Goal: Task Accomplishment & Management: Manage account settings

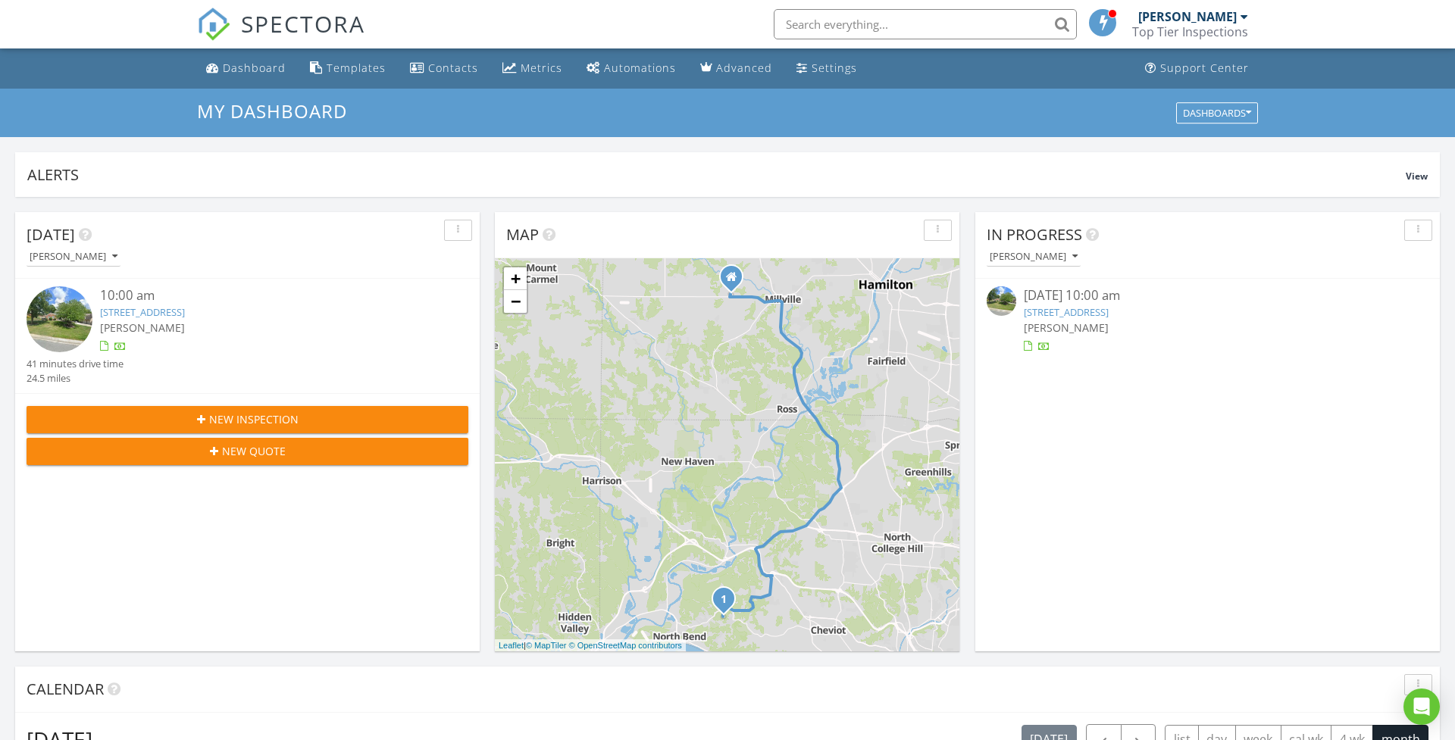
click at [185, 310] on link "3946 Durango Green Dr, Cleves, OH 45002" at bounding box center [142, 312] width 85 height 14
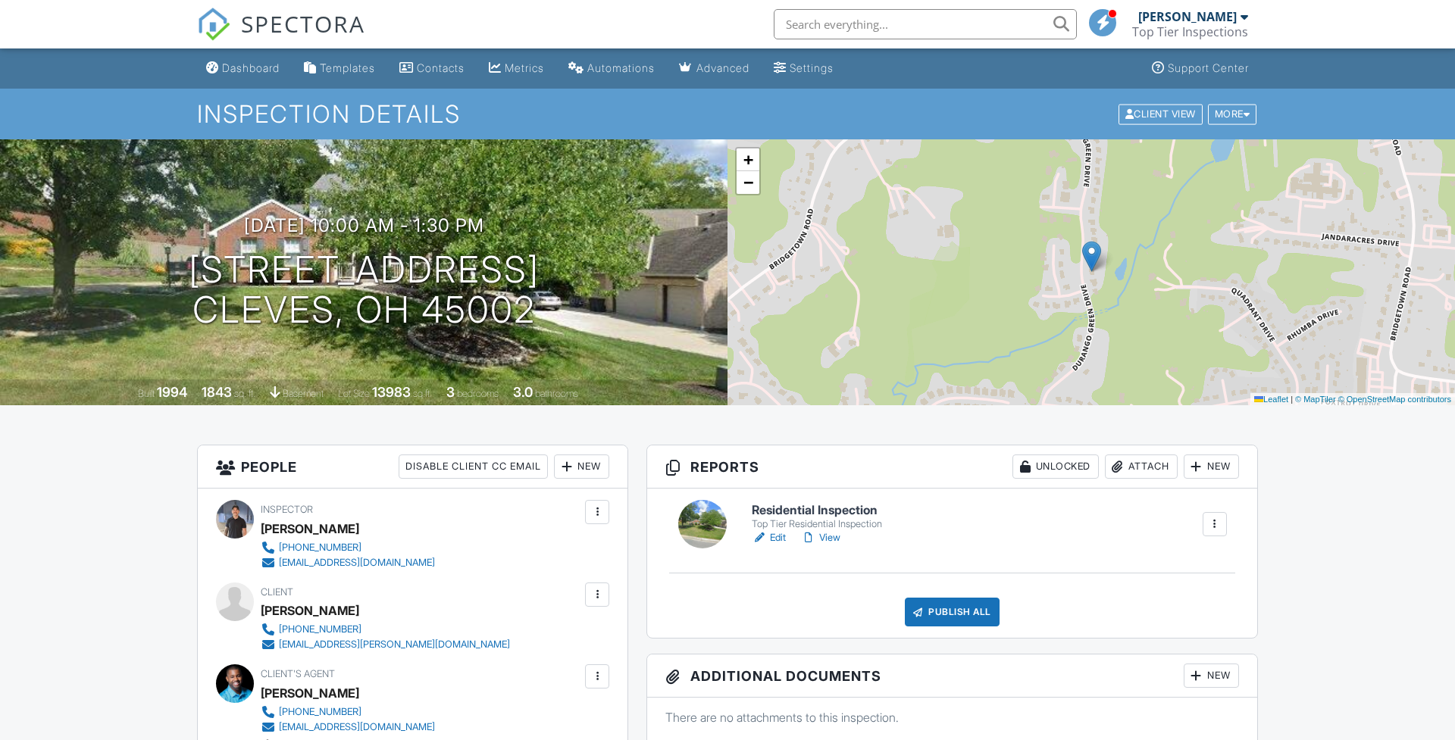
click at [773, 537] on link "Edit" at bounding box center [769, 537] width 34 height 15
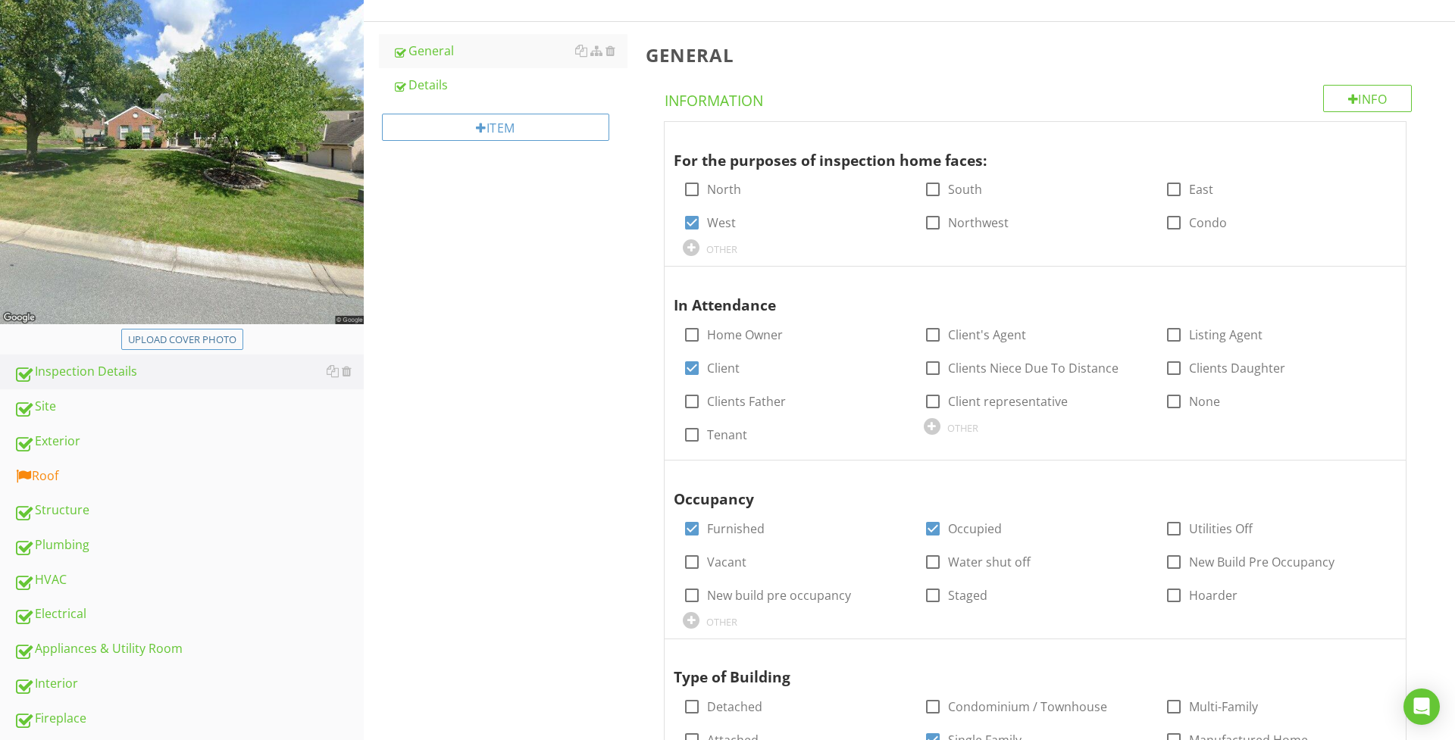
scroll to position [264, 0]
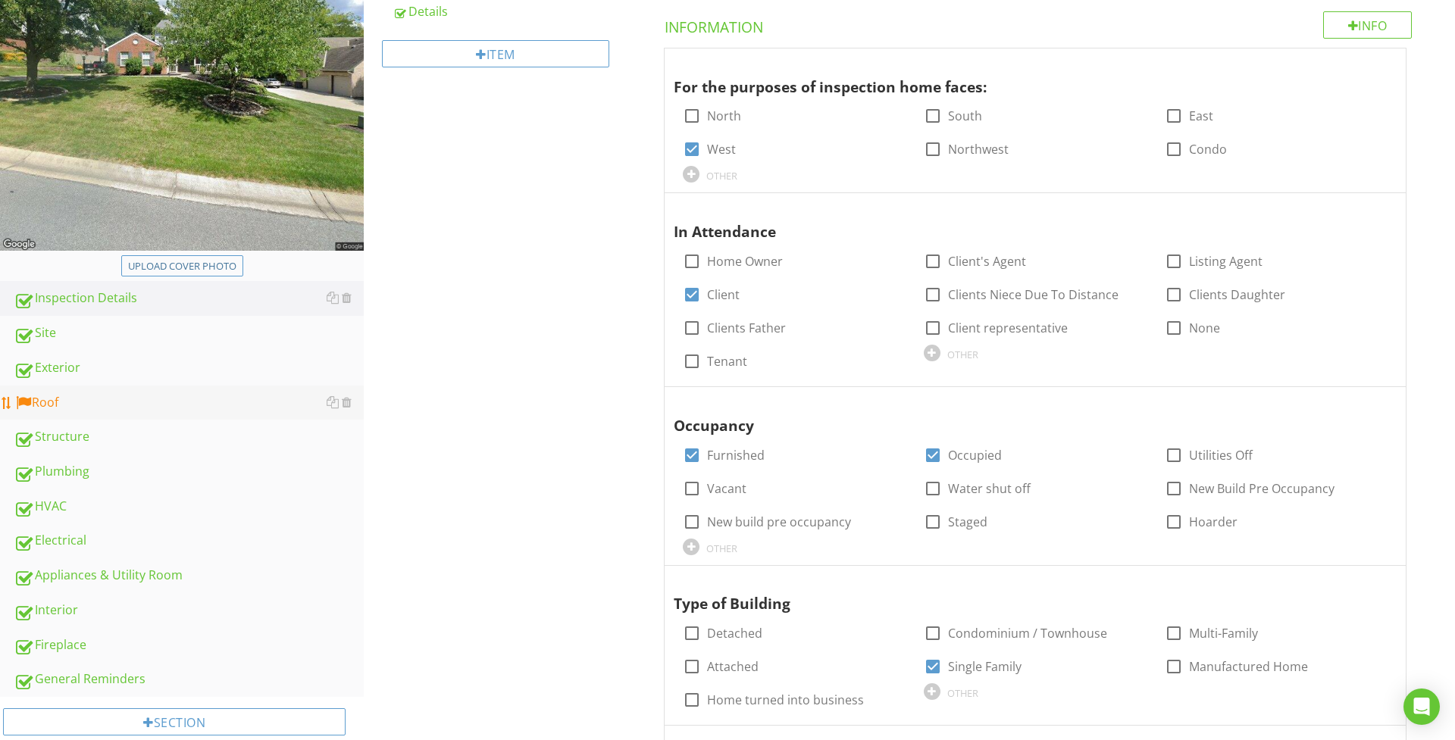
click at [77, 402] on div "Roof" at bounding box center [189, 403] width 350 height 20
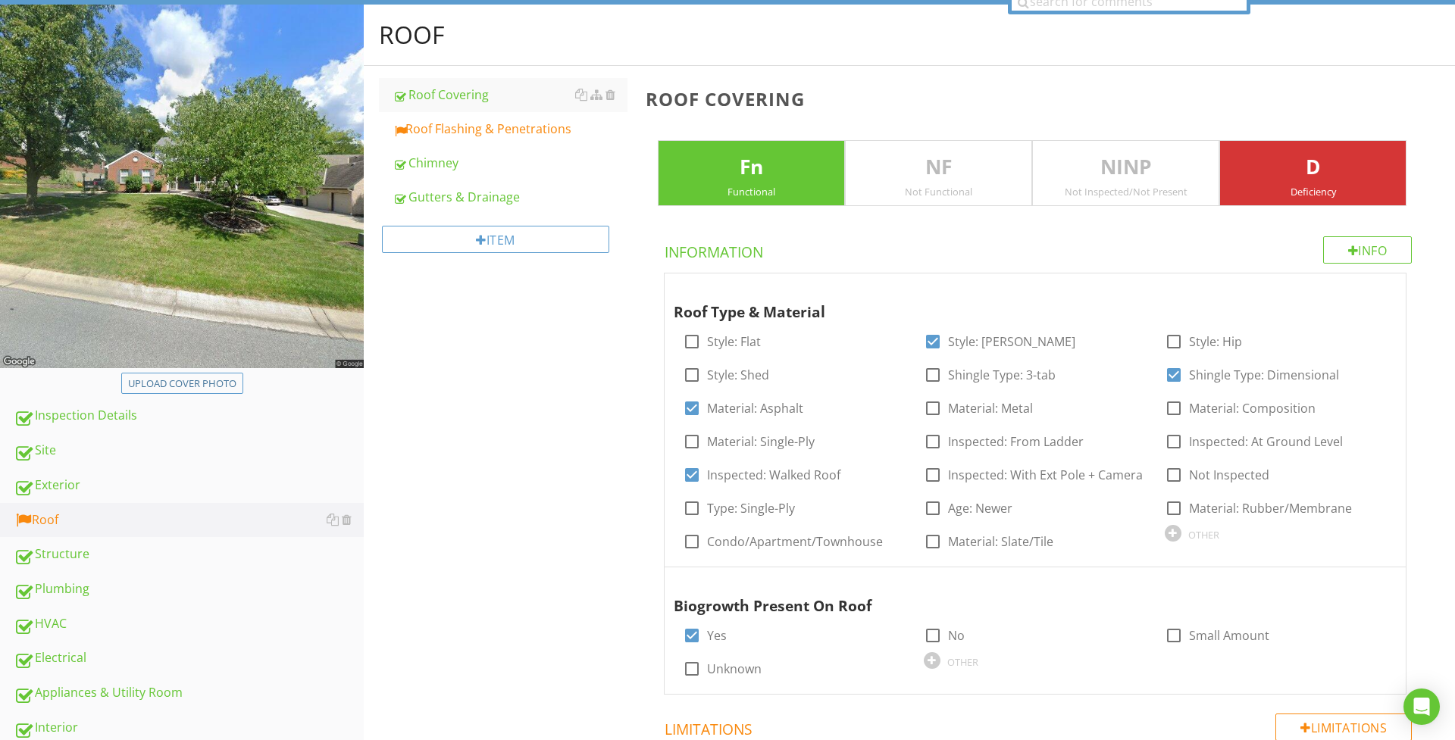
scroll to position [145, 0]
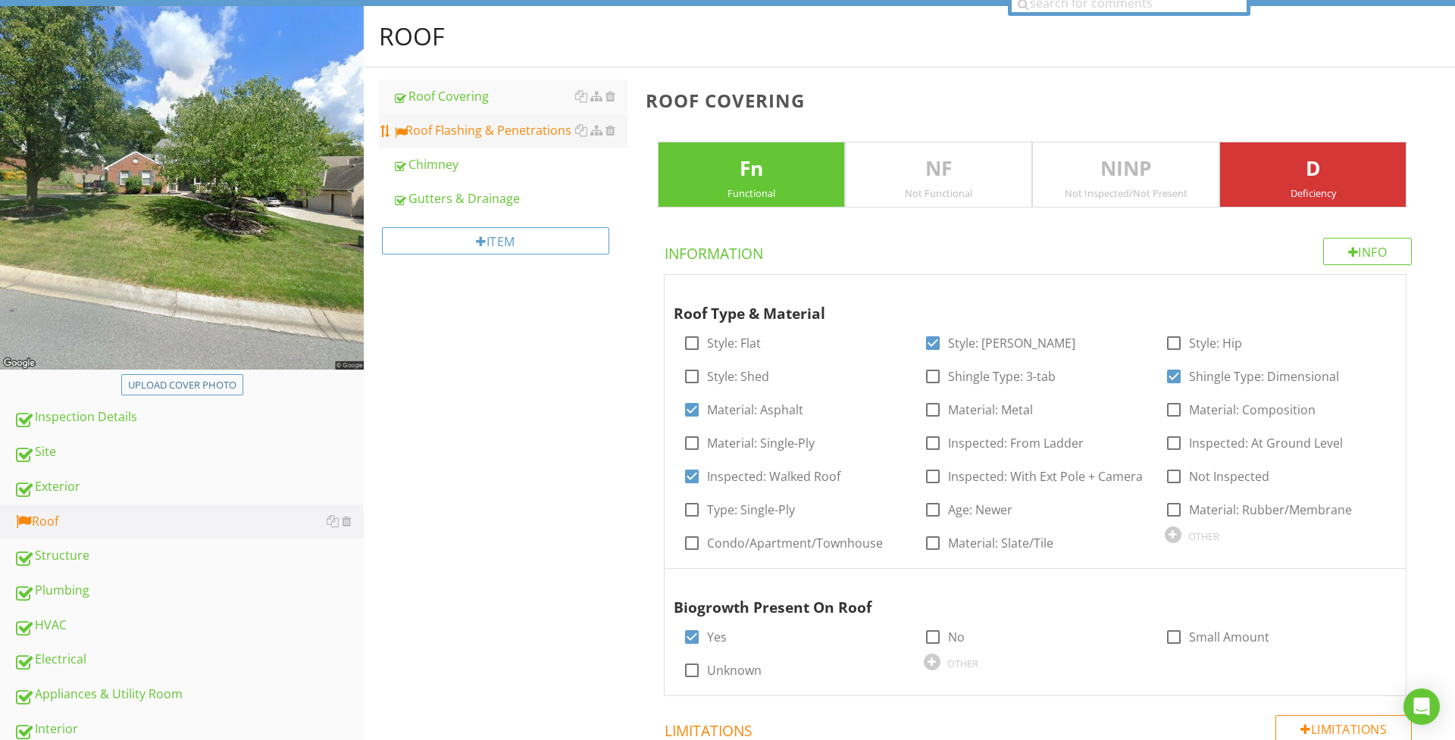
click at [489, 134] on div "Roof Flashing & Penetrations" at bounding box center [509, 130] width 235 height 18
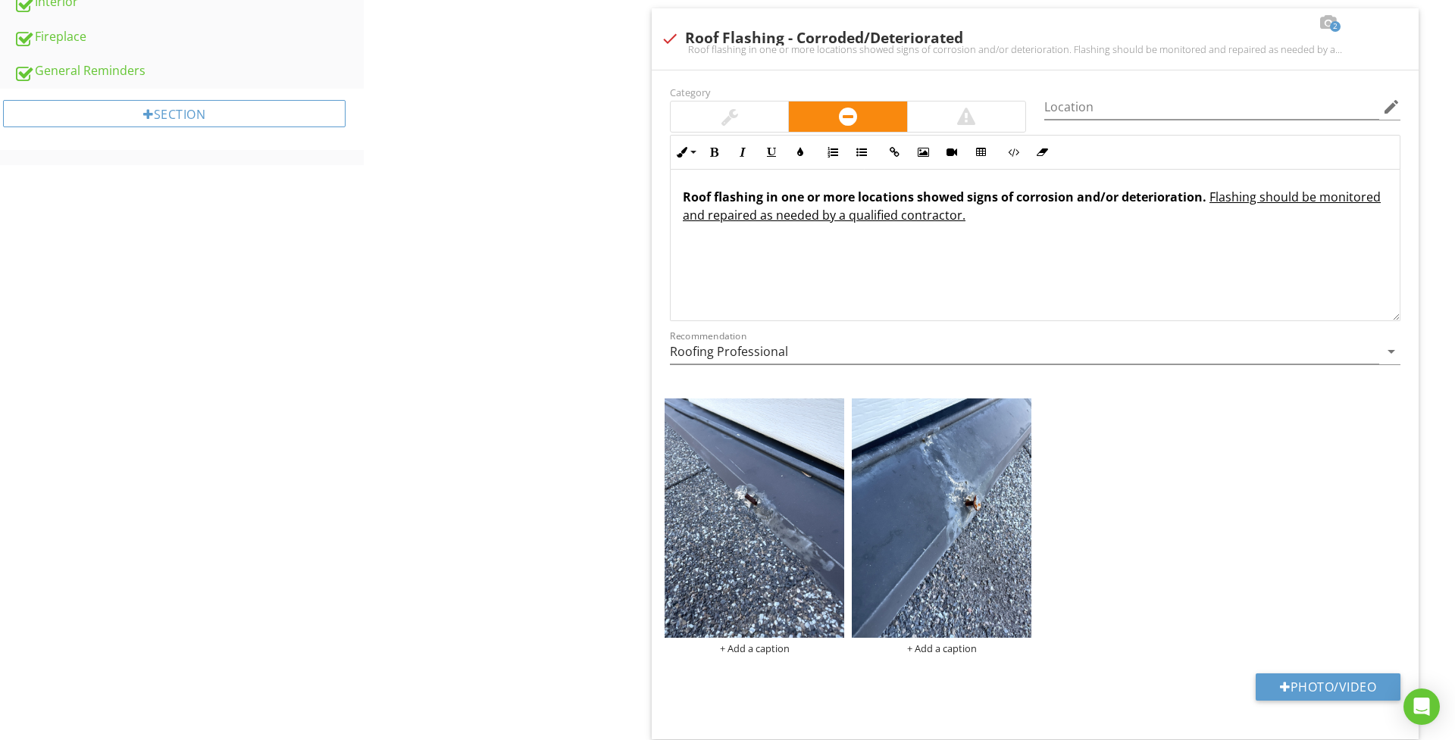
scroll to position [873, 0]
drag, startPoint x: 705, startPoint y: 220, endPoint x: 1318, endPoint y: 202, distance: 614.0
click at [1318, 202] on u "Flashing should be monitored and repaired as needed by a qualified contractor." at bounding box center [1032, 206] width 698 height 35
click at [1020, 232] on div "Roof flashing in one or more locations showed signs of corrosion and/or deterio…" at bounding box center [1035, 246] width 729 height 152
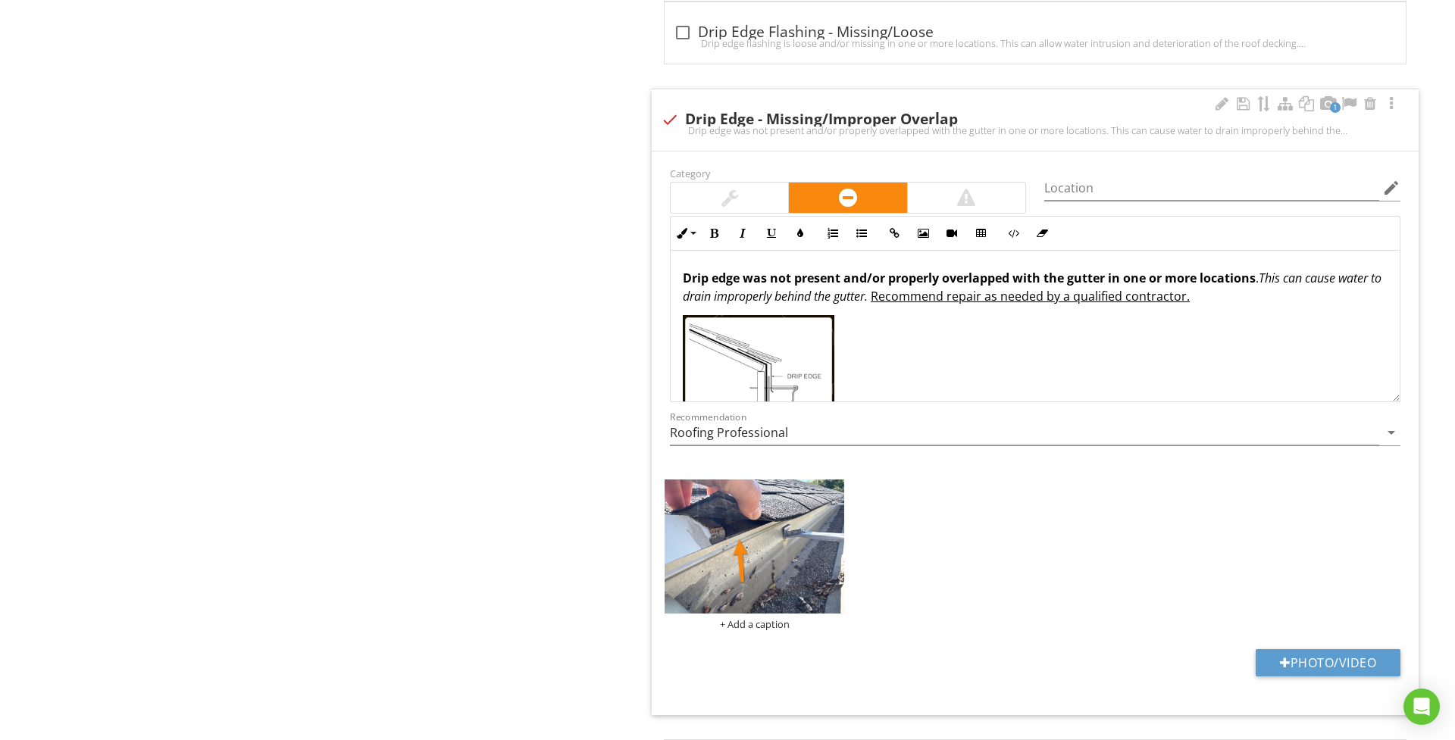
scroll to position [0, 0]
click at [879, 303] on em "This can cause water to drain improperly behind the gutter." at bounding box center [1032, 287] width 699 height 35
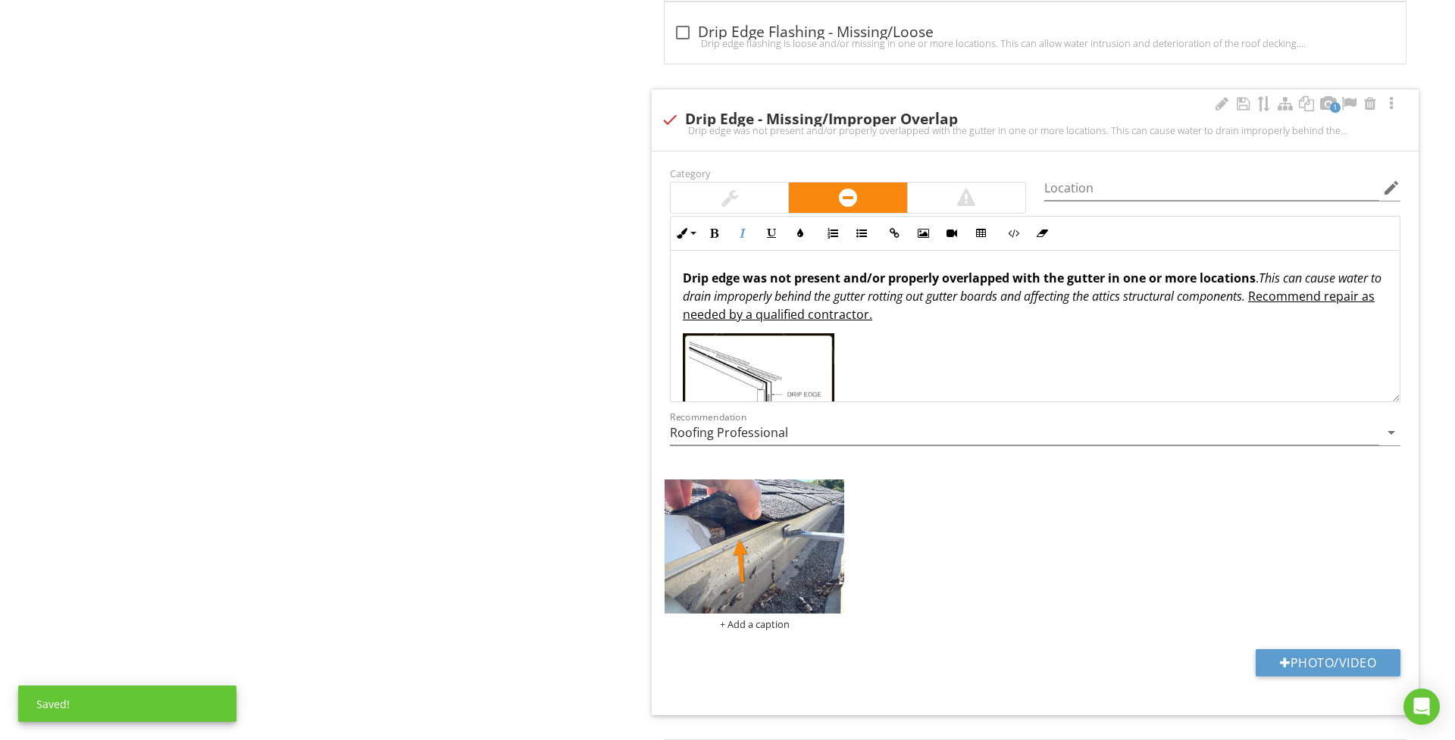
click at [1274, 307] on p "Drip edge was not present and/or properly overlapped with the gutter in one or …" at bounding box center [1035, 296] width 705 height 55
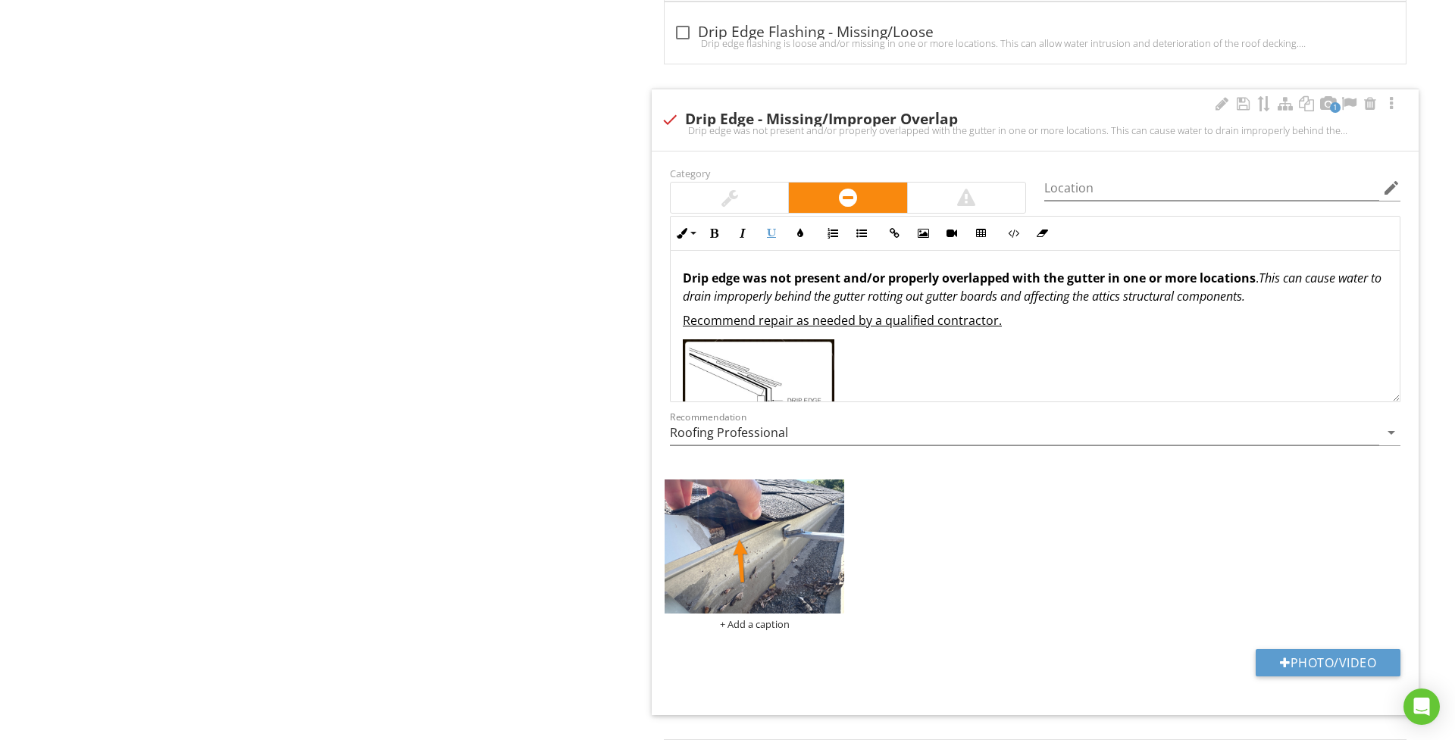
click at [1317, 304] on p "Drip edge was not present and/or properly overlapped with the gutter in one or …" at bounding box center [1035, 287] width 705 height 36
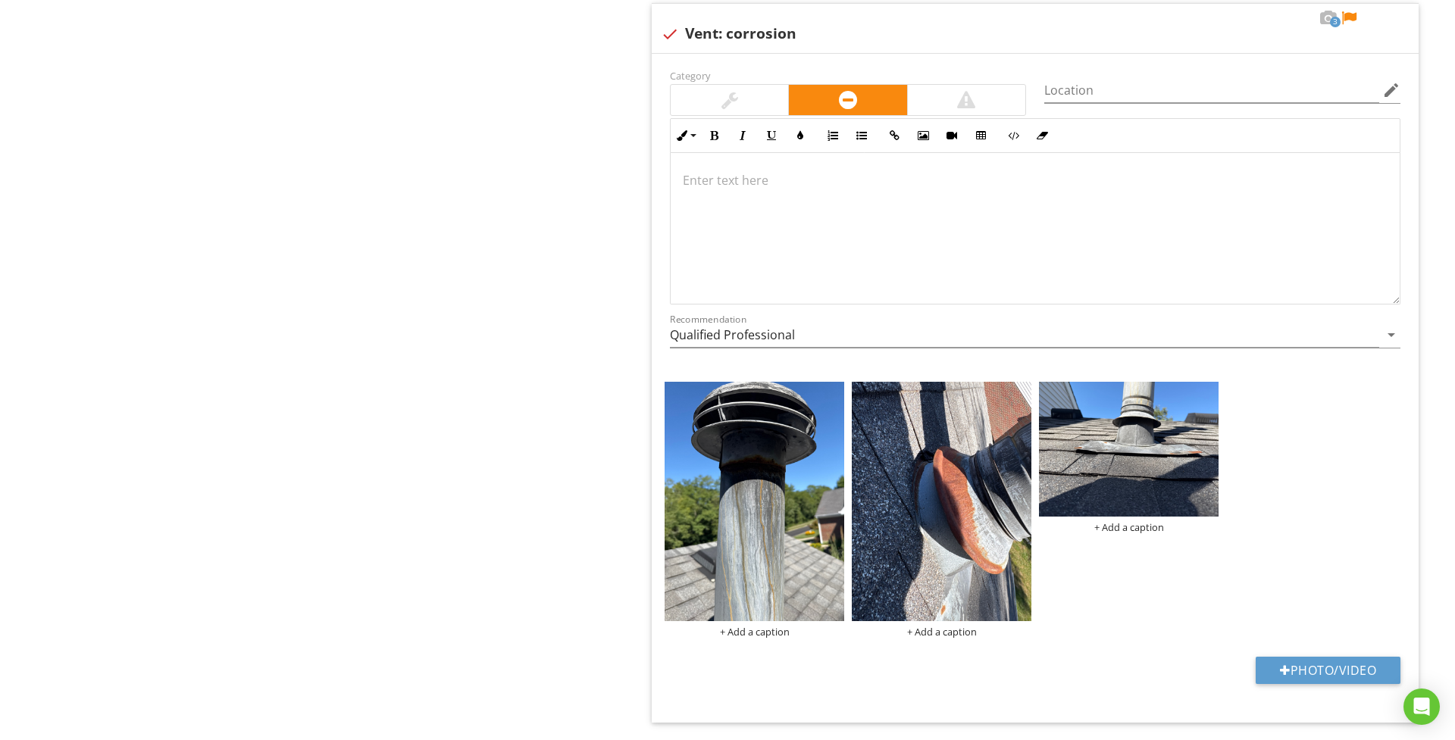
scroll to position [3299, 0]
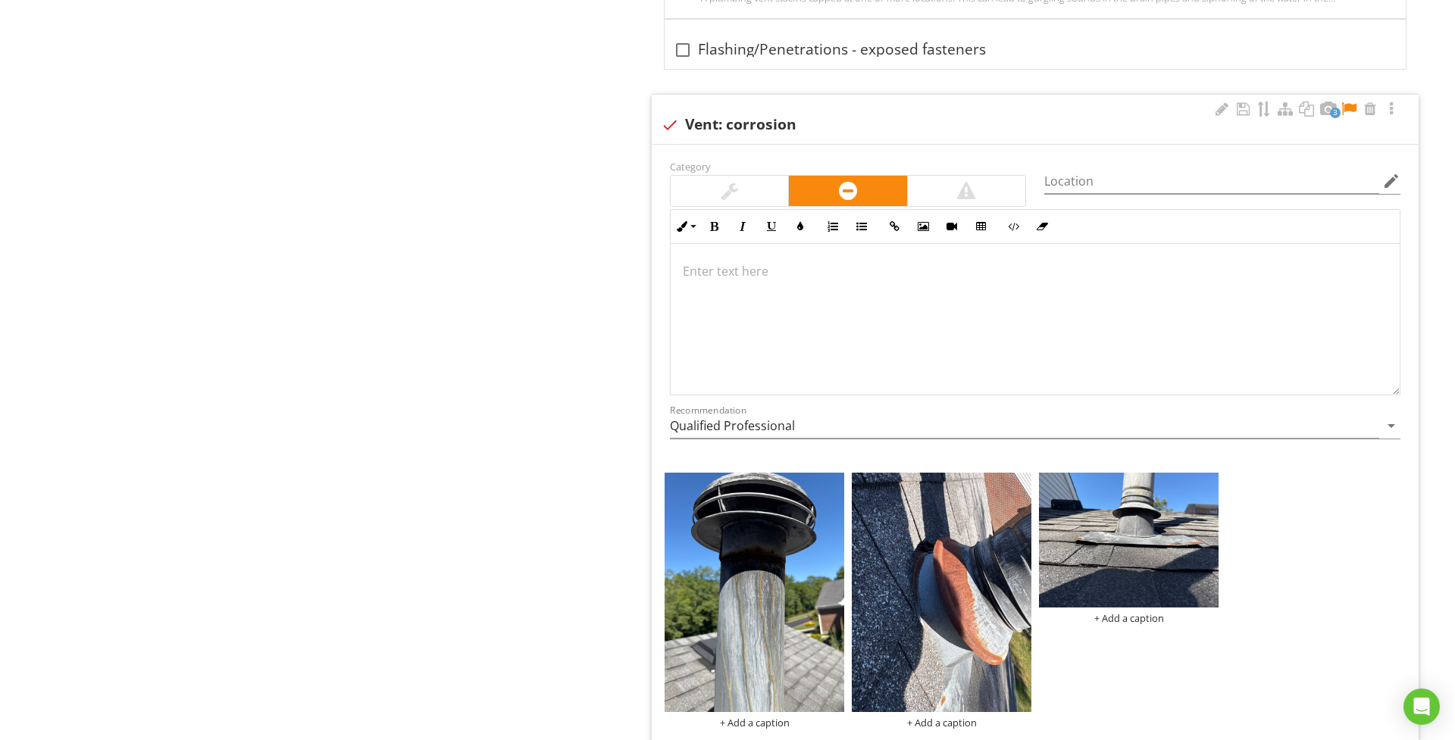
click at [671, 138] on div at bounding box center [670, 125] width 26 height 26
checkbox input "true"
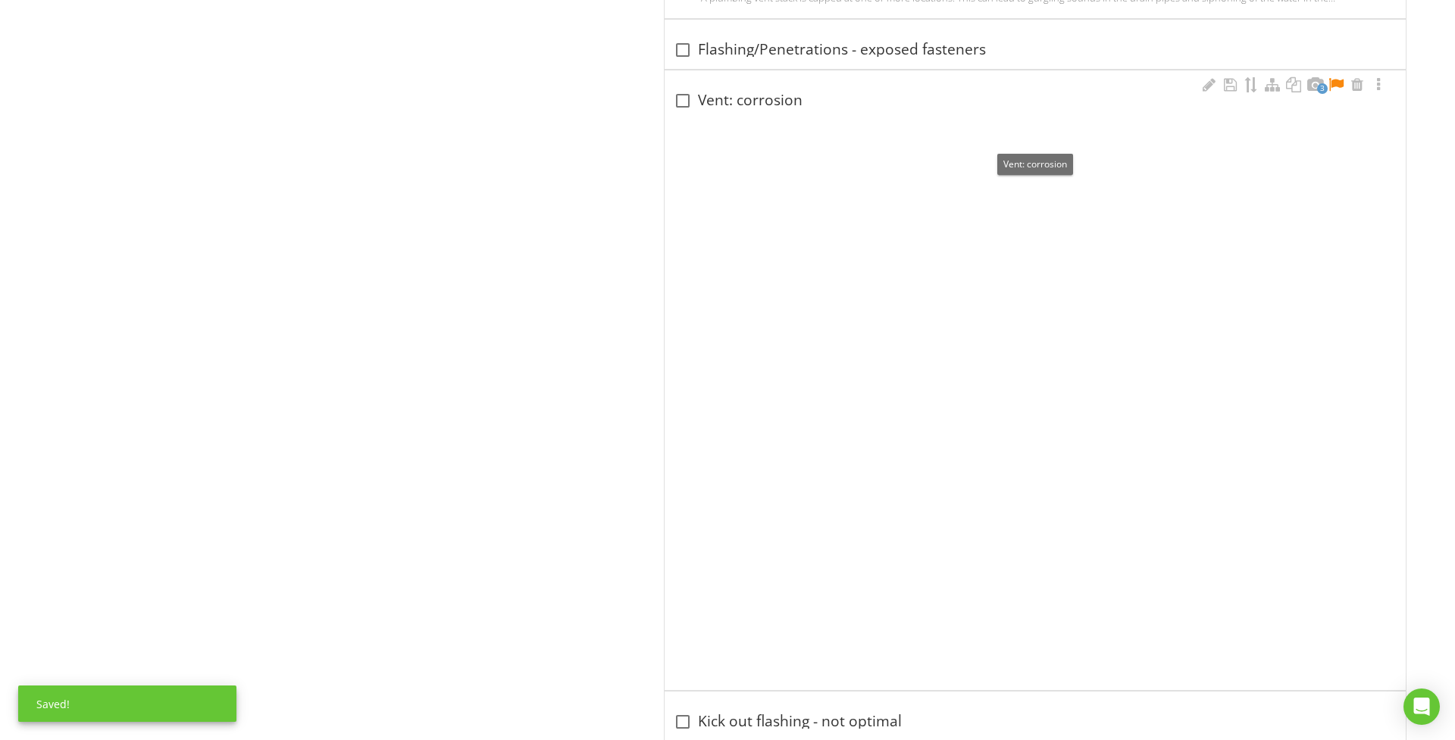
scroll to position [2844, 0]
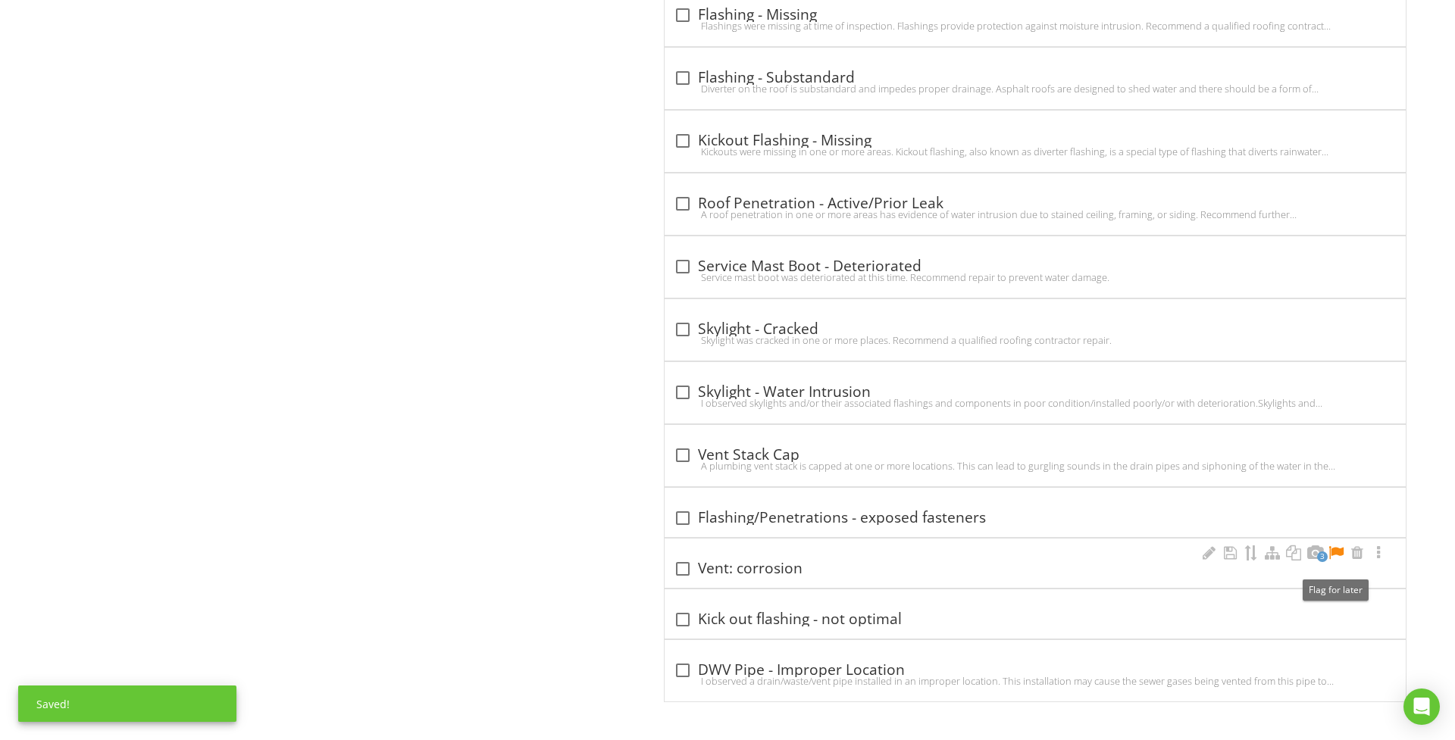
click at [1338, 549] on div at bounding box center [1336, 553] width 18 height 15
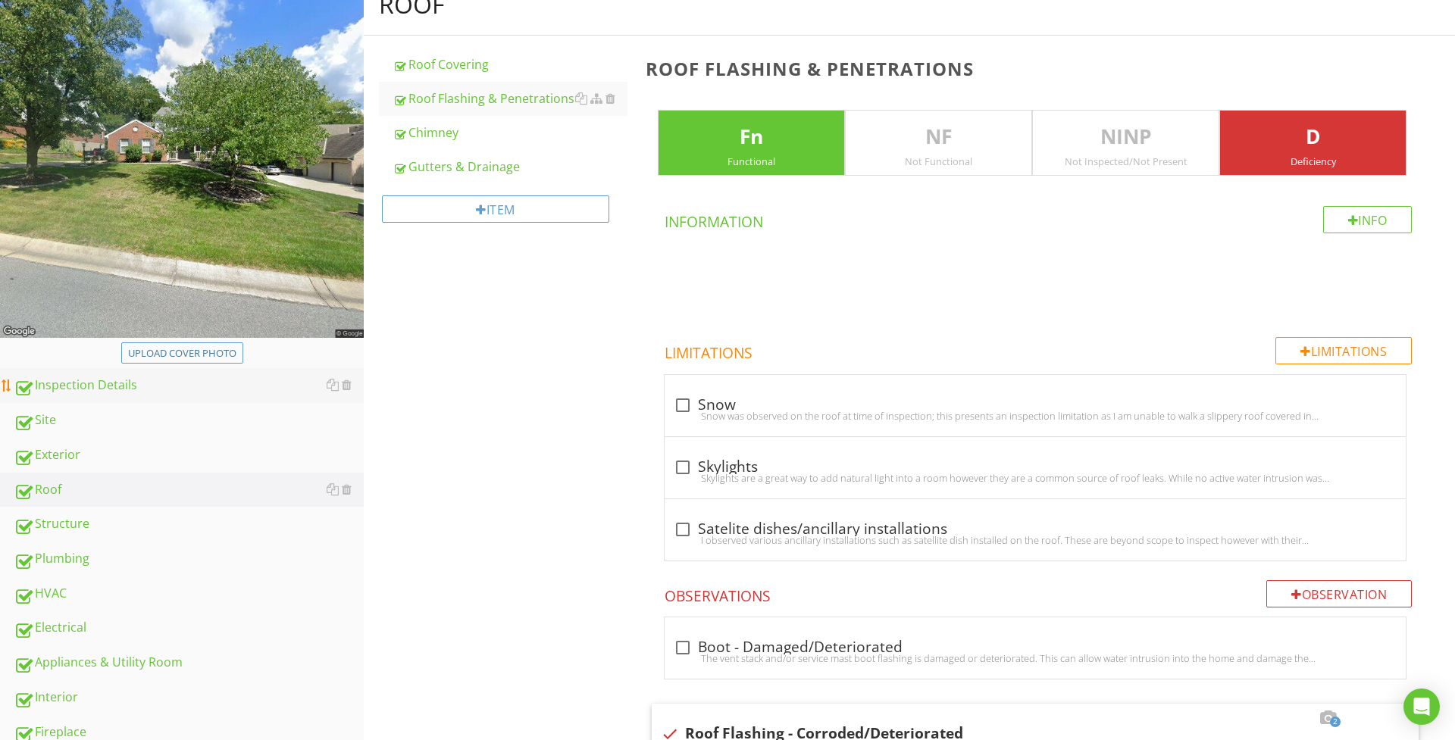
scroll to position [215, 0]
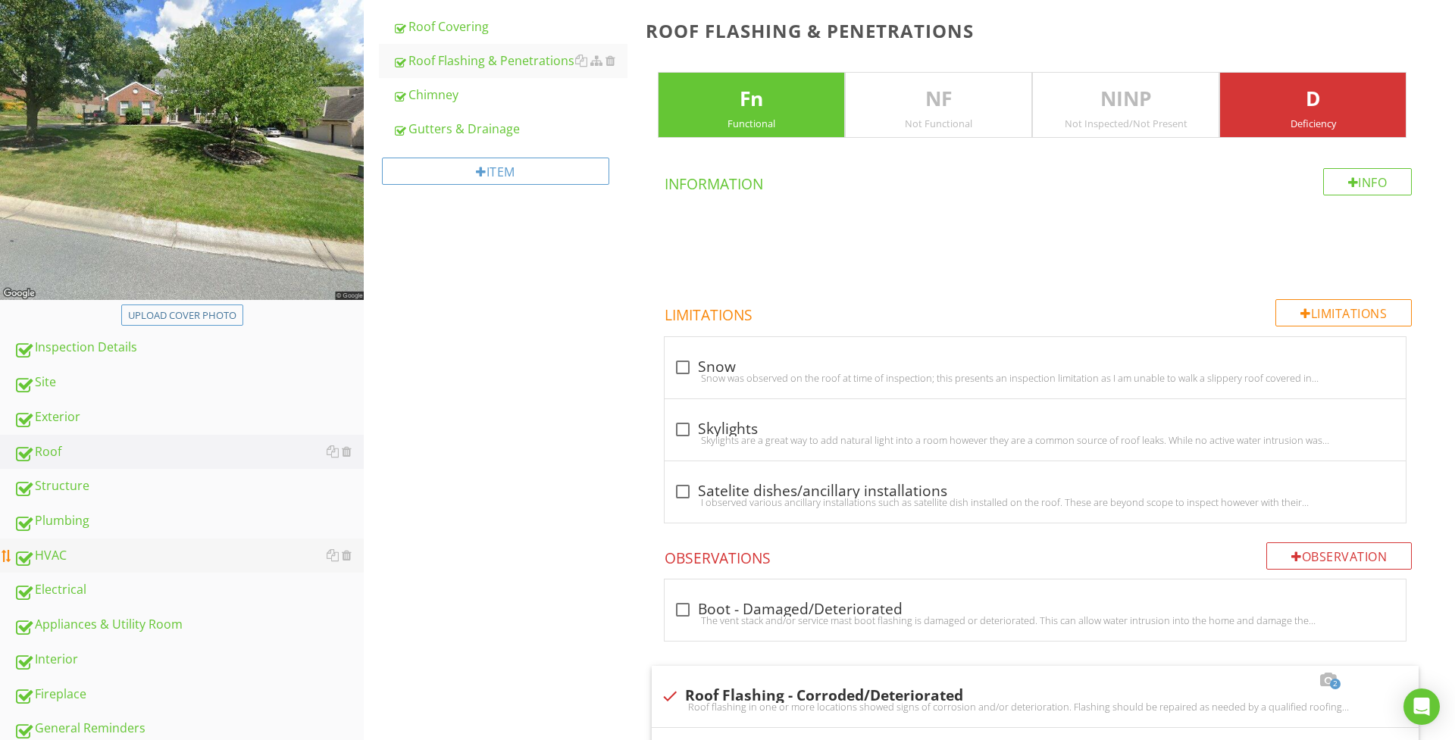
click at [143, 550] on div "HVAC" at bounding box center [189, 556] width 350 height 20
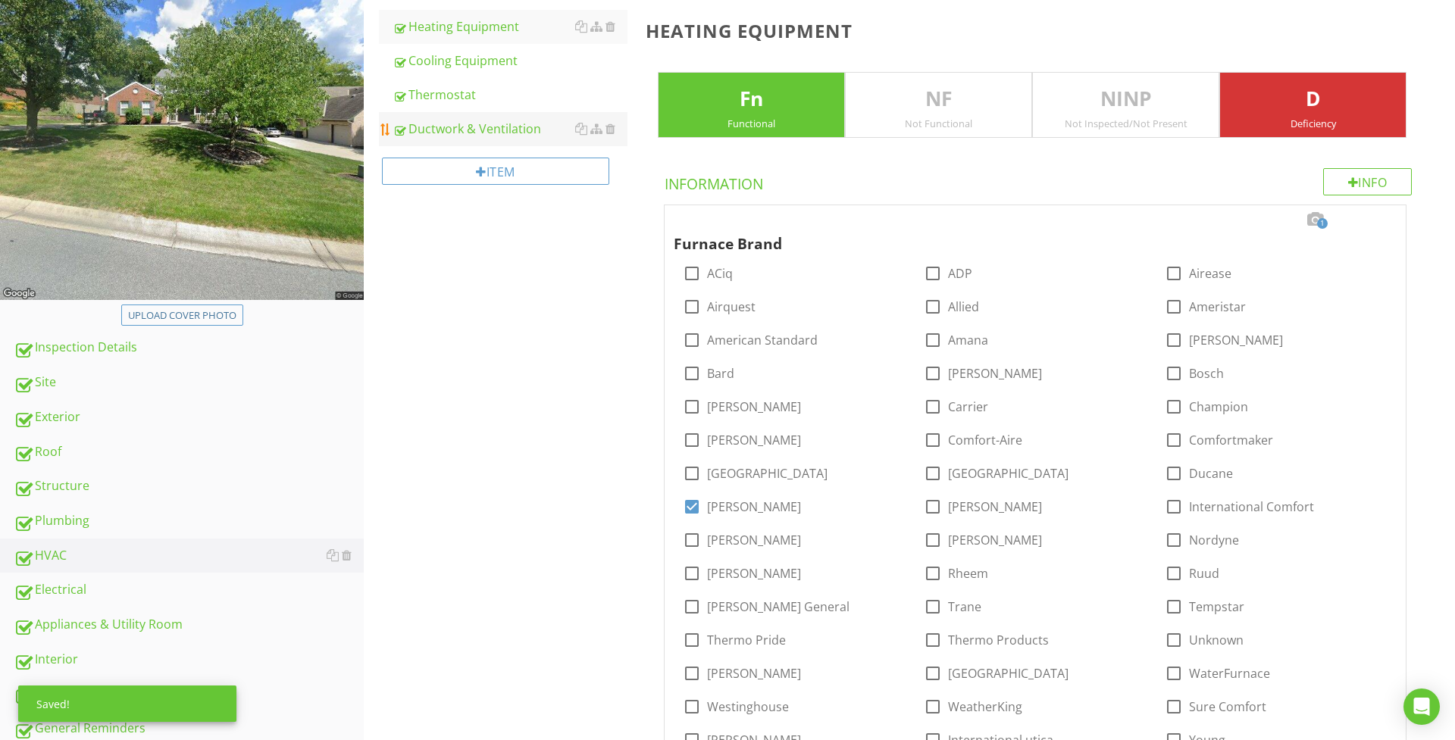
scroll to position [137, 0]
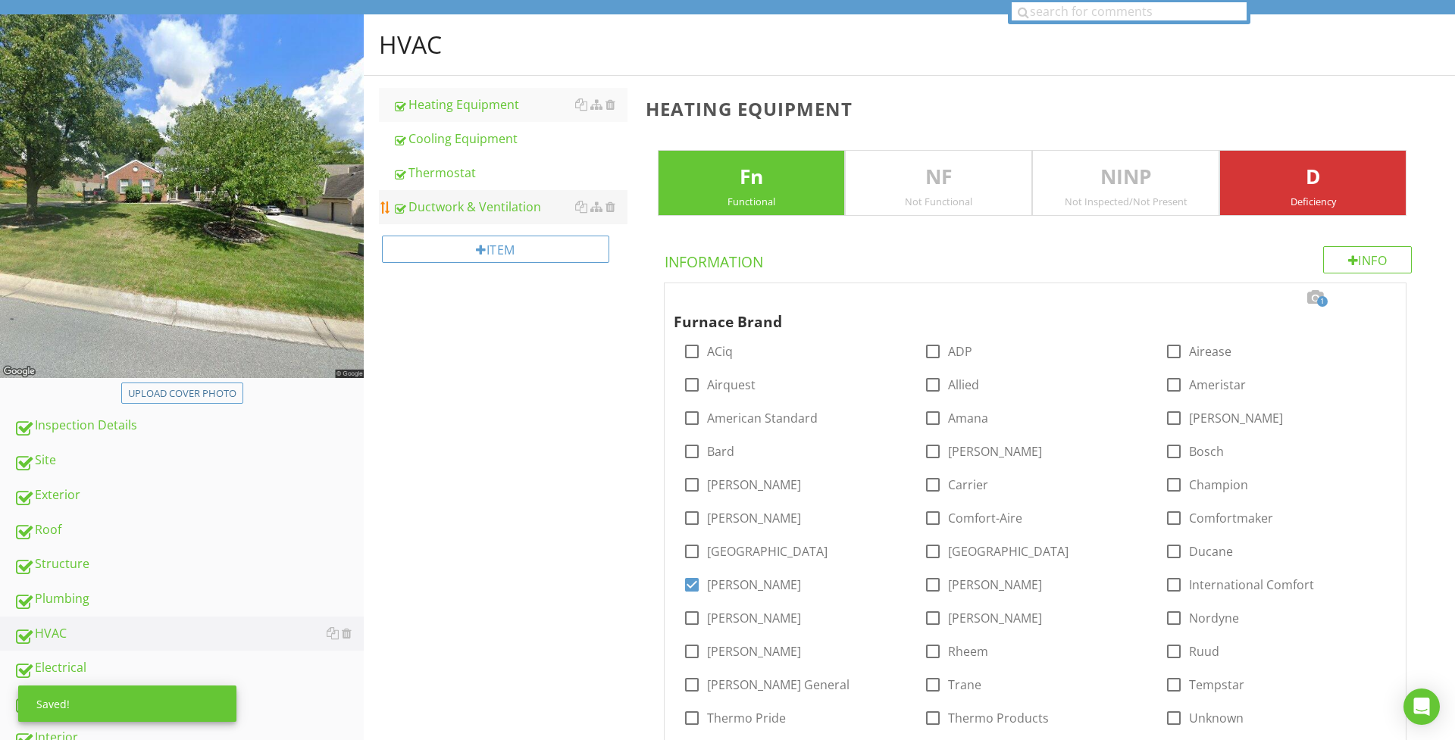
click at [464, 205] on div "Ductwork & Ventilation" at bounding box center [509, 207] width 235 height 18
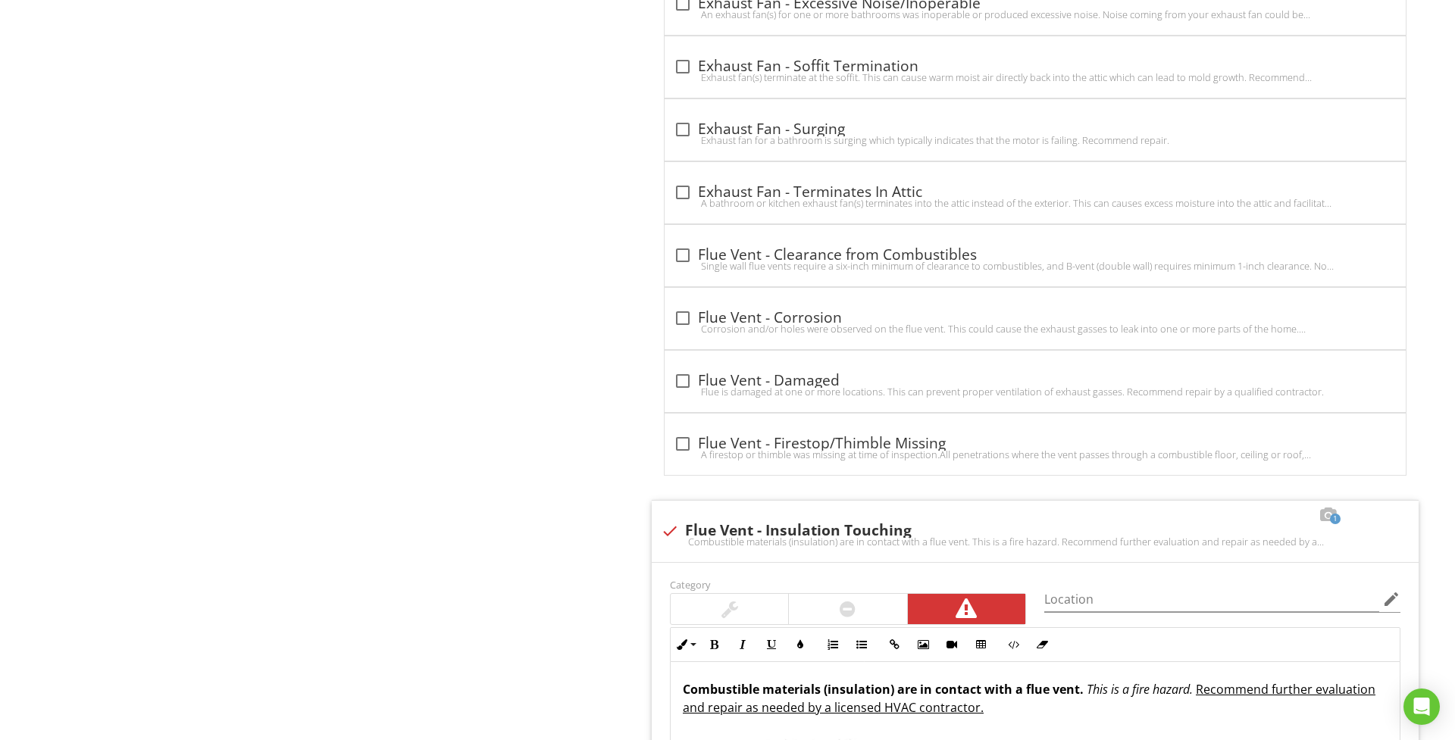
scroll to position [2831, 0]
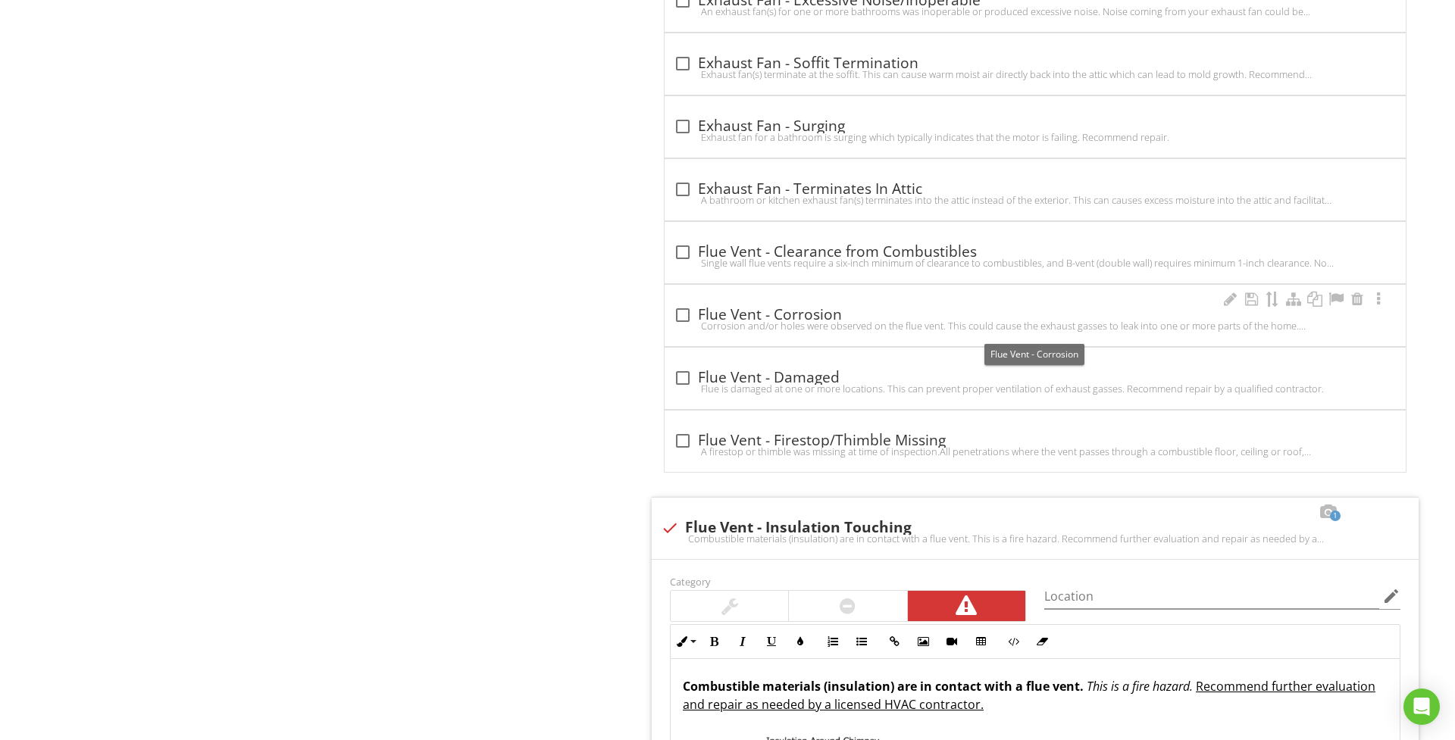
click at [688, 326] on div at bounding box center [683, 315] width 26 height 26
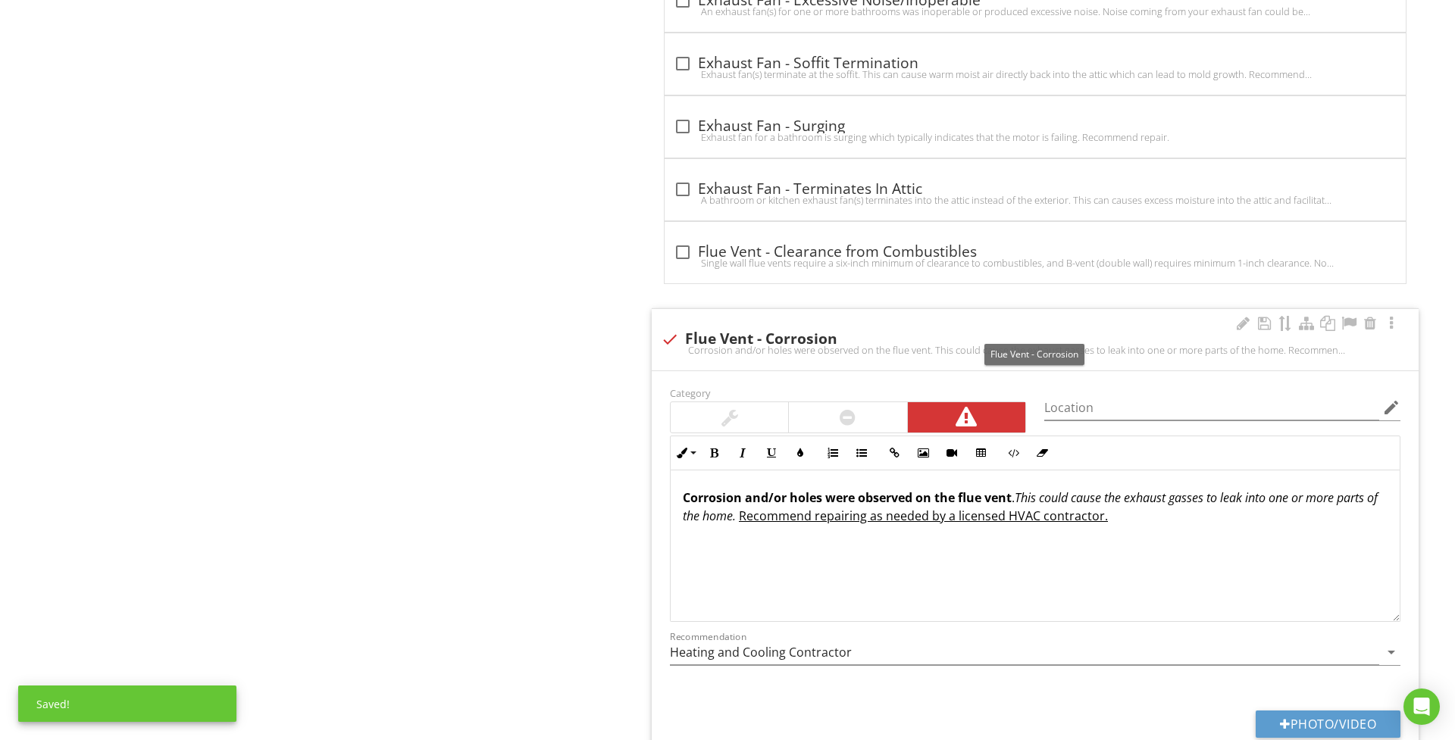
click at [680, 352] on div at bounding box center [670, 340] width 26 height 26
checkbox input "true"
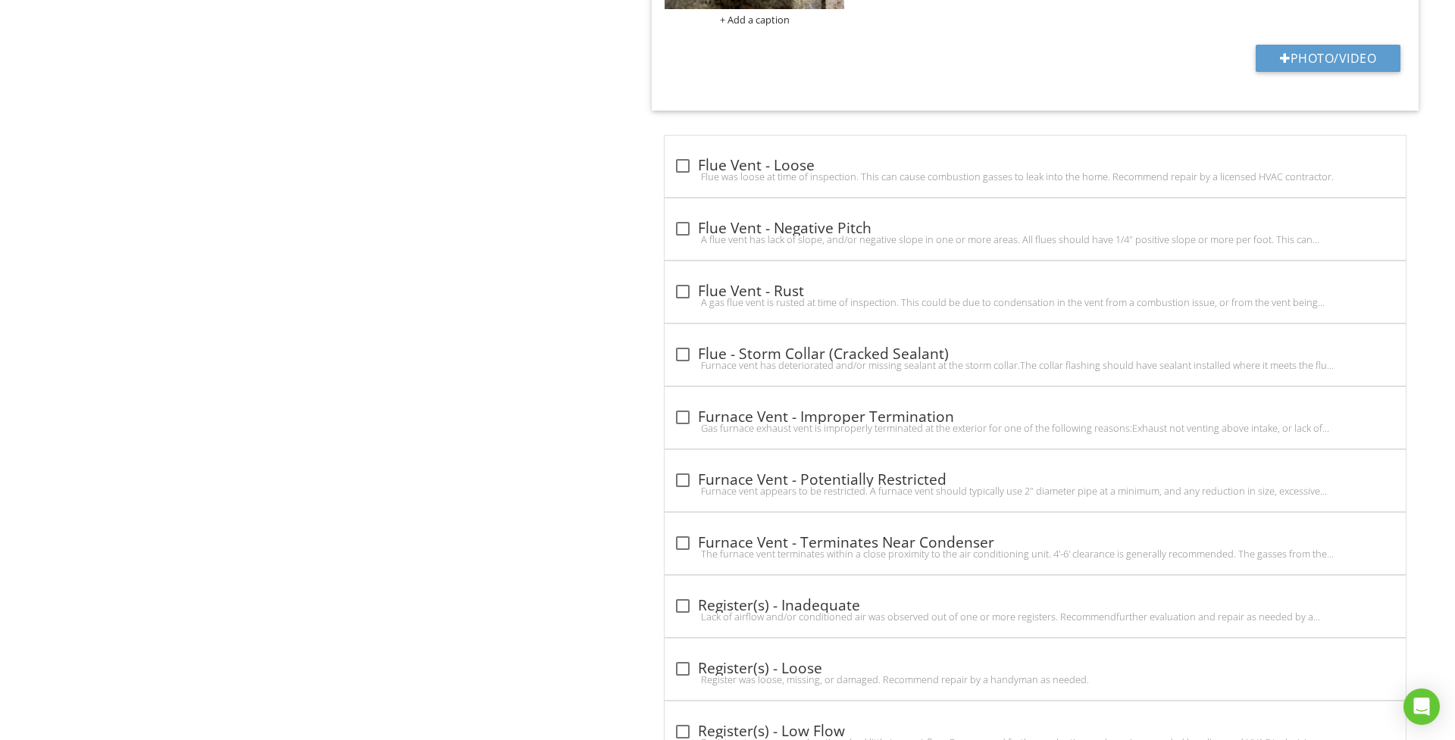
scroll to position [3955, 0]
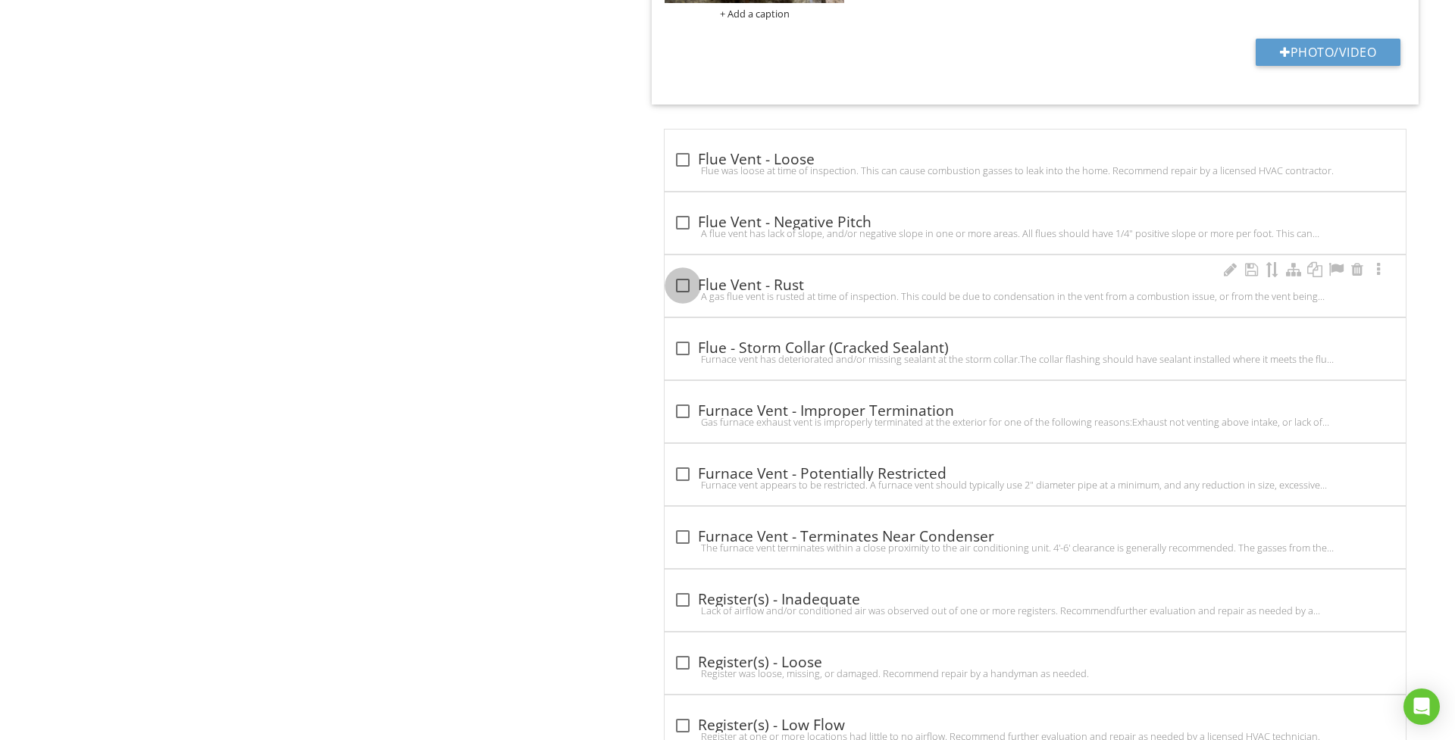
click at [685, 299] on div at bounding box center [683, 286] width 26 height 26
checkbox input "true"
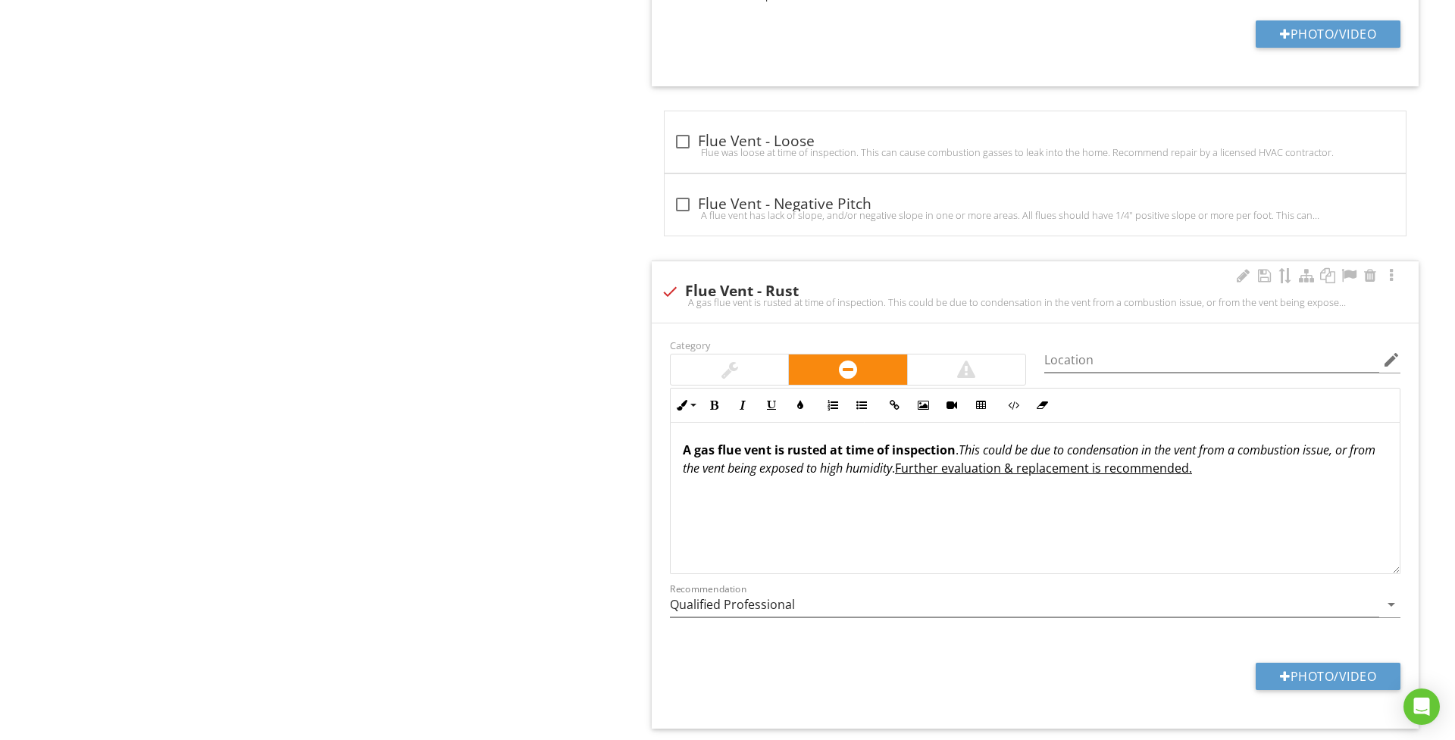
scroll to position [3978, 0]
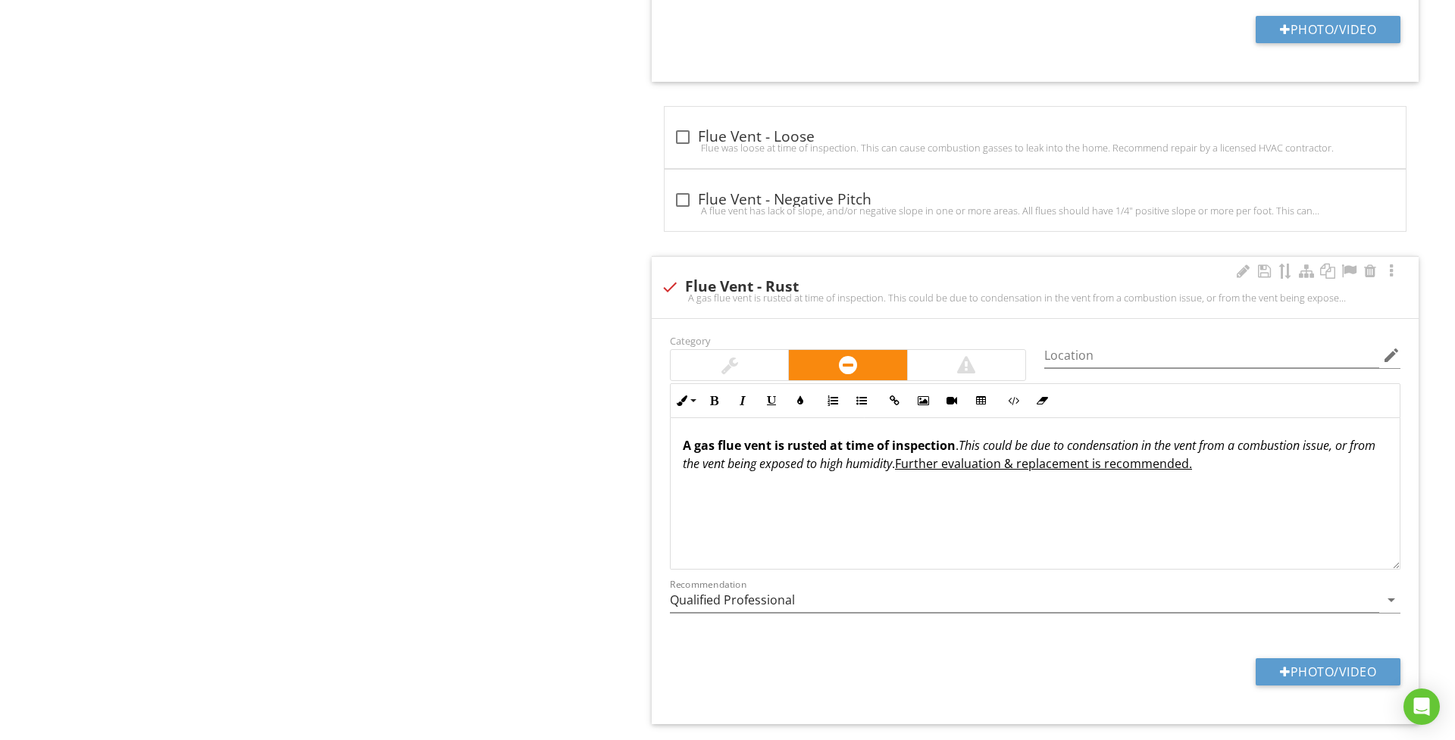
click at [1343, 463] on em "This could be due to condensation in the vent from a combustion issue, or from …" at bounding box center [1029, 454] width 693 height 35
click at [826, 472] on em "This could be due to condensation in the vent from a combustion issue, general …" at bounding box center [1029, 454] width 692 height 35
click at [1058, 472] on em "This could be due to condensation in the vent from a combustion issue, general …" at bounding box center [1029, 454] width 692 height 35
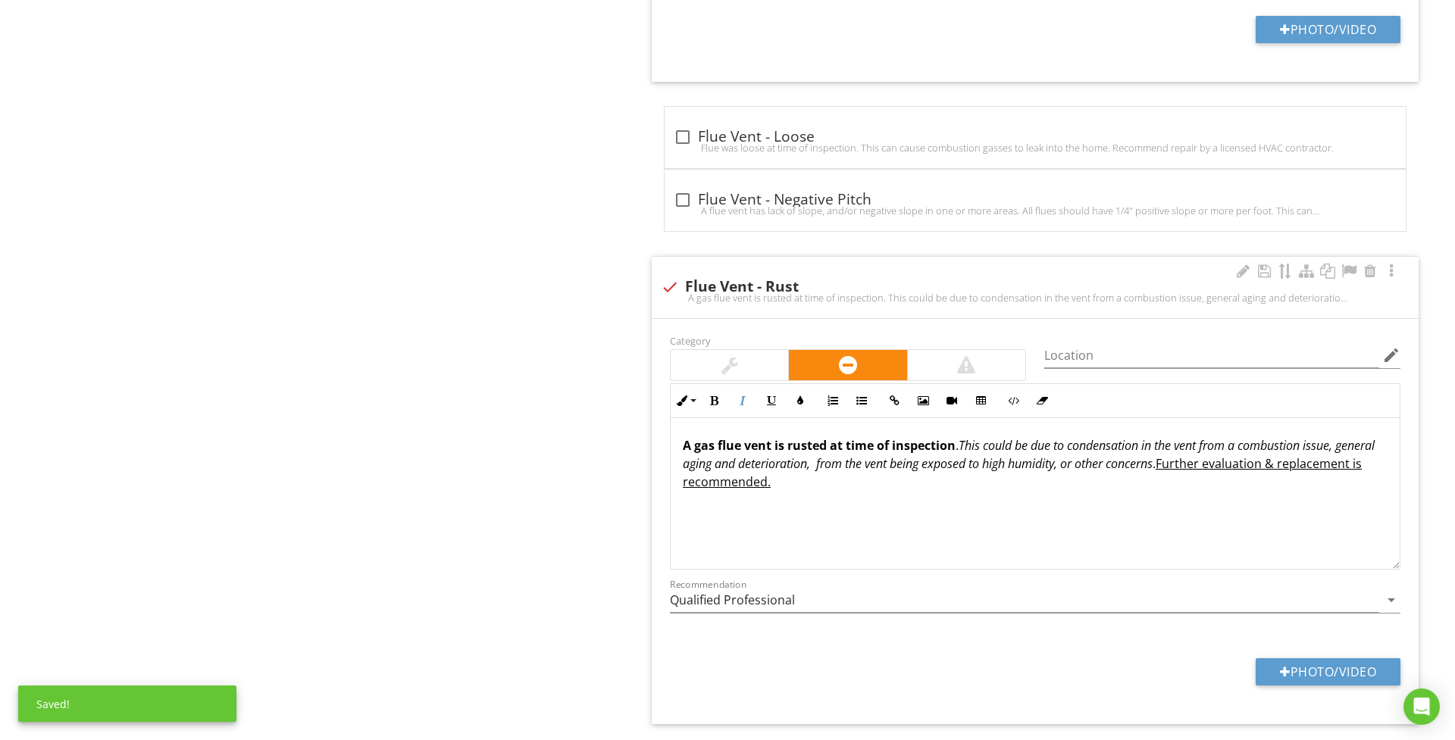
click at [1165, 486] on p "A gas flue vent is rusted at time of inspection . This could be due to condensa…" at bounding box center [1035, 463] width 705 height 55
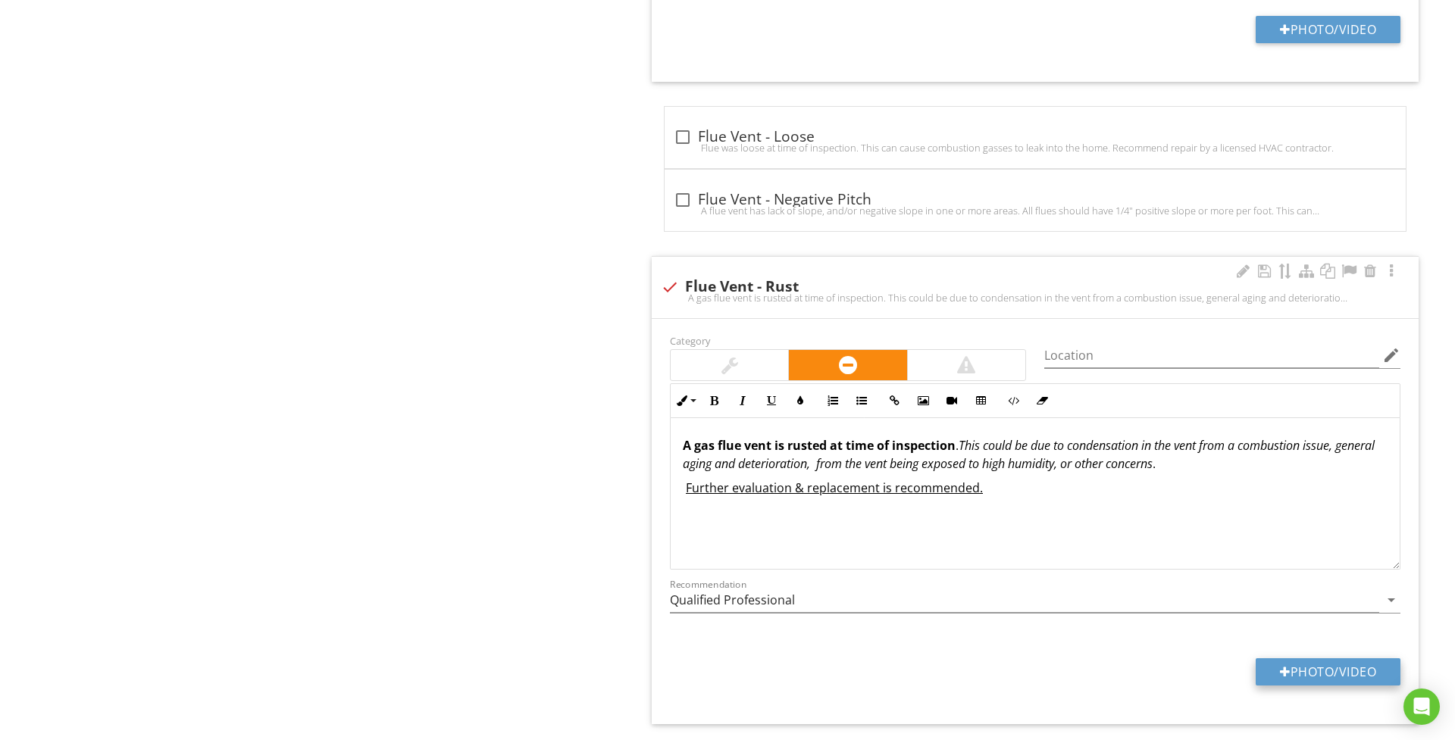
click at [1318, 683] on button "Photo/Video" at bounding box center [1327, 671] width 145 height 27
click at [1303, 686] on button "Photo/Video" at bounding box center [1327, 671] width 145 height 27
click at [1308, 686] on button "Photo/Video" at bounding box center [1327, 671] width 145 height 27
type input "C:\fakepath\IMG_9931.jpeg"
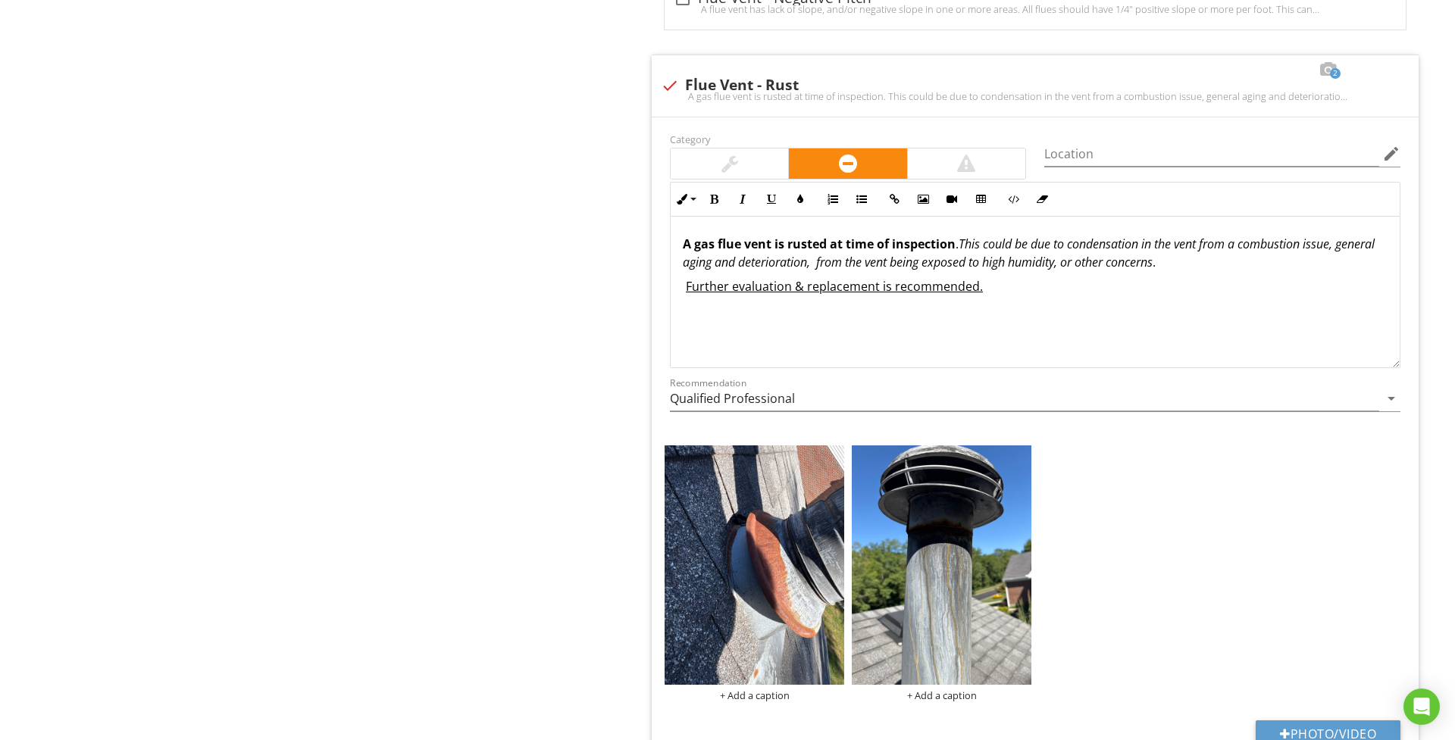
scroll to position [4181, 0]
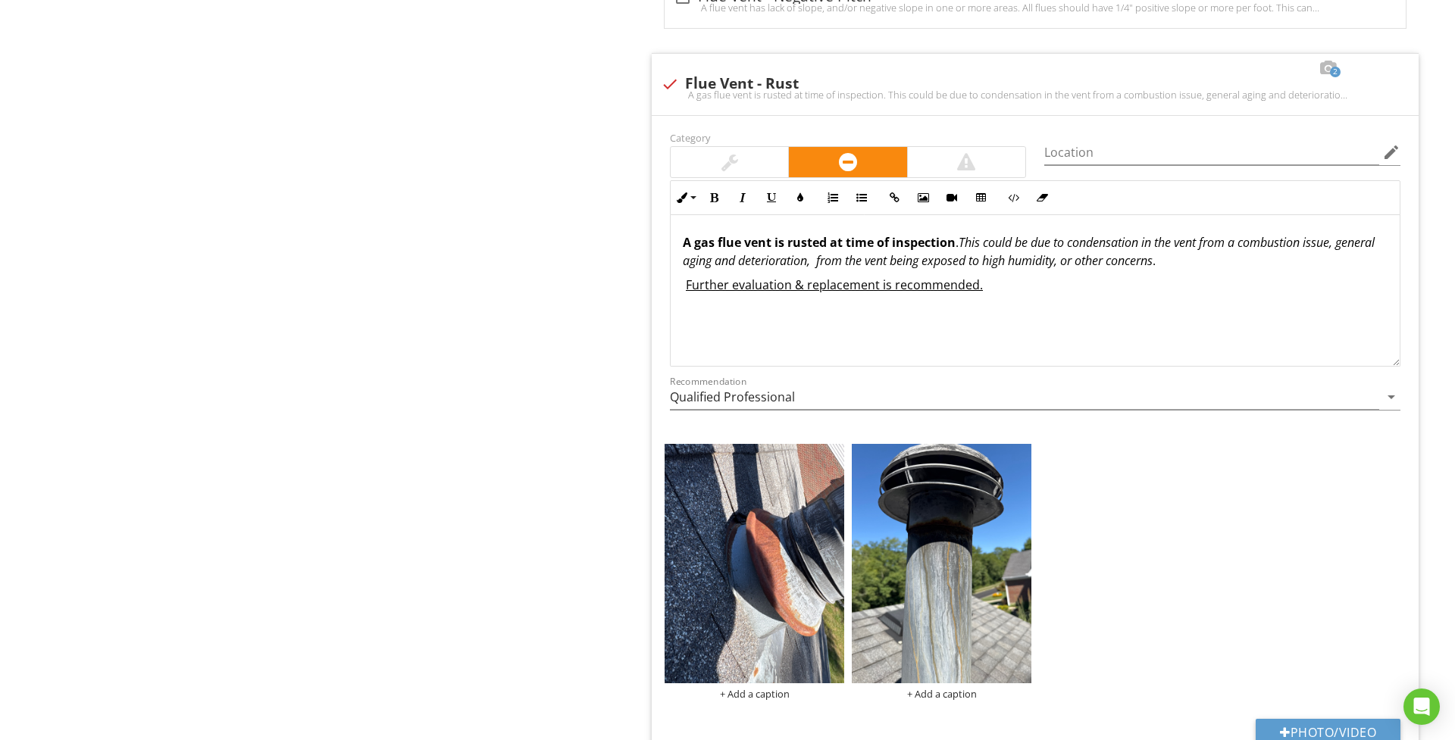
click at [1237, 270] on p "A gas flue vent is rusted at time of inspection . This could be due to condensa…" at bounding box center [1035, 251] width 705 height 36
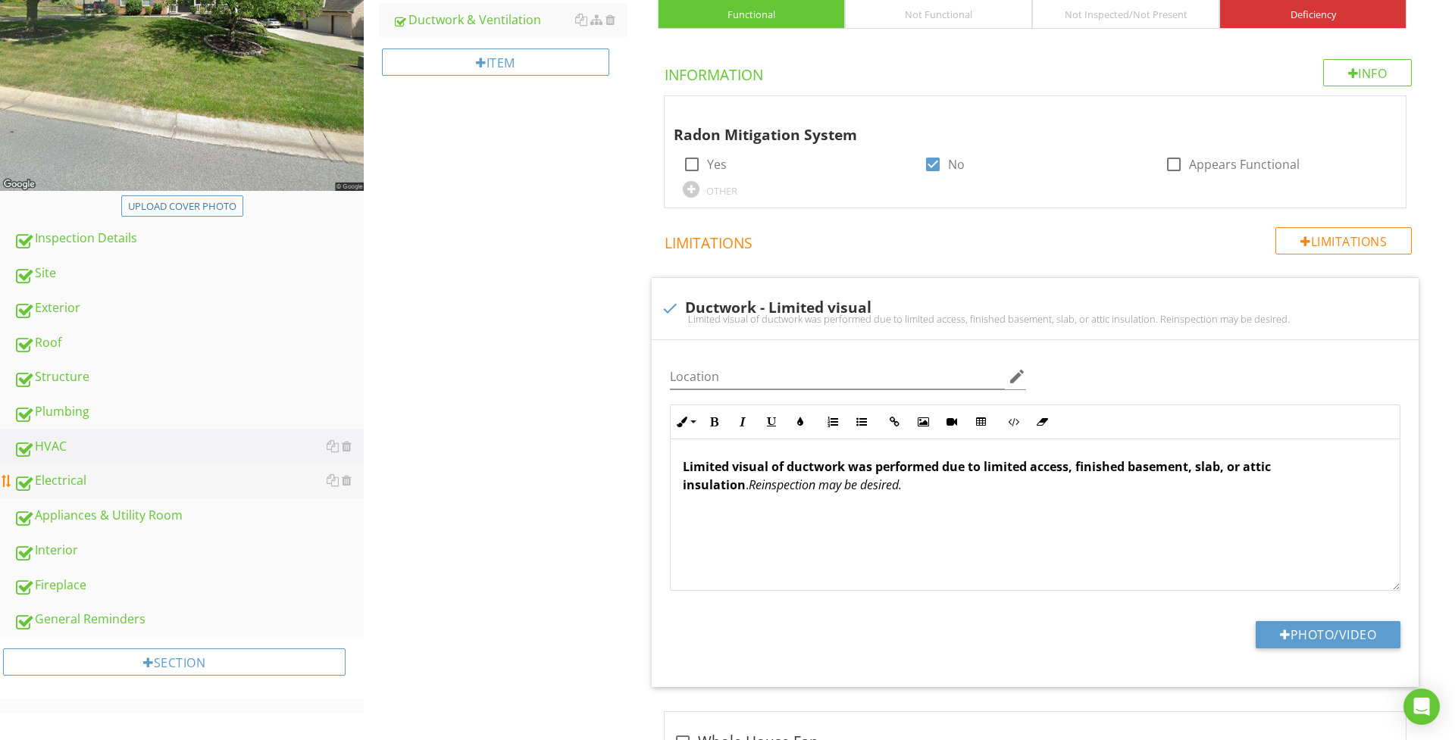
scroll to position [332, 0]
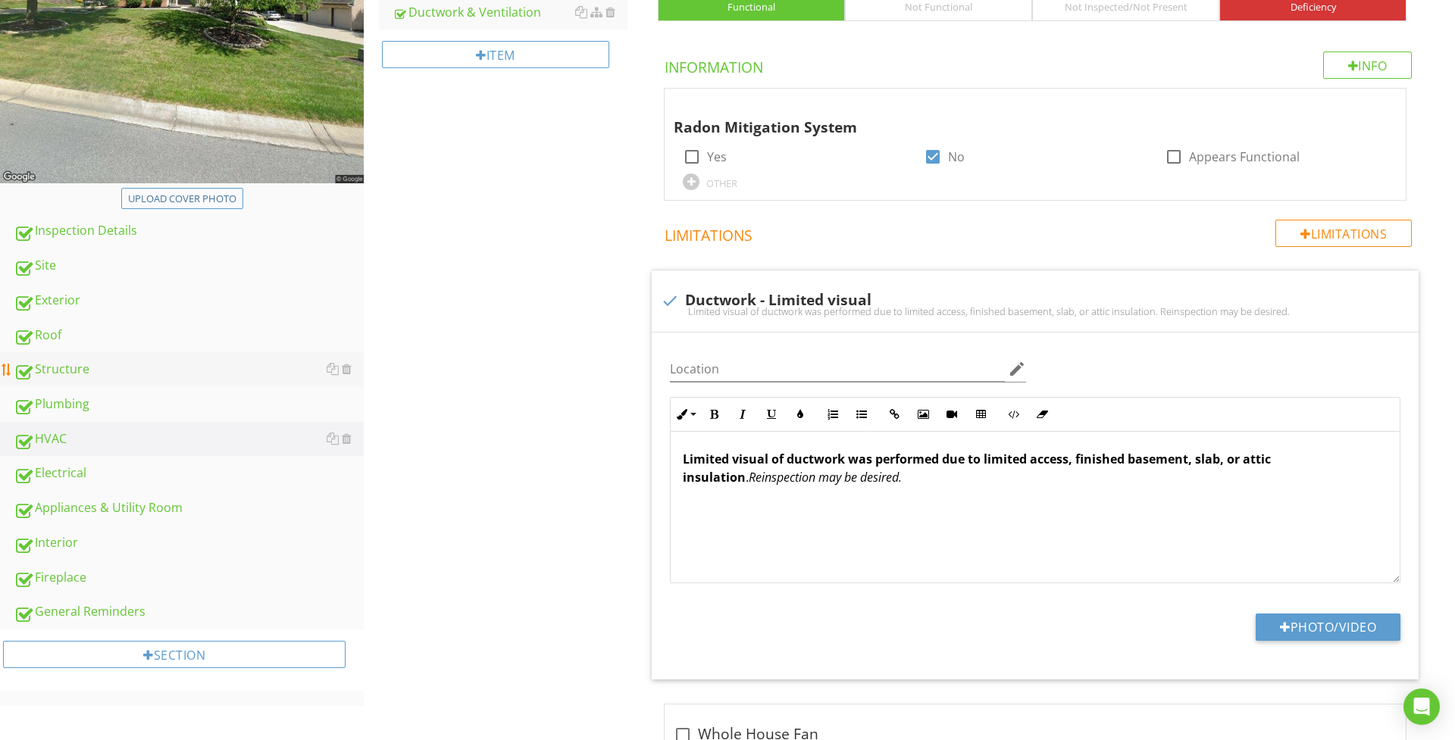
click at [76, 360] on div "Structure" at bounding box center [189, 370] width 350 height 20
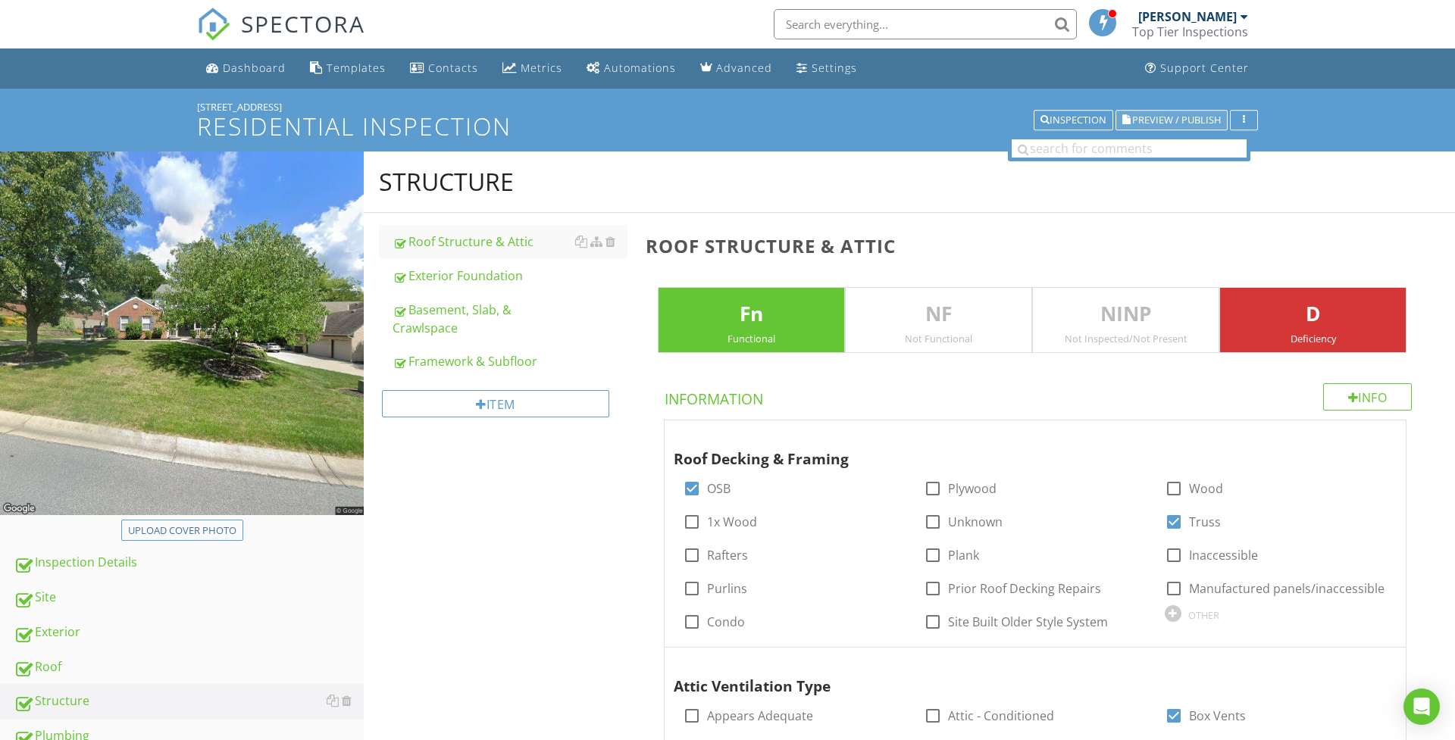
click at [1144, 116] on span "Preview / Publish" at bounding box center [1176, 120] width 89 height 10
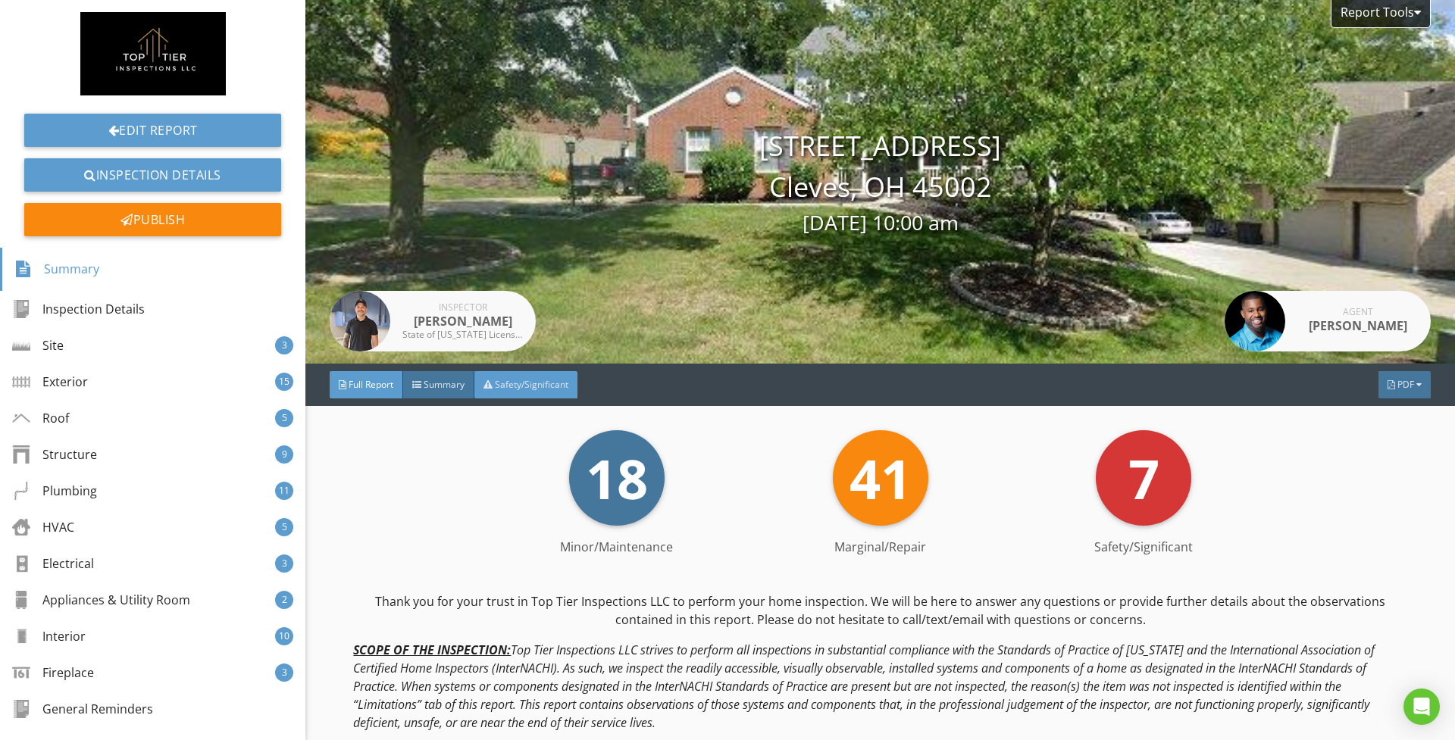
click at [533, 383] on span "Safety/Significant" at bounding box center [531, 384] width 73 height 13
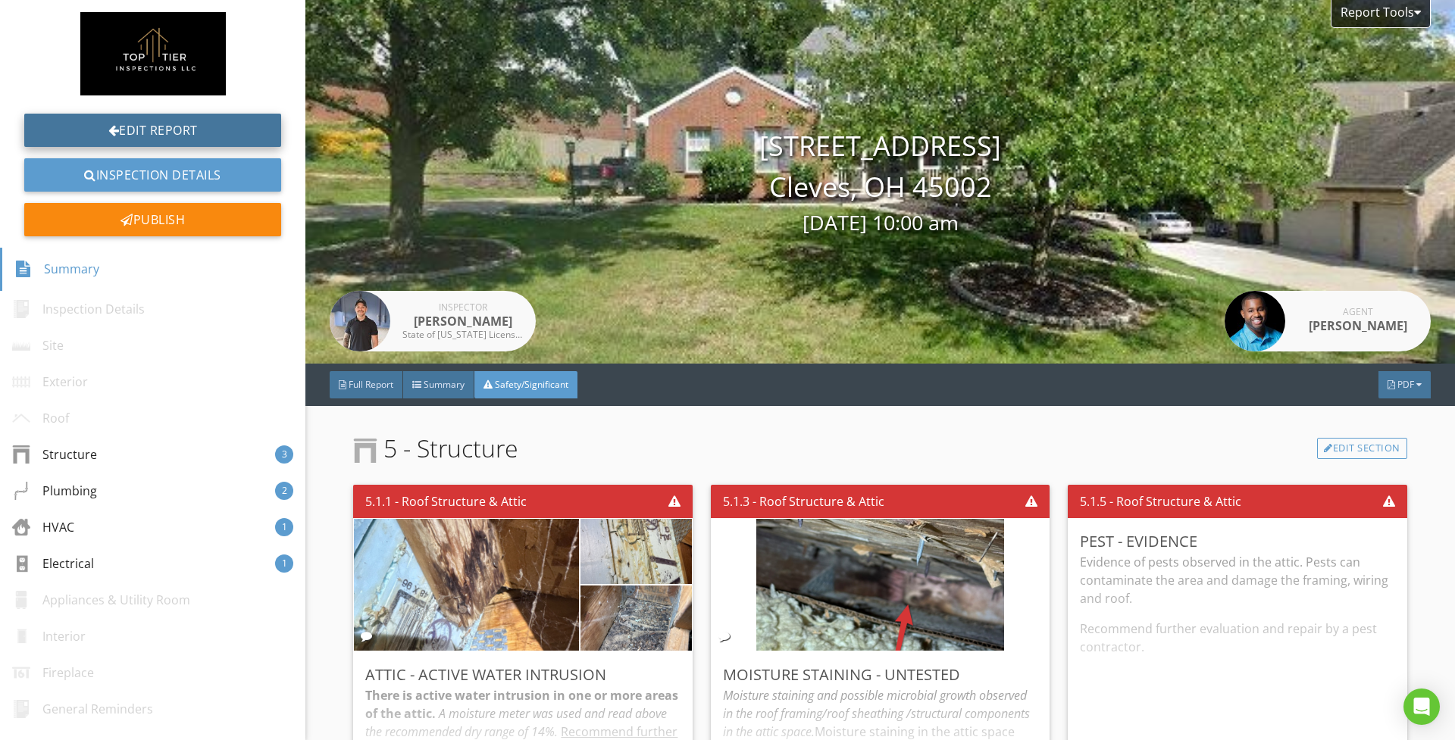
click at [194, 136] on link "Edit Report" at bounding box center [152, 130] width 257 height 33
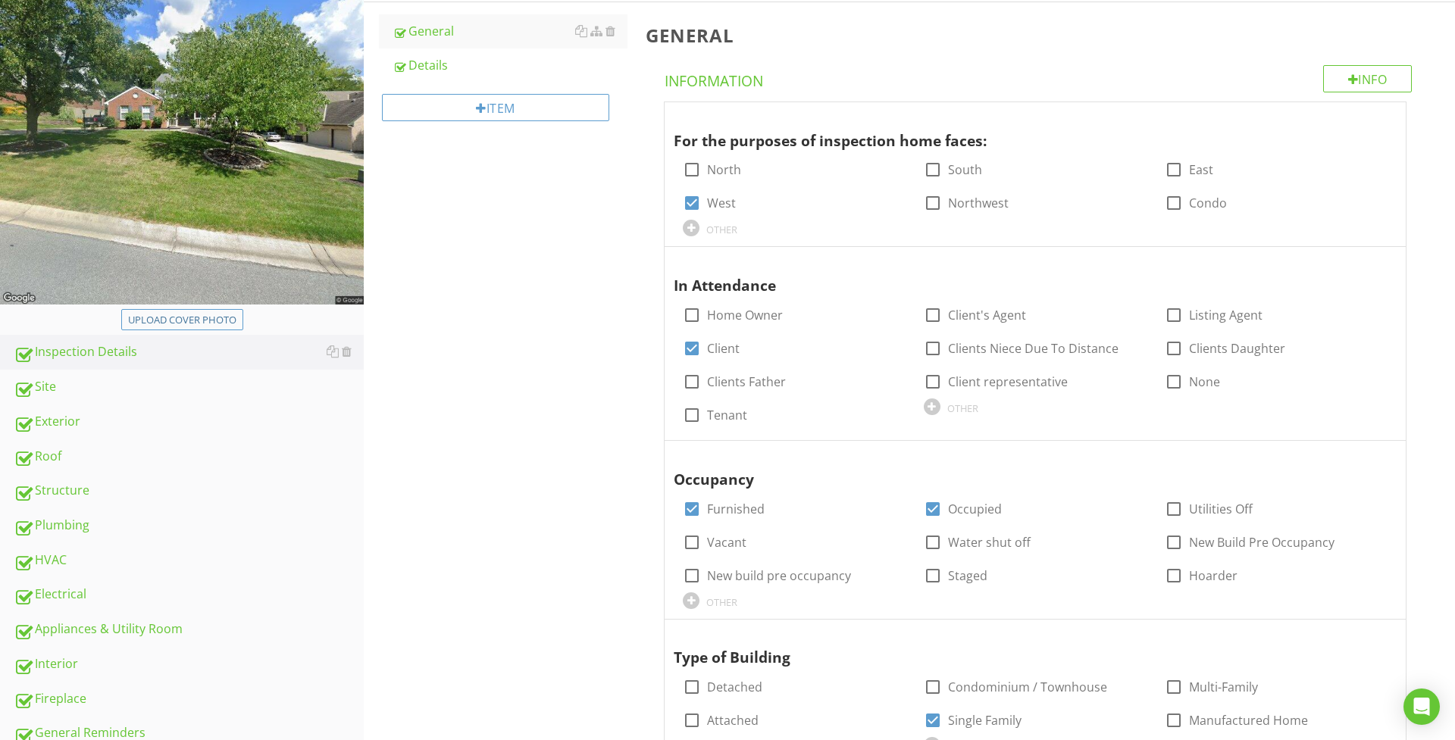
scroll to position [274, 0]
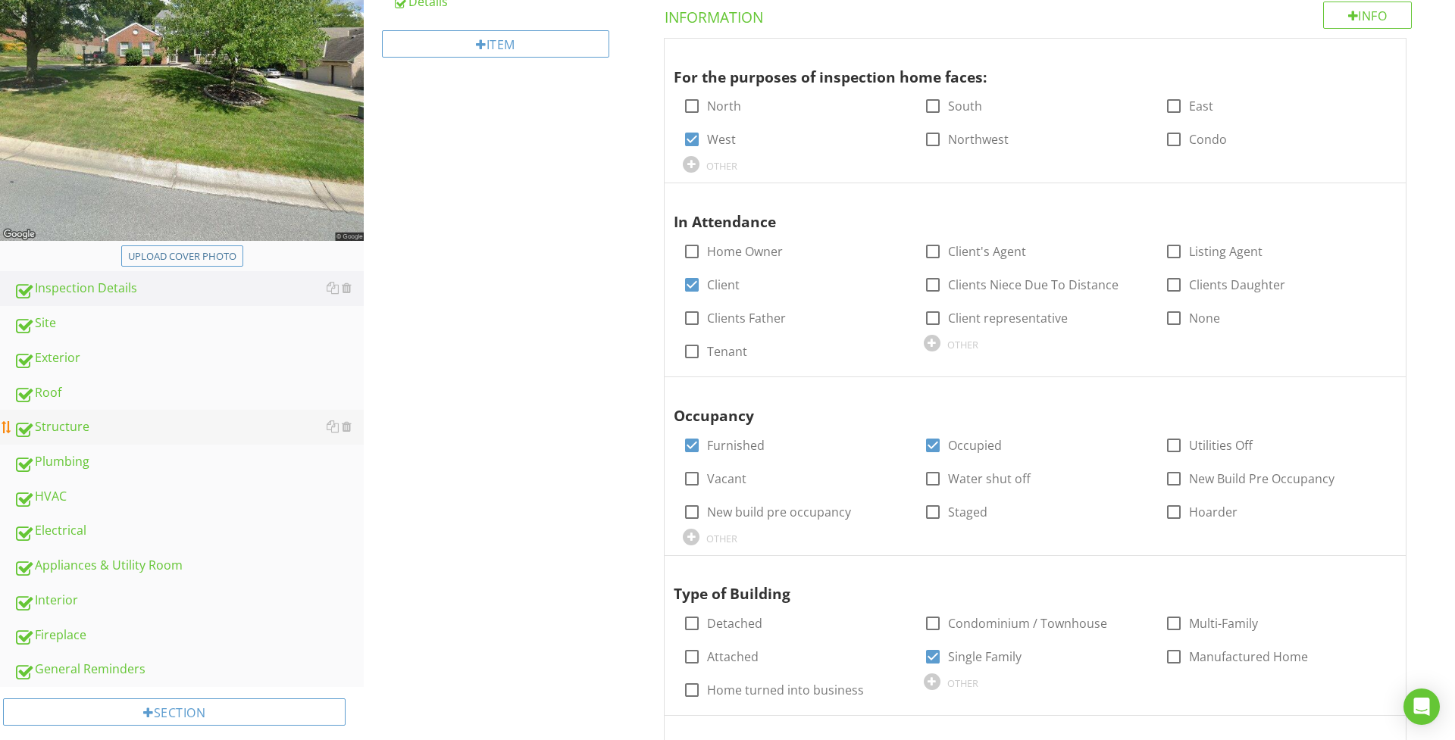
click at [103, 432] on div "Structure" at bounding box center [189, 427] width 350 height 20
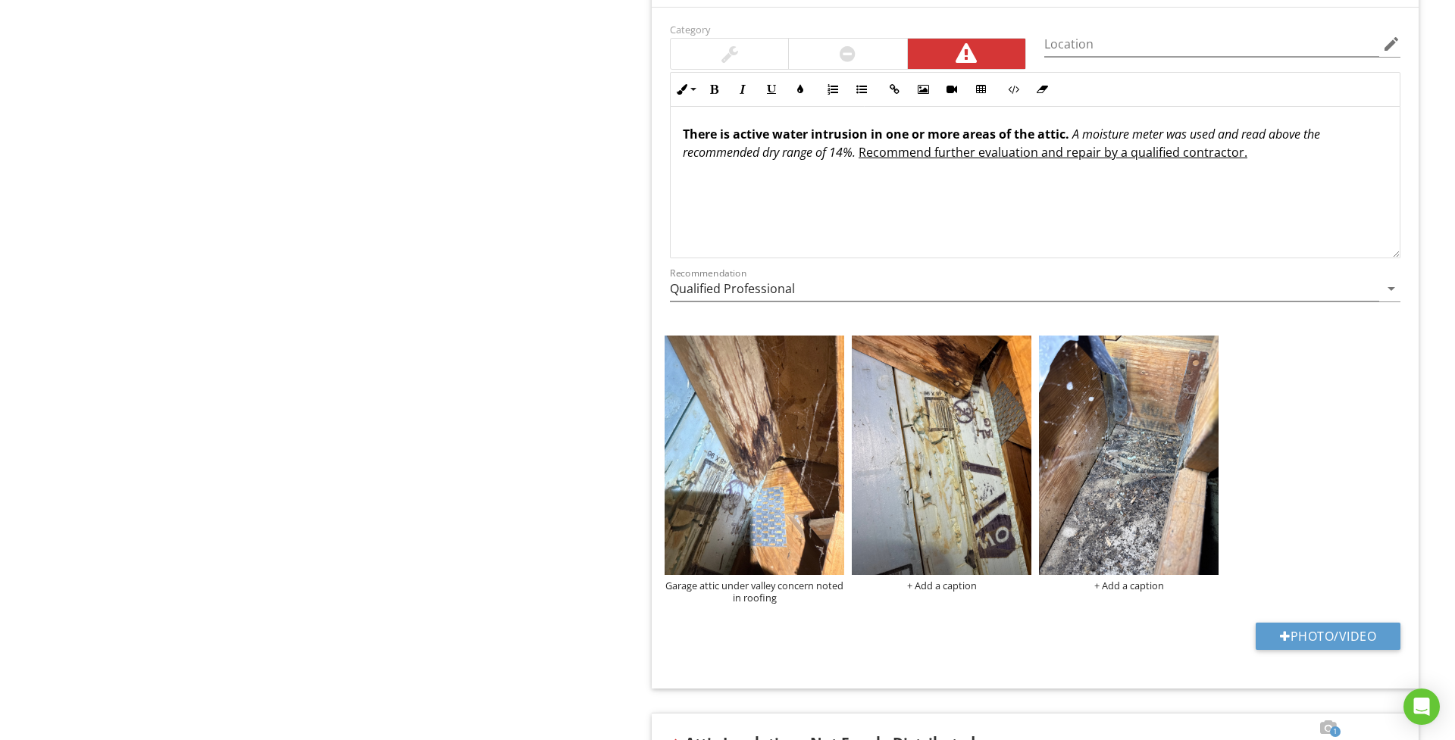
scroll to position [2267, 0]
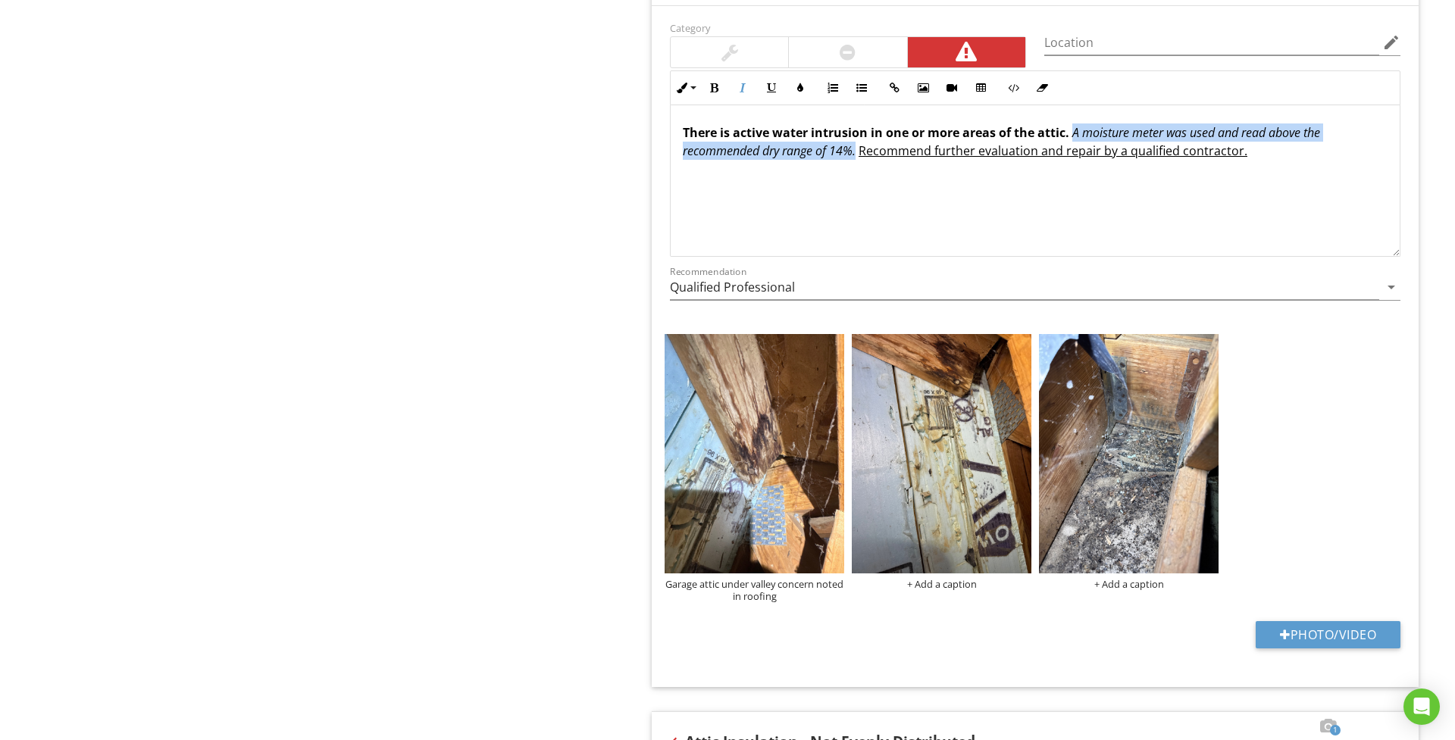
drag, startPoint x: 858, startPoint y: 159, endPoint x: 1071, endPoint y: 136, distance: 214.9
click at [1071, 136] on p "There is active water intrusion in one or more areas of the attic. A moisture m…" at bounding box center [1035, 142] width 705 height 36
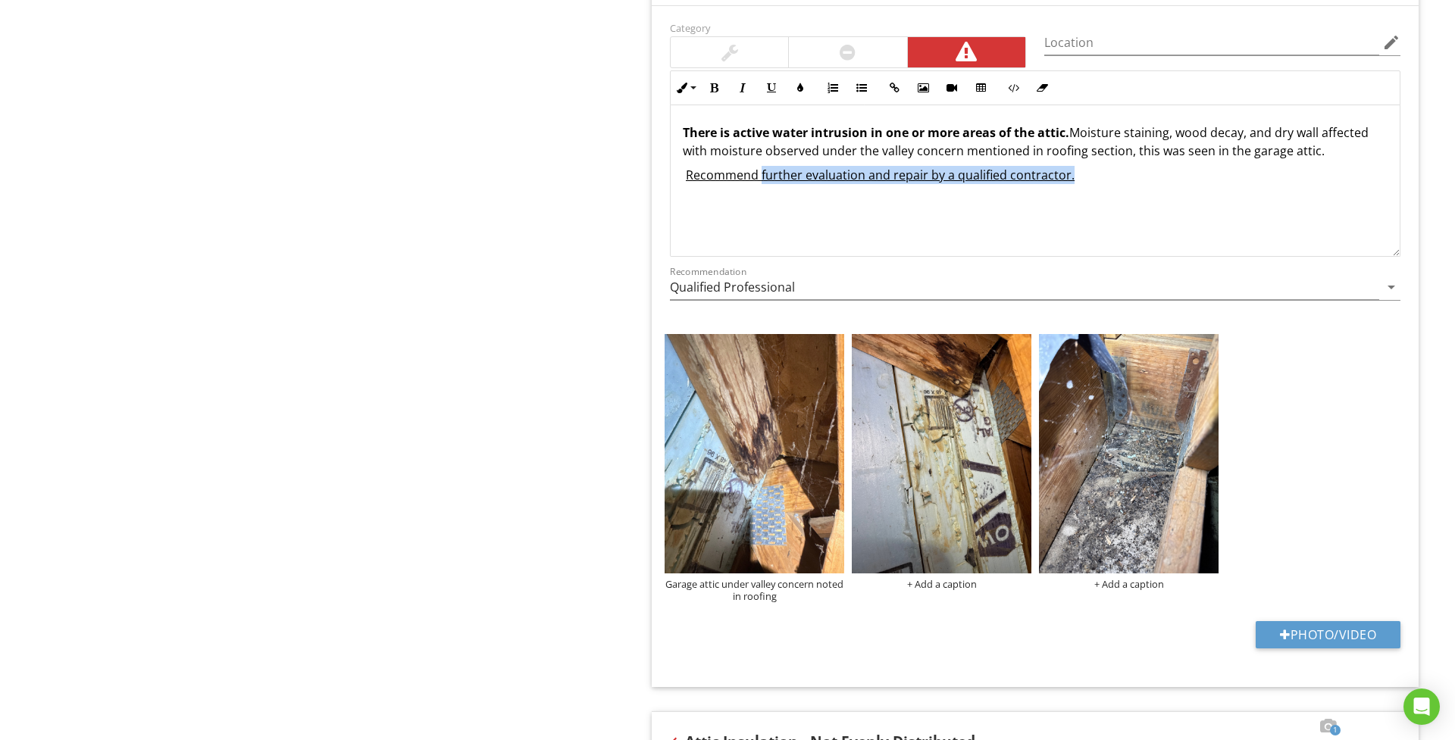
drag, startPoint x: 1106, startPoint y: 180, endPoint x: 762, endPoint y: 179, distance: 344.0
click at [762, 179] on p "Recommend further evaluation and repair by a qualified contractor." at bounding box center [1035, 175] width 705 height 18
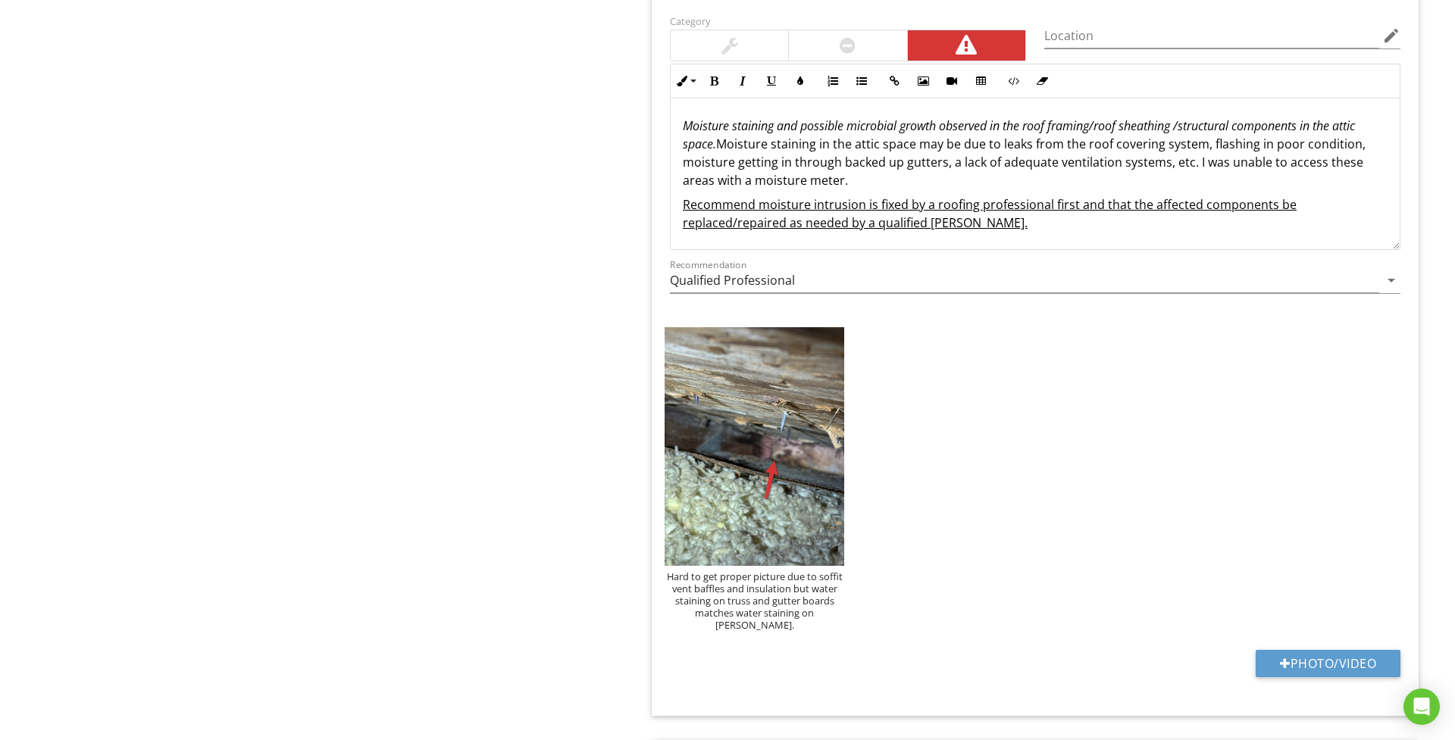
scroll to position [3896, 0]
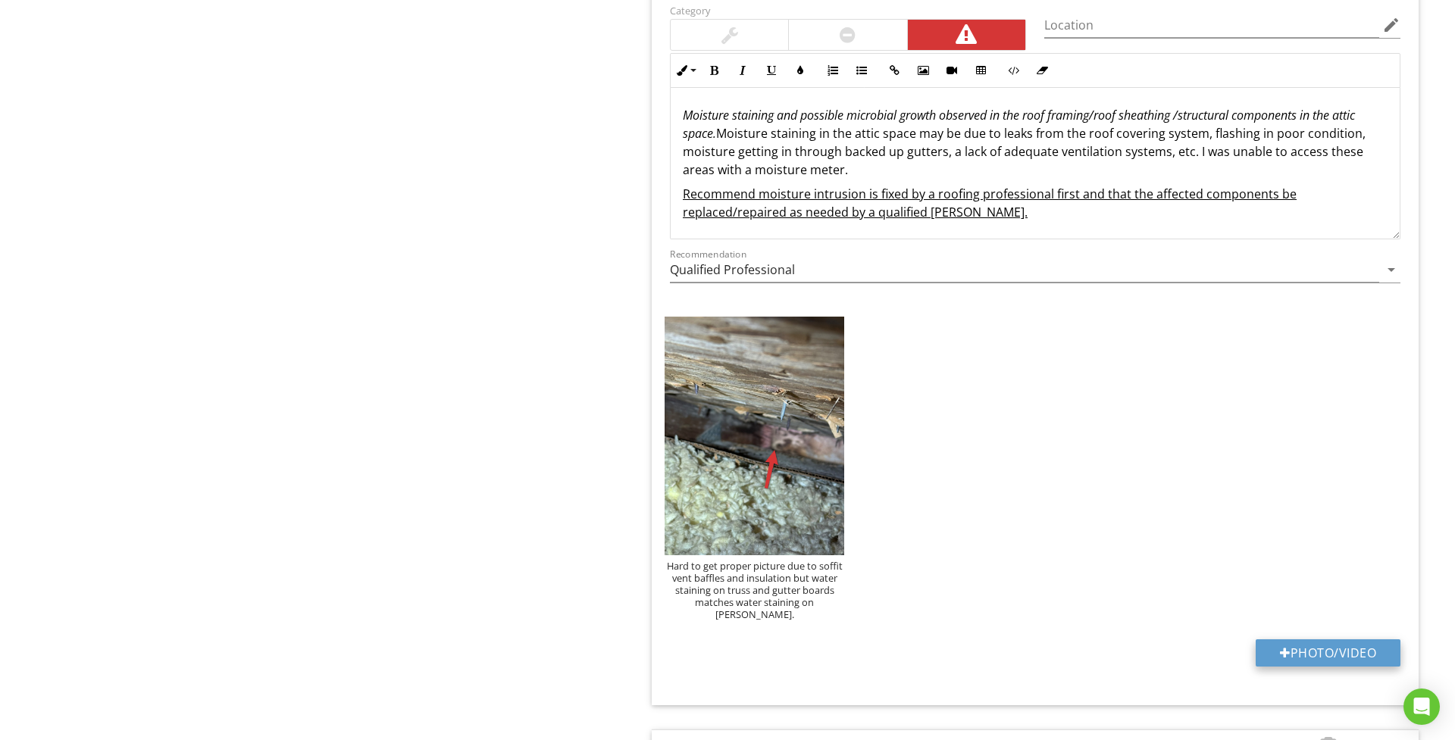
click at [1294, 639] on button "Photo/Video" at bounding box center [1327, 652] width 145 height 27
type input "C:\fakepath\IMG_0132.jpeg"
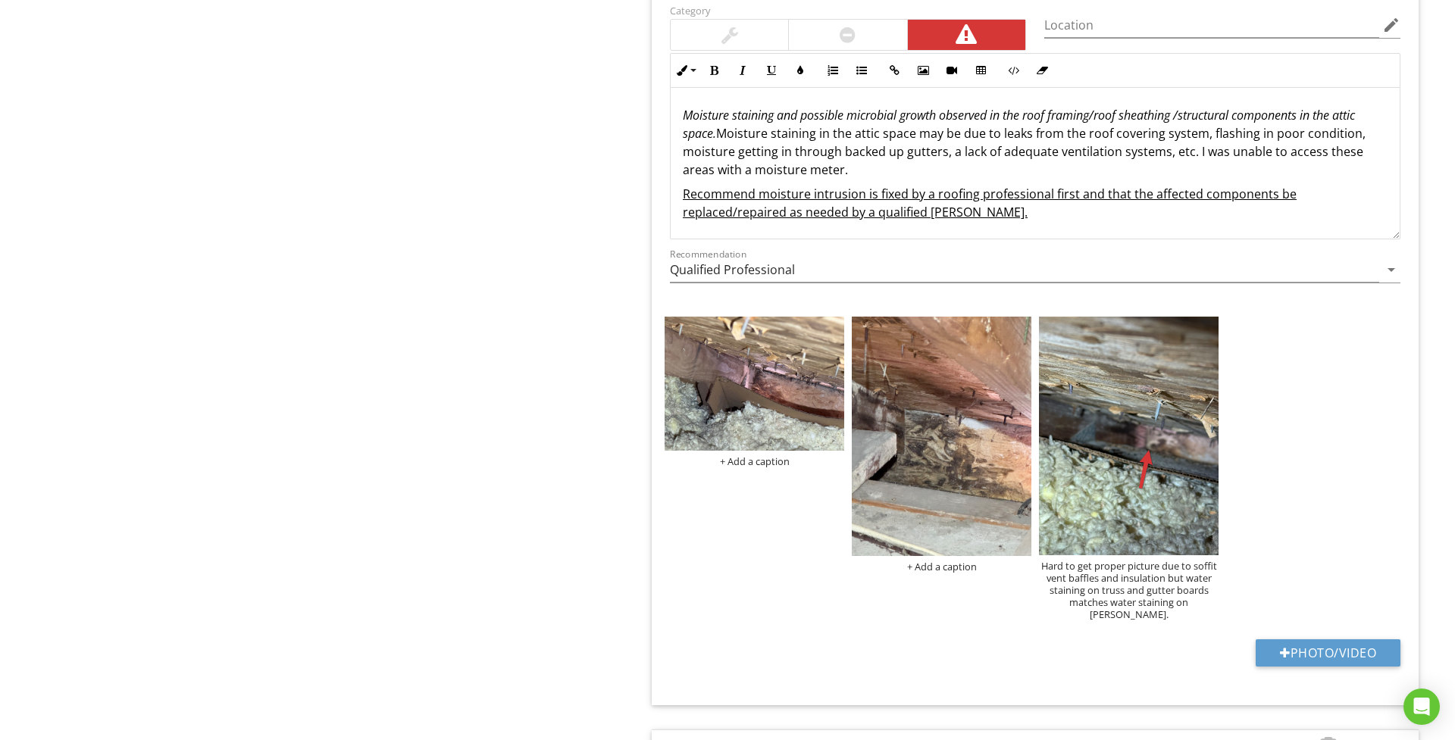
click at [947, 160] on p "Moisture staining and possible microbial growth observed in the roof framing/ro…" at bounding box center [1035, 142] width 705 height 73
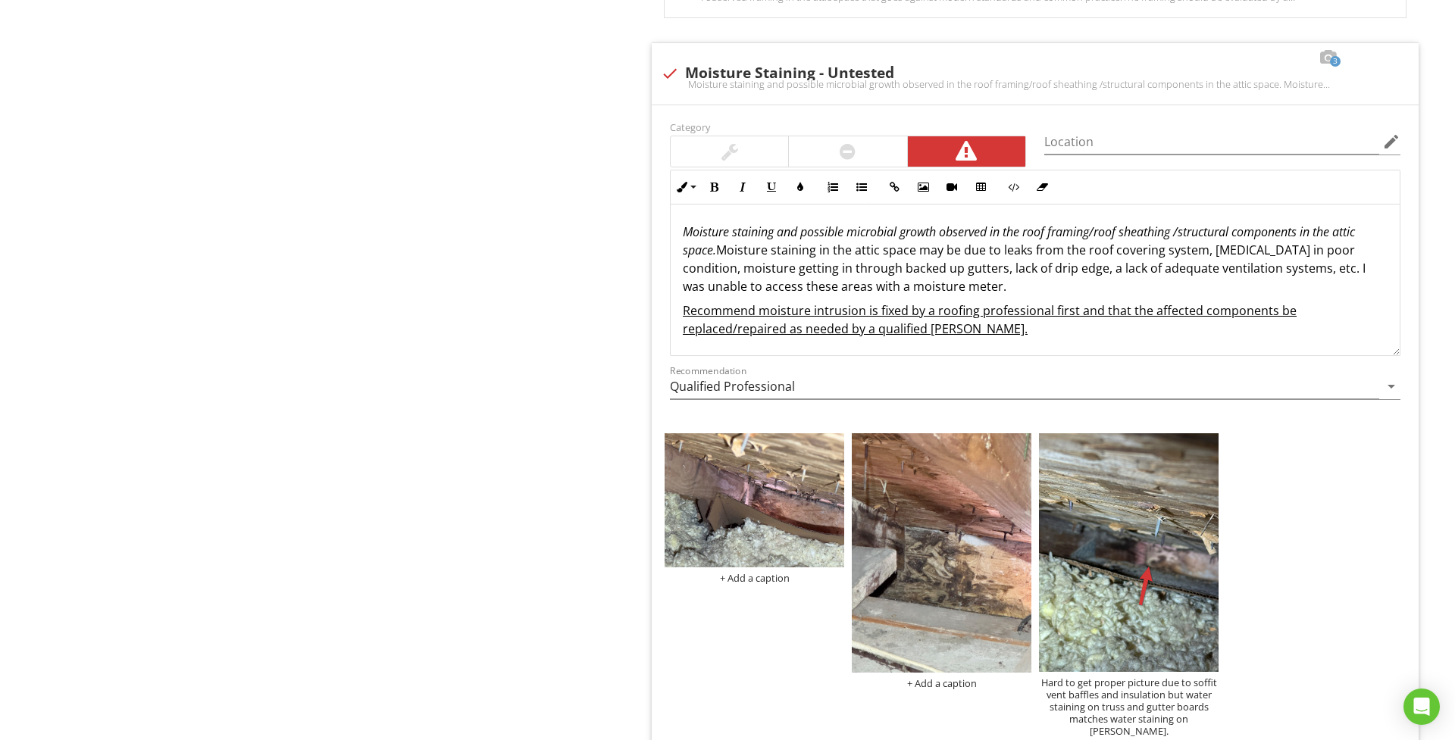
scroll to position [3778, 0]
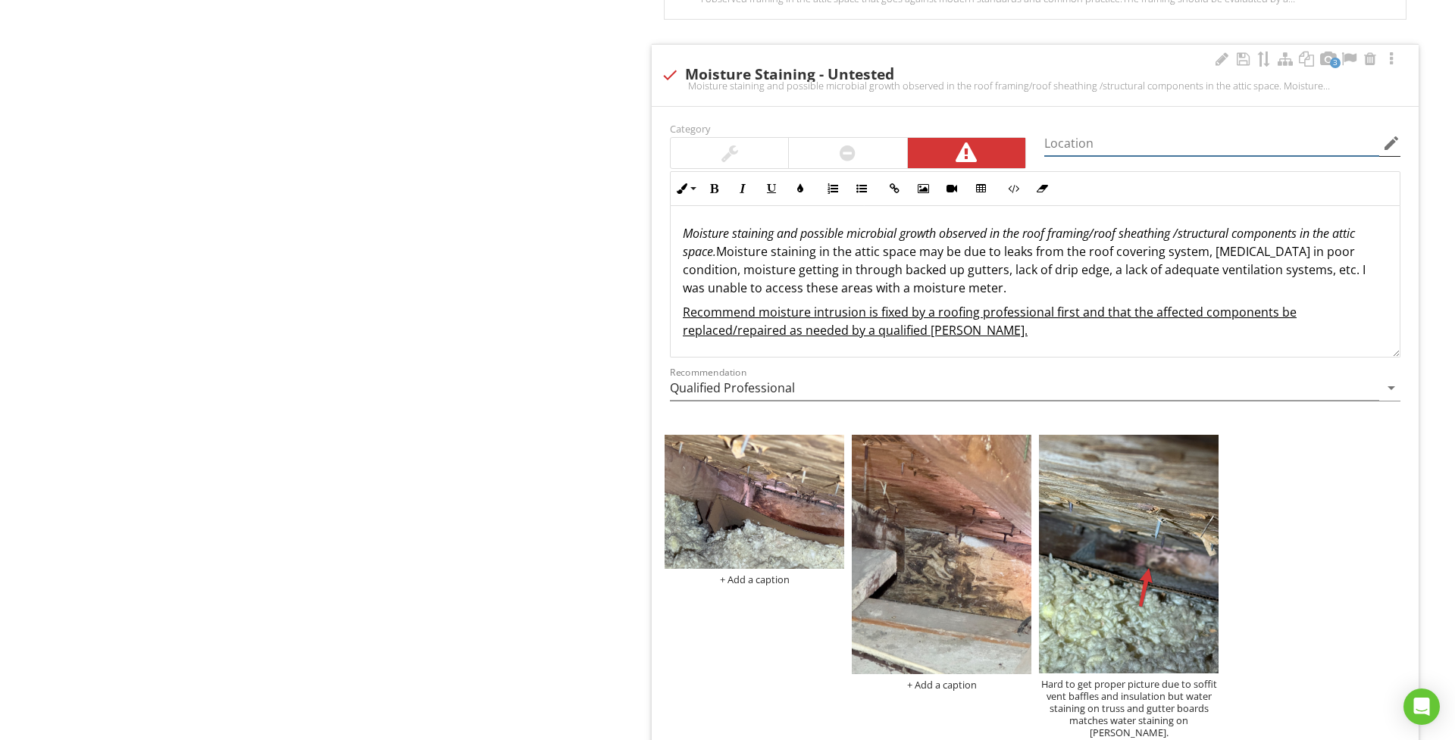
click at [1174, 150] on input "Location" at bounding box center [1211, 143] width 335 height 25
type input "eaves at the gutter board/end of trusses, water staining observed on eaves as w…"
click at [799, 529] on img at bounding box center [754, 502] width 180 height 135
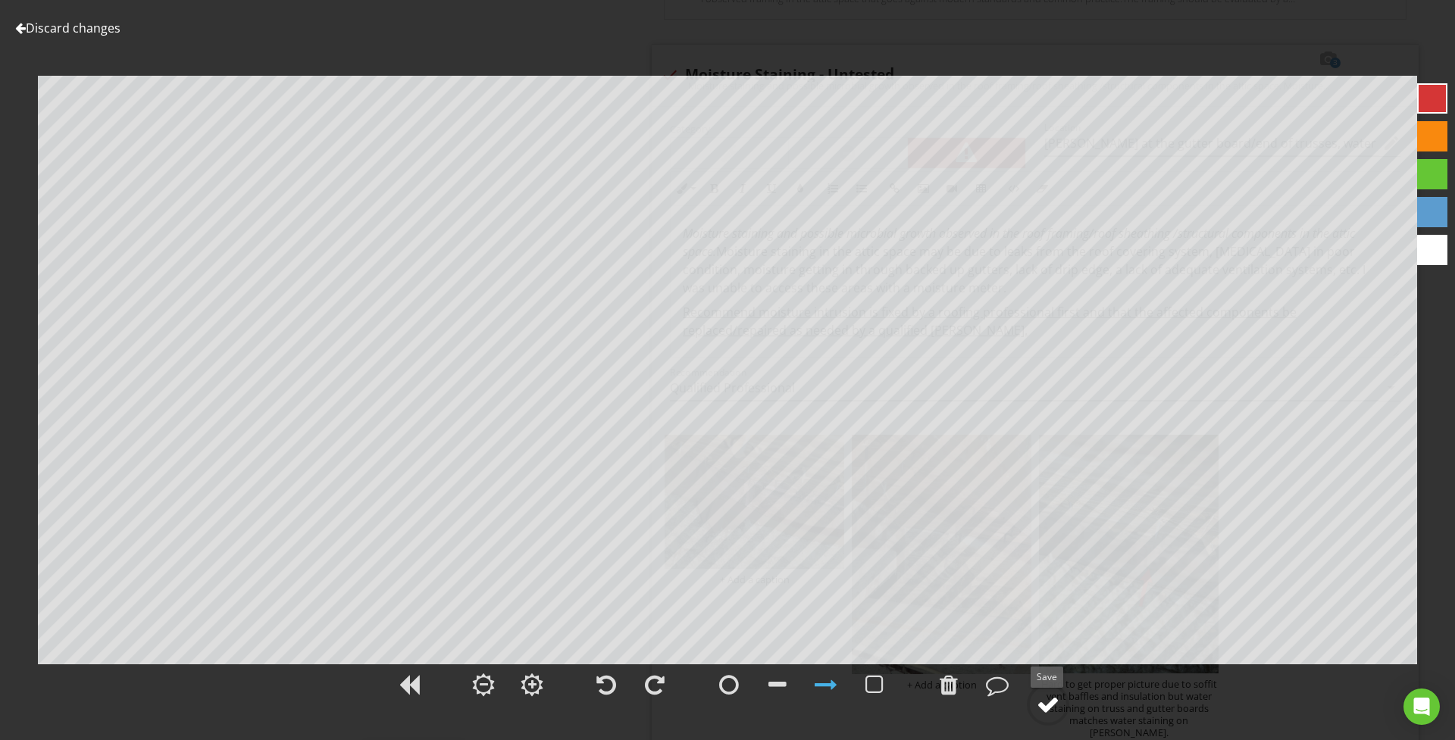
click at [1052, 701] on div at bounding box center [1048, 704] width 23 height 23
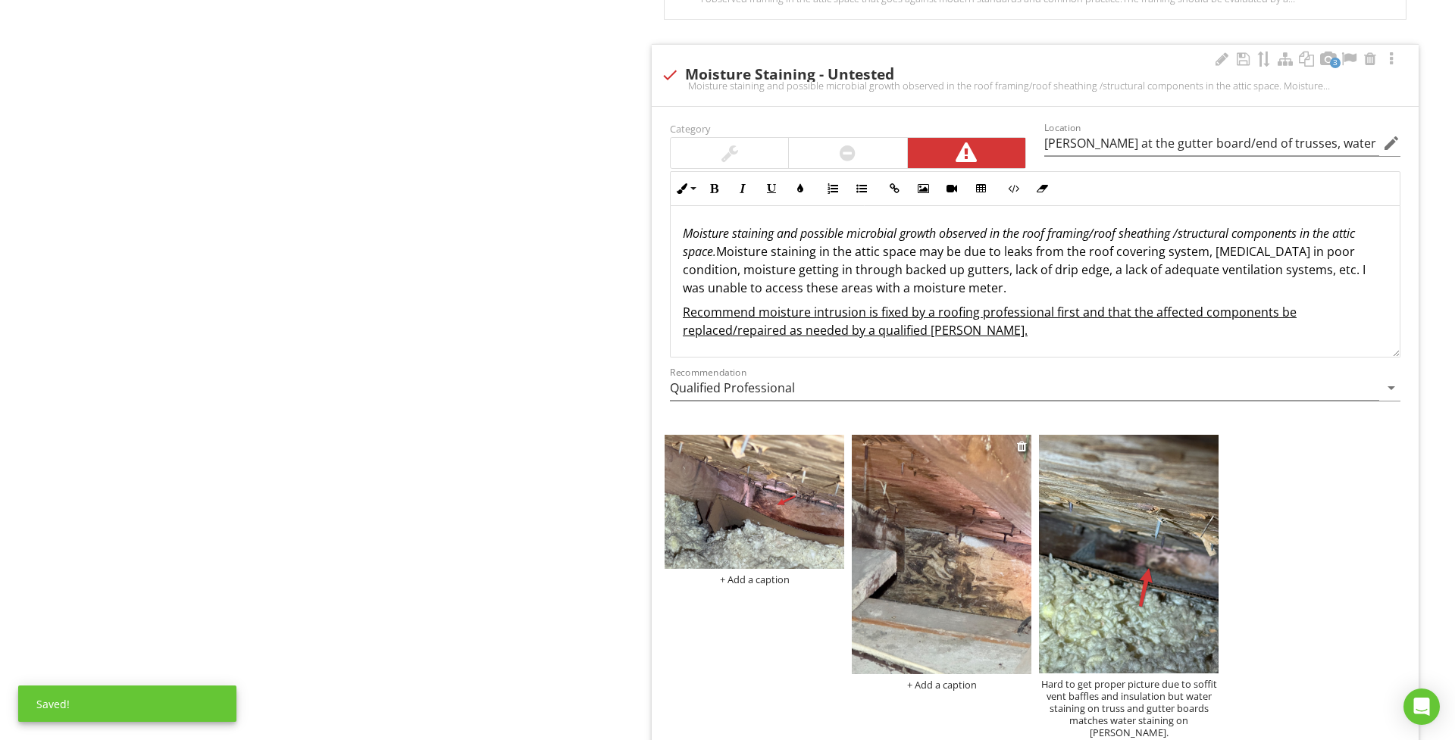
click at [1002, 623] on img at bounding box center [942, 554] width 180 height 239
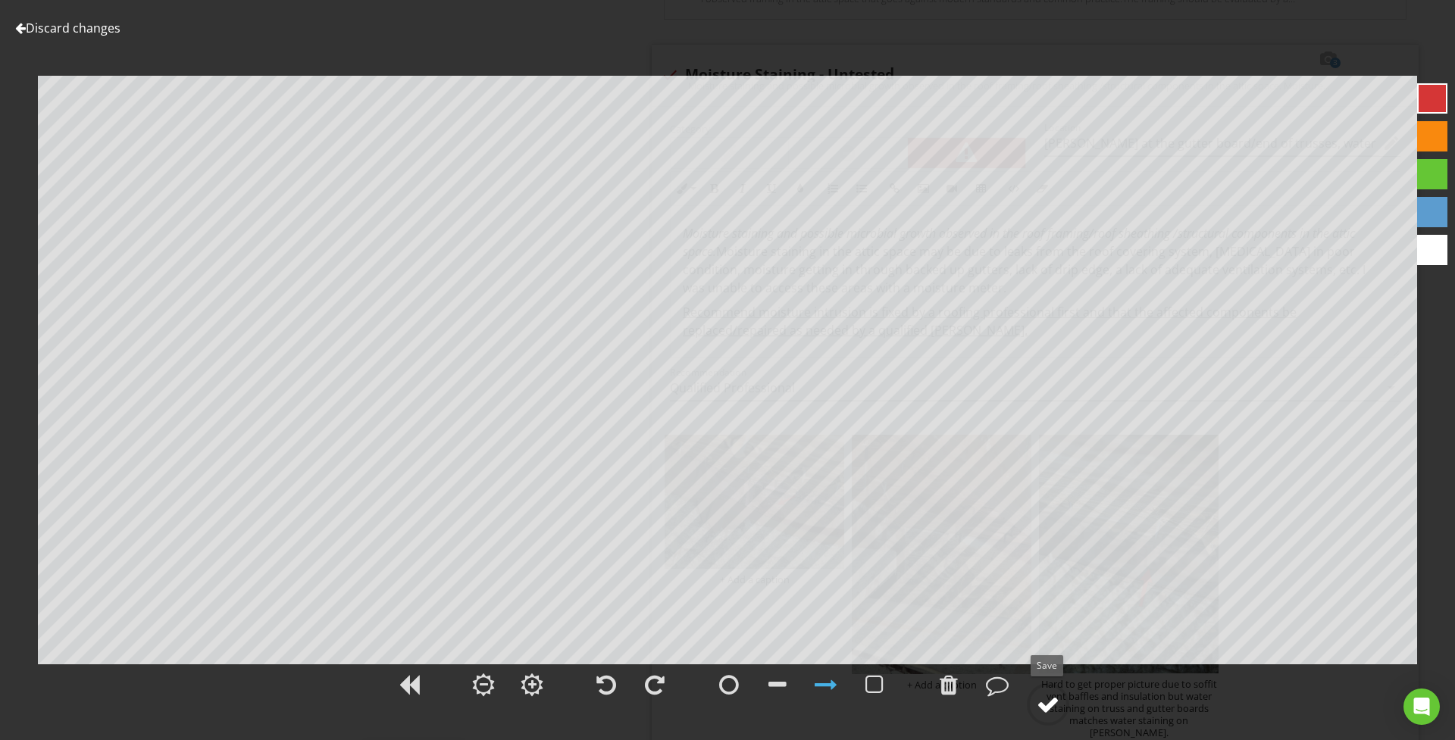
click at [1040, 699] on div at bounding box center [1048, 704] width 23 height 23
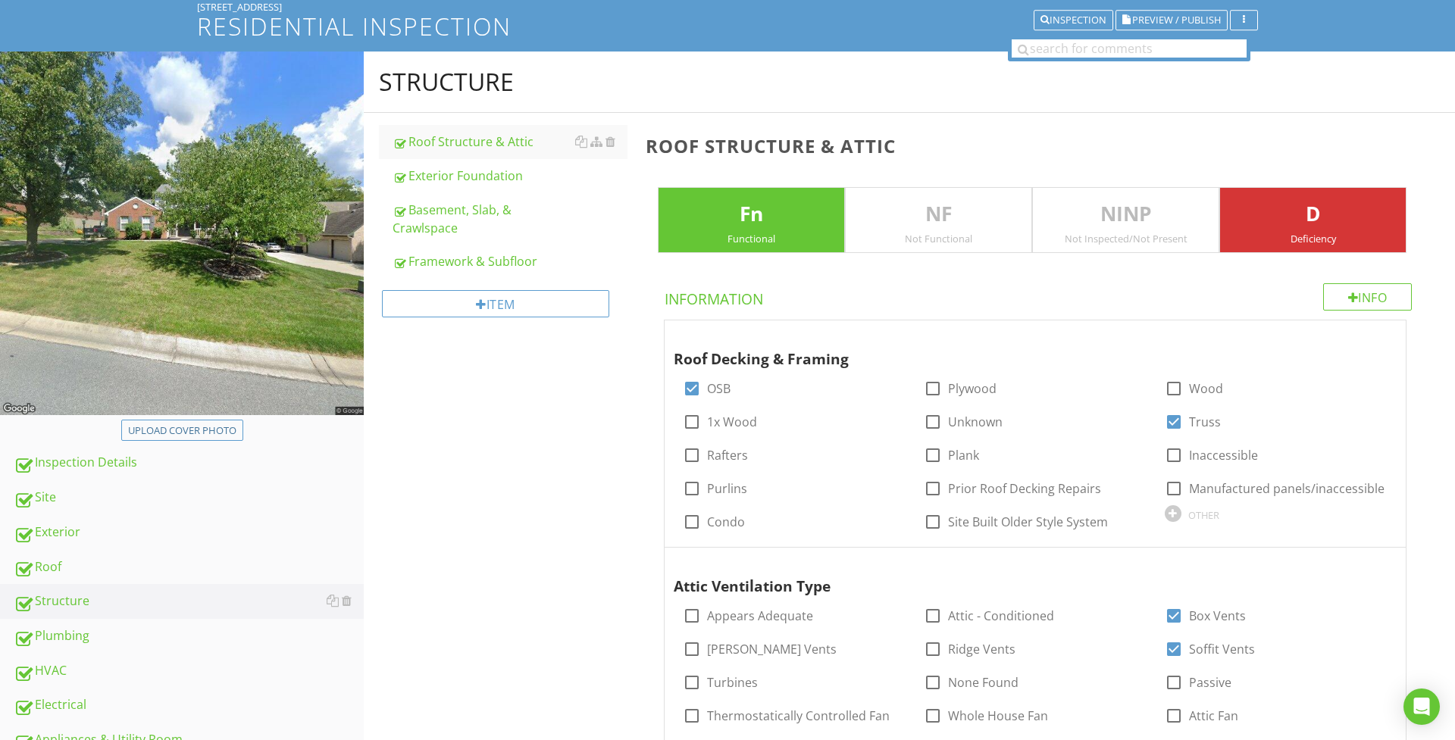
scroll to position [97, 0]
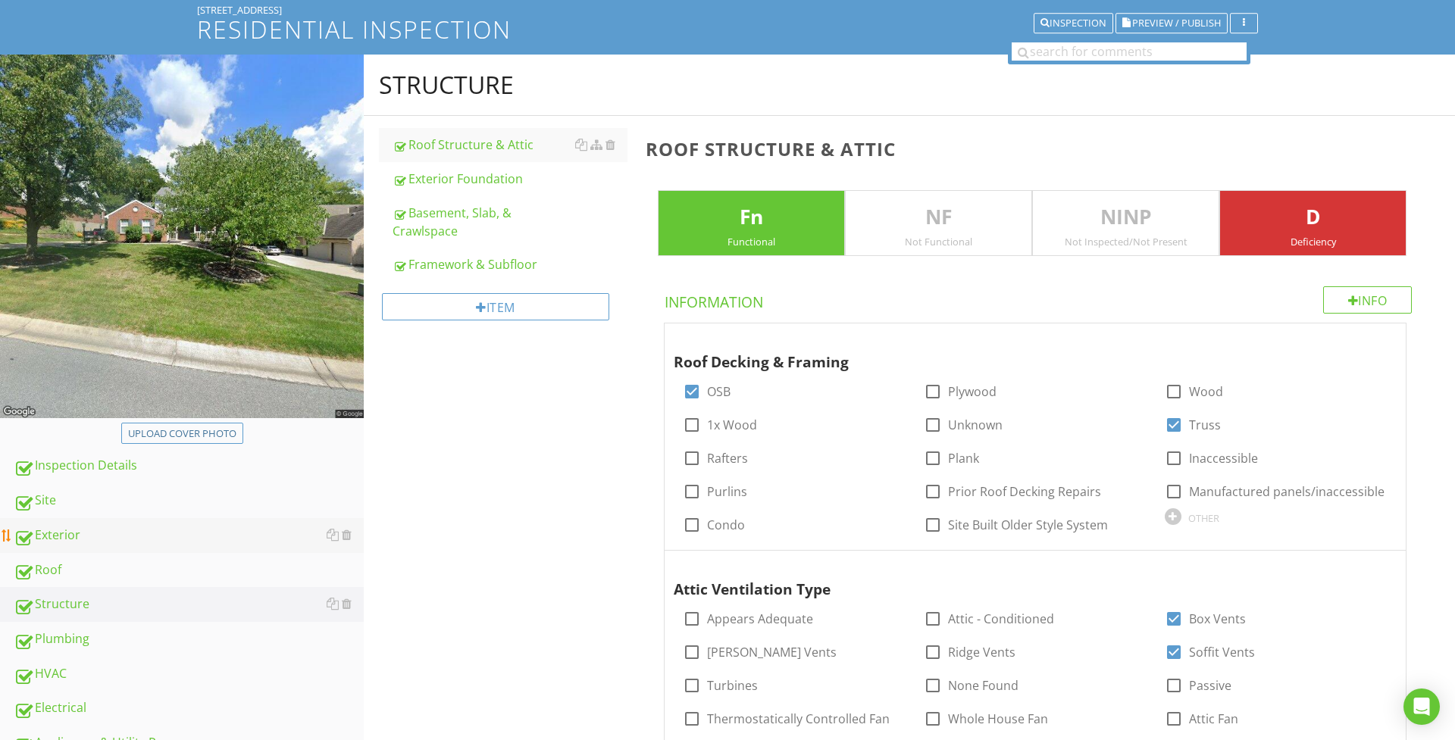
click at [46, 536] on div "Exterior" at bounding box center [189, 536] width 350 height 20
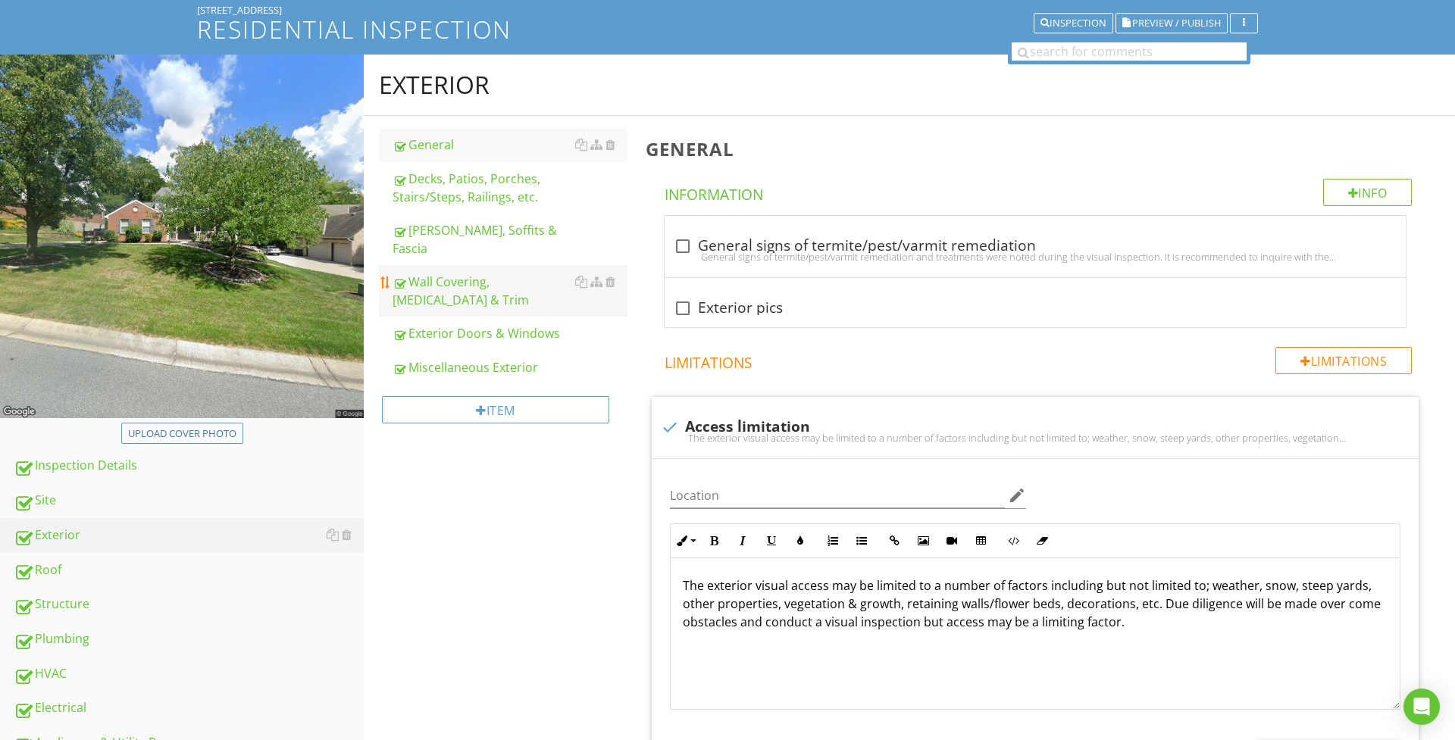
click at [474, 279] on div "Wall Covering, [MEDICAL_DATA] & Trim" at bounding box center [509, 291] width 235 height 36
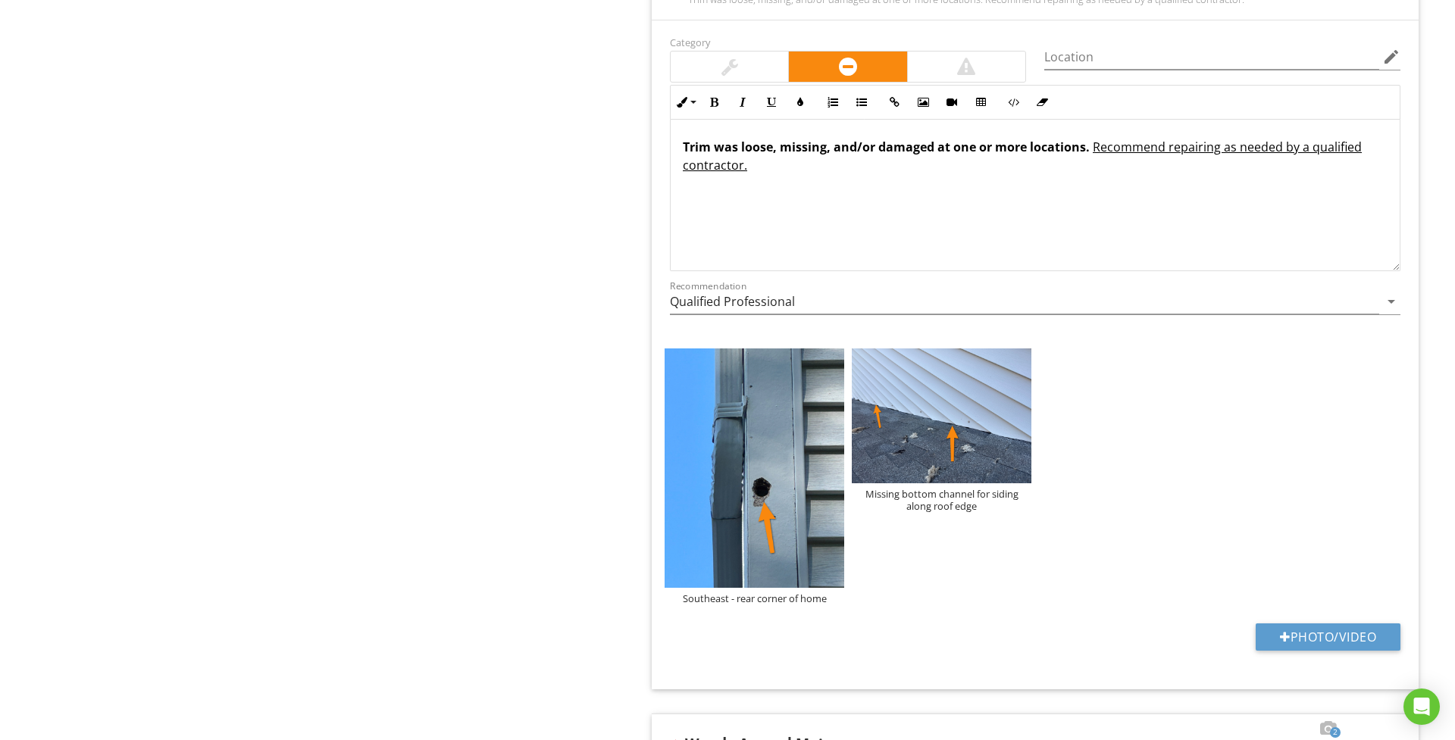
scroll to position [3725, 0]
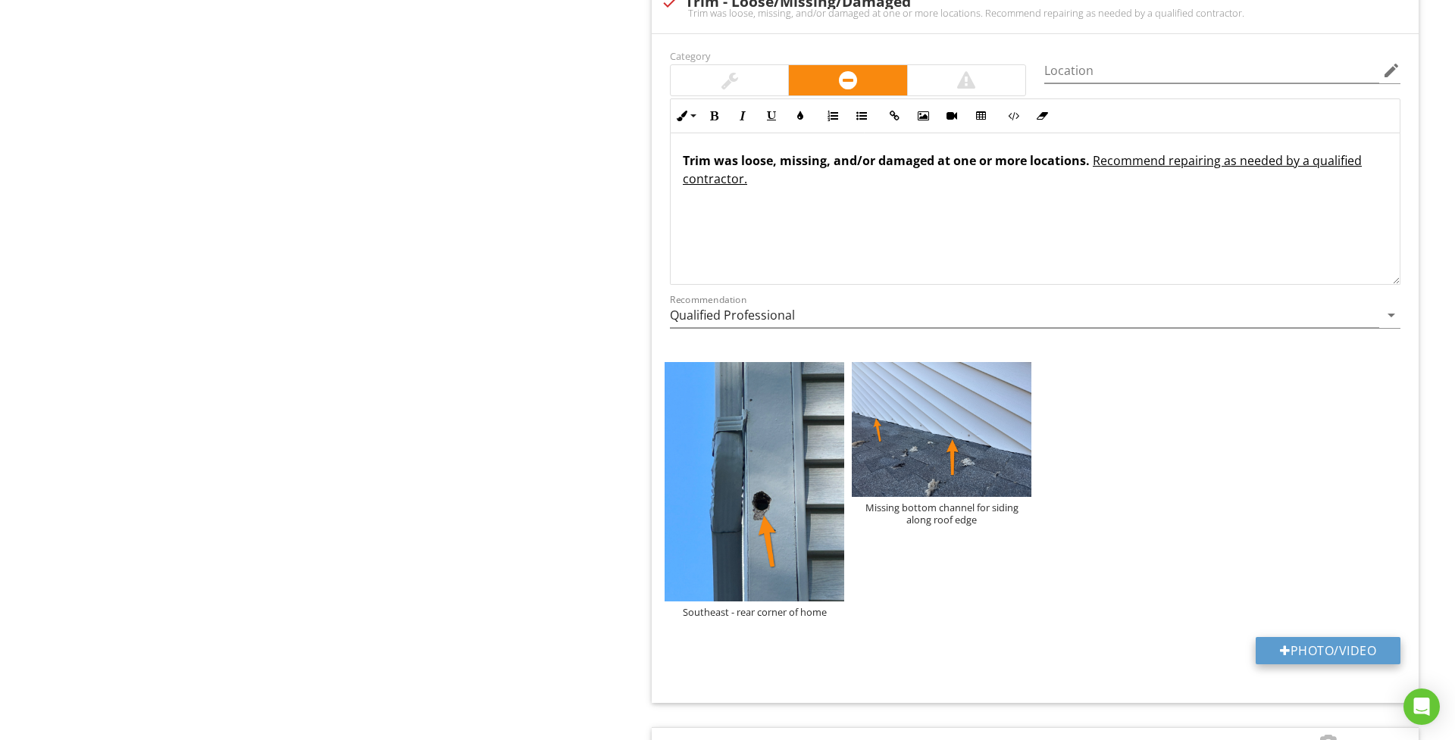
click at [1294, 664] on button "Photo/Video" at bounding box center [1327, 650] width 145 height 27
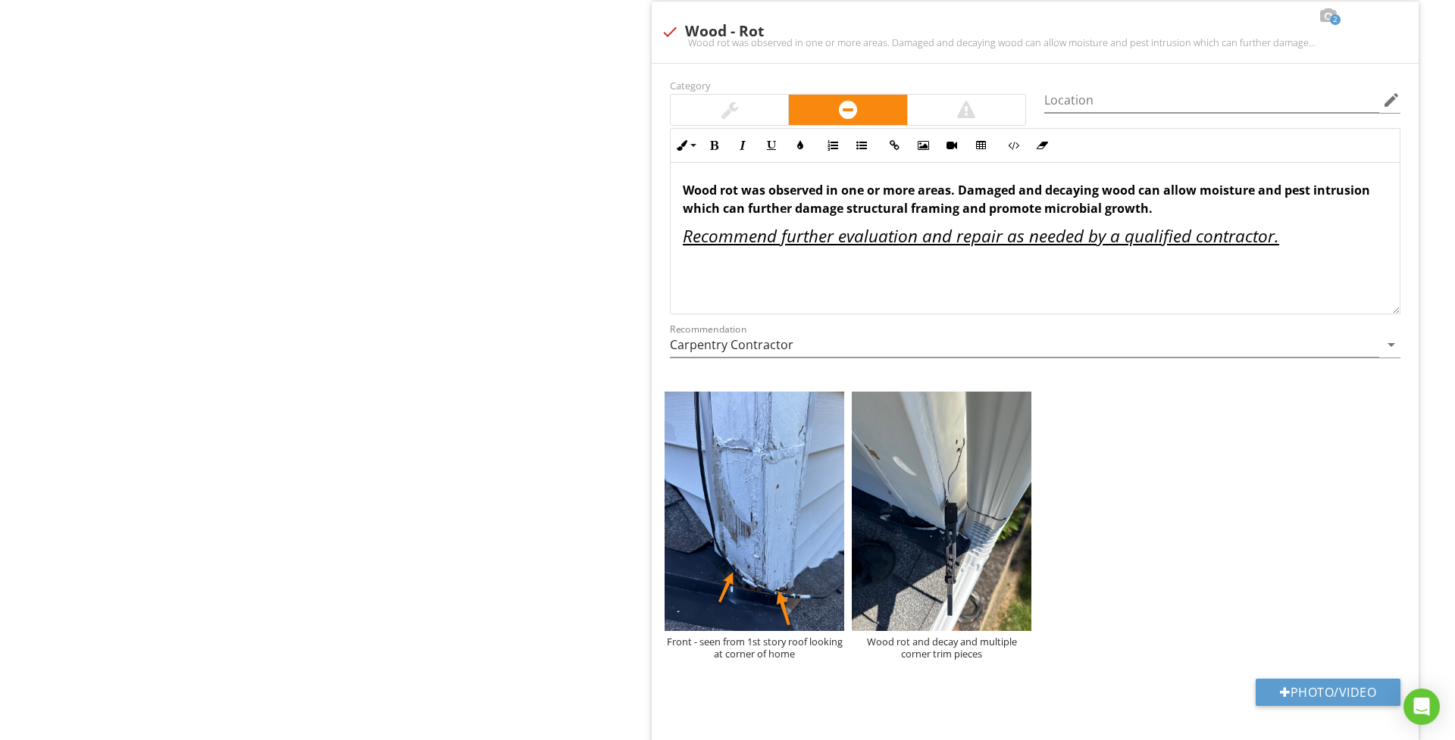
scroll to position [5196, 0]
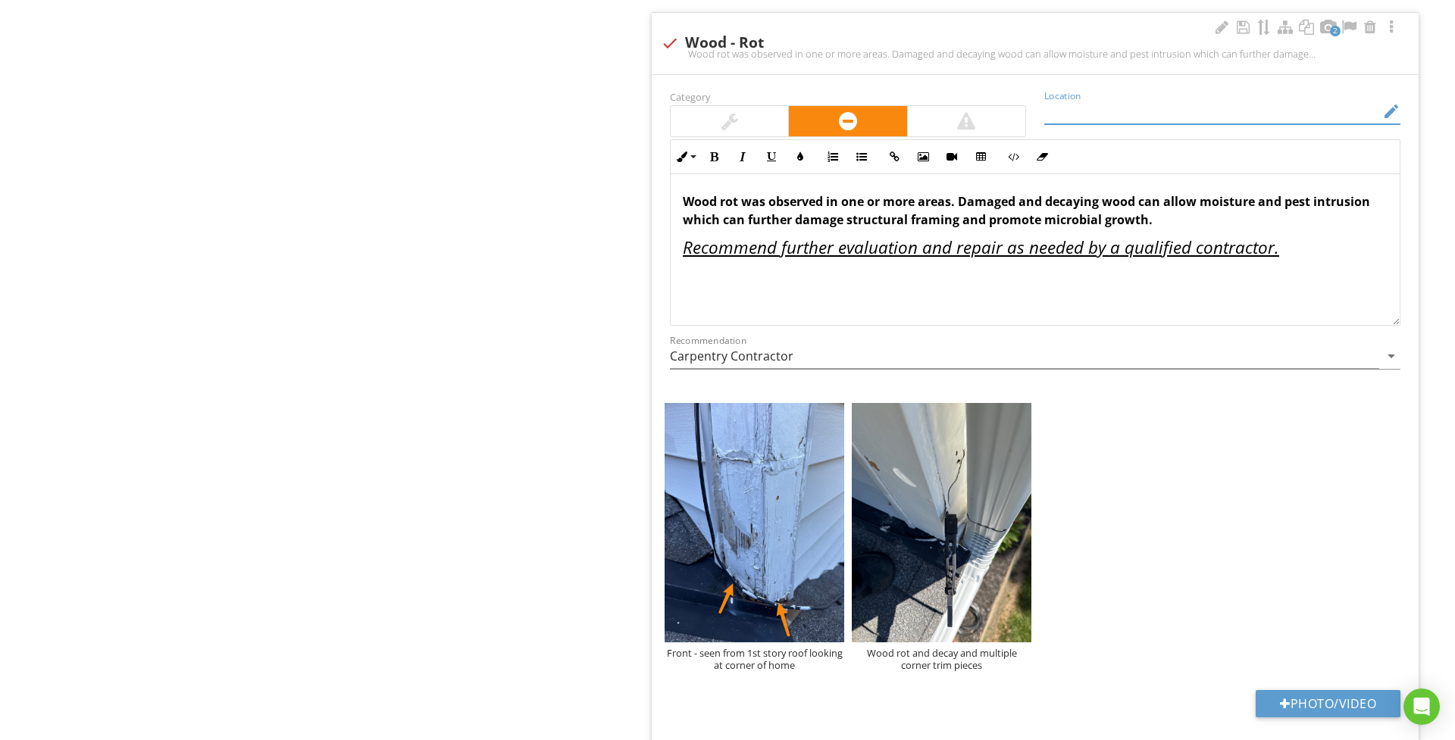
click at [1206, 124] on div "Location edit" at bounding box center [1222, 111] width 356 height 25
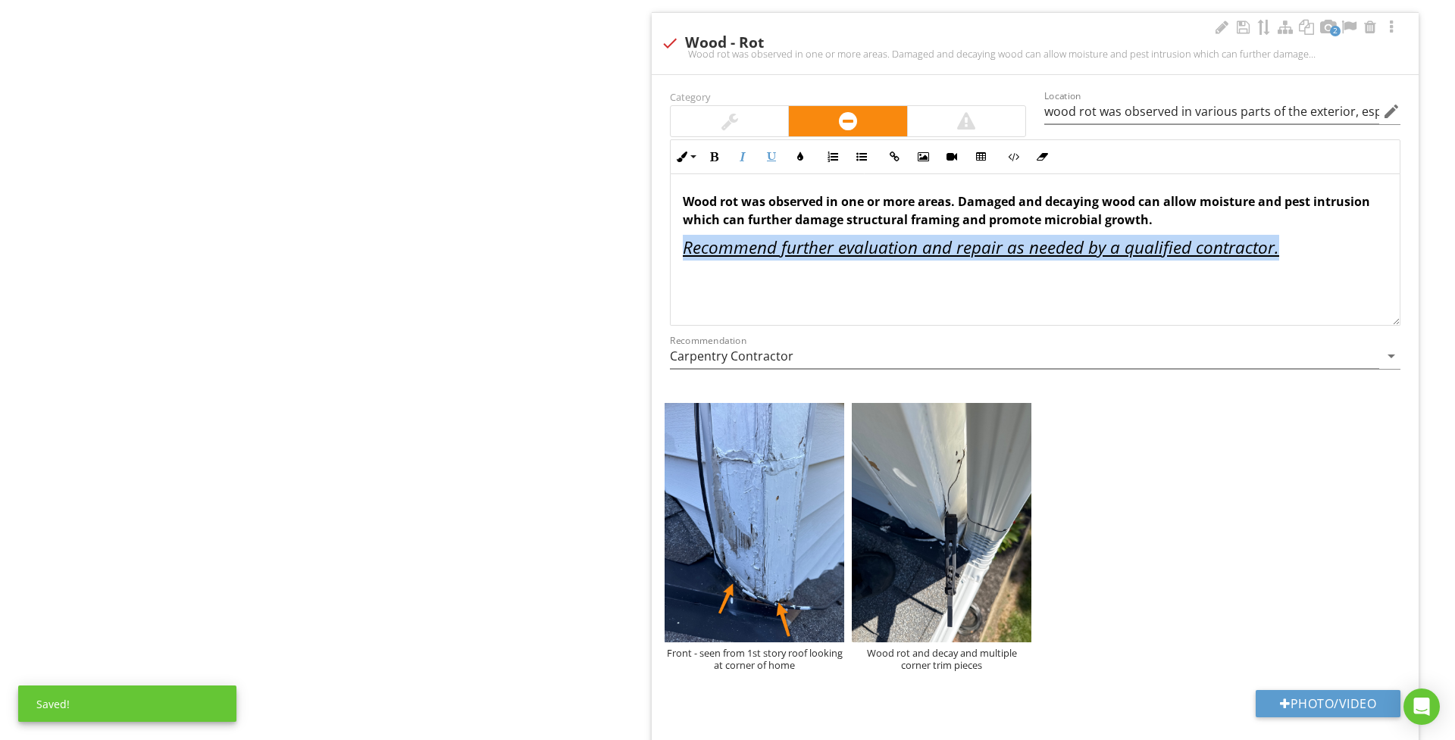
drag, startPoint x: 1310, startPoint y: 255, endPoint x: 677, endPoint y: 254, distance: 633.4
click at [677, 254] on div "Wood rot was observed in one or more areas. Damaged and decaying wood can allow…" at bounding box center [1035, 250] width 729 height 152
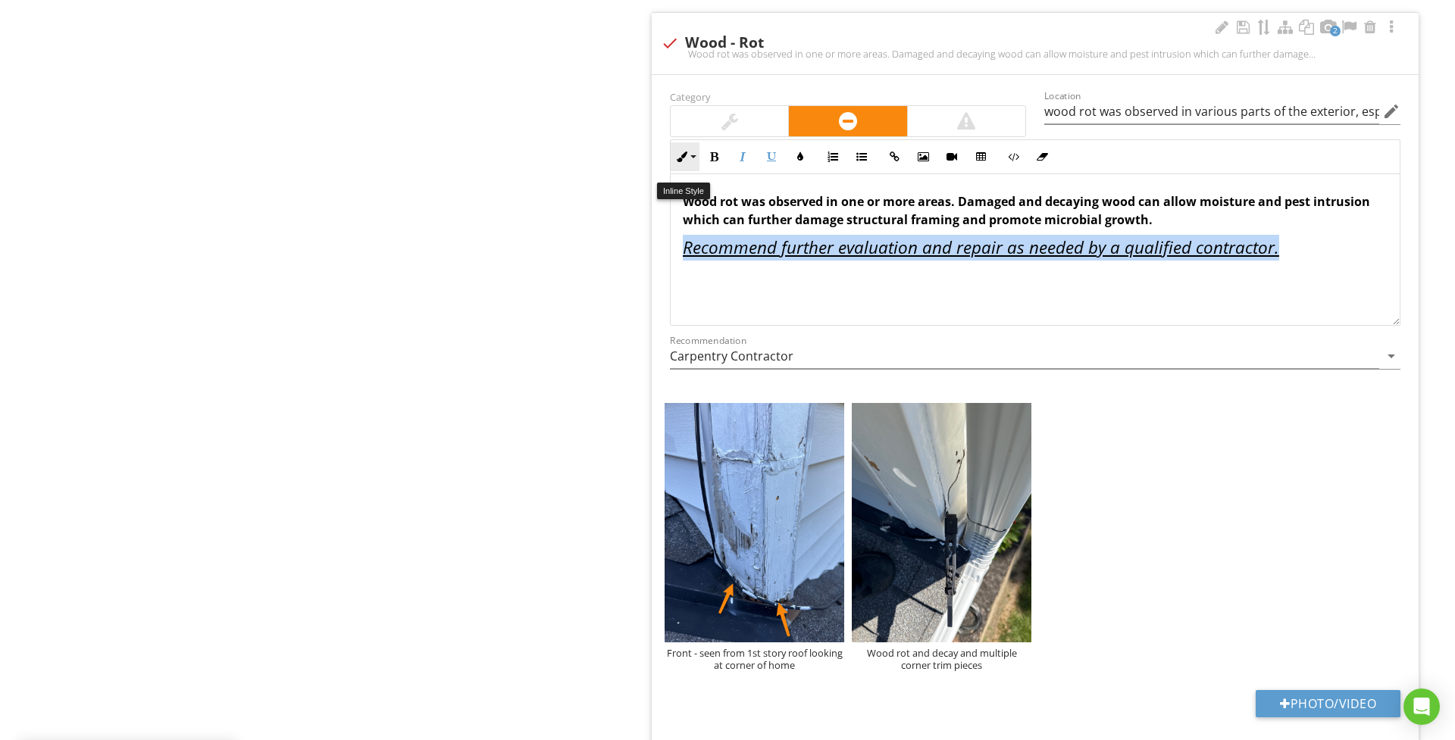
click at [695, 167] on button "Inline Style" at bounding box center [685, 156] width 29 height 29
click at [724, 271] on link "Normal" at bounding box center [728, 266] width 114 height 24
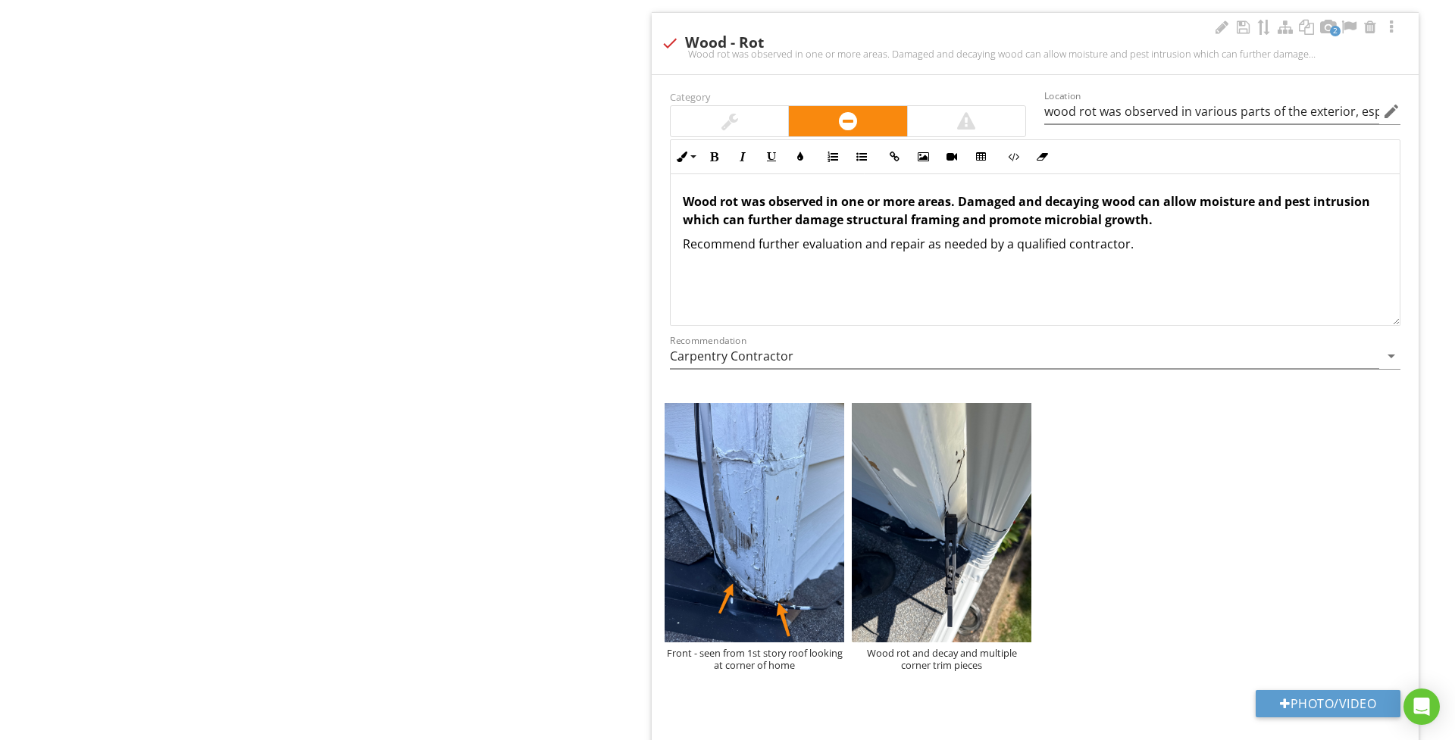
click at [955, 277] on div "Wood rot was observed in one or more areas. Damaged and decaying wood can allow…" at bounding box center [1035, 250] width 729 height 152
click at [1185, 229] on p "Wood rot was observed in one or more areas. Damaged and decaying wood can allow…" at bounding box center [1035, 210] width 705 height 36
click at [1352, 124] on input "wood rot was observed in various parts of the exterior, especially noted on two…" at bounding box center [1211, 111] width 335 height 25
type input "wood rot was observed in various parts of the exterior, especially noted on two…"
click at [1185, 229] on p "Wood rot was observed in one or more areas. Damaged and decaying wood can allow…" at bounding box center [1035, 210] width 705 height 36
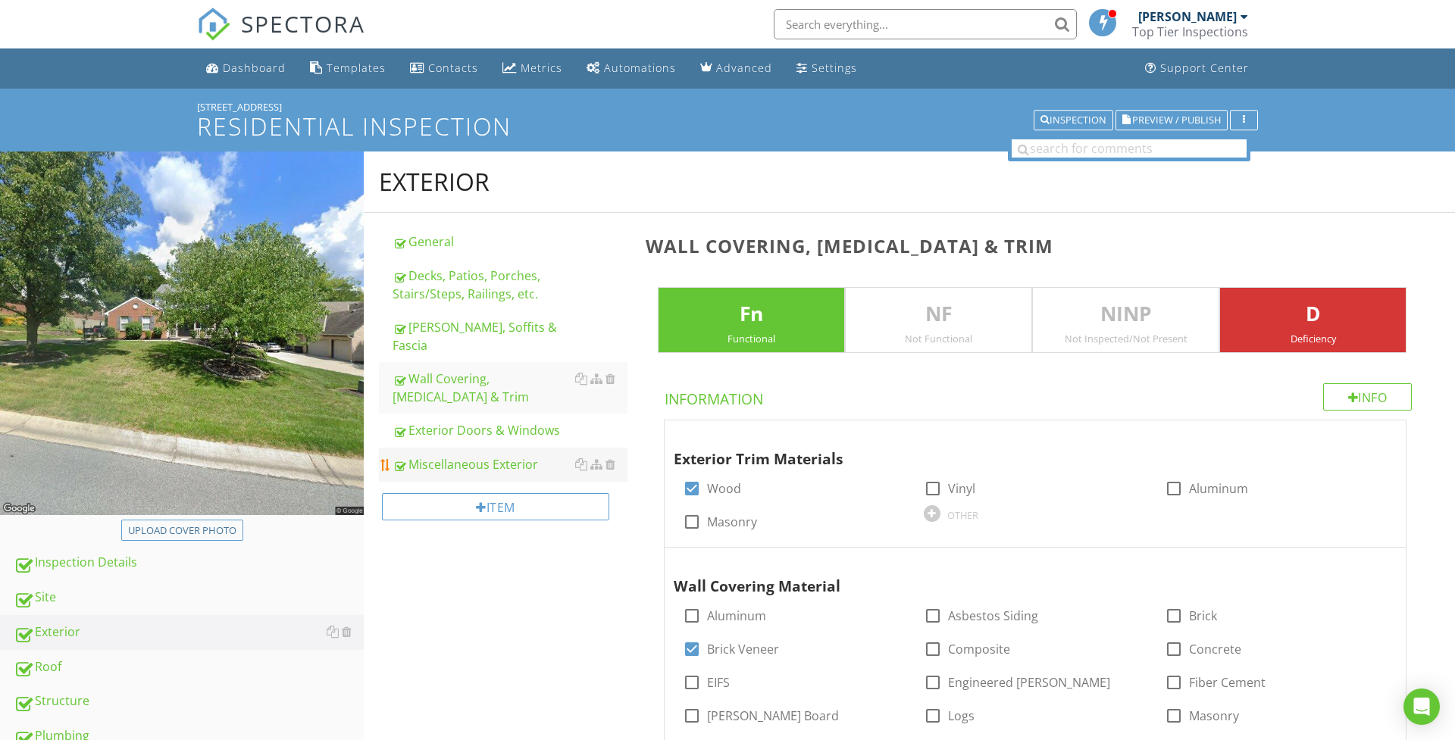
scroll to position [0, 0]
click at [468, 455] on div "Miscellaneous Exterior" at bounding box center [509, 464] width 235 height 18
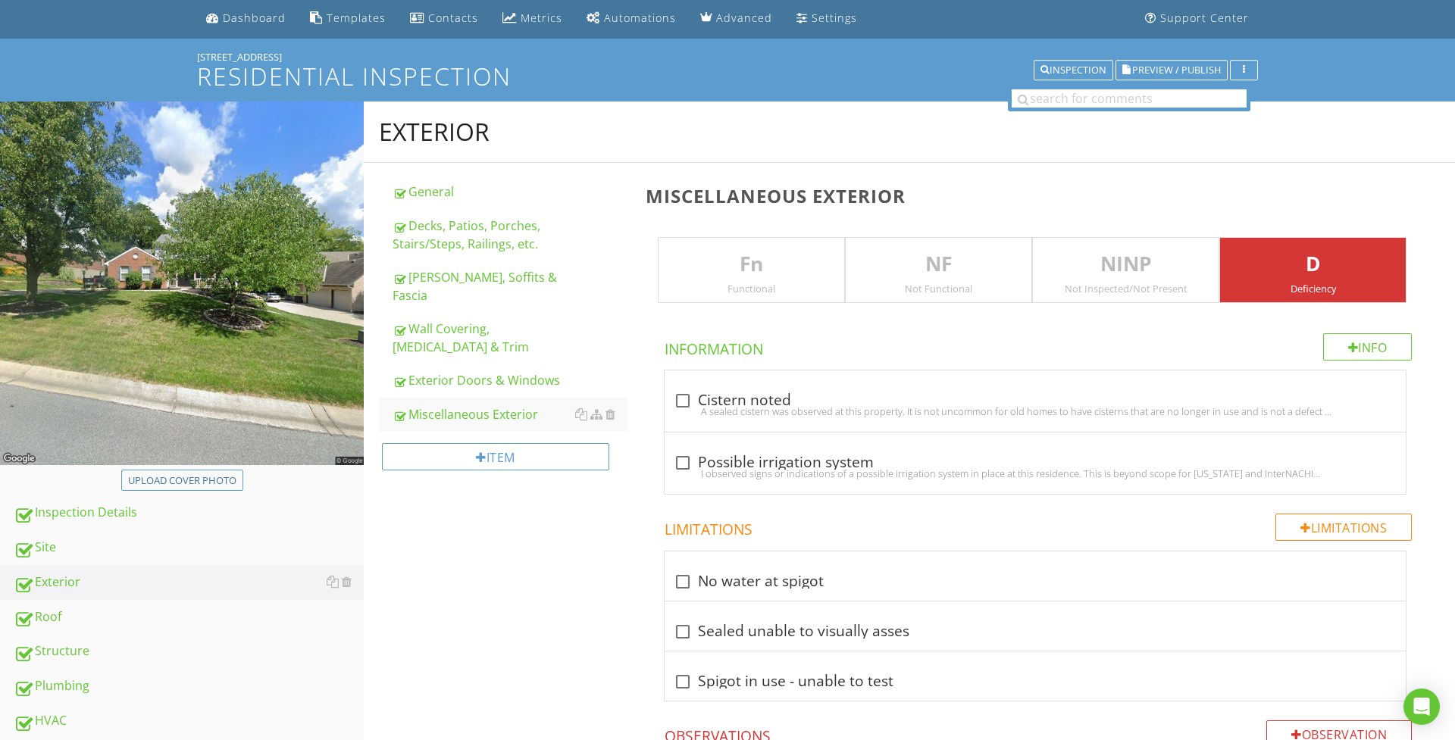
scroll to position [58, 0]
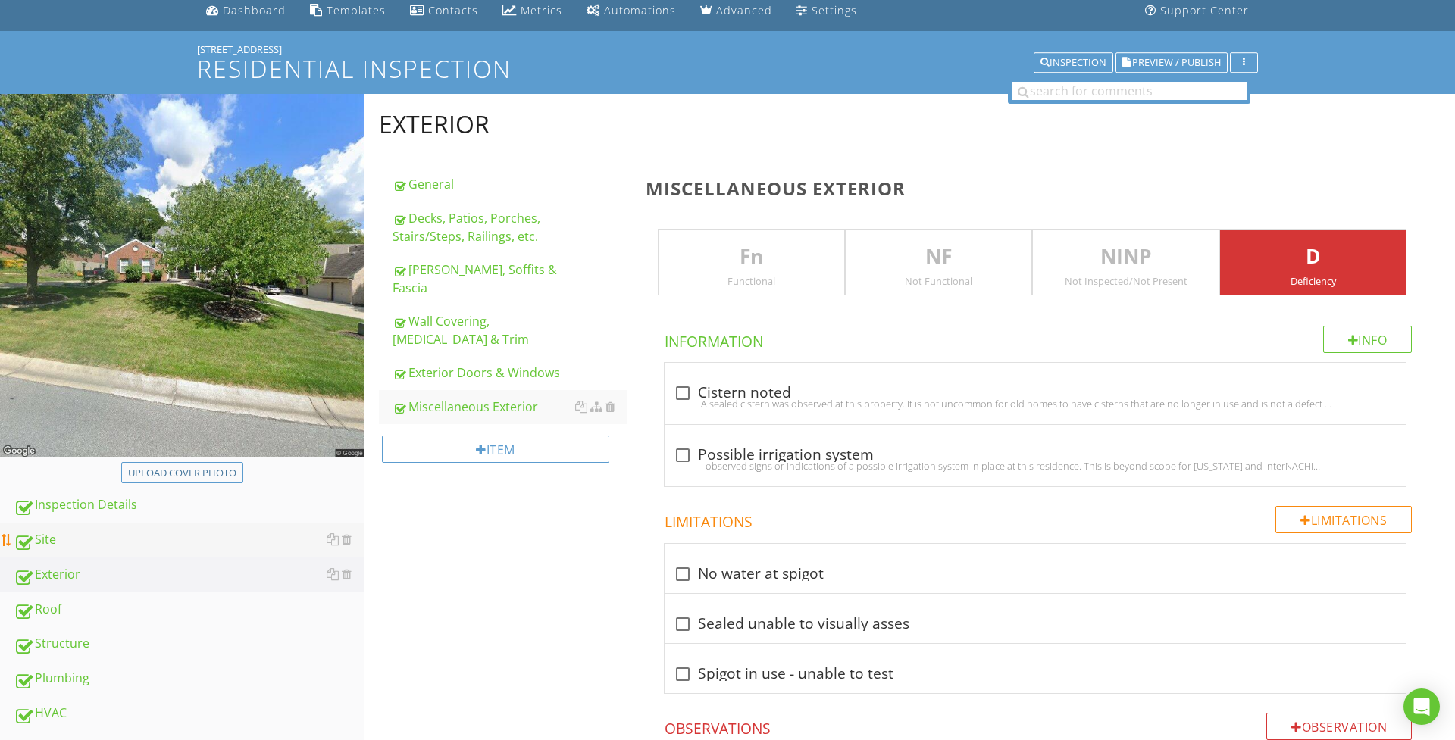
click at [126, 546] on div "Site" at bounding box center [189, 540] width 350 height 20
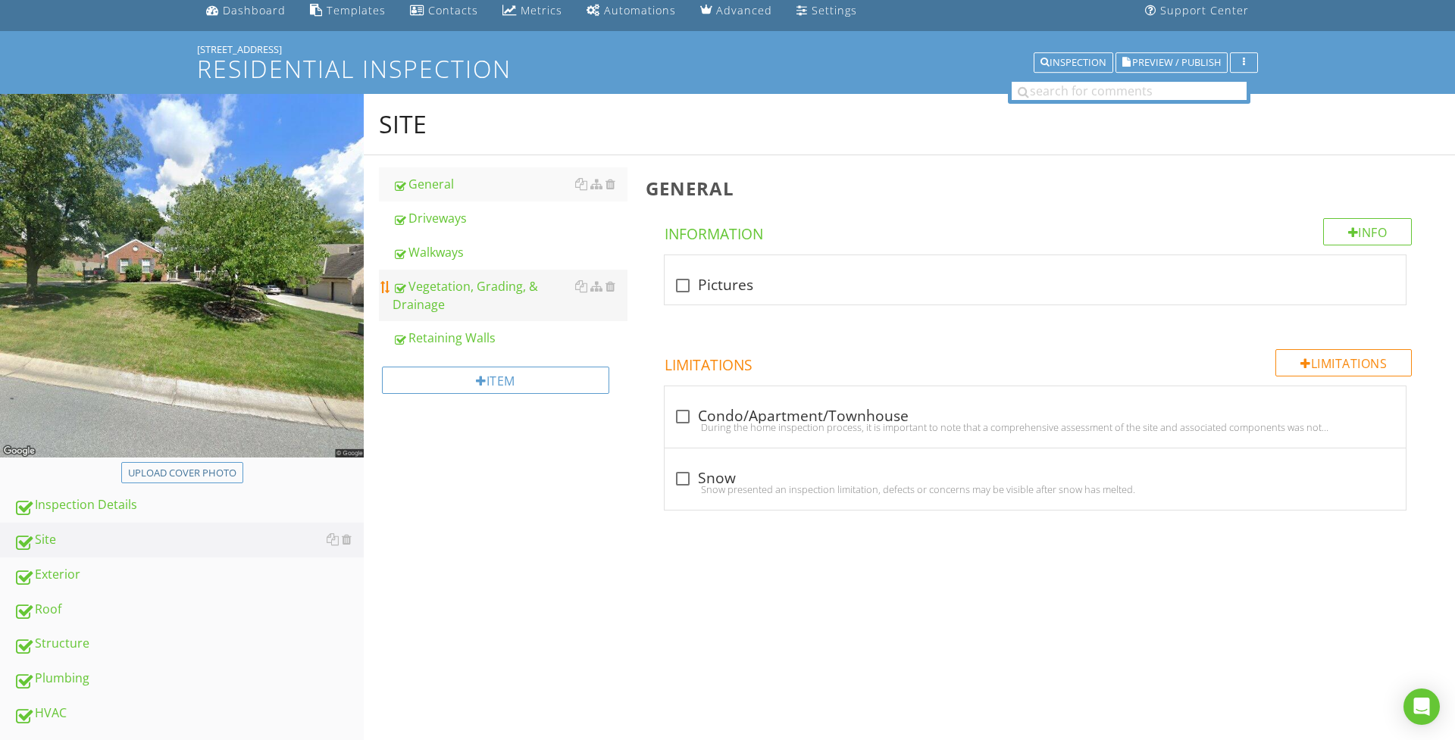
click at [474, 294] on div "Vegetation, Grading, & Drainage" at bounding box center [509, 295] width 235 height 36
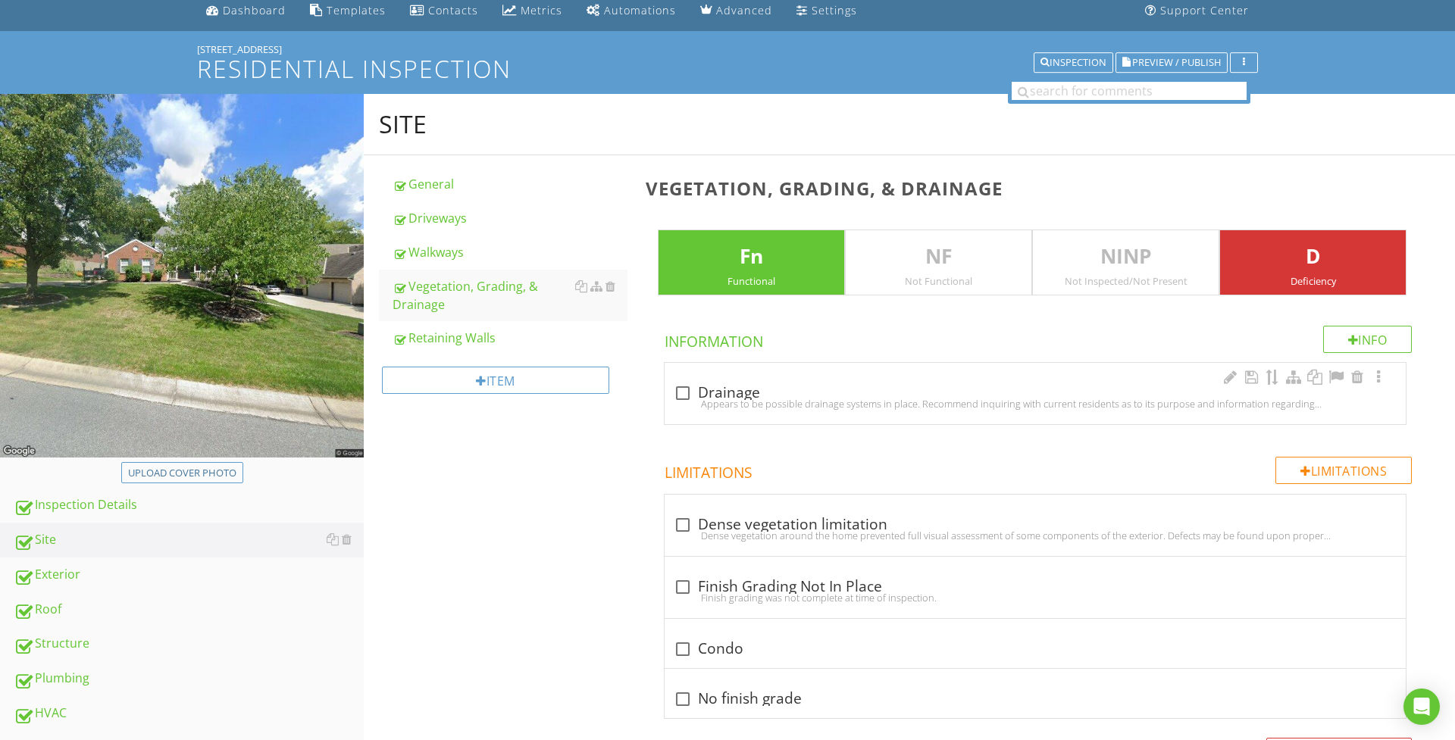
click at [698, 401] on div "Appears to be possible drainage systems in place. Recommend inquiring with curr…" at bounding box center [1035, 404] width 723 height 12
checkbox input "true"
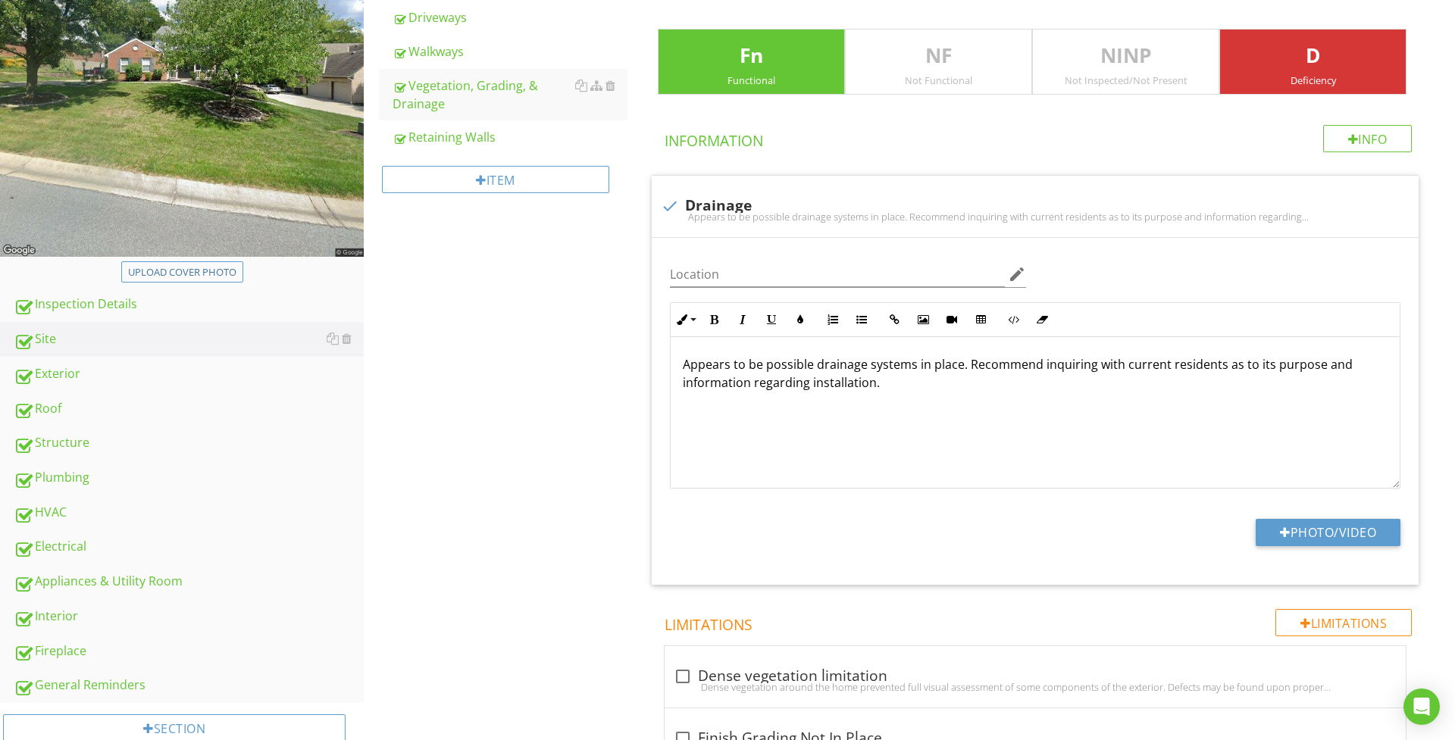
scroll to position [270, 0]
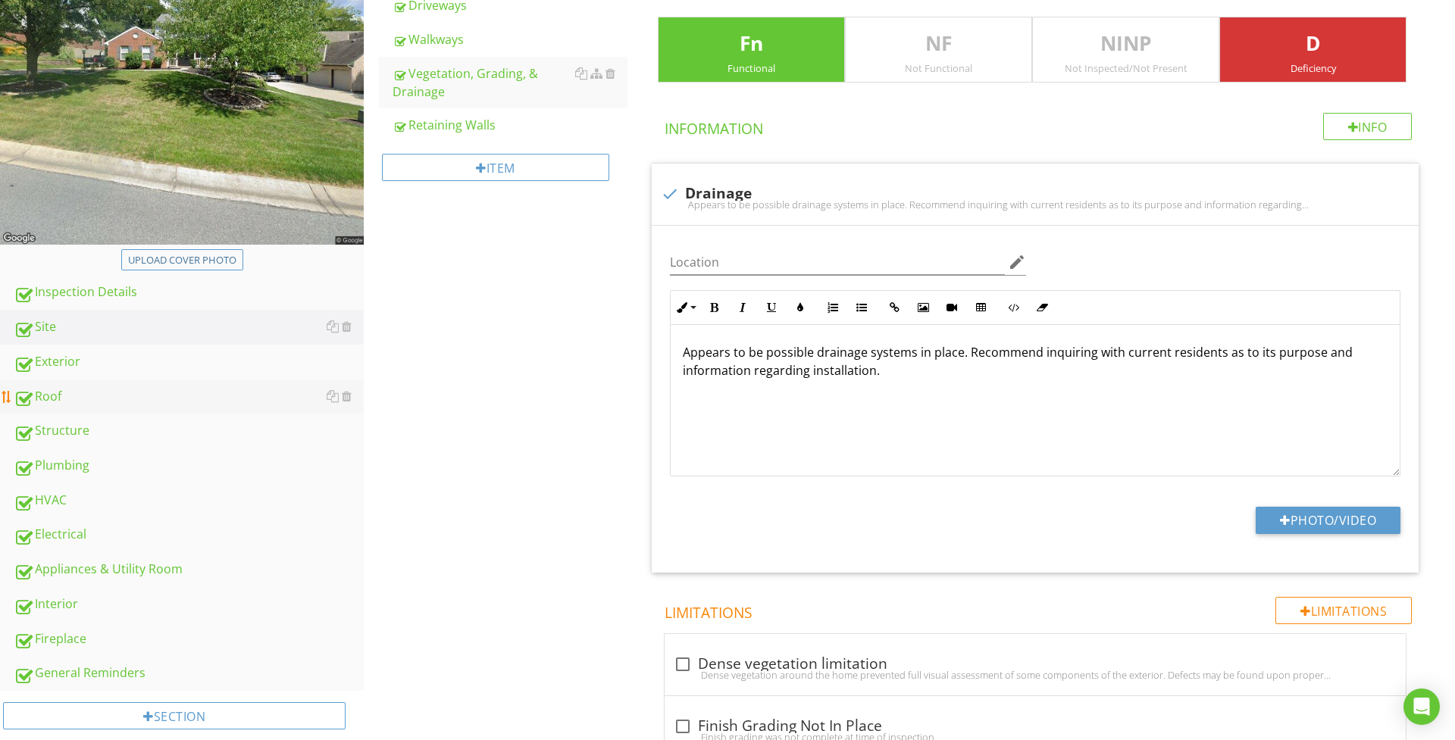
click at [89, 396] on div "Roof" at bounding box center [189, 397] width 350 height 20
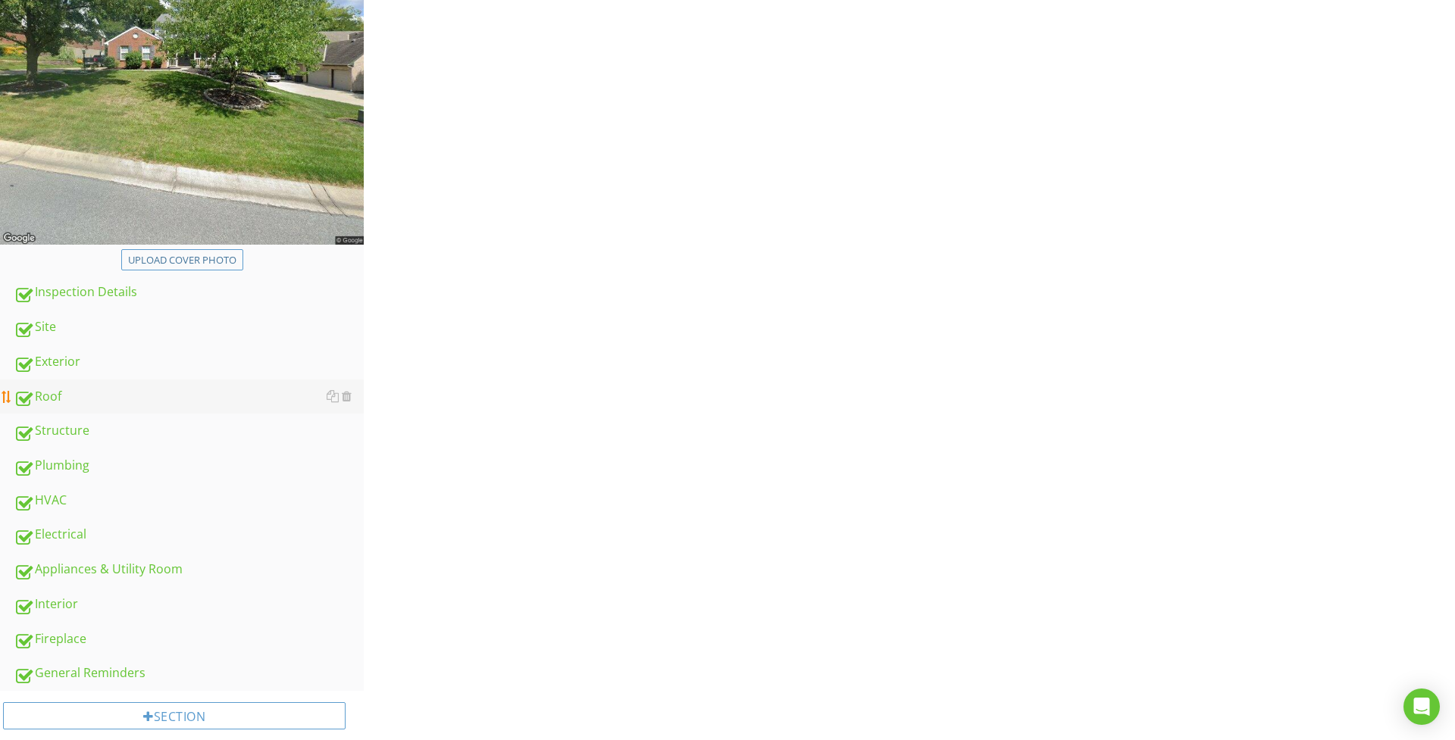
scroll to position [270, 0]
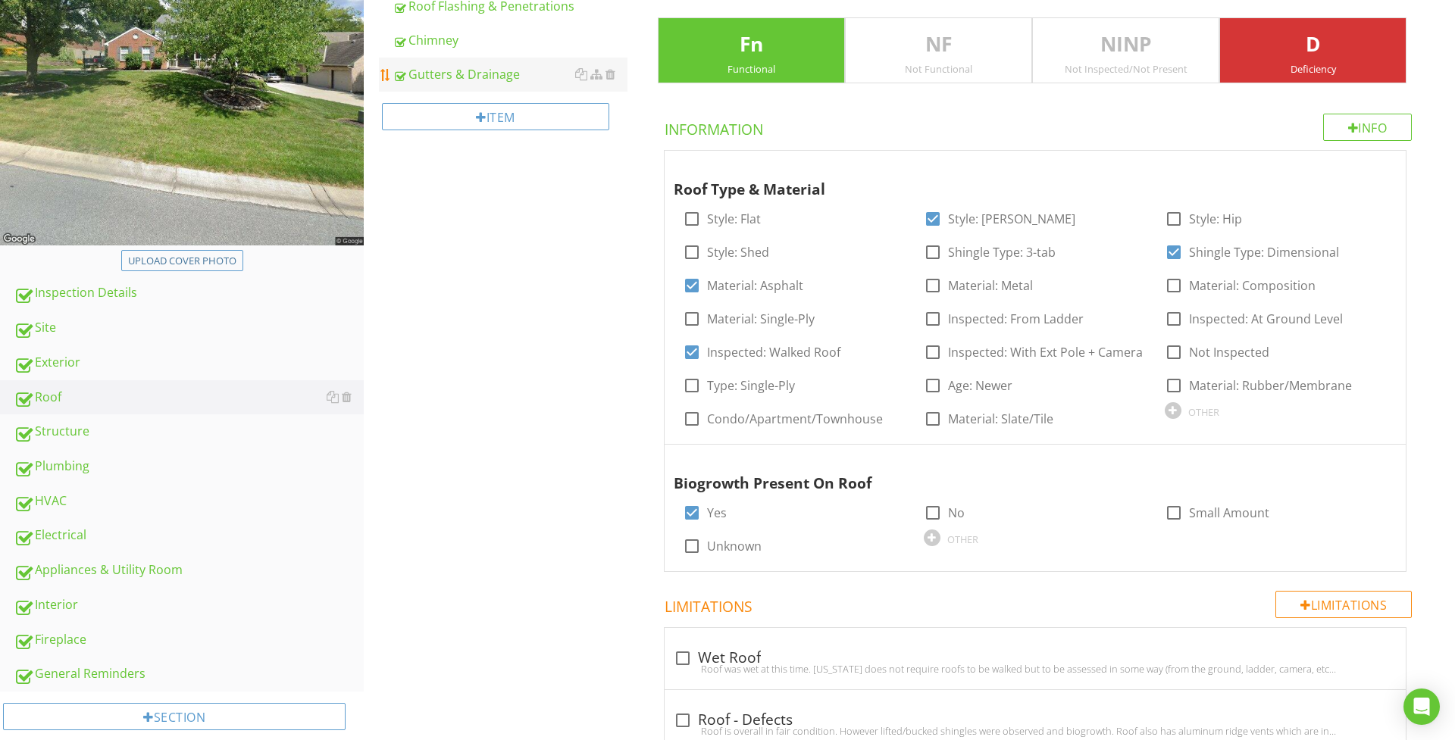
click at [500, 83] on link "Gutters & Drainage" at bounding box center [509, 74] width 235 height 33
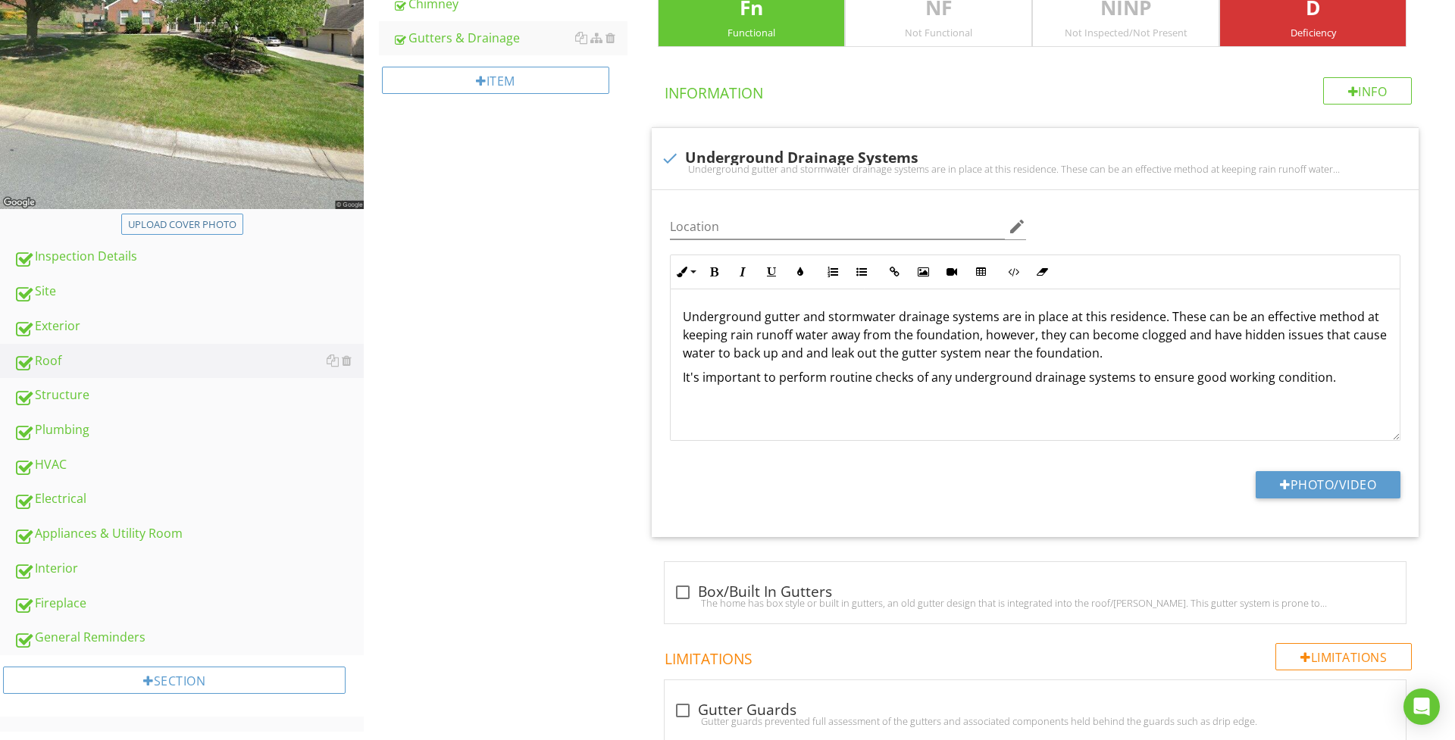
scroll to position [295, 0]
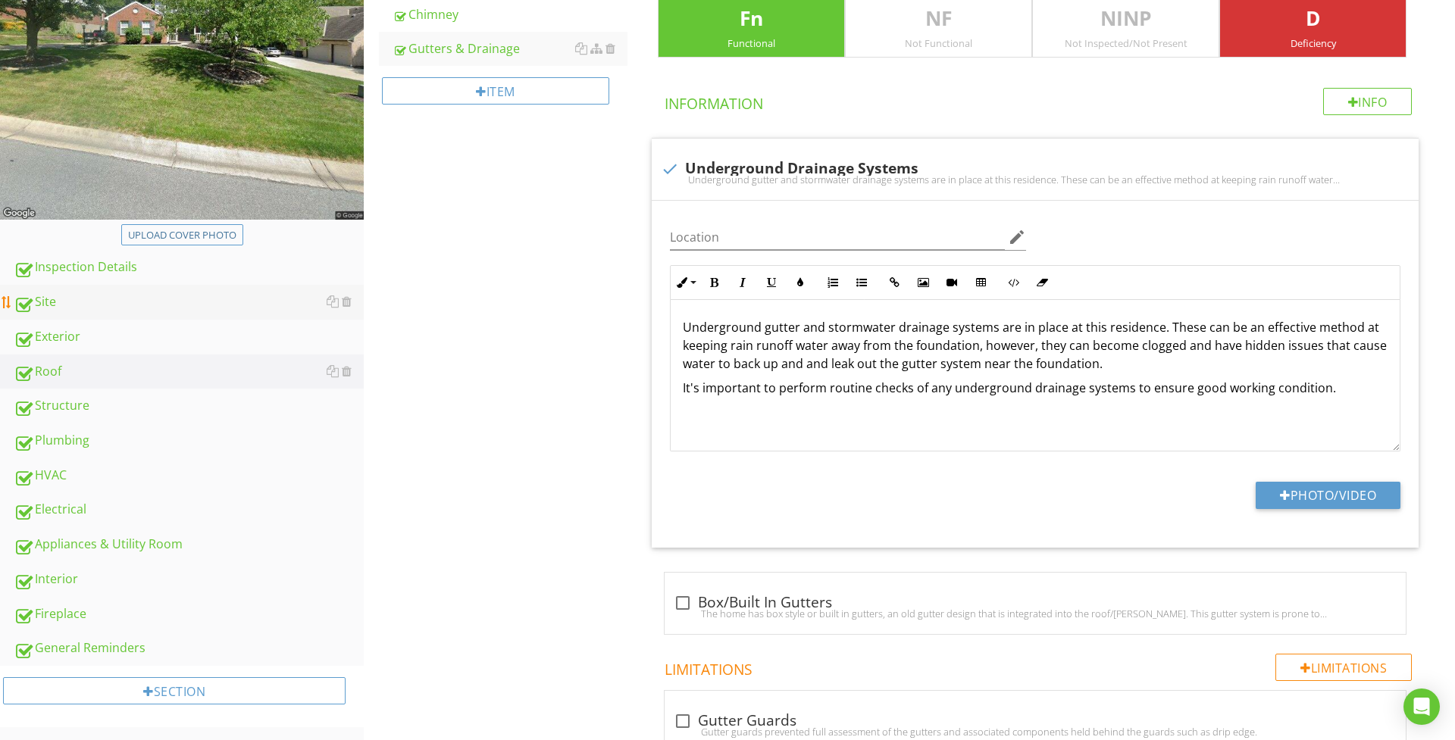
click at [98, 305] on div "Site" at bounding box center [189, 302] width 350 height 20
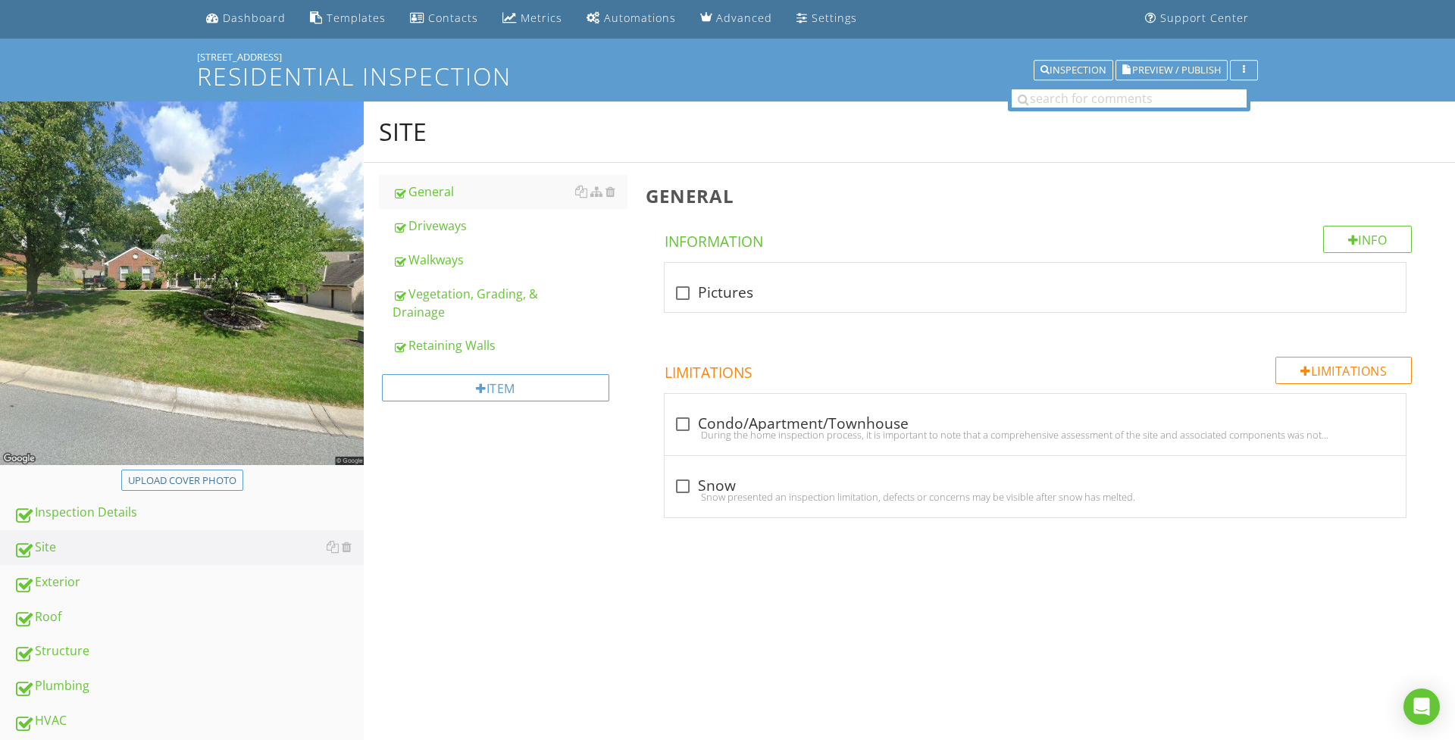
scroll to position [41, 0]
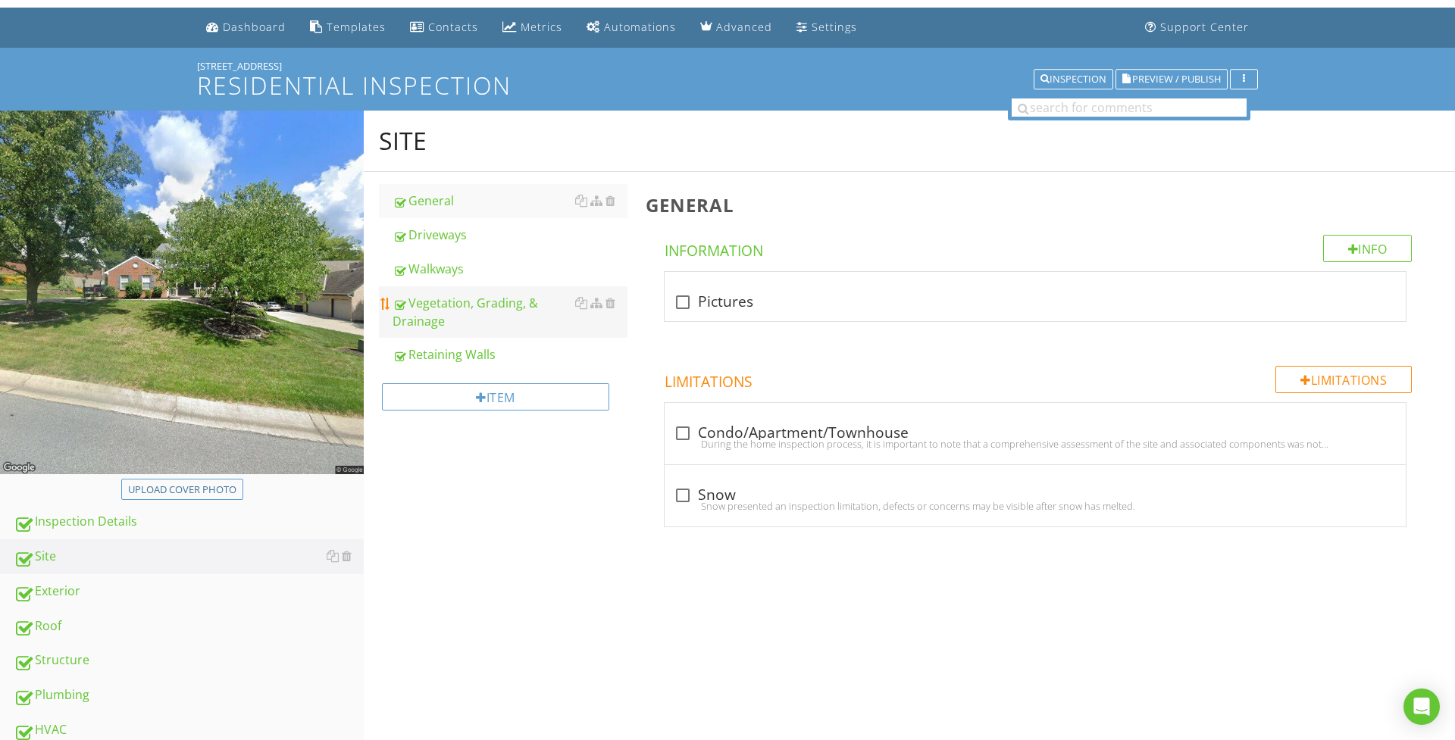
click at [453, 319] on div "Vegetation, Grading, & Drainage" at bounding box center [509, 312] width 235 height 36
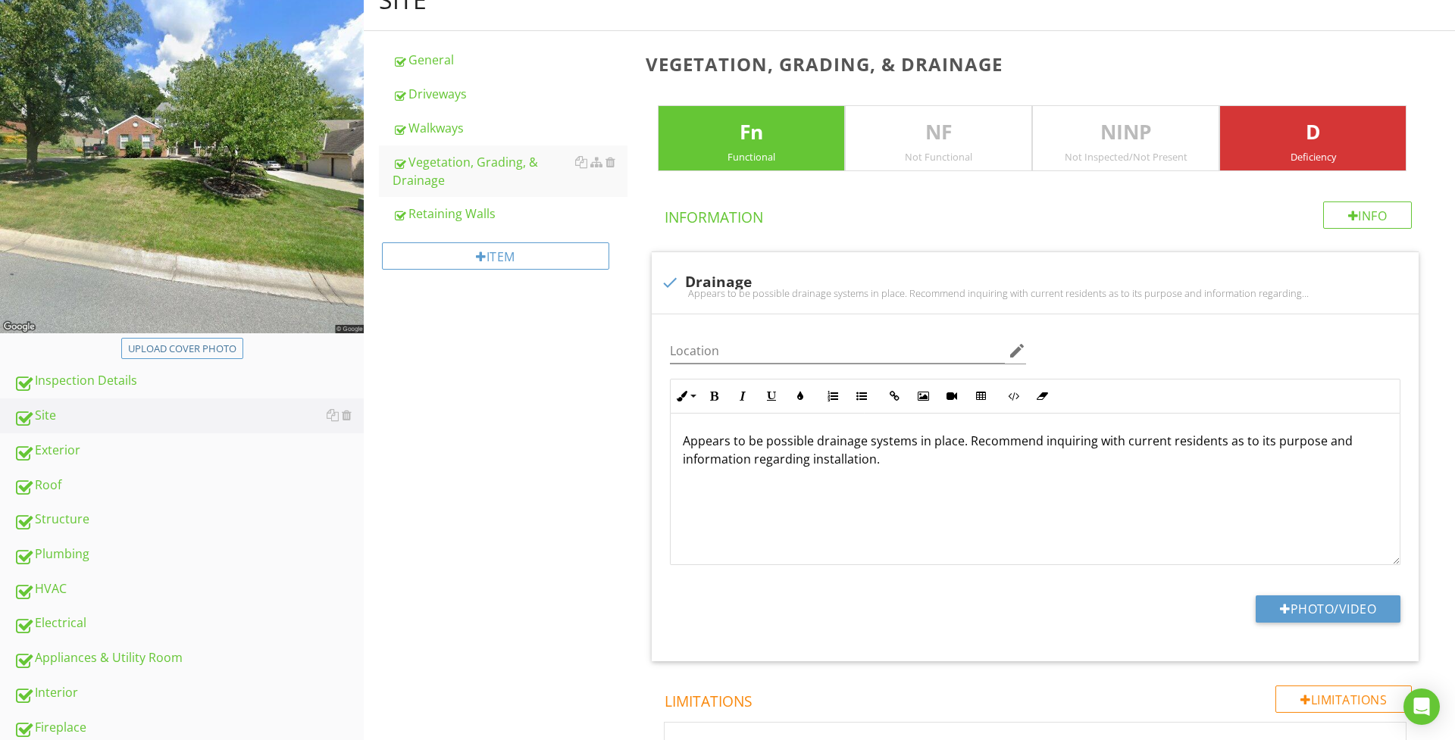
scroll to position [183, 0]
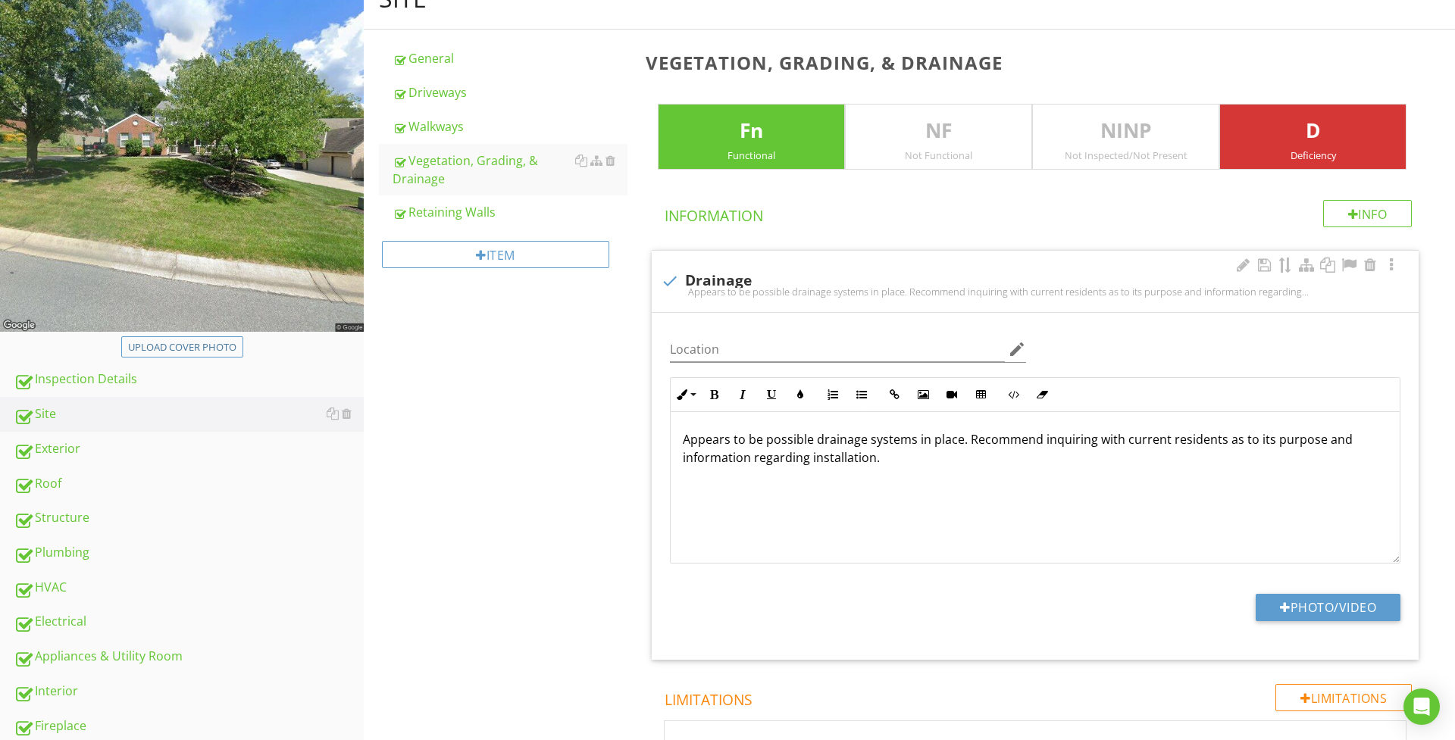
click at [911, 455] on p "Appears to be possible drainage systems in place. Recommend inquiring with curr…" at bounding box center [1035, 448] width 705 height 36
click at [1240, 262] on div at bounding box center [1243, 265] width 18 height 15
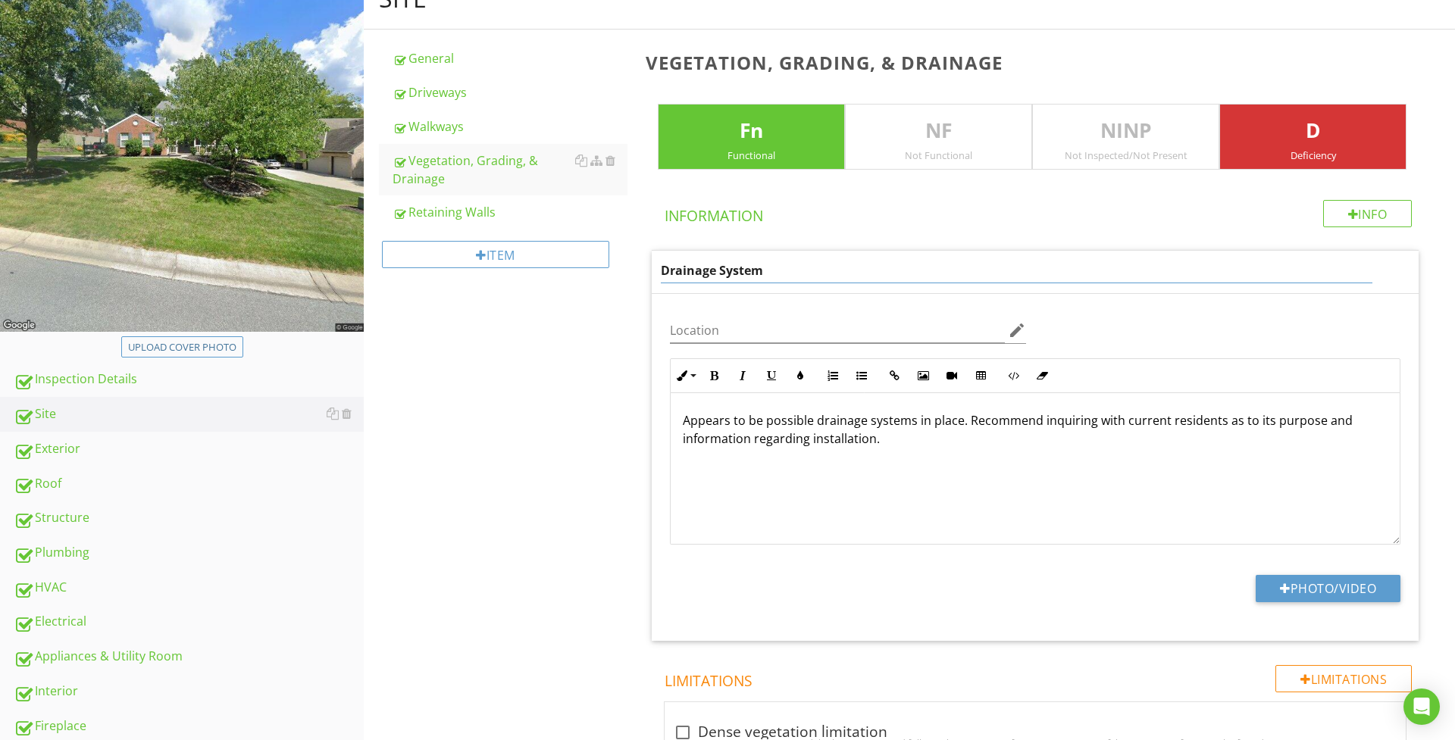
type input "Drainage Systems"
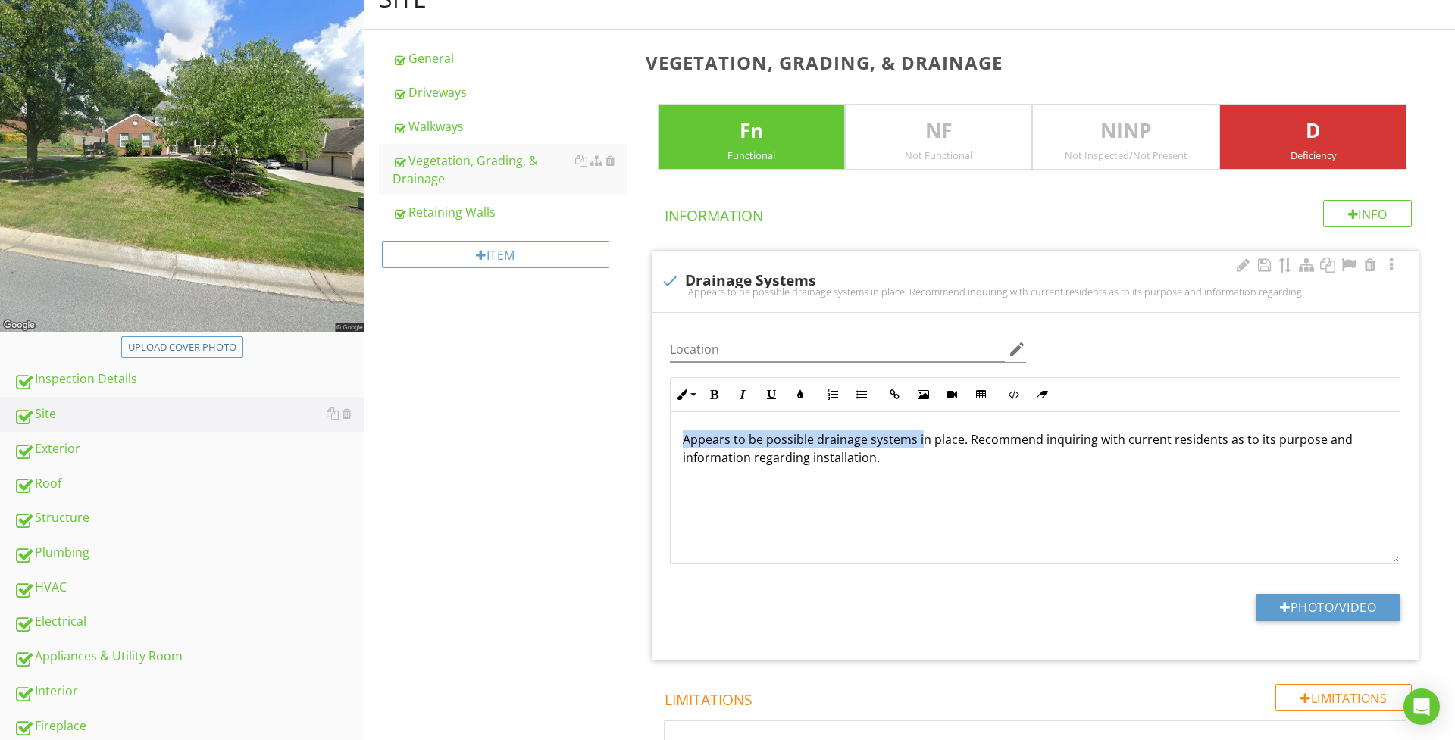
drag, startPoint x: 919, startPoint y: 445, endPoint x: 698, endPoint y: 437, distance: 221.4
click at [682, 444] on div "Appears to be possible drainage systems in place. Recommend inquiring with curr…" at bounding box center [1035, 488] width 729 height 152
drag, startPoint x: 956, startPoint y: 461, endPoint x: 668, endPoint y: 432, distance: 289.4
click at [668, 432] on div "Inline Style XLarge Large Normal Small Light Small/Light Bold Italic Underline …" at bounding box center [1035, 470] width 749 height 186
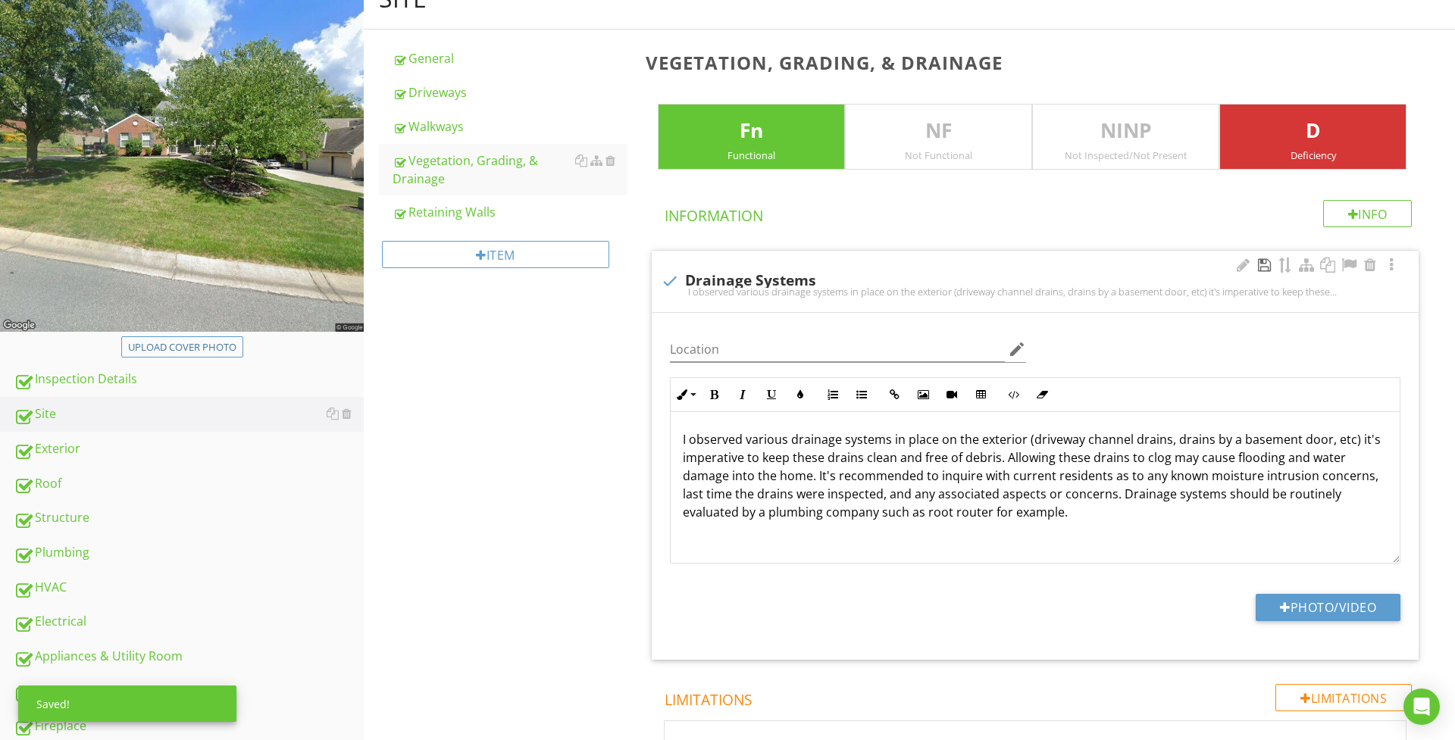
click at [1262, 261] on div at bounding box center [1264, 265] width 18 height 15
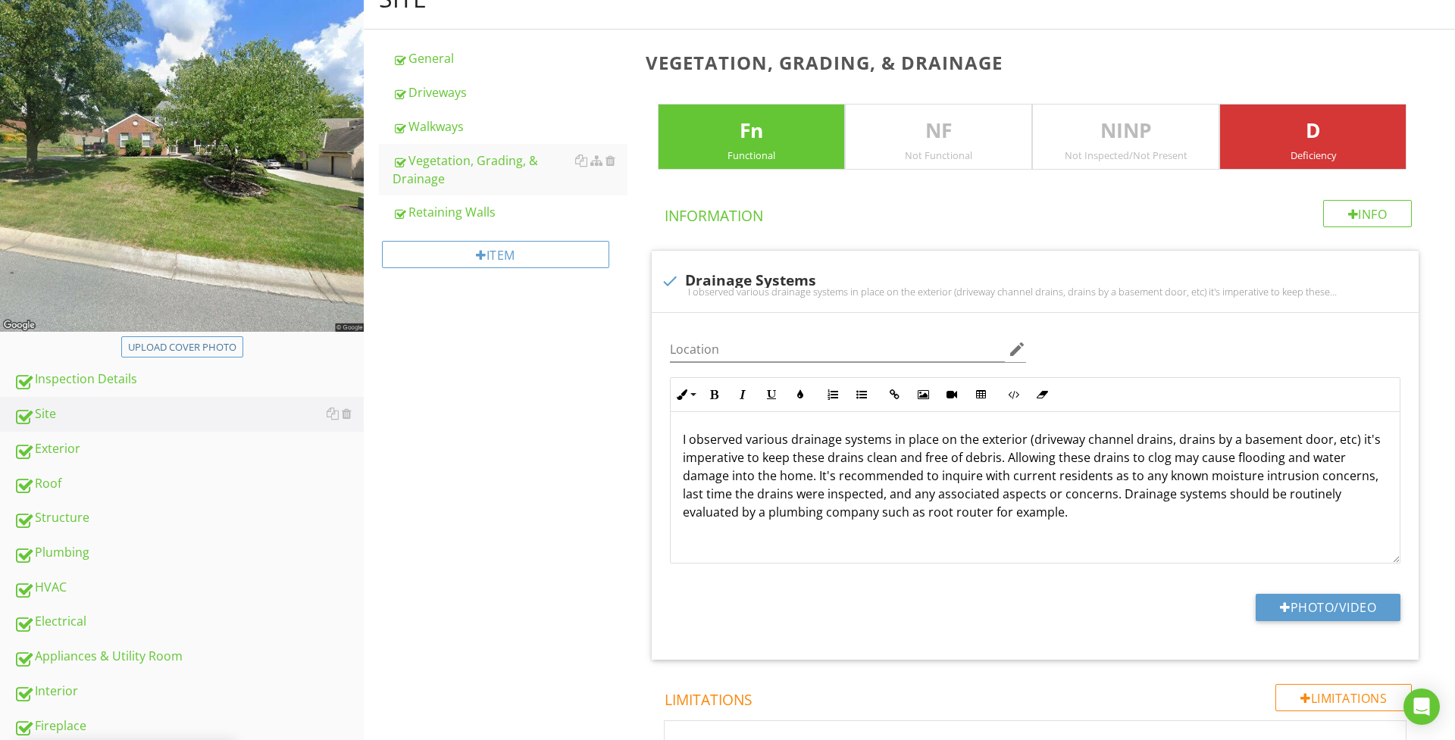
scroll to position [400, 0]
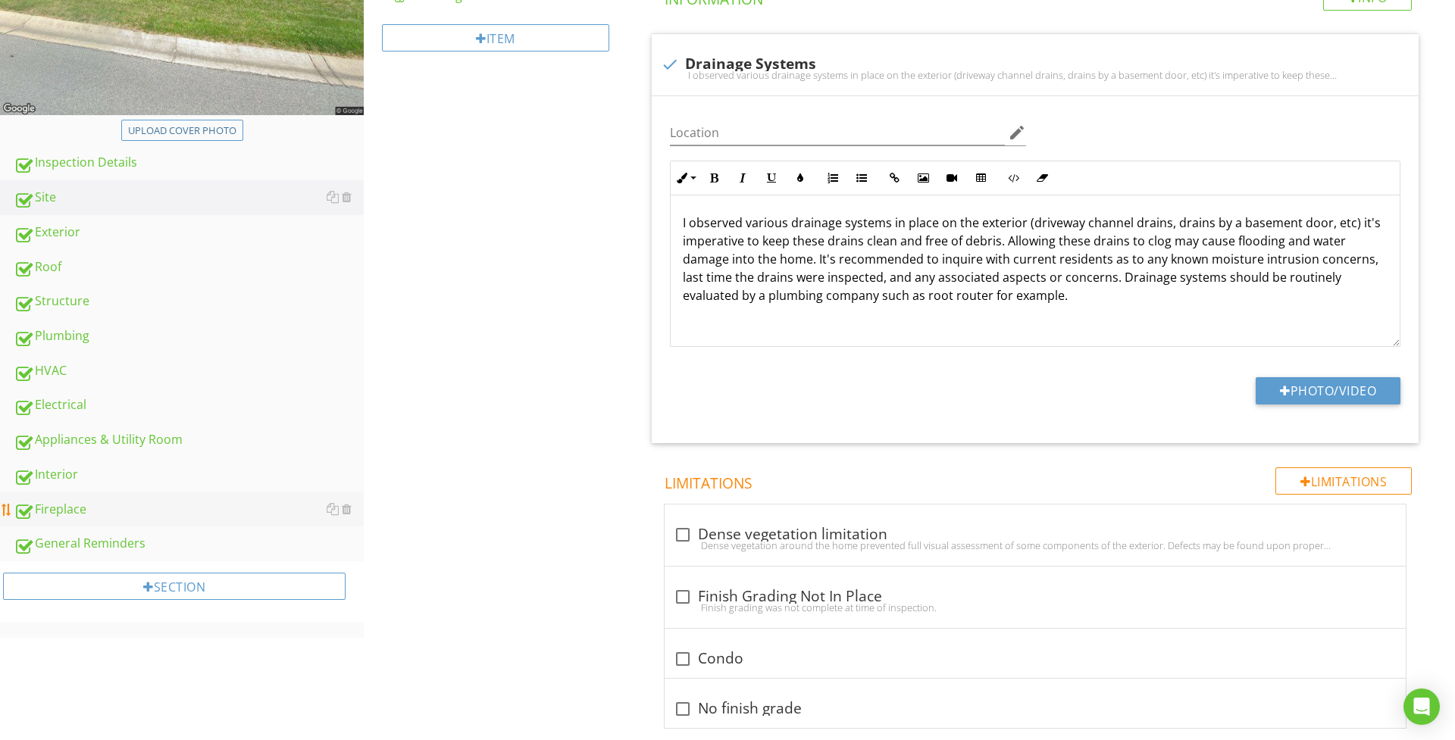
click at [95, 507] on div "Fireplace" at bounding box center [189, 510] width 350 height 20
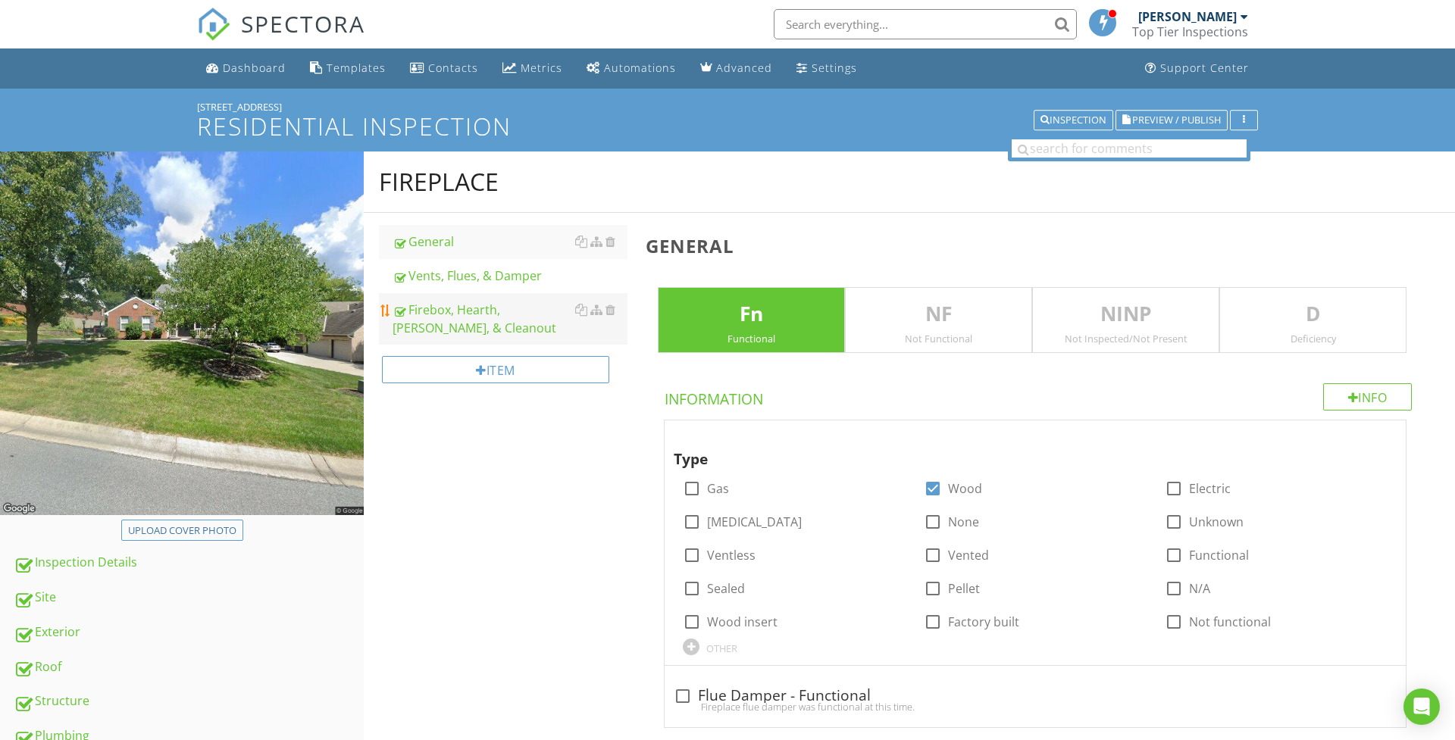
click at [496, 321] on div "Firebox, Hearth, Lintel, & Cleanout" at bounding box center [509, 319] width 235 height 36
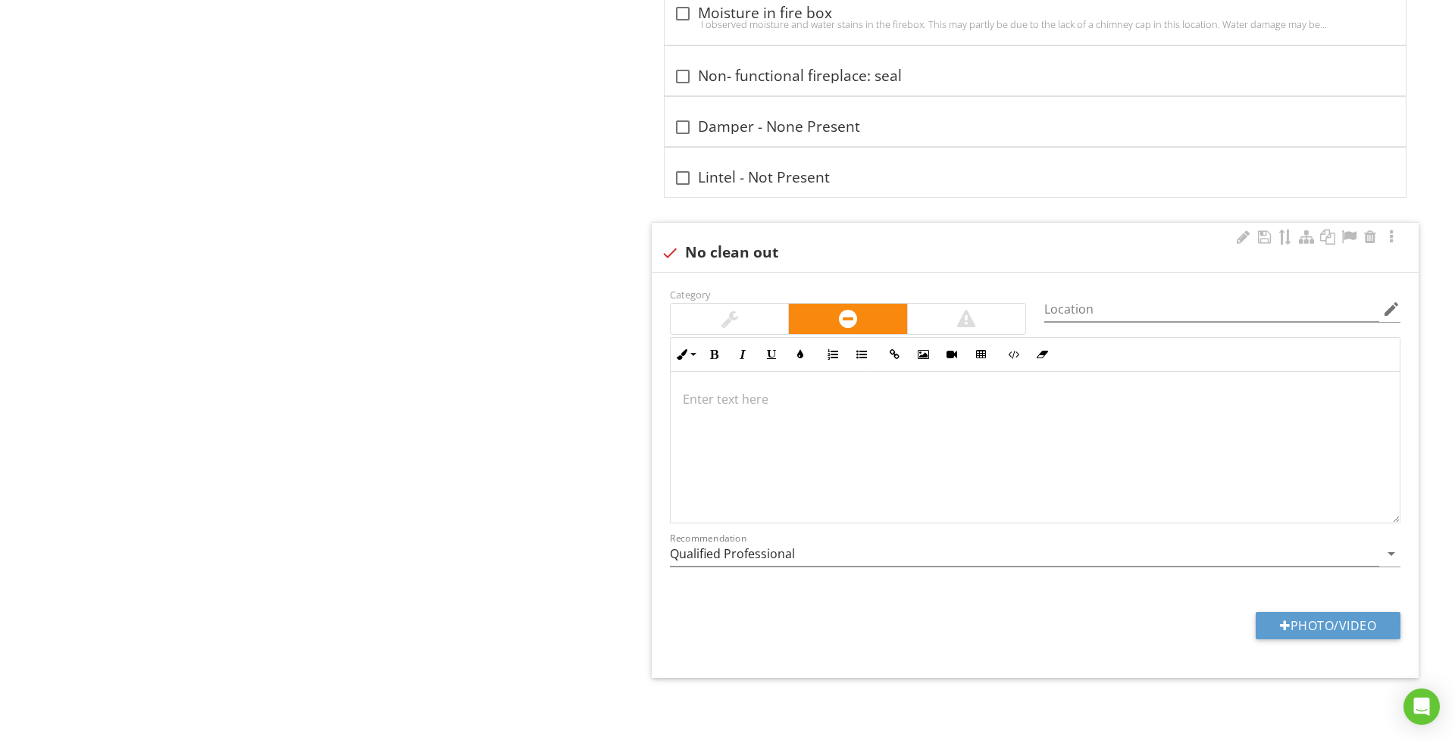
scroll to position [1953, 0]
click at [830, 457] on div at bounding box center [1035, 448] width 729 height 152
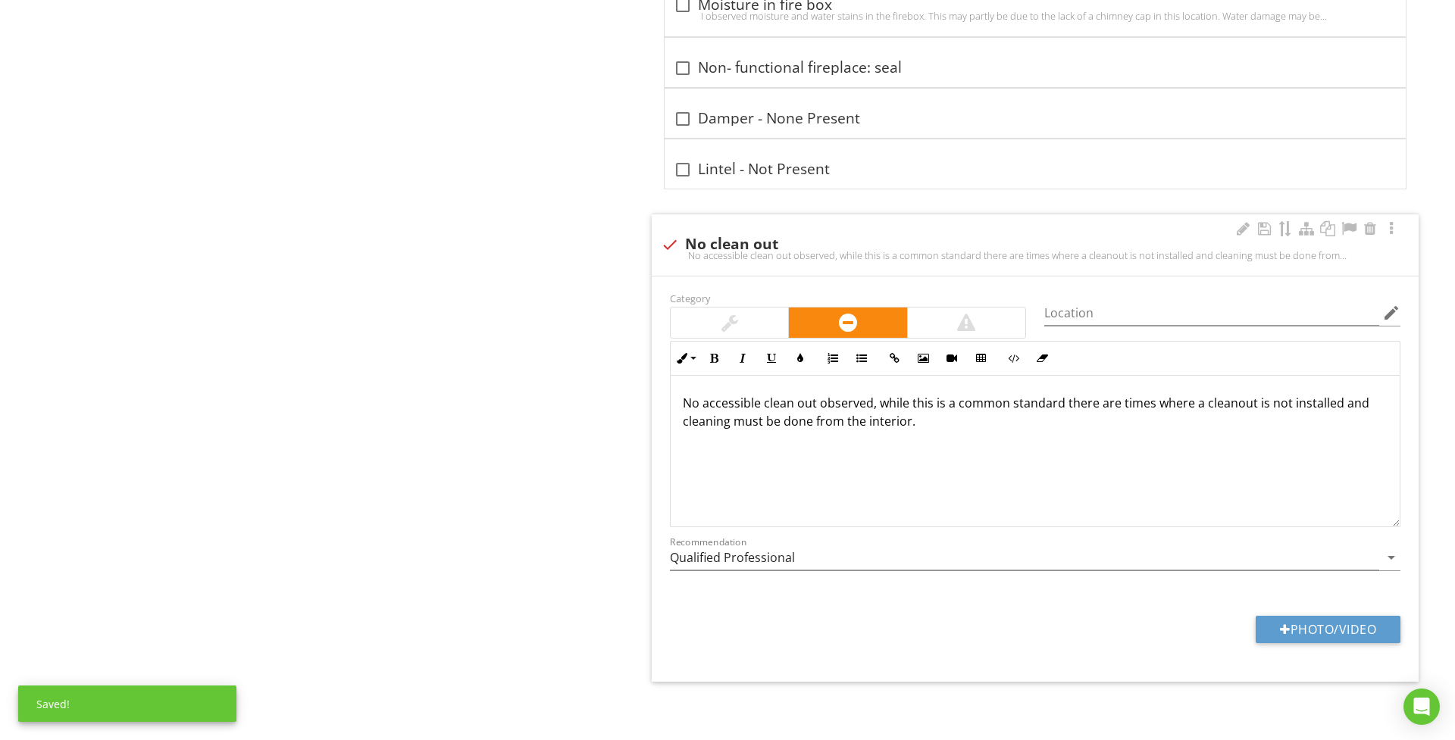
click at [1212, 414] on p "No accessible clean out observed, while this is a common standard there are tim…" at bounding box center [1035, 412] width 705 height 36
click at [771, 336] on div at bounding box center [729, 323] width 117 height 30
click at [944, 430] on p "No accessible clean out observed, while this is a common standard there are tim…" at bounding box center [1035, 412] width 705 height 36
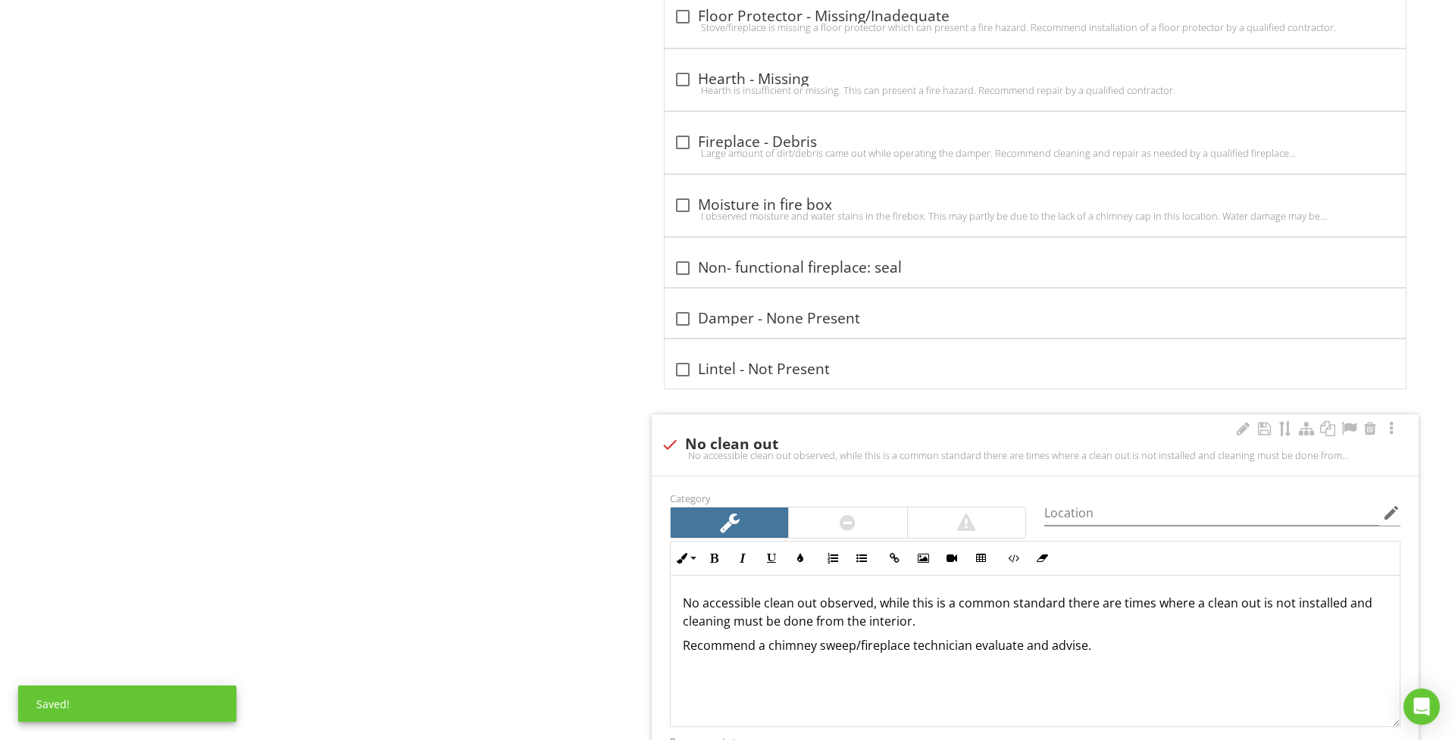
scroll to position [1732, 0]
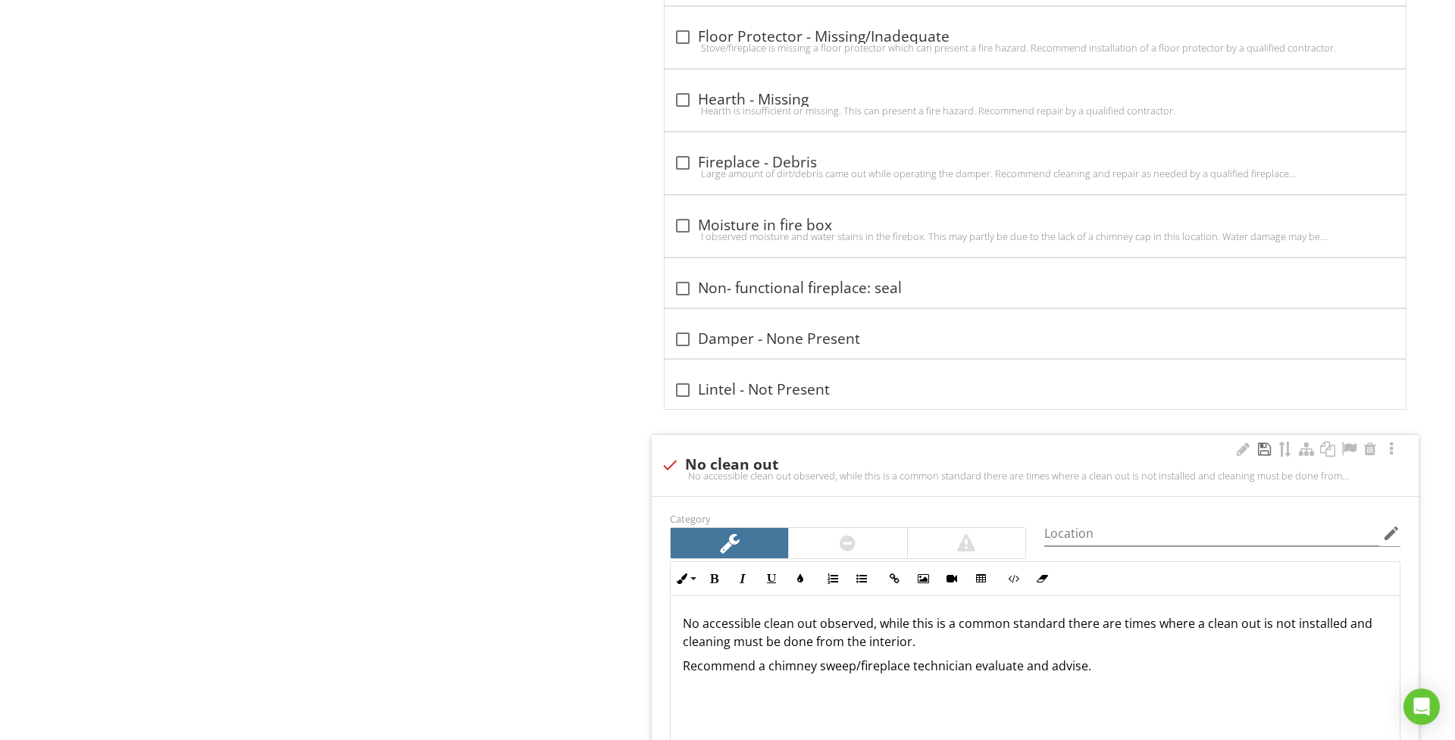
click at [1267, 455] on div at bounding box center [1264, 449] width 18 height 15
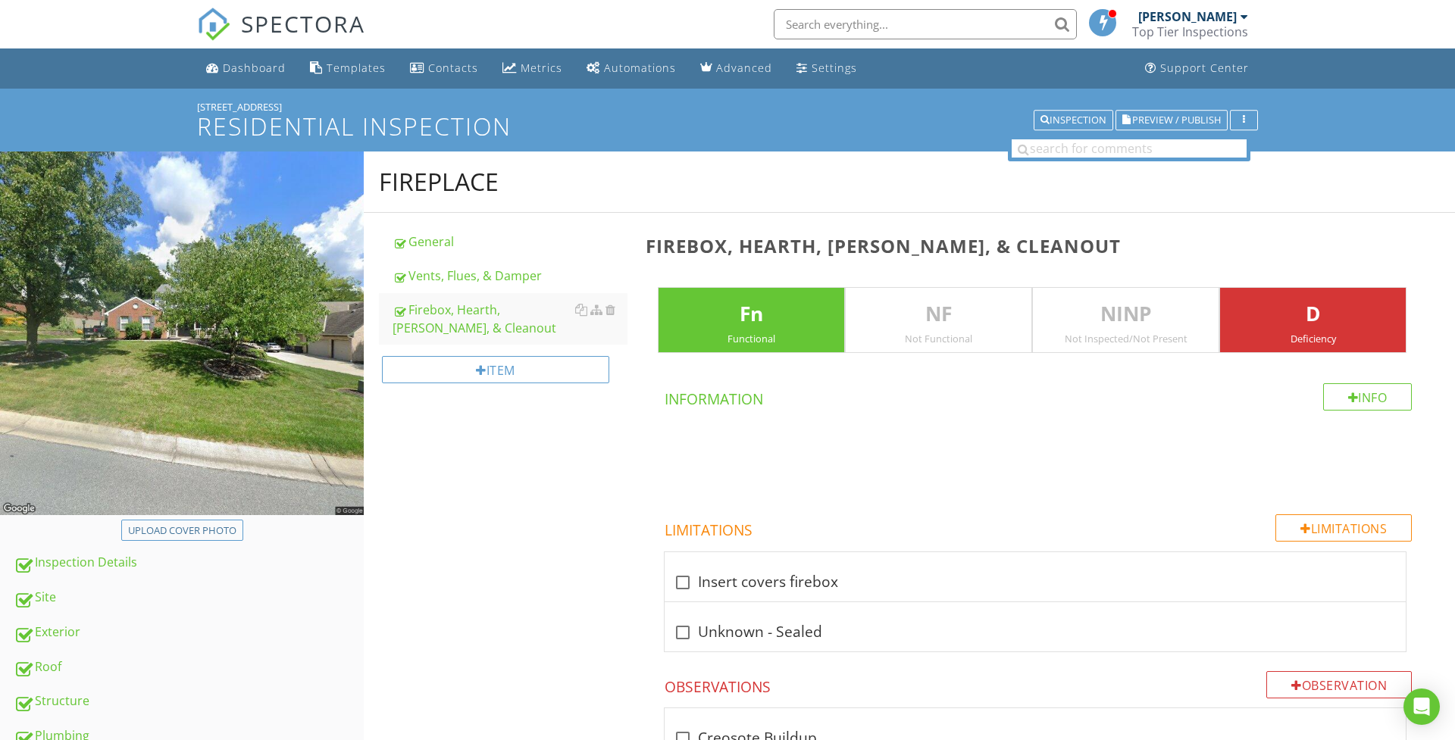
scroll to position [0, 0]
click at [467, 285] on div "Vents, Flues, & Damper" at bounding box center [509, 276] width 235 height 18
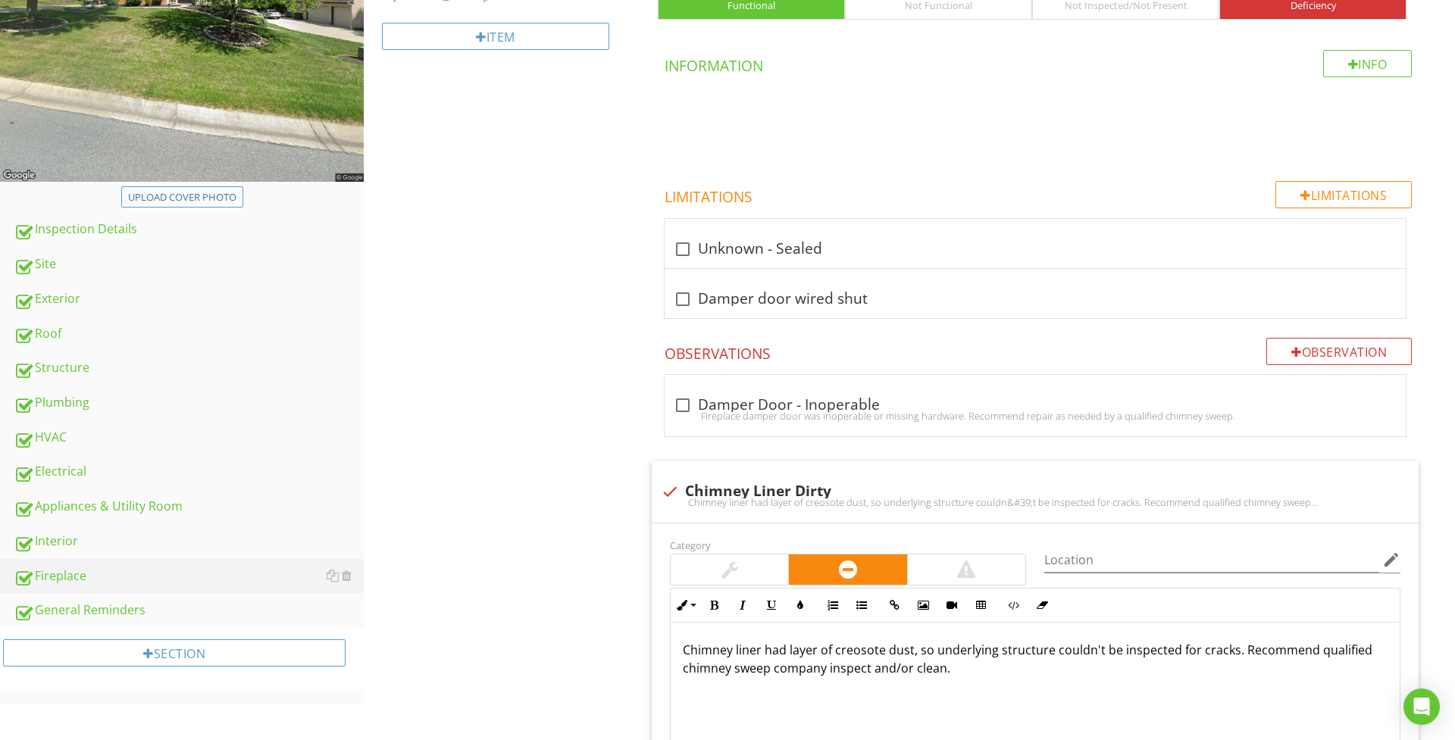
scroll to position [349, 0]
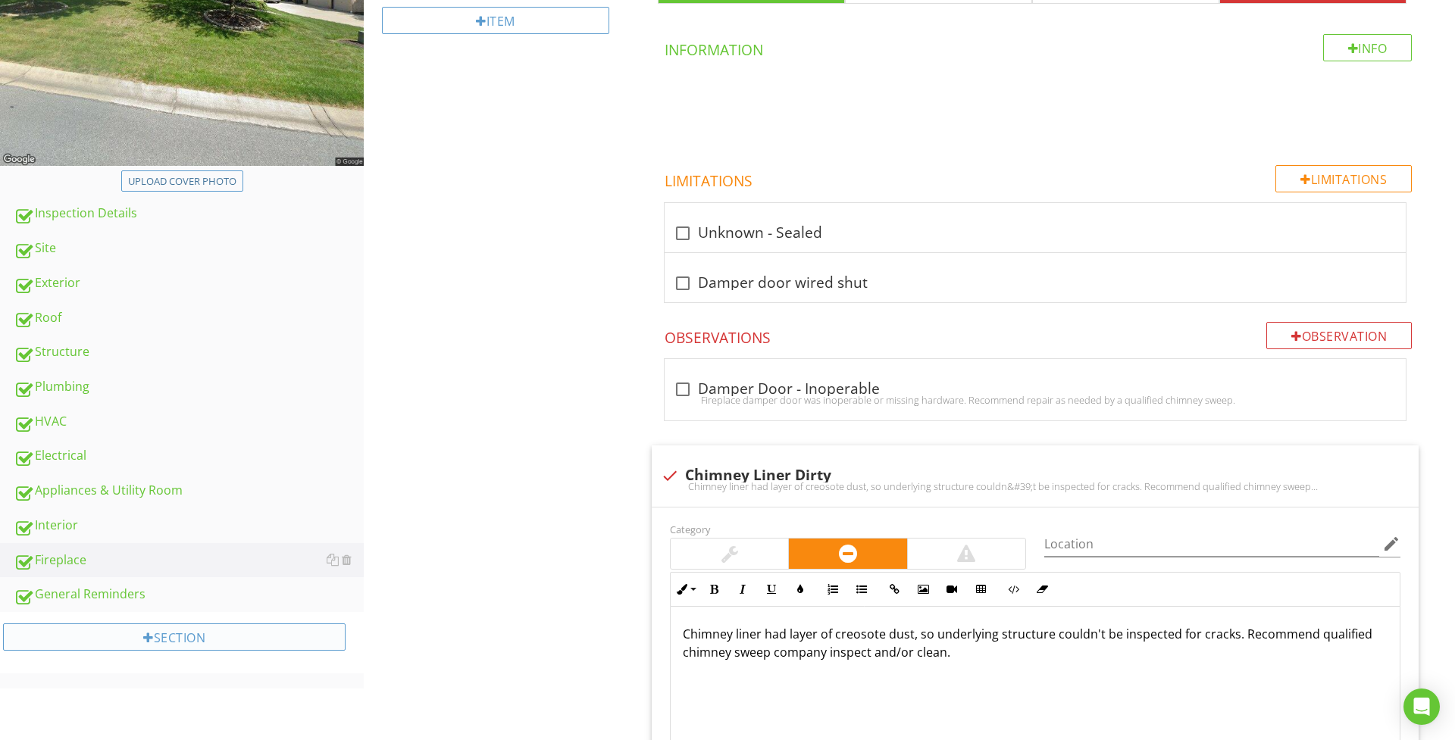
click at [98, 629] on div "Section" at bounding box center [174, 637] width 342 height 27
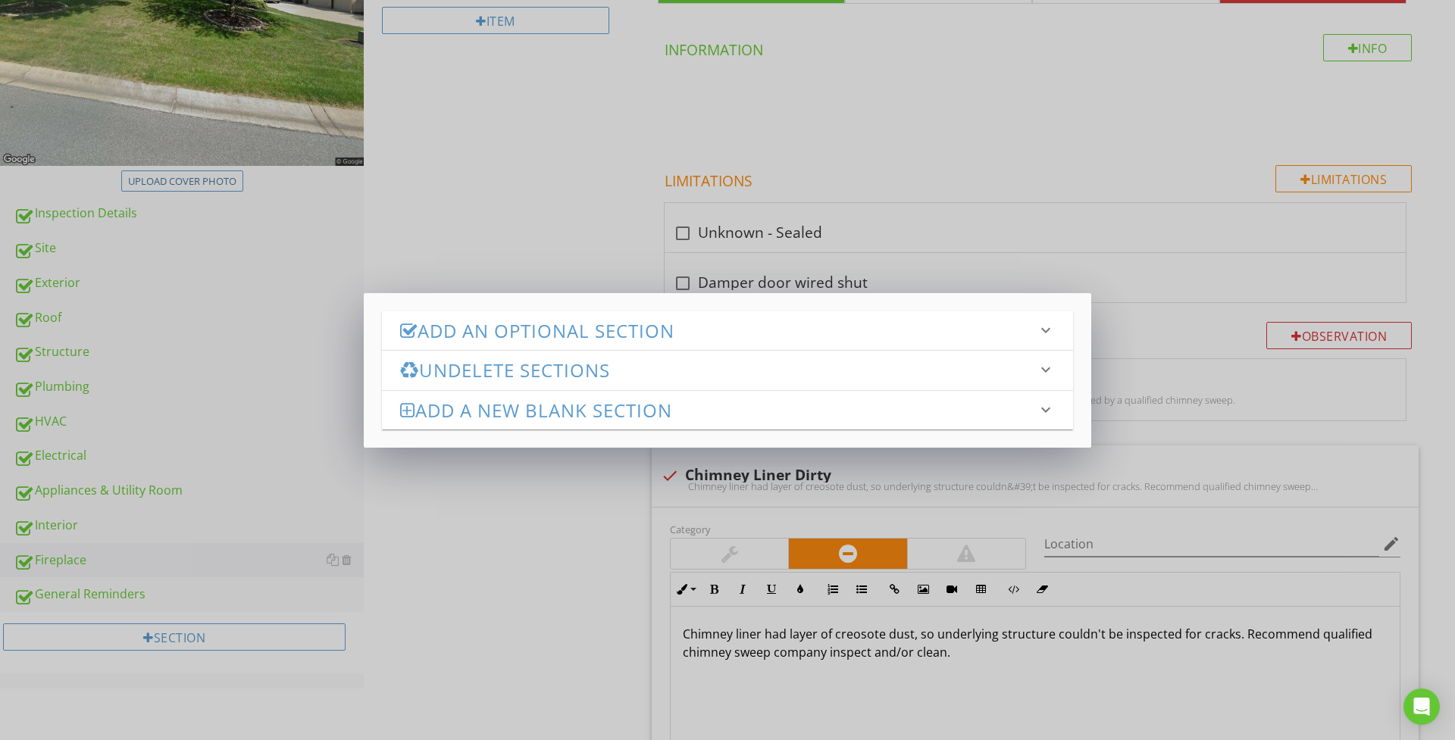
click at [580, 323] on h3 "Add an Optional Section" at bounding box center [718, 330] width 636 height 20
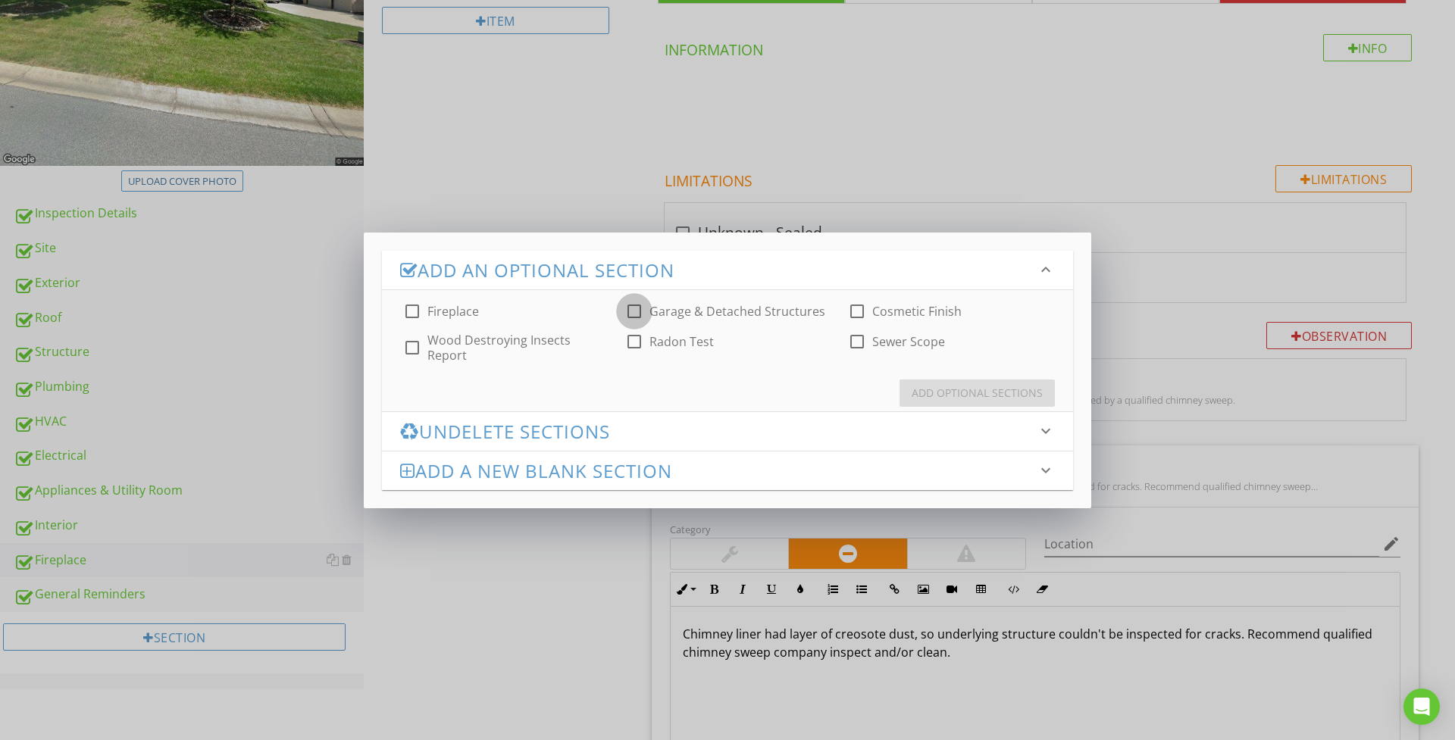
click at [640, 310] on div at bounding box center [634, 312] width 26 height 26
checkbox input "true"
click at [928, 392] on div "Add Optional Sections" at bounding box center [976, 393] width 131 height 16
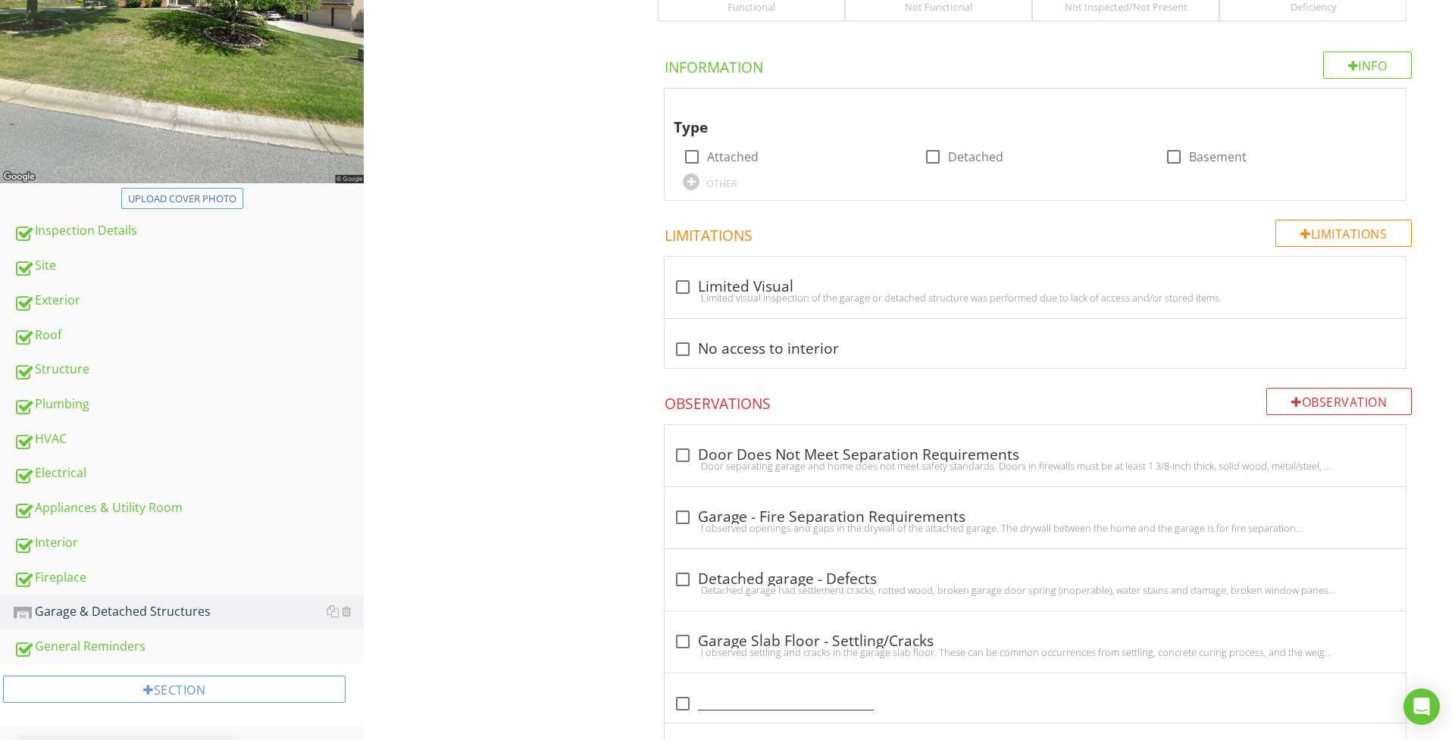
scroll to position [105, 0]
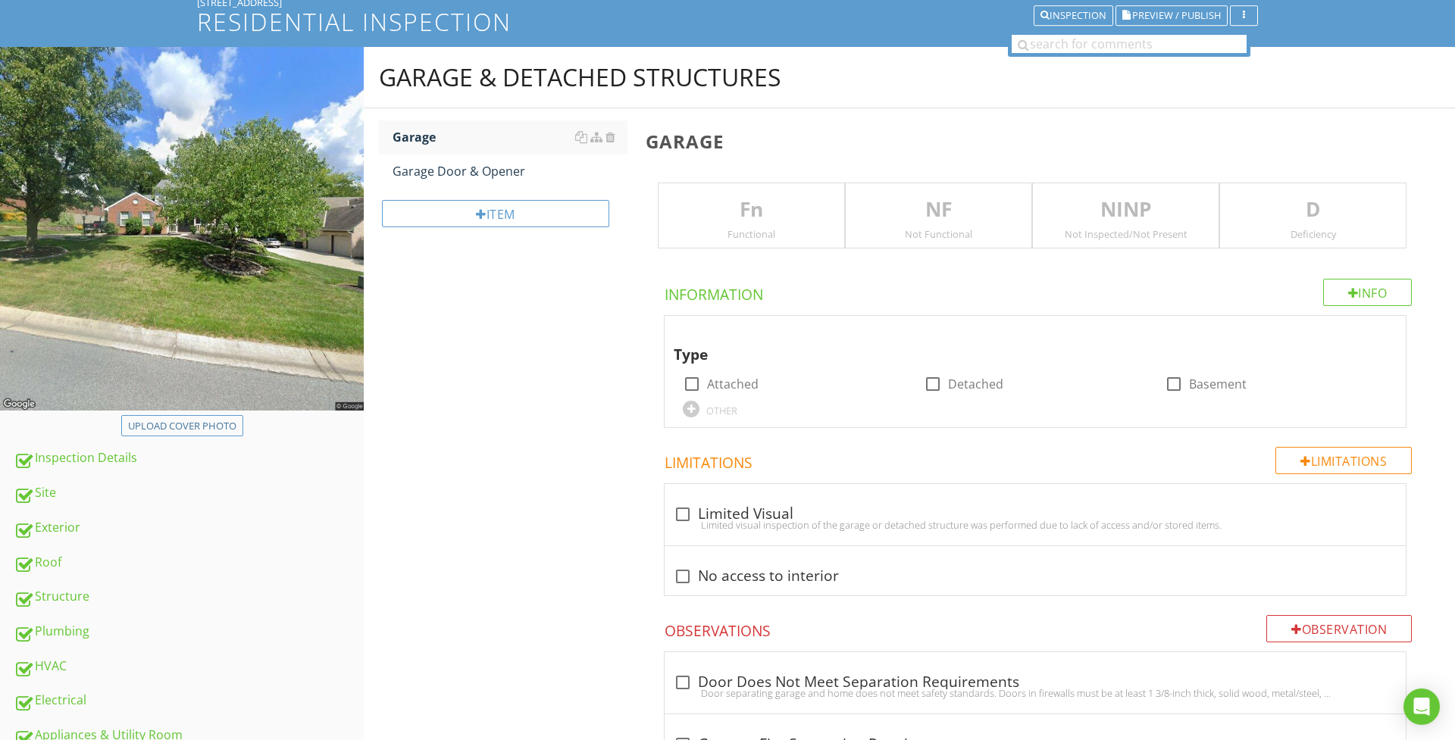
click at [758, 228] on div "Functional" at bounding box center [751, 234] width 186 height 12
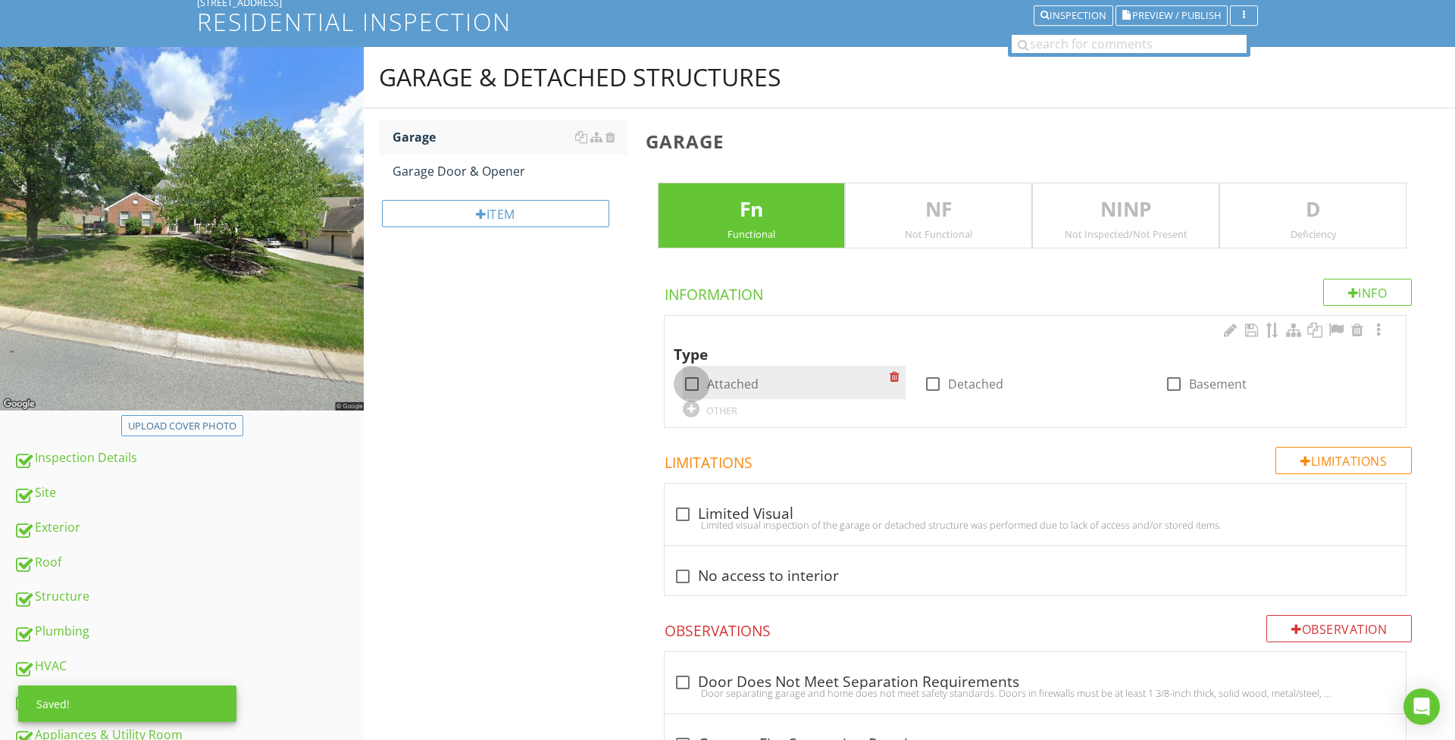
click at [695, 378] on div at bounding box center [692, 384] width 26 height 26
checkbox input "true"
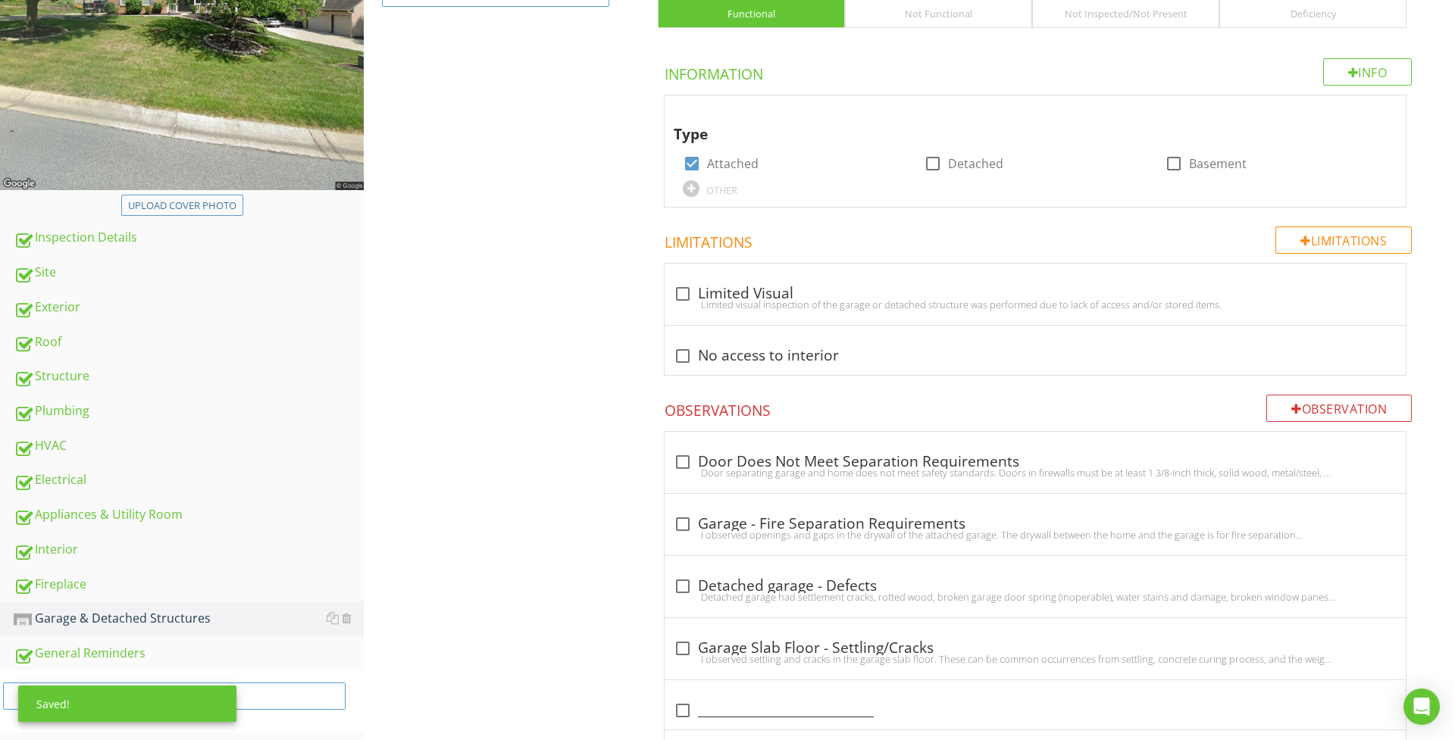
scroll to position [342, 0]
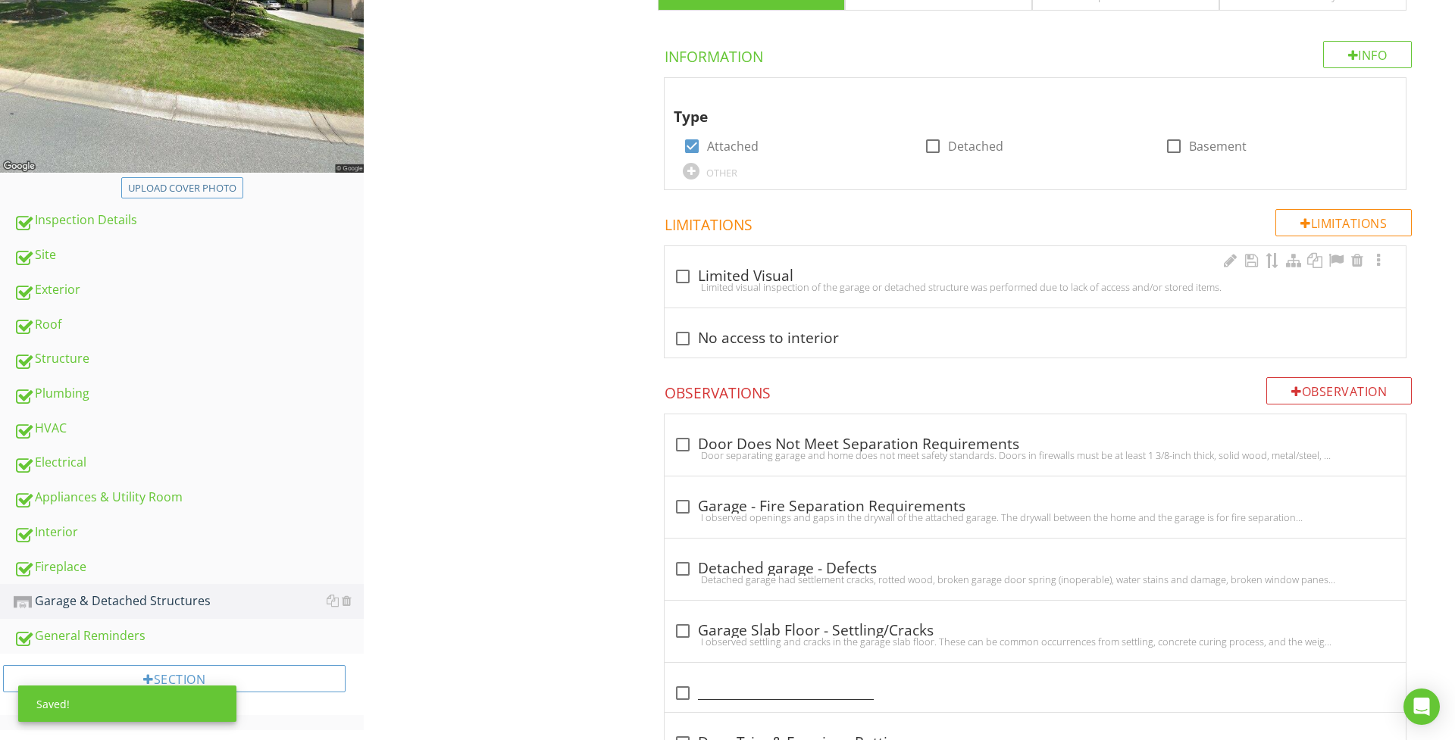
click at [683, 274] on div at bounding box center [683, 277] width 26 height 26
checkbox input "true"
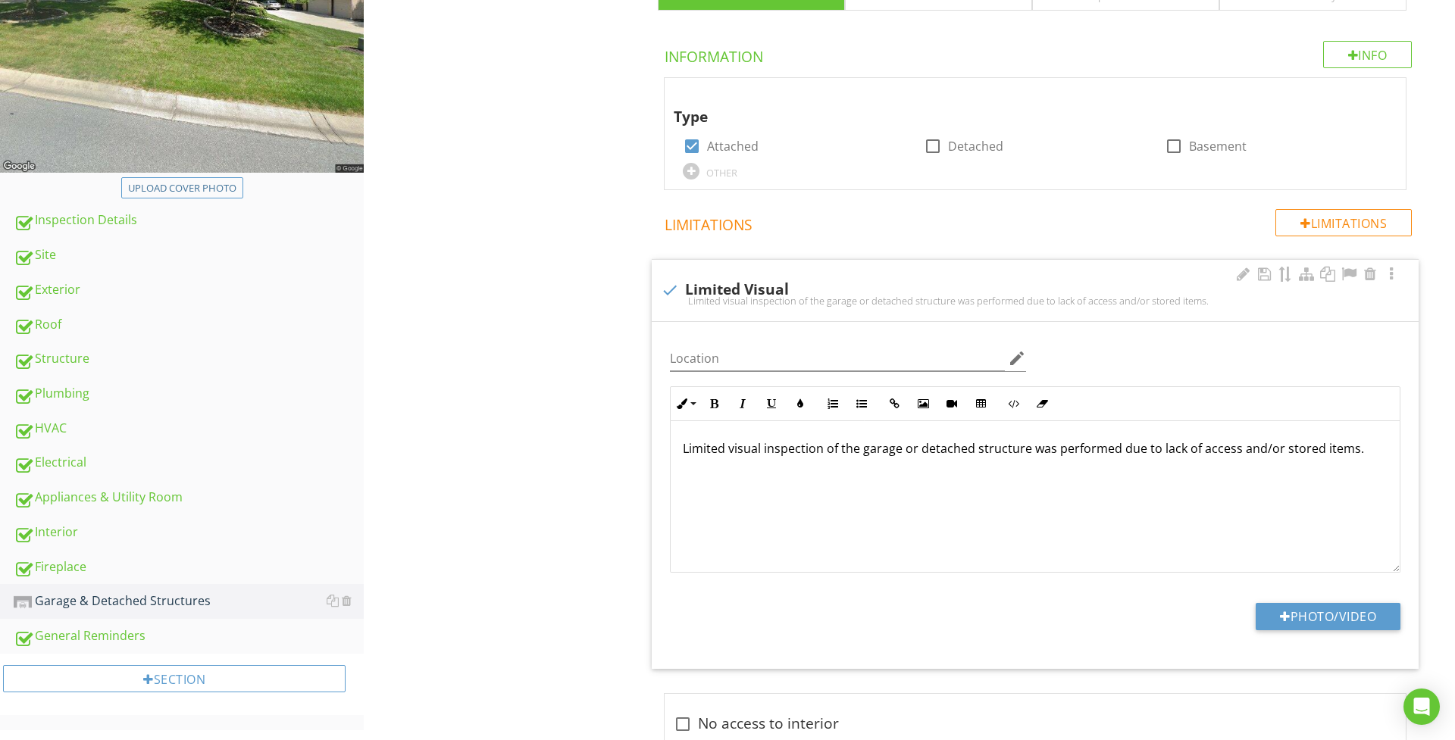
click at [1359, 453] on p "Limited visual inspection of the garage or detached structure was performed due…" at bounding box center [1035, 448] width 705 height 18
drag, startPoint x: 1350, startPoint y: 447, endPoint x: 1158, endPoint y: 452, distance: 192.5
click at [1158, 452] on p "Limited visual inspection of the garage or detached structure was performed due…" at bounding box center [1035, 448] width 705 height 18
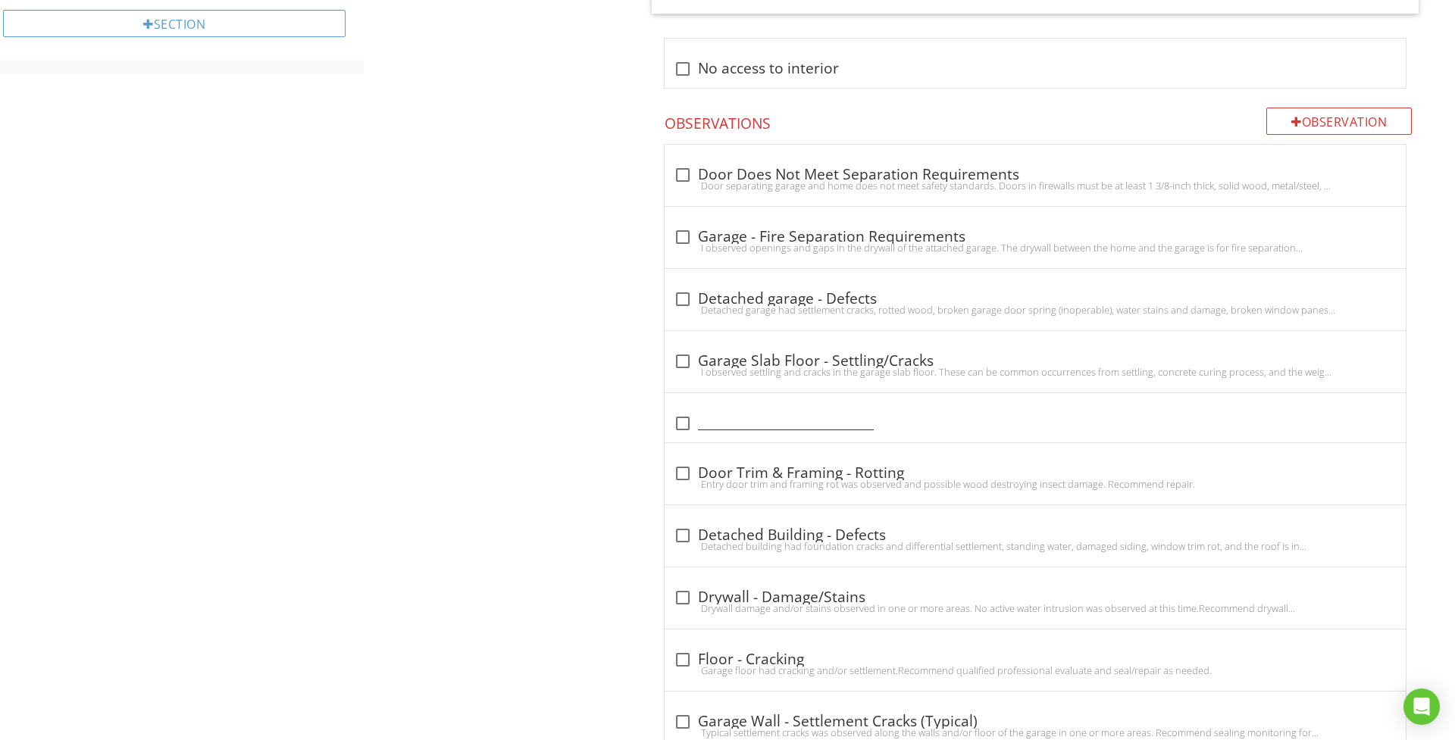
scroll to position [983, 0]
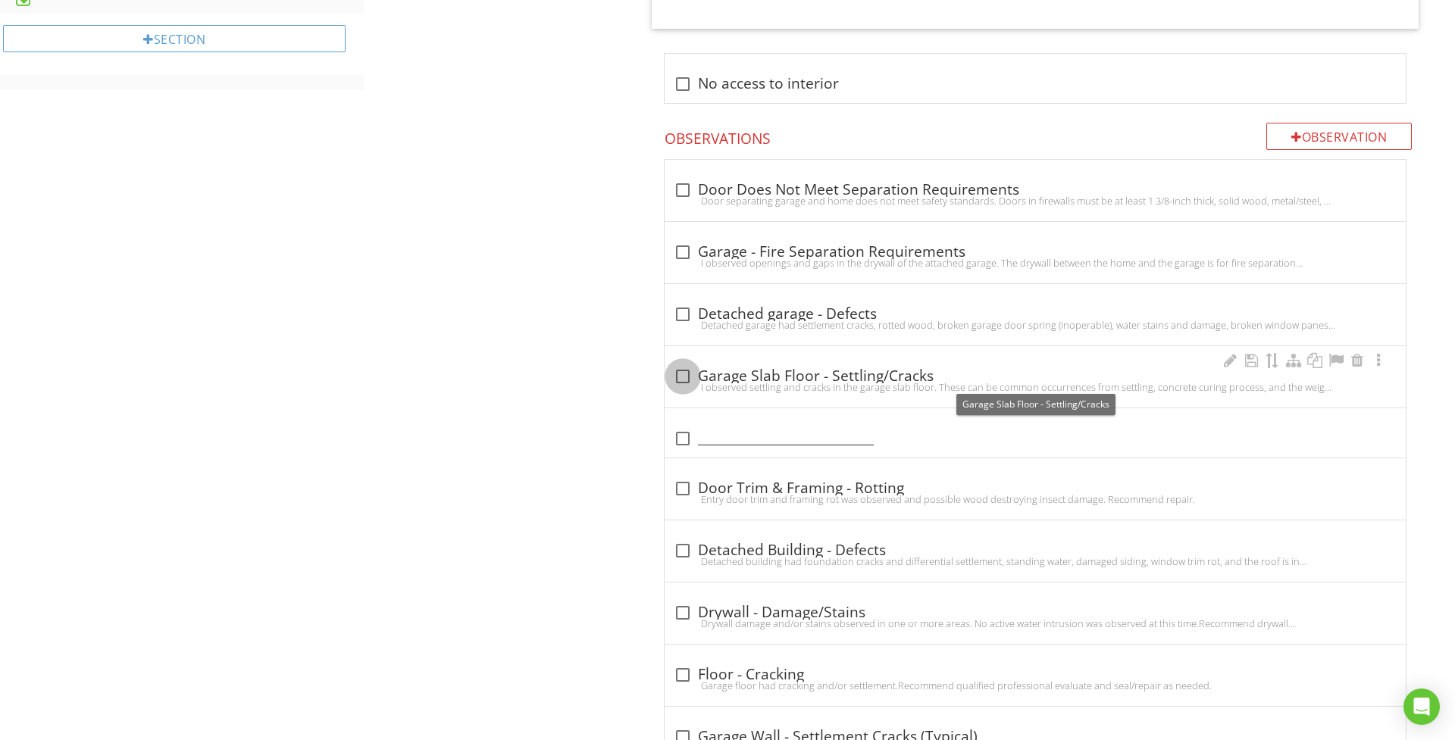
click at [674, 367] on div at bounding box center [683, 377] width 26 height 26
checkbox input "true"
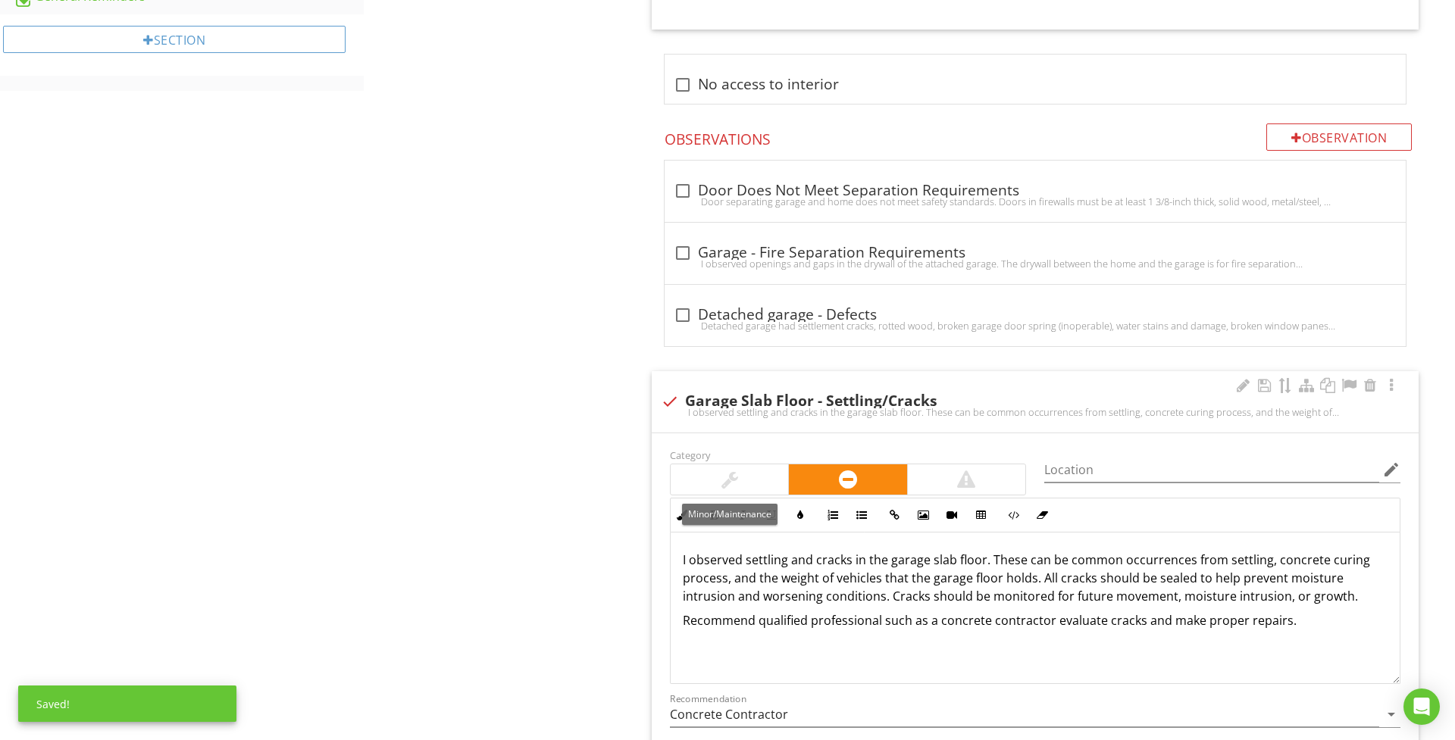
click at [695, 467] on div at bounding box center [729, 479] width 117 height 30
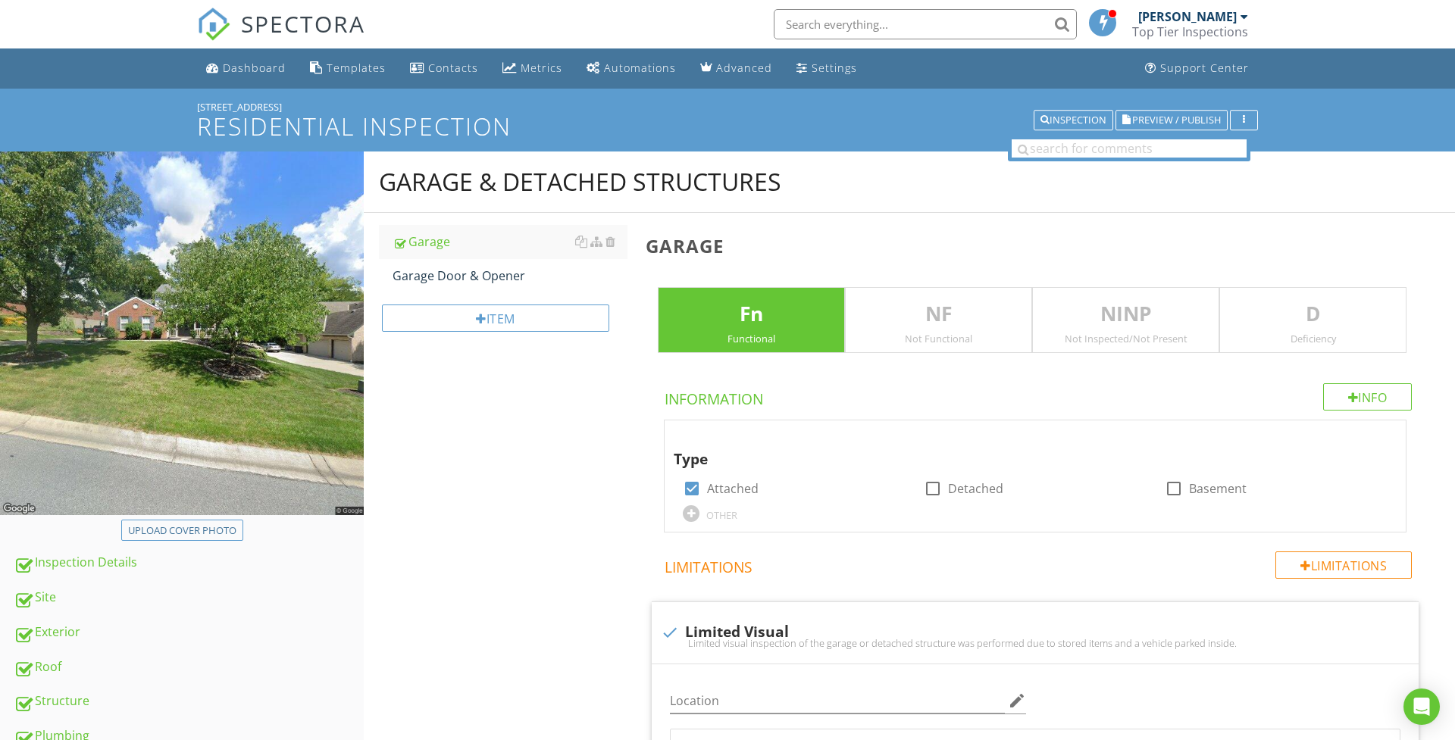
scroll to position [0, 0]
click at [507, 286] on link "Garage Door & Opener" at bounding box center [509, 275] width 235 height 33
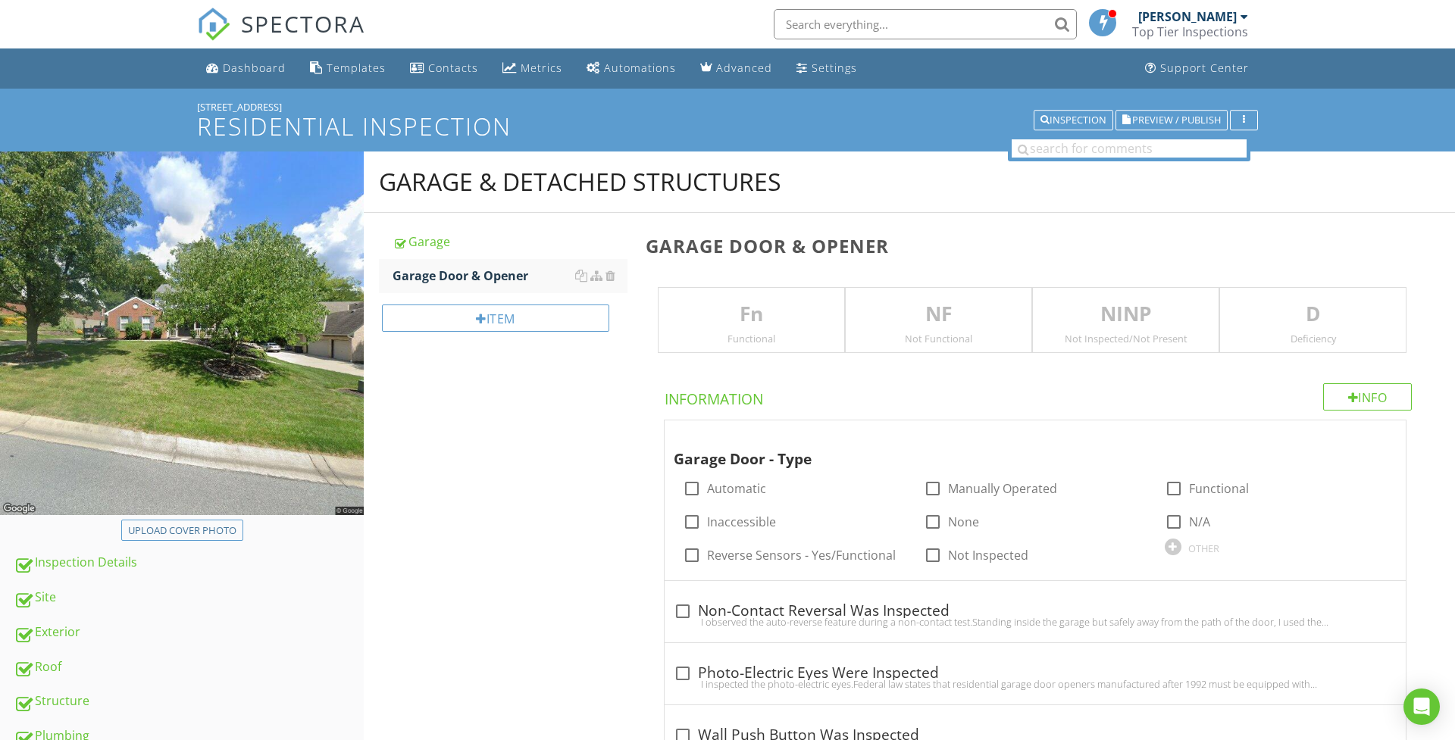
click at [749, 333] on div "Functional" at bounding box center [751, 339] width 186 height 12
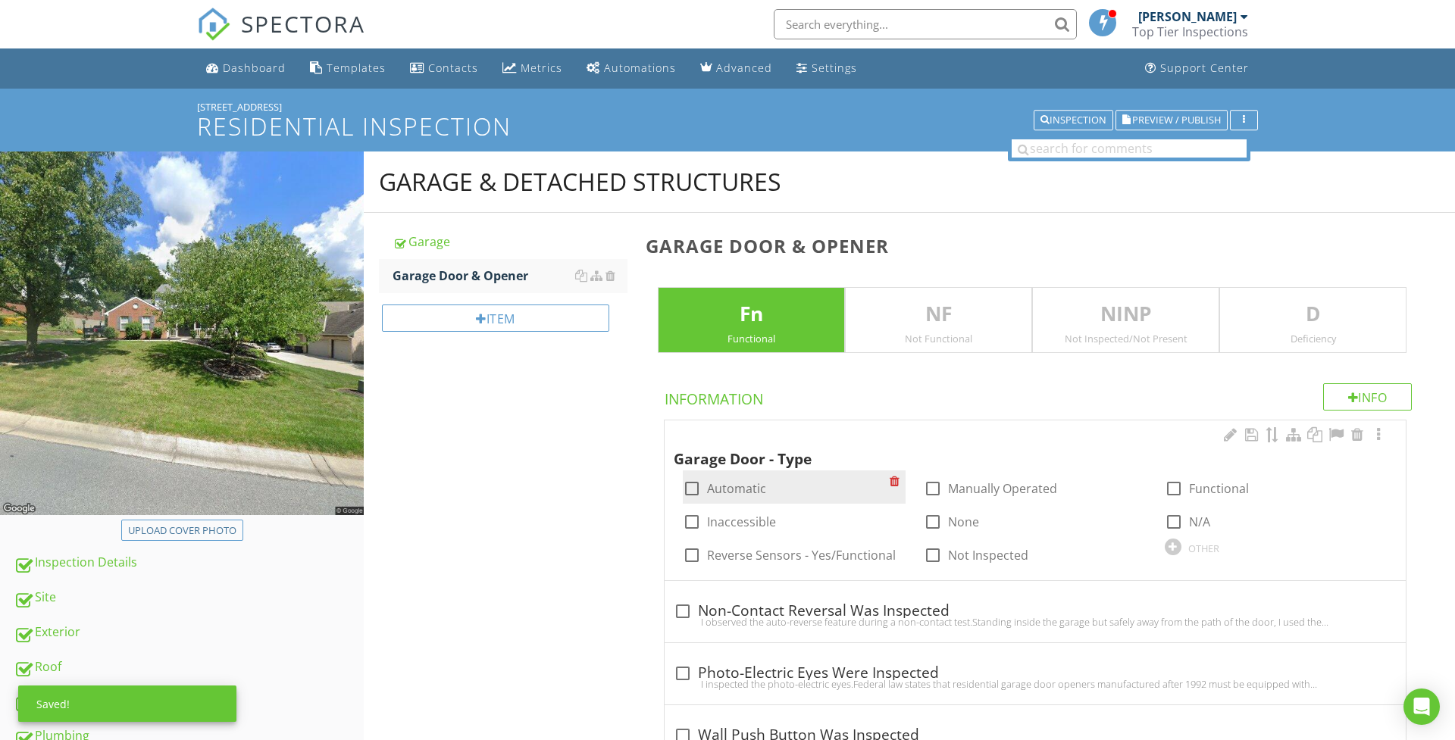
click at [689, 483] on div at bounding box center [692, 489] width 26 height 26
checkbox input "true"
click at [1180, 491] on div at bounding box center [1174, 489] width 26 height 26
checkbox input "true"
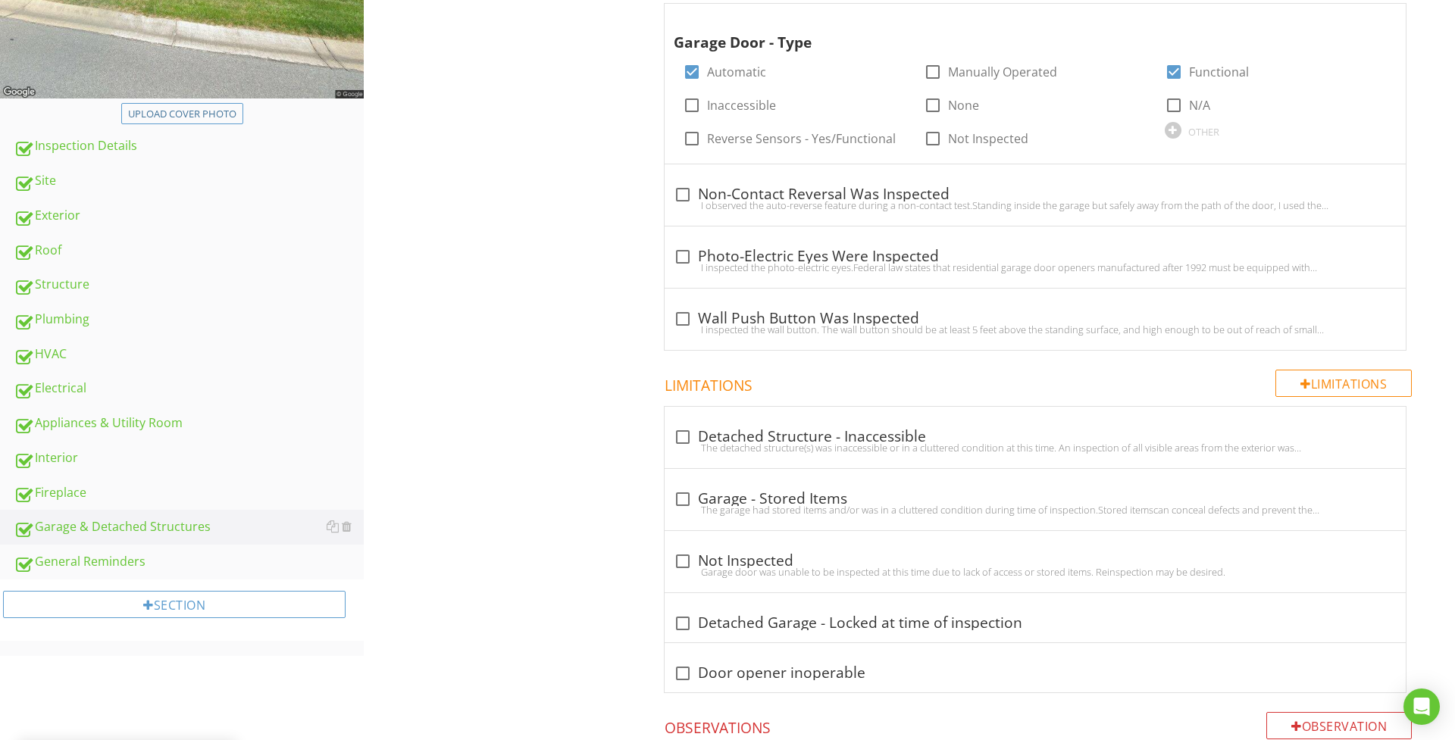
scroll to position [424, 0]
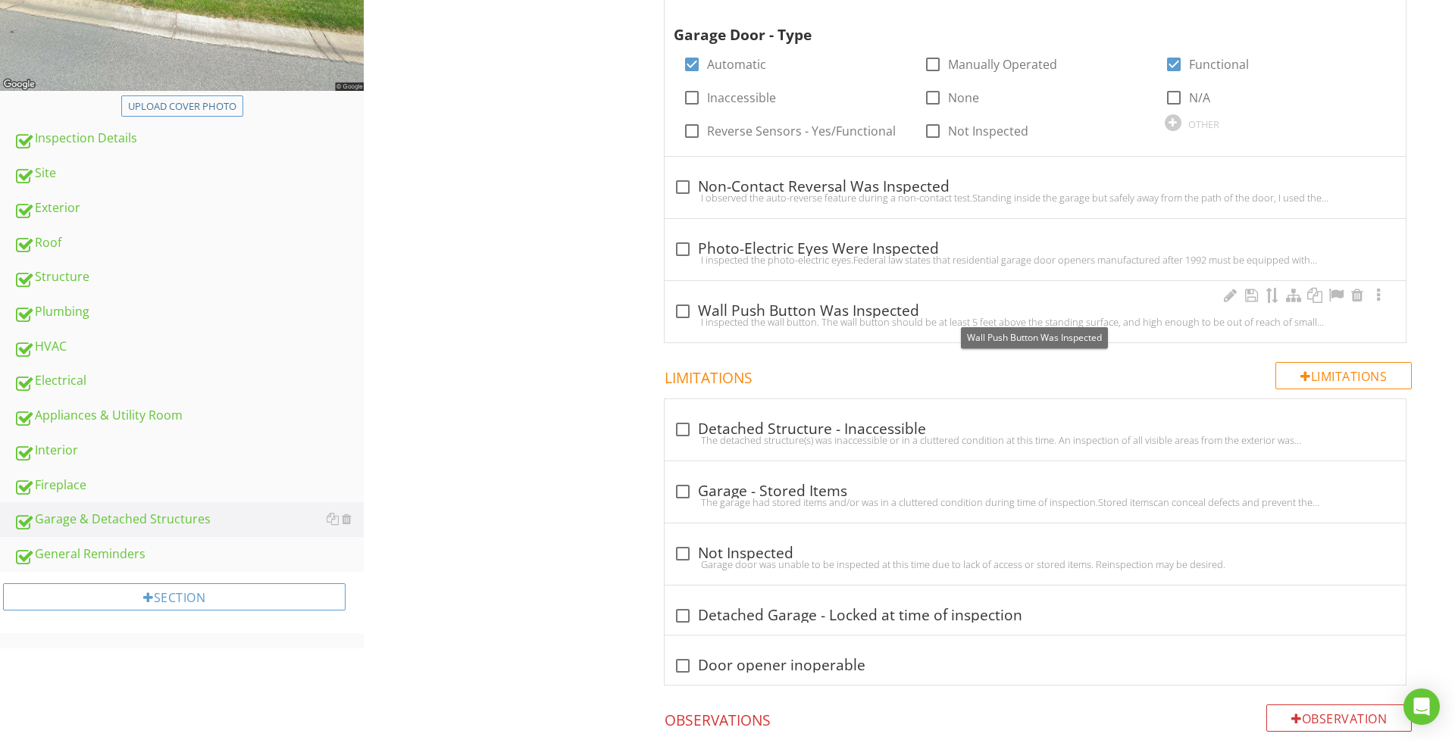
click at [680, 305] on div at bounding box center [683, 312] width 26 height 26
checkbox input "true"
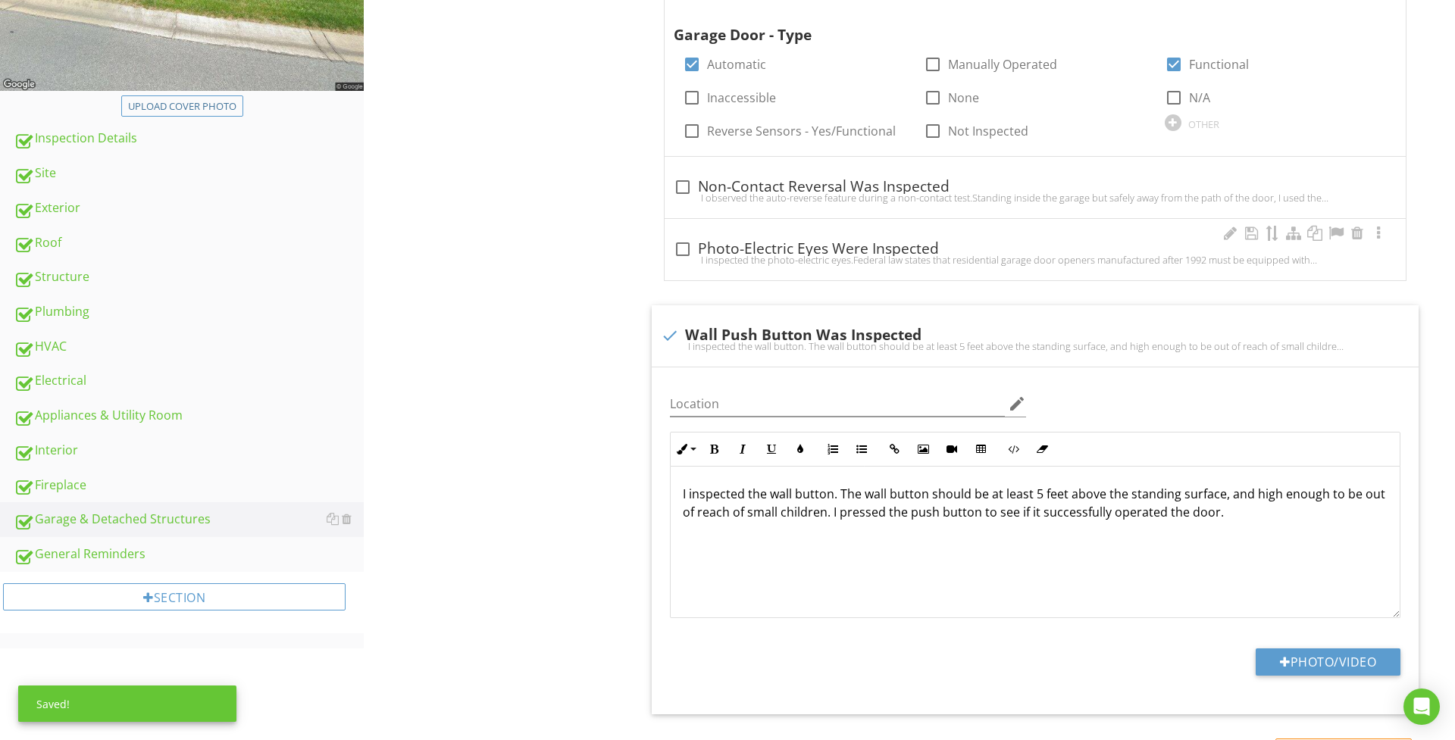
click at [686, 244] on div at bounding box center [683, 249] width 26 height 26
checkbox input "true"
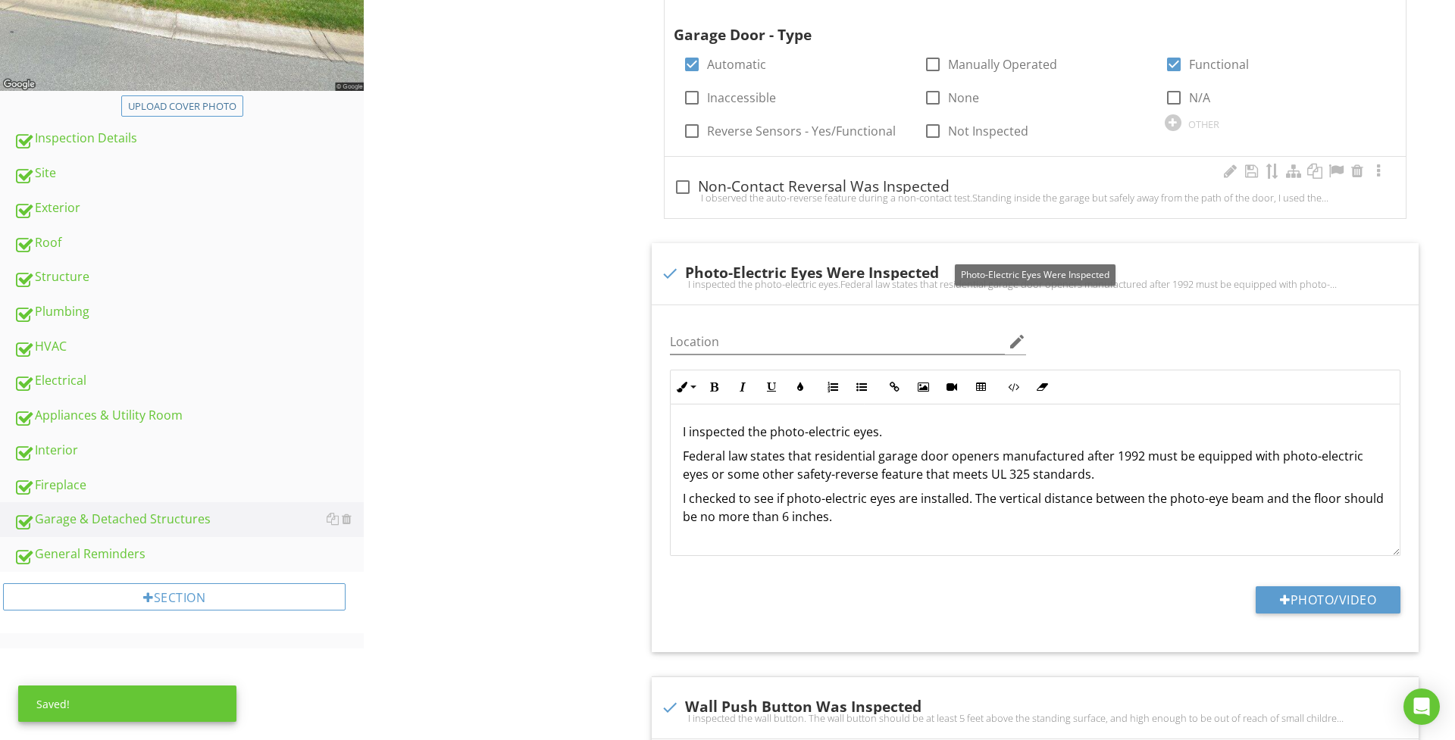
click at [686, 186] on div at bounding box center [683, 187] width 26 height 26
checkbox input "true"
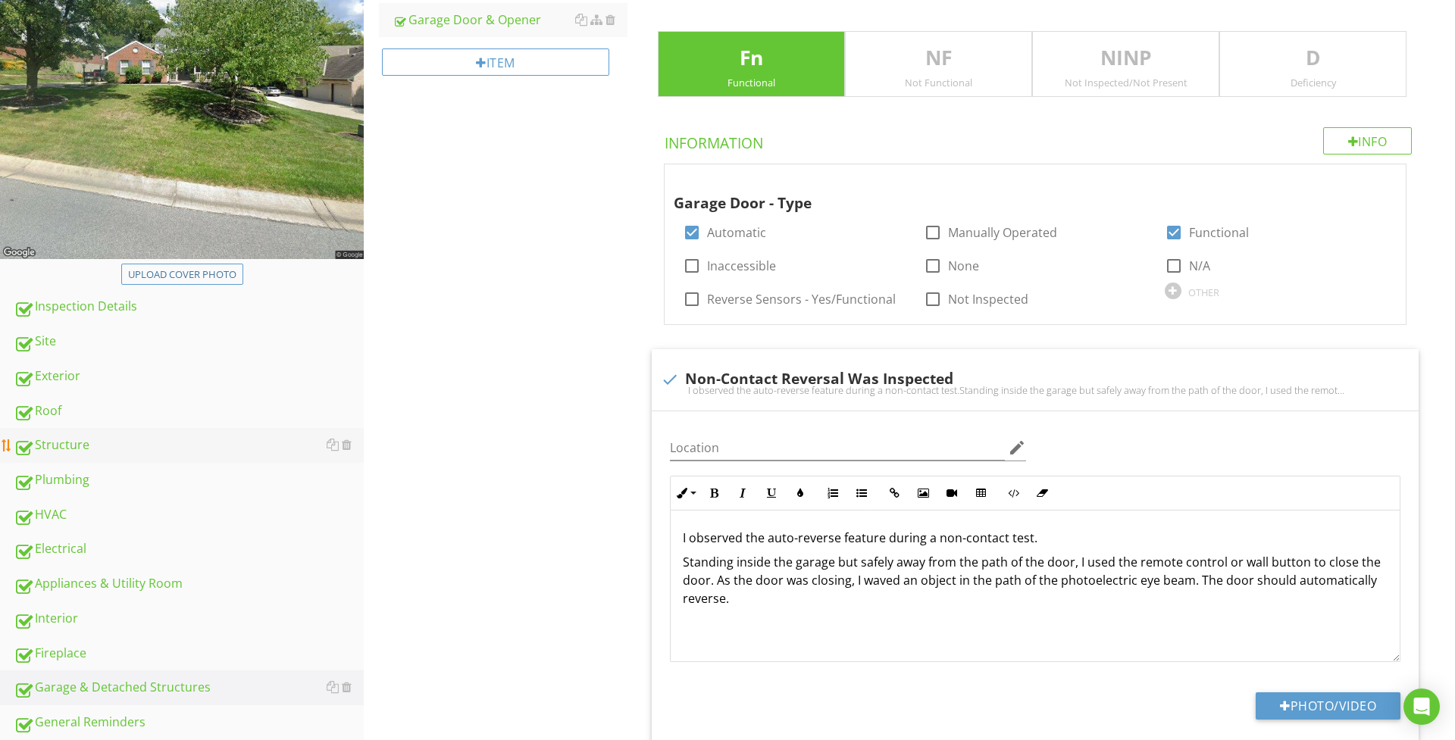
scroll to position [271, 0]
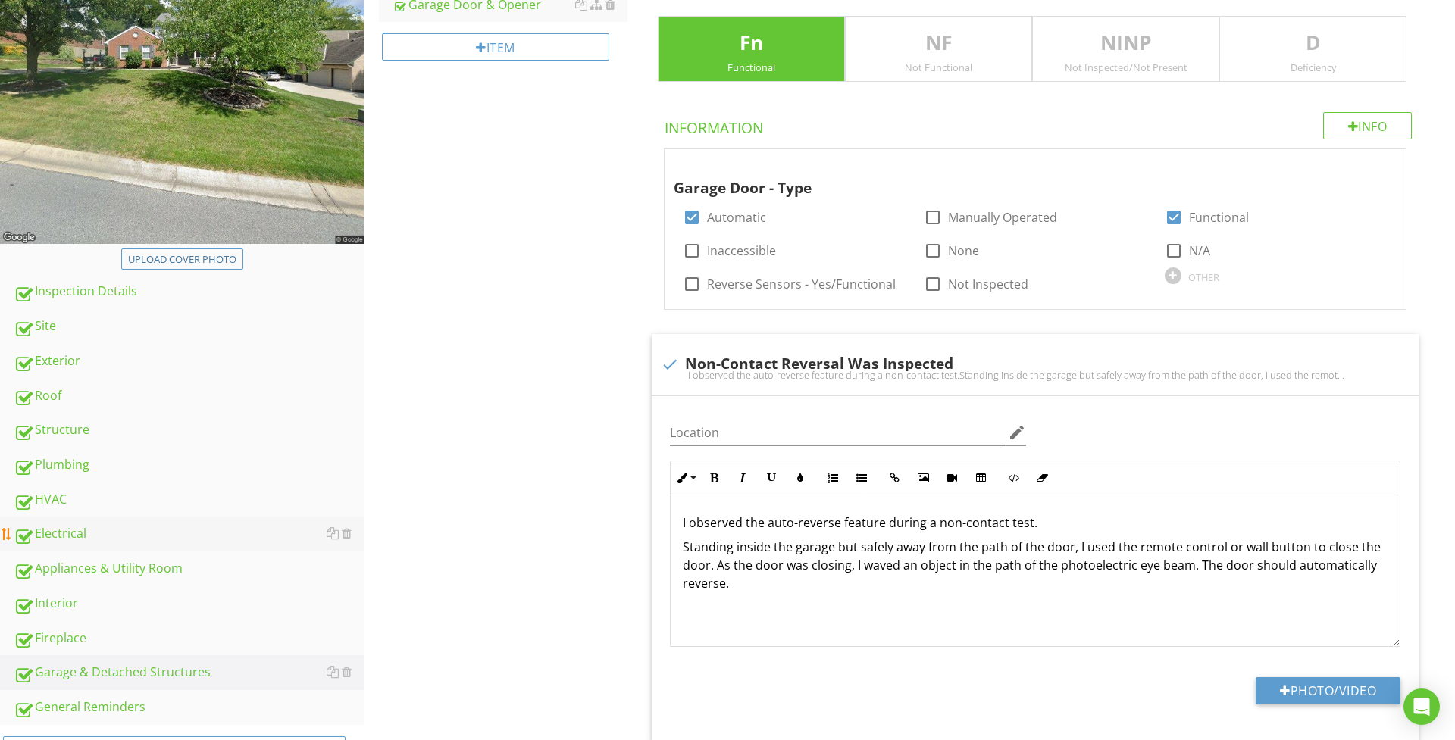
click at [123, 527] on div "Electrical" at bounding box center [189, 534] width 350 height 20
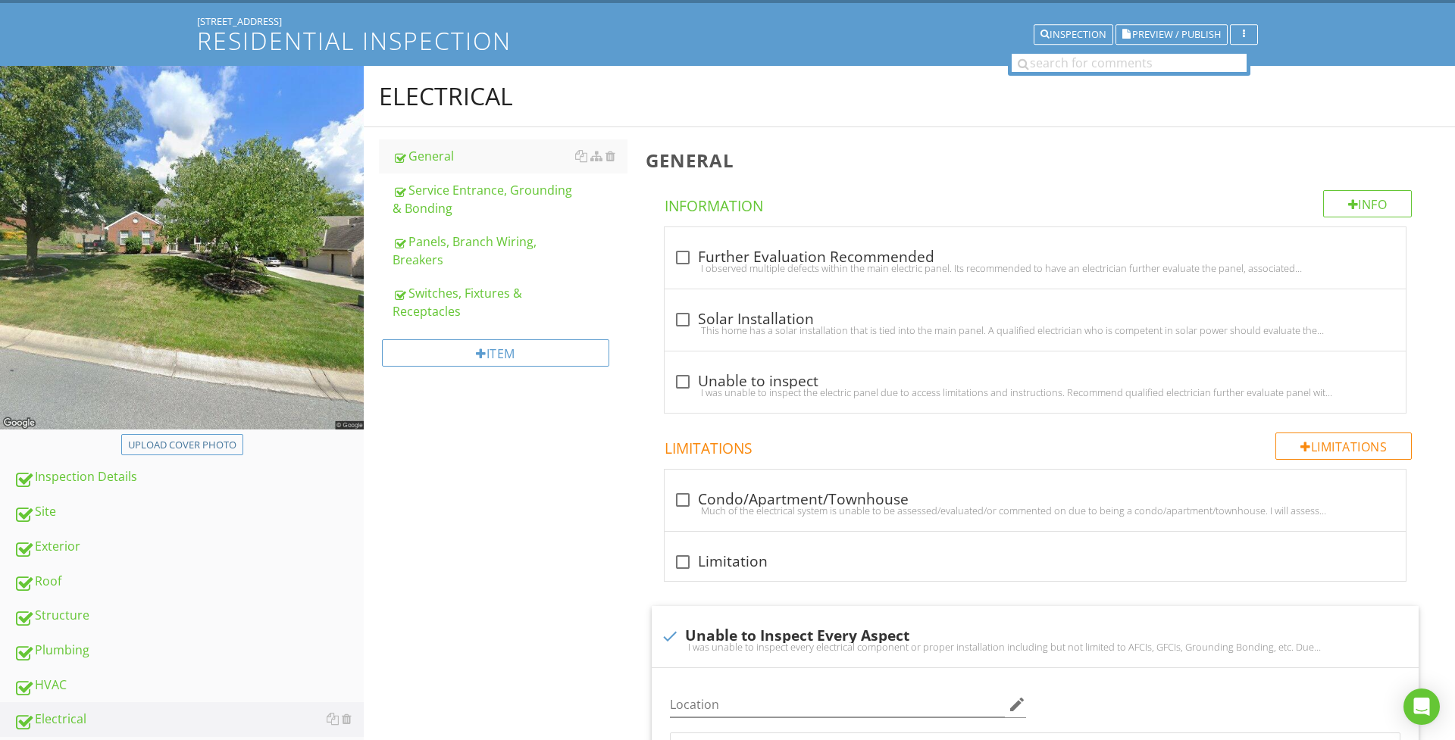
scroll to position [80, 0]
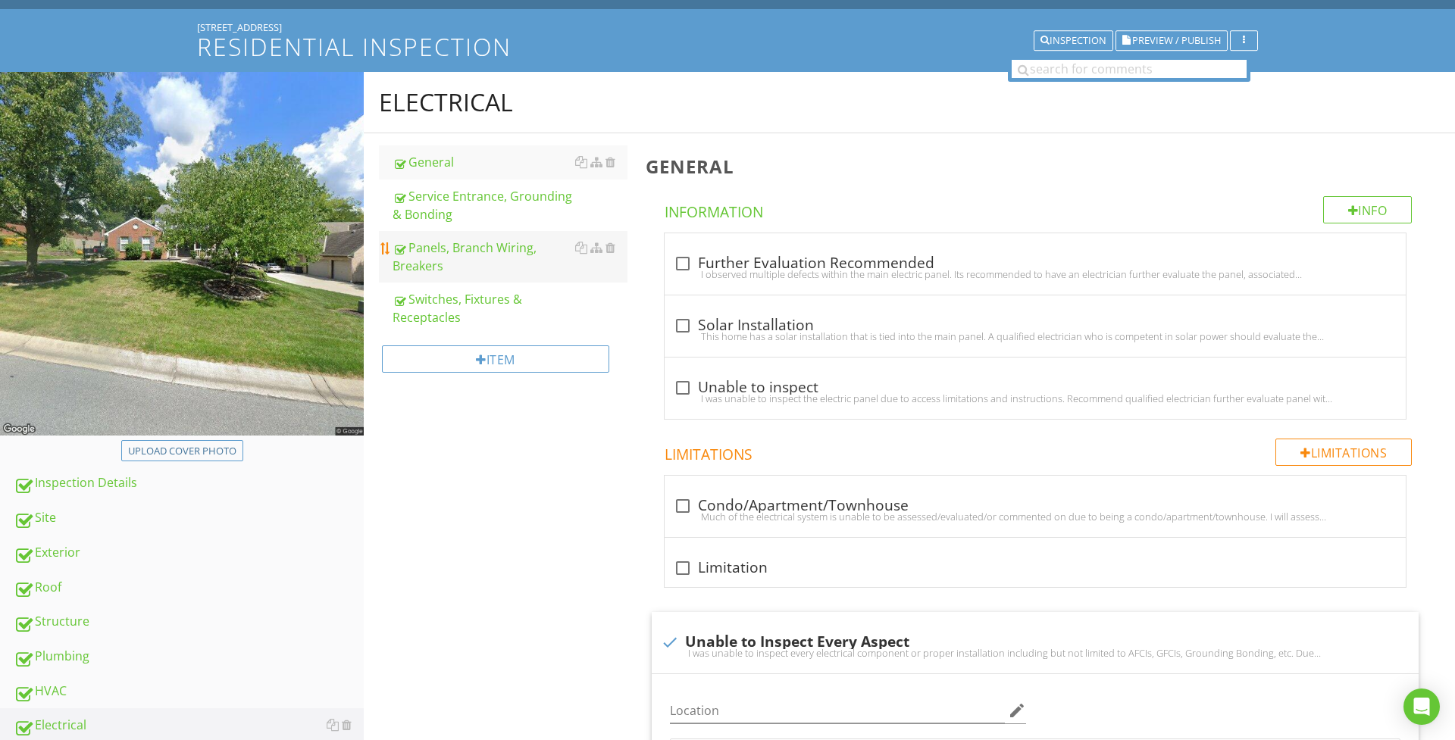
click at [518, 250] on div "Panels, Branch Wiring, Breakers" at bounding box center [509, 257] width 235 height 36
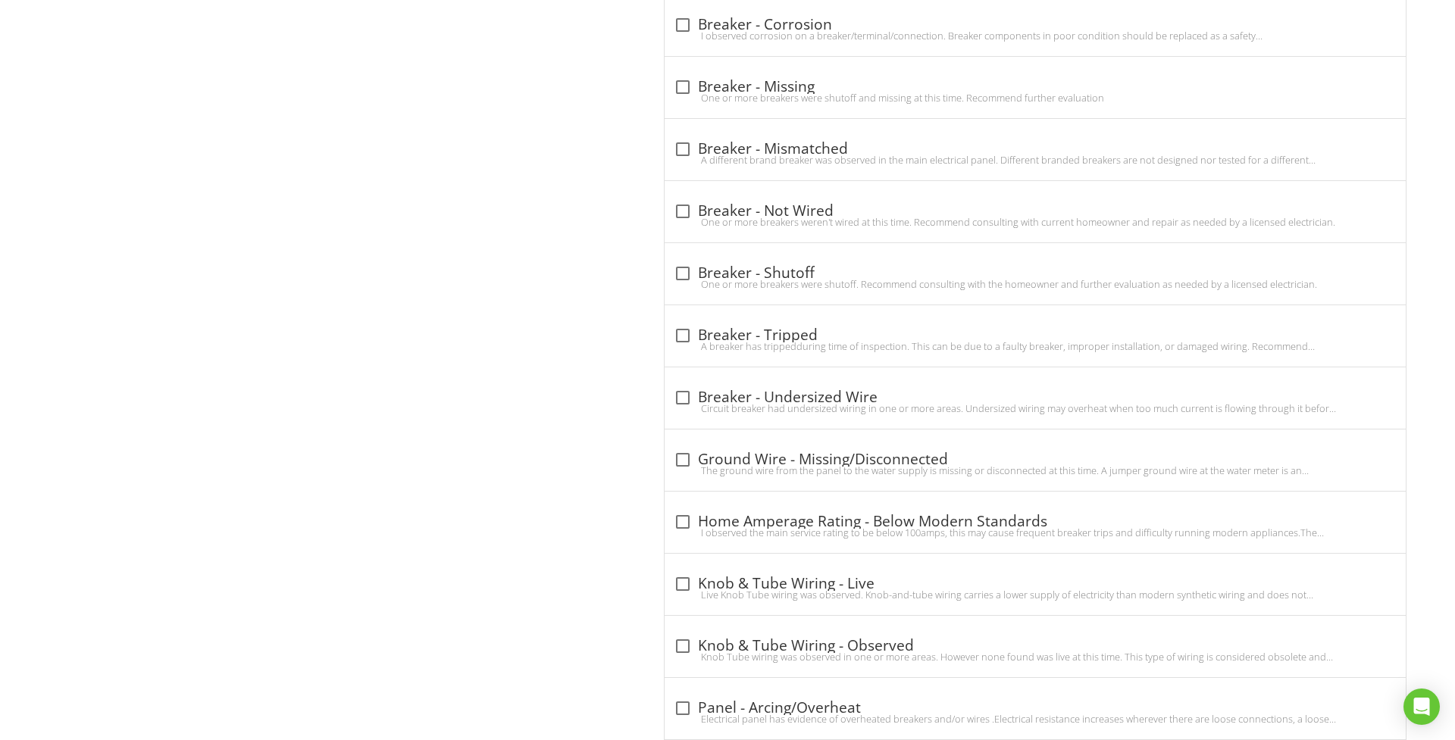
scroll to position [2706, 0]
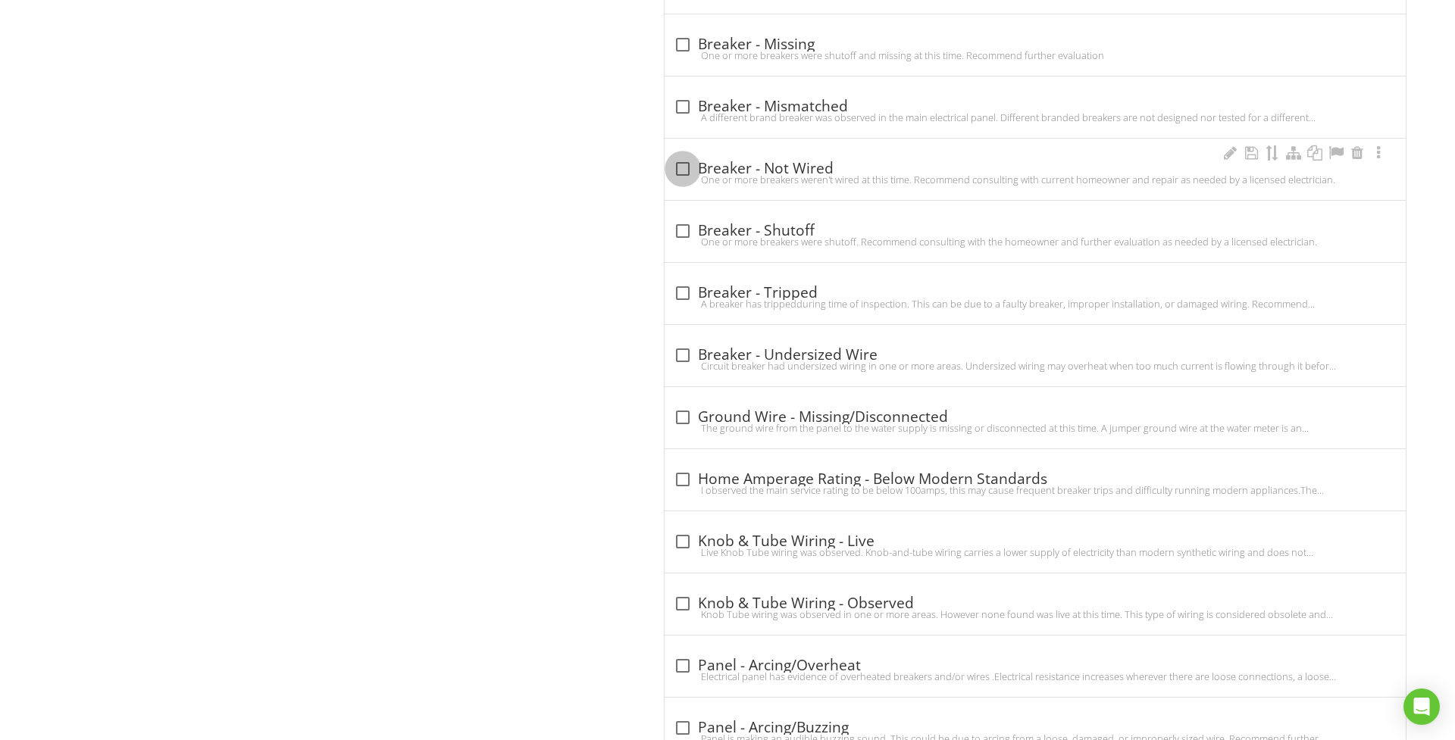
click at [674, 177] on div at bounding box center [683, 169] width 26 height 26
checkbox input "true"
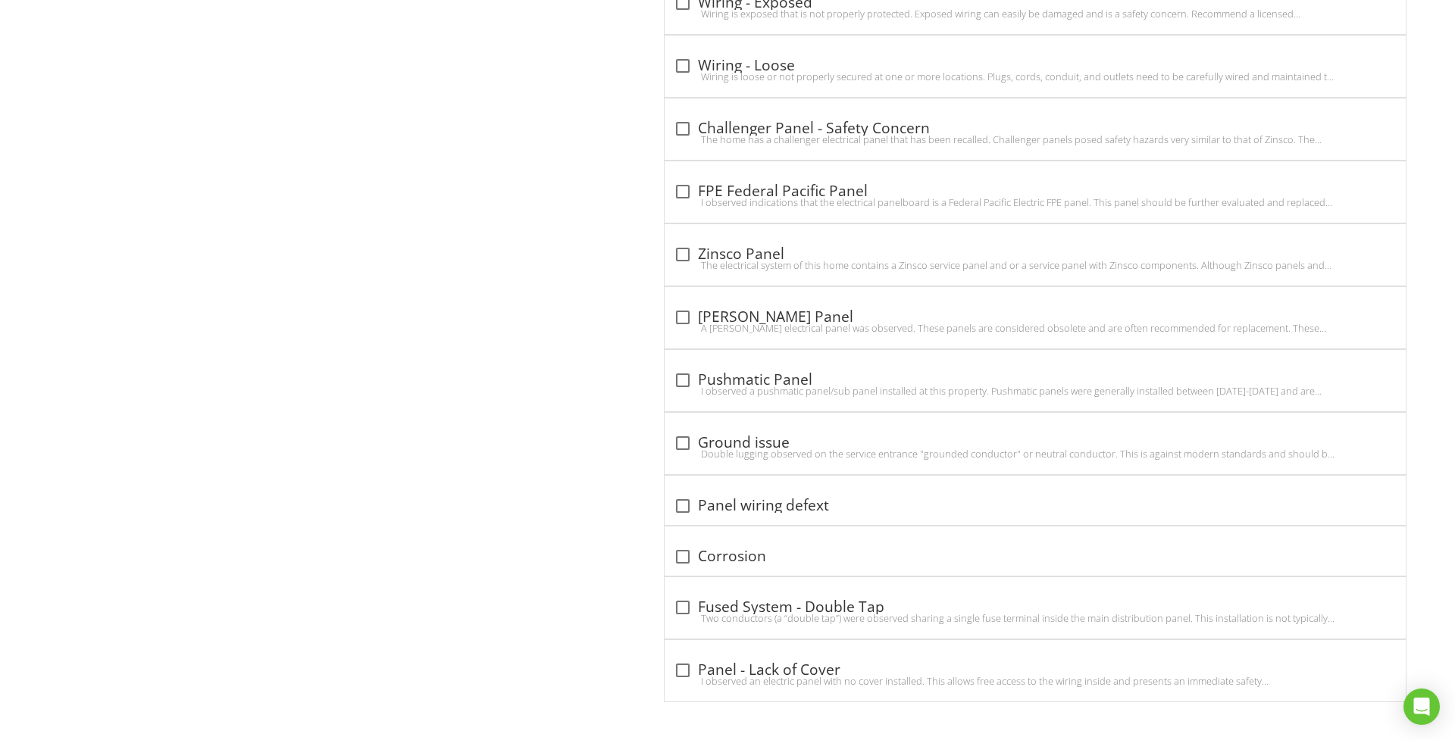
scroll to position [5049, 0]
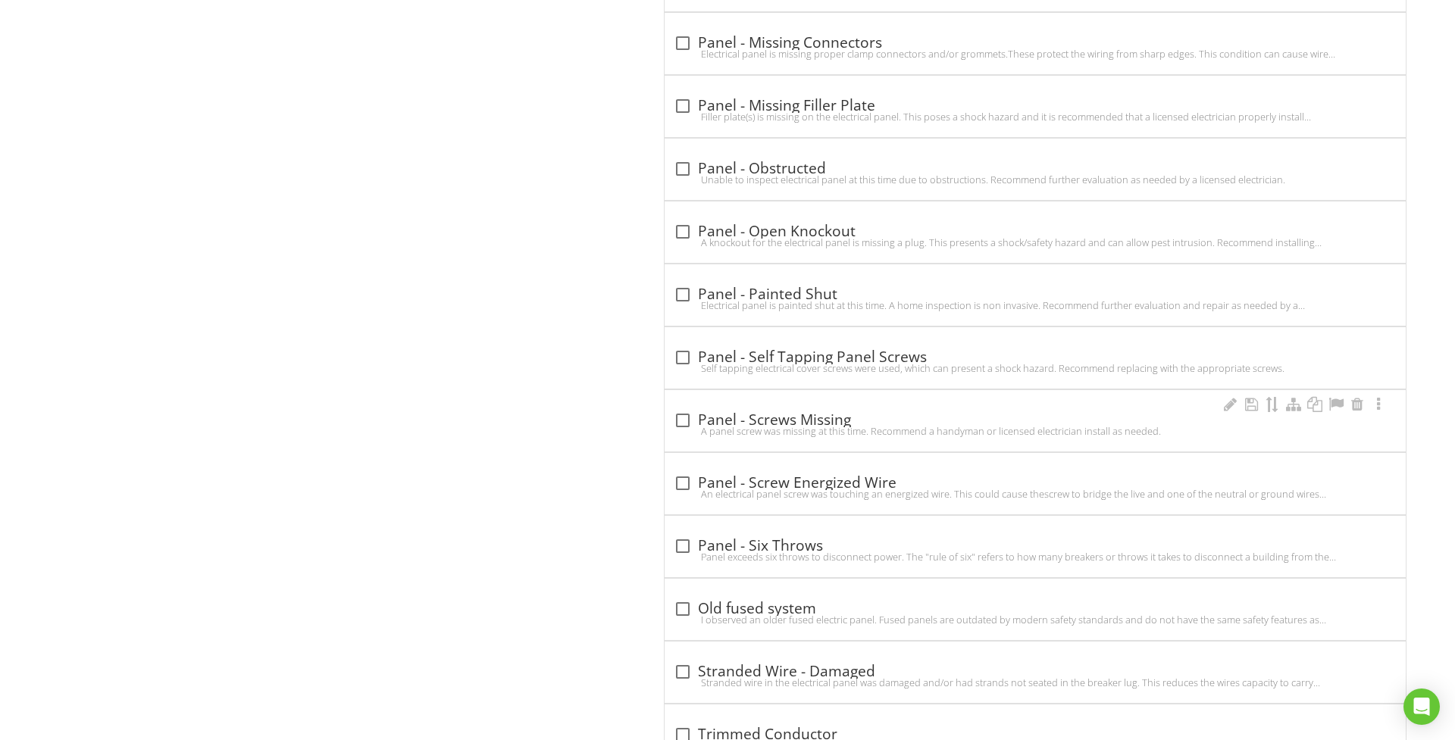
click at [686, 437] on div "A panel screw was missing at this time. Recommend a handyman or licensed electr…" at bounding box center [1035, 431] width 723 height 12
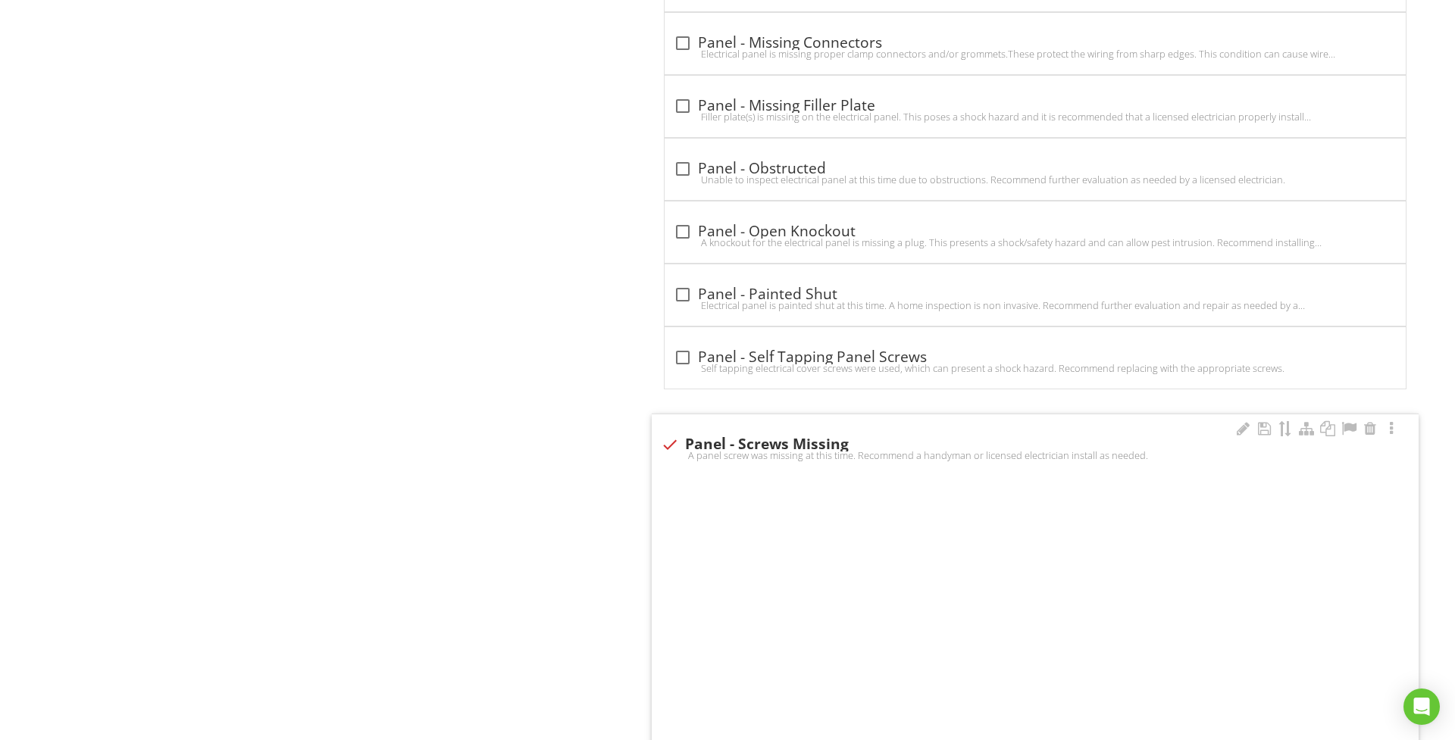
checkbox input "true"
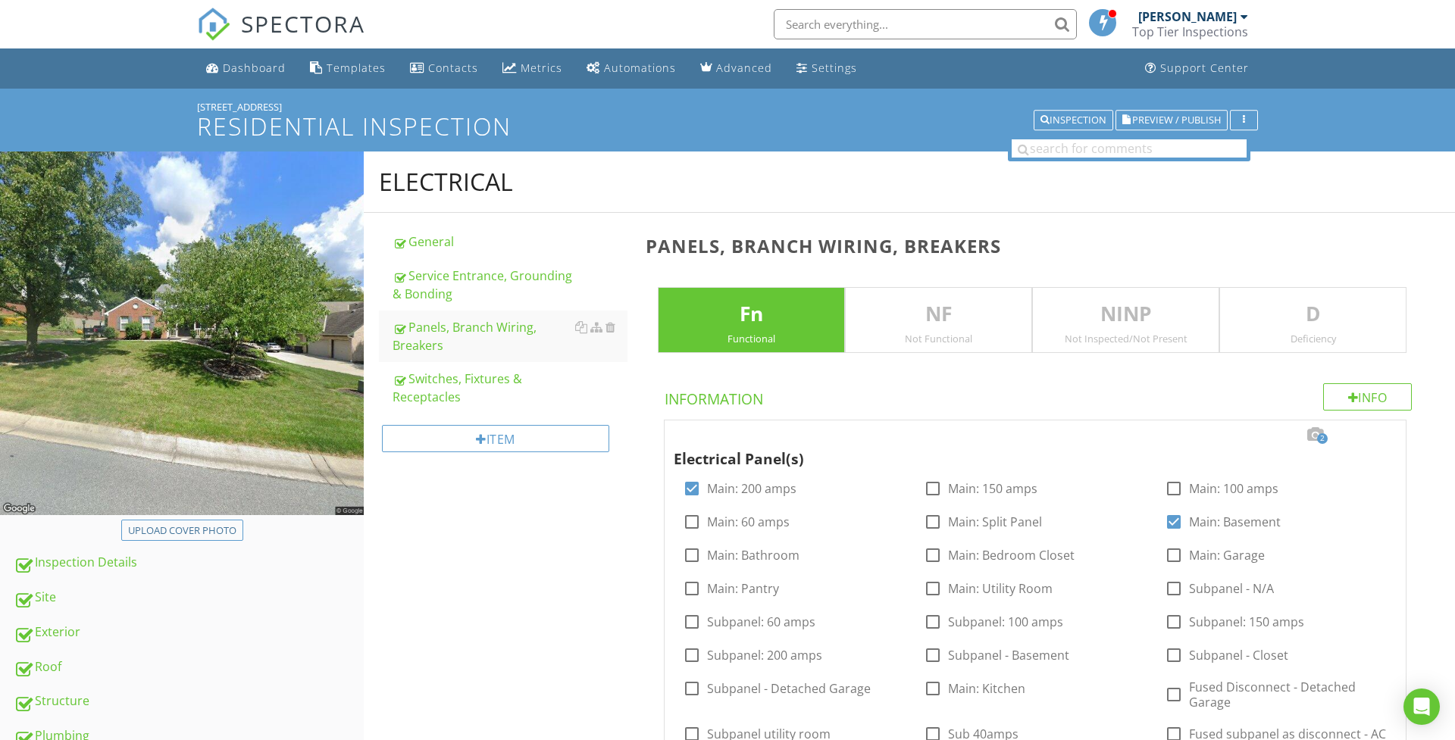
scroll to position [0, 0]
click at [1322, 303] on p "D" at bounding box center [1313, 314] width 186 height 30
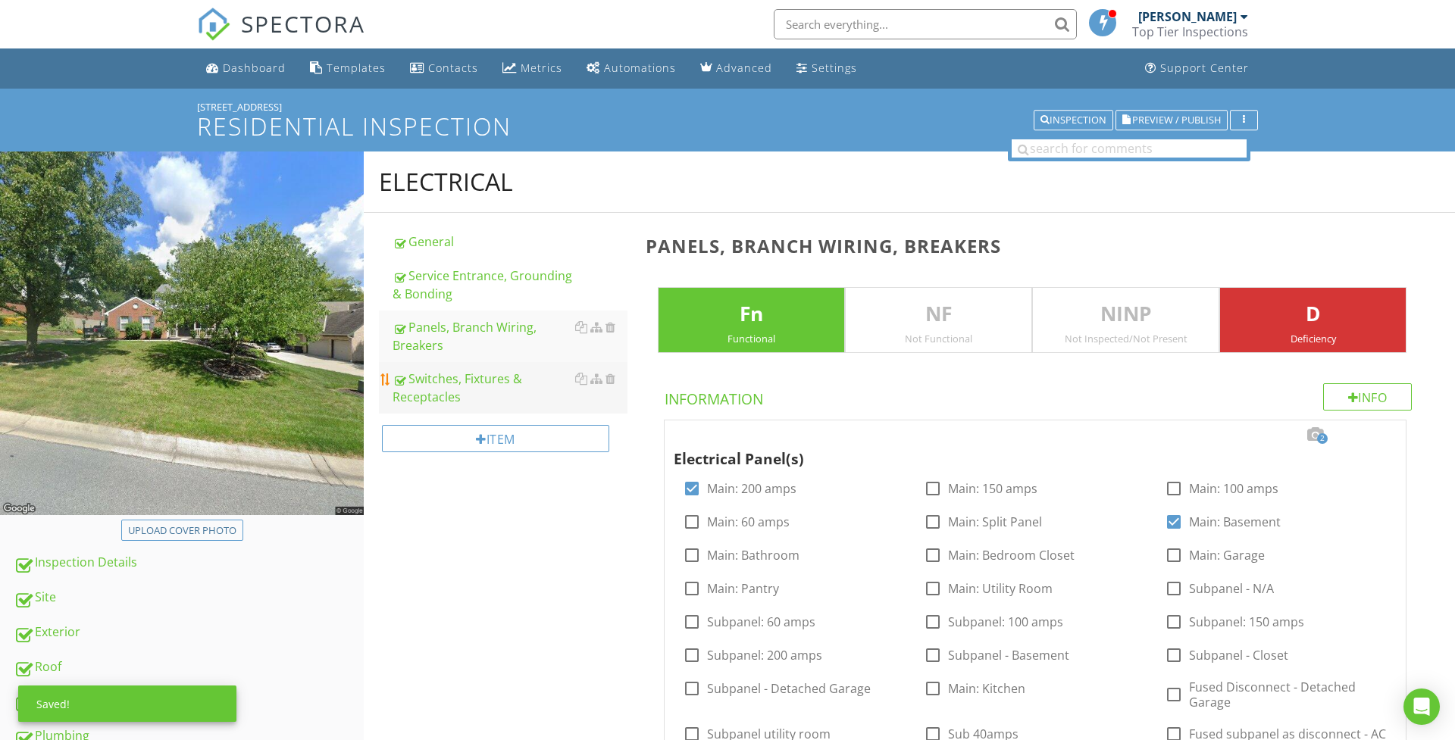
click at [471, 392] on div "Switches, Fixtures & Receptacles" at bounding box center [509, 388] width 235 height 36
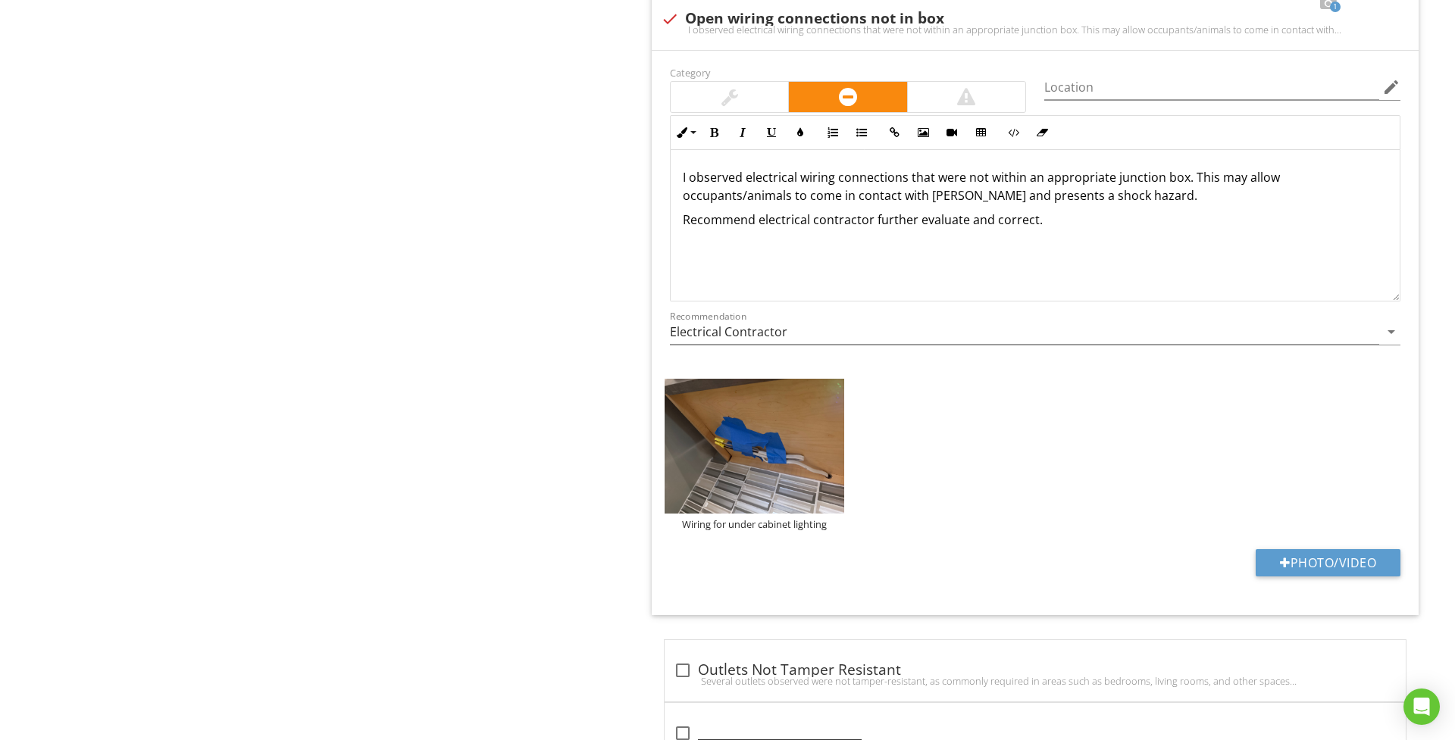
scroll to position [2885, 0]
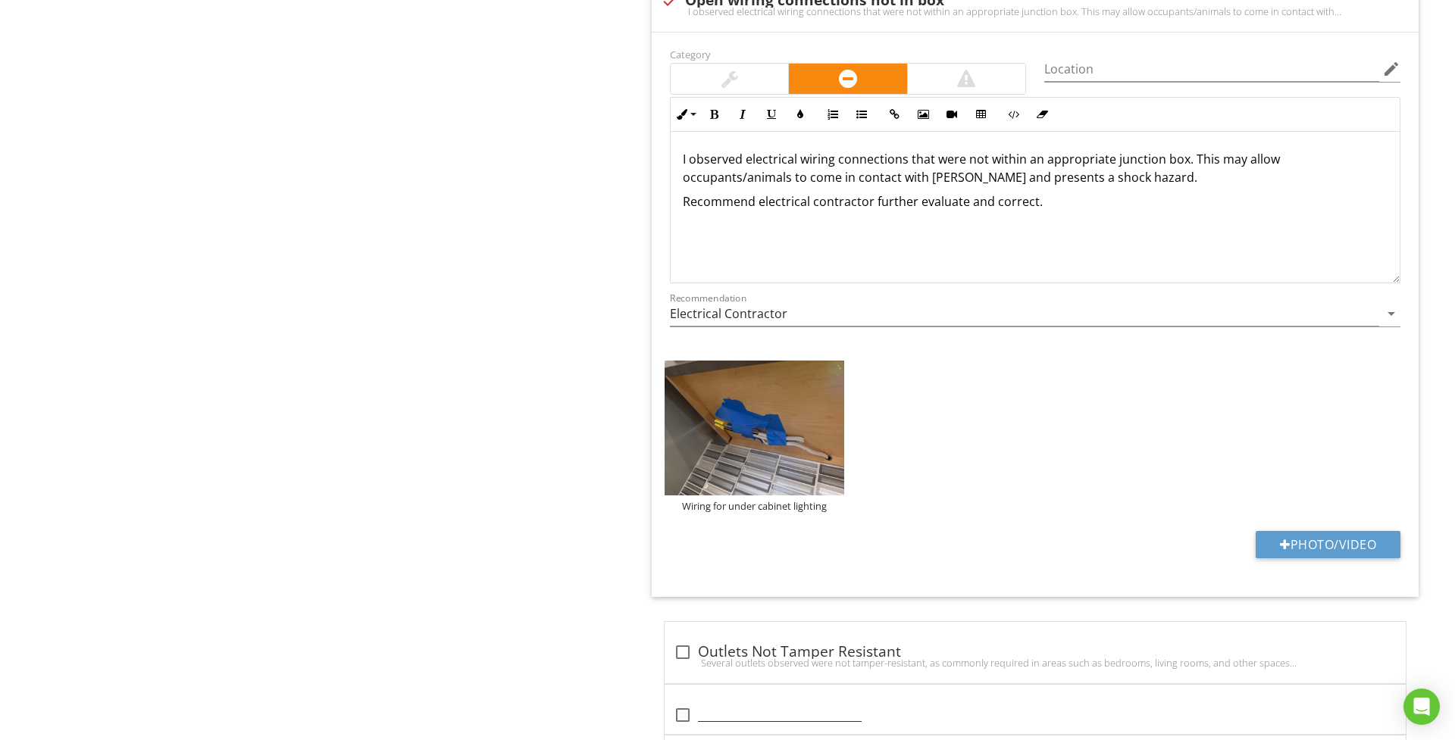
click at [1377, 170] on p "I observed electrical wiring connections that were not within an appropriate ju…" at bounding box center [1035, 168] width 705 height 36
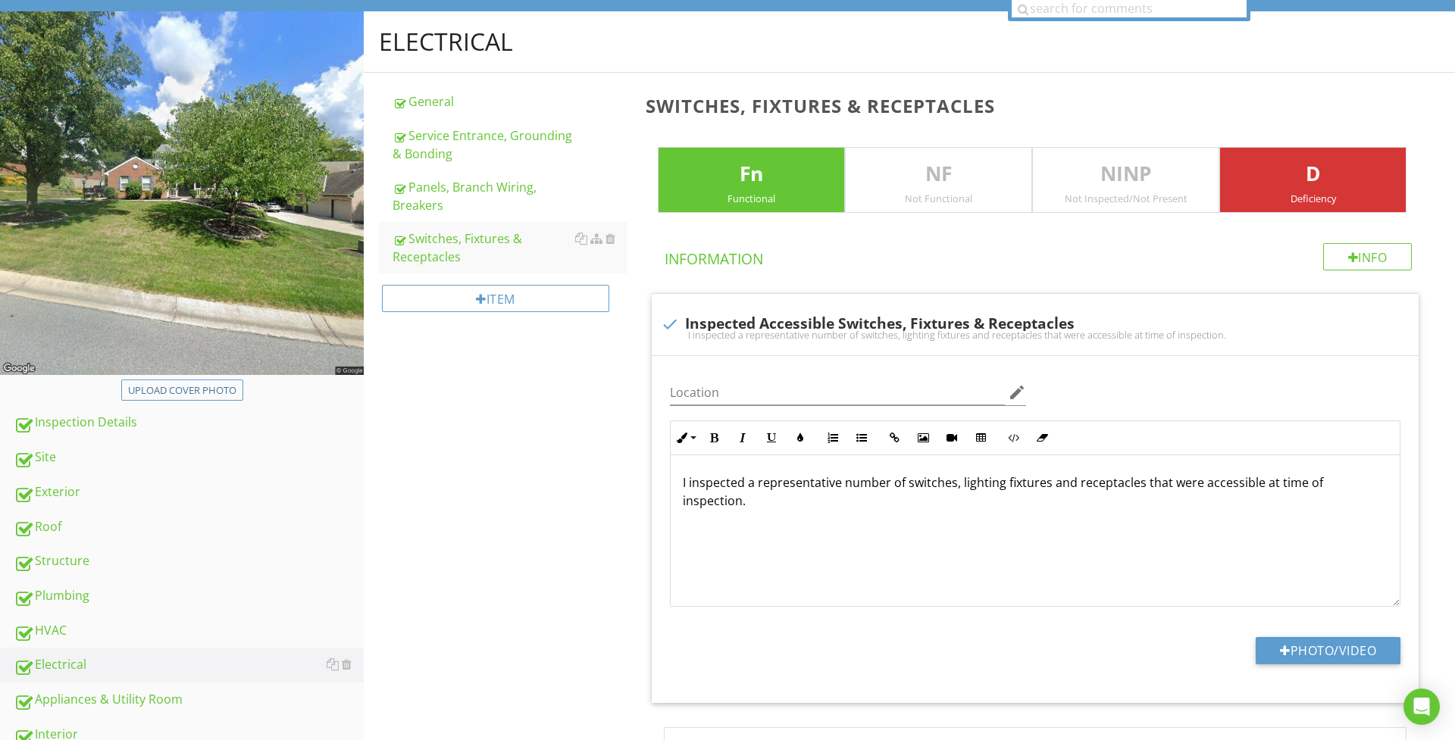
scroll to position [104, 0]
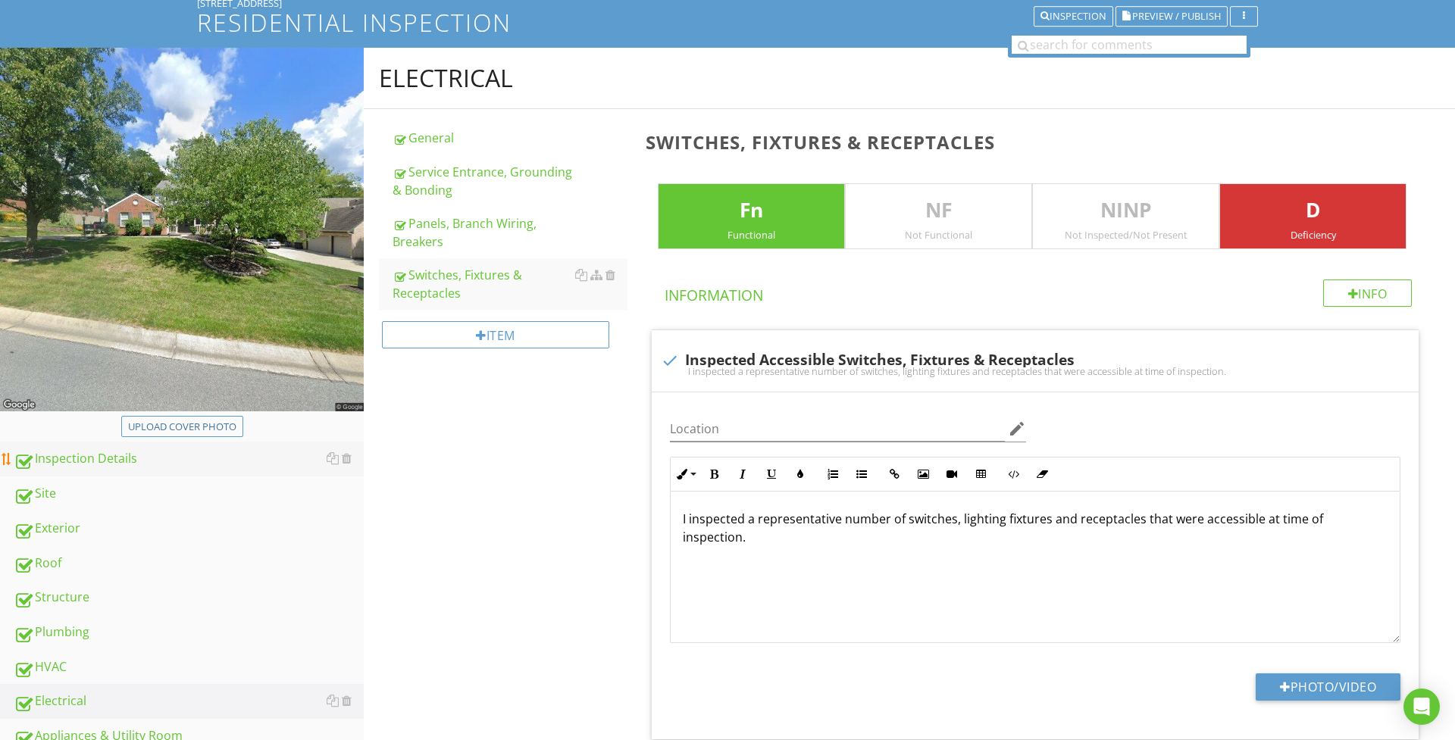
click at [133, 465] on div "Inspection Details" at bounding box center [189, 459] width 350 height 20
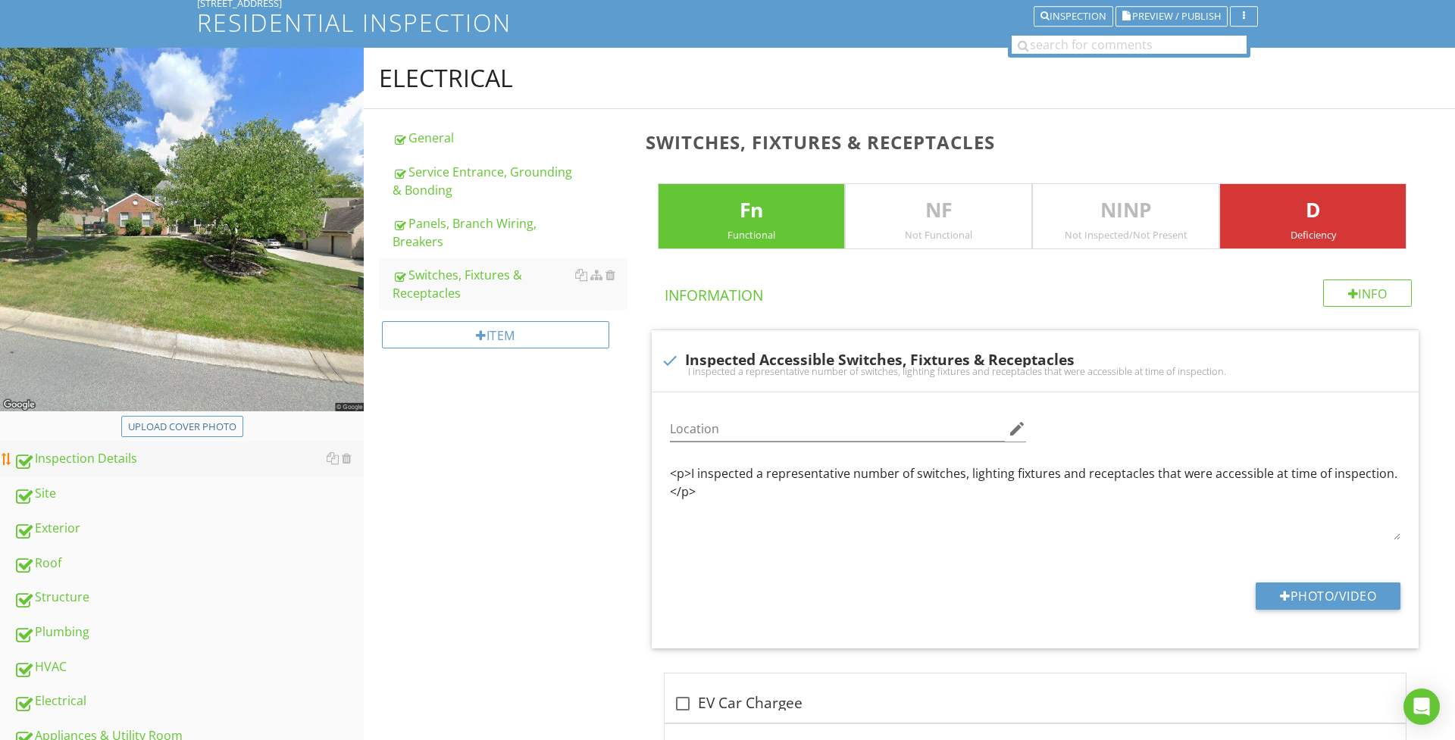
scroll to position [103, 0]
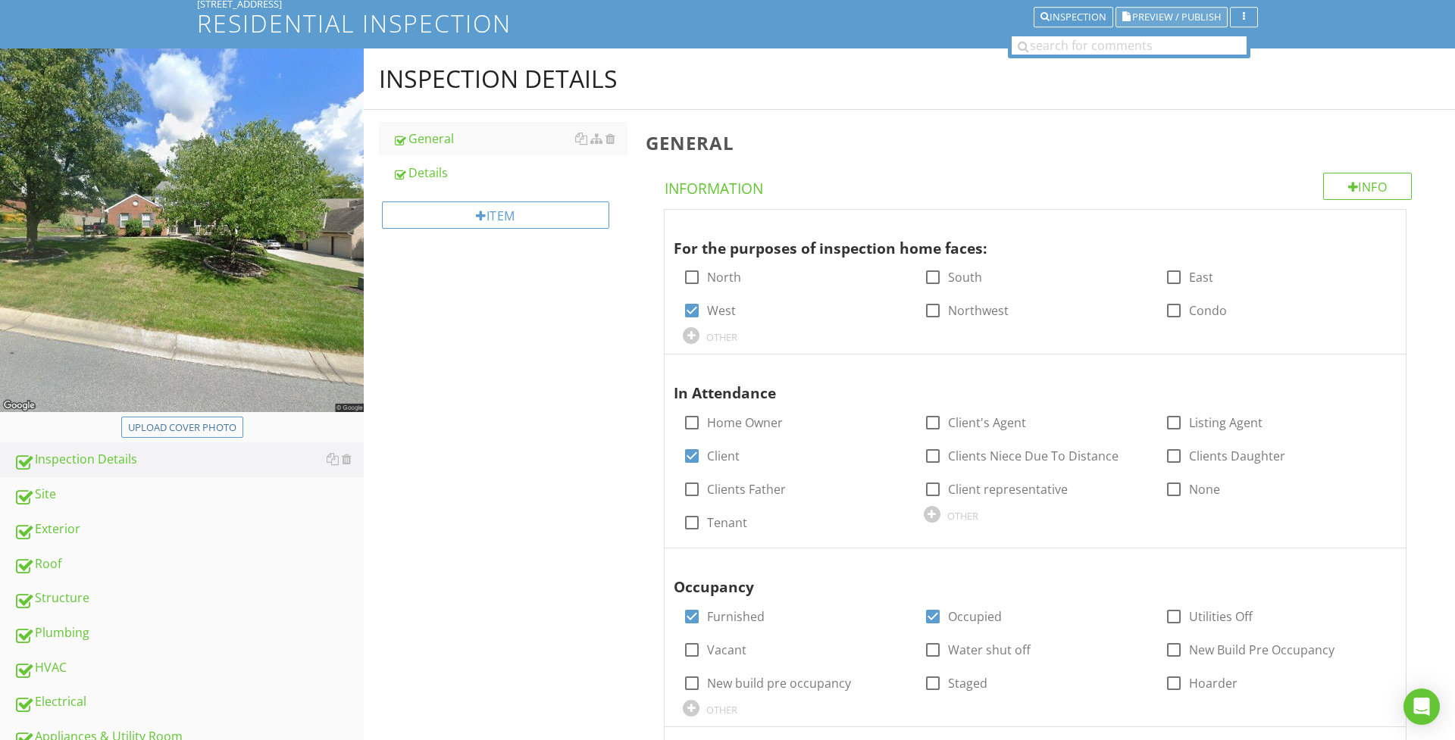
click at [1158, 13] on span "Preview / Publish" at bounding box center [1176, 17] width 89 height 10
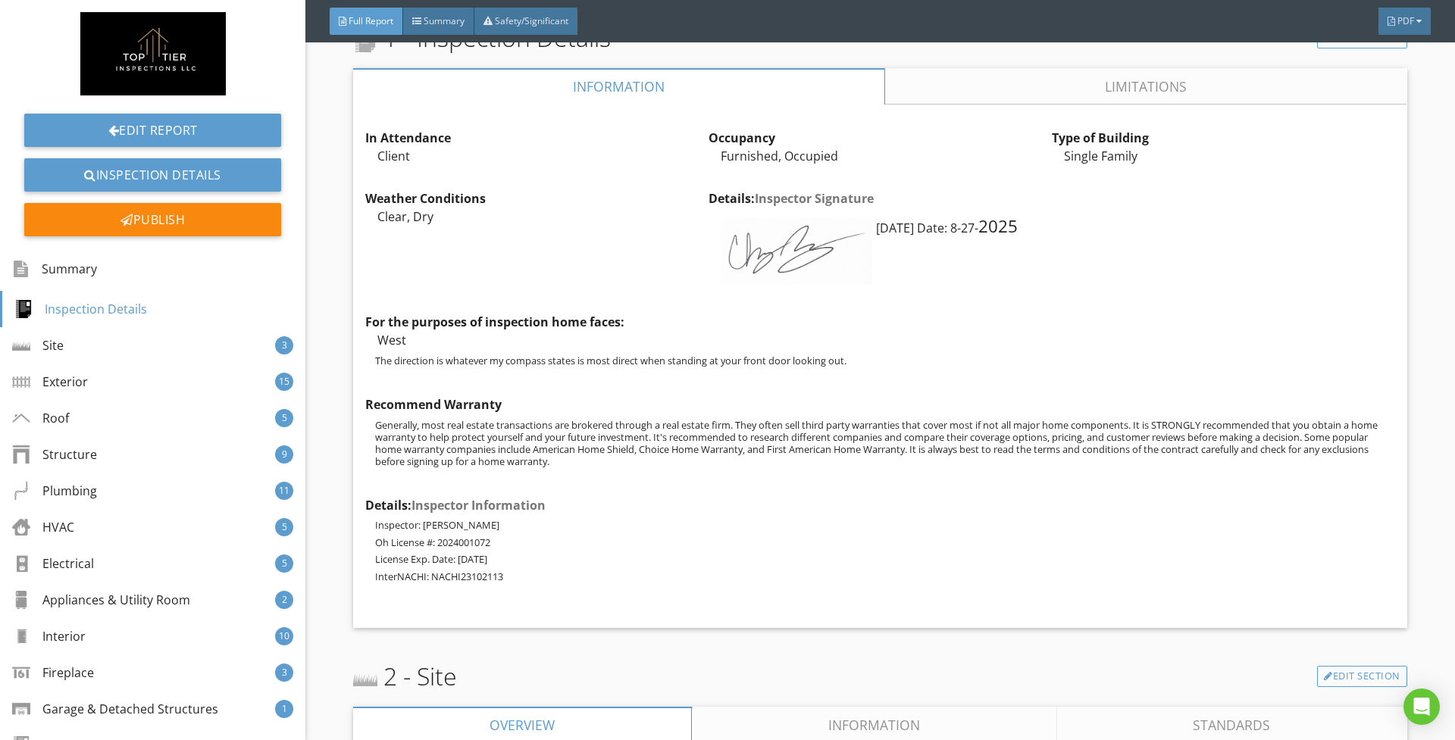
scroll to position [991, 0]
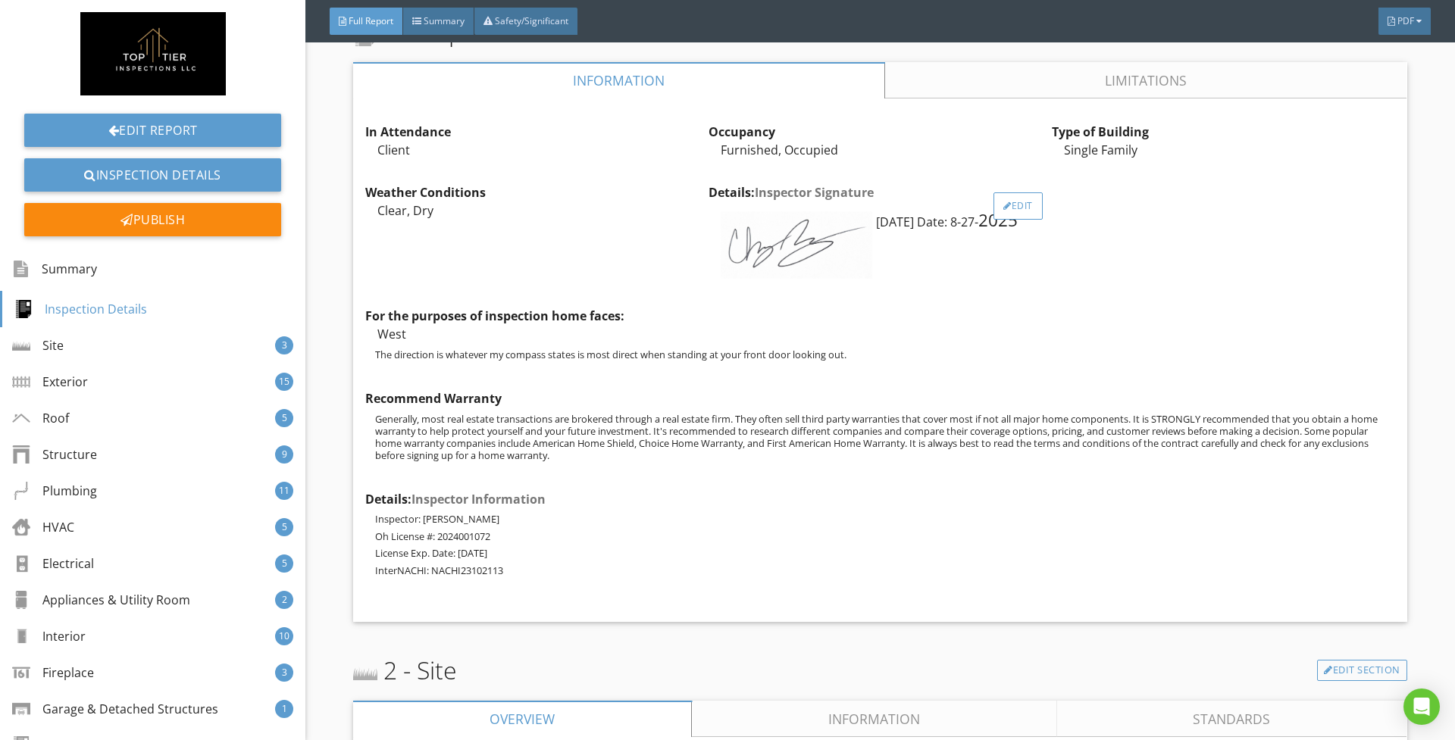
click at [1011, 203] on div "Edit" at bounding box center [1017, 205] width 49 height 27
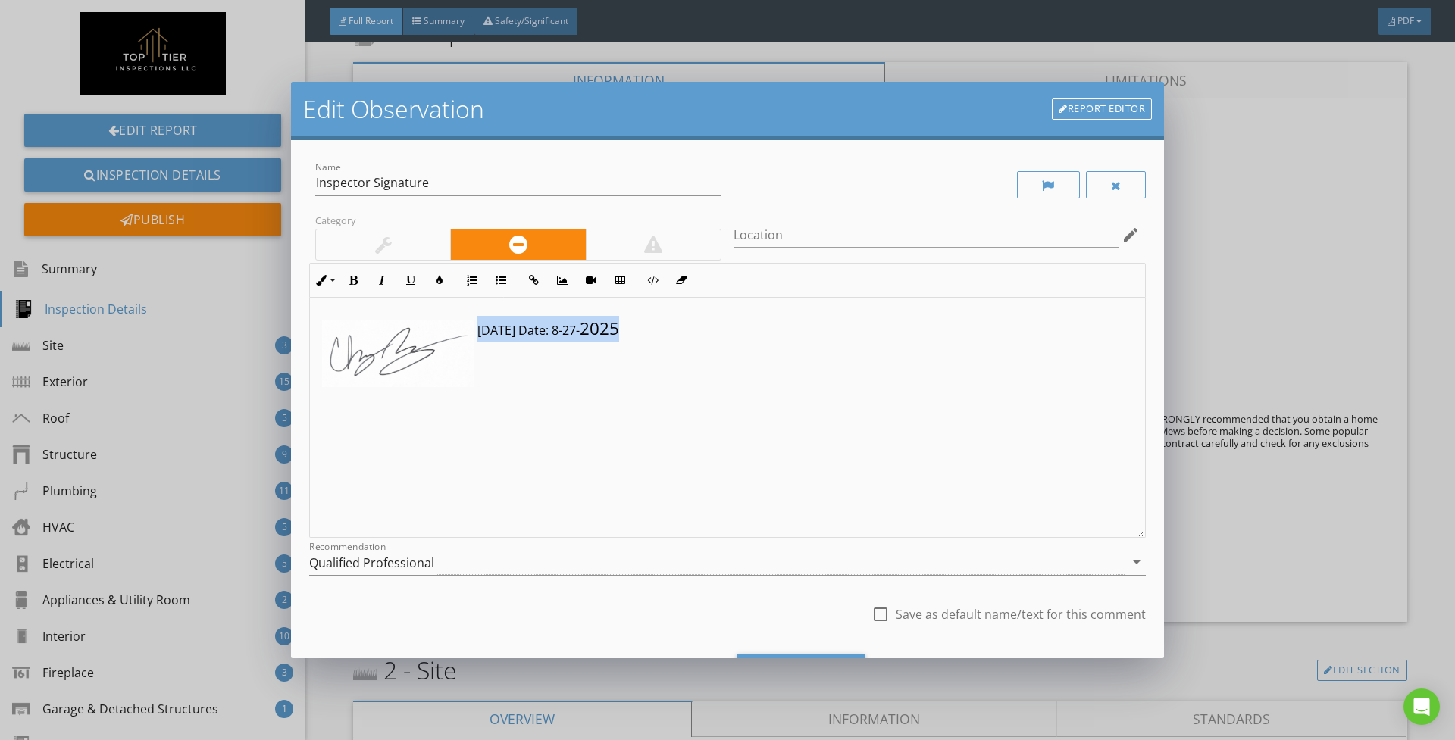
drag, startPoint x: 626, startPoint y: 332, endPoint x: 480, endPoint y: 335, distance: 145.5
click at [480, 335] on p "Today's Date: 8-27- 2025" at bounding box center [727, 329] width 811 height 26
click at [336, 283] on button "Inline Style" at bounding box center [324, 280] width 29 height 29
click at [361, 392] on link "Normal" at bounding box center [368, 389] width 114 height 24
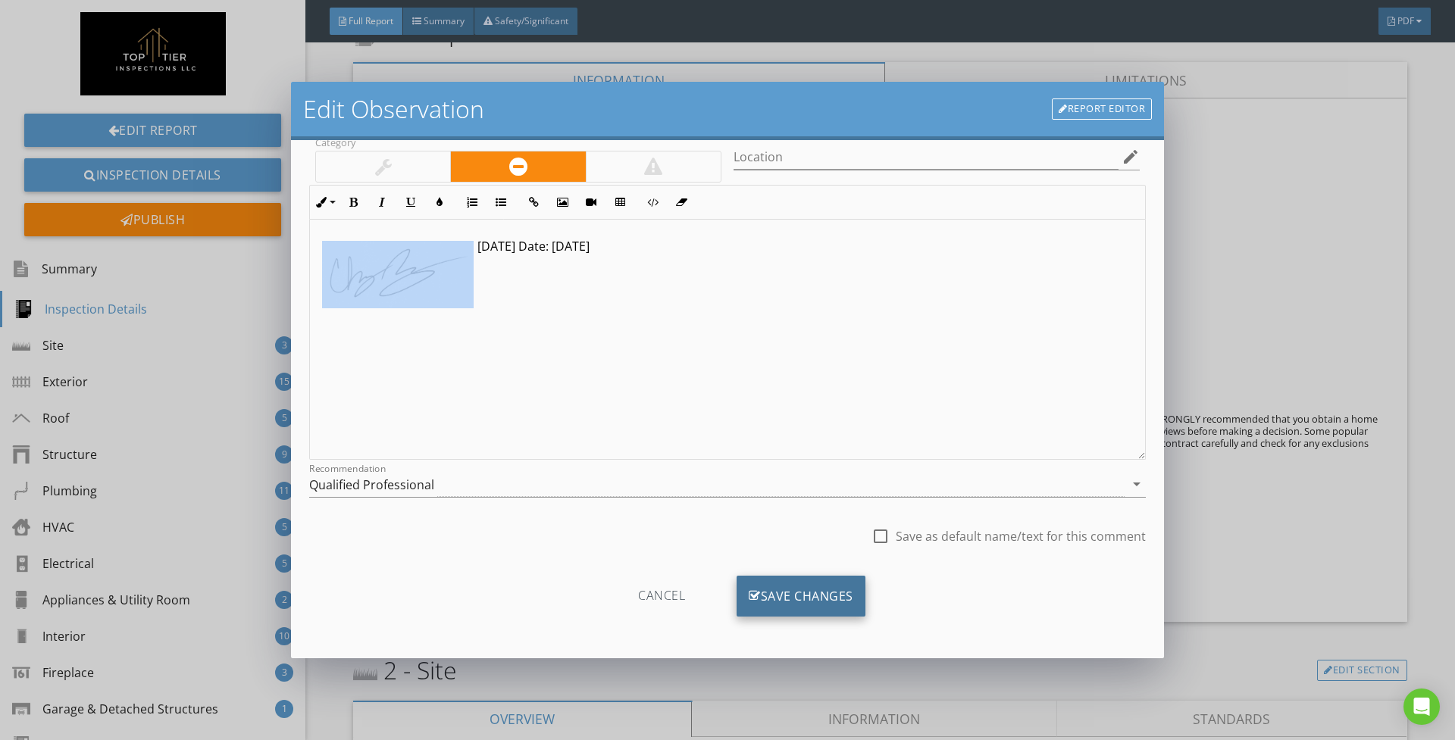
scroll to position [80, 0]
click at [827, 589] on div "Save Changes" at bounding box center [800, 596] width 129 height 41
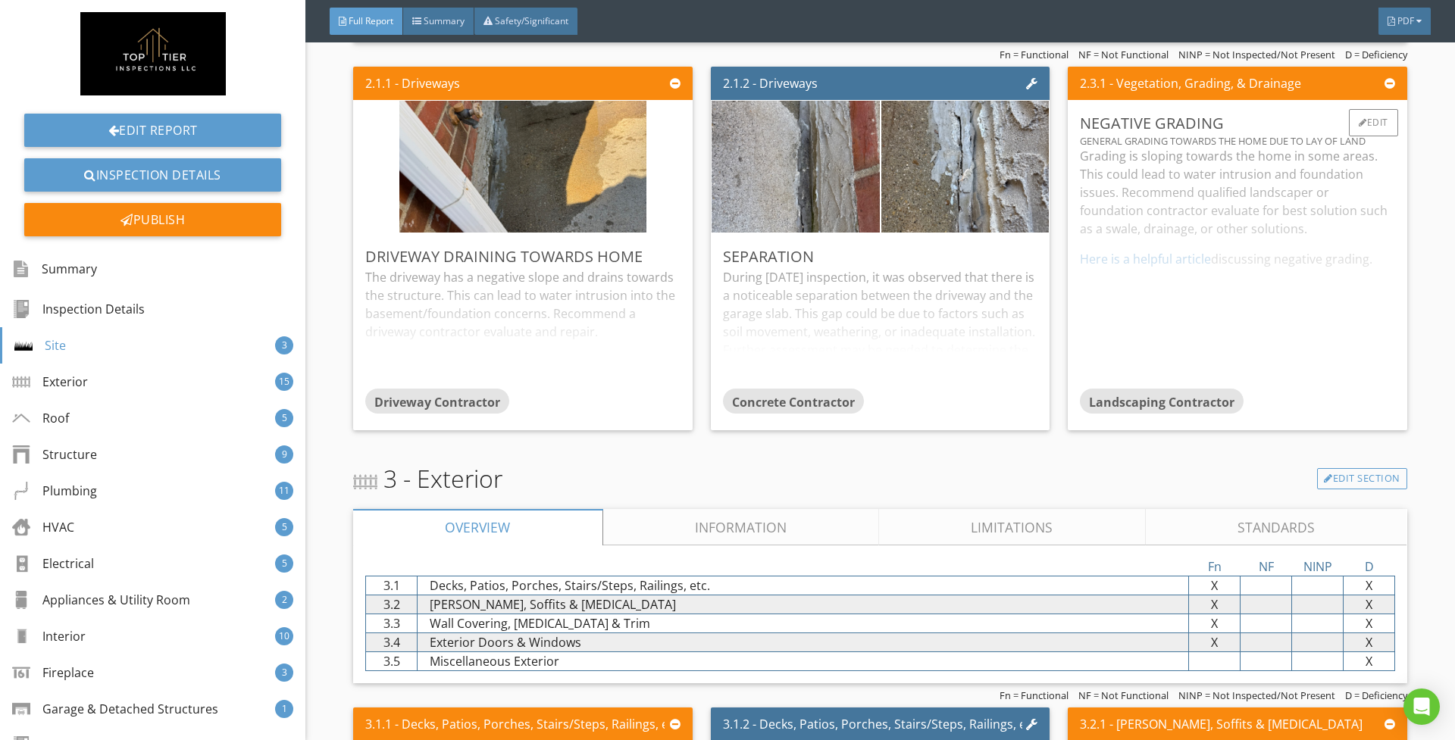
scroll to position [1567, 0]
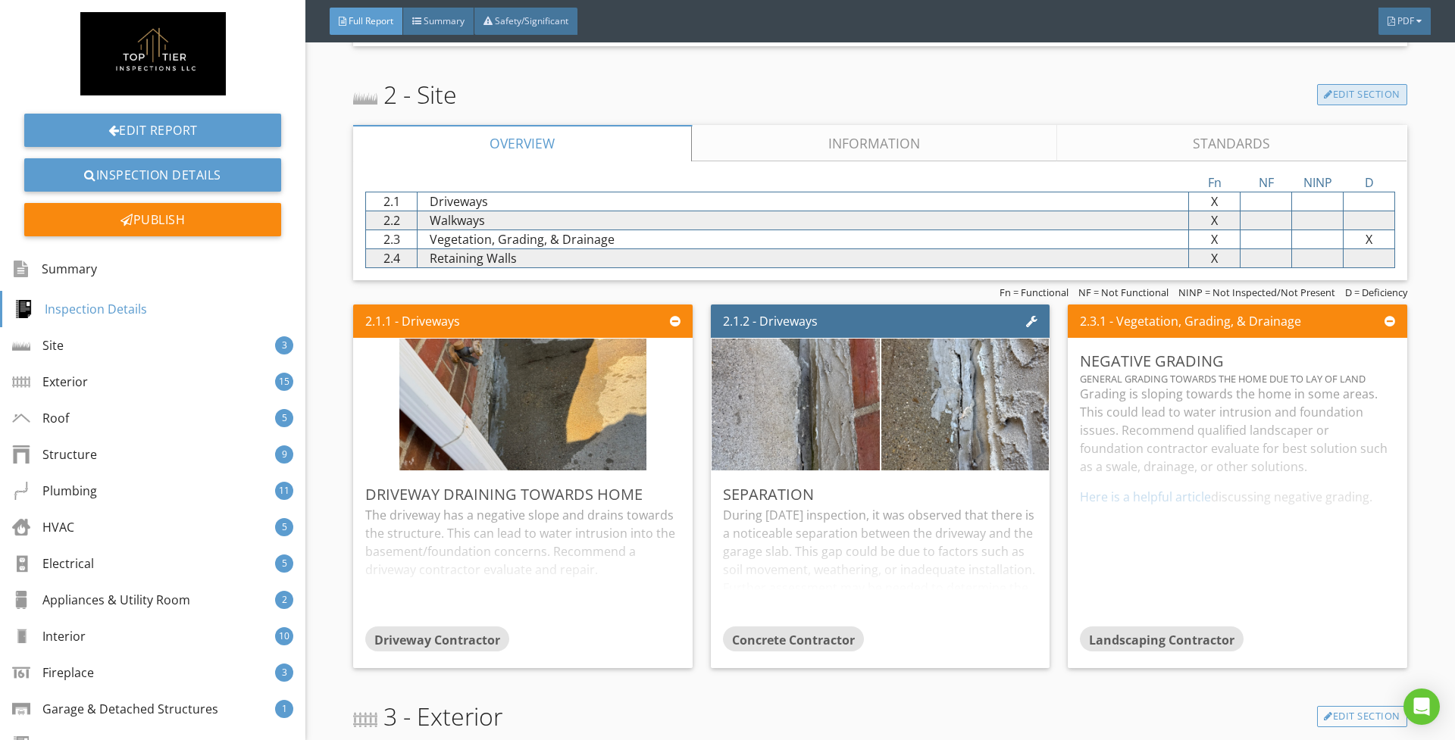
click at [1334, 89] on link "Edit Section" at bounding box center [1362, 94] width 90 height 21
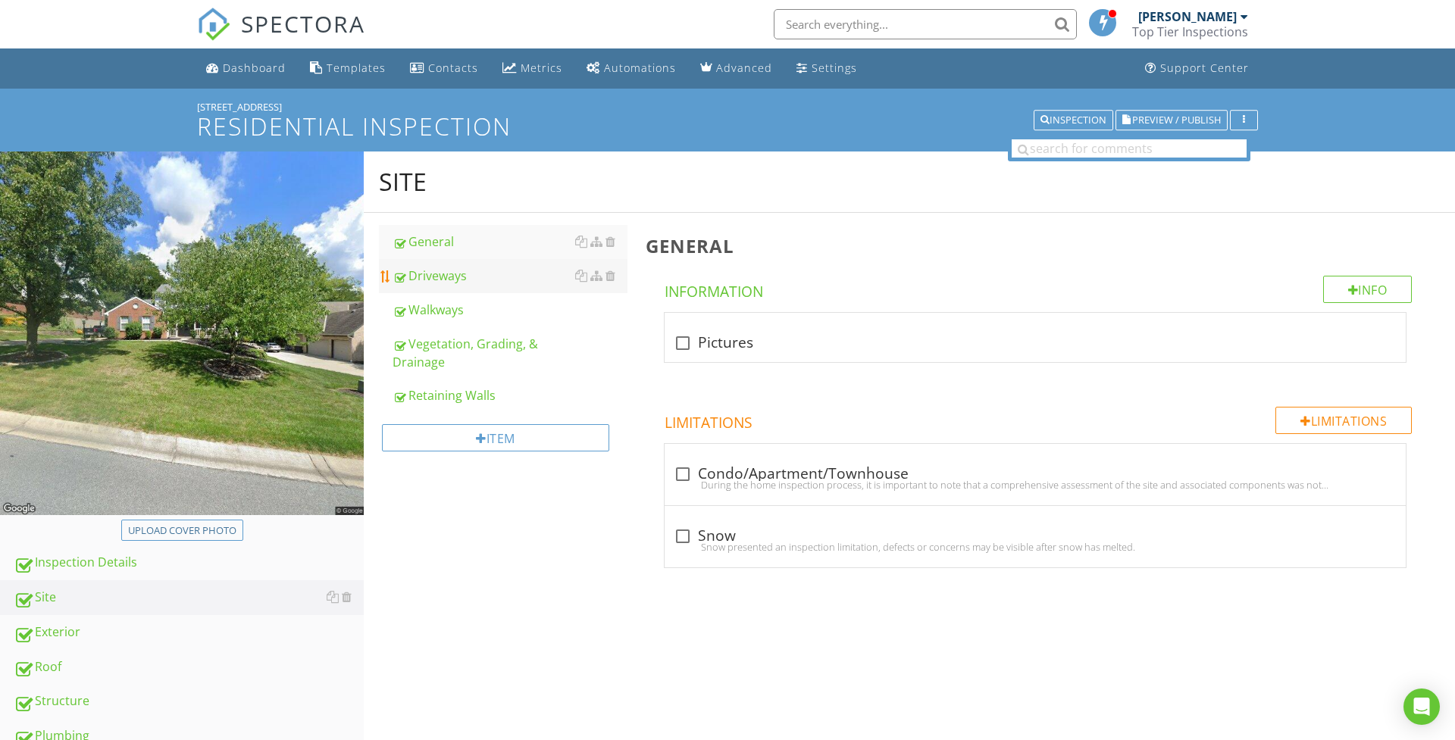
click at [480, 282] on div "Driveways" at bounding box center [509, 276] width 235 height 18
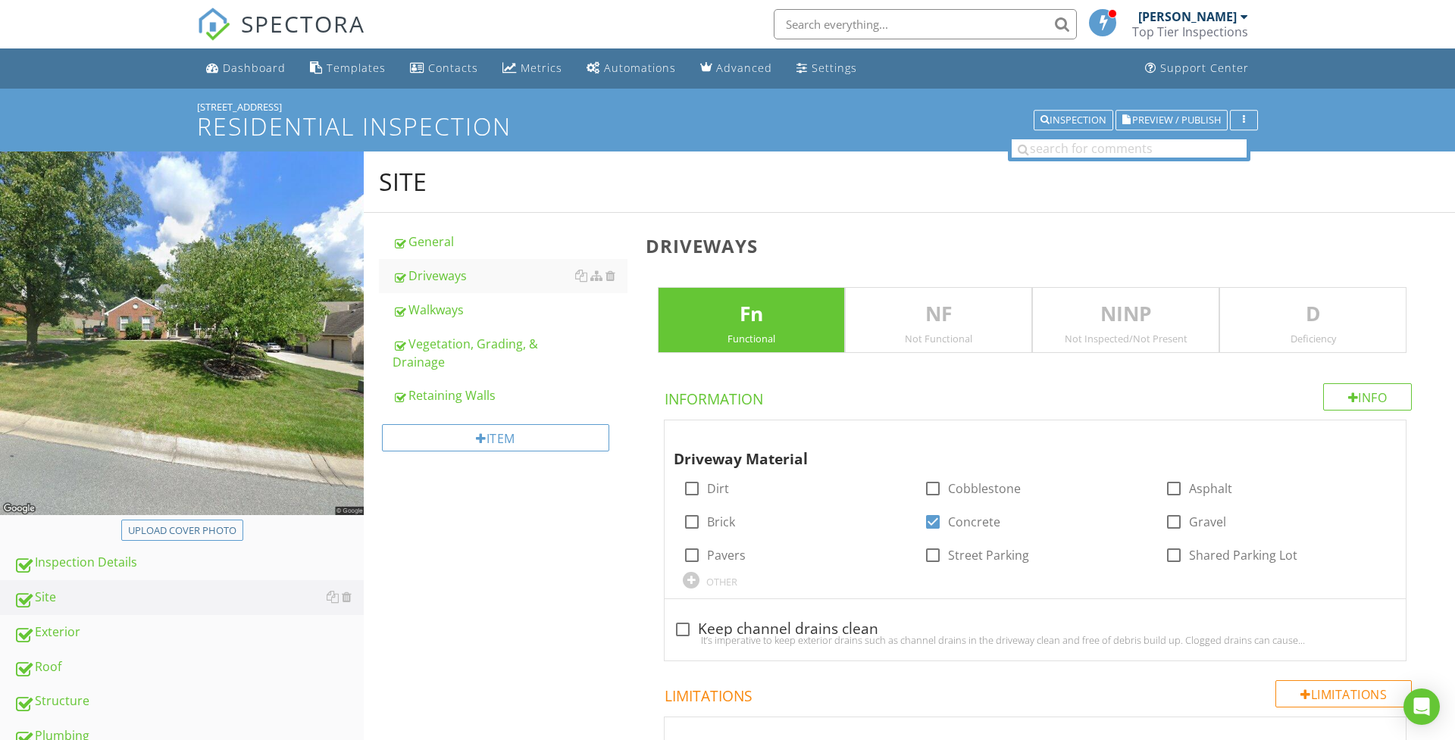
click at [1310, 291] on div "D Deficiency" at bounding box center [1312, 320] width 187 height 67
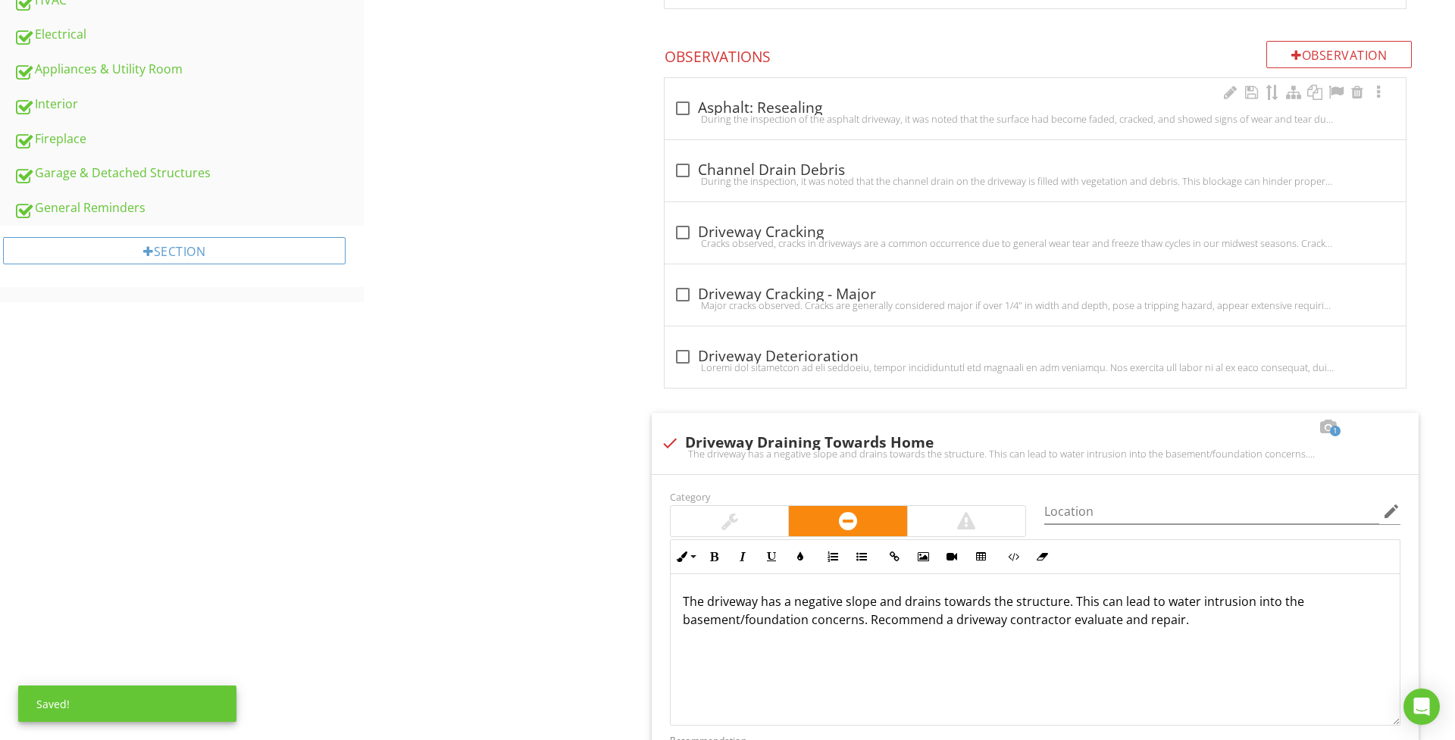
scroll to position [811, 0]
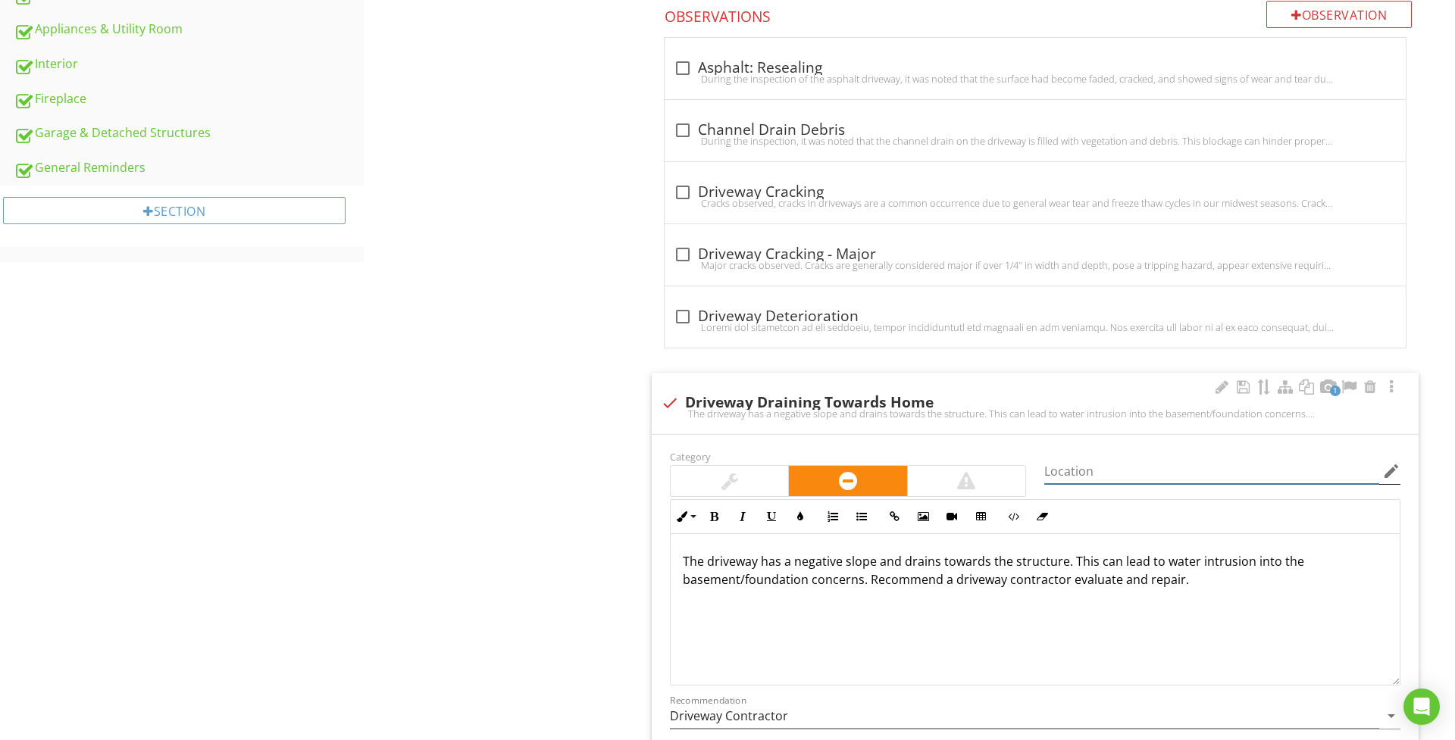
click at [1071, 474] on input "Location" at bounding box center [1211, 471] width 335 height 25
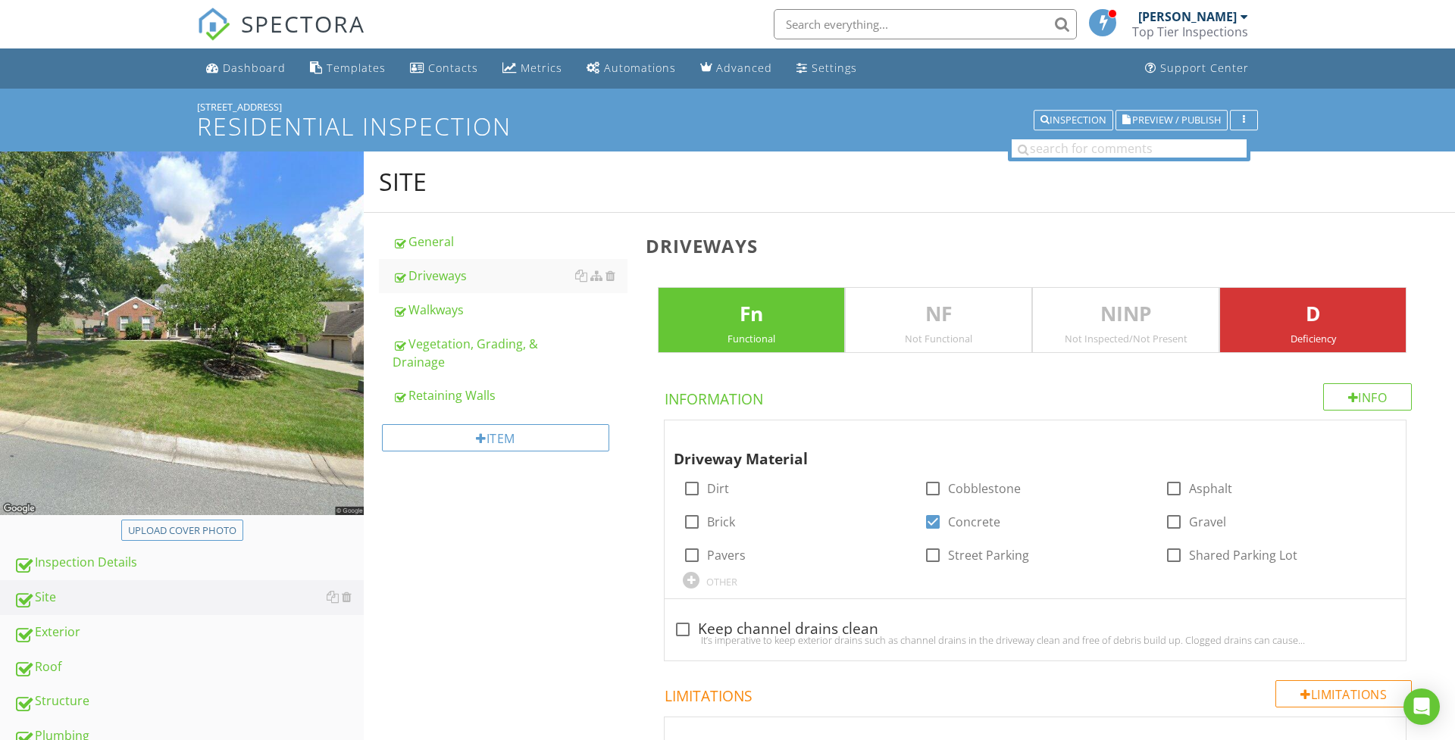
scroll to position [0, 0]
type input "Driveway appears to have slight grade towards home in certain areas."
click at [195, 528] on div "Upload cover photo" at bounding box center [182, 531] width 108 height 15
type input "C:\fakepath\IMG_9868.jpeg"
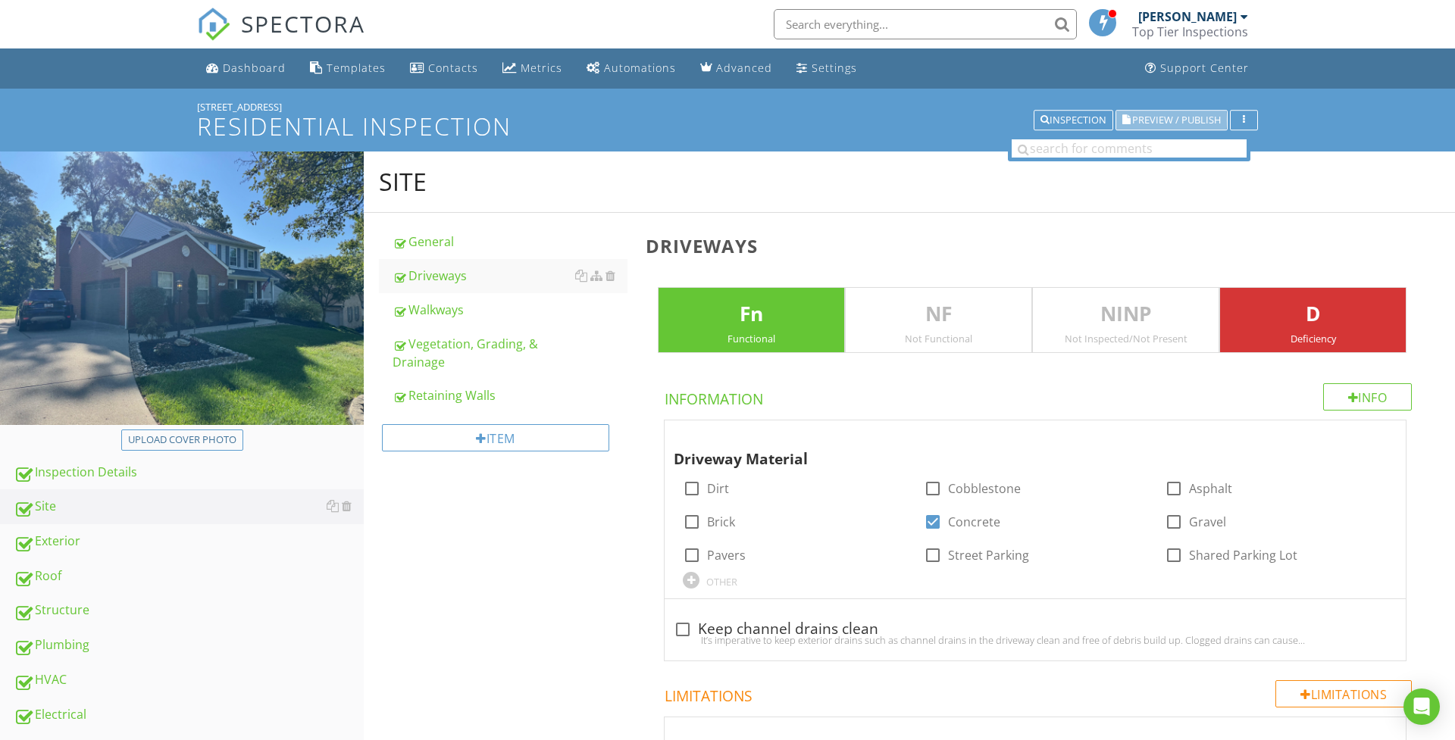
click at [1158, 116] on span "Preview / Publish" at bounding box center [1176, 120] width 89 height 10
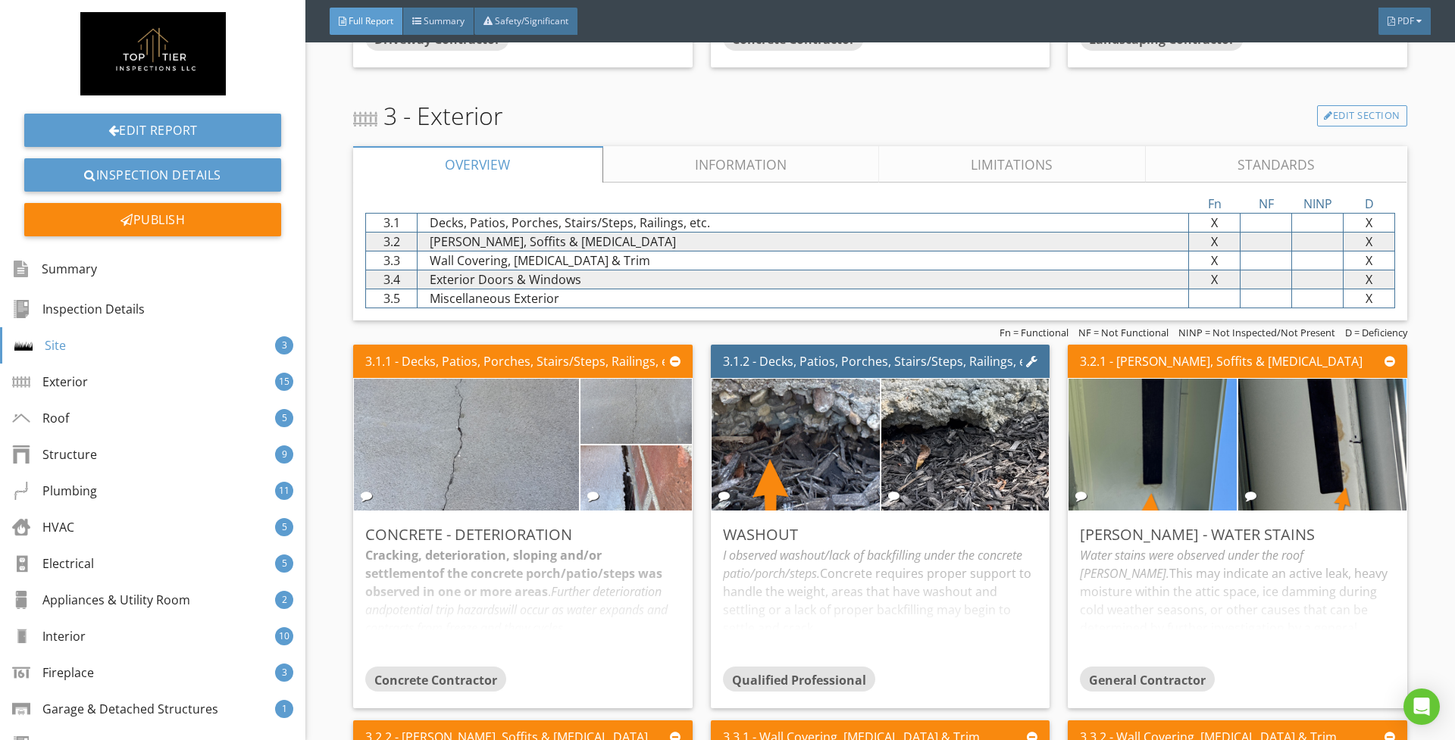
scroll to position [2195, 0]
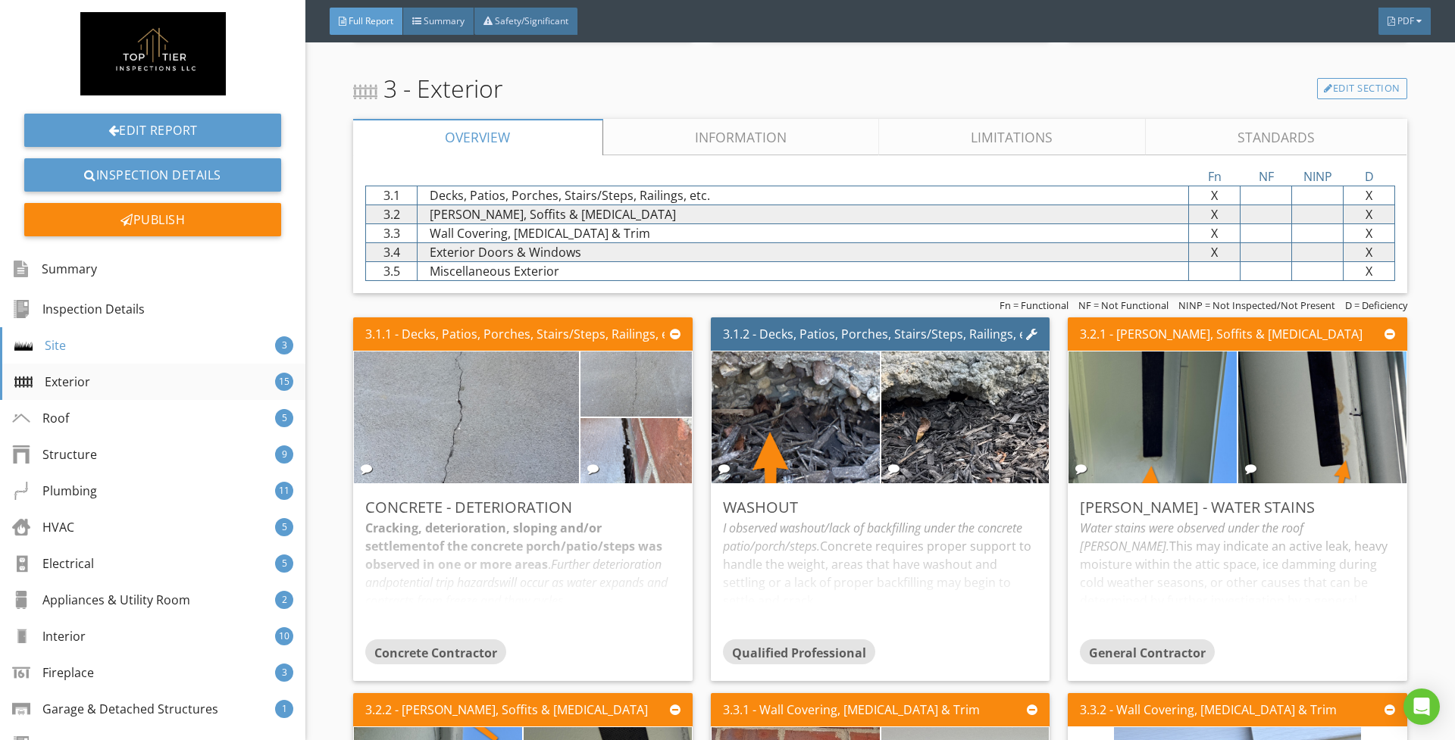
click at [83, 386] on div "Exterior" at bounding box center [52, 382] width 76 height 18
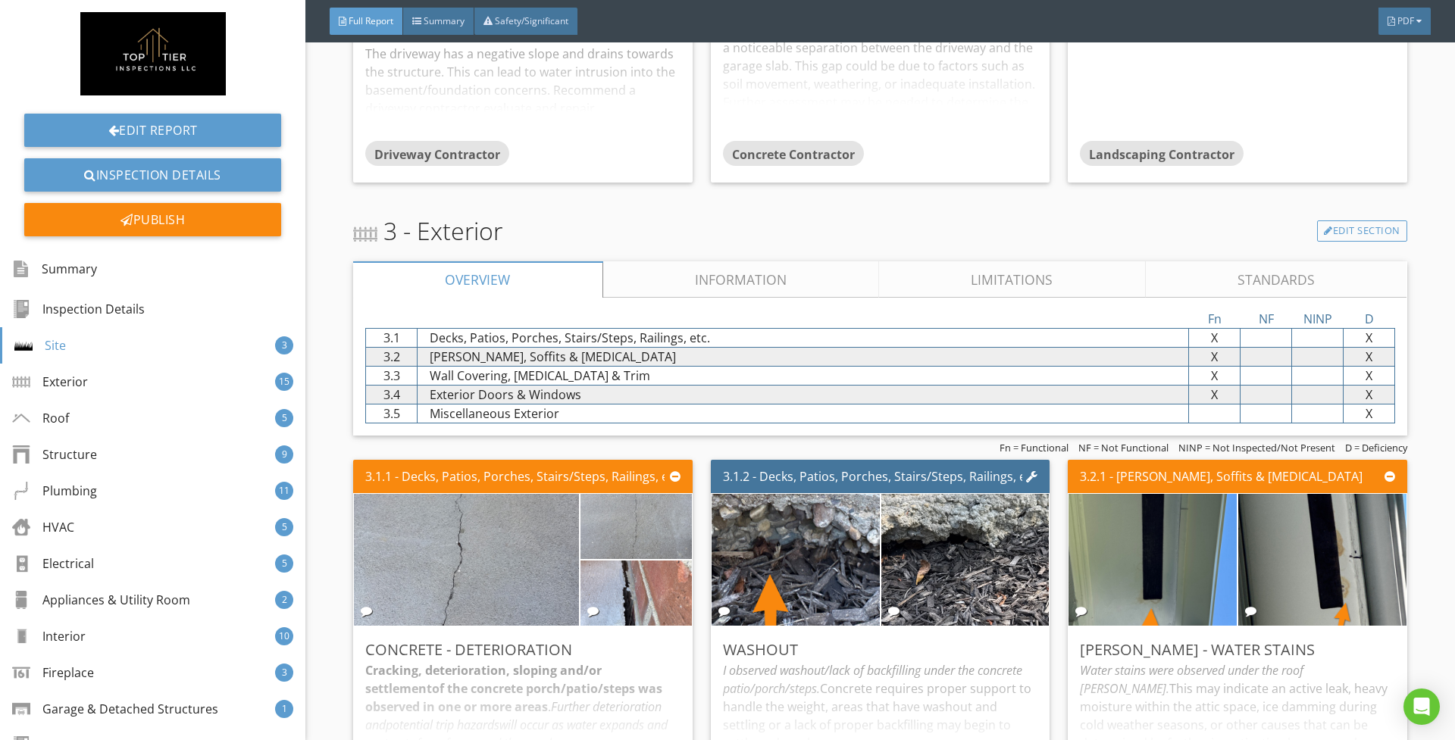
scroll to position [2052, 0]
click at [1362, 224] on link "Edit Section" at bounding box center [1362, 231] width 90 height 21
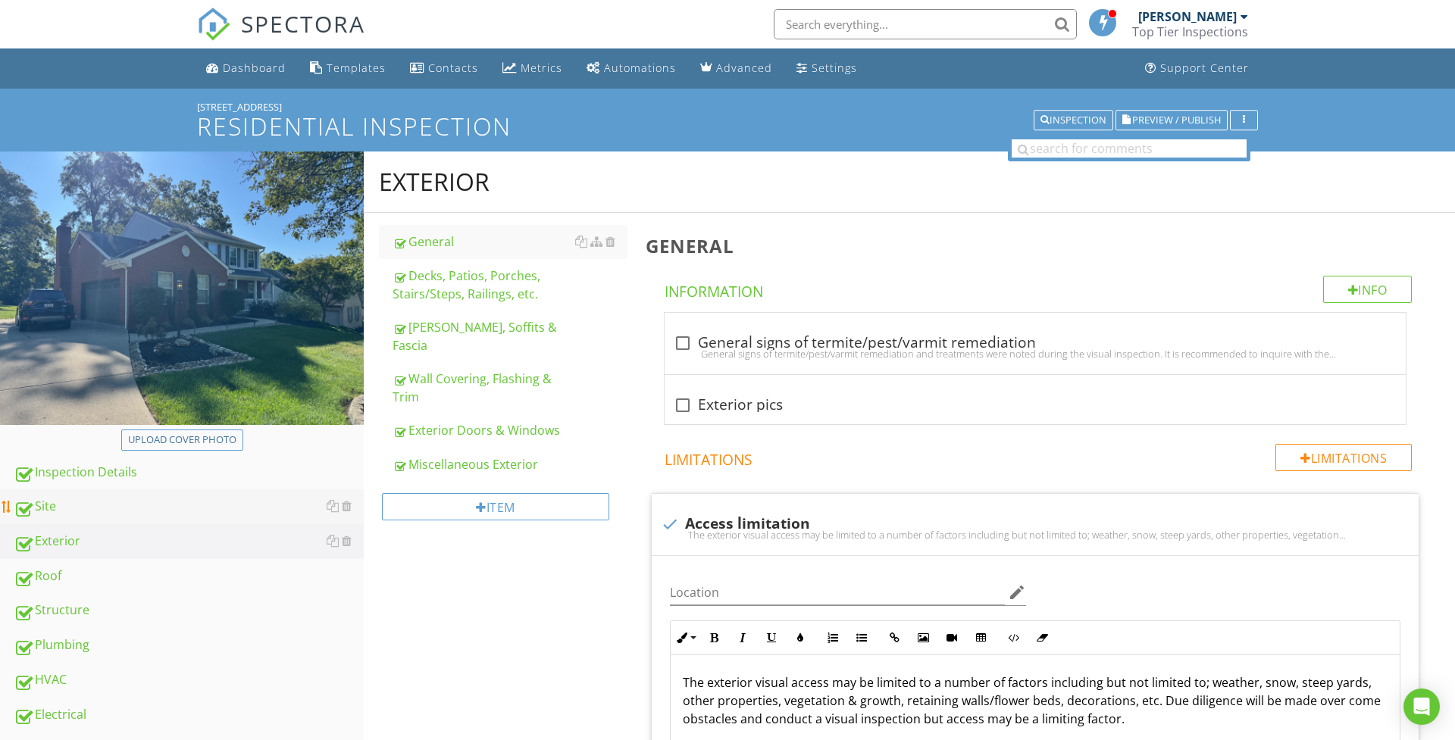
click at [125, 500] on div "Site" at bounding box center [189, 507] width 350 height 20
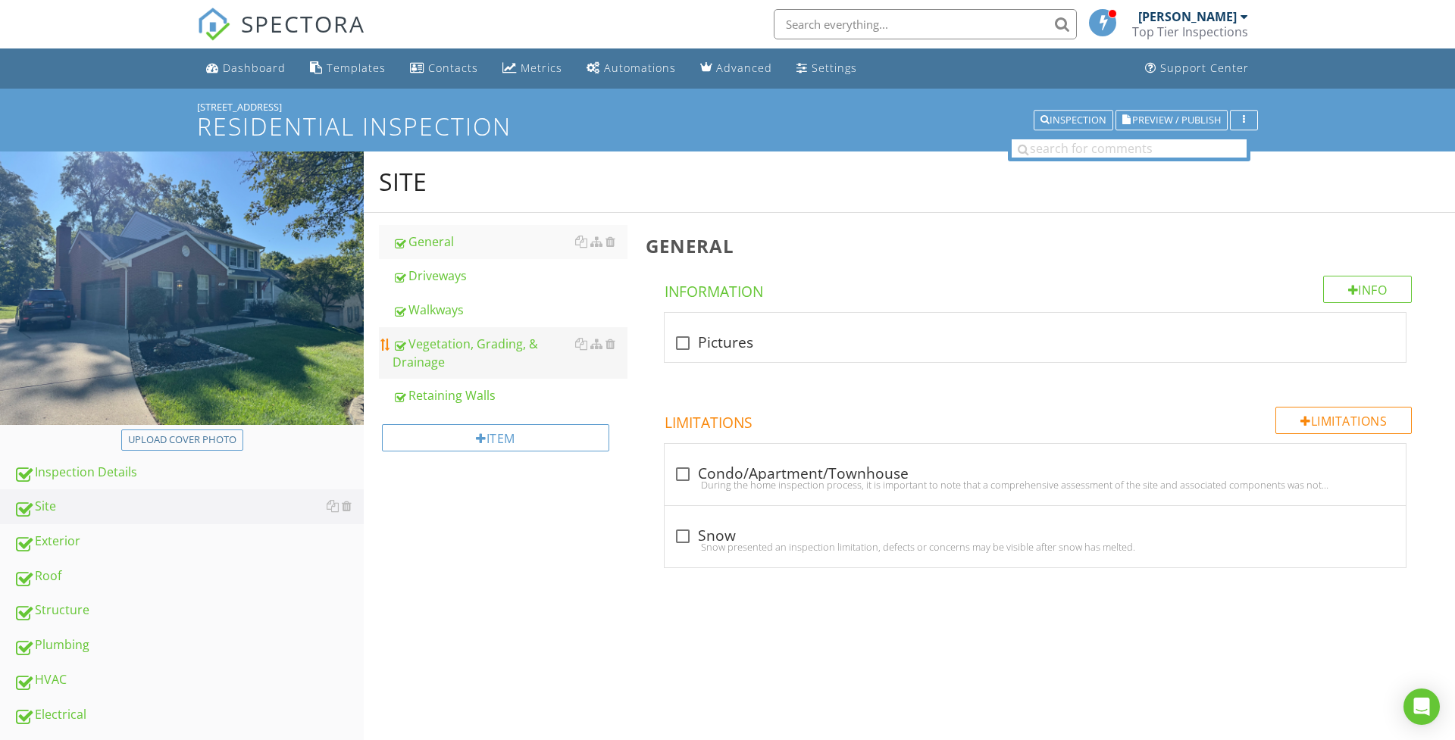
click at [437, 364] on div "Vegetation, Grading, & Drainage" at bounding box center [509, 353] width 235 height 36
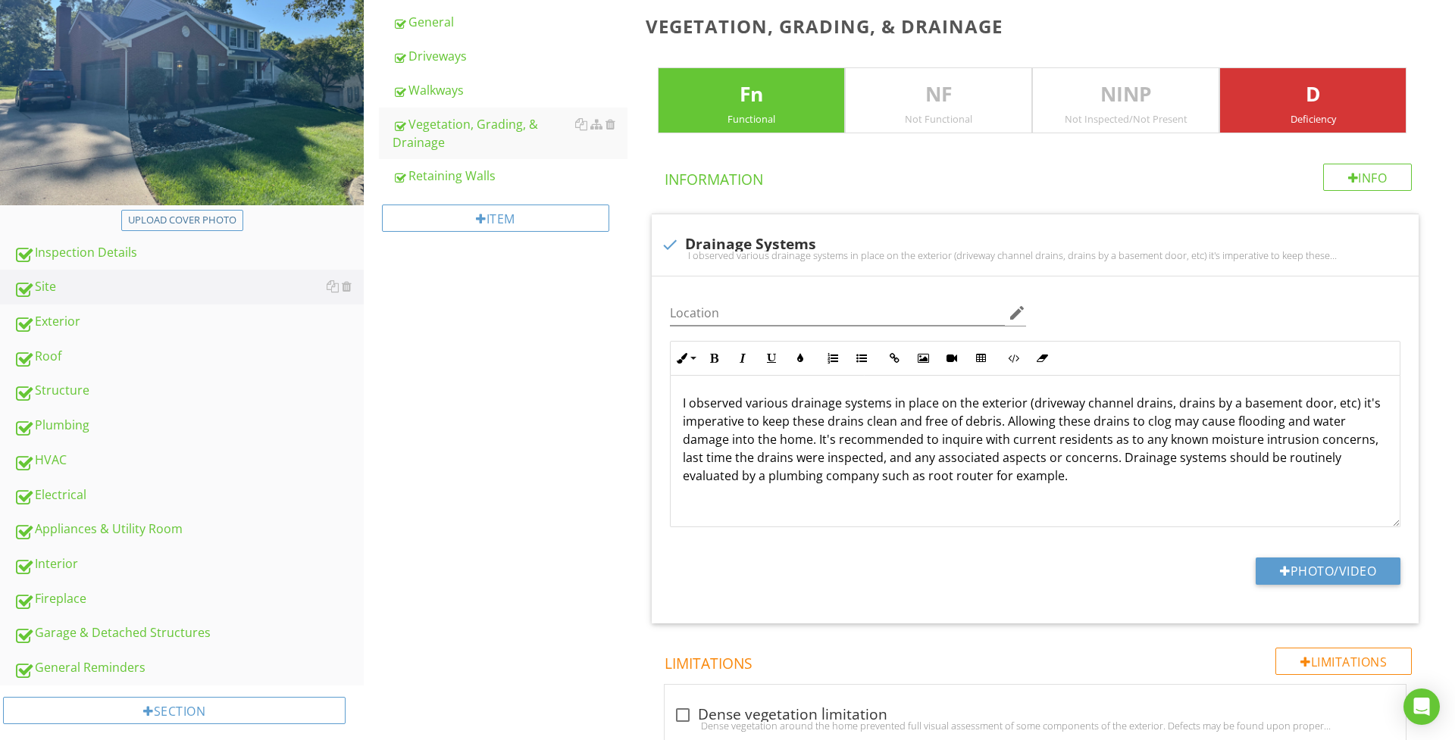
scroll to position [219, 0]
click at [455, 177] on div "Retaining Walls" at bounding box center [509, 176] width 235 height 18
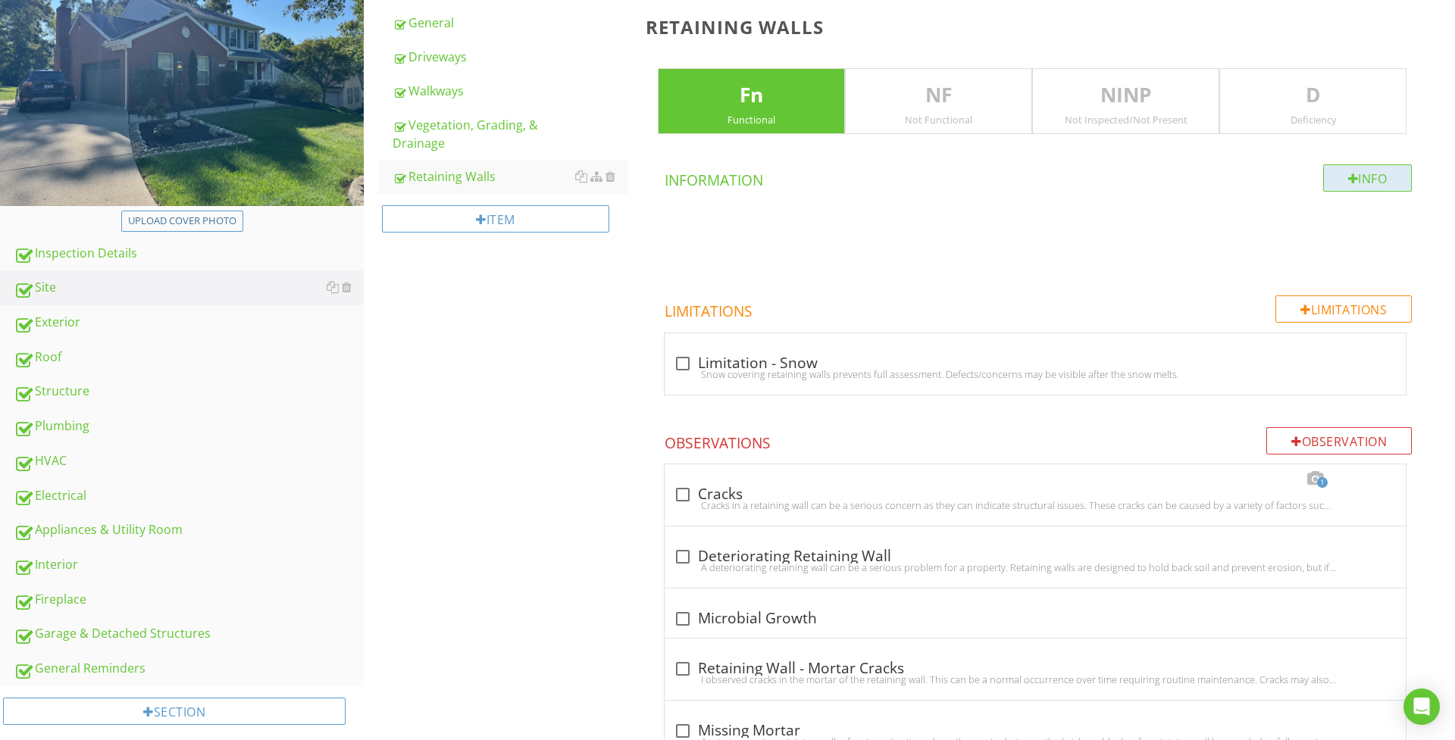
click at [1355, 186] on div "Info" at bounding box center [1367, 177] width 89 height 27
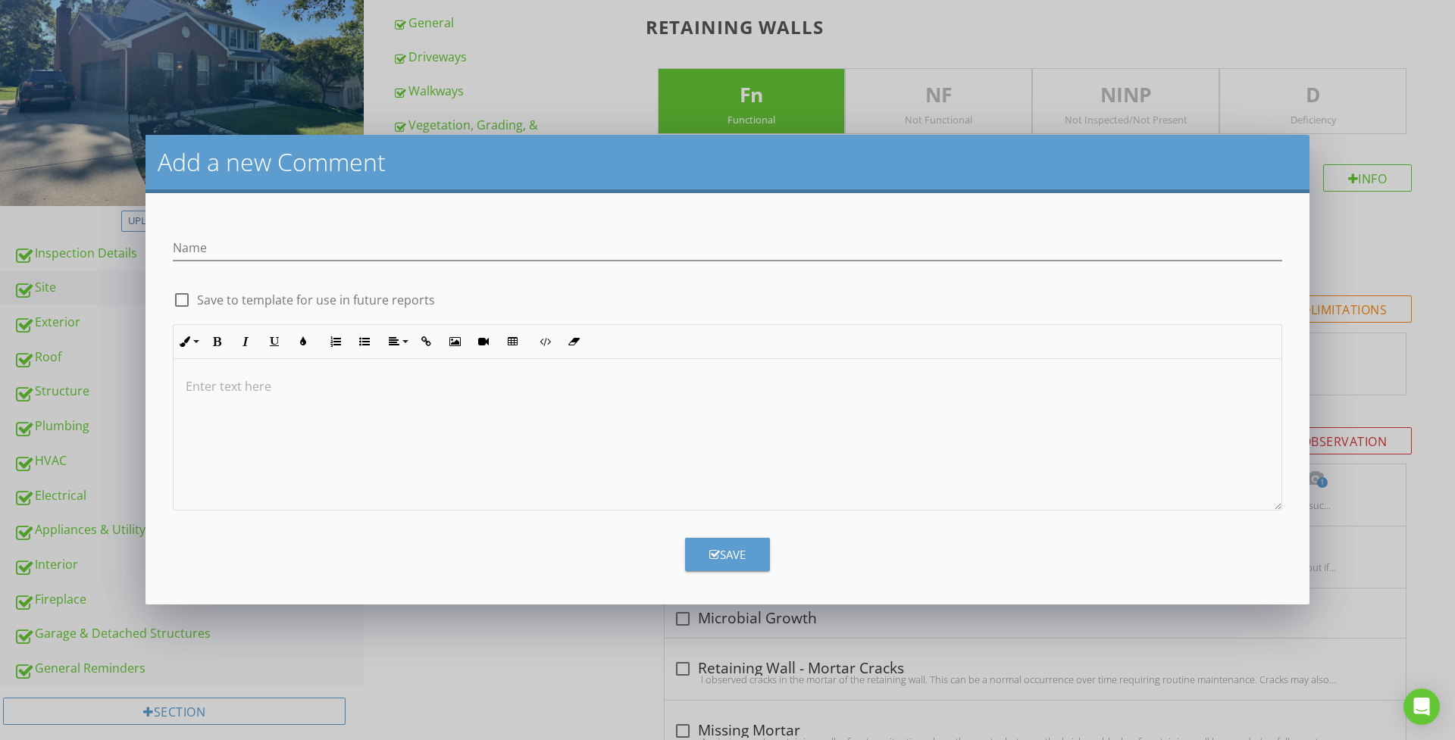
scroll to position [218, 0]
type input "Retaining Walls"
click at [1044, 461] on div at bounding box center [728, 435] width 1108 height 152
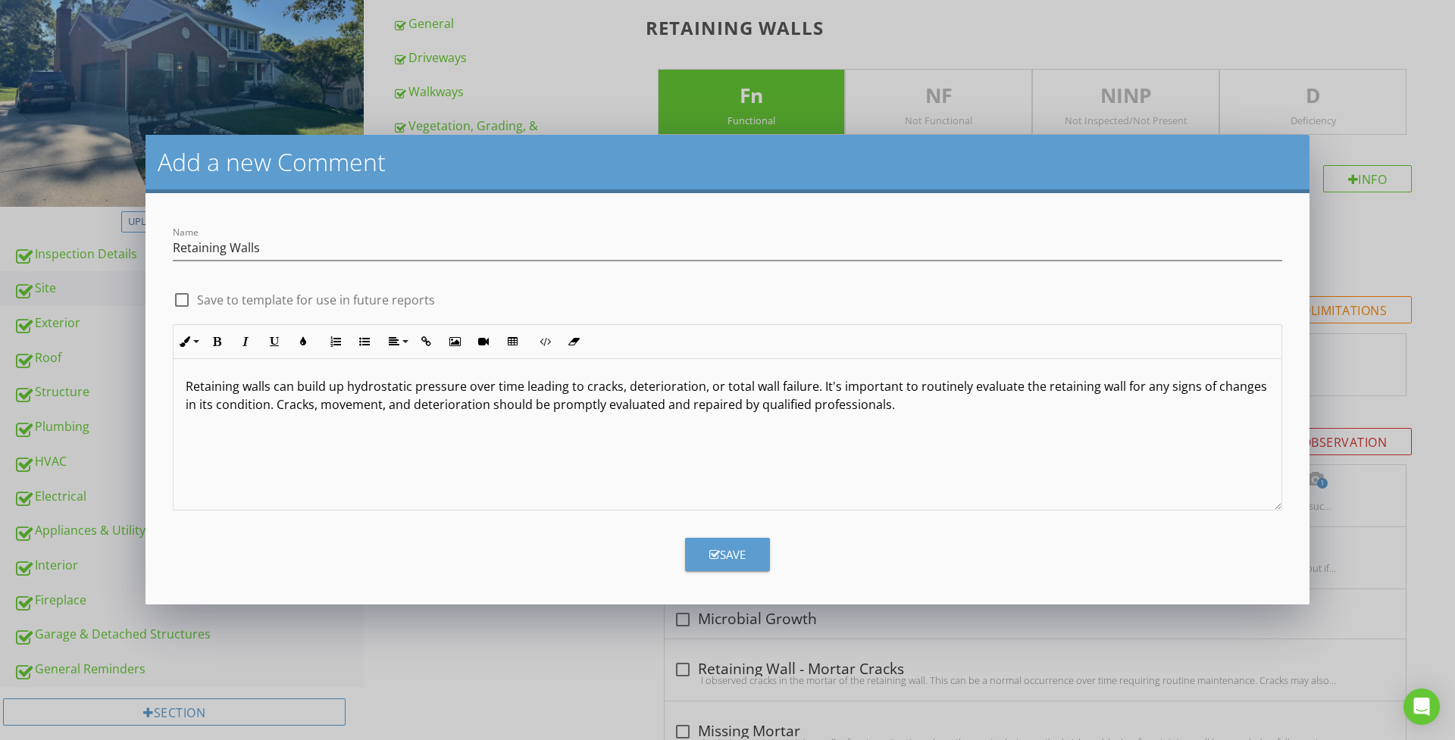
click at [815, 386] on p "Retaining walls can build up hydrostatic pressure over time leading to cracks, …" at bounding box center [727, 395] width 1083 height 36
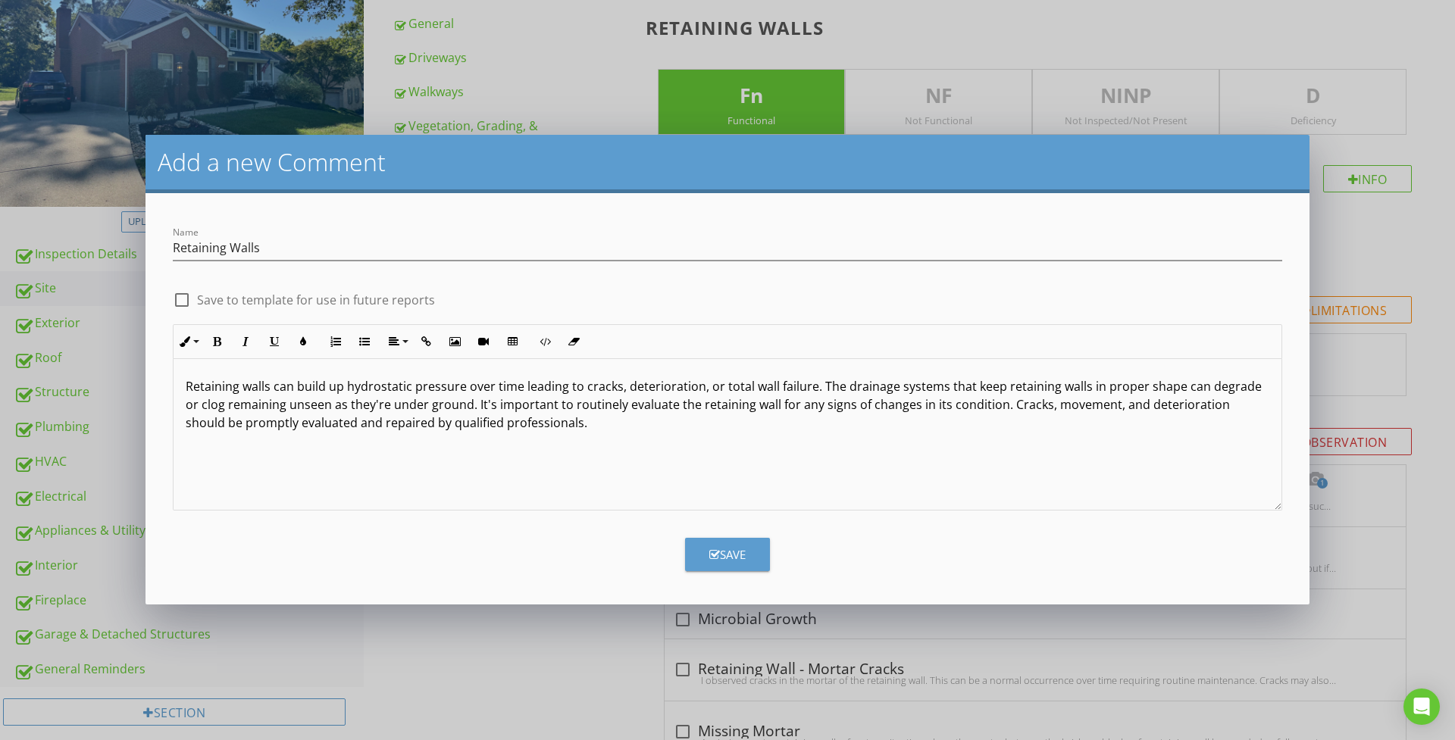
click at [185, 304] on div at bounding box center [182, 300] width 26 height 26
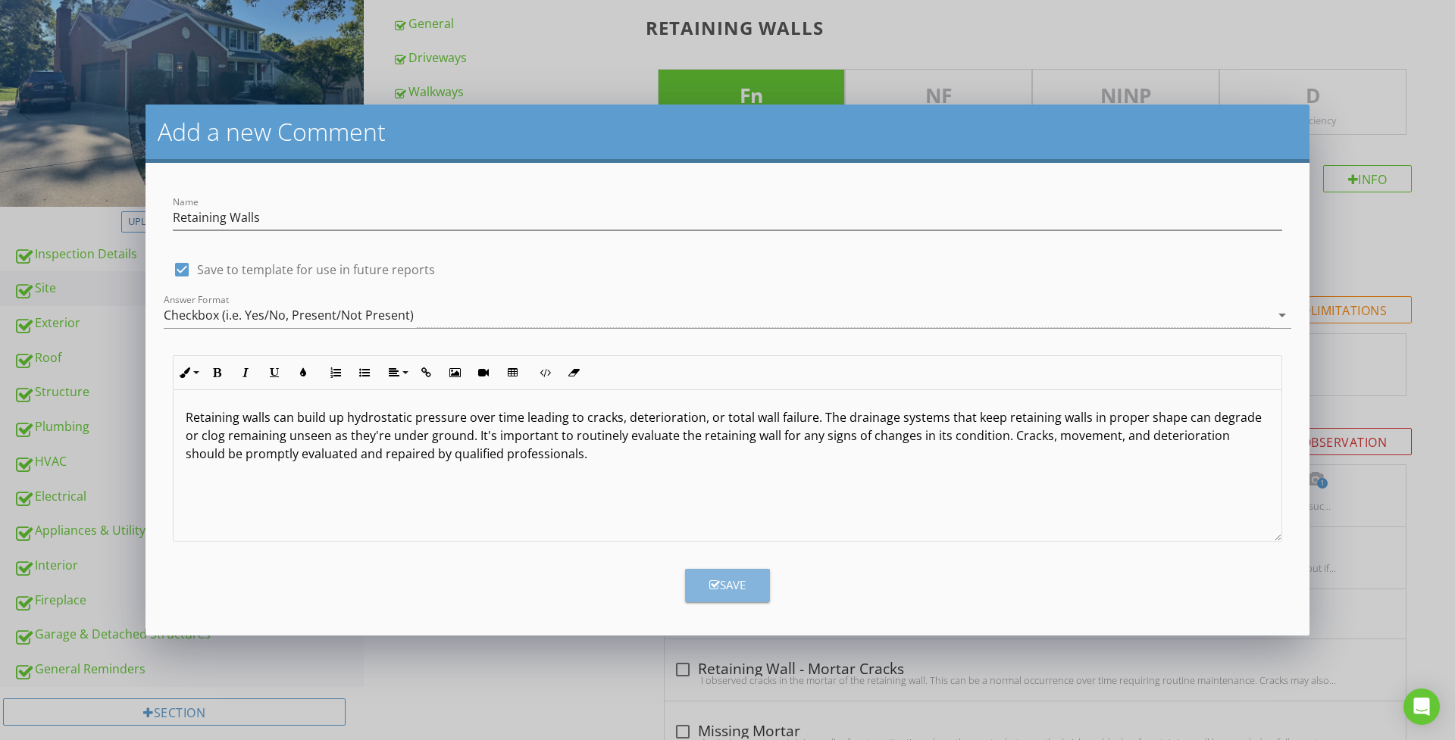
click at [755, 586] on button "Save" at bounding box center [727, 585] width 85 height 33
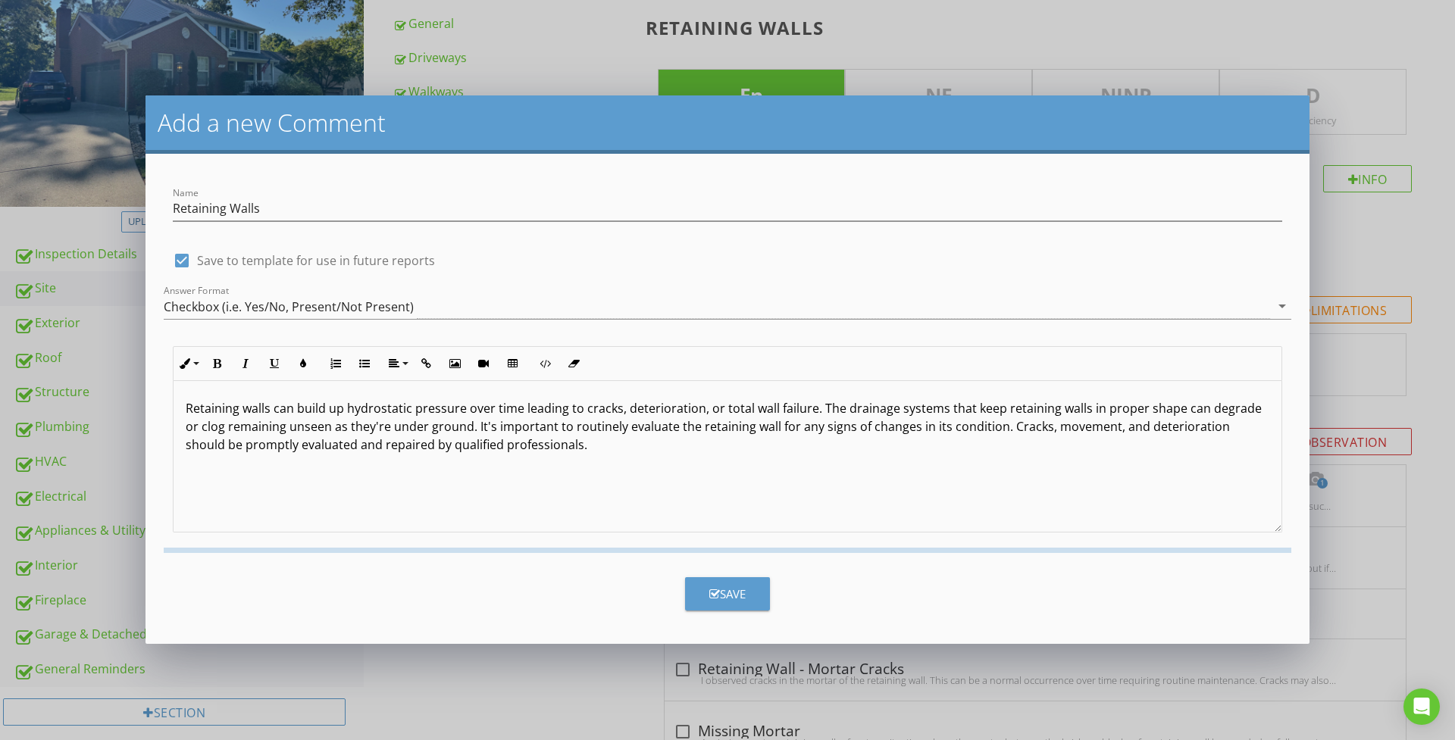
checkbox input "false"
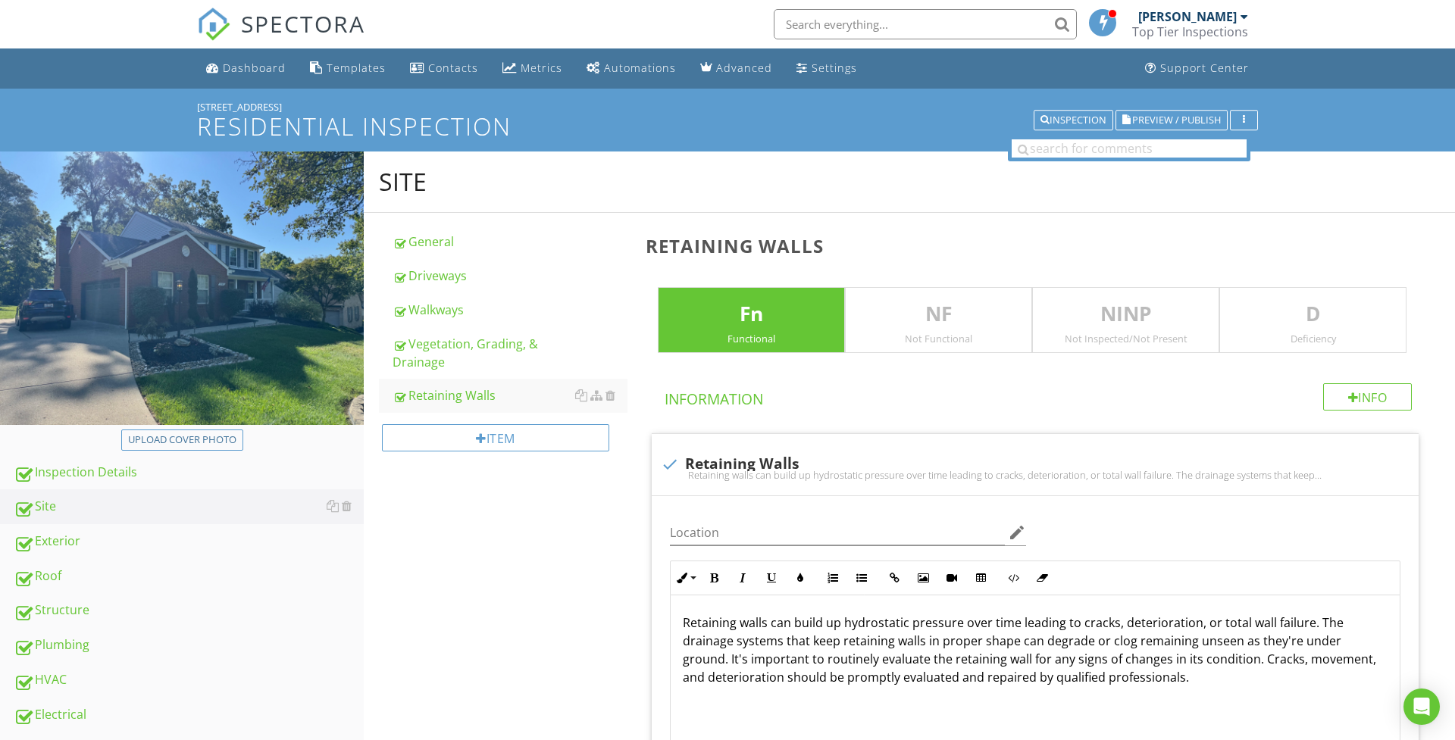
scroll to position [0, 0]
click at [1152, 117] on span "Preview / Publish" at bounding box center [1176, 120] width 89 height 10
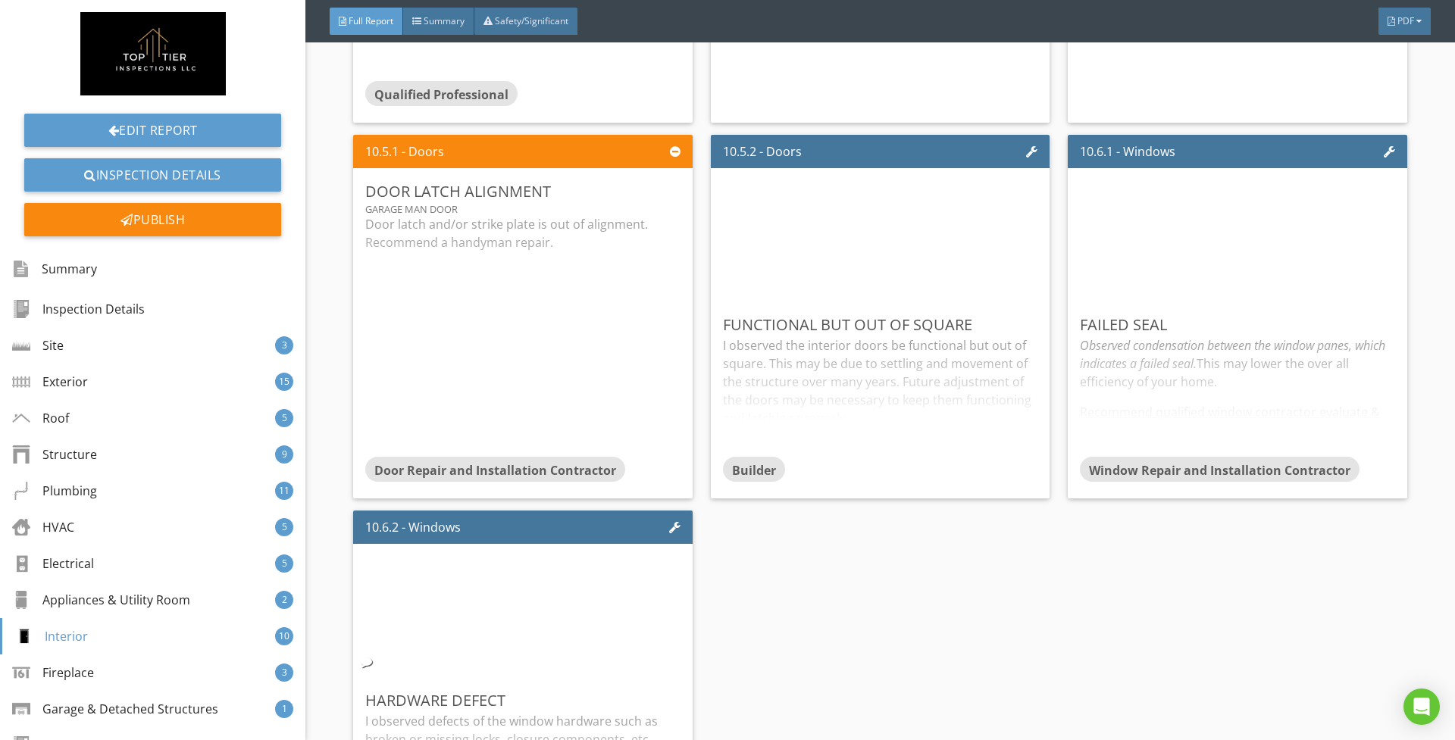
scroll to position [12067, 0]
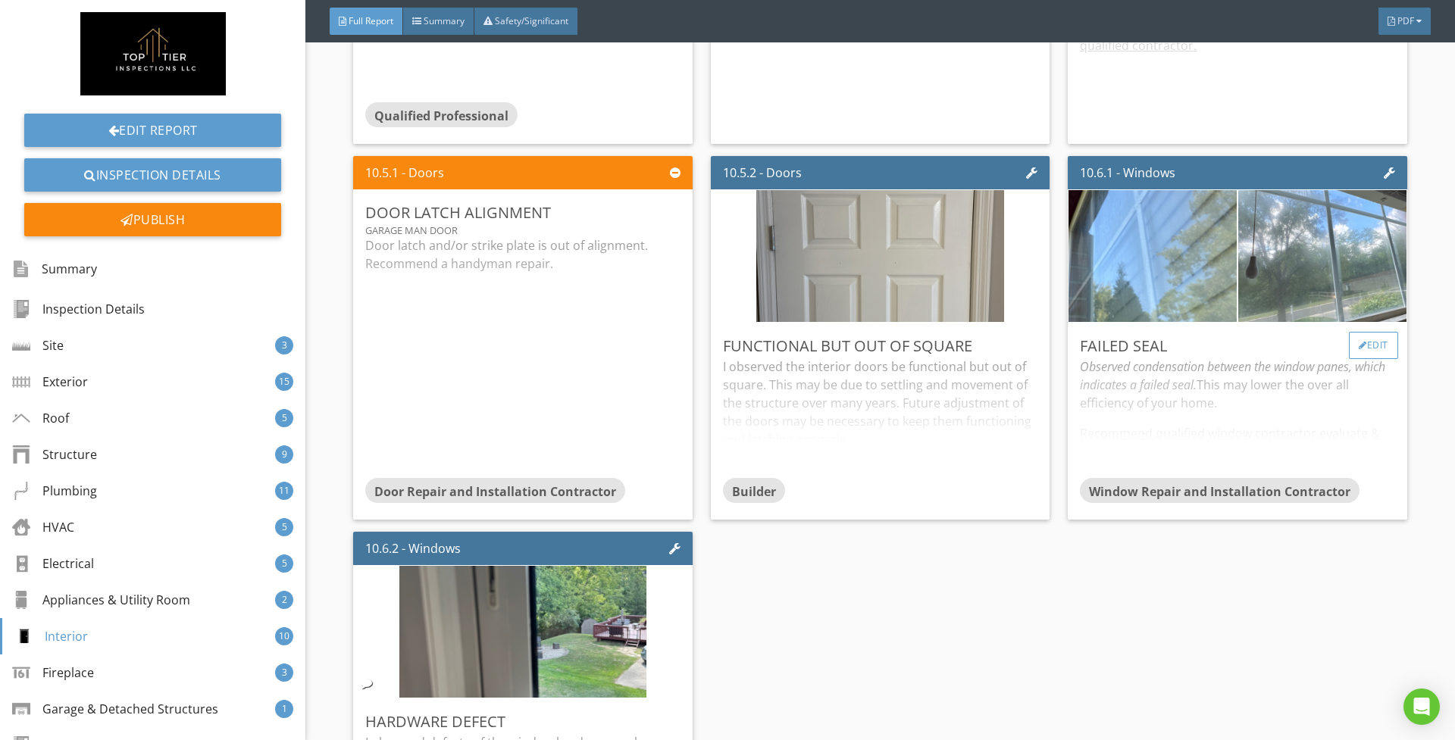
click at [1370, 349] on div "Edit" at bounding box center [1373, 345] width 49 height 27
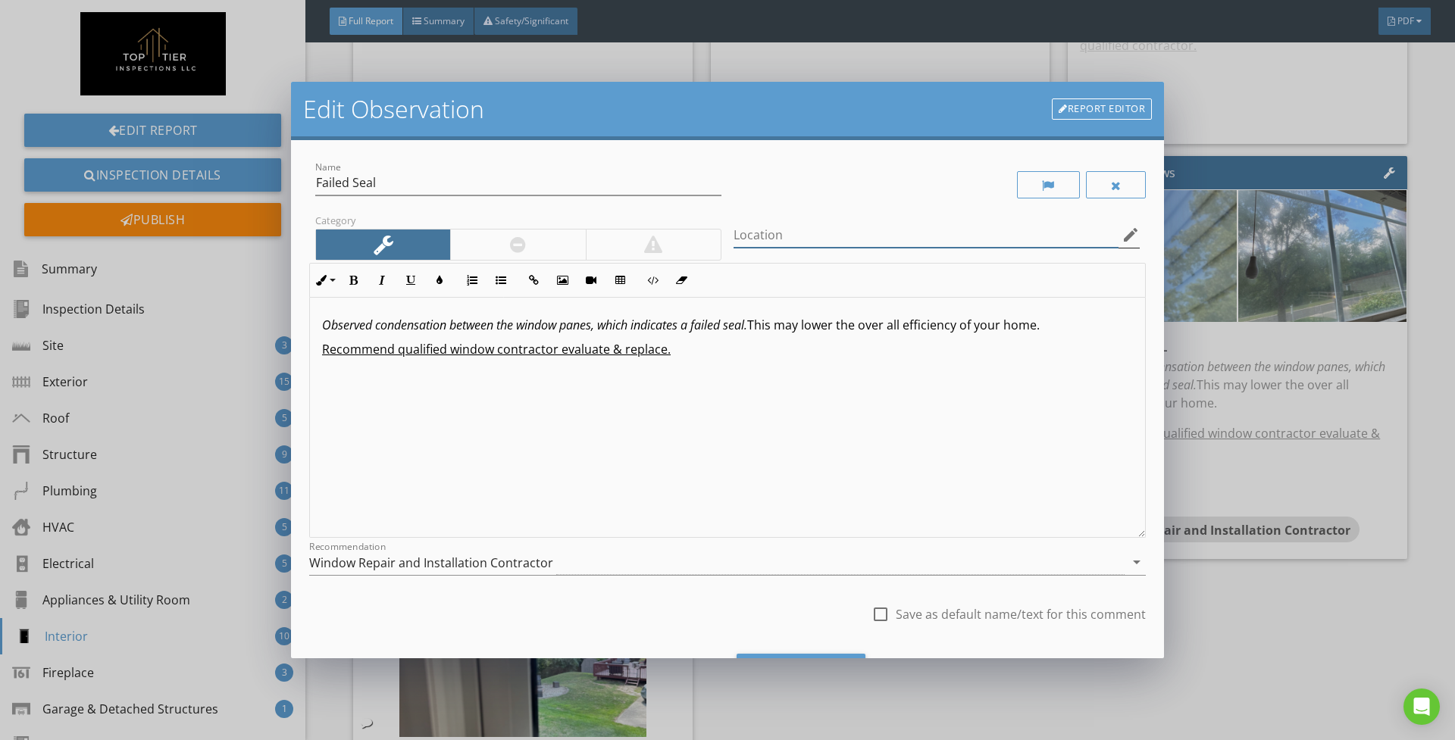
click at [1013, 237] on input "Location" at bounding box center [925, 235] width 385 height 25
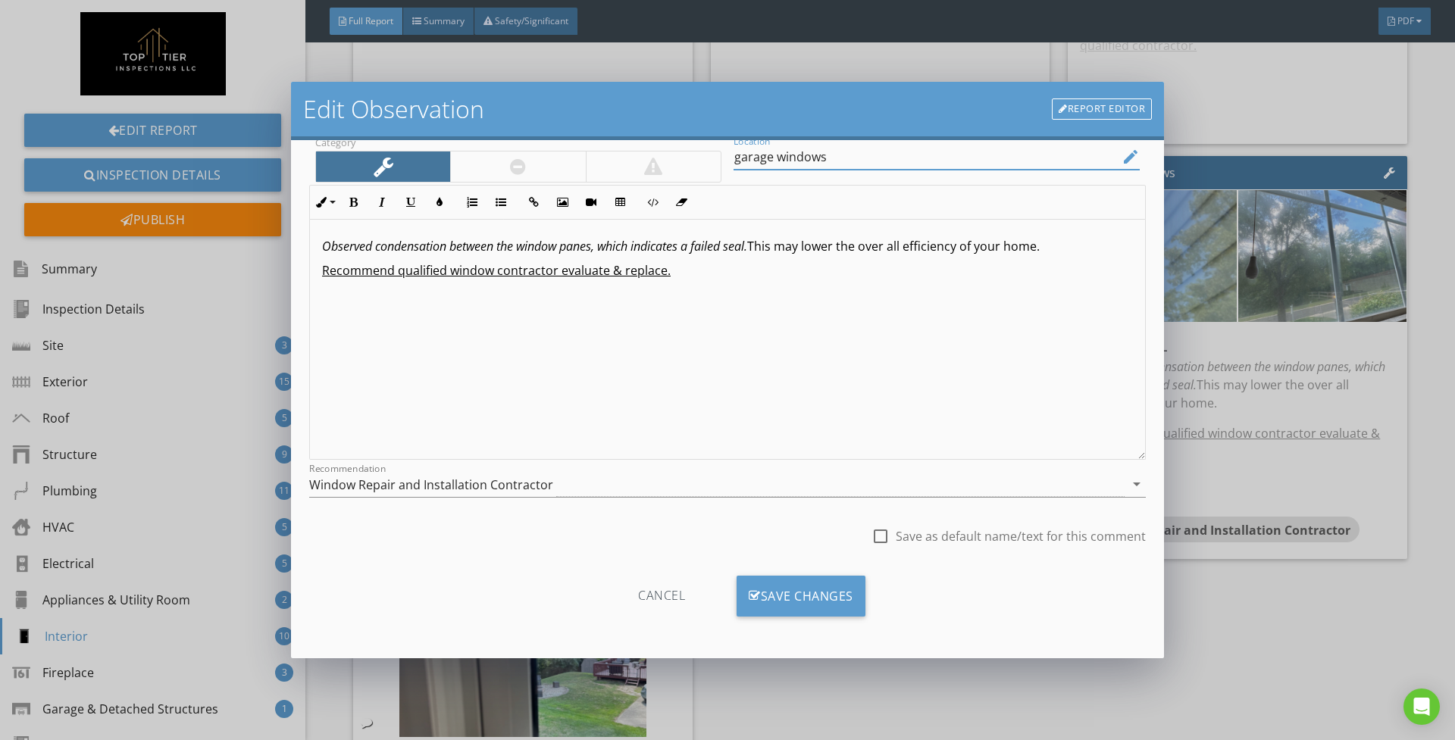
scroll to position [80, 0]
type input "garage windows"
click at [777, 594] on div "Save Changes" at bounding box center [800, 596] width 129 height 41
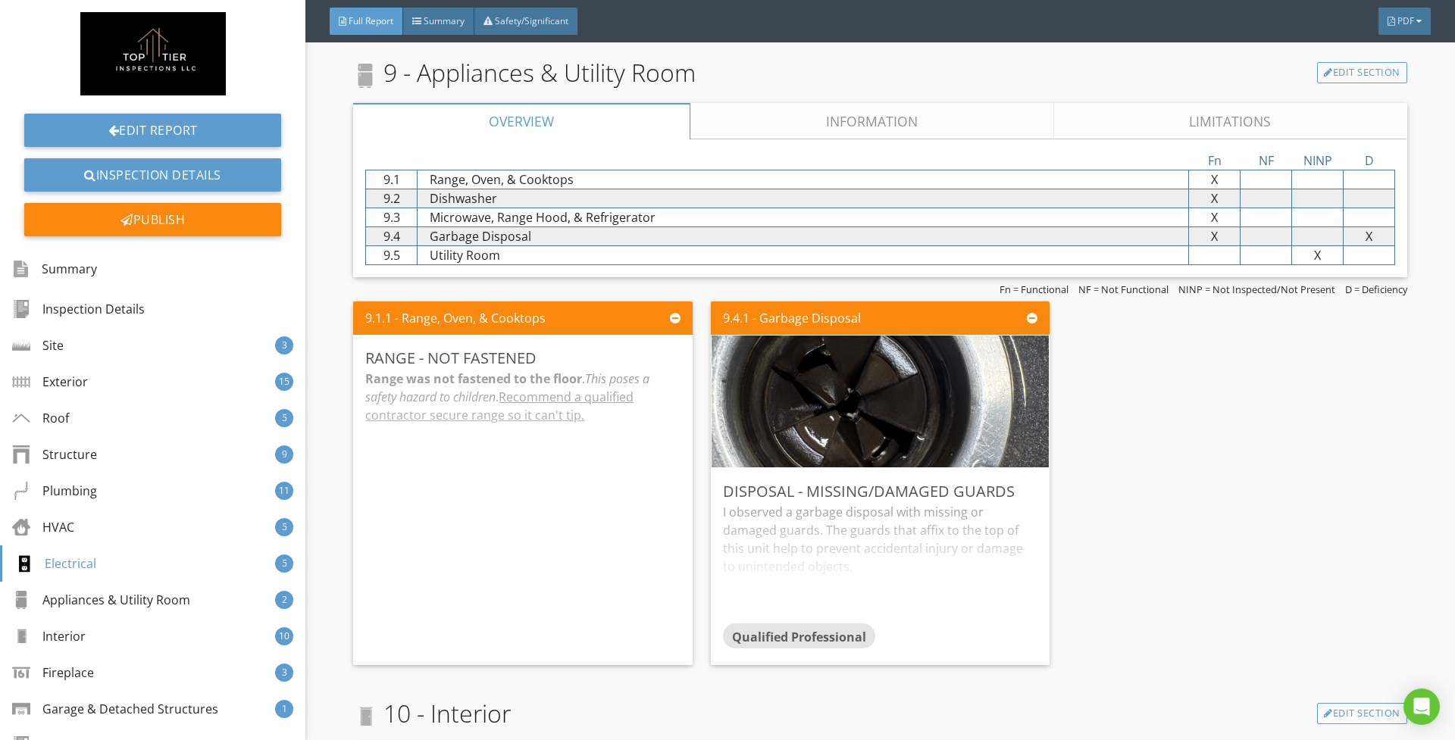
scroll to position [10489, 0]
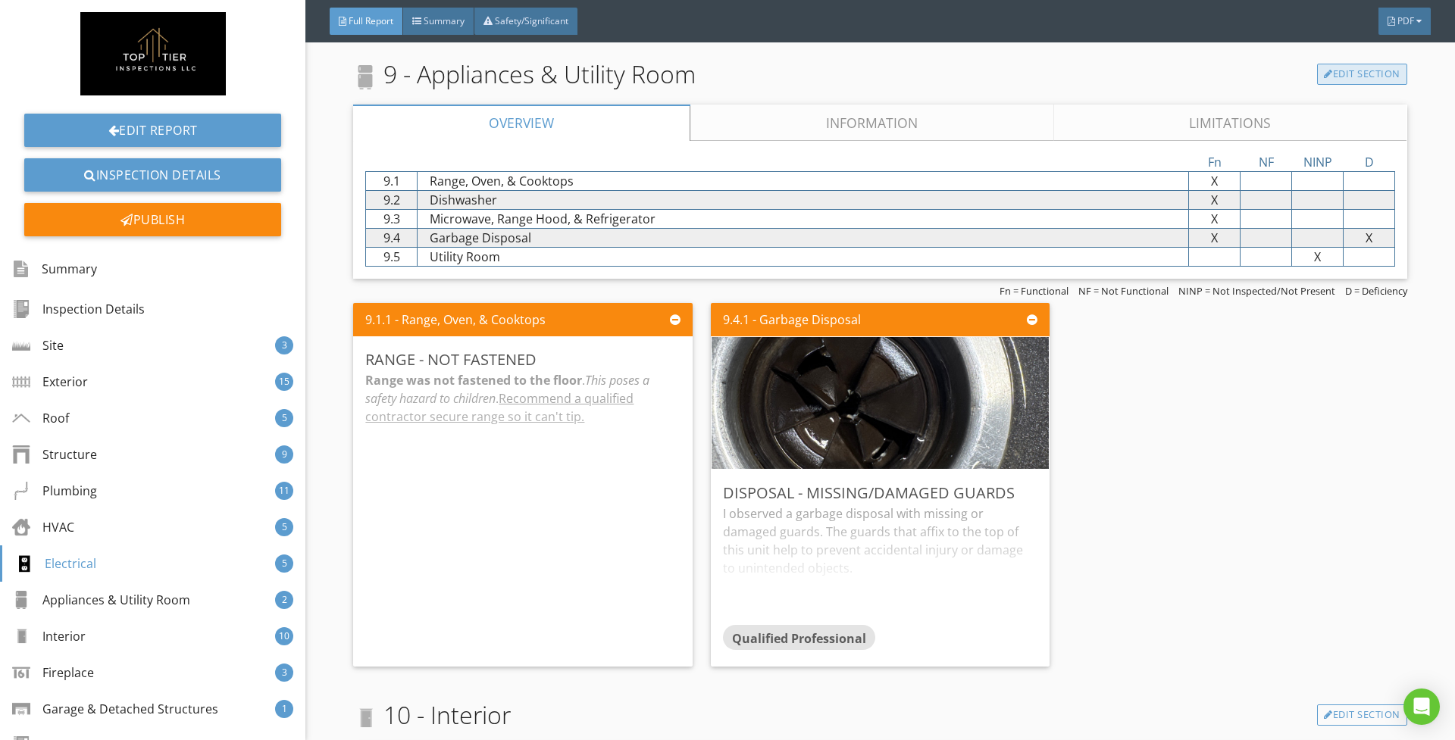
click at [1377, 85] on link "Edit Section" at bounding box center [1362, 74] width 90 height 21
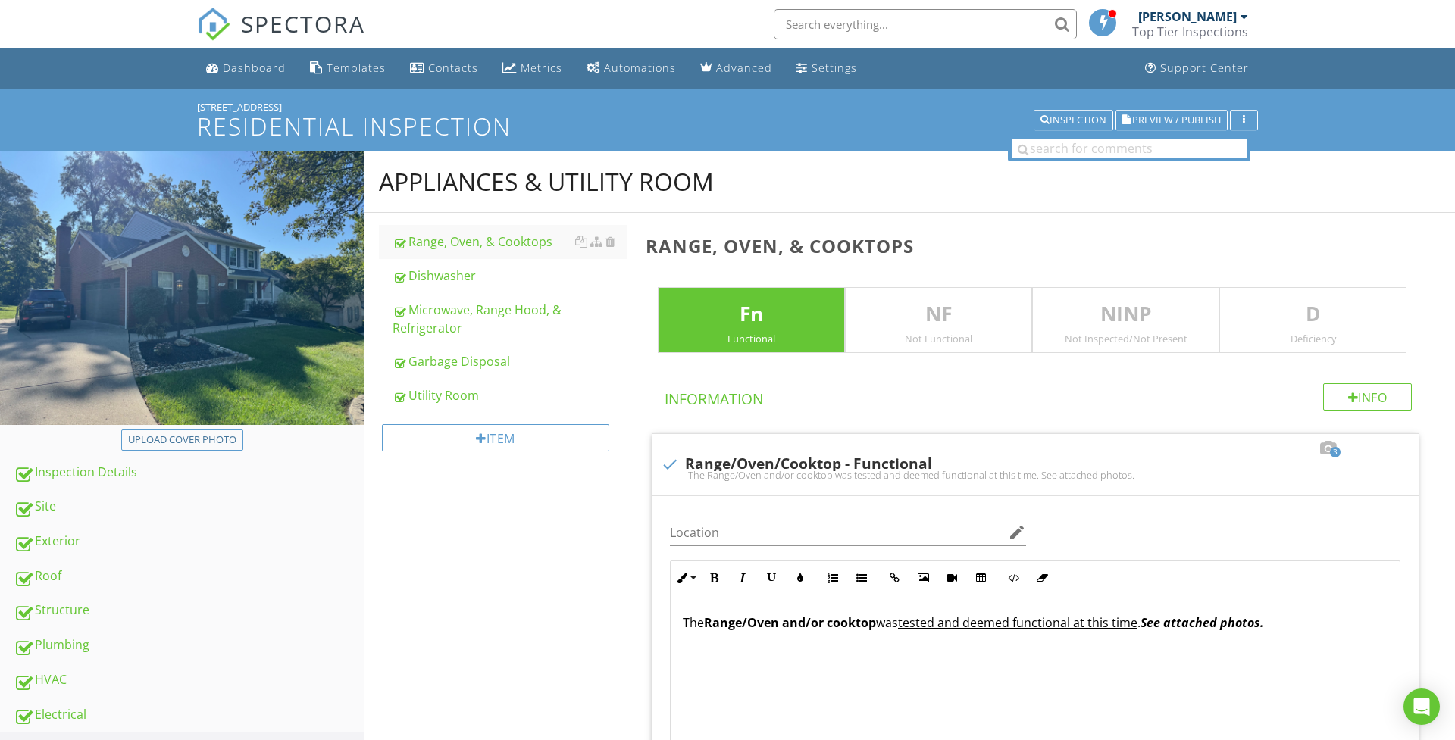
click at [1292, 315] on p "D" at bounding box center [1313, 314] width 186 height 30
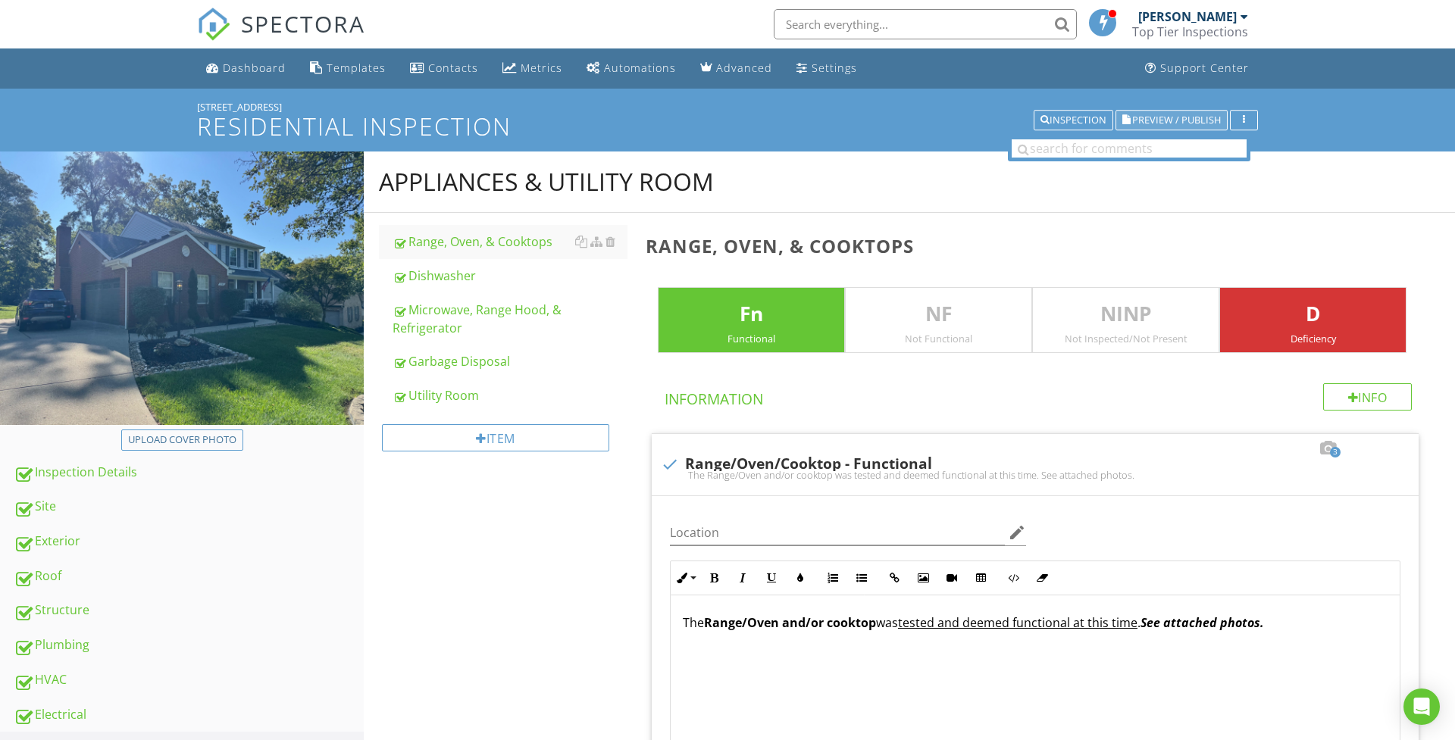
click at [1150, 122] on span "Preview / Publish" at bounding box center [1176, 120] width 89 height 10
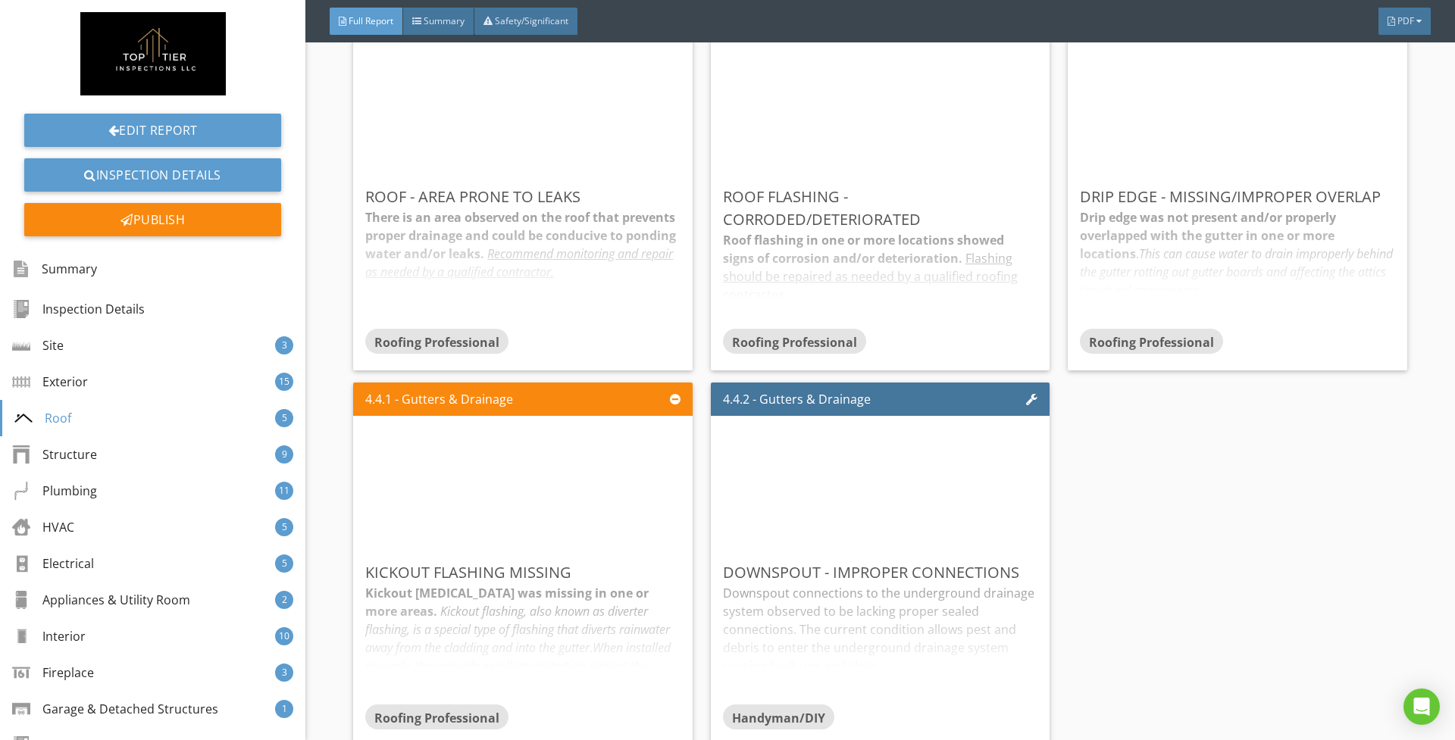
scroll to position [4568, 0]
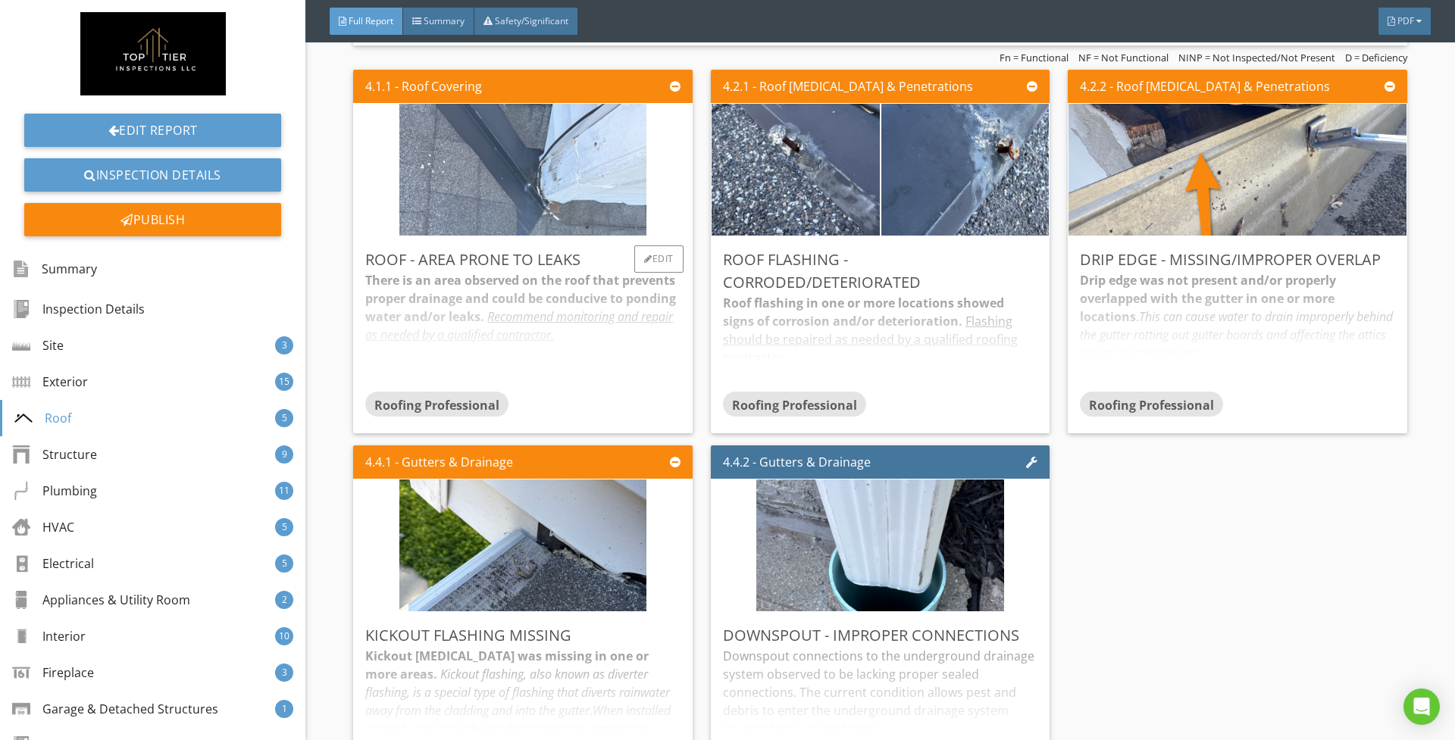
click at [567, 197] on img at bounding box center [522, 170] width 247 height 330
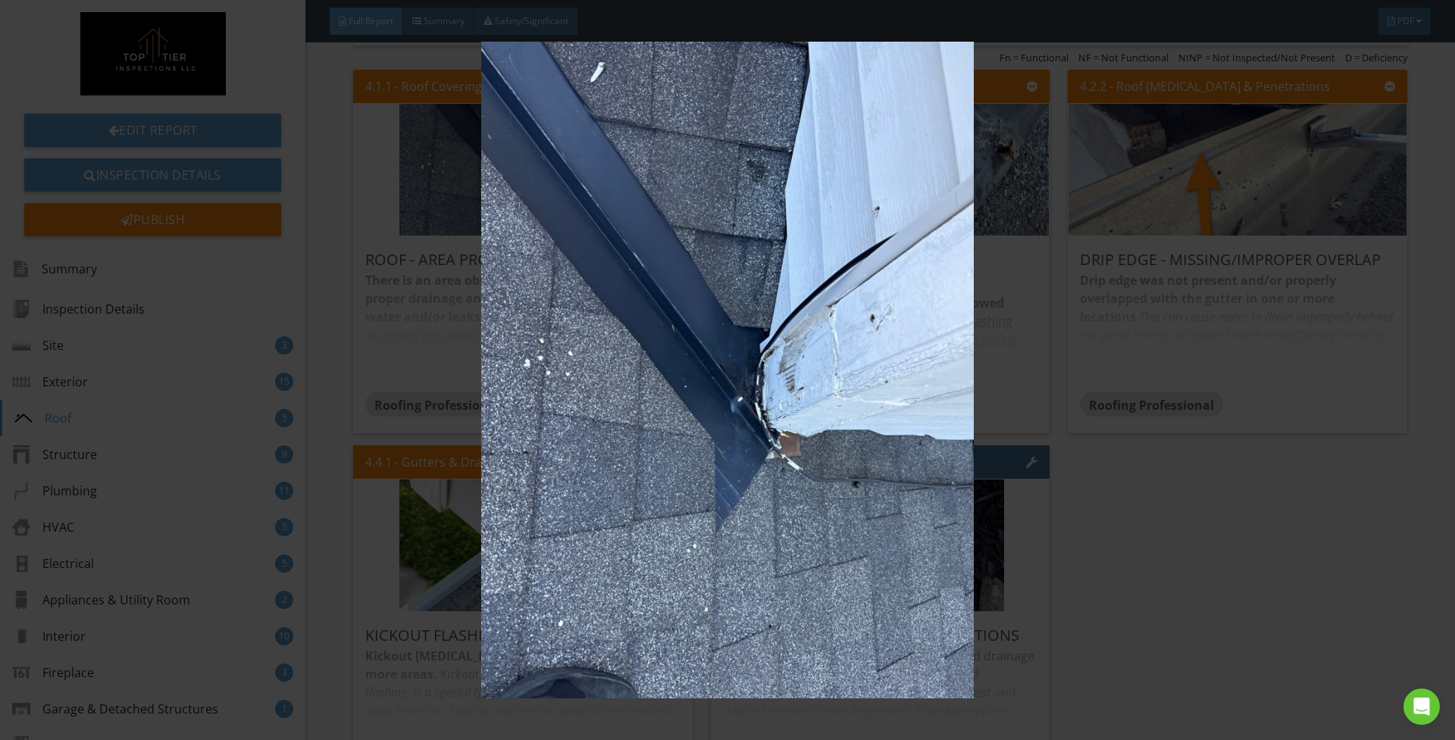
click at [1076, 558] on img at bounding box center [727, 370] width 1336 height 657
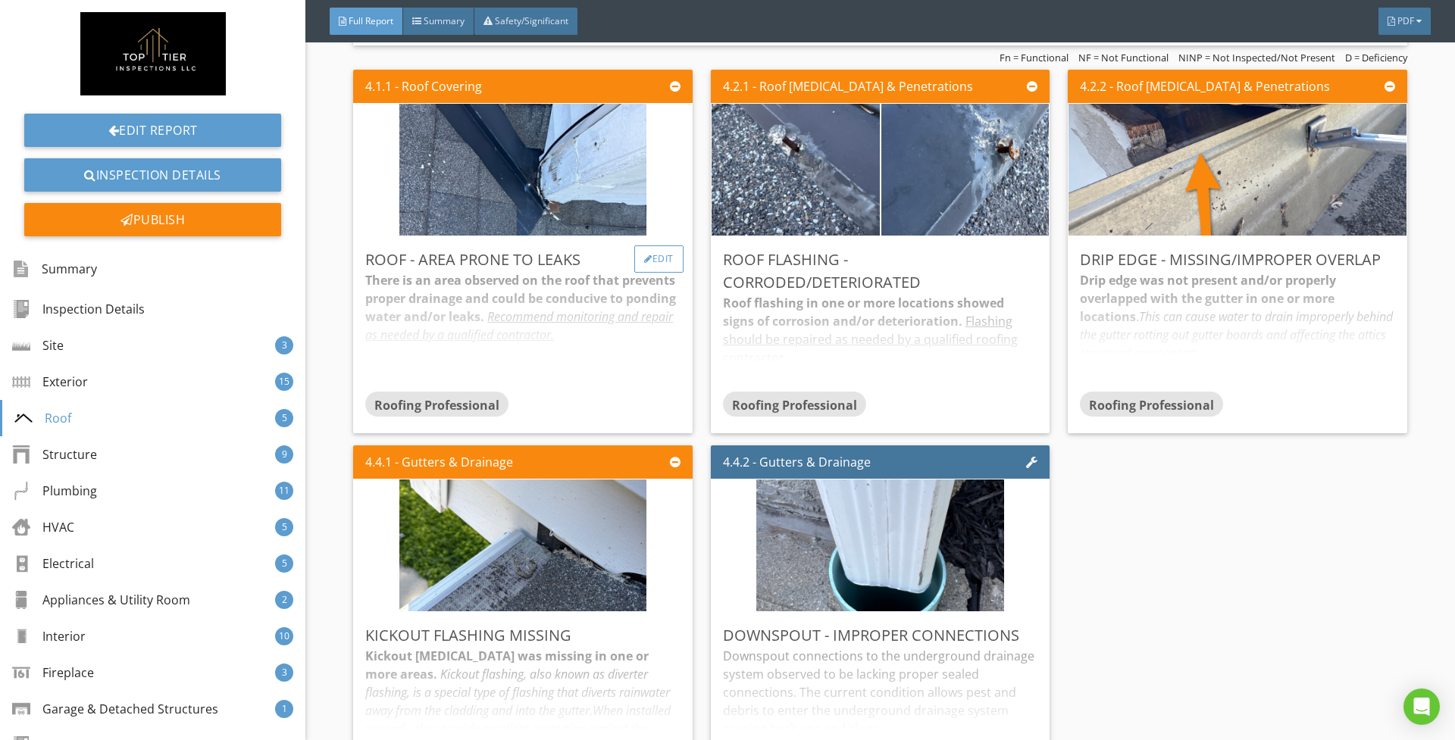
click at [667, 259] on div "Edit" at bounding box center [658, 258] width 49 height 27
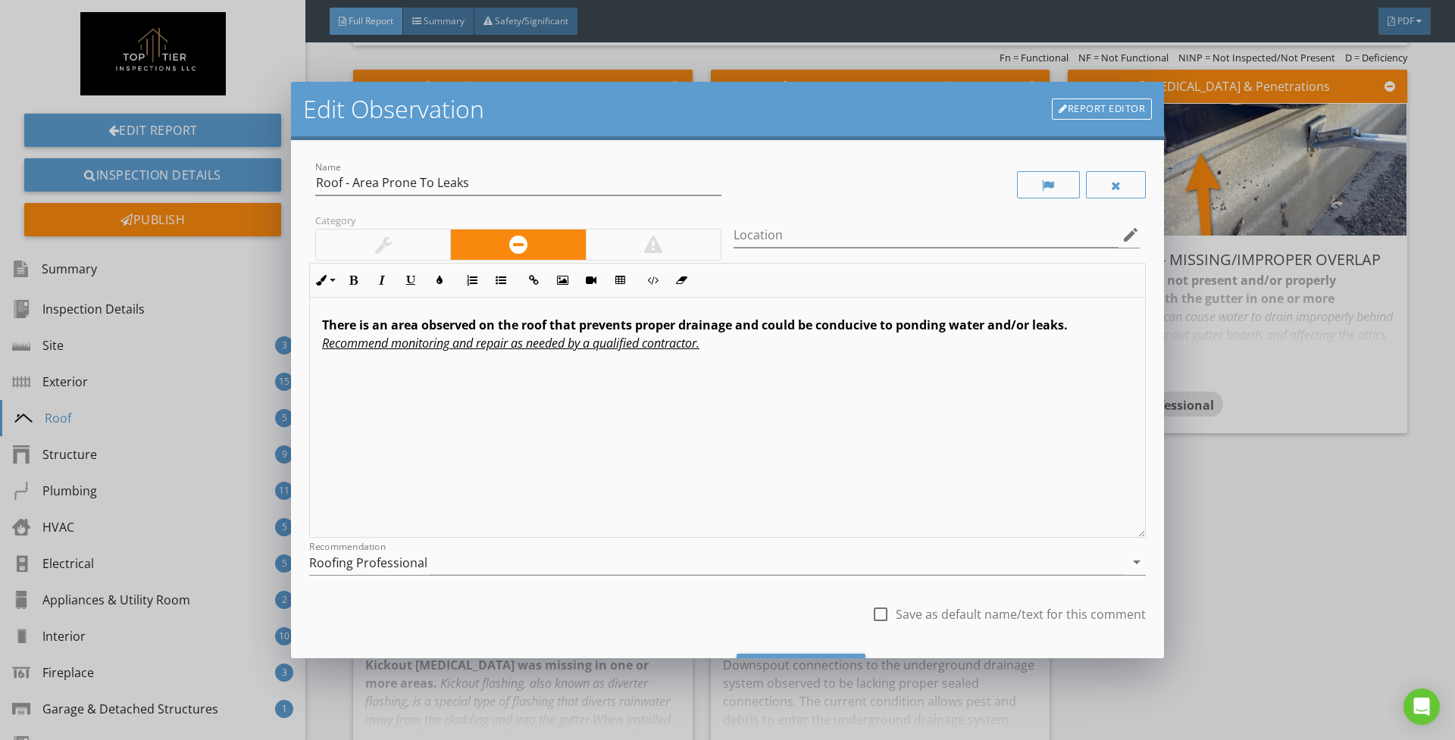
click at [626, 238] on div at bounding box center [653, 245] width 135 height 30
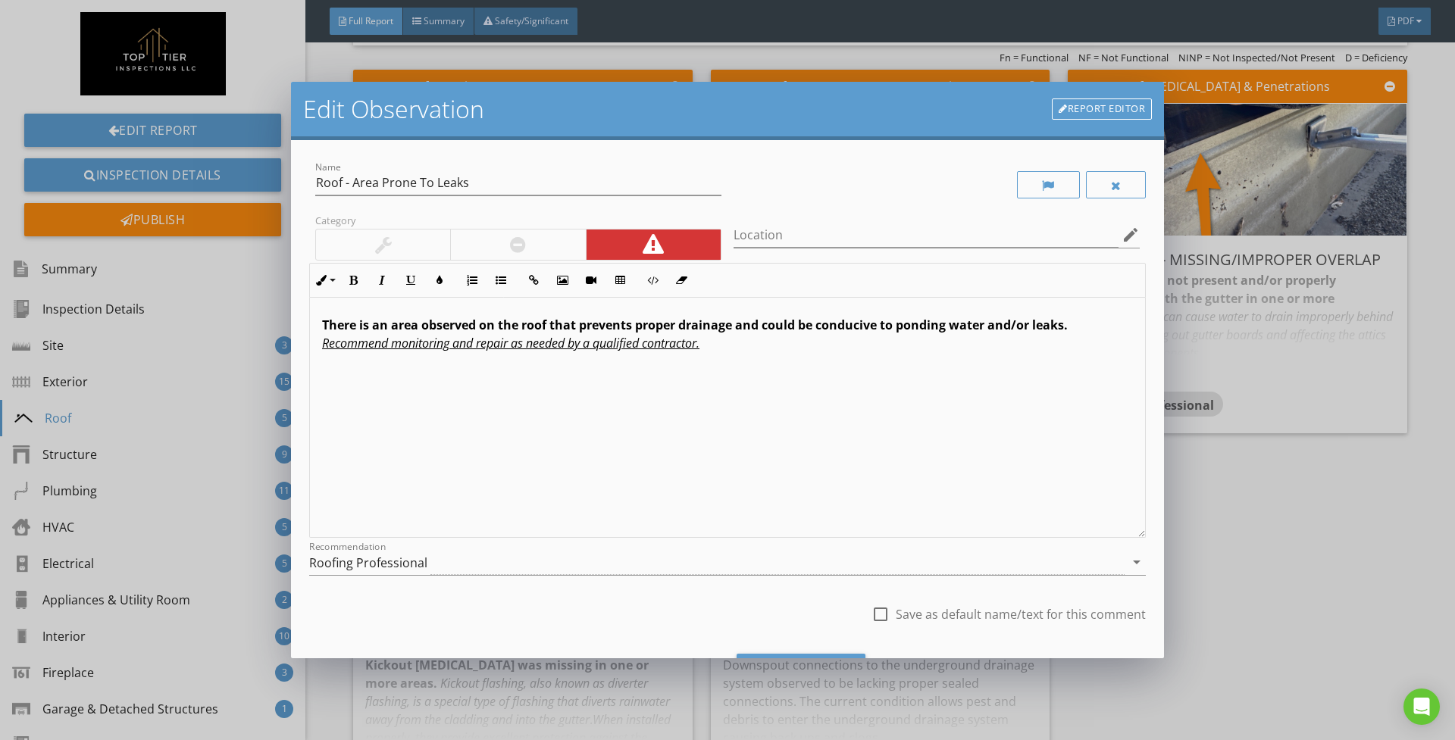
click at [1086, 322] on p "There is an area observed on the roof that prevents proper drainage and could b…" at bounding box center [727, 334] width 811 height 36
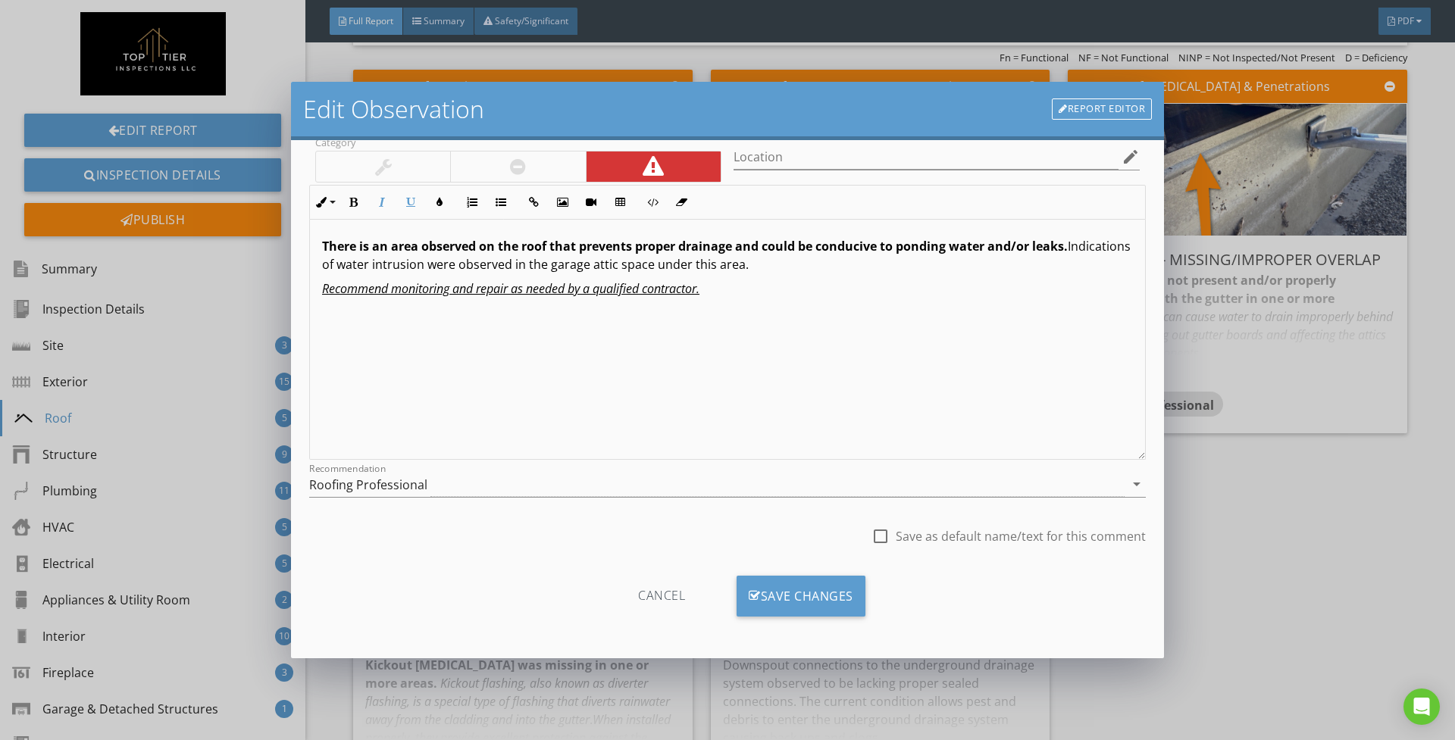
scroll to position [80, 0]
click at [768, 580] on div "Save Changes" at bounding box center [800, 596] width 129 height 41
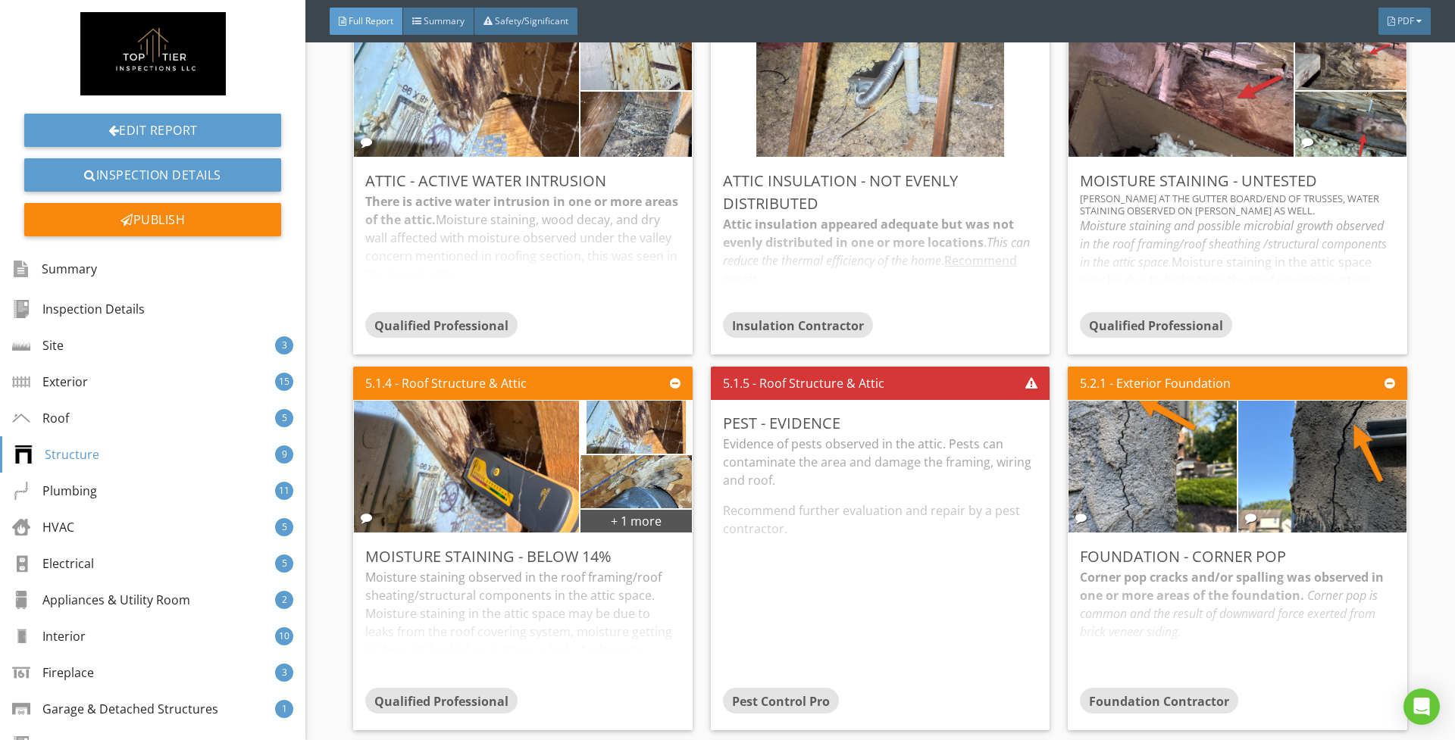
scroll to position [5726, 0]
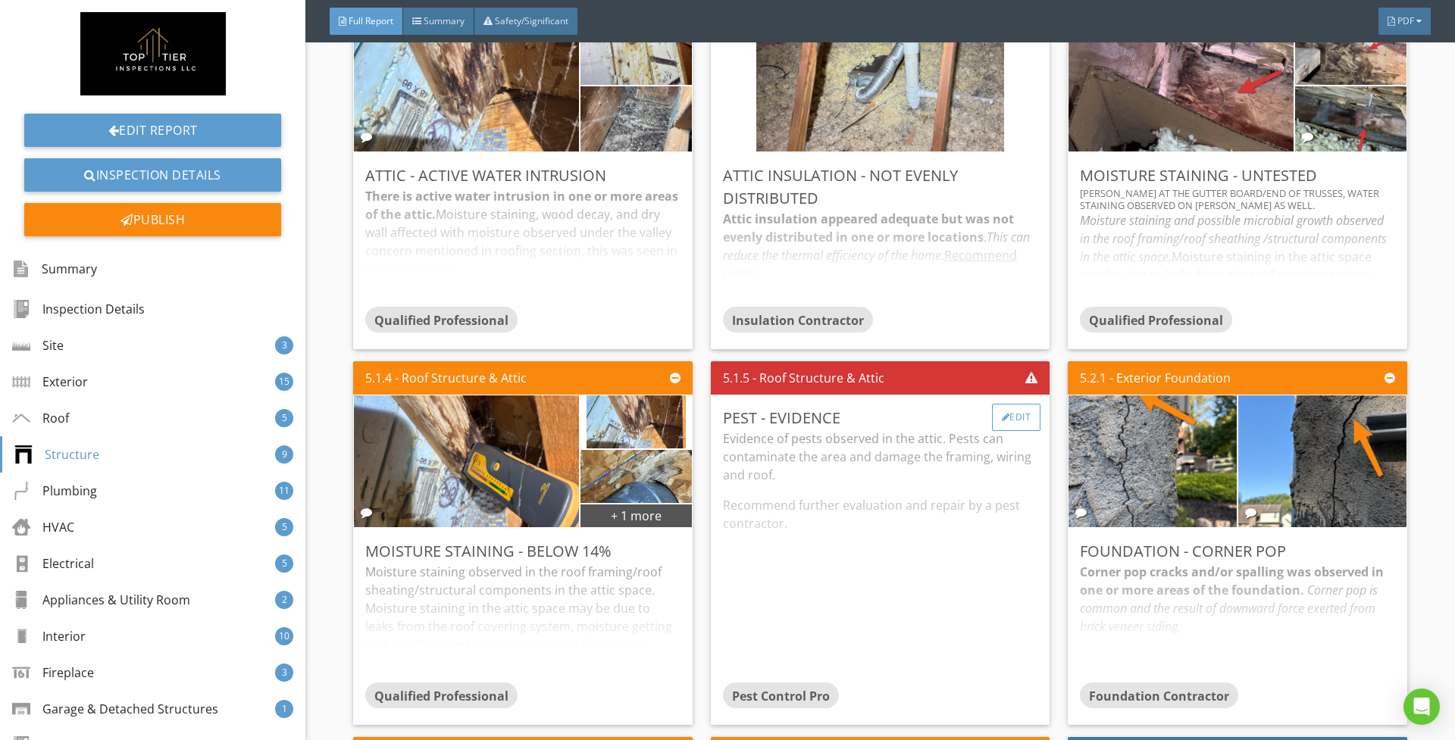
click at [1014, 429] on div "Edit" at bounding box center [1016, 417] width 49 height 27
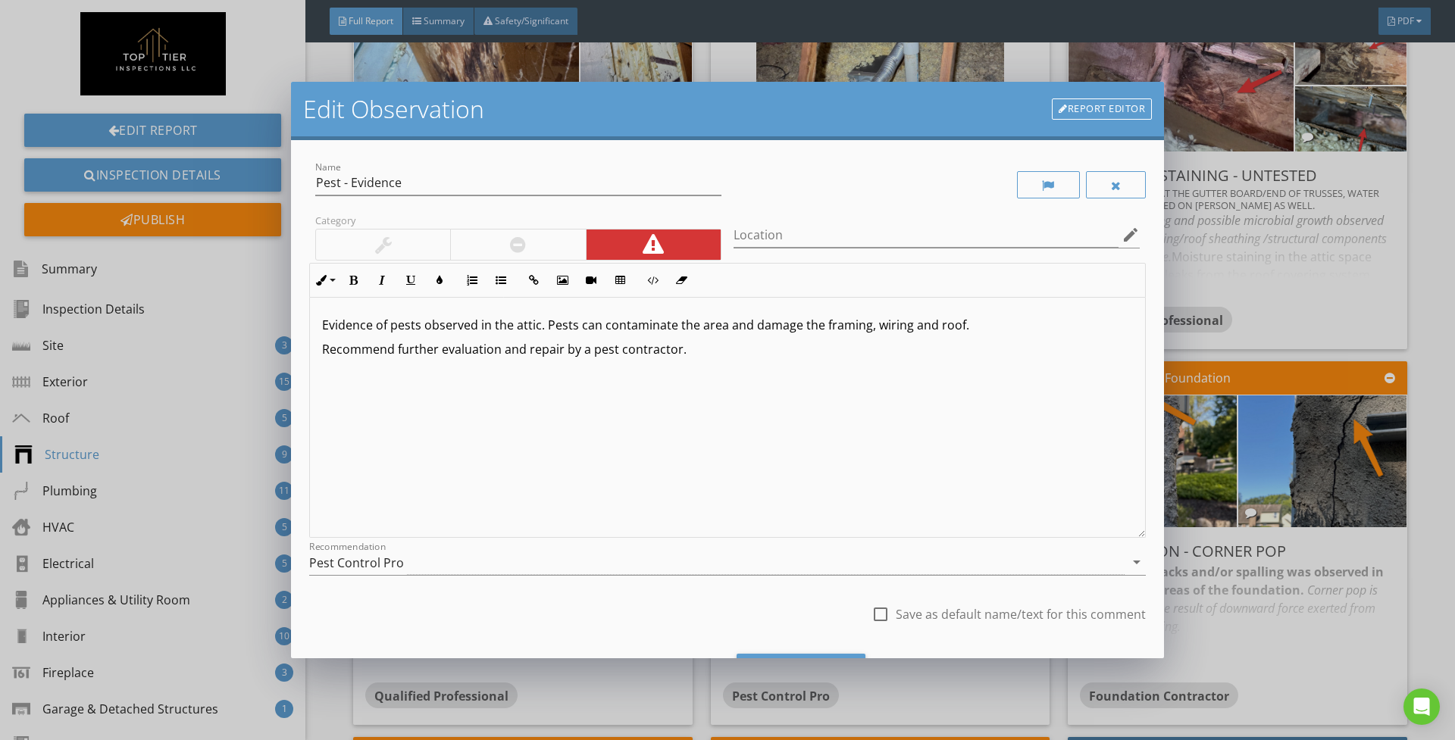
click at [503, 250] on div at bounding box center [517, 245] width 135 height 30
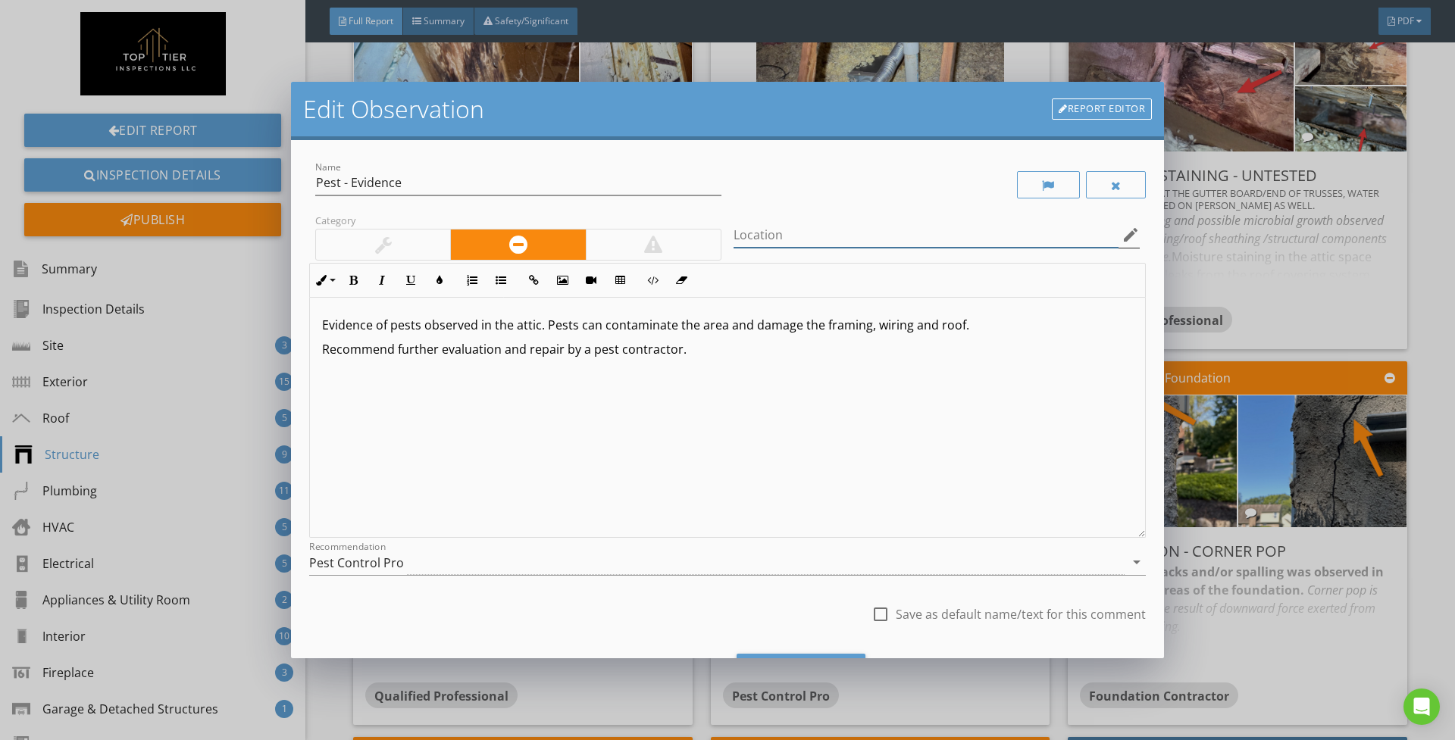
click at [891, 241] on input "Location" at bounding box center [925, 235] width 385 height 25
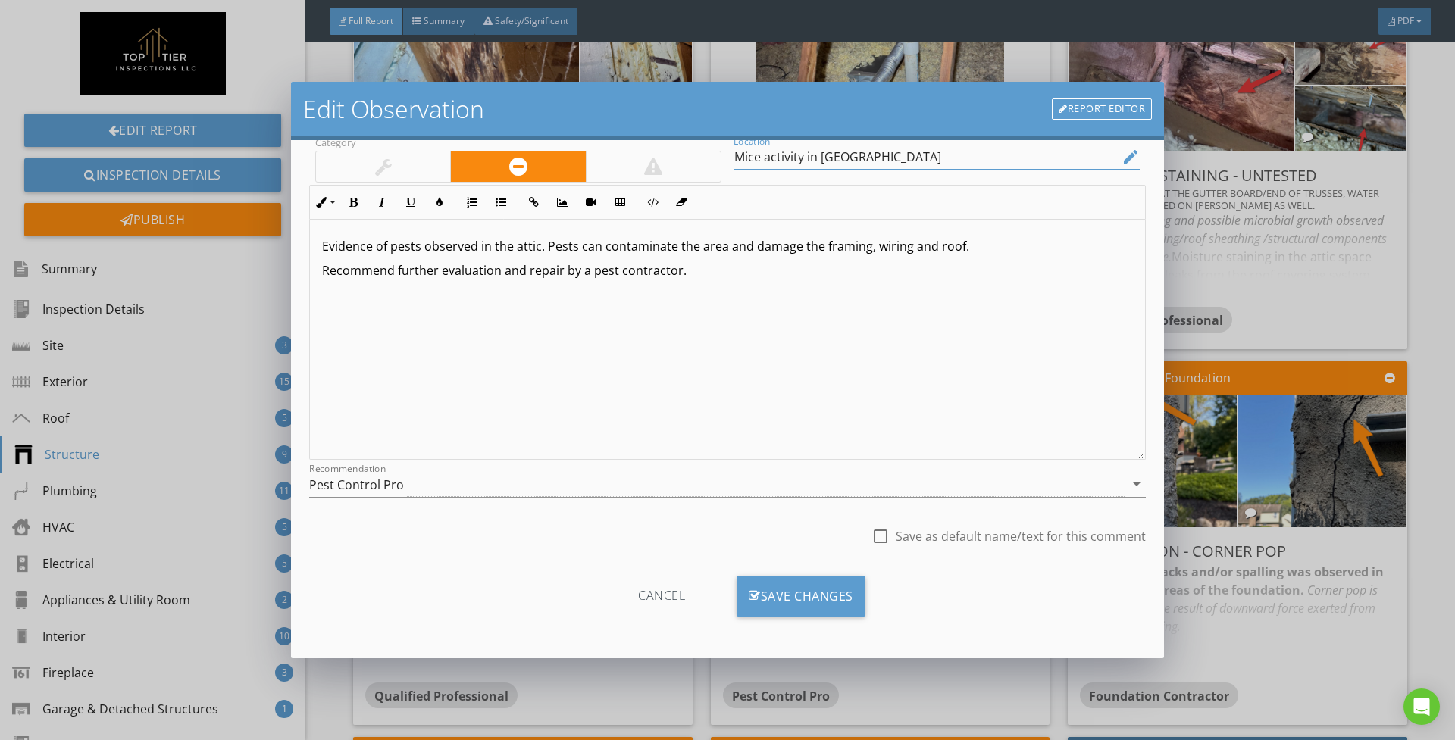
scroll to position [80, 0]
type input "Mice activity in attic"
click at [792, 597] on div "Save Changes" at bounding box center [800, 596] width 129 height 41
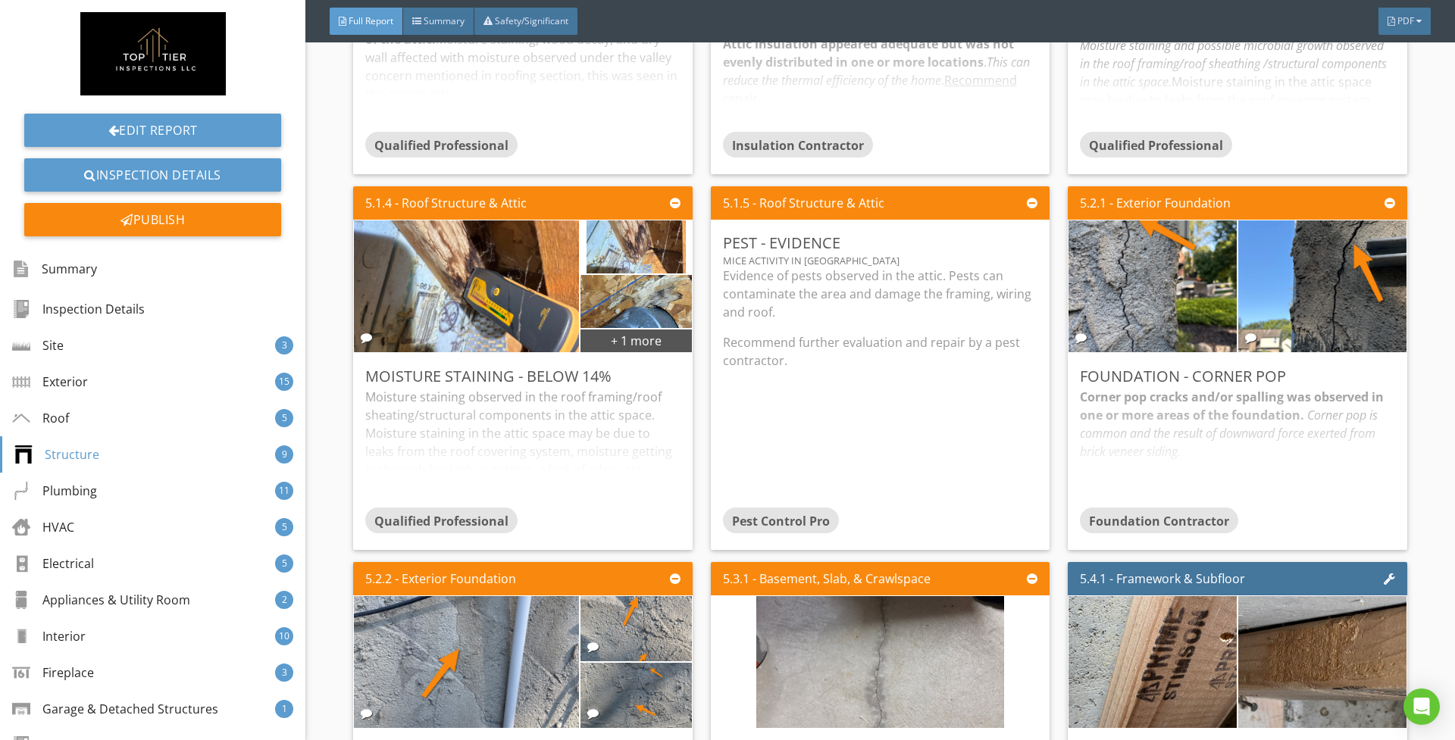
scroll to position [5902, 0]
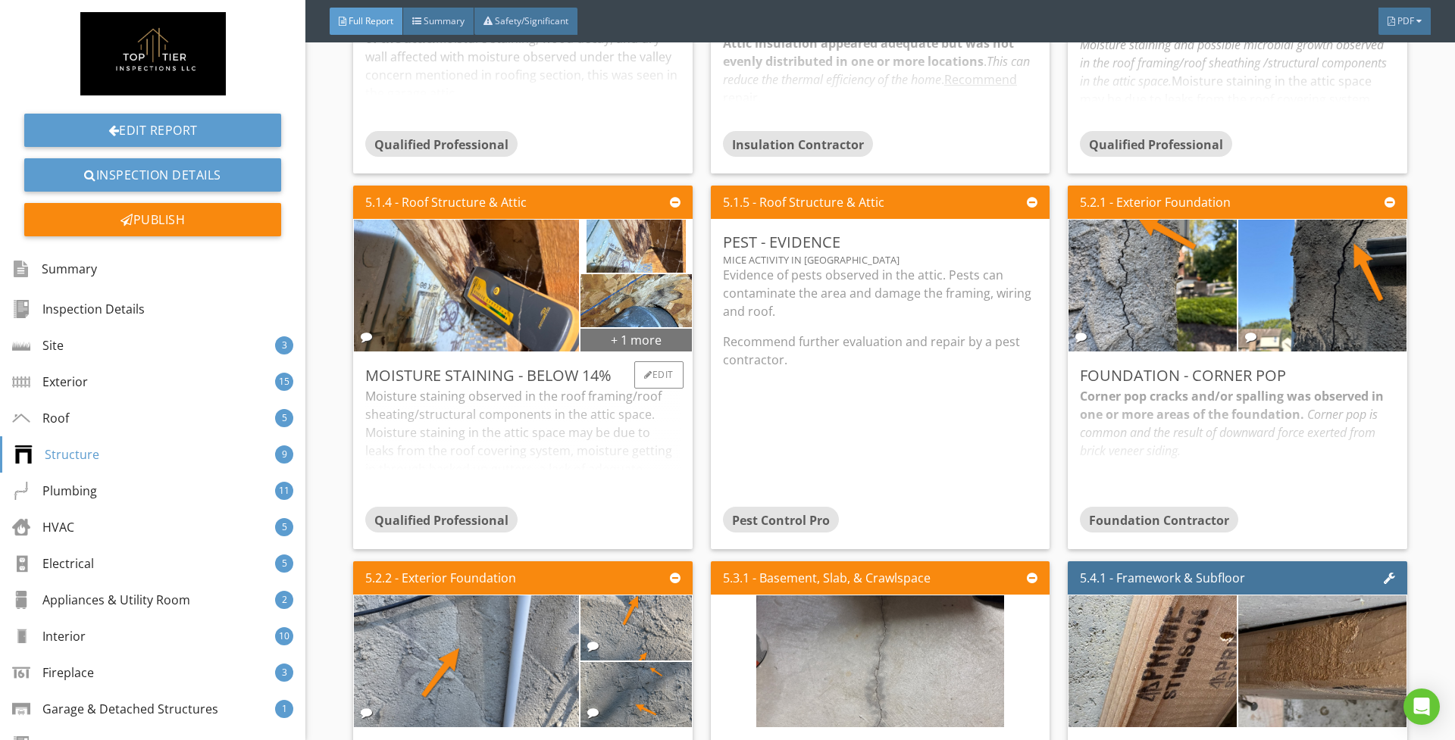
click at [649, 346] on div "+ 1 more" at bounding box center [635, 339] width 111 height 24
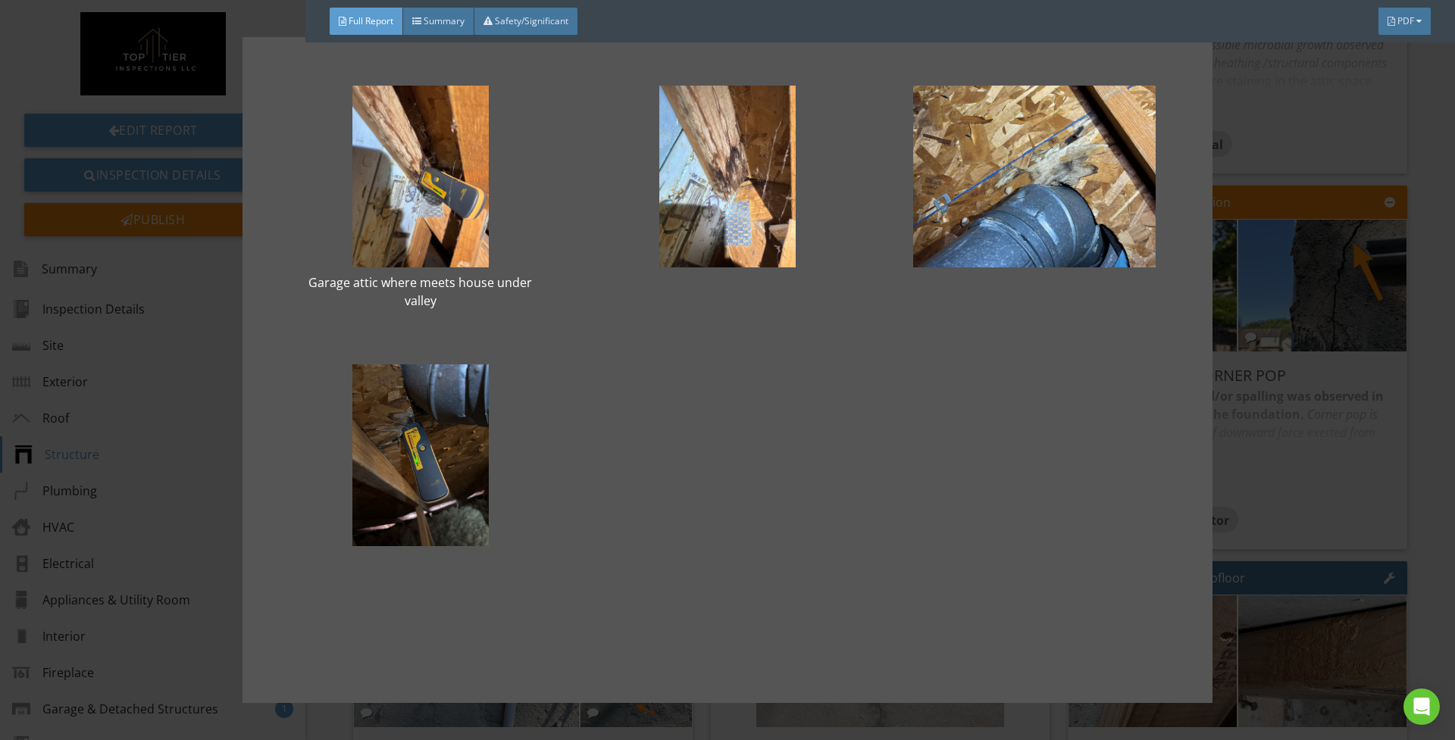
click at [855, 358] on div "Garage attic where meets house under valley" at bounding box center [727, 370] width 921 height 618
click at [1346, 452] on div "Garage attic where meets house under valley" at bounding box center [727, 370] width 1455 height 740
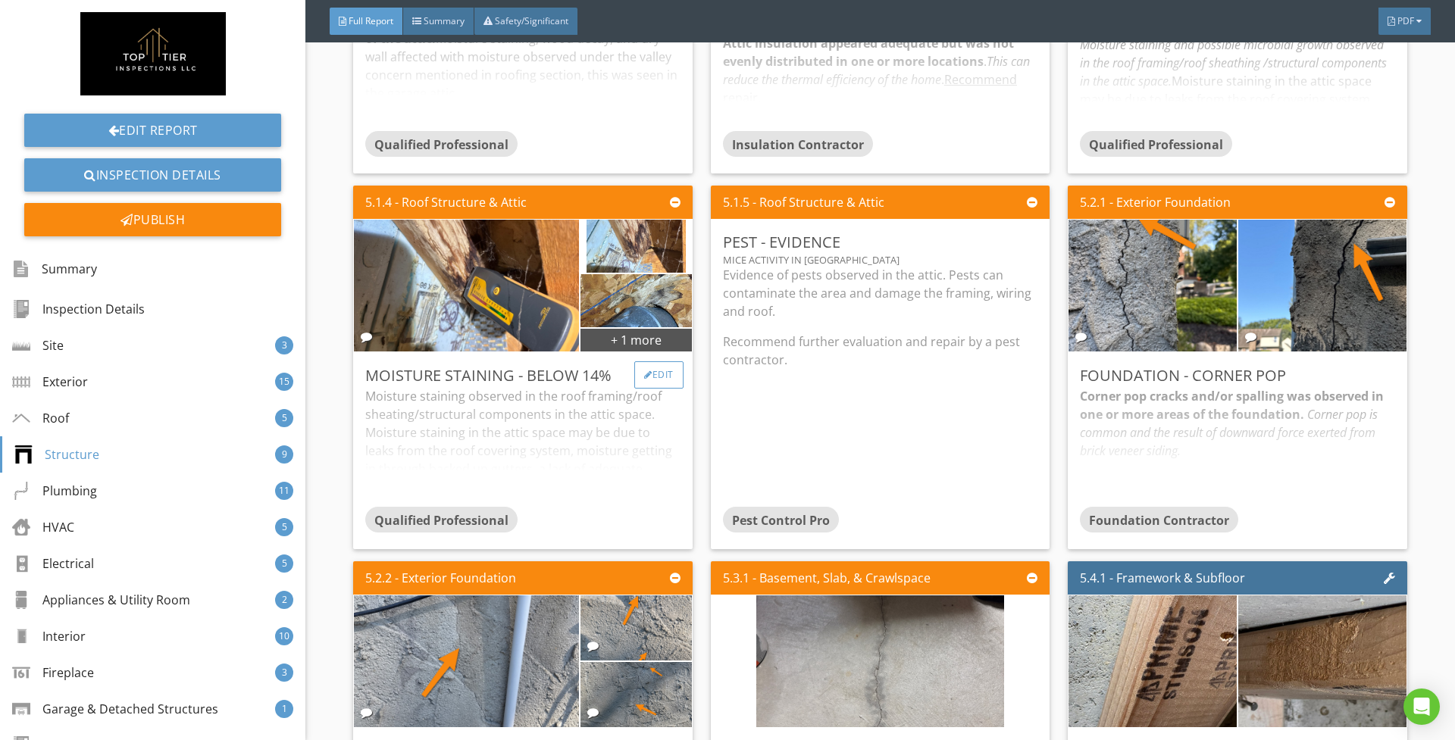
click at [646, 383] on div "Edit" at bounding box center [658, 374] width 49 height 27
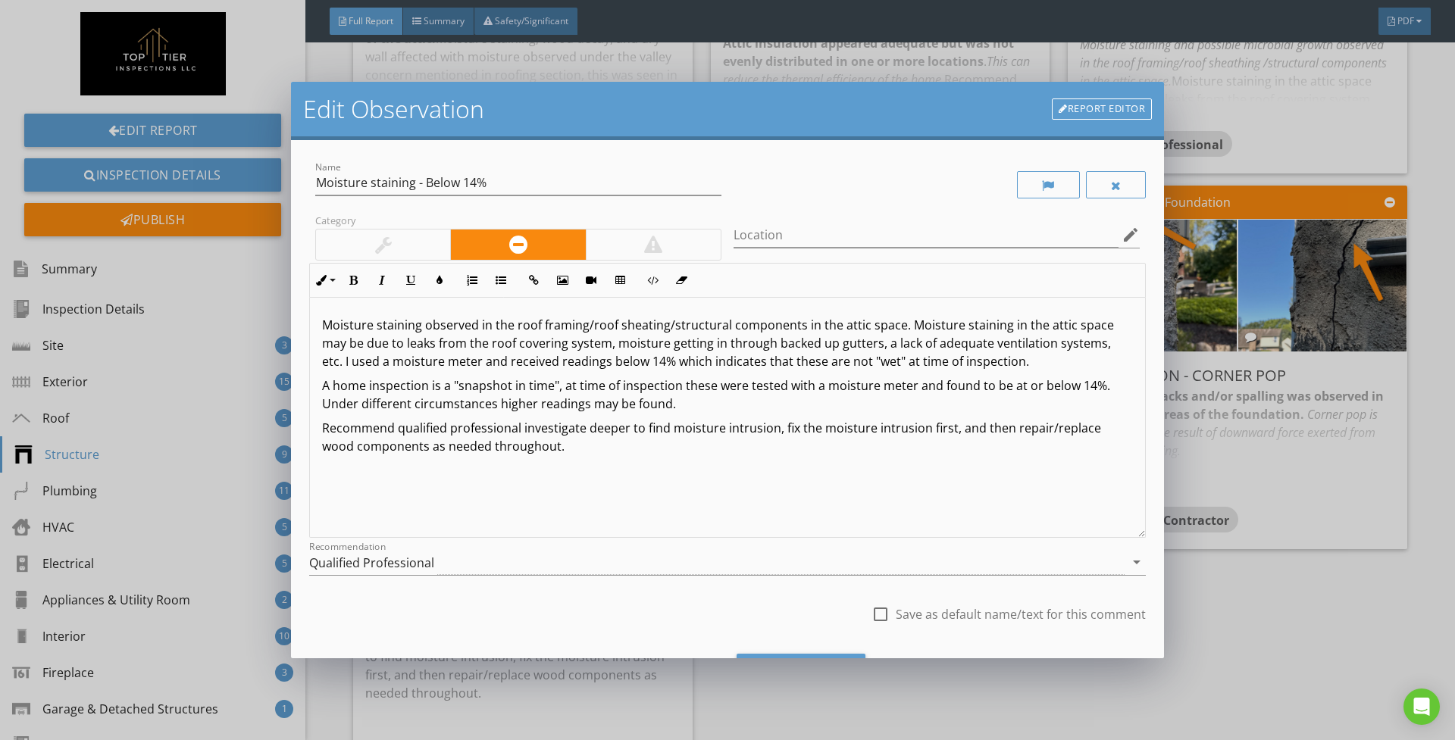
click at [1111, 116] on link "Report Editor" at bounding box center [1102, 108] width 100 height 21
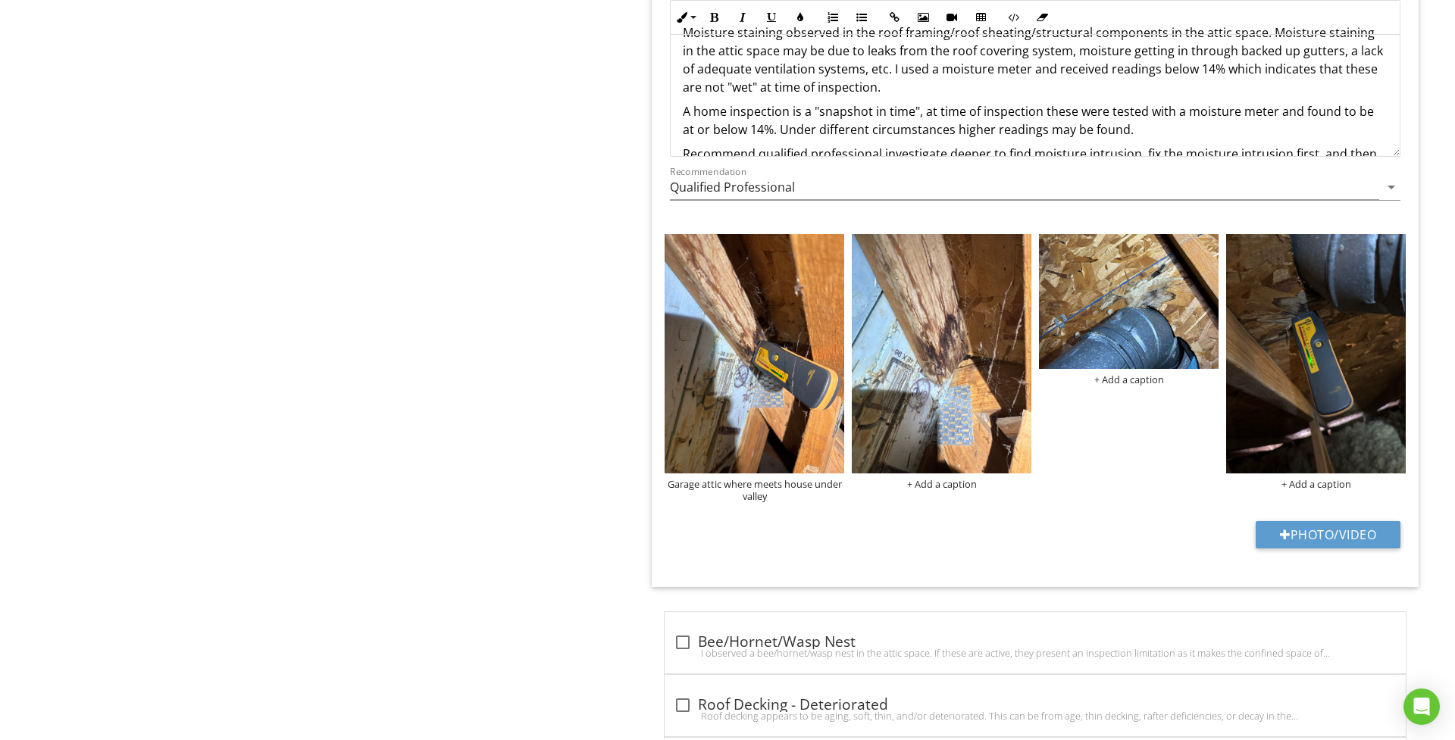
scroll to position [4762, 0]
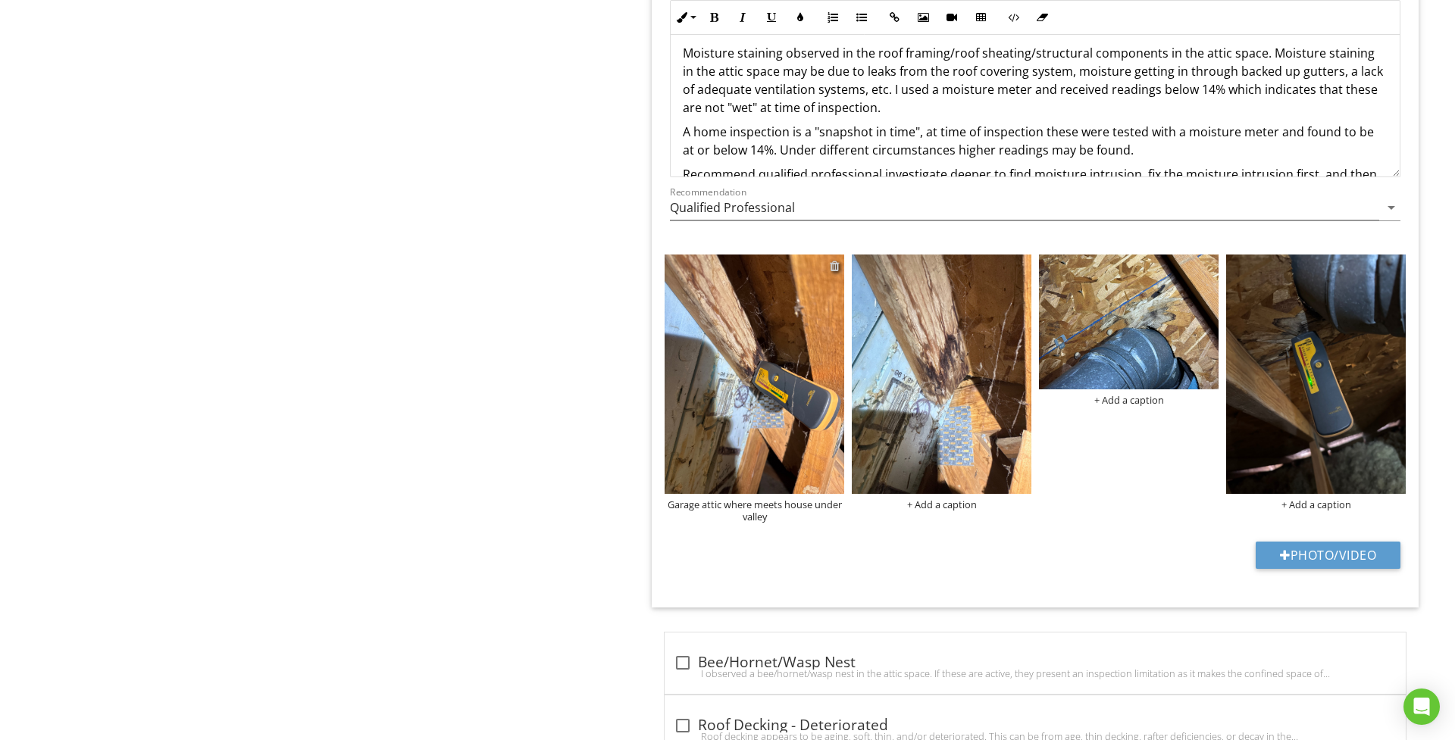
click at [833, 260] on div at bounding box center [835, 266] width 10 height 12
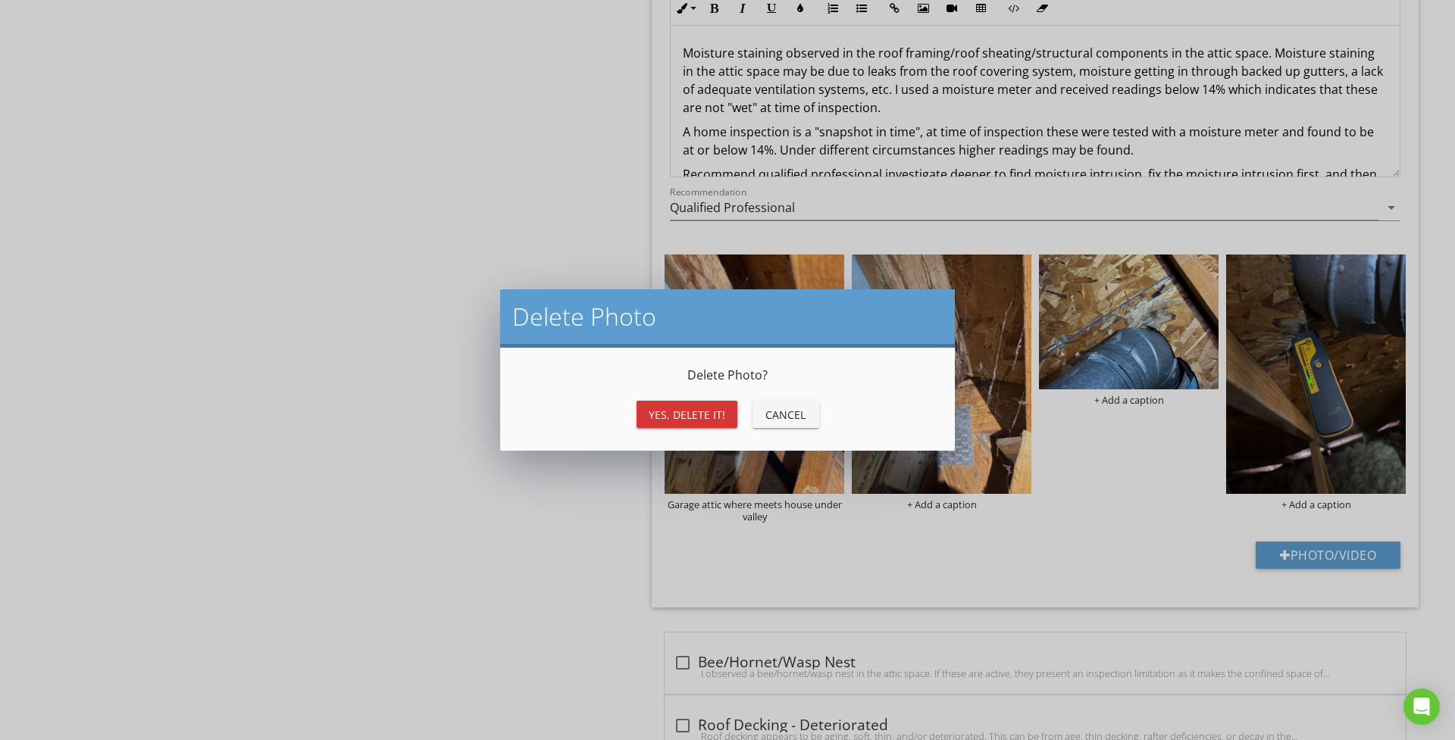
click at [691, 424] on button "Yes, Delete it!" at bounding box center [686, 414] width 101 height 27
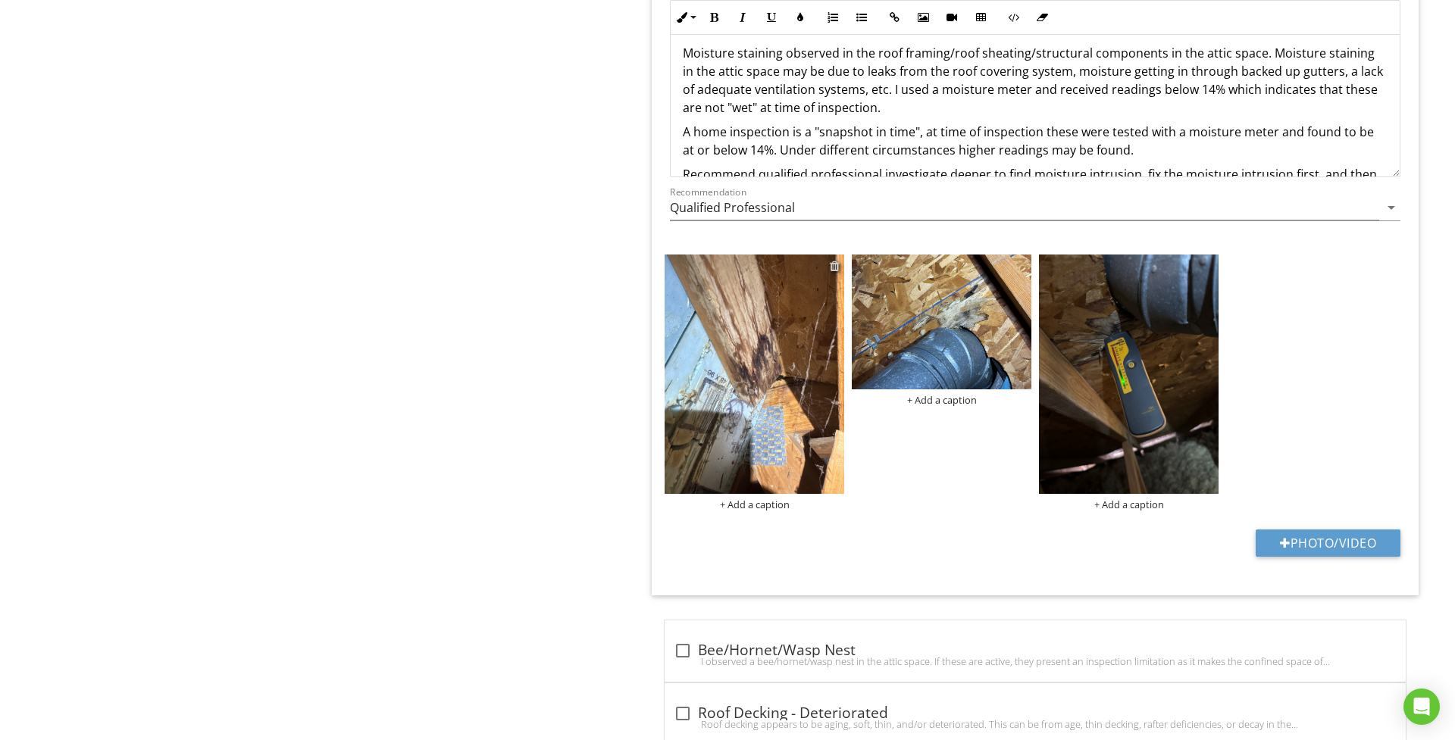
click at [834, 260] on div at bounding box center [835, 266] width 10 height 12
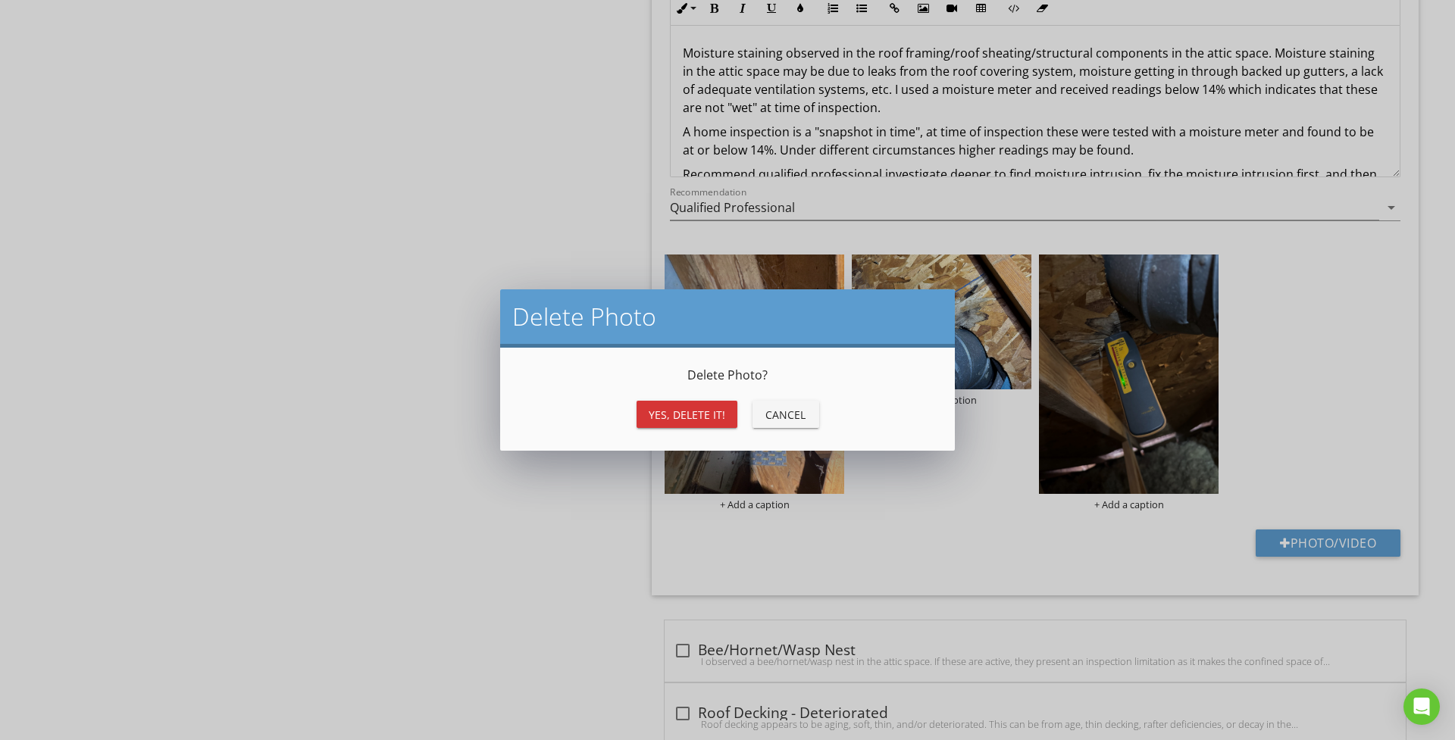
click at [709, 413] on div "Yes, Delete it!" at bounding box center [687, 415] width 77 height 16
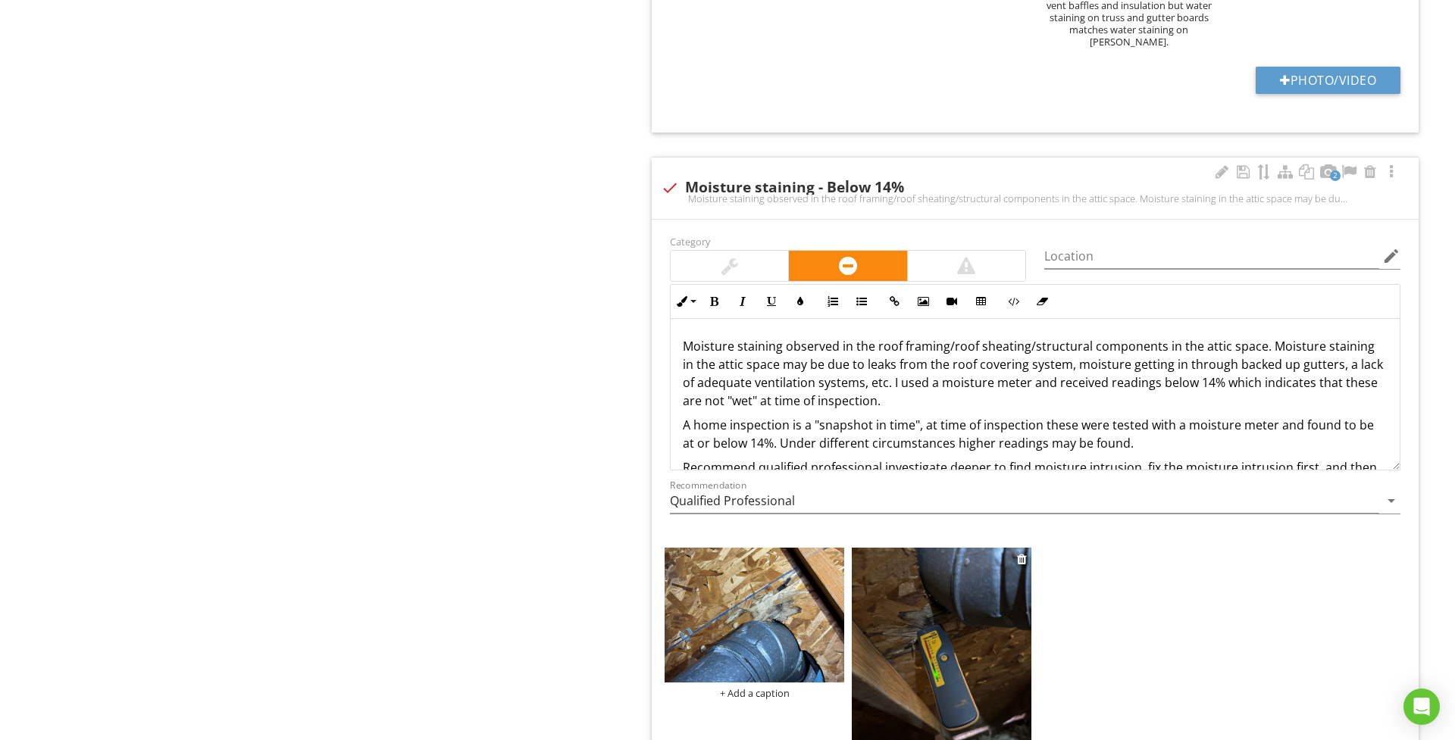
scroll to position [4464, 0]
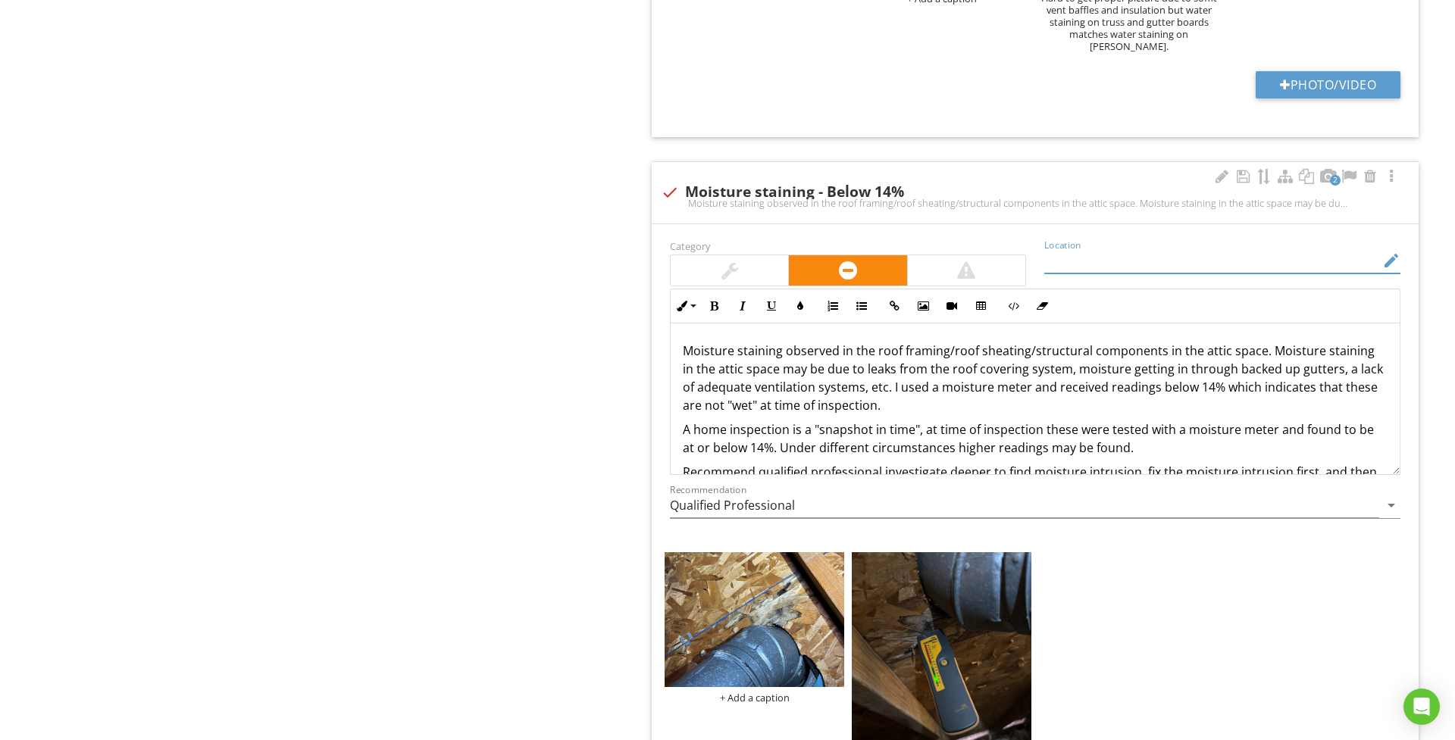
click at [1088, 262] on input "Location" at bounding box center [1211, 261] width 335 height 25
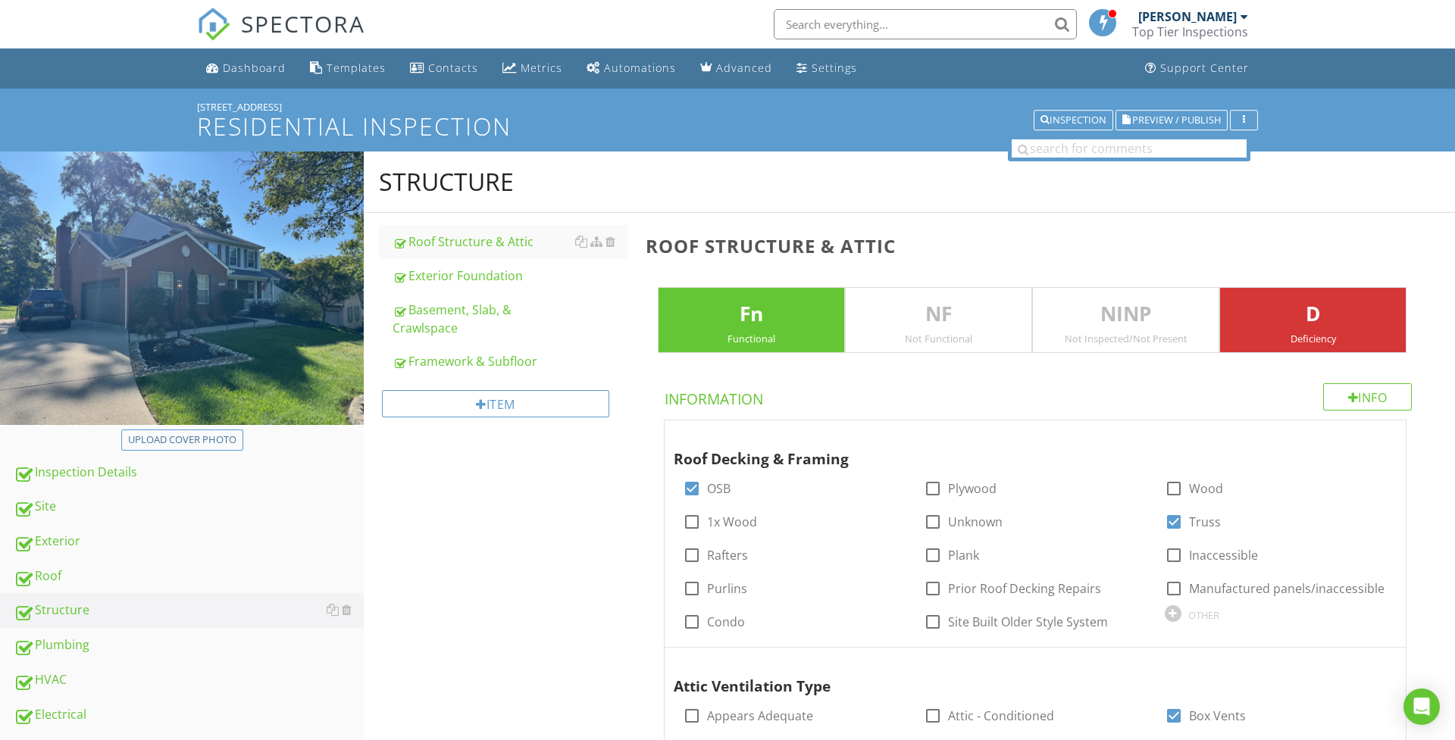
scroll to position [0, 0]
type input "Around gas appliances flue/vent in garage attic space"
click at [1167, 122] on span "Preview / Publish" at bounding box center [1176, 120] width 89 height 10
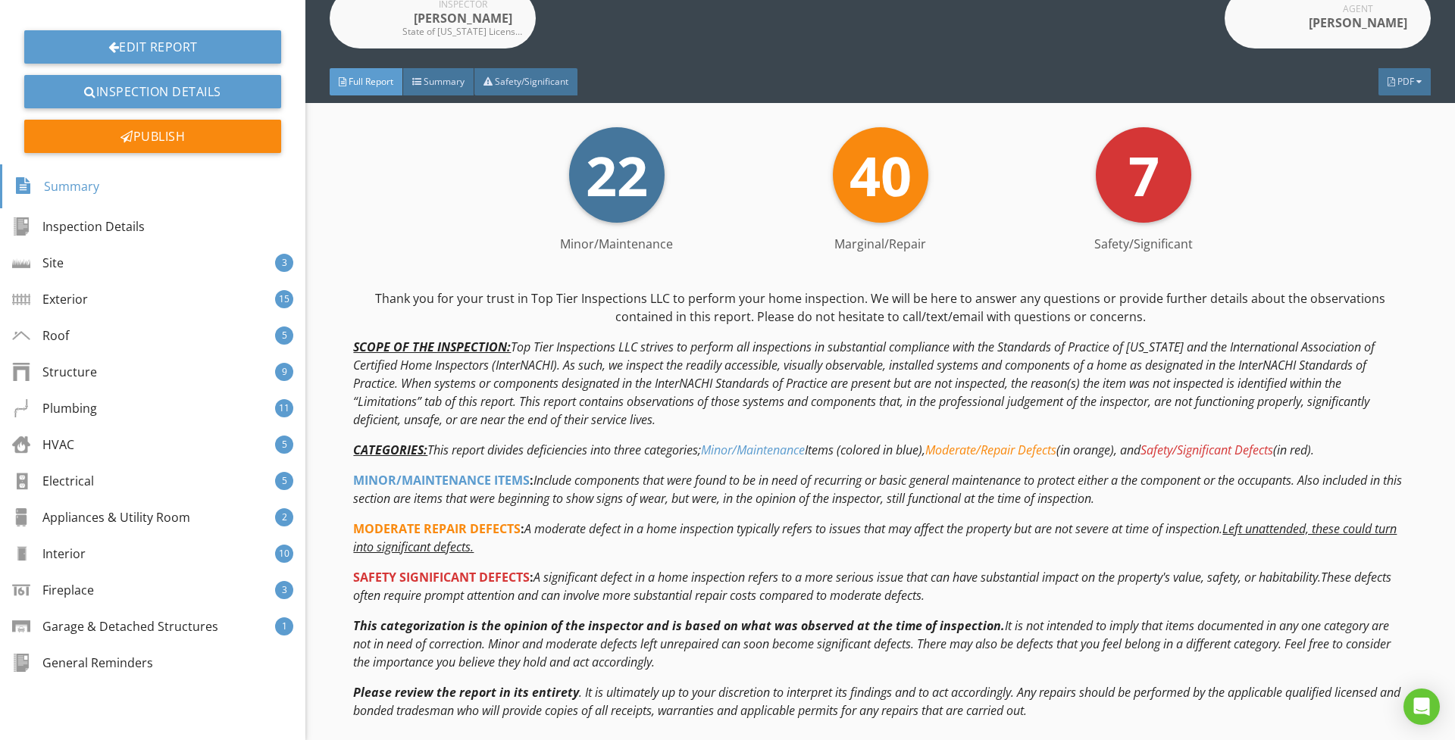
scroll to position [301, 0]
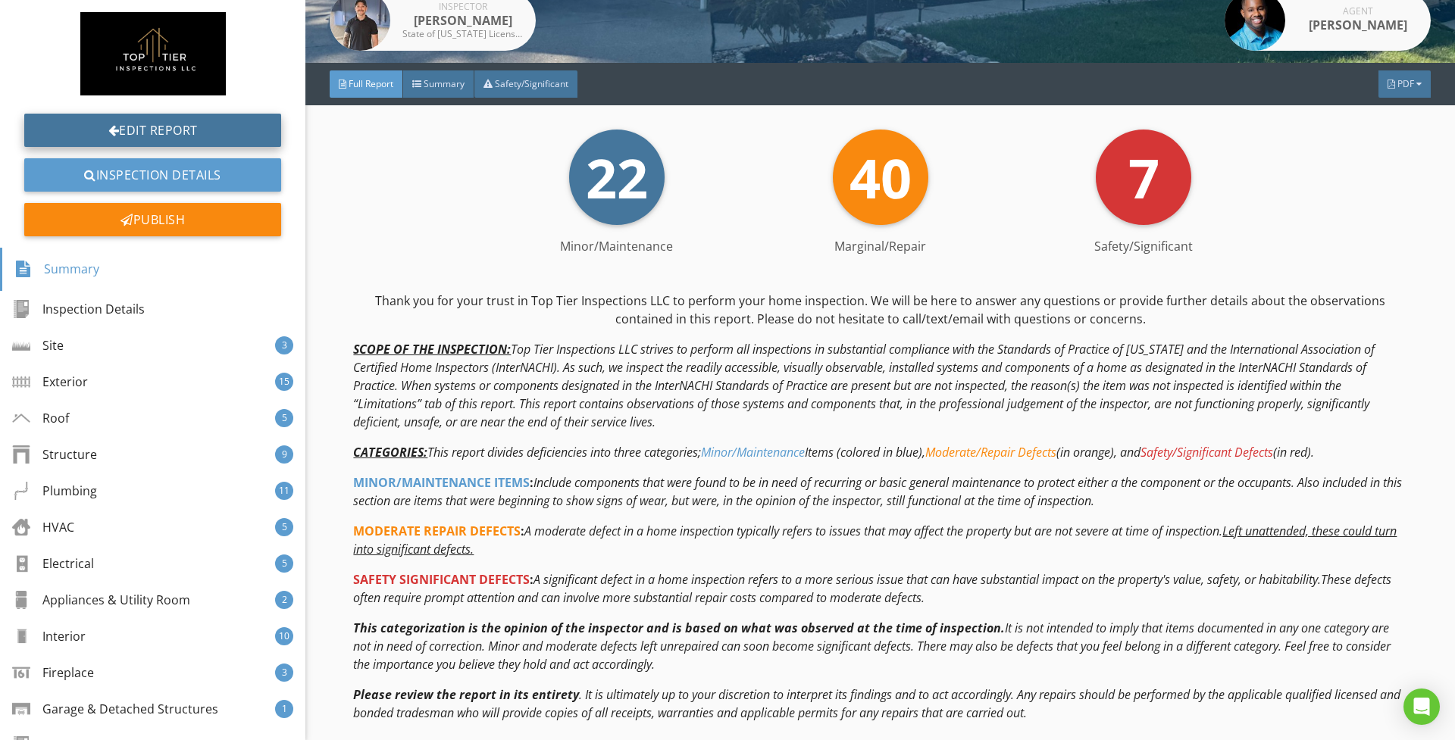
click at [227, 135] on link "Edit Report" at bounding box center [152, 130] width 257 height 33
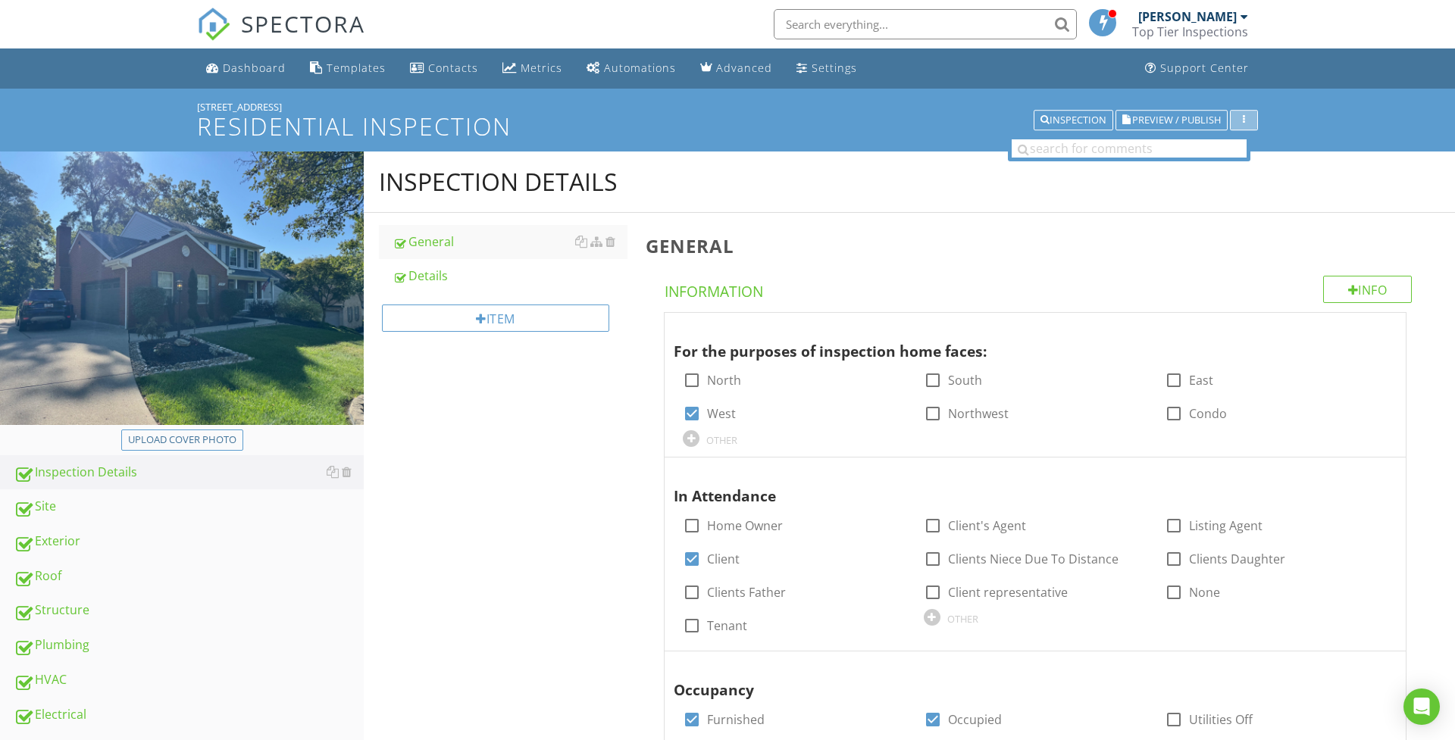
click at [1234, 116] on button "button" at bounding box center [1244, 120] width 28 height 21
click at [1262, 158] on div "Report Settings" at bounding box center [1291, 154] width 99 height 18
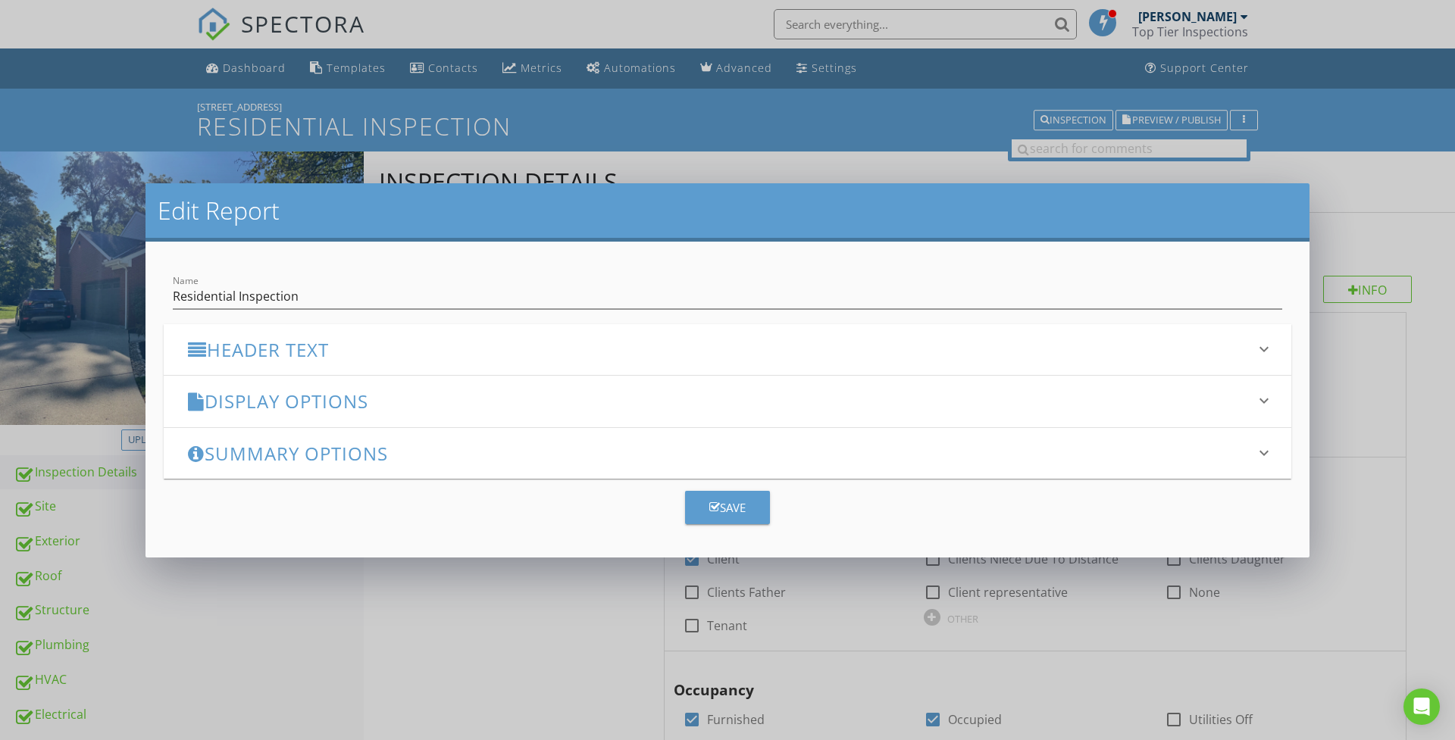
click at [665, 339] on h3 "Header Text" at bounding box center [718, 349] width 1061 height 20
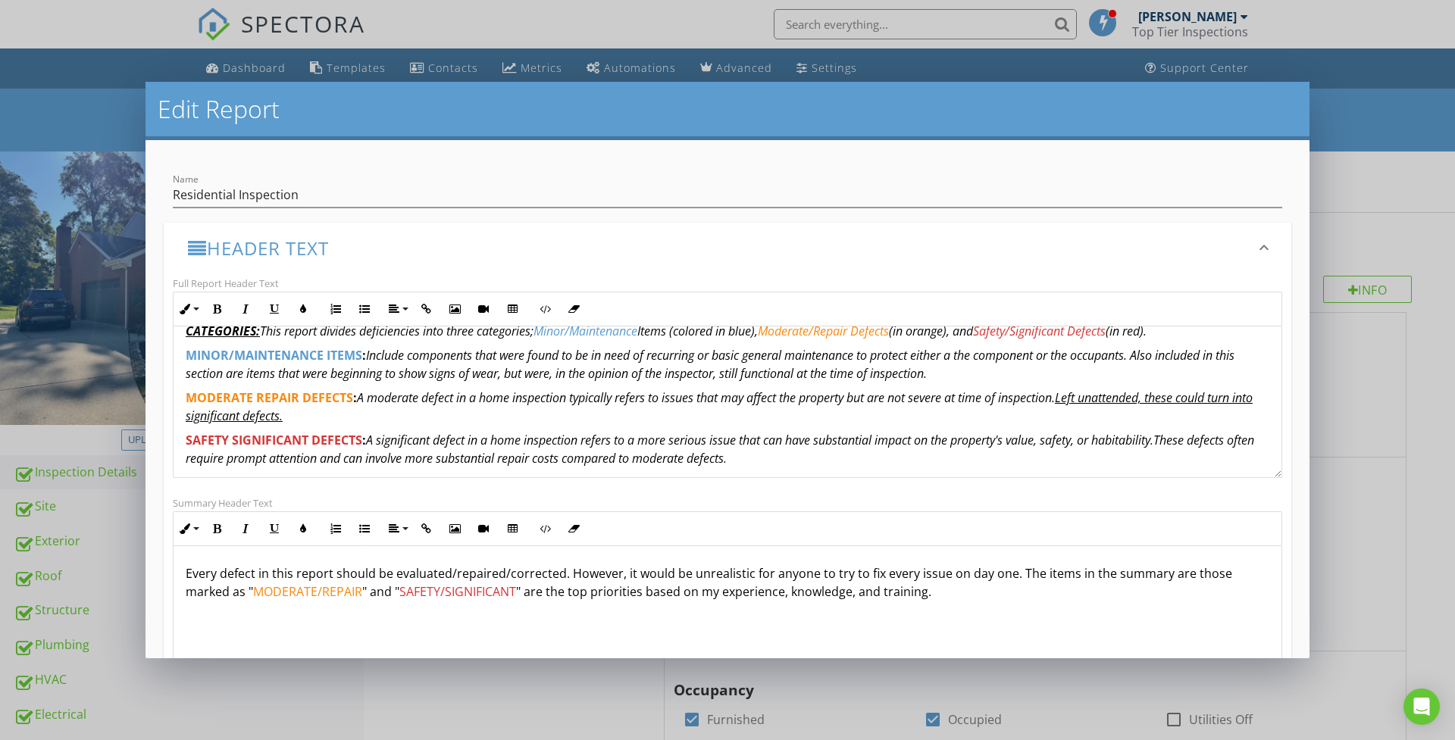
scroll to position [170, 0]
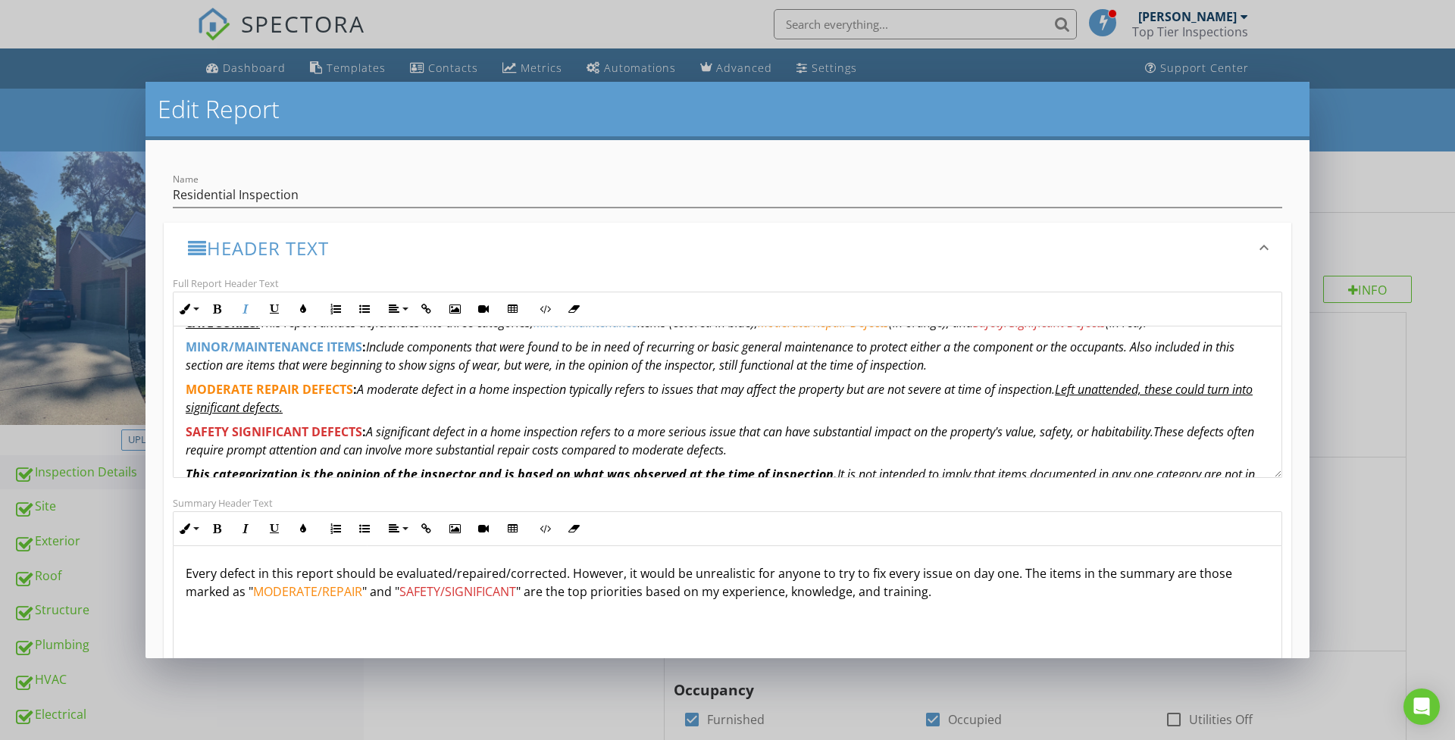
drag, startPoint x: 955, startPoint y: 362, endPoint x: 1147, endPoint y: 347, distance: 192.3
click at [1147, 347] on p "MINOR/MAINTENANCE ITEMS : Include components that were found to be in need of r…" at bounding box center [727, 356] width 1083 height 36
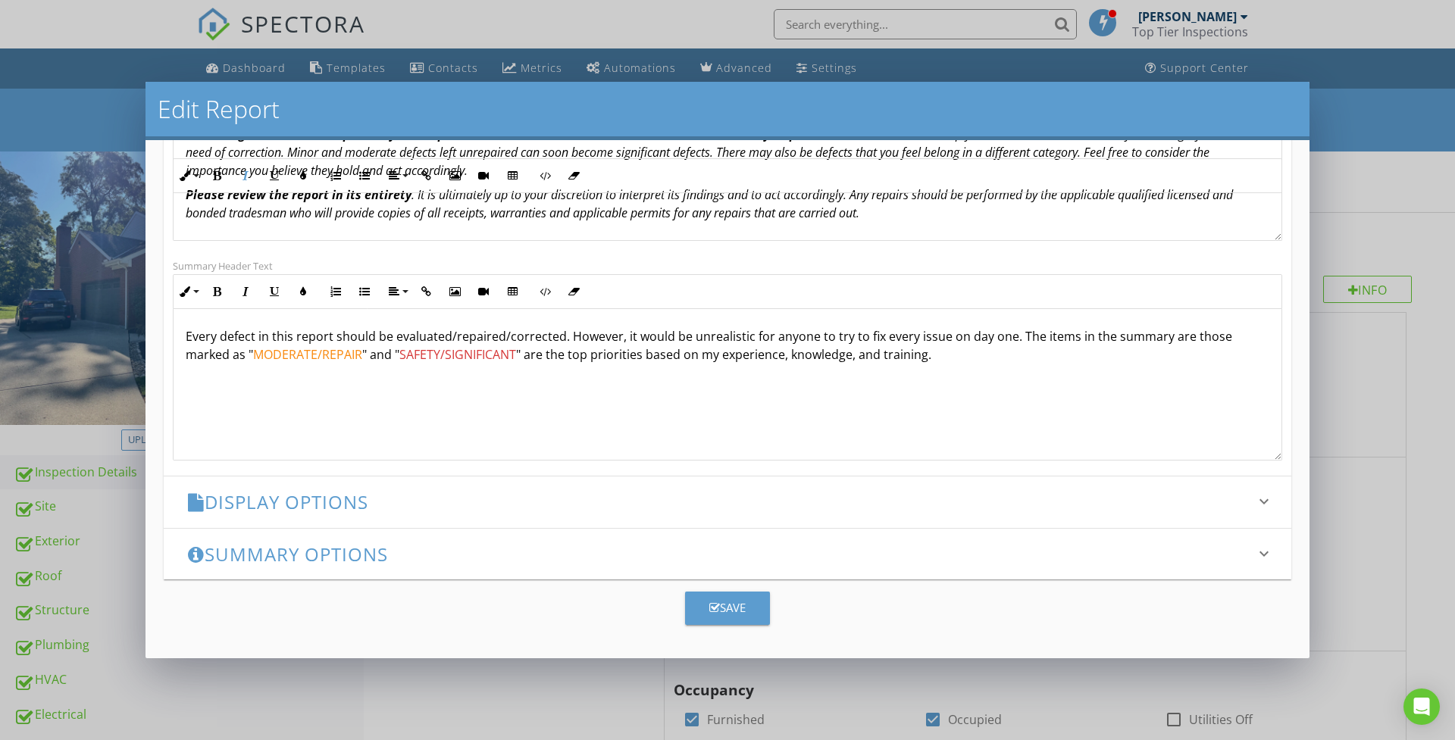
scroll to position [237, 0]
click at [734, 614] on div "Save" at bounding box center [727, 607] width 36 height 17
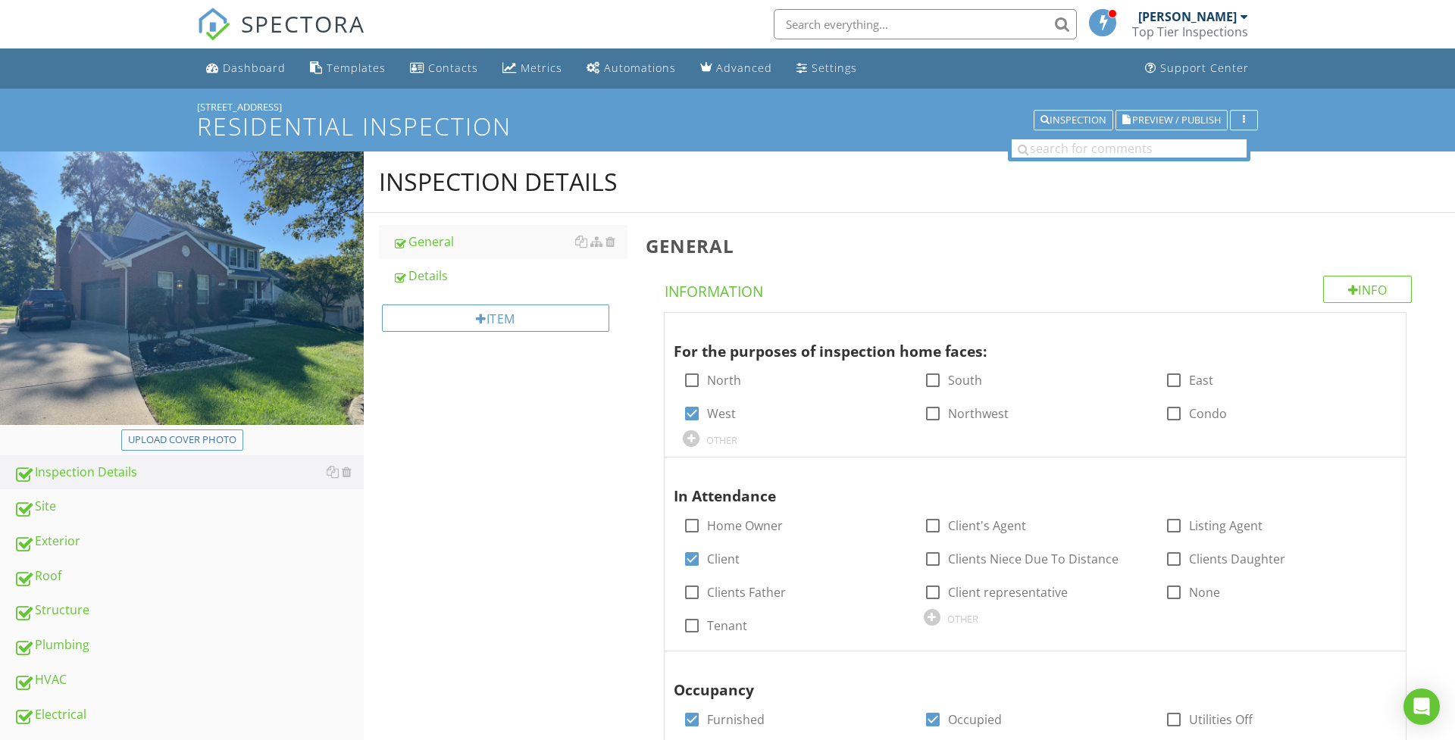
scroll to position [0, 0]
click at [1138, 123] on span "Preview / Publish" at bounding box center [1176, 120] width 89 height 10
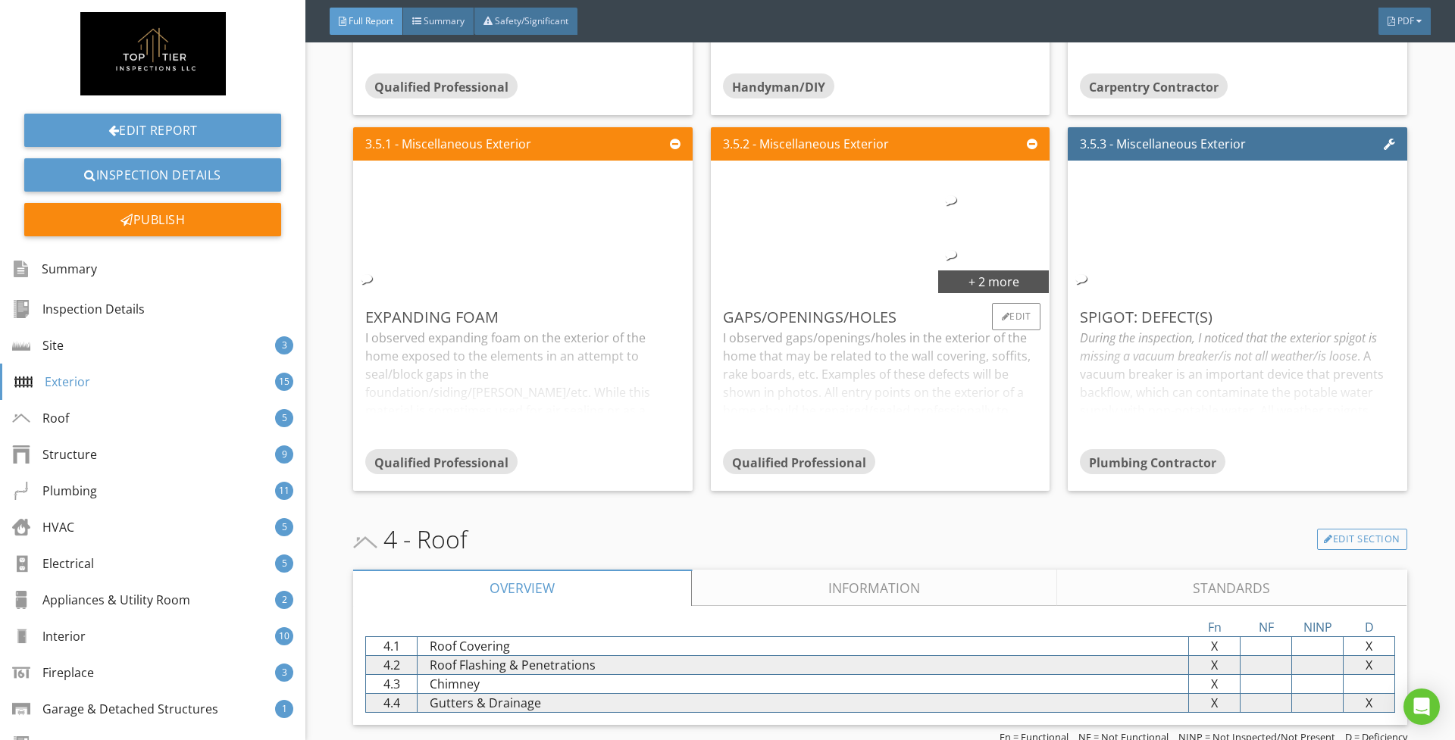
scroll to position [3866, 0]
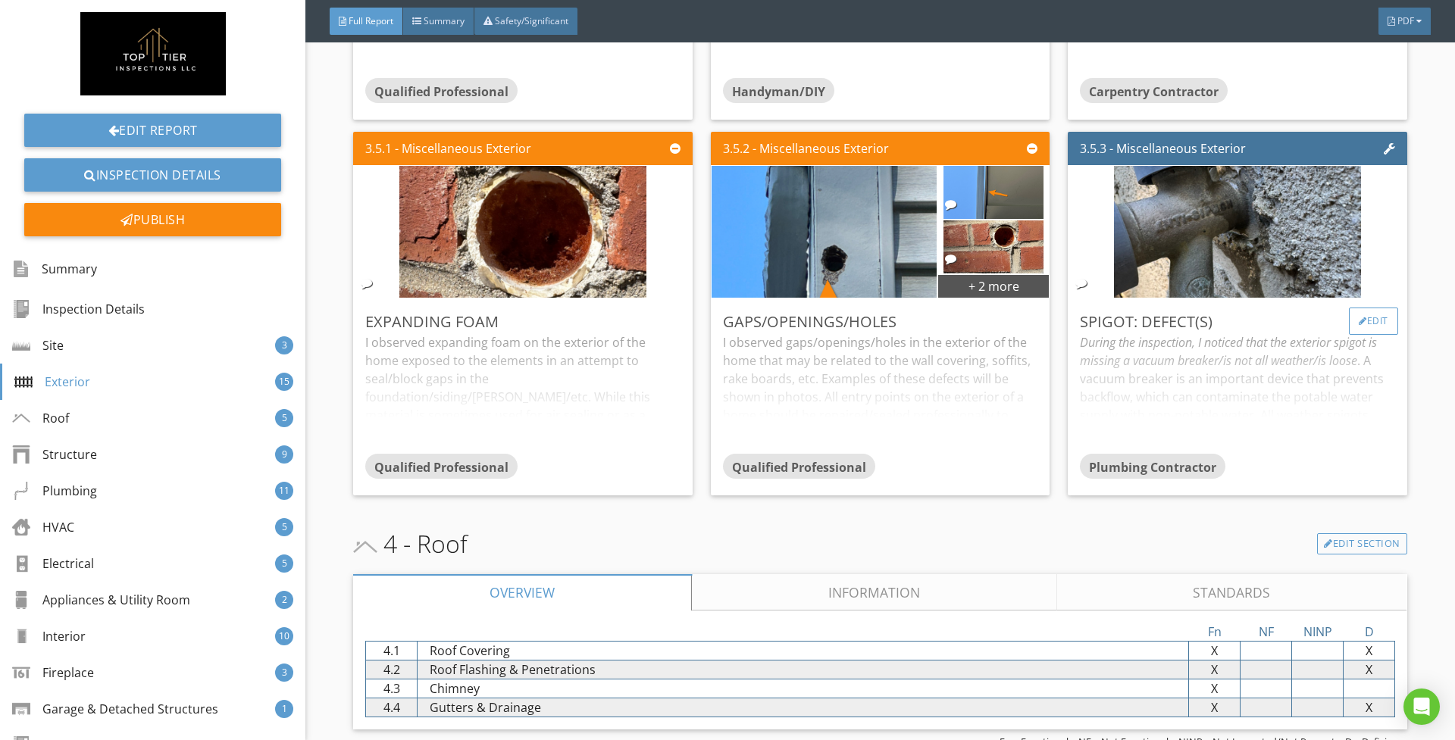
click at [1370, 329] on div "Edit" at bounding box center [1373, 321] width 49 height 27
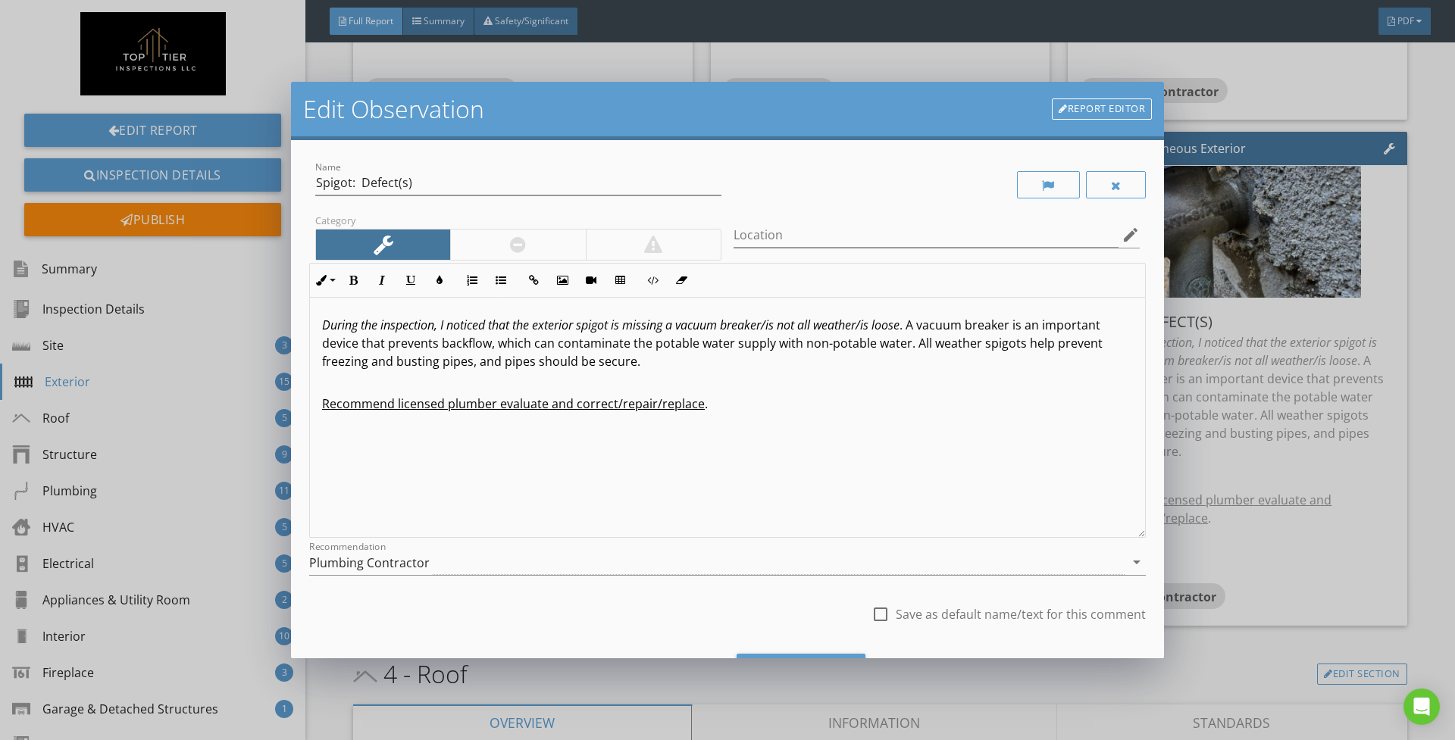
click at [528, 240] on div at bounding box center [517, 245] width 135 height 30
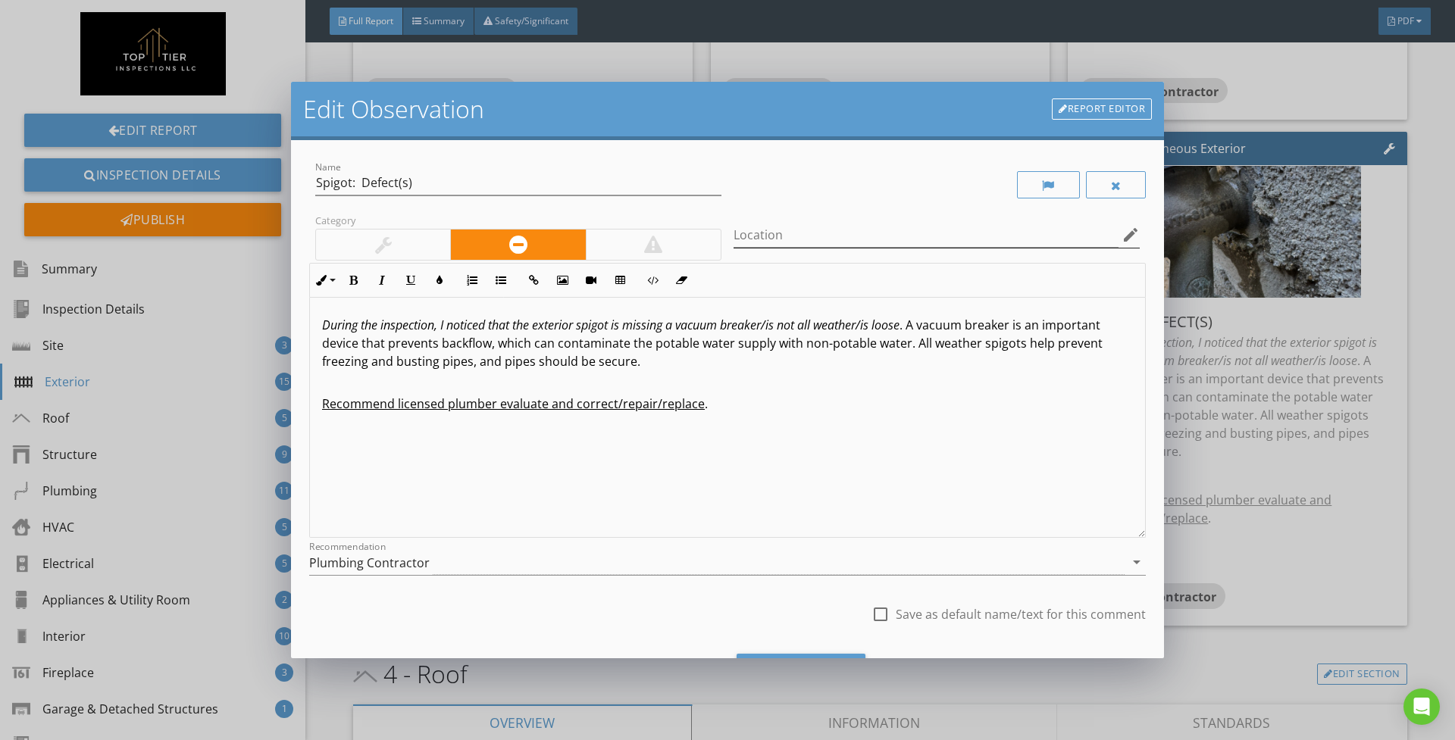
scroll to position [0, 0]
click at [800, 237] on input "Location" at bounding box center [925, 235] width 385 height 25
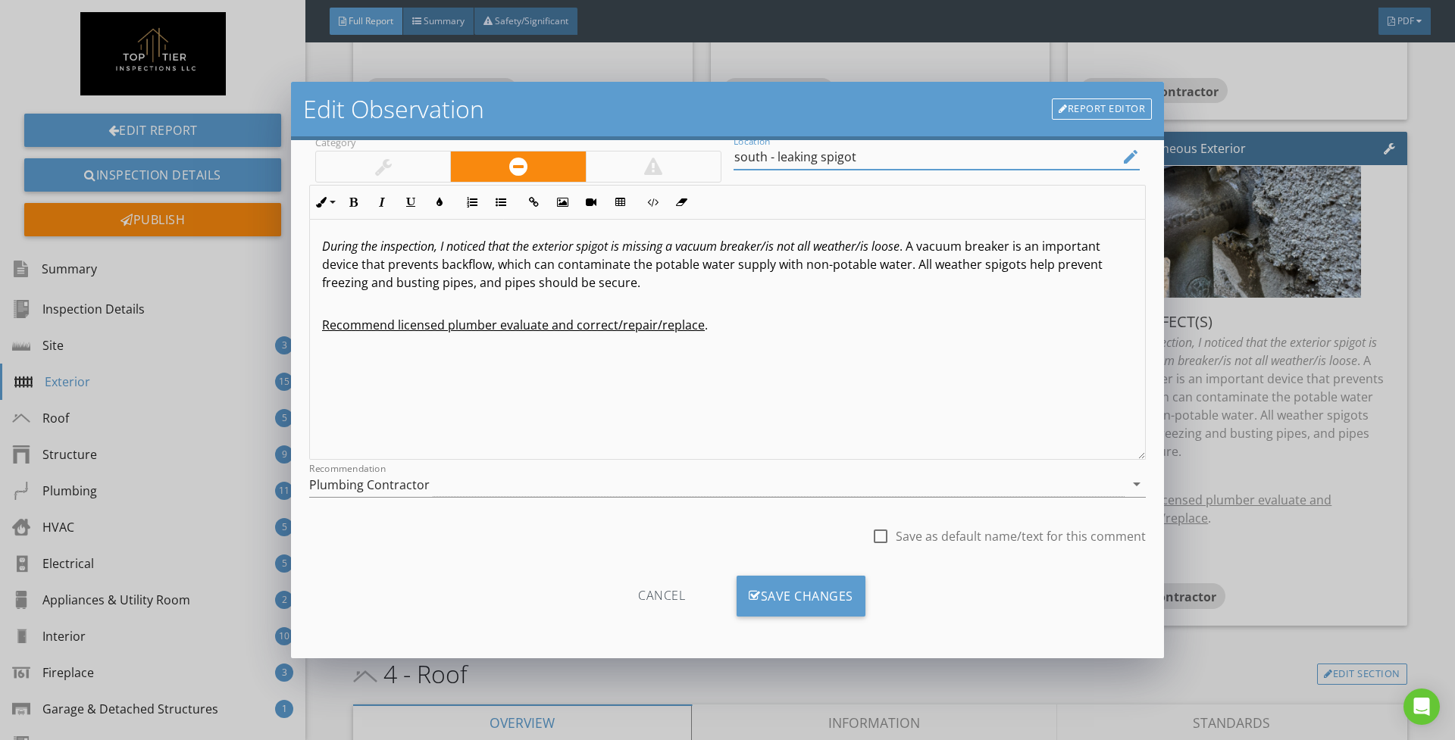
scroll to position [80, 0]
type input "south - leaking spigot"
click at [806, 607] on div "Save Changes" at bounding box center [800, 596] width 129 height 41
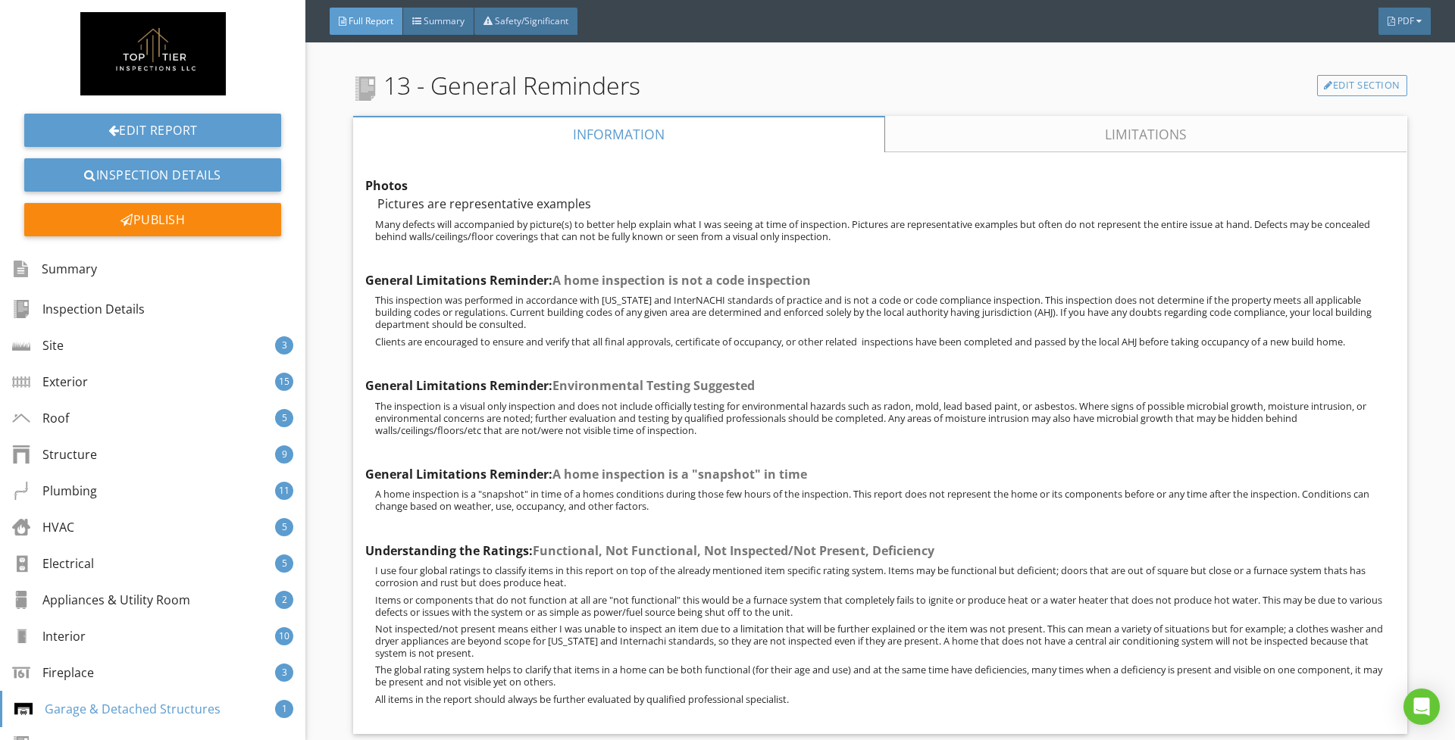
scroll to position [14812, 0]
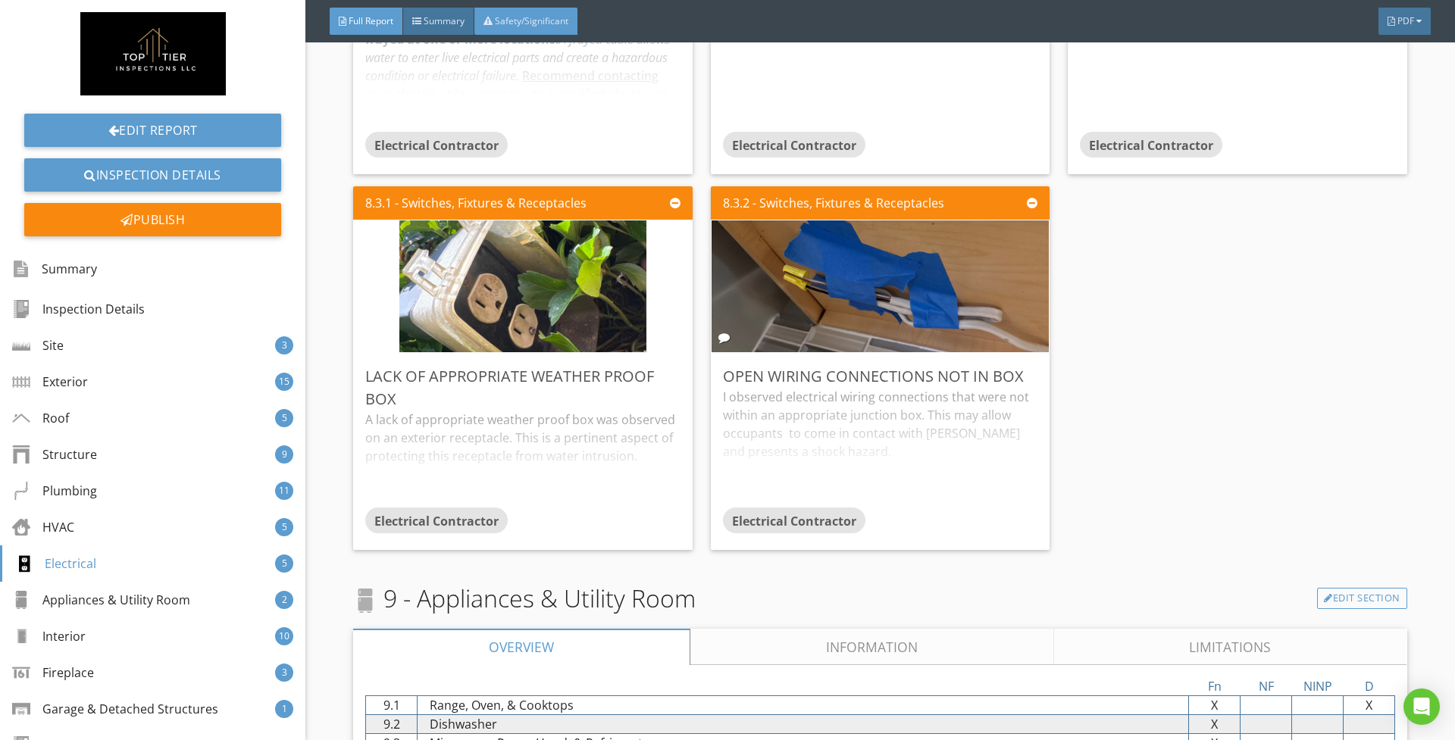
click at [521, 27] on div "Safety/Significant" at bounding box center [525, 21] width 103 height 27
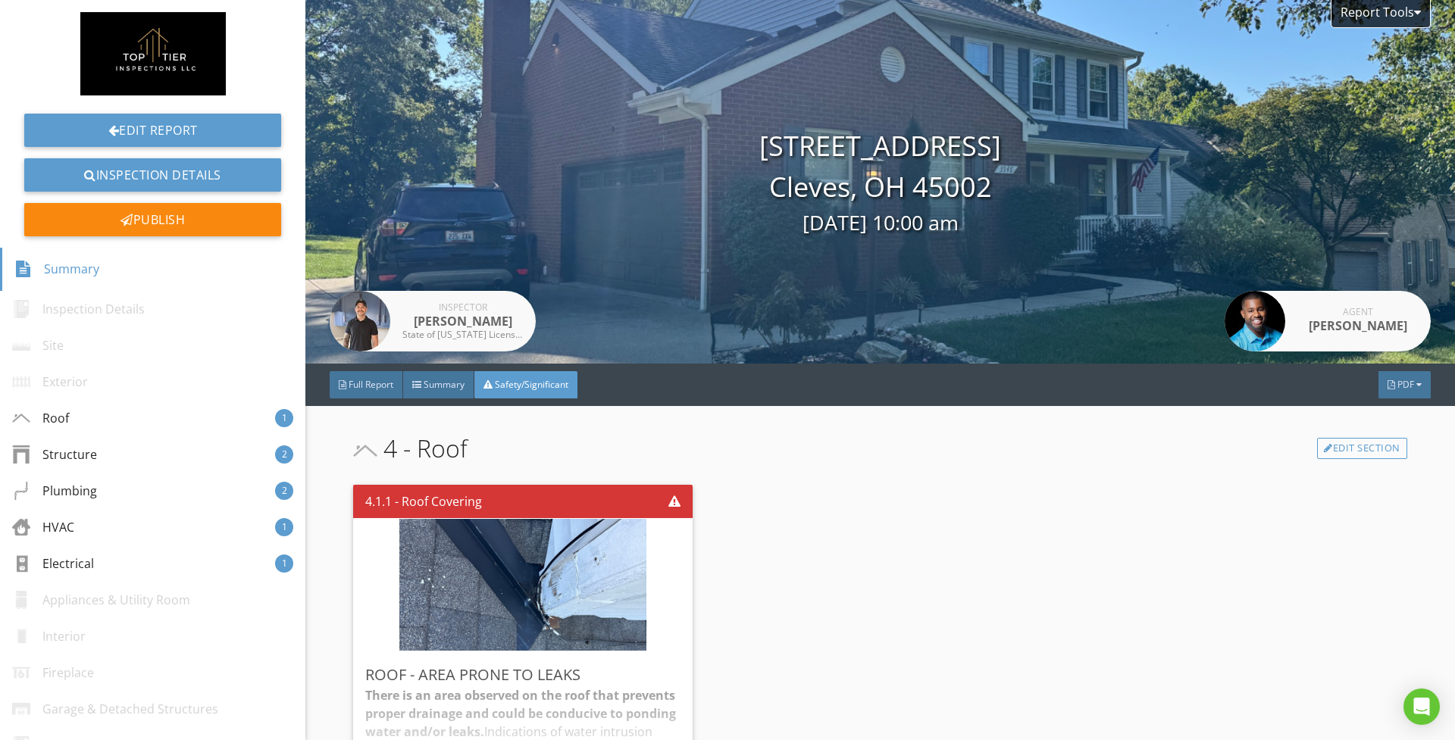
scroll to position [0, 0]
click at [373, 388] on span "Full Report" at bounding box center [371, 384] width 45 height 13
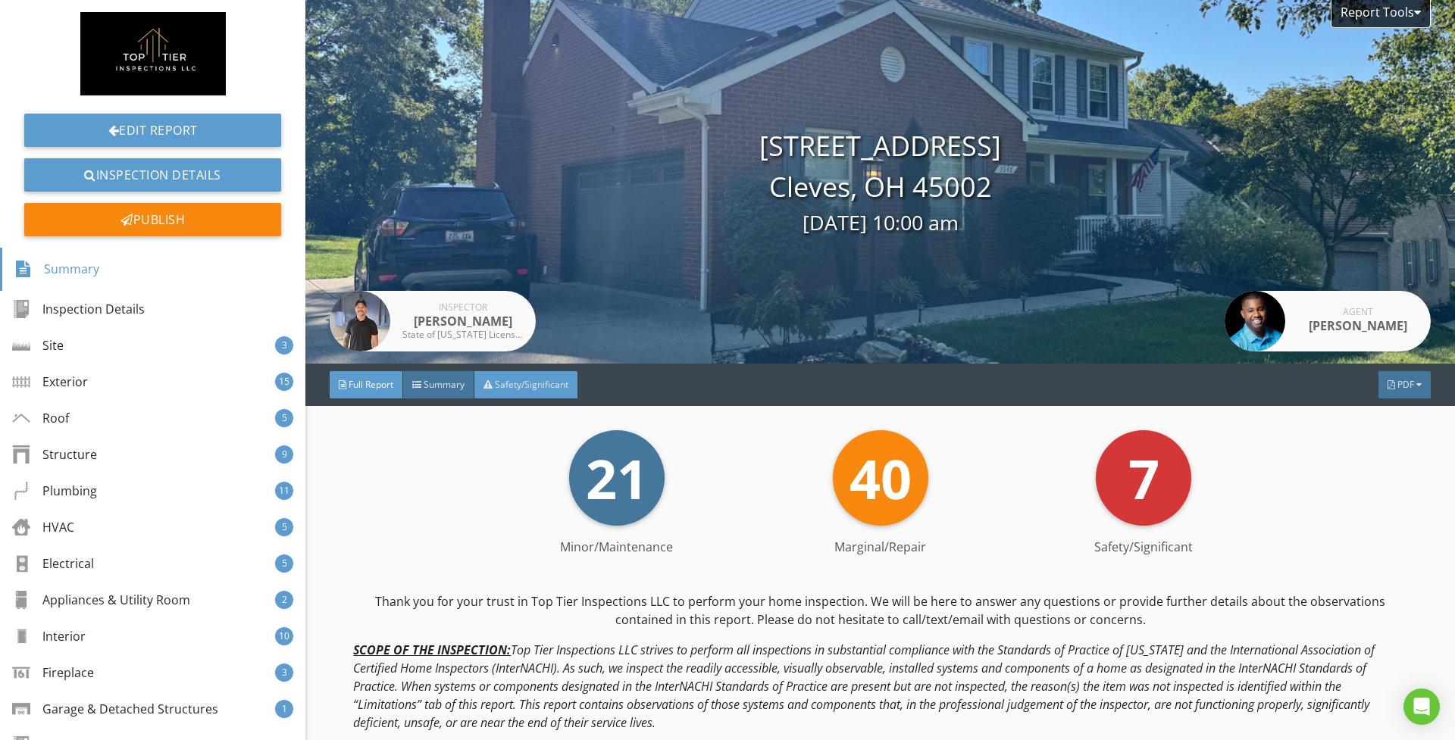
click at [532, 388] on span "Safety/Significant" at bounding box center [531, 384] width 73 height 13
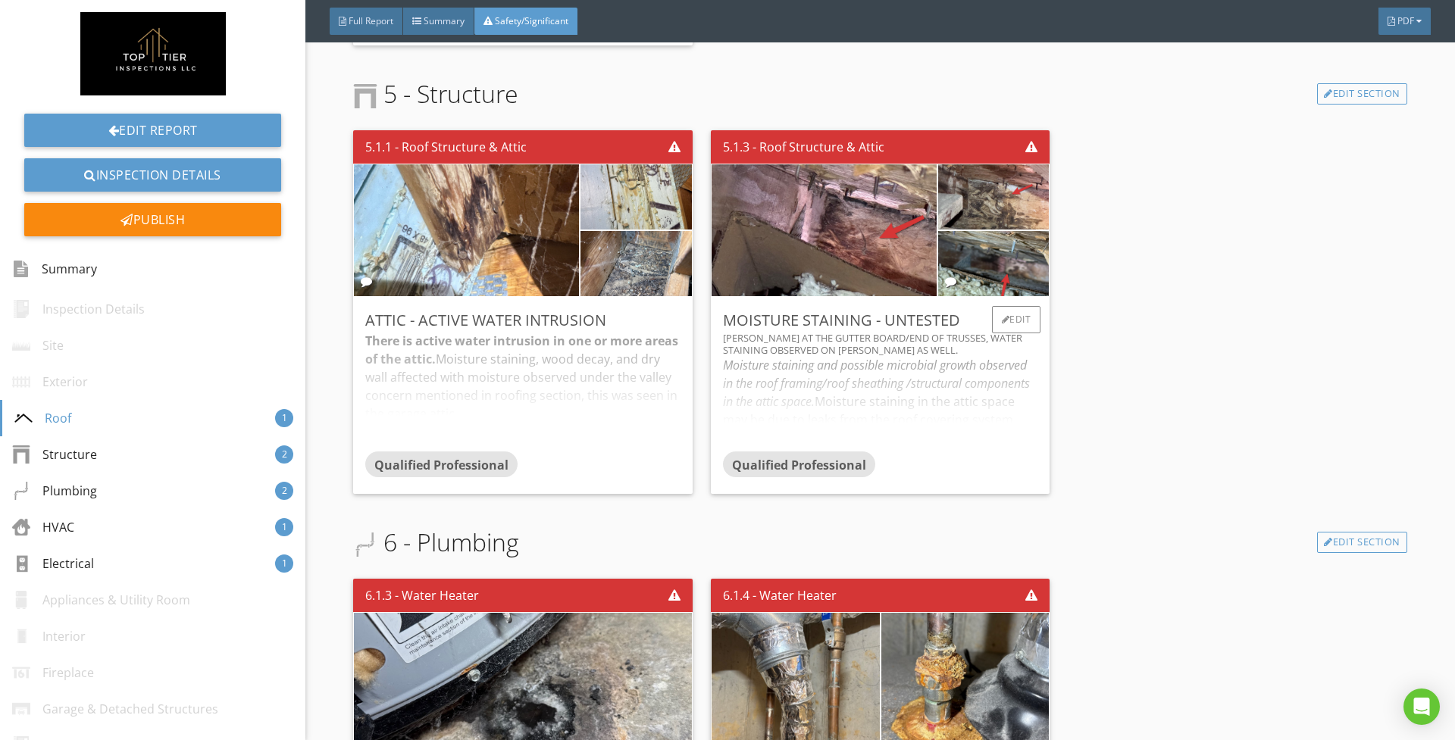
scroll to position [727, 0]
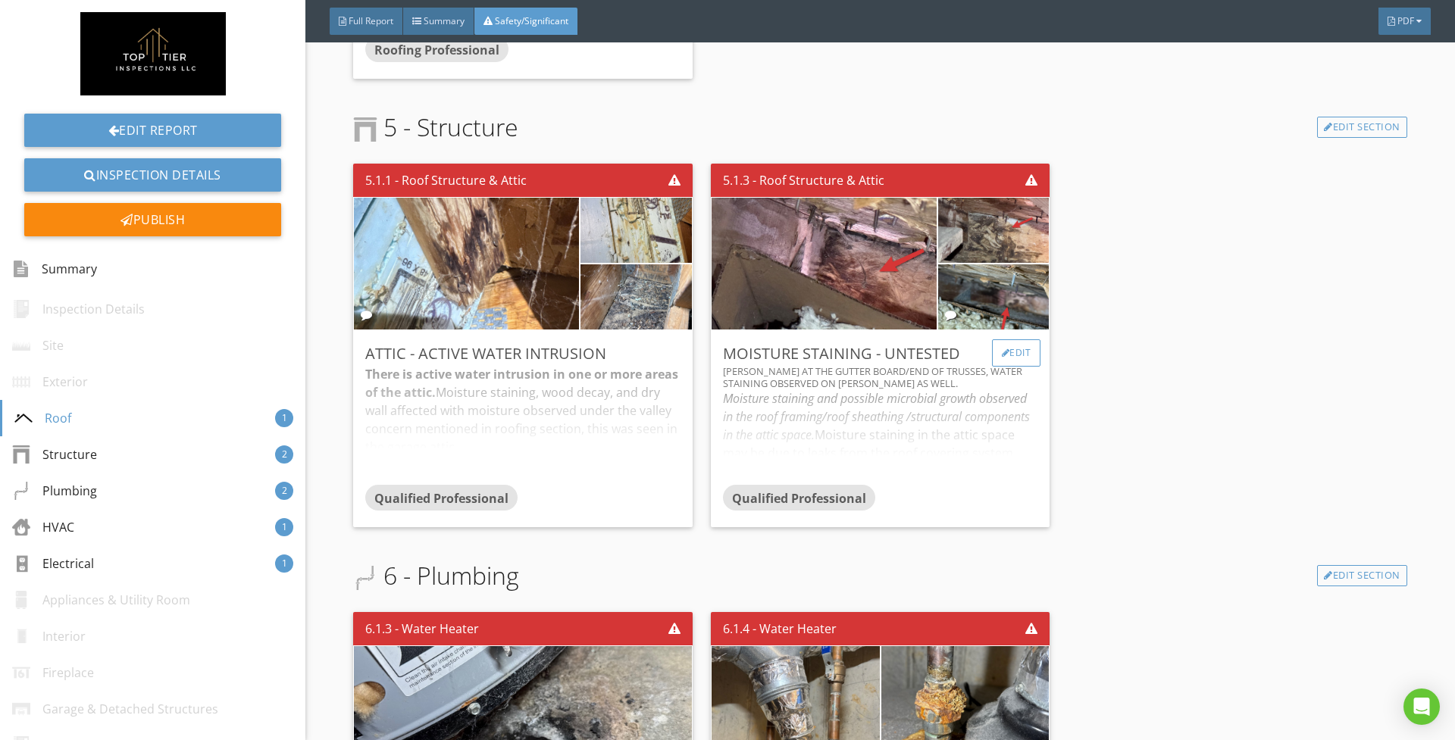
click at [1007, 349] on div "Edit" at bounding box center [1016, 352] width 49 height 27
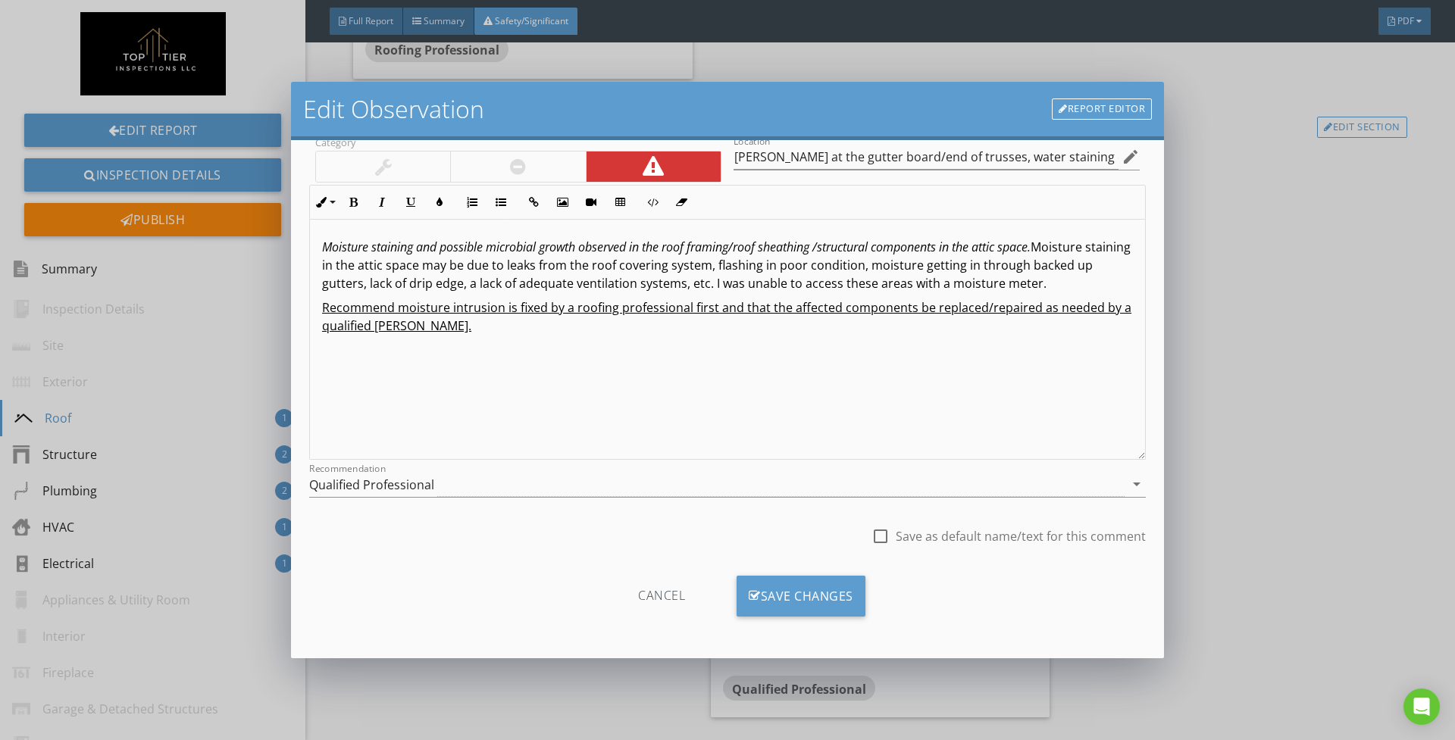
scroll to position [80, 0]
click at [1105, 98] on link "Report Editor" at bounding box center [1102, 108] width 100 height 21
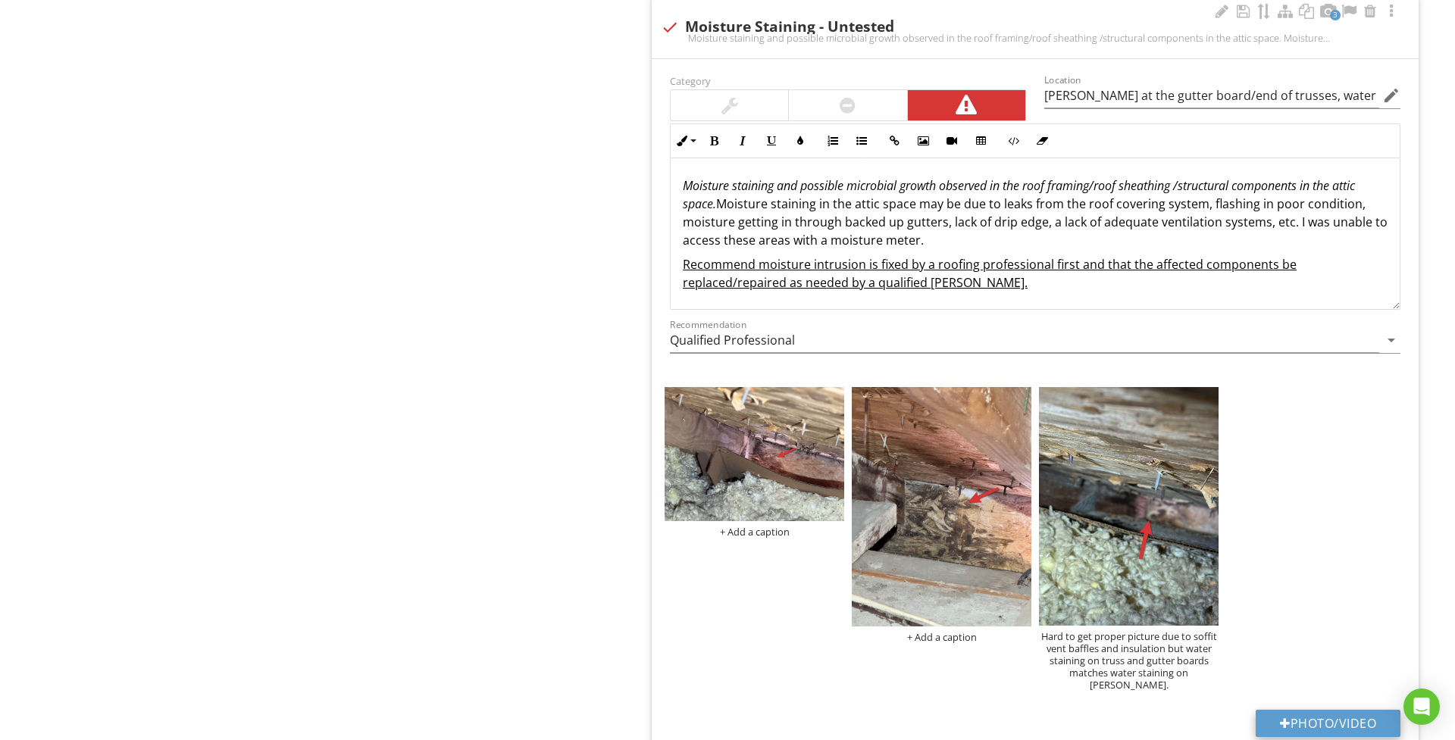
click at [1321, 721] on button "Photo/Video" at bounding box center [1327, 723] width 145 height 27
type input "C:\fakepath\IMG_9901.jpeg"
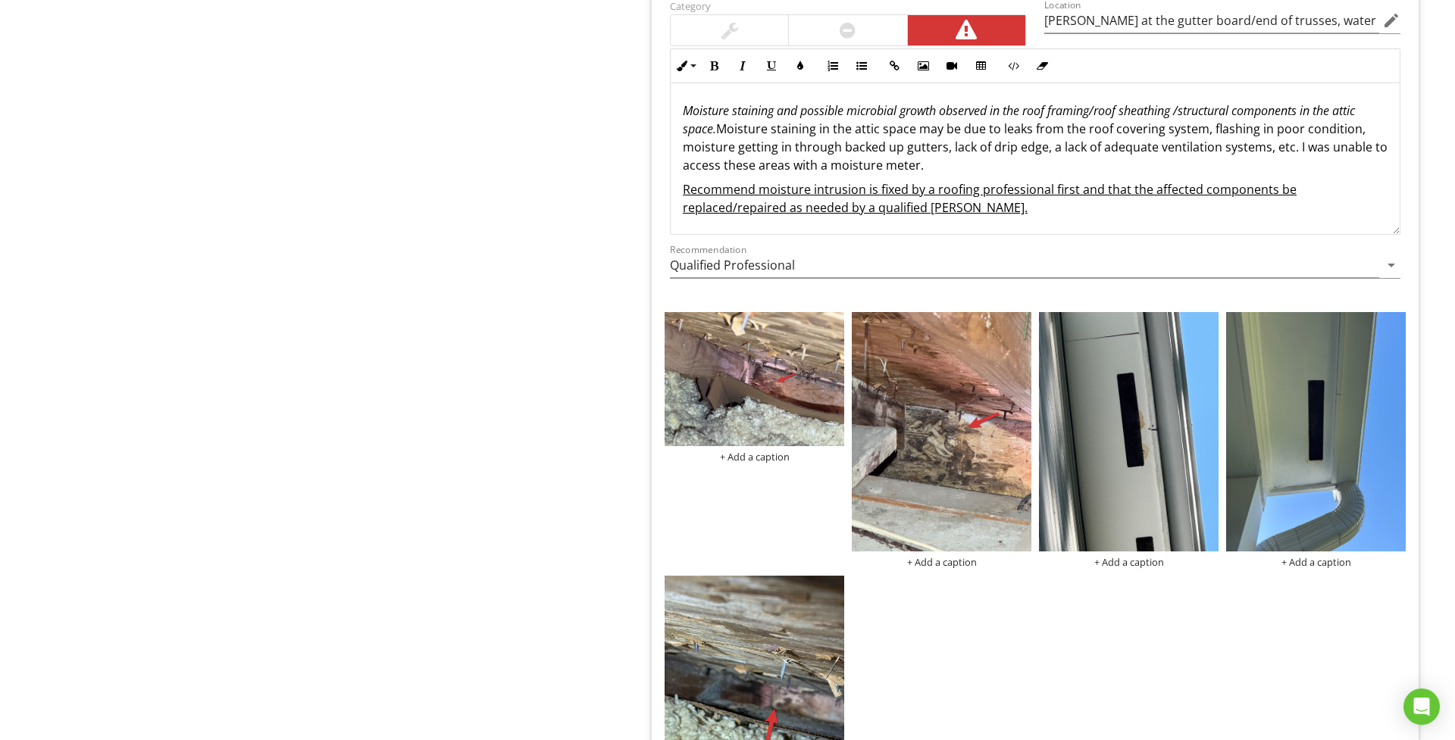
scroll to position [3943, 0]
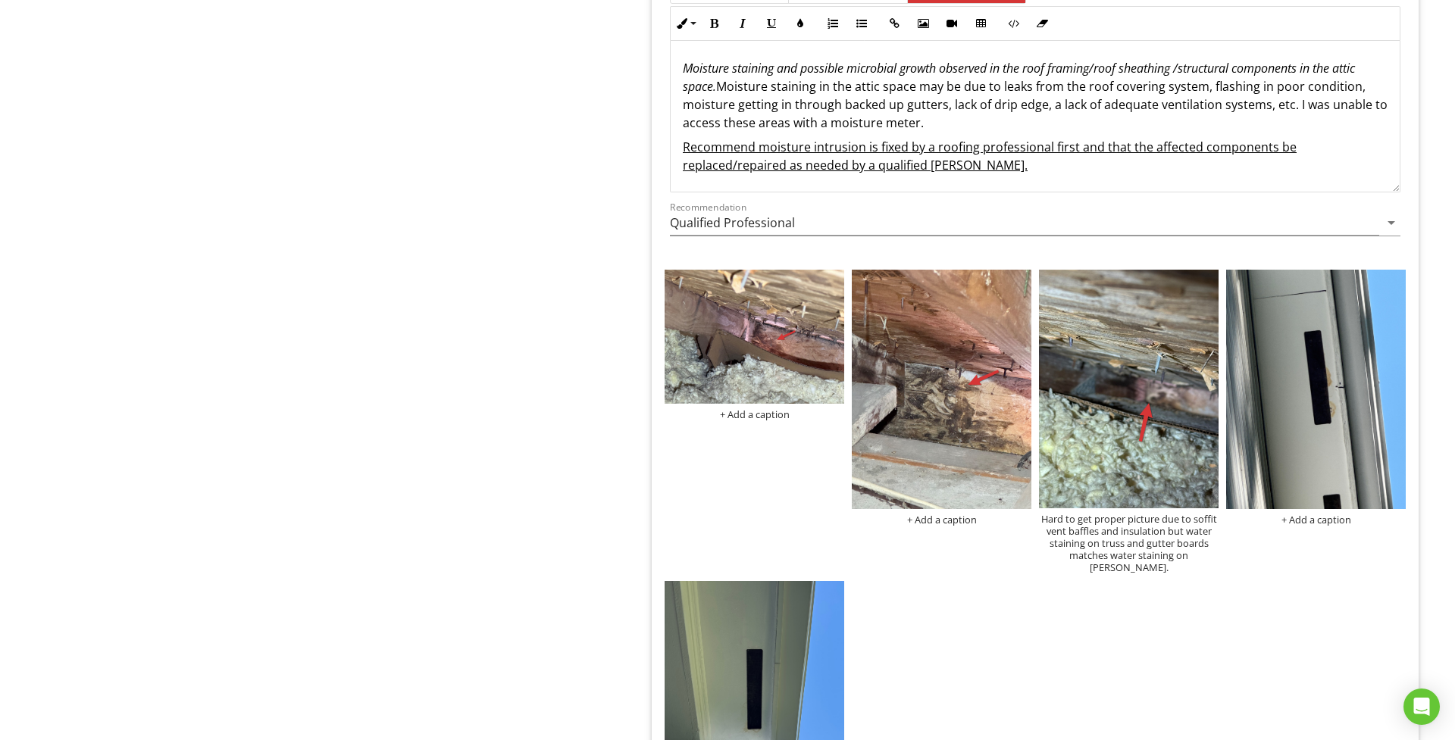
drag, startPoint x: 755, startPoint y: 662, endPoint x: 765, endPoint y: 655, distance: 12.4
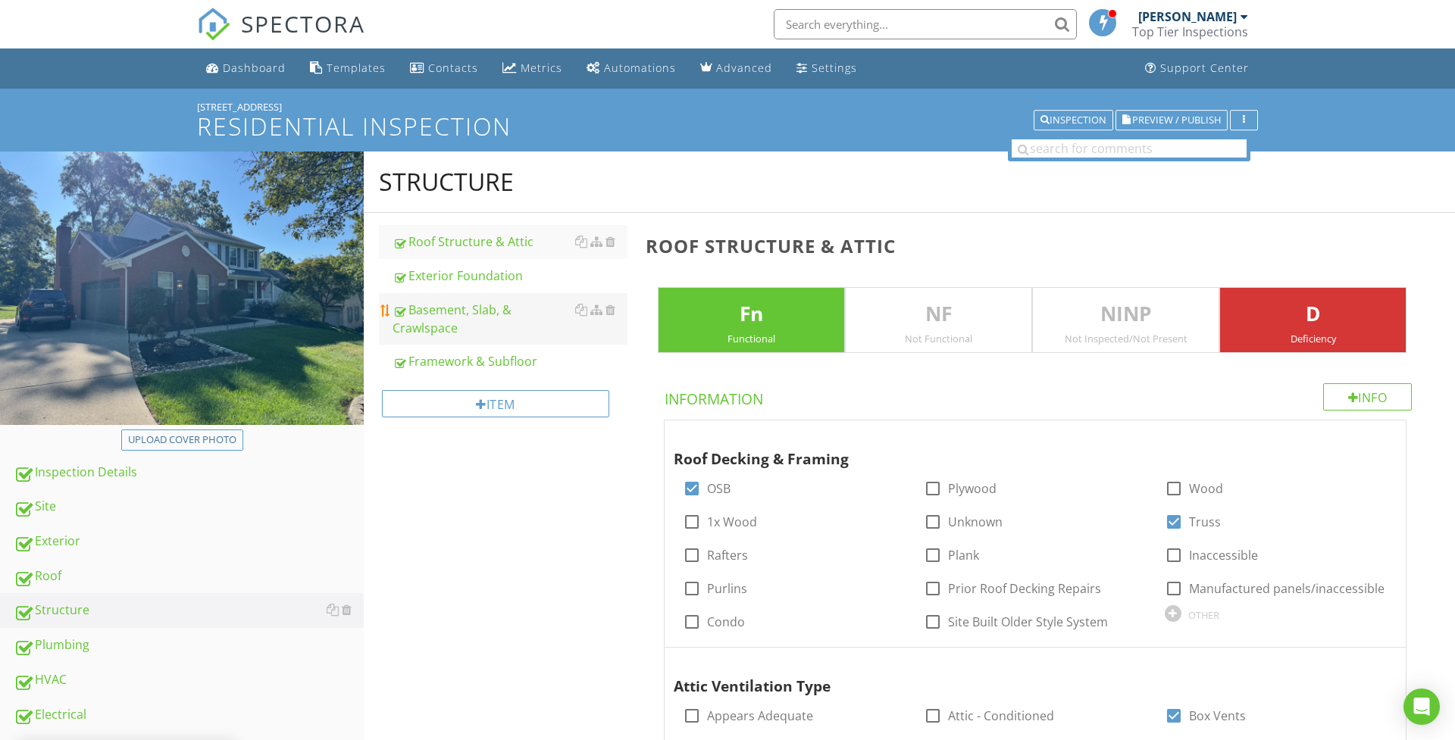
scroll to position [0, 0]
click at [142, 580] on div "Roof" at bounding box center [189, 577] width 350 height 20
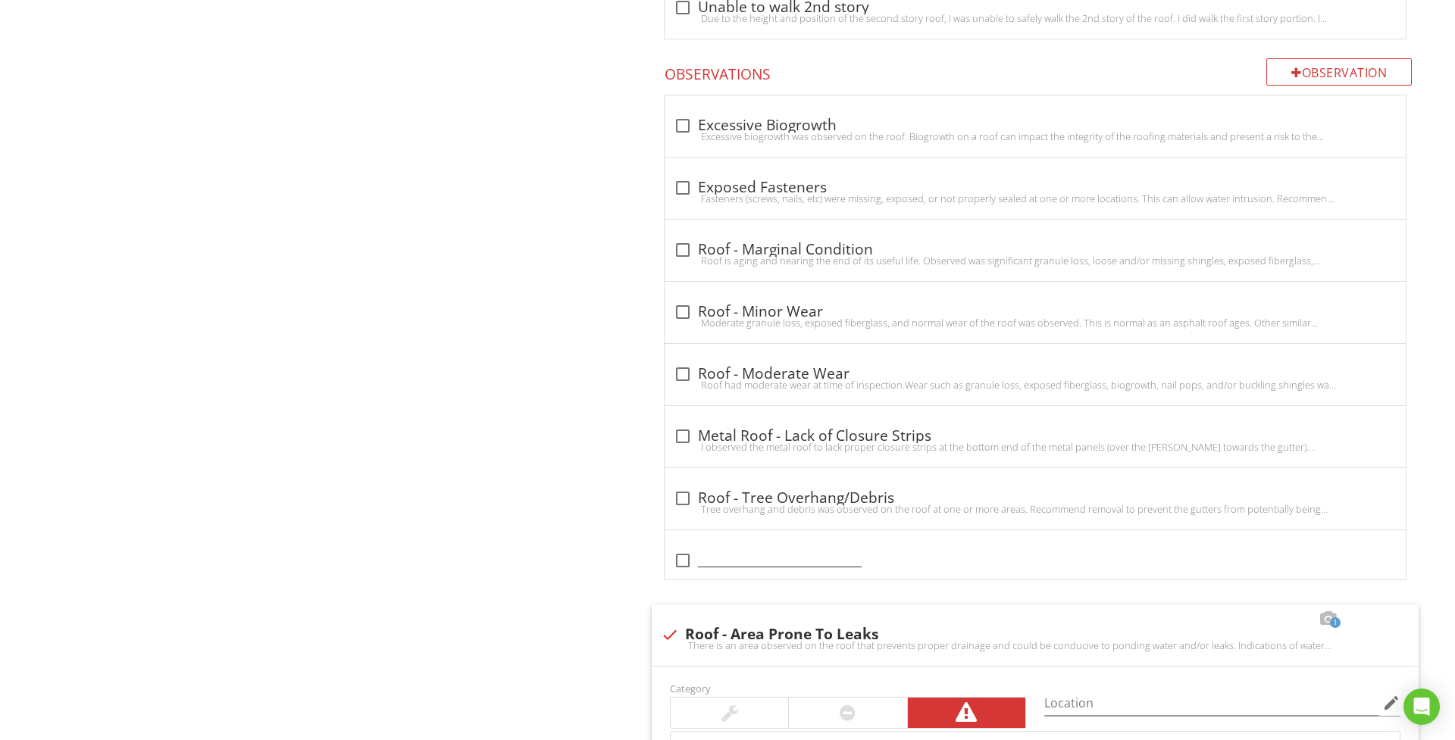
scroll to position [1225, 0]
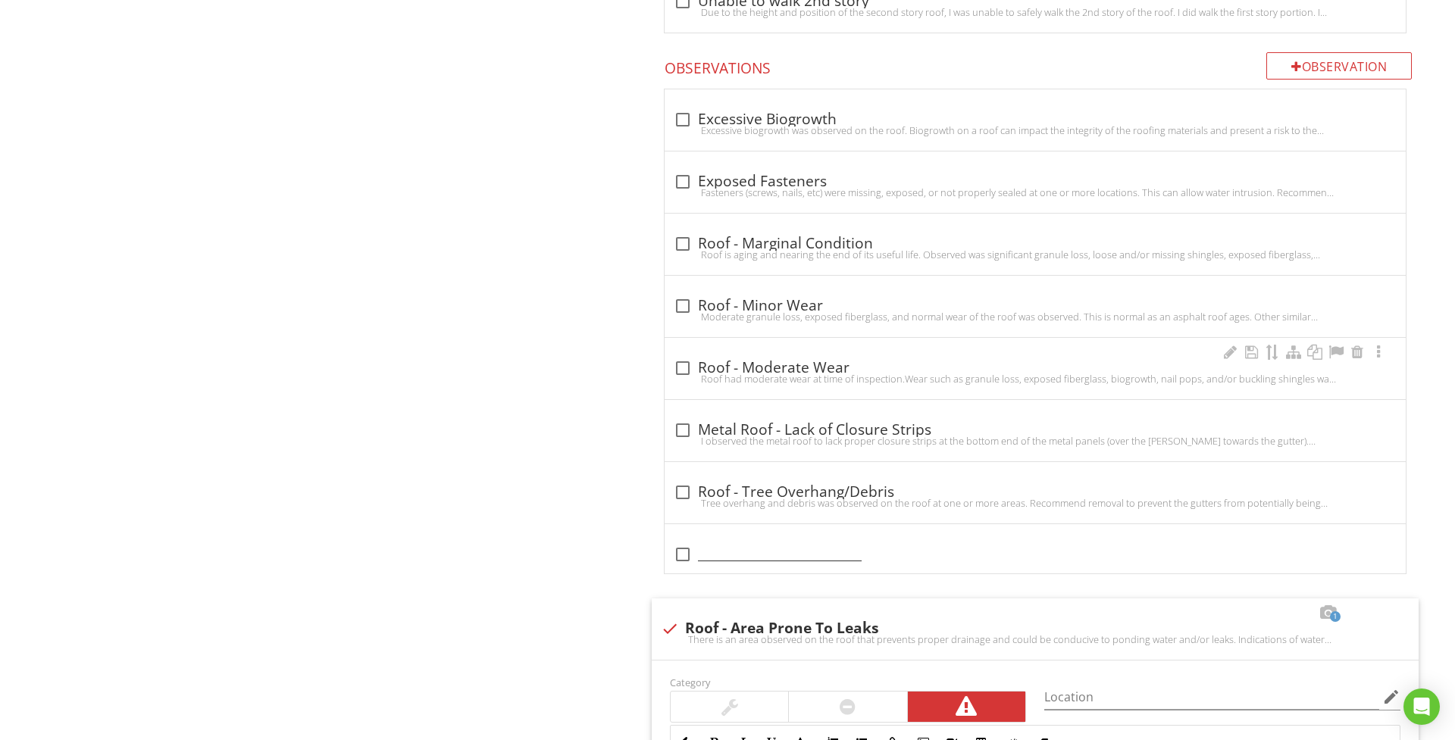
click at [682, 375] on div "Roof had moderate wear at time of inspection.Wear such as granule loss, exposed…" at bounding box center [1035, 379] width 723 height 12
checkbox input "true"
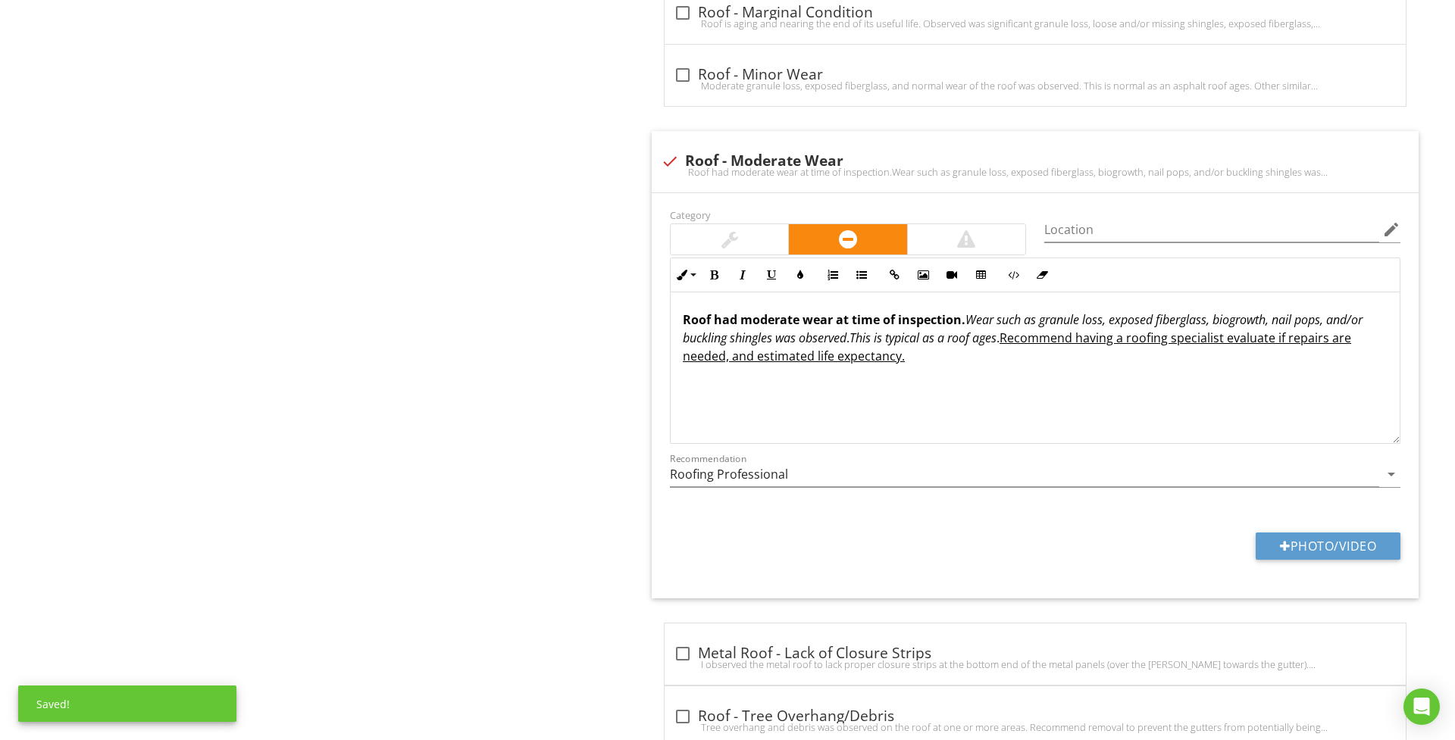
scroll to position [1458, 0]
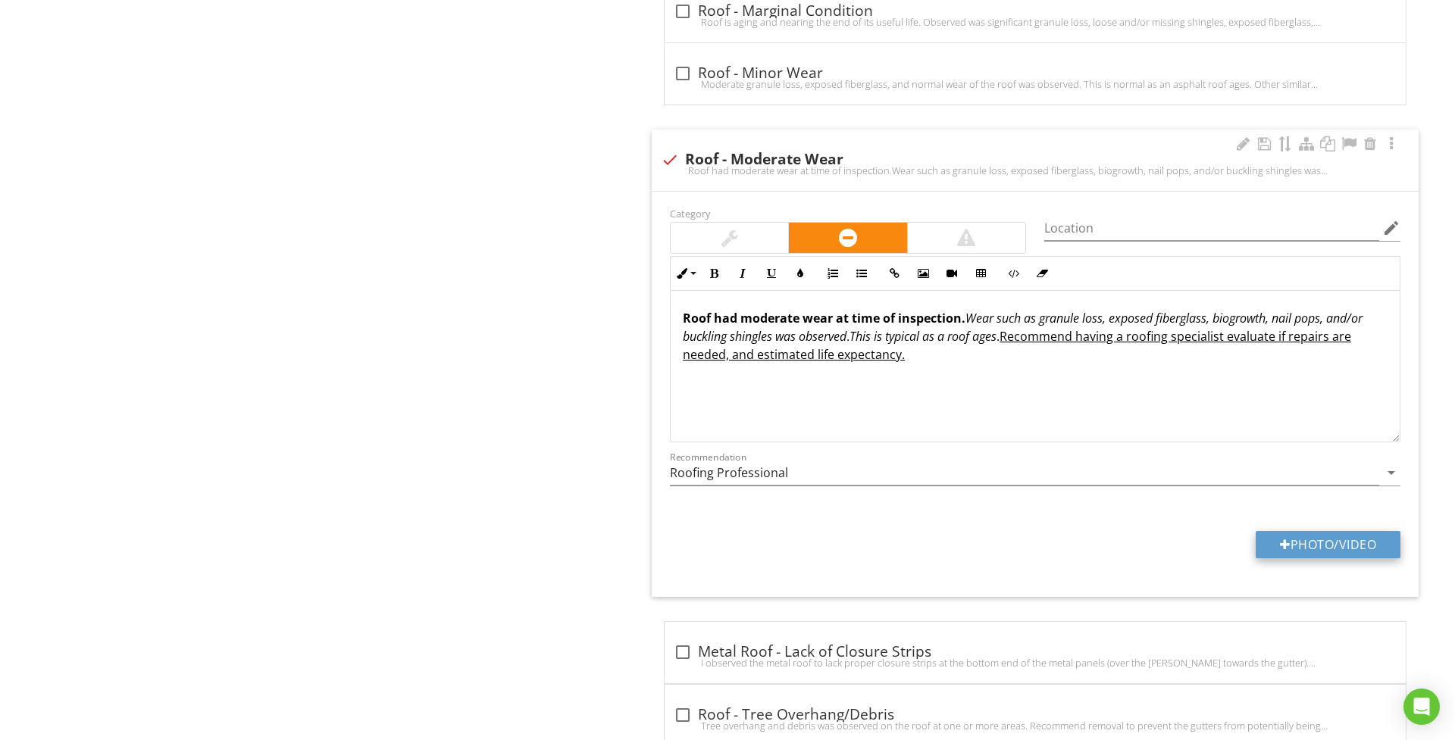
click at [1274, 555] on button "Photo/Video" at bounding box center [1327, 544] width 145 height 27
type input "C:\fakepath\IMG_9962.jpeg"
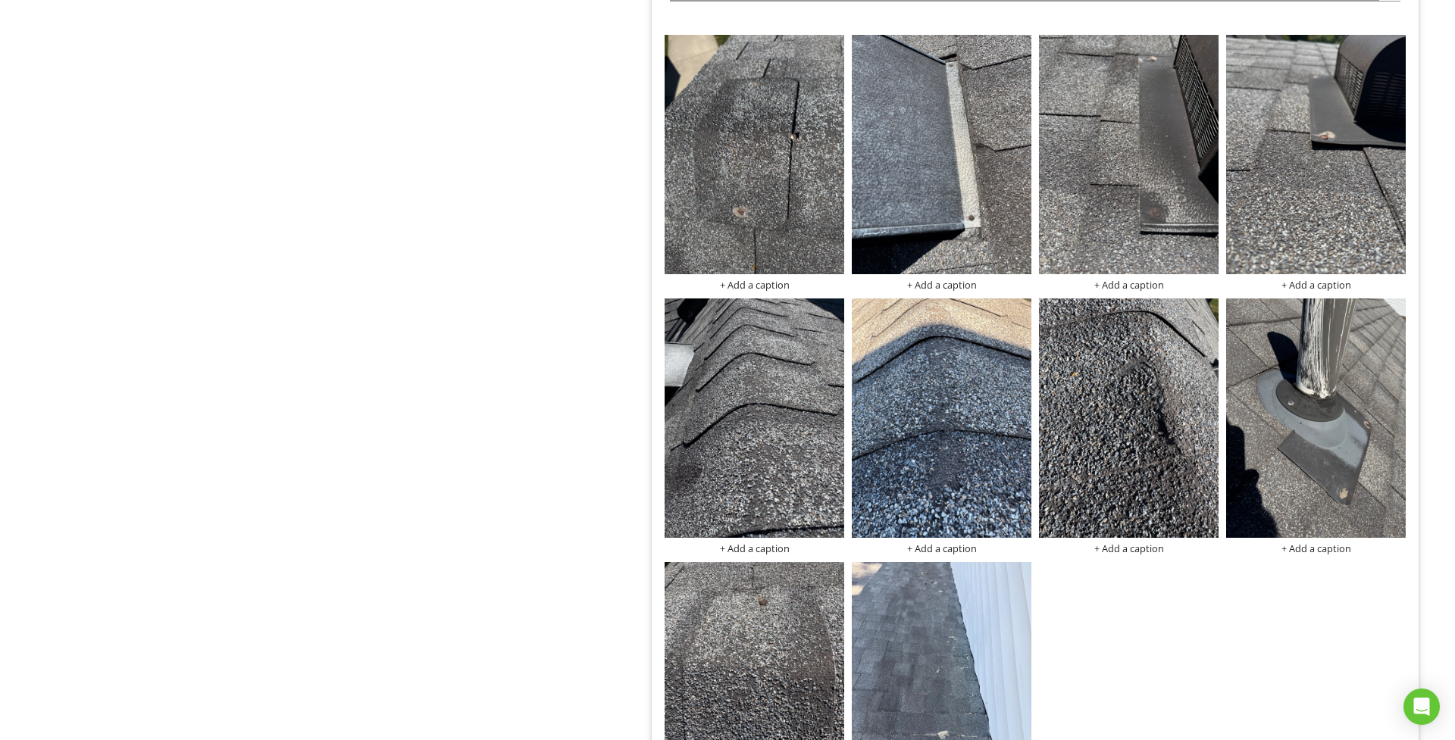
scroll to position [1938, 0]
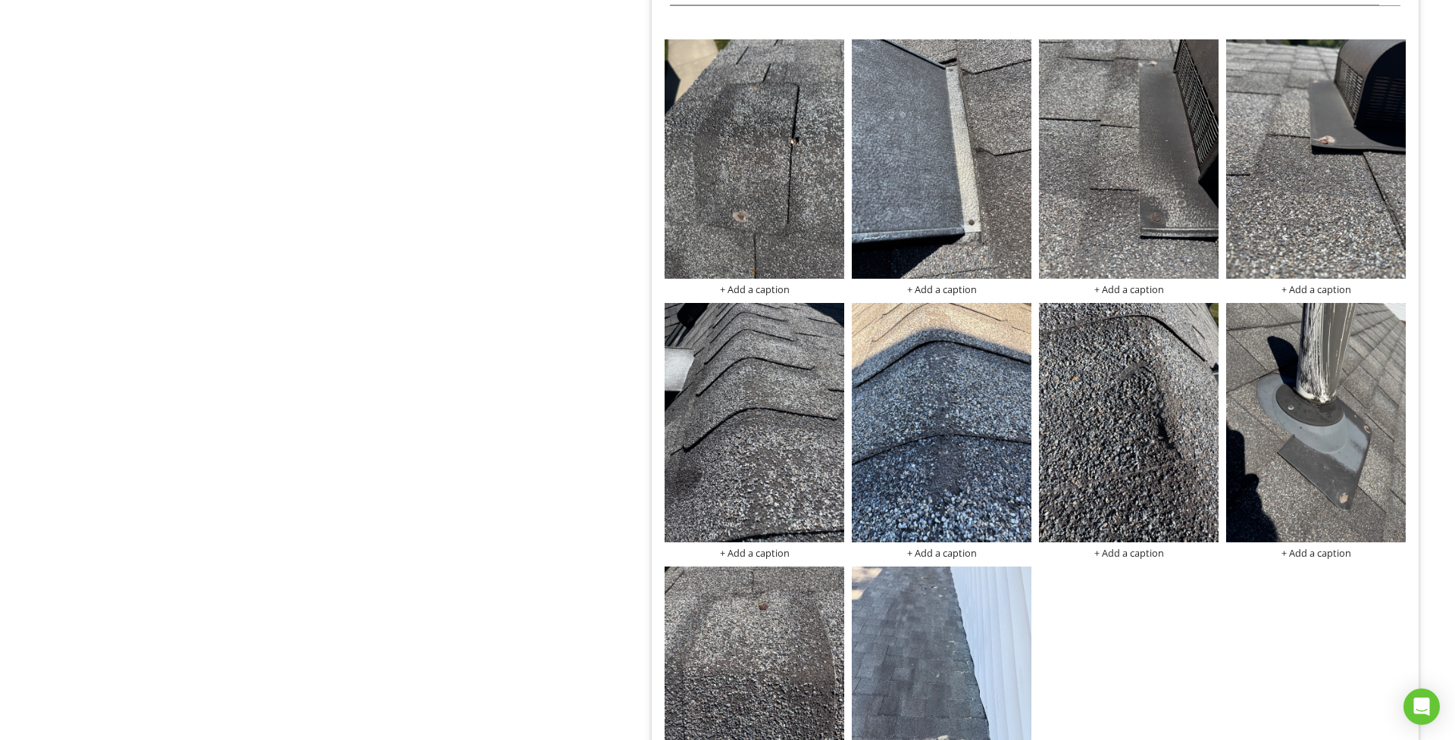
click at [558, 445] on div "Roof Roof Covering Roof Flashing & Penetrations Chimney Gutters & Drainage Item…" at bounding box center [909, 635] width 1091 height 4845
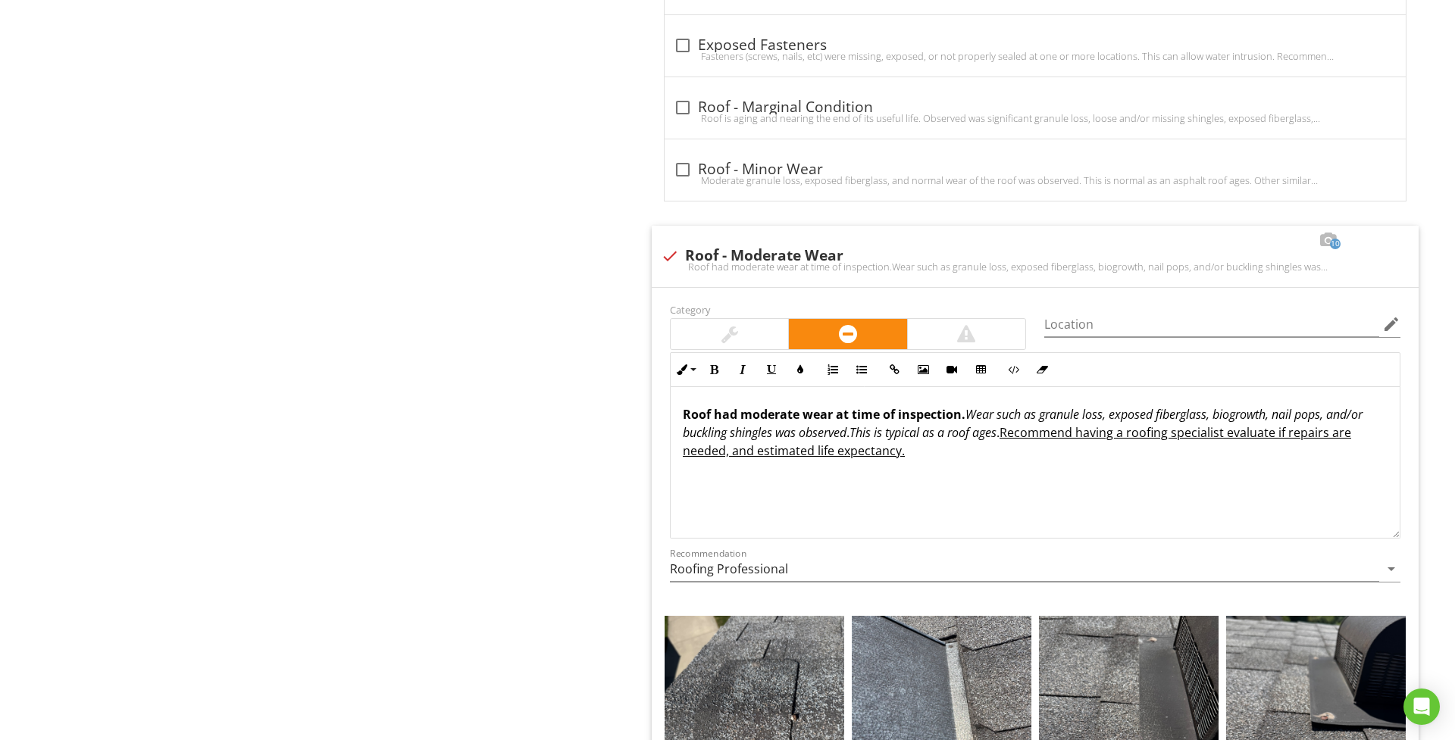
scroll to position [1359, 0]
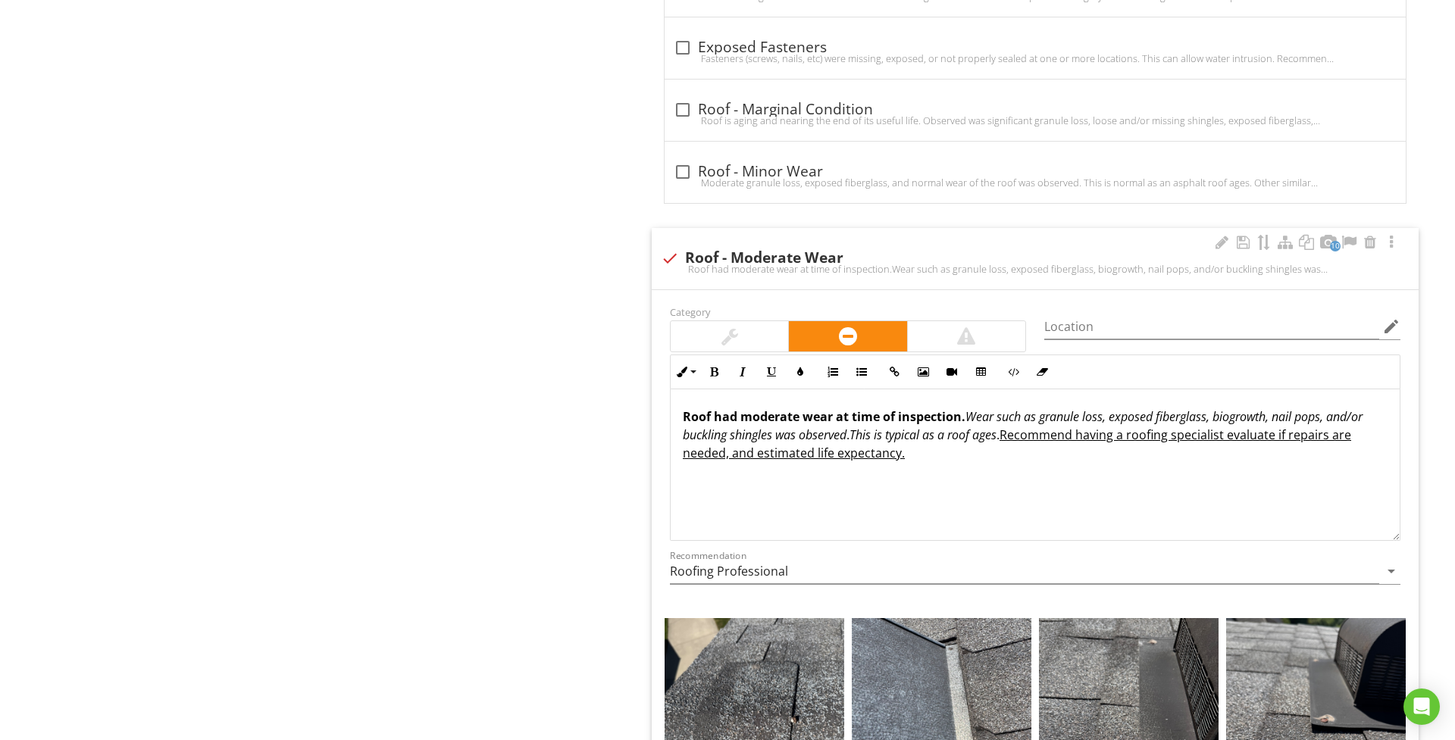
click at [1009, 438] on p "Roof had moderate wear at time of inspection. Wear such as granule loss, expose…" at bounding box center [1035, 435] width 705 height 55
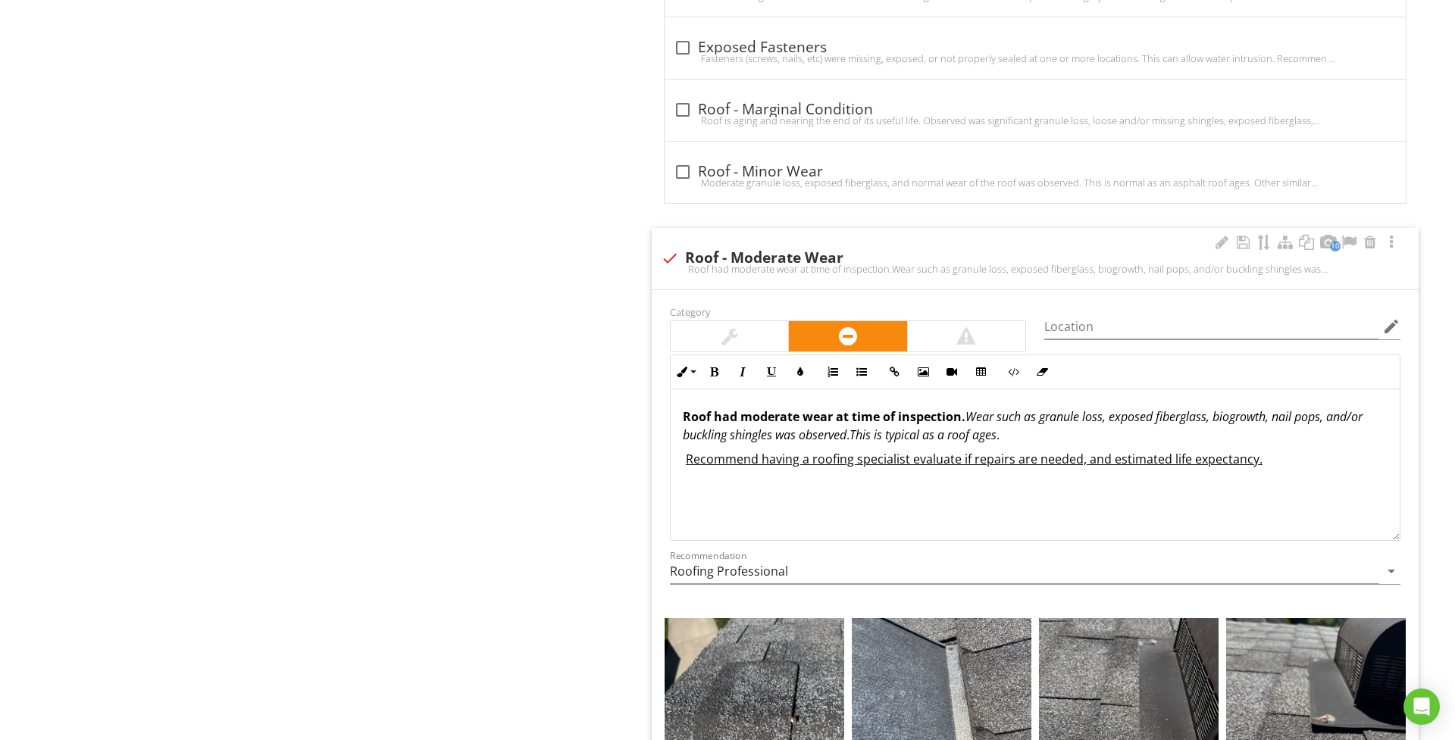
click at [1332, 419] on em "Wear such as granule loss, exposed fiberglass, biogrowth, nail pops, and/or buc…" at bounding box center [1023, 425] width 680 height 35
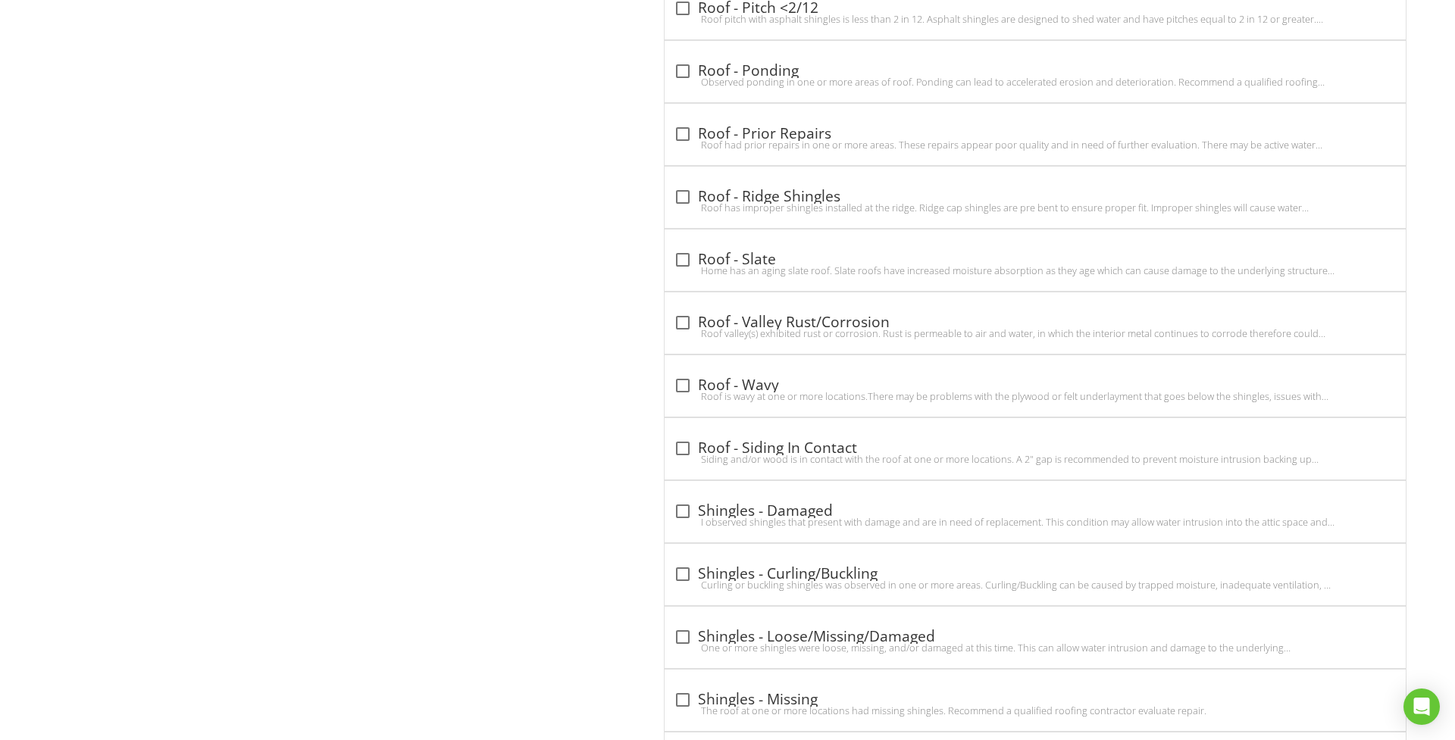
scroll to position [4186, 0]
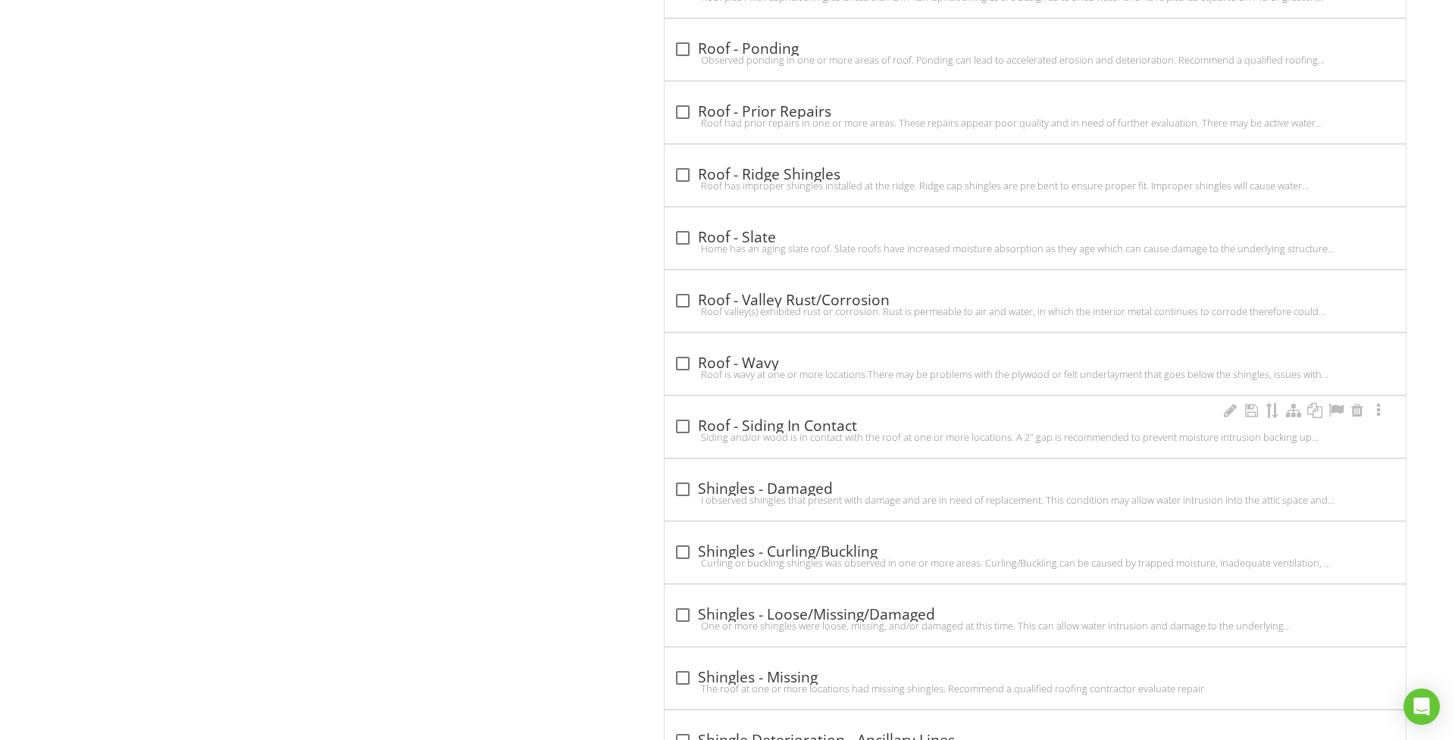
click at [671, 438] on div at bounding box center [683, 427] width 26 height 26
checkbox input "true"
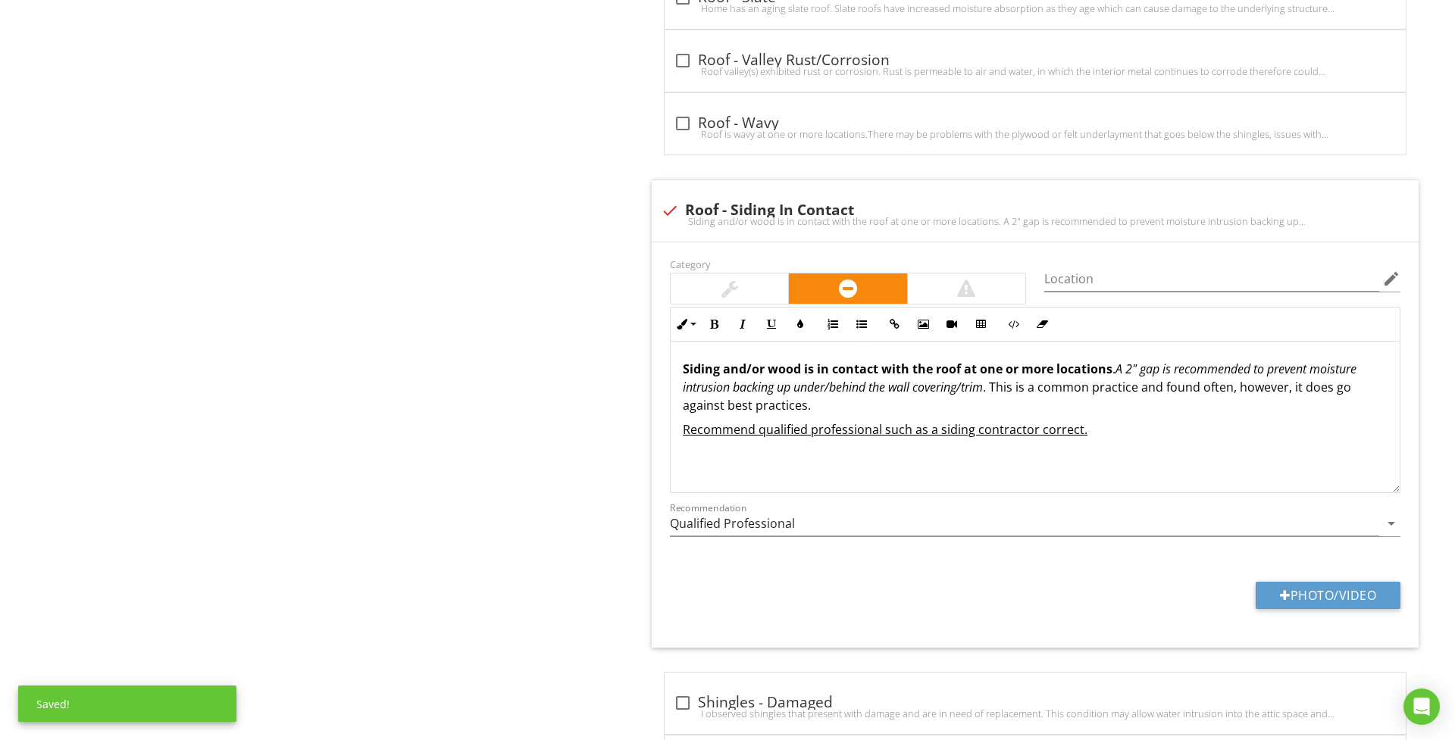
scroll to position [4434, 0]
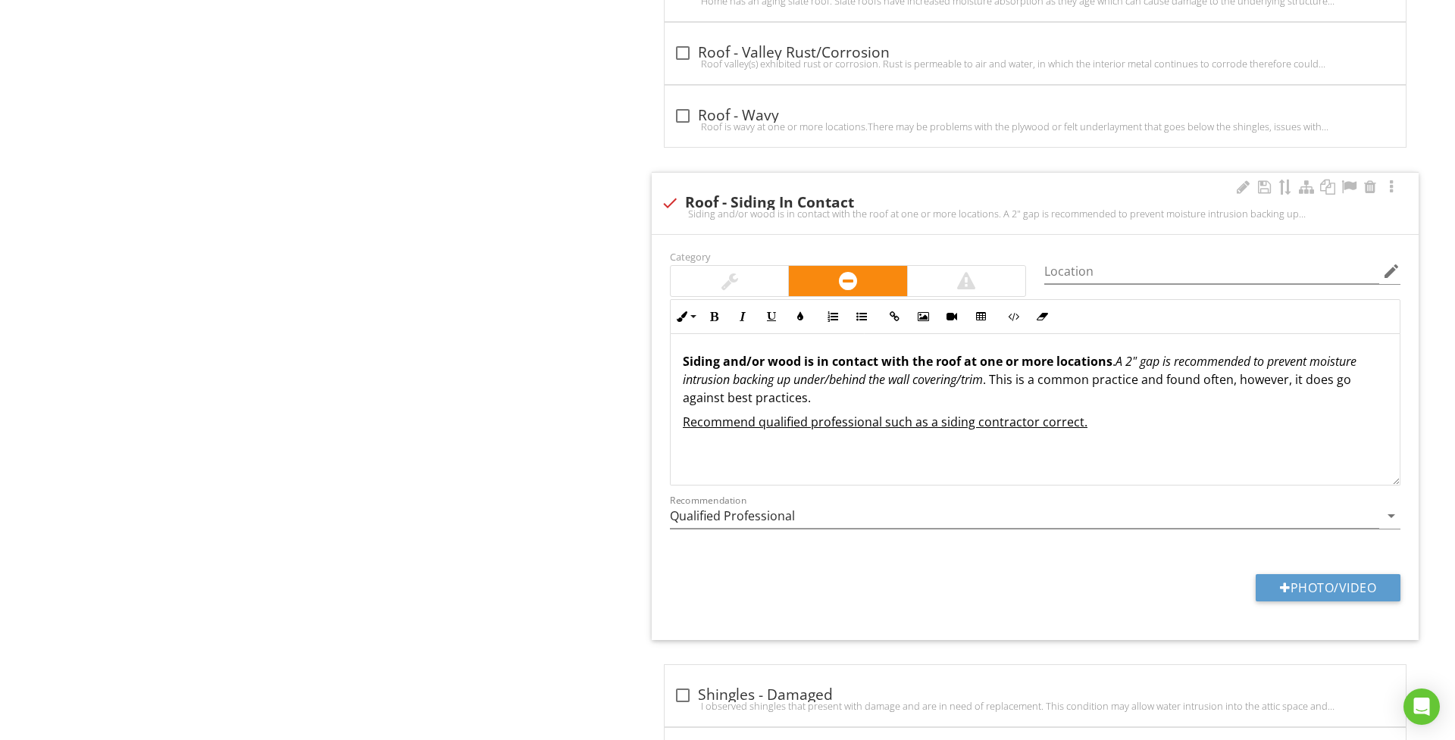
click at [735, 290] on div at bounding box center [729, 281] width 17 height 18
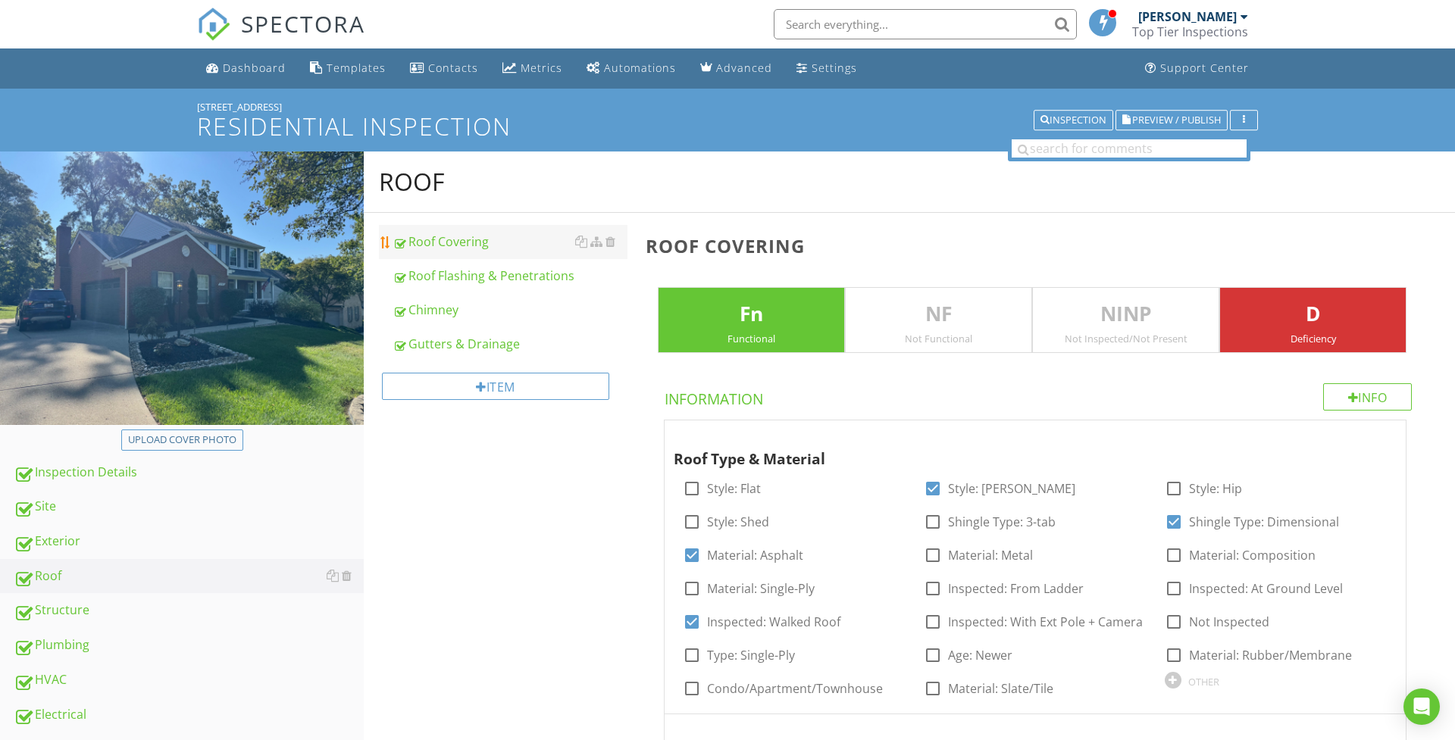
scroll to position [0, 0]
click at [442, 276] on div "Roof Flashing & Penetrations" at bounding box center [509, 276] width 235 height 18
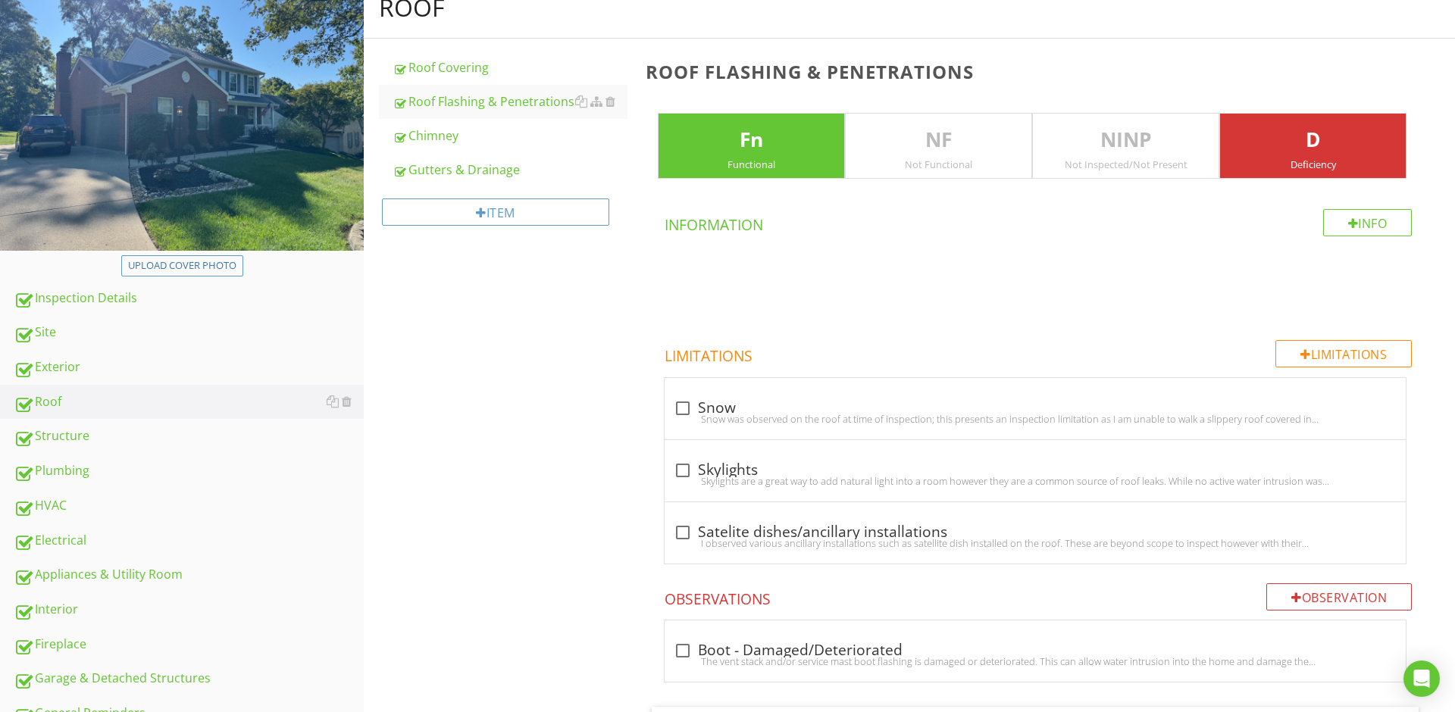
scroll to position [215, 0]
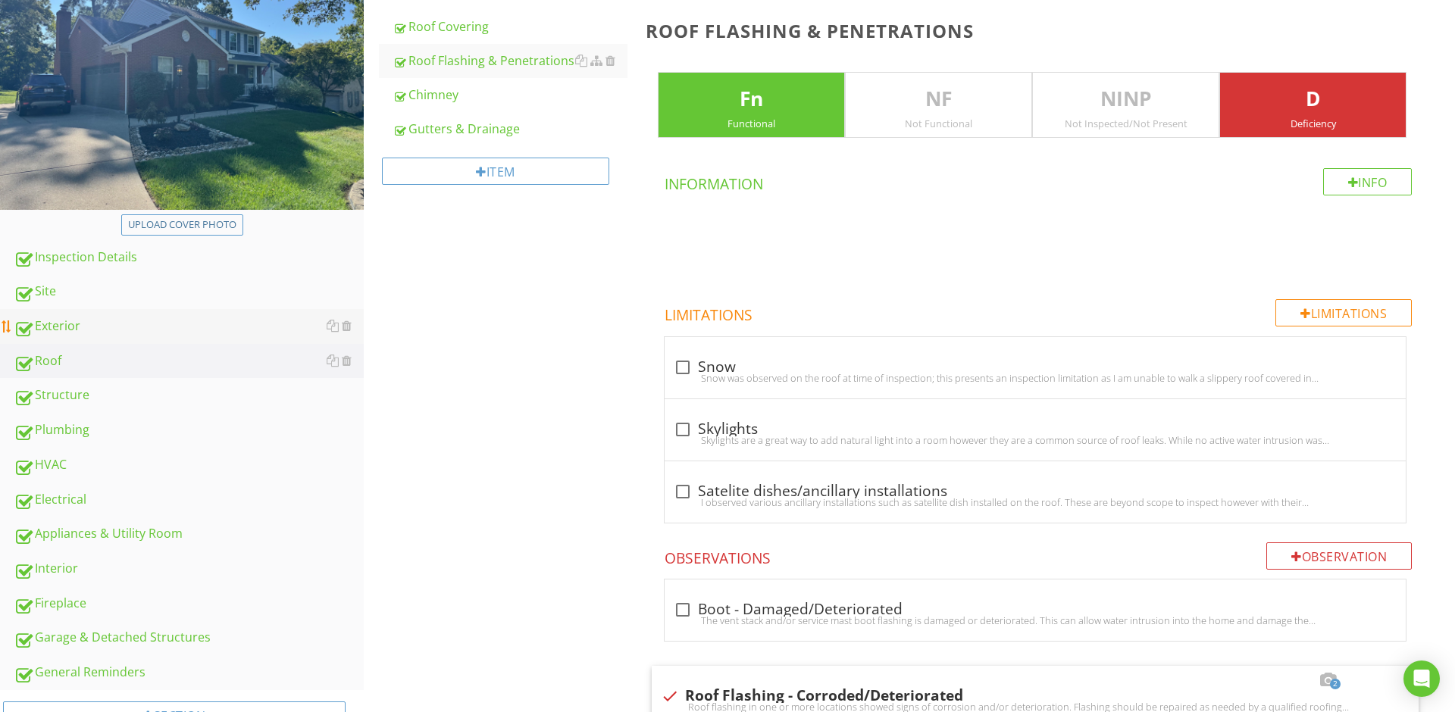
click at [70, 320] on div "Exterior" at bounding box center [189, 327] width 350 height 20
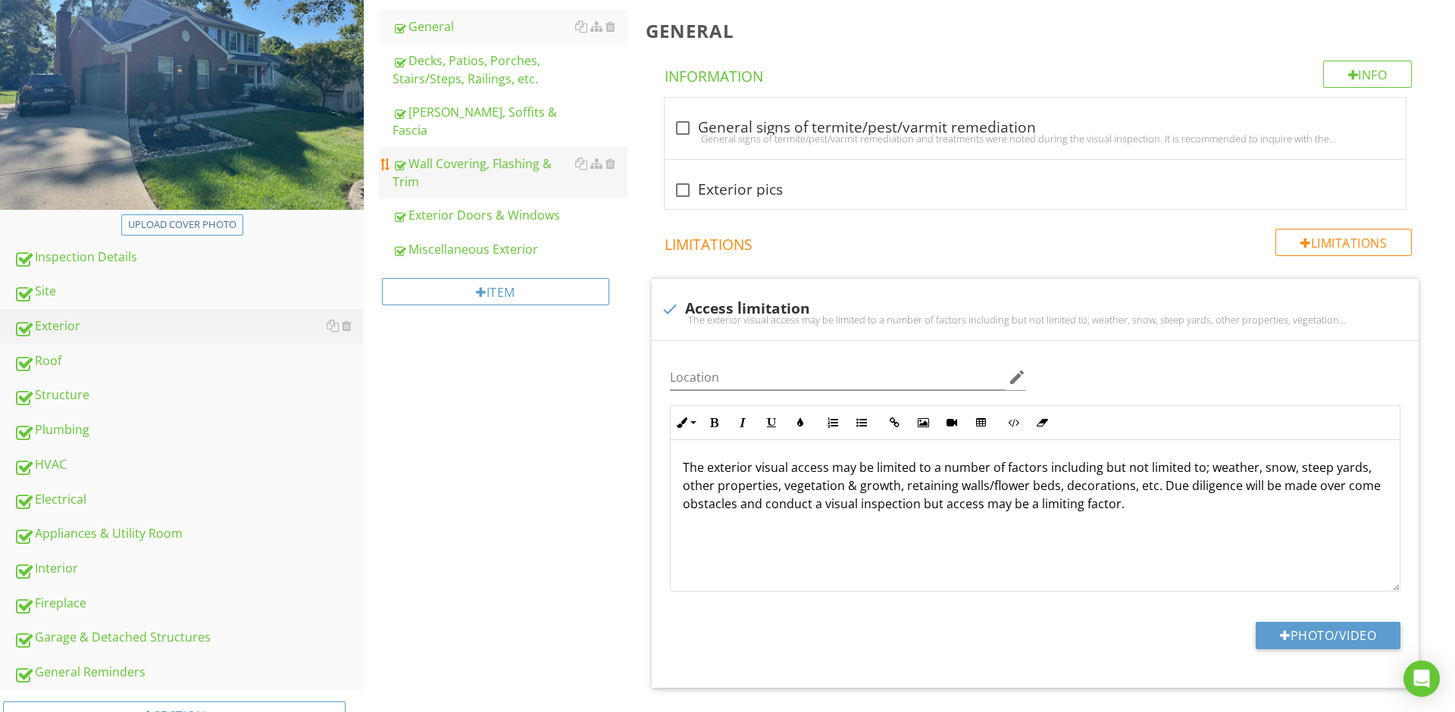
click at [479, 155] on div "Wall Covering, Flashing & Trim" at bounding box center [509, 173] width 235 height 36
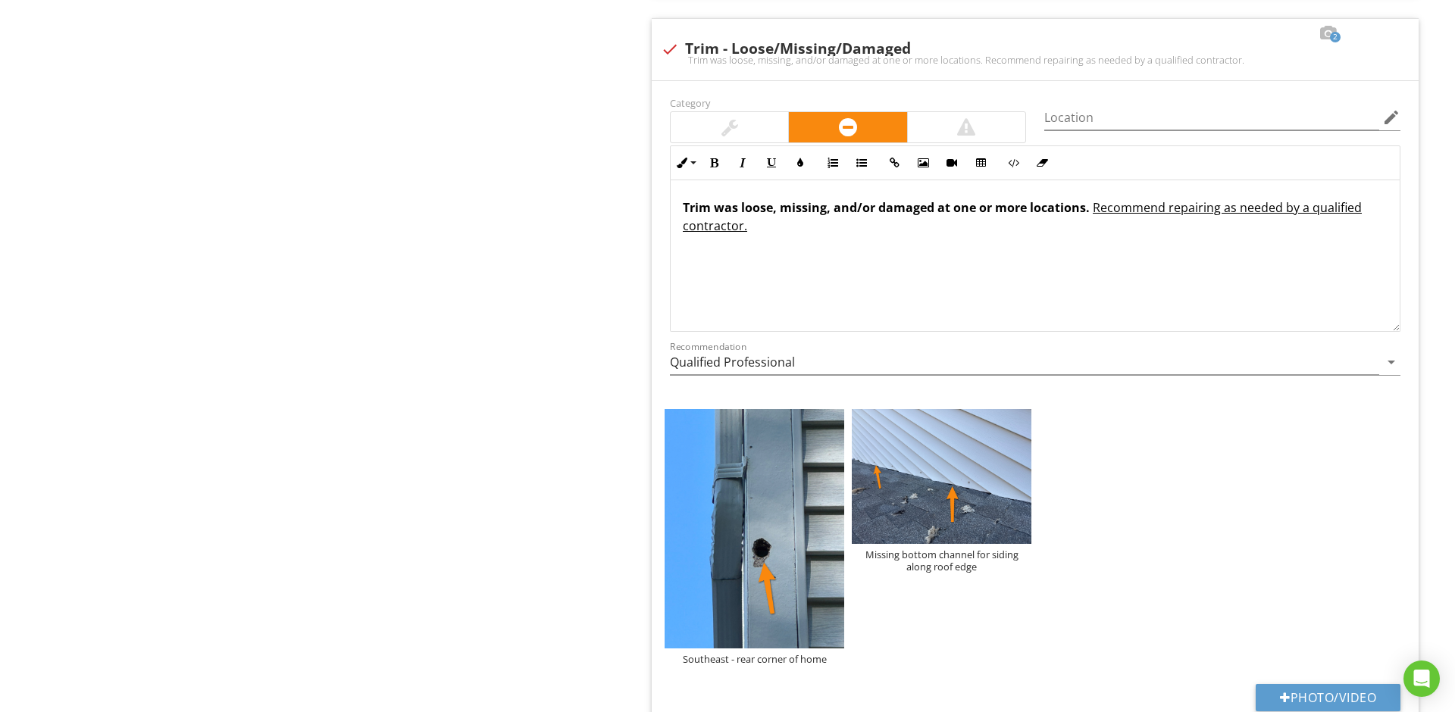
scroll to position [3679, 0]
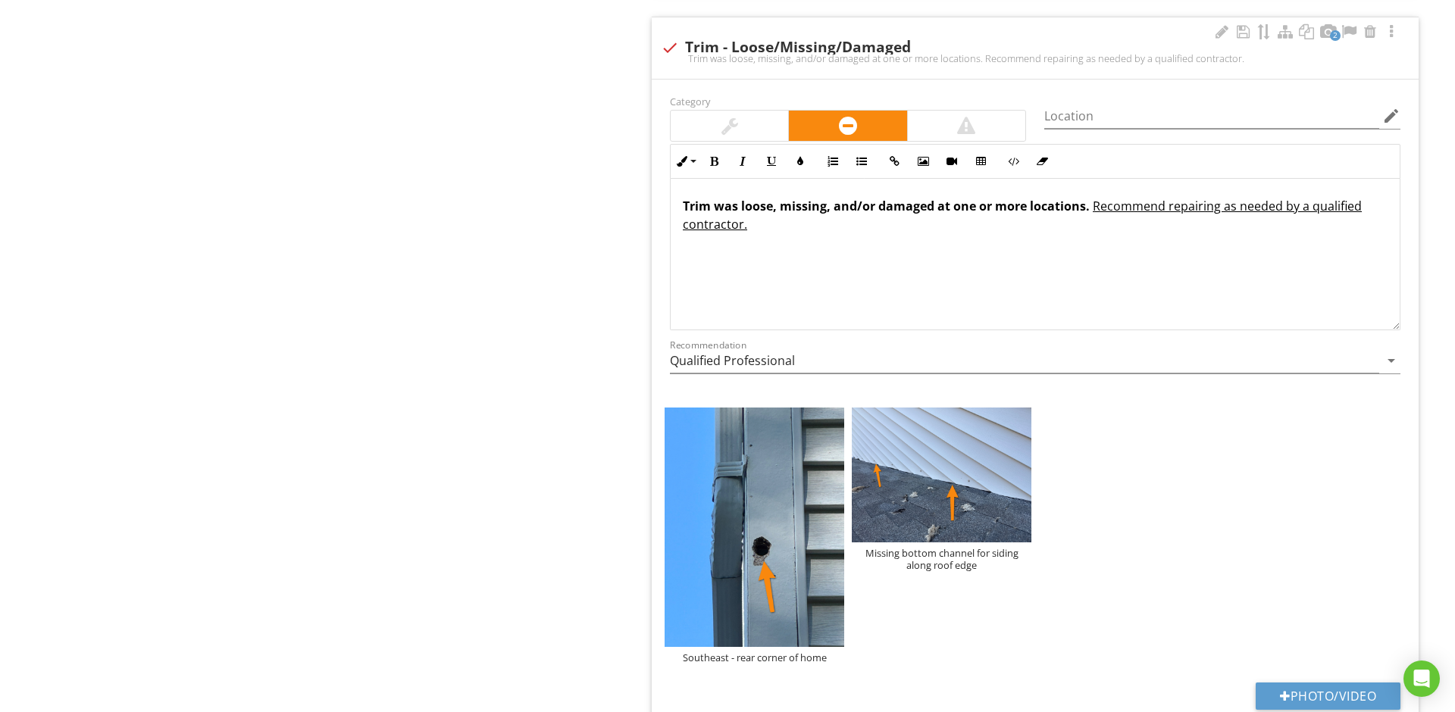
click at [674, 59] on div "Trim was loose, missing, and/or damaged at one or more locations. Recommend rep…" at bounding box center [1035, 58] width 749 height 12
checkbox input "true"
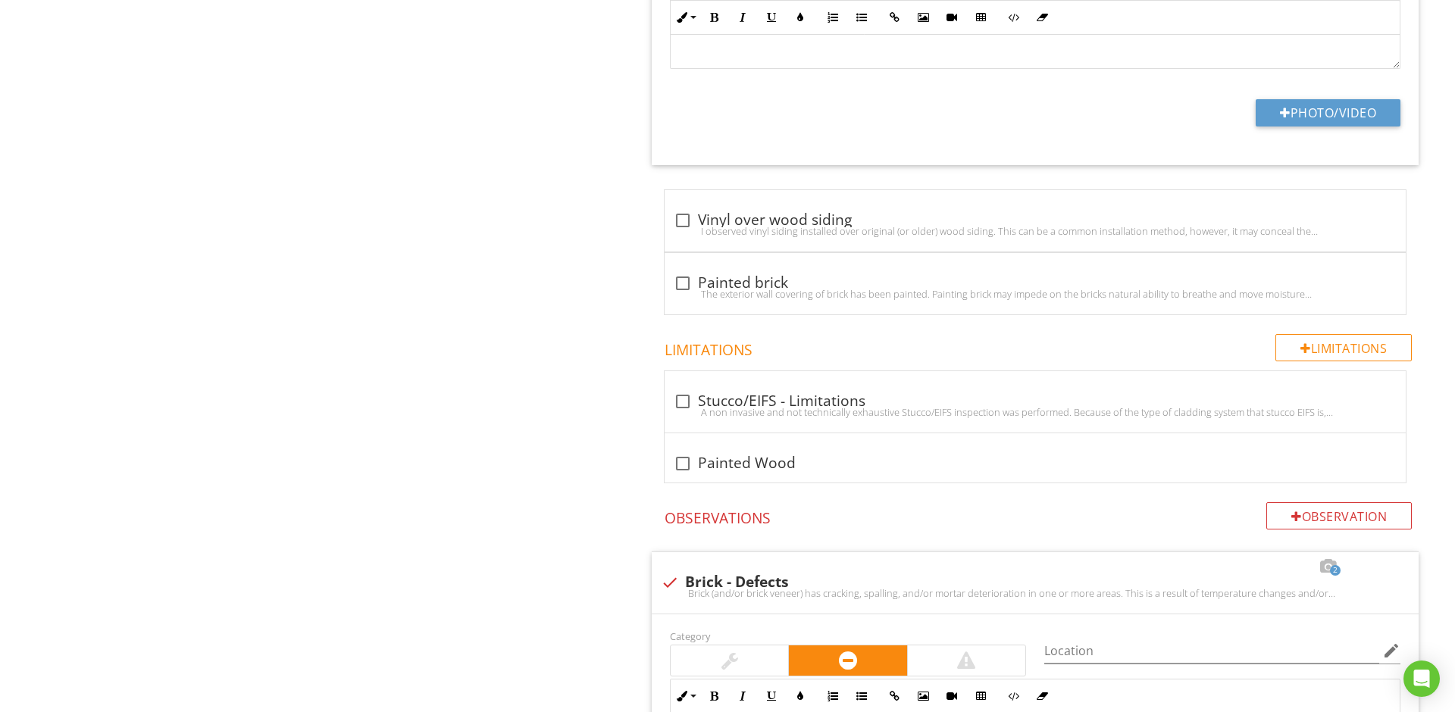
scroll to position [1781, 0]
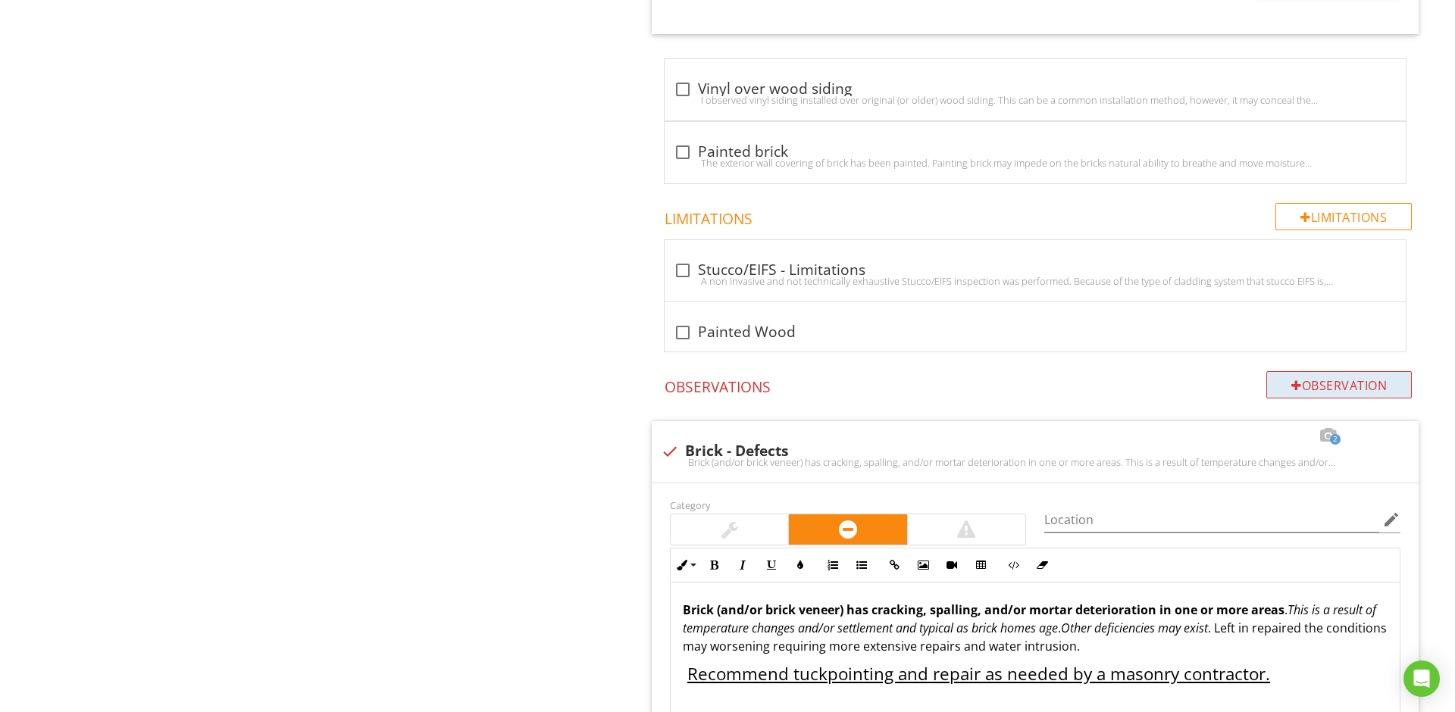
click at [1349, 384] on div "Observation" at bounding box center [1338, 384] width 145 height 27
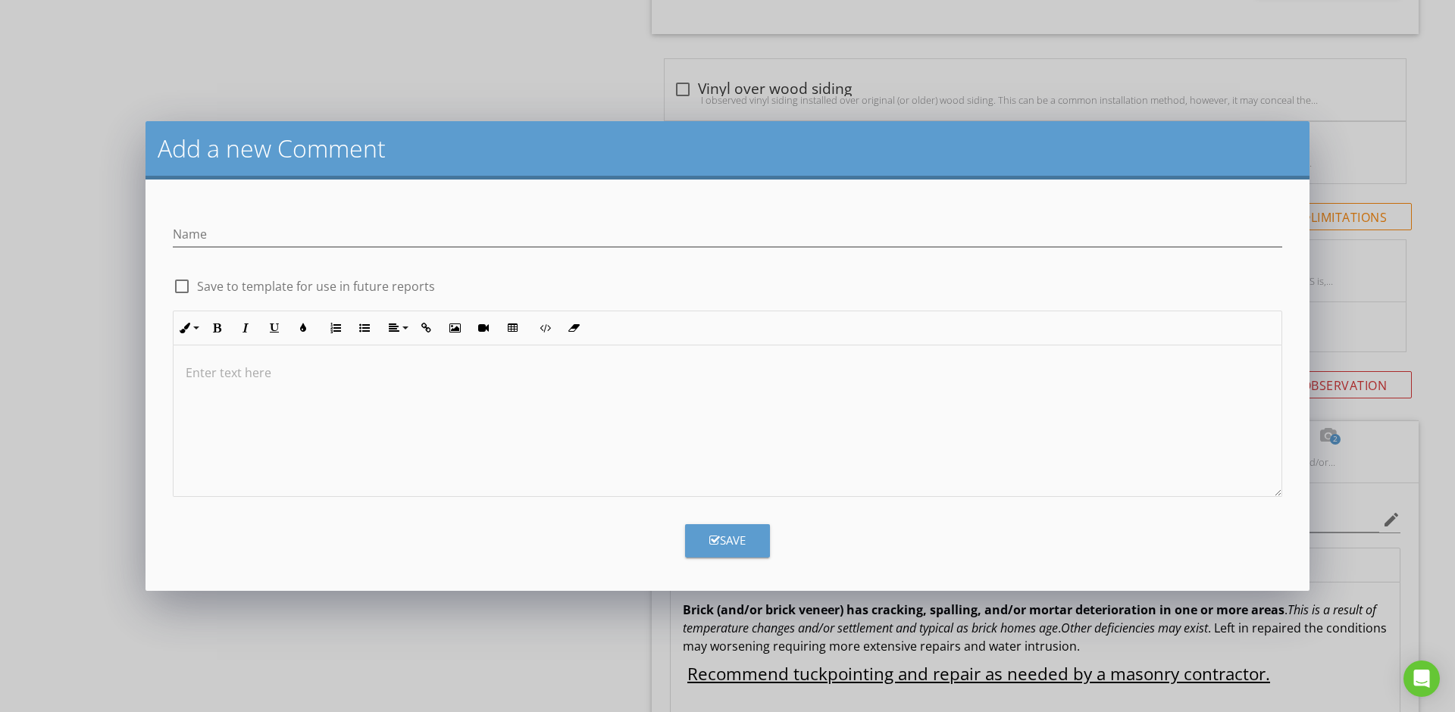
scroll to position [1780, 0]
type input "Siding - Missing J channel"
click at [379, 381] on p at bounding box center [727, 373] width 1083 height 18
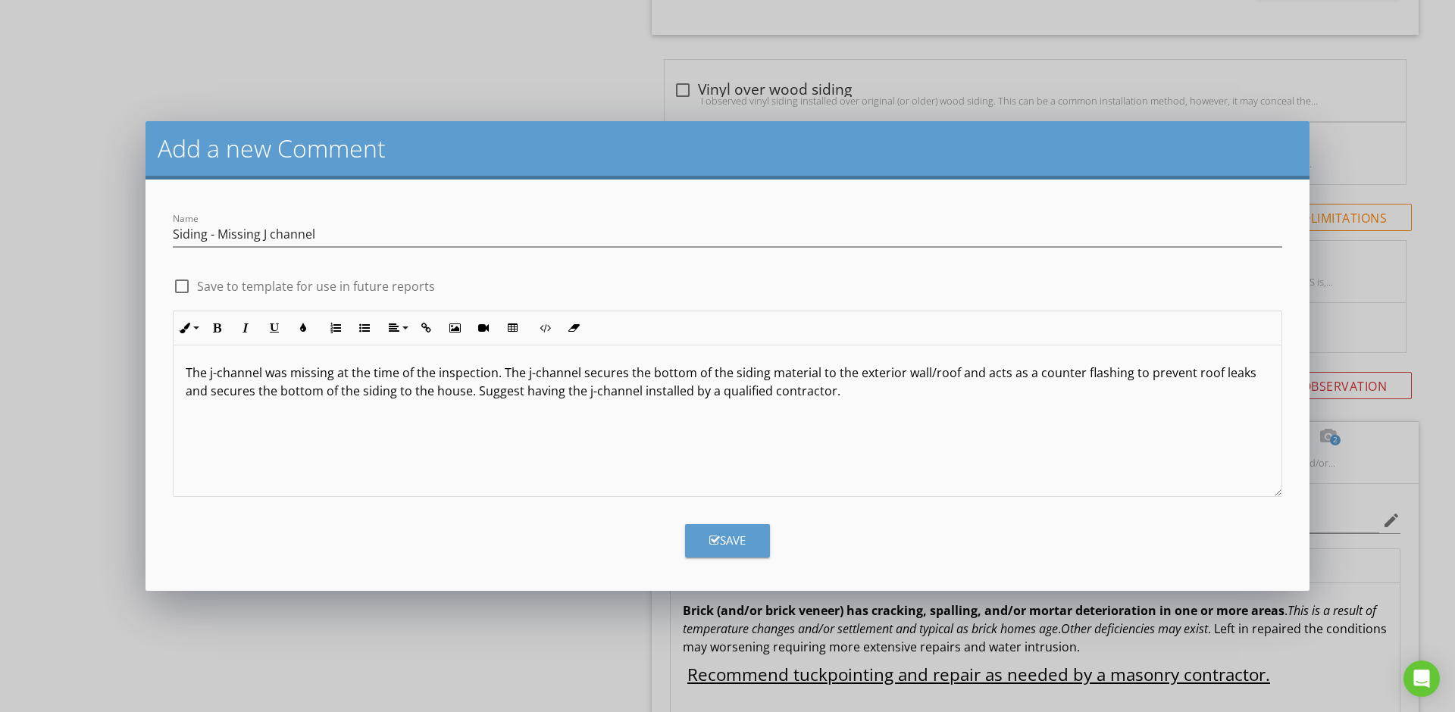
click at [455, 392] on p "The j-channel was missing at the time of the inspection. The j-channel secures …" at bounding box center [727, 382] width 1083 height 36
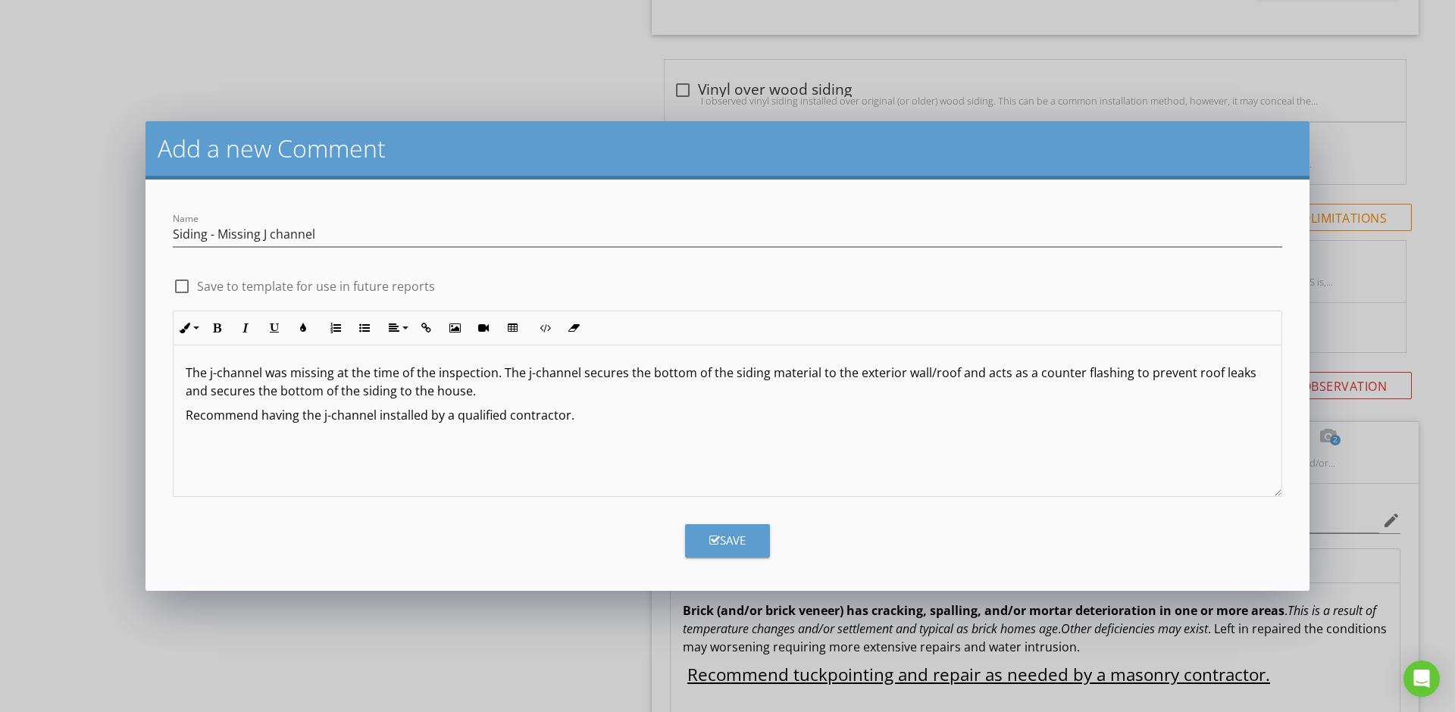
click at [638, 422] on p "Recommend having the j-channel installed by a qualified contractor." at bounding box center [727, 415] width 1083 height 18
click at [182, 287] on div at bounding box center [182, 287] width 26 height 26
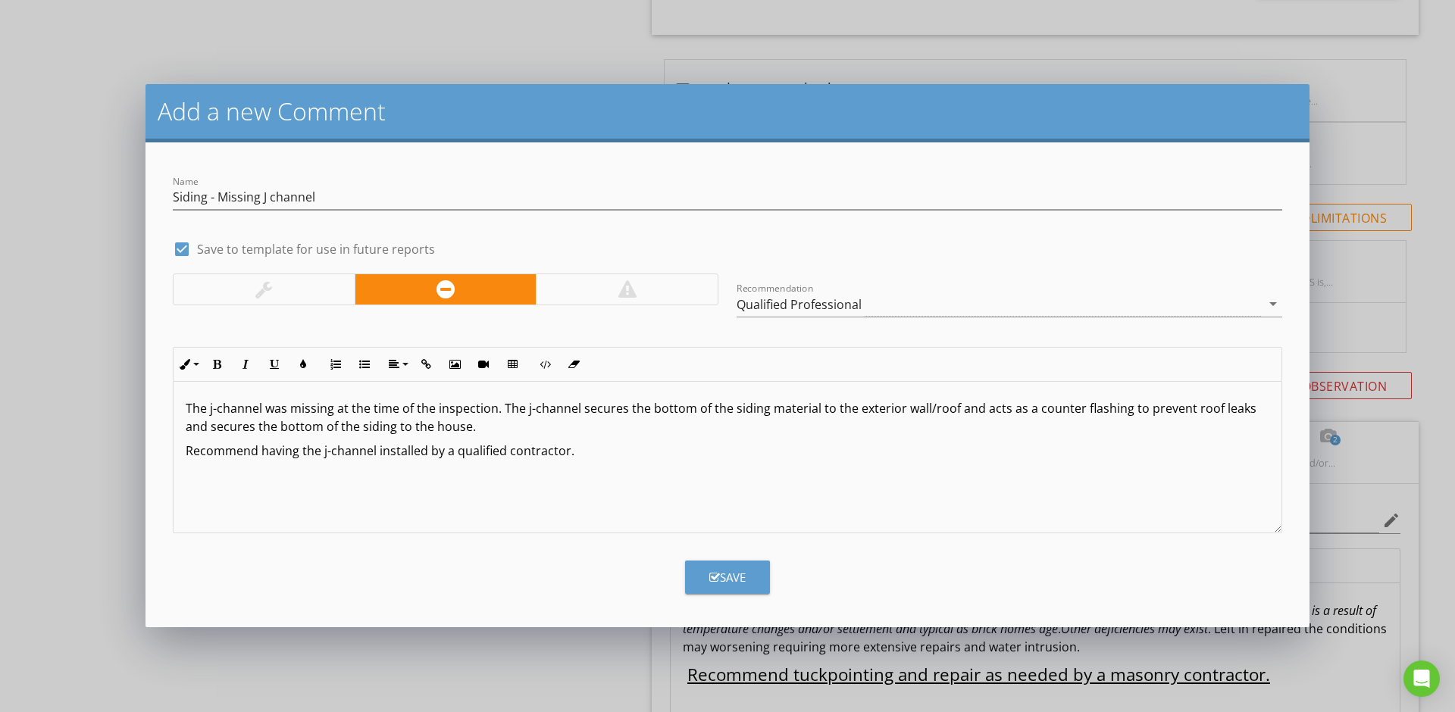
scroll to position [1, 0]
click at [801, 305] on div "Qualified Professional" at bounding box center [798, 305] width 125 height 14
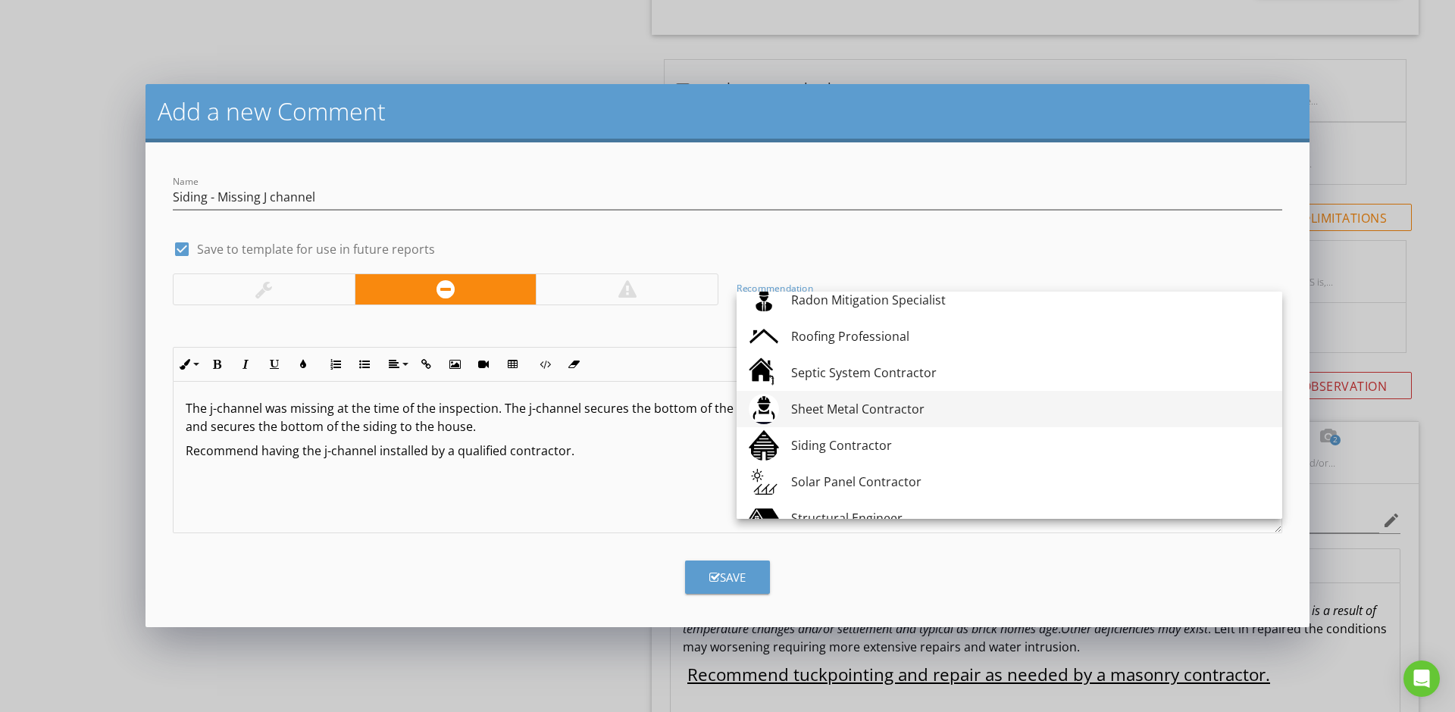
scroll to position [1823, 0]
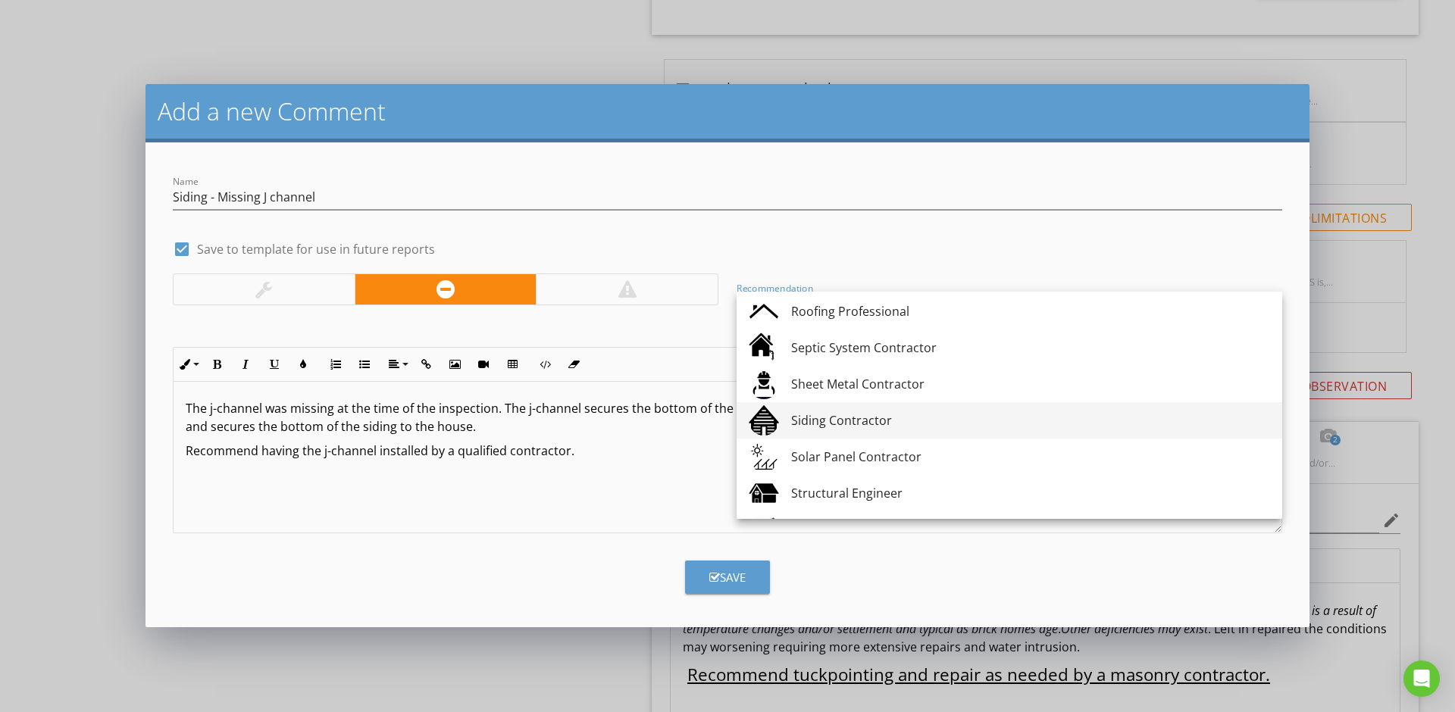
click at [836, 417] on div "Siding Contractor" at bounding box center [1030, 420] width 479 height 18
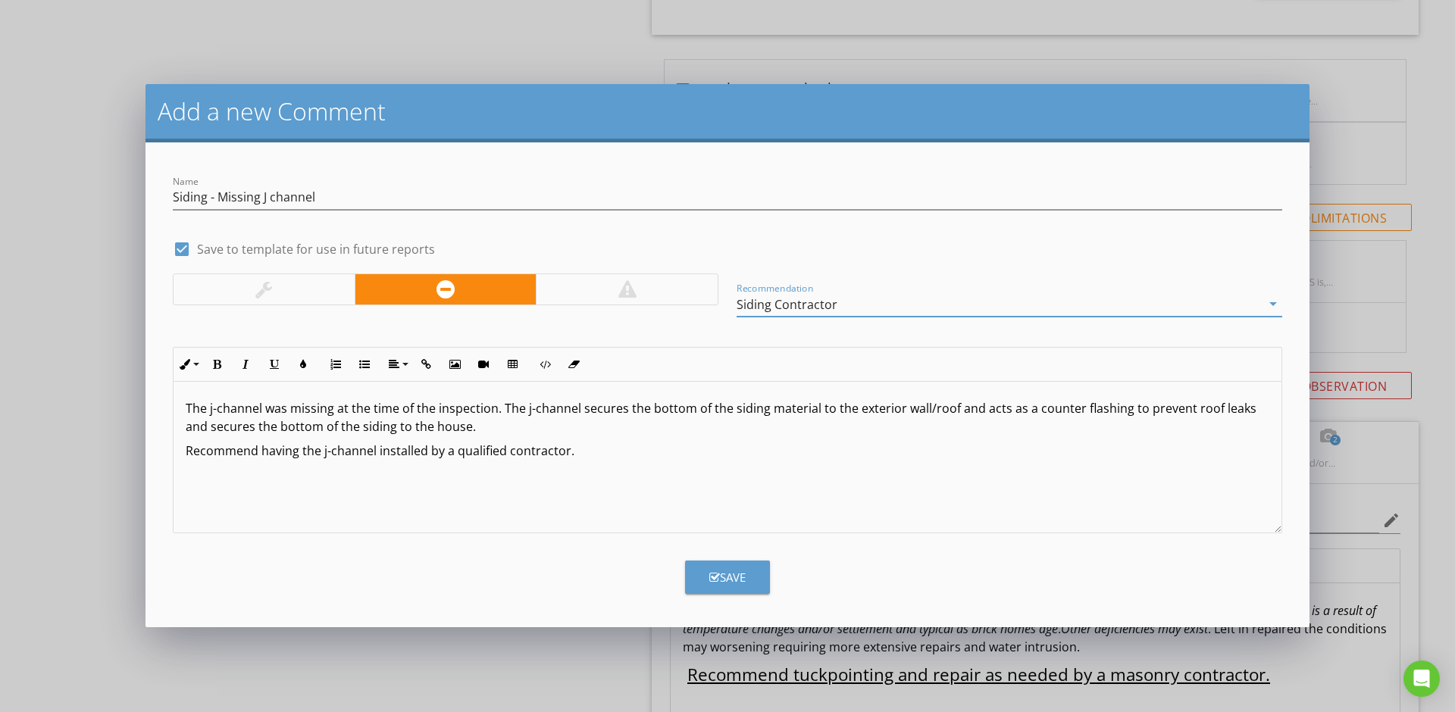
click at [726, 574] on div "Save" at bounding box center [727, 577] width 36 height 17
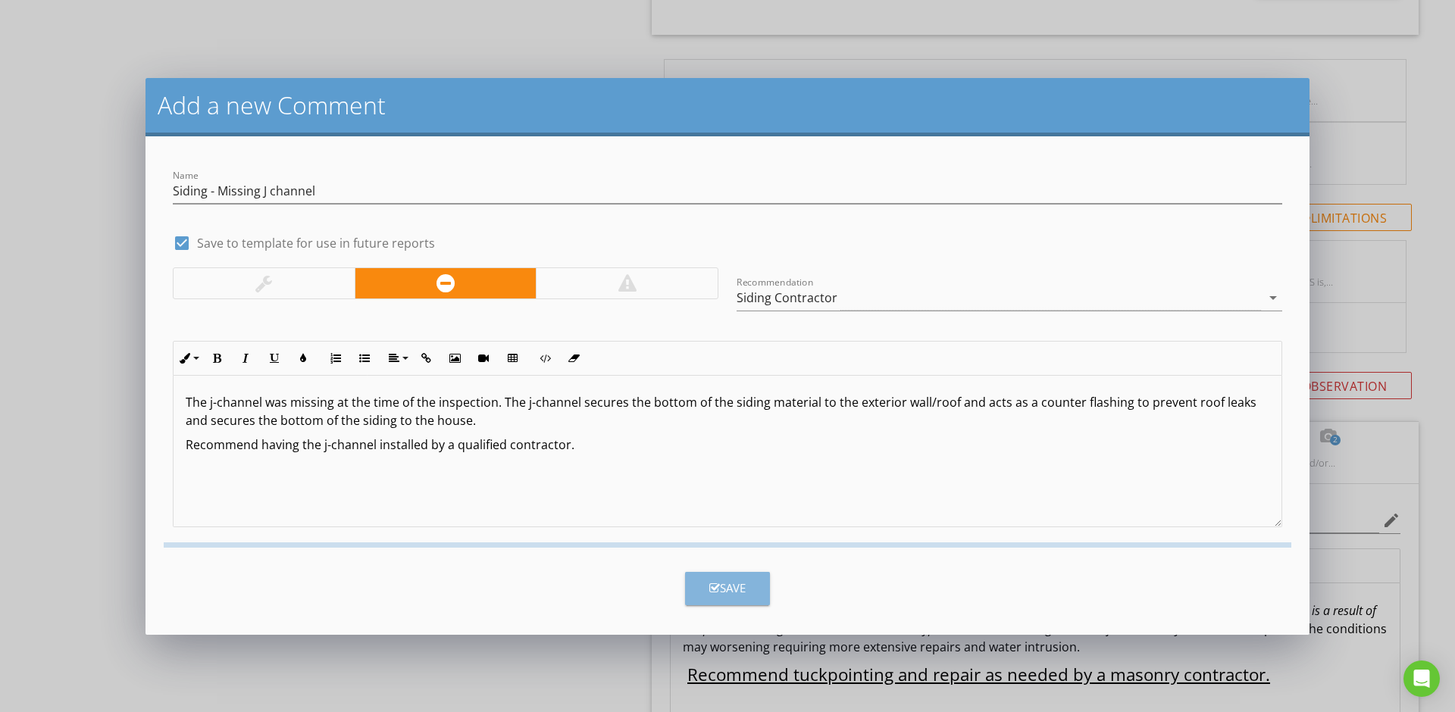
checkbox input "false"
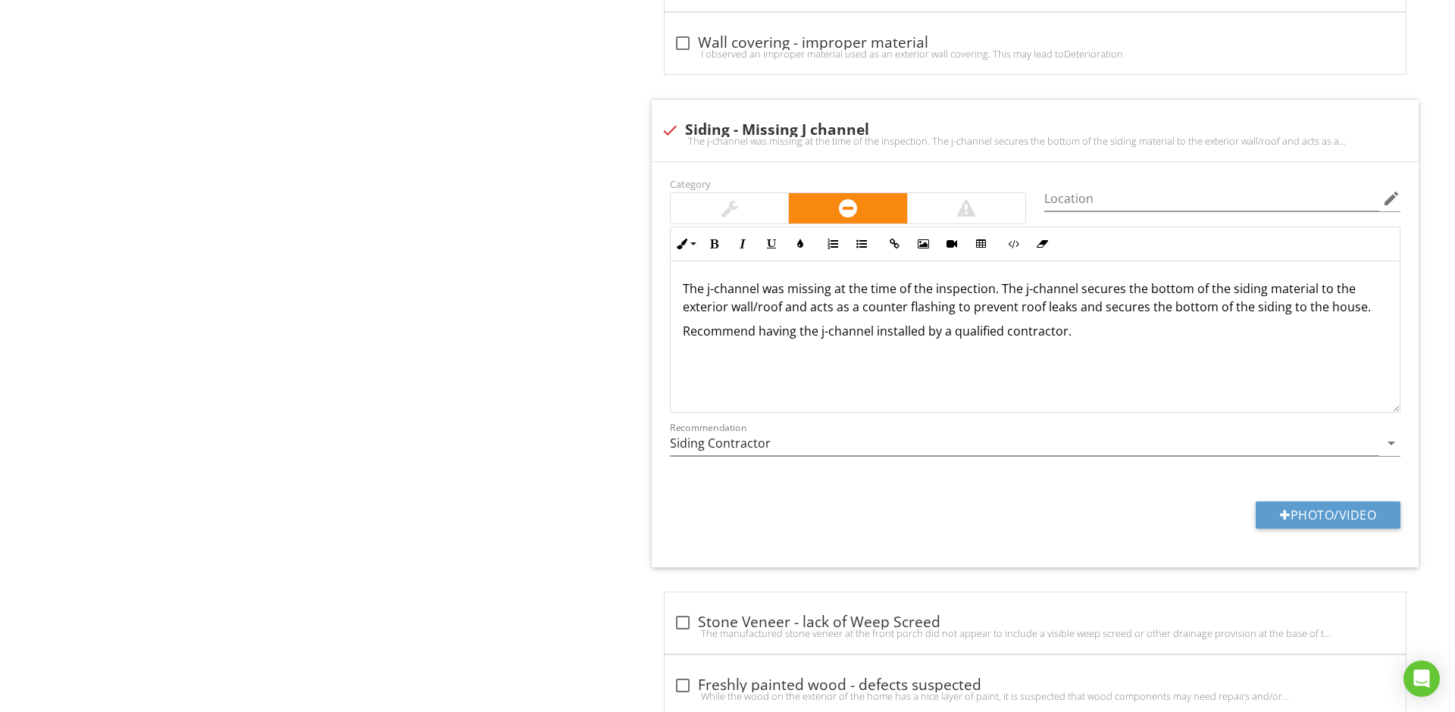
scroll to position [8290, 0]
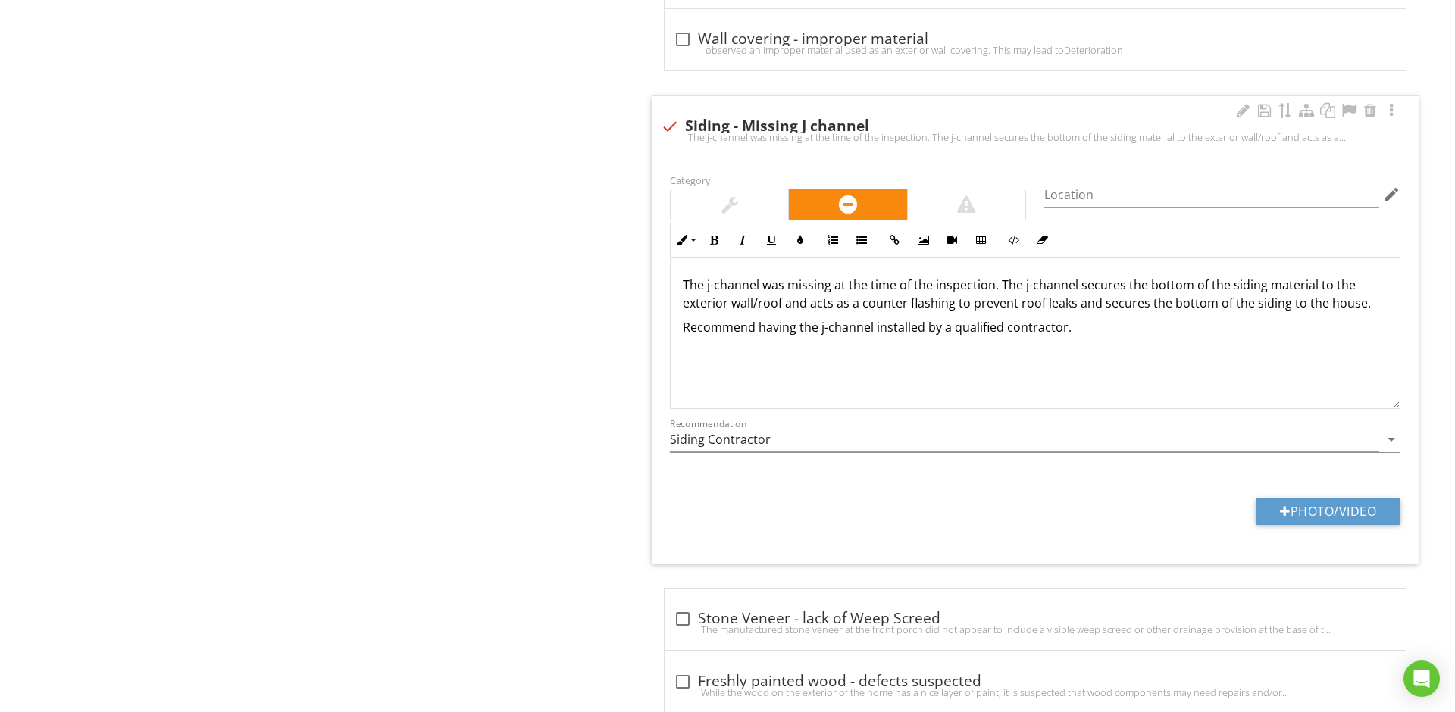
click at [1343, 536] on div "Photo/Video" at bounding box center [1035, 517] width 749 height 39
click at [1326, 525] on button "Photo/Video" at bounding box center [1327, 511] width 145 height 27
type input "C:\fakepath\IMG_9927.jpeg"
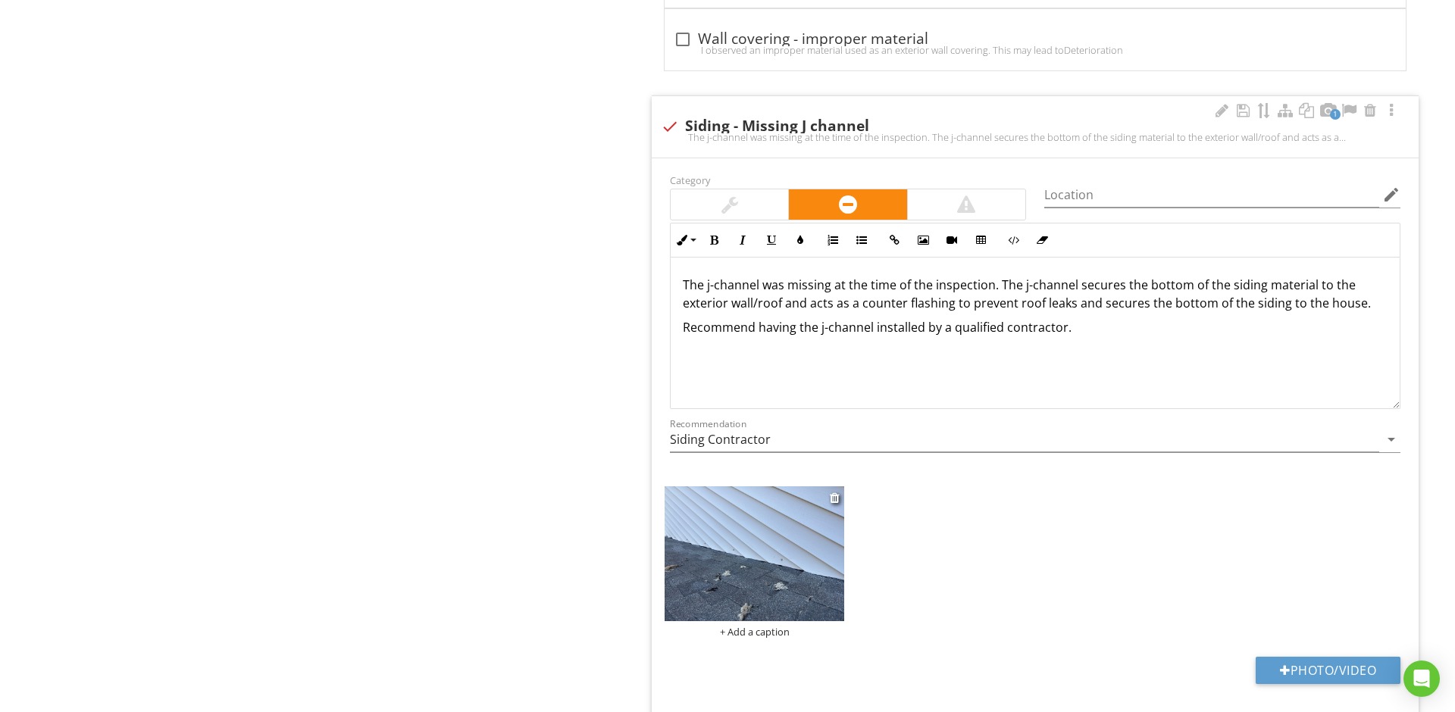
click at [798, 589] on img at bounding box center [754, 553] width 180 height 135
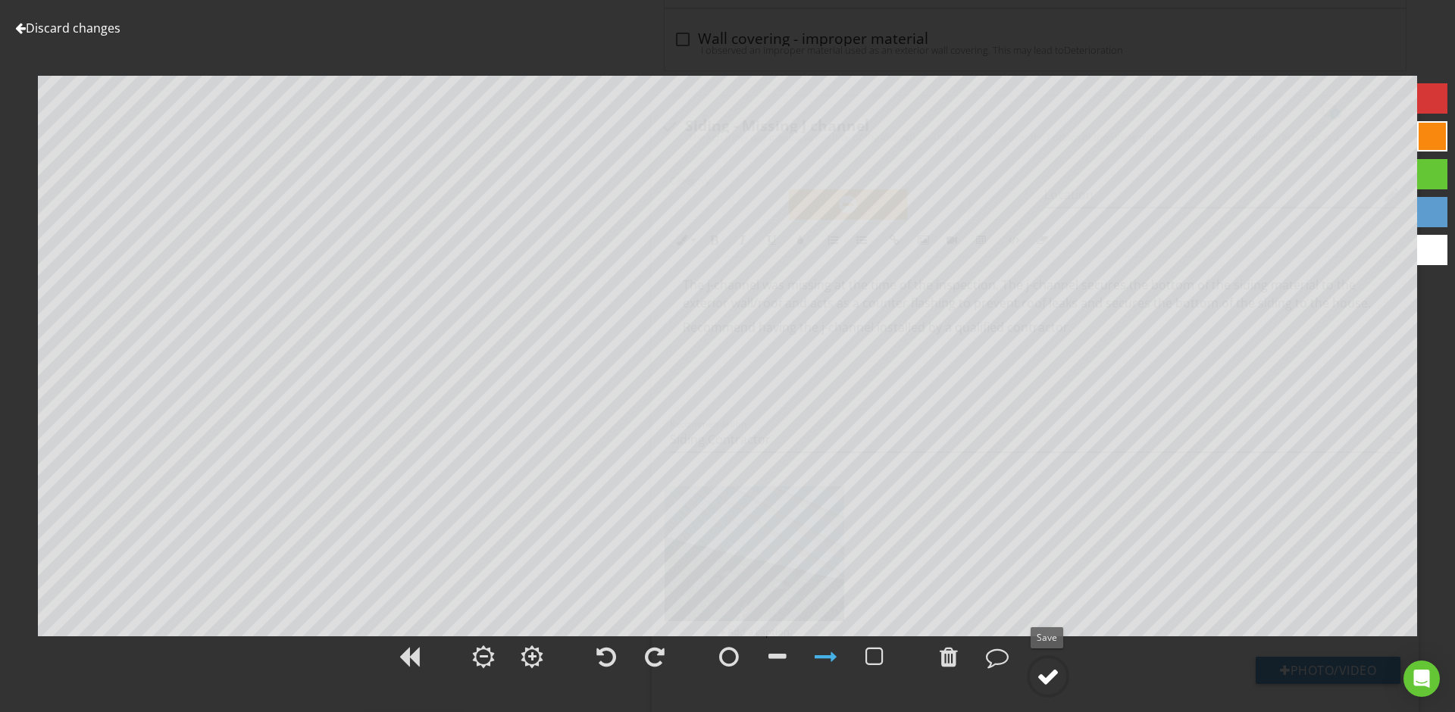
click at [1052, 674] on div at bounding box center [1048, 676] width 23 height 23
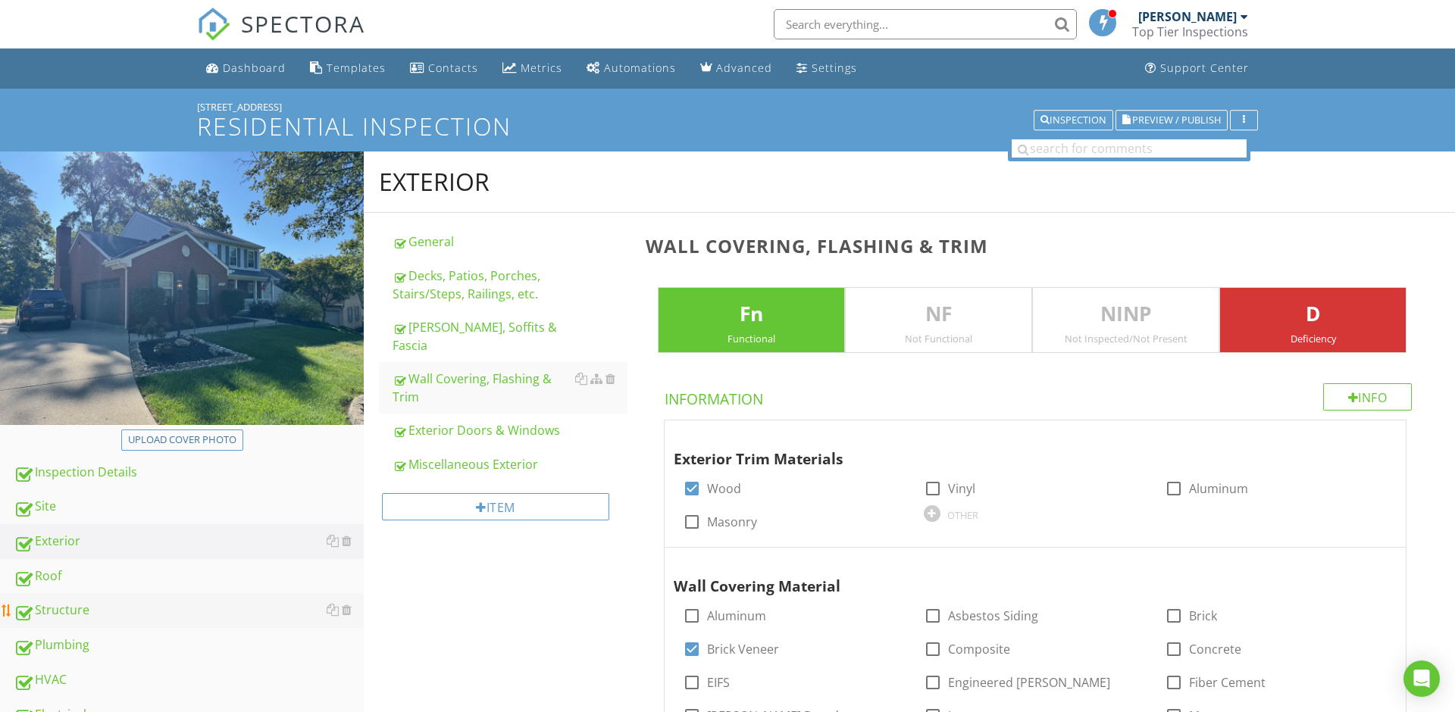
scroll to position [140, 0]
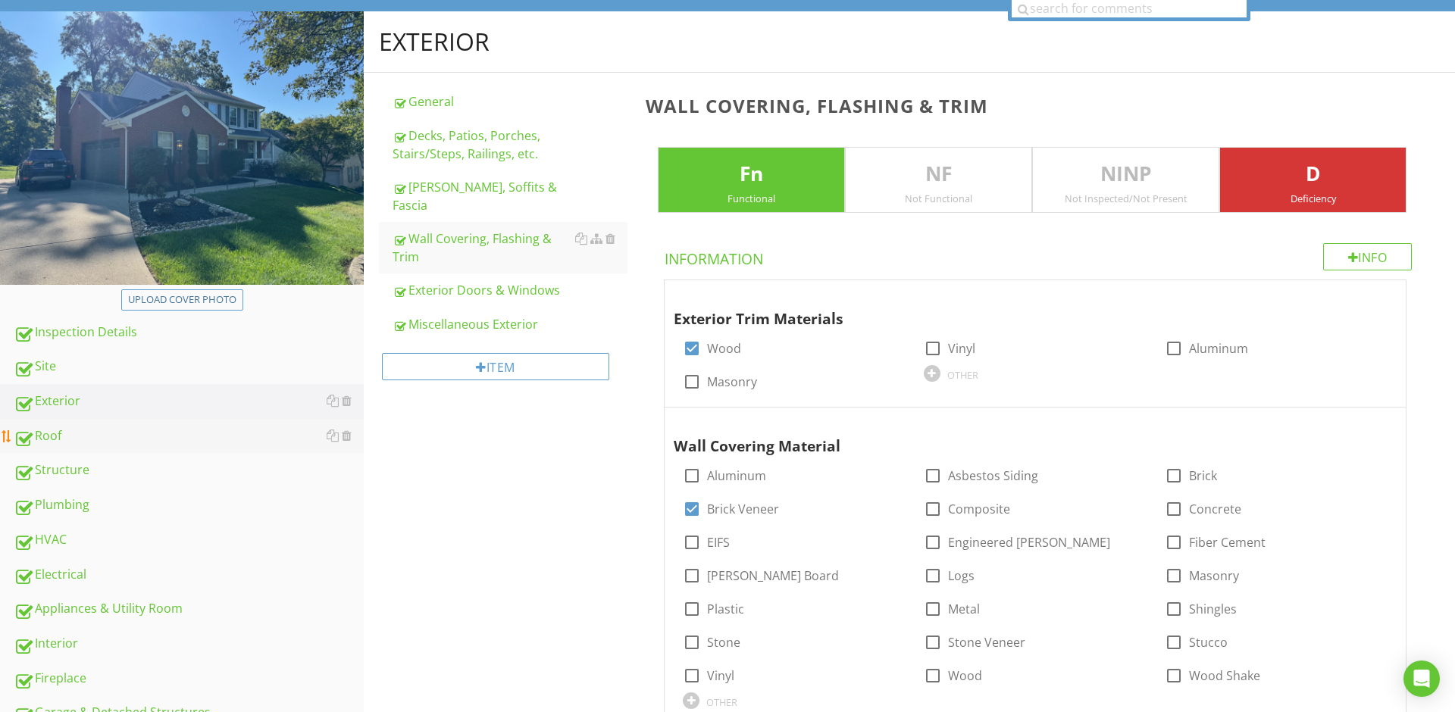
click at [73, 435] on div "Roof" at bounding box center [189, 437] width 350 height 20
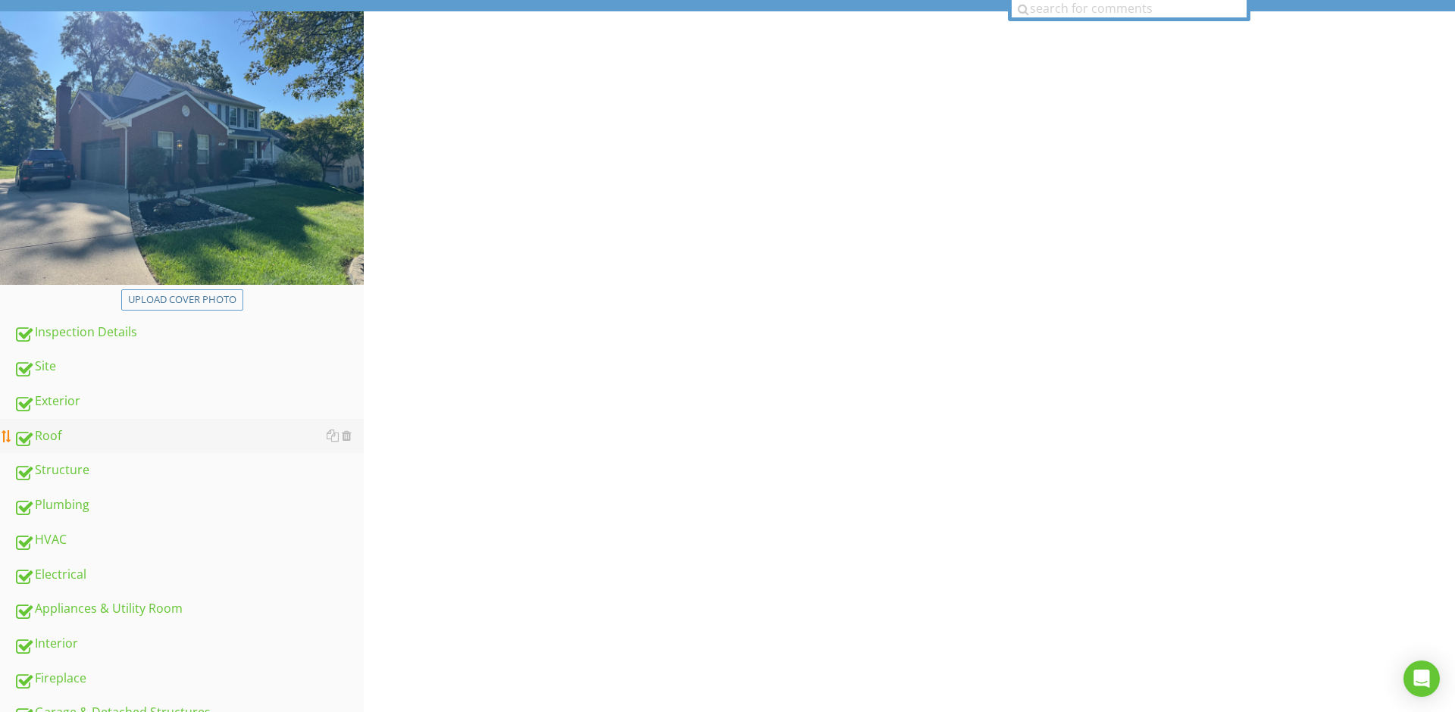
scroll to position [139, 0]
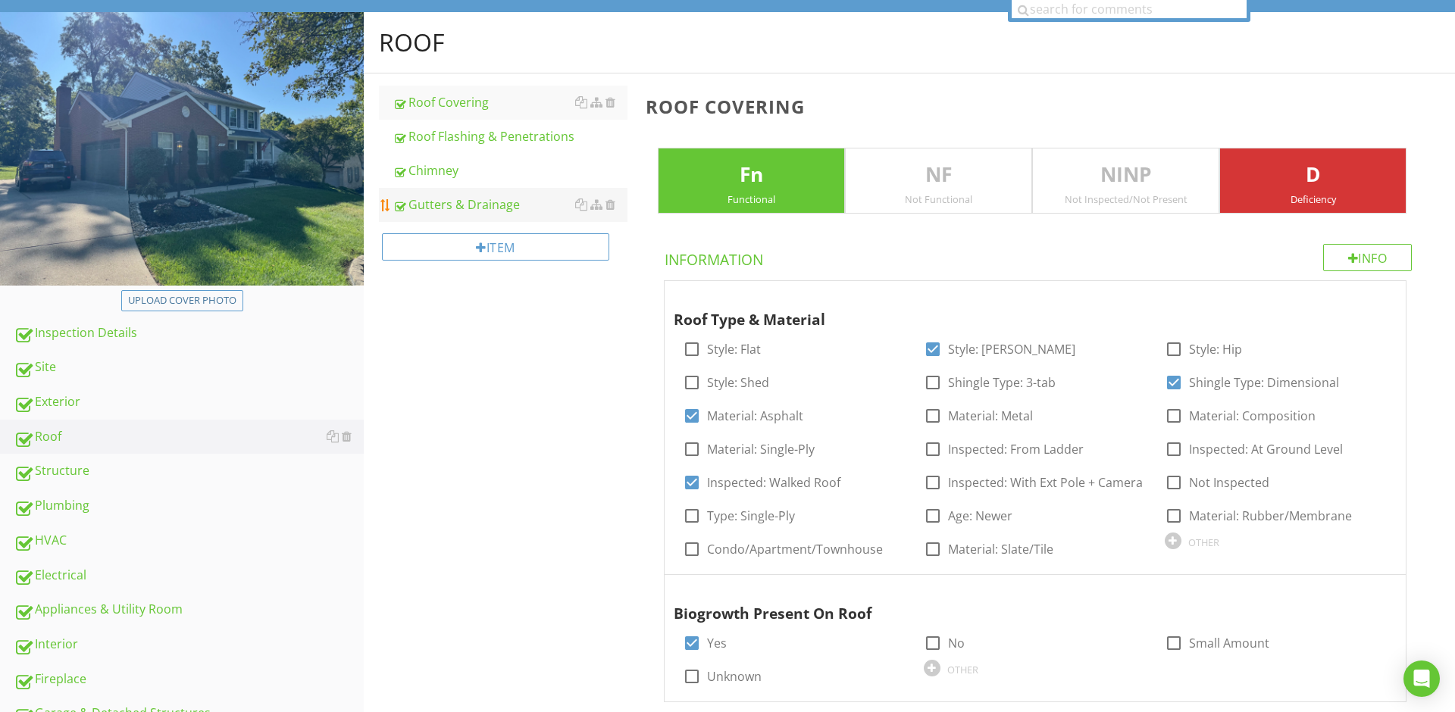
click at [455, 203] on div "Gutters & Drainage" at bounding box center [509, 204] width 235 height 18
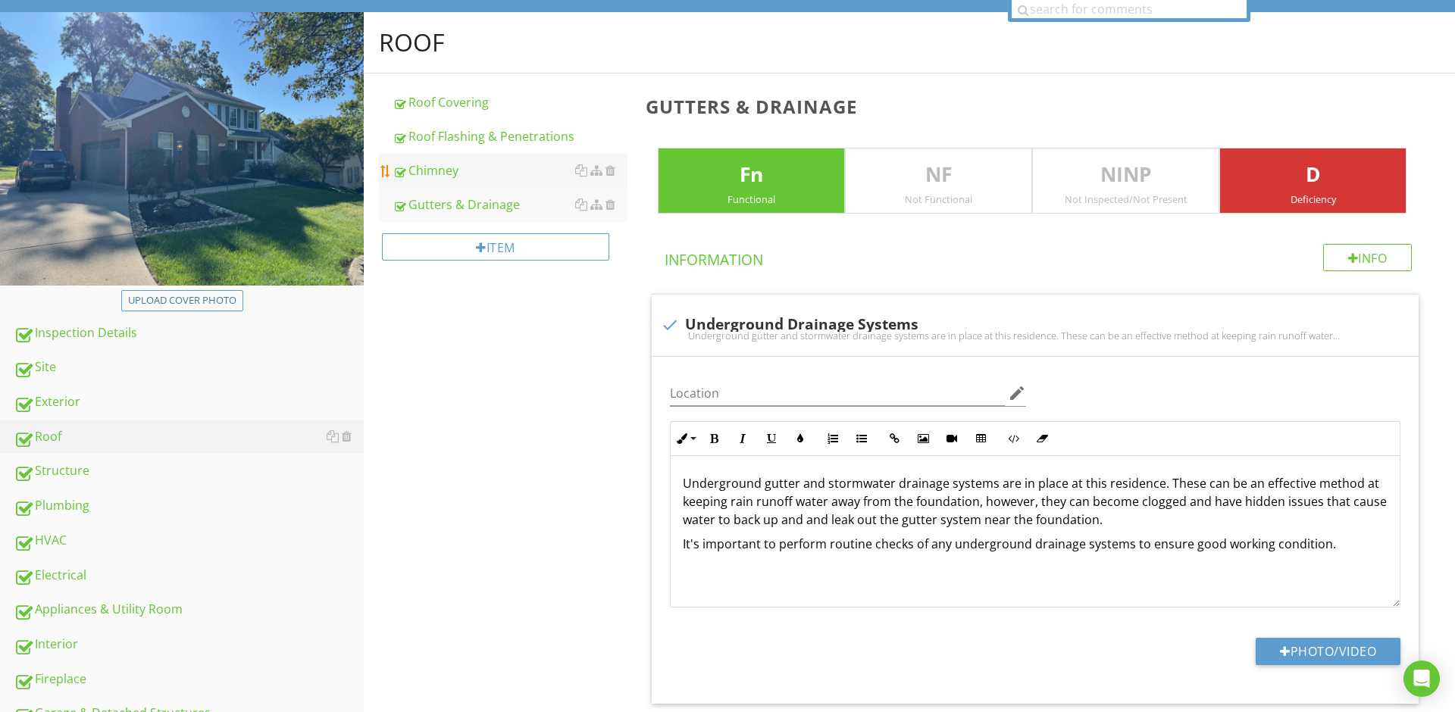
click at [440, 158] on link "Chimney" at bounding box center [509, 170] width 235 height 33
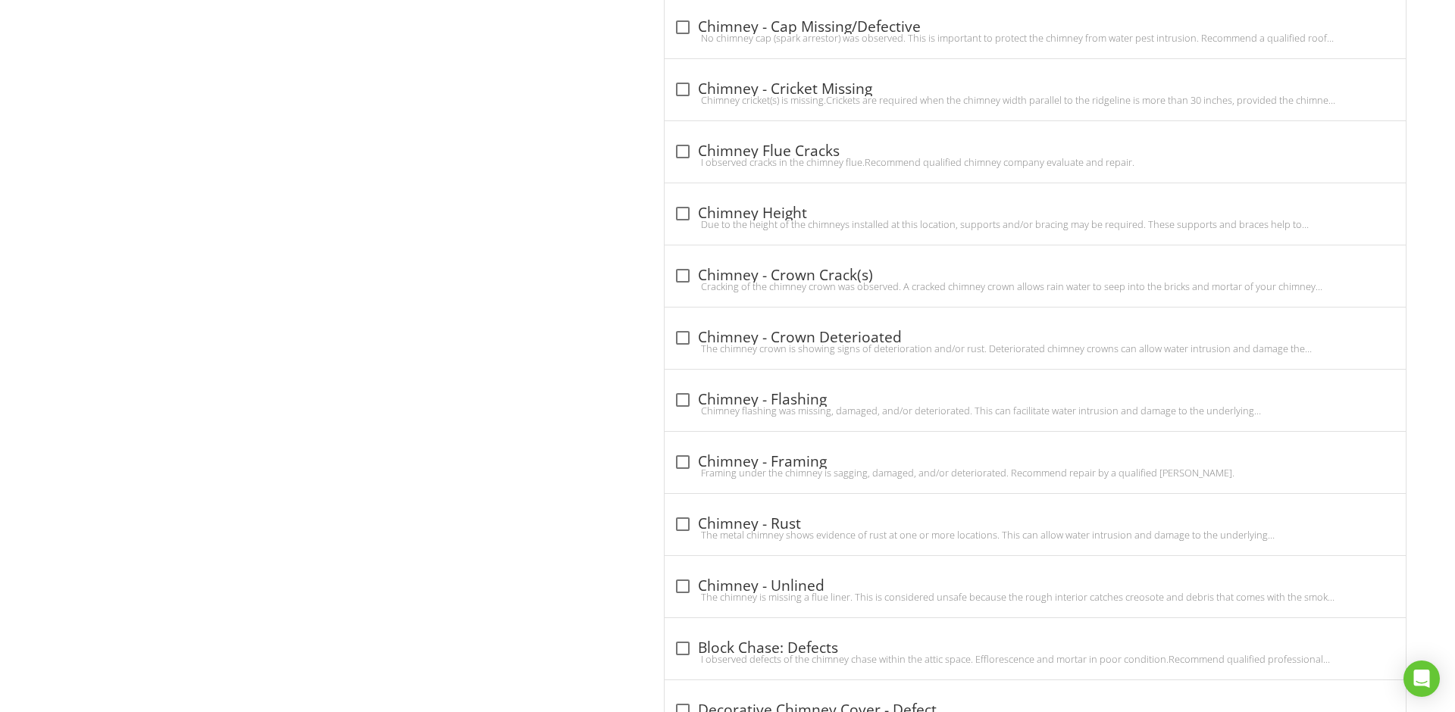
scroll to position [1477, 0]
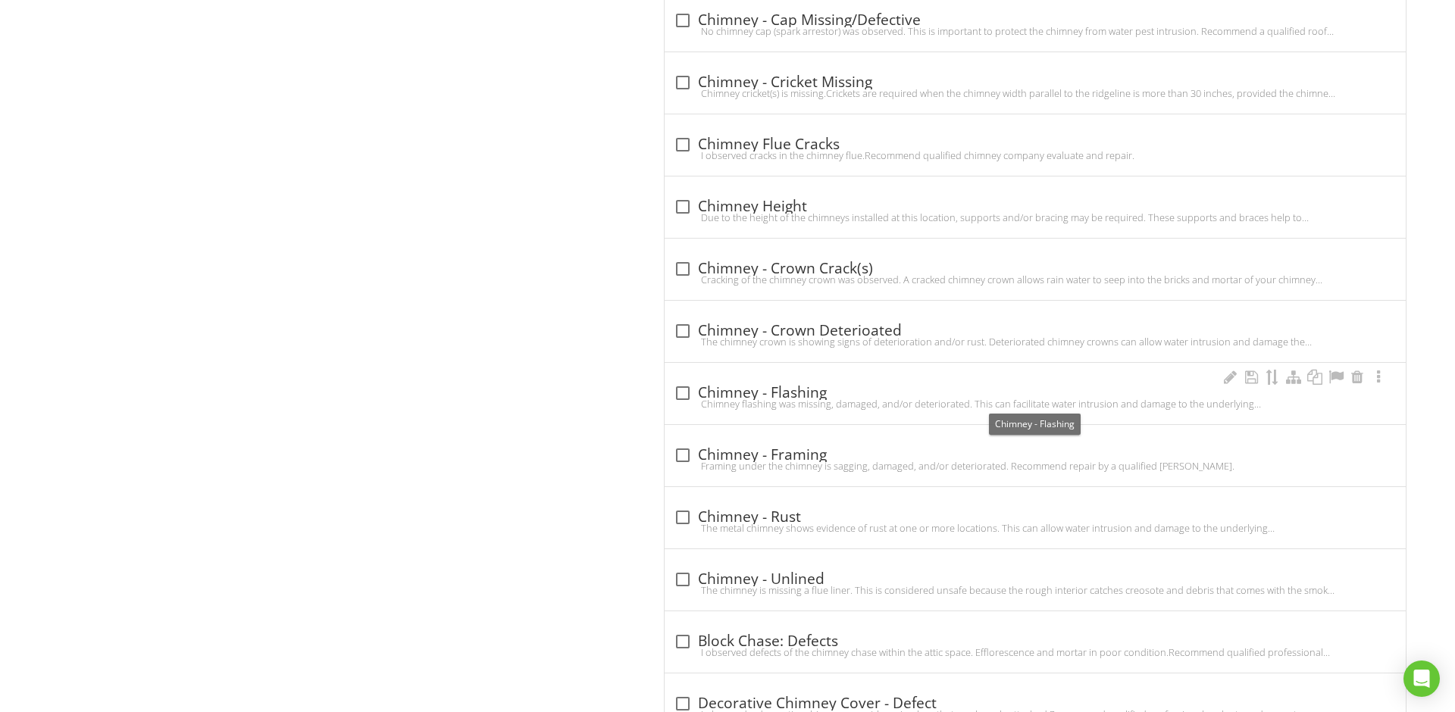
click at [683, 392] on div at bounding box center [683, 393] width 26 height 26
checkbox input "true"
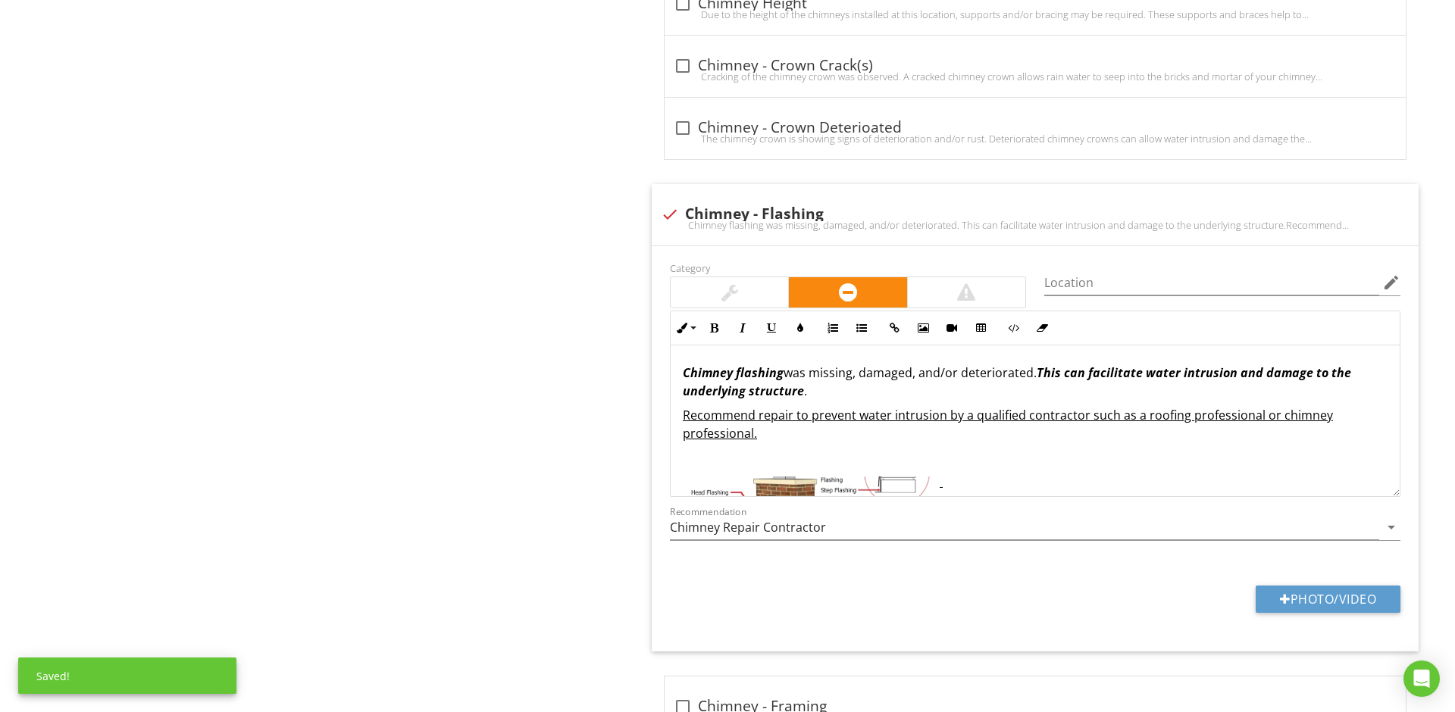
scroll to position [1697, 0]
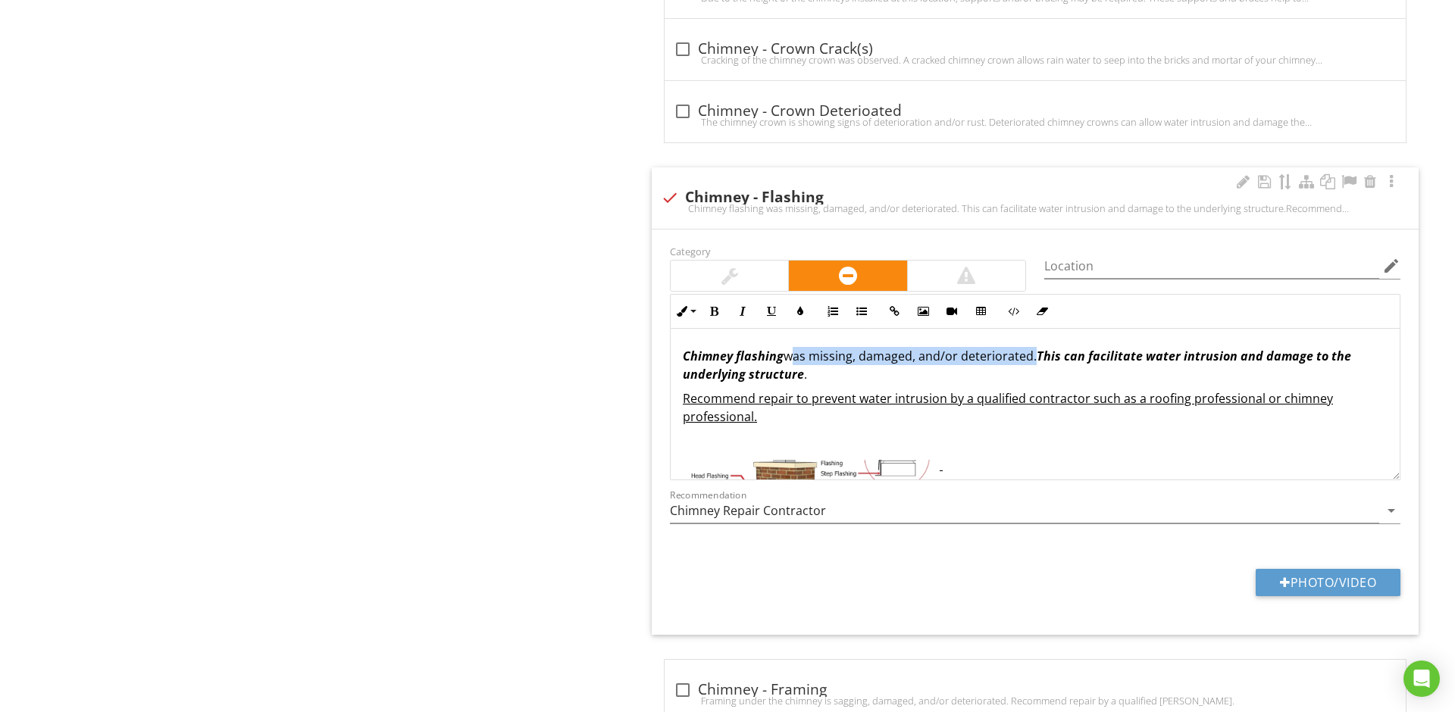
drag, startPoint x: 1027, startPoint y: 364, endPoint x: 788, endPoint y: 364, distance: 239.4
click at [788, 364] on p "Chimney flashing was missing, damaged, and/or deteriorated. T his can facilitat…" at bounding box center [1035, 365] width 705 height 36
click at [919, 383] on p "Chimney flashing was beginning to show sings of deterioration and corrosion. T …" at bounding box center [1035, 365] width 705 height 36
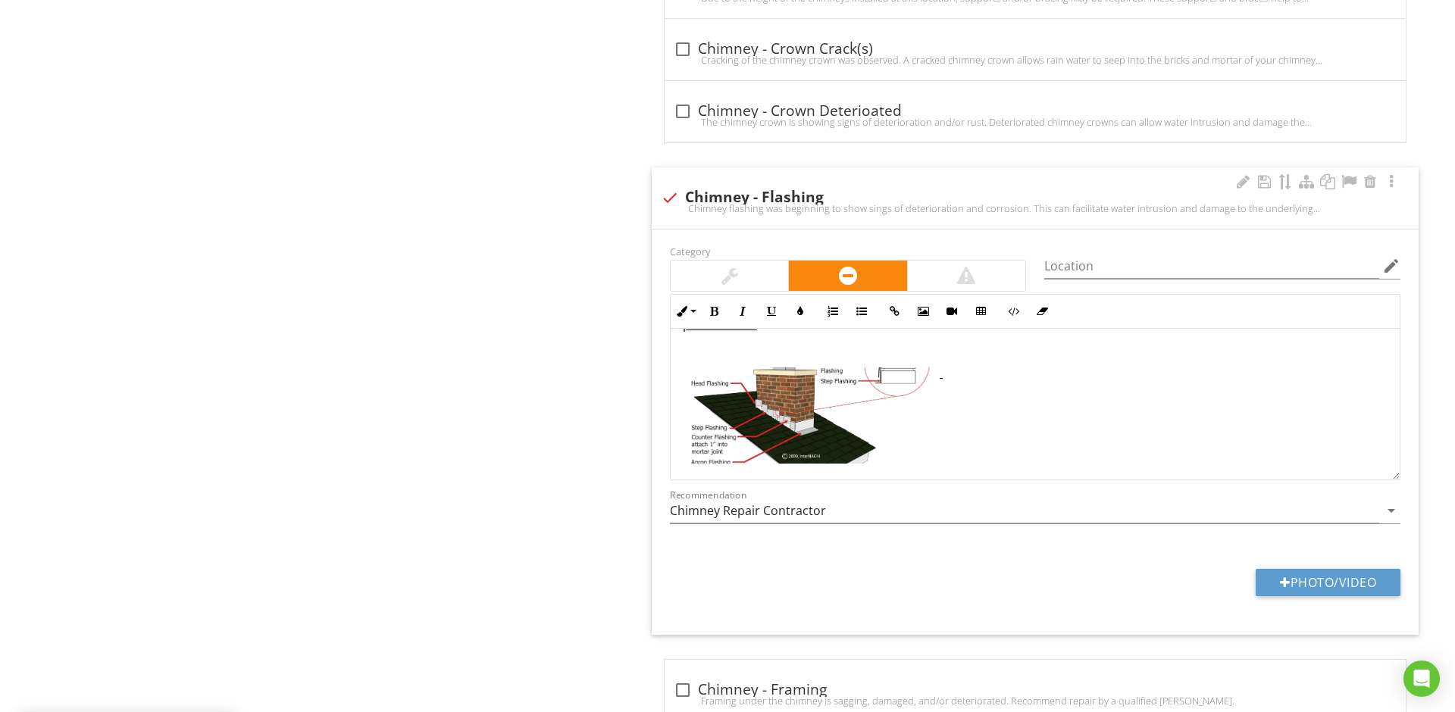
scroll to position [92, 0]
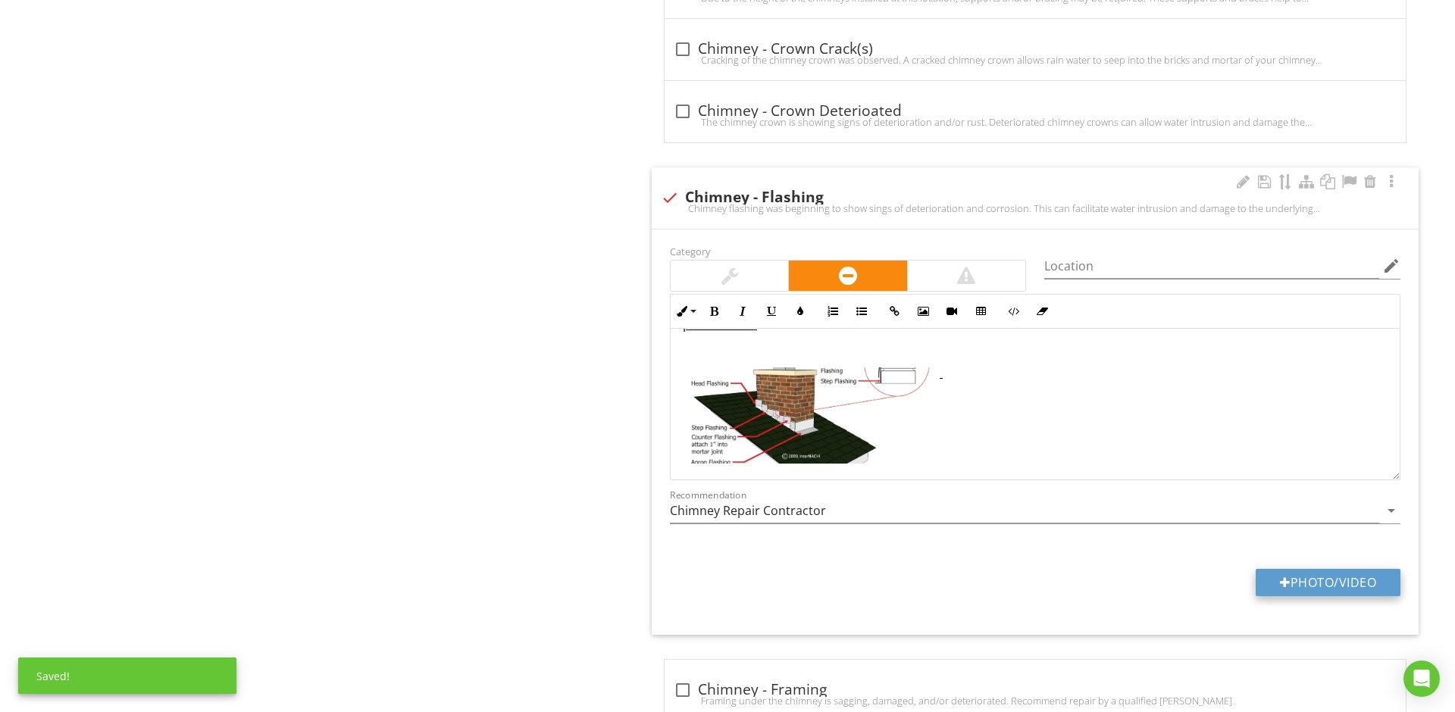
click at [1271, 583] on button "Photo/Video" at bounding box center [1327, 582] width 145 height 27
type input "C:\fakepath\IMG_9936.jpeg"
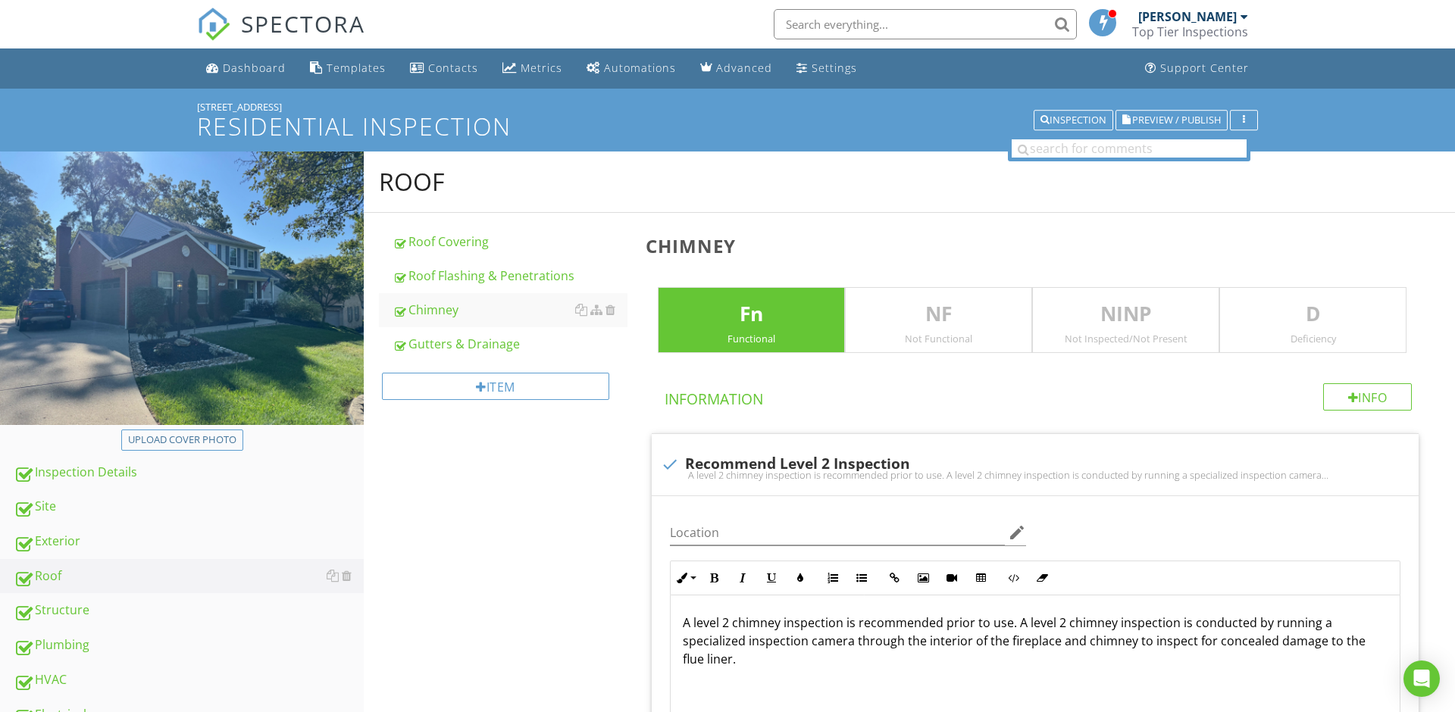
scroll to position [0, 0]
click at [1264, 326] on p "D" at bounding box center [1313, 314] width 186 height 30
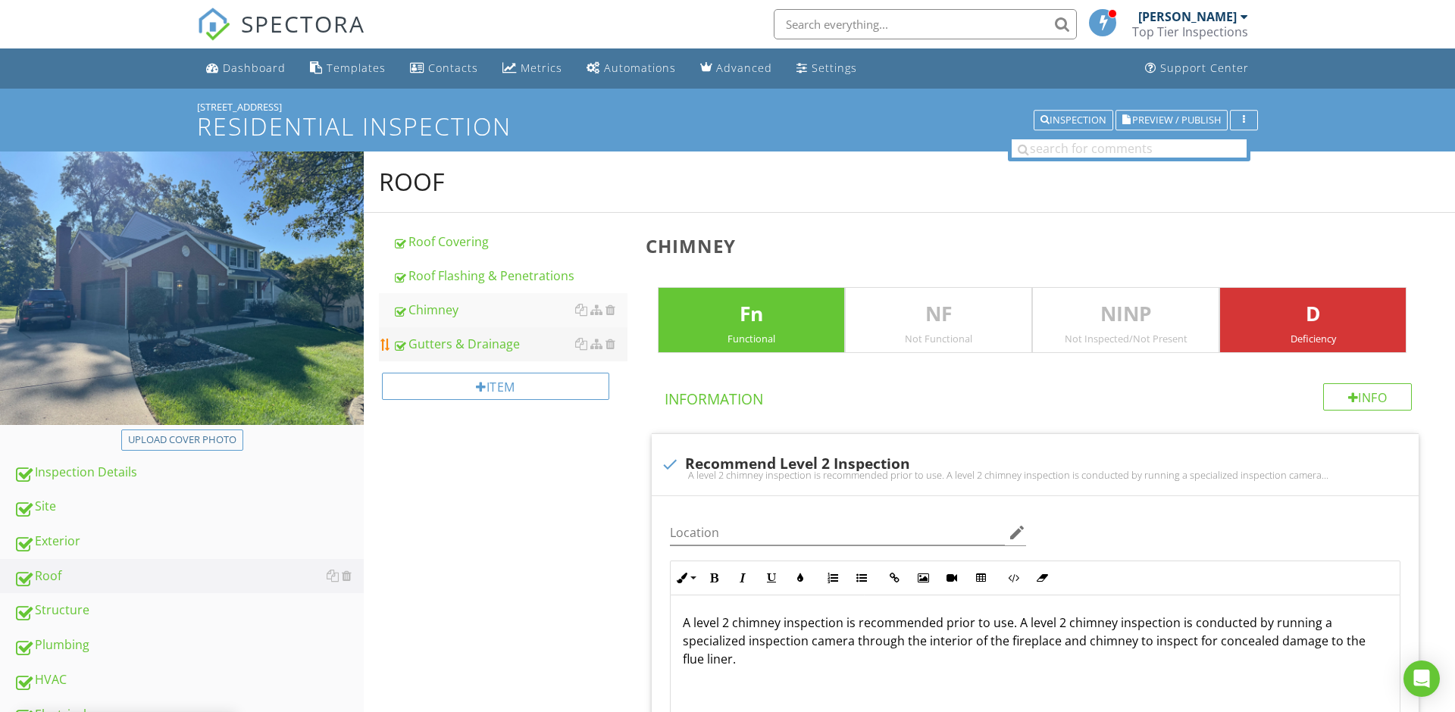
click at [492, 344] on div "Gutters & Drainage" at bounding box center [509, 344] width 235 height 18
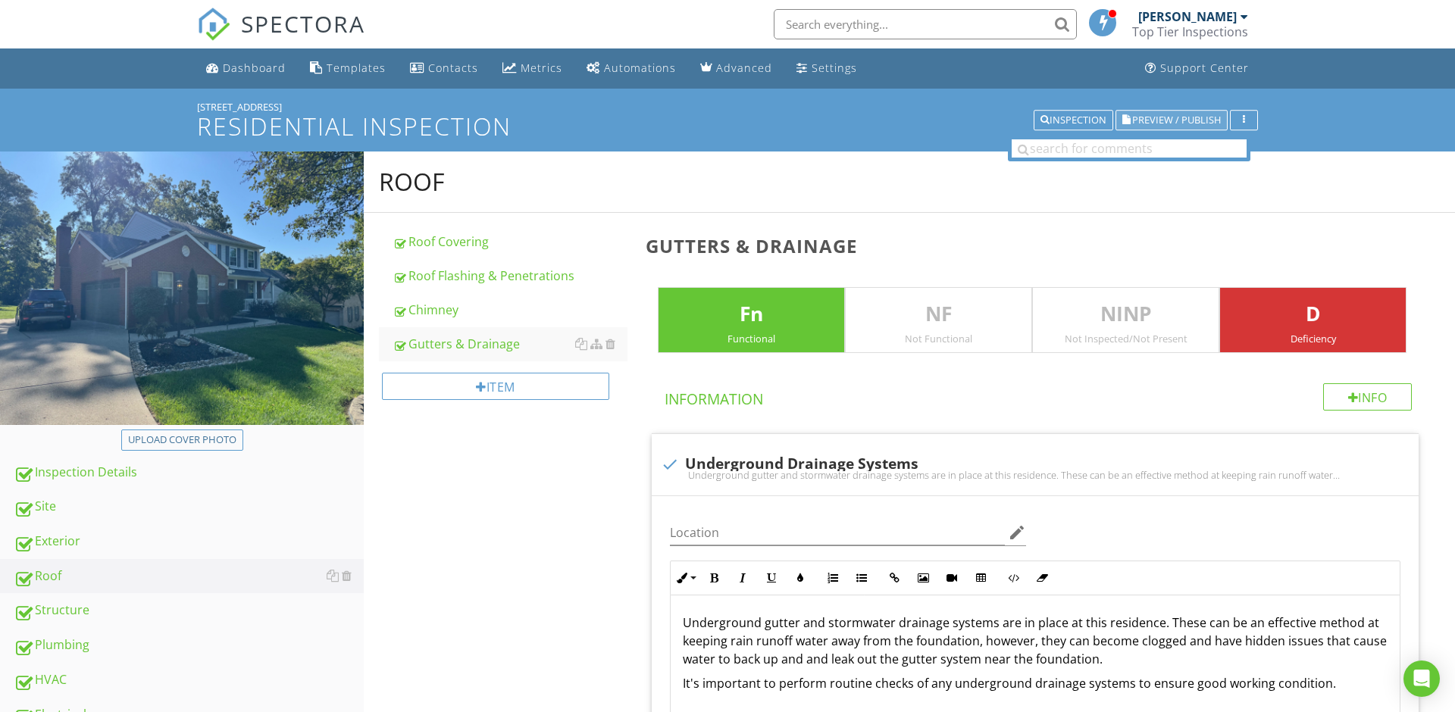
click at [1144, 120] on span "Preview / Publish" at bounding box center [1176, 120] width 89 height 10
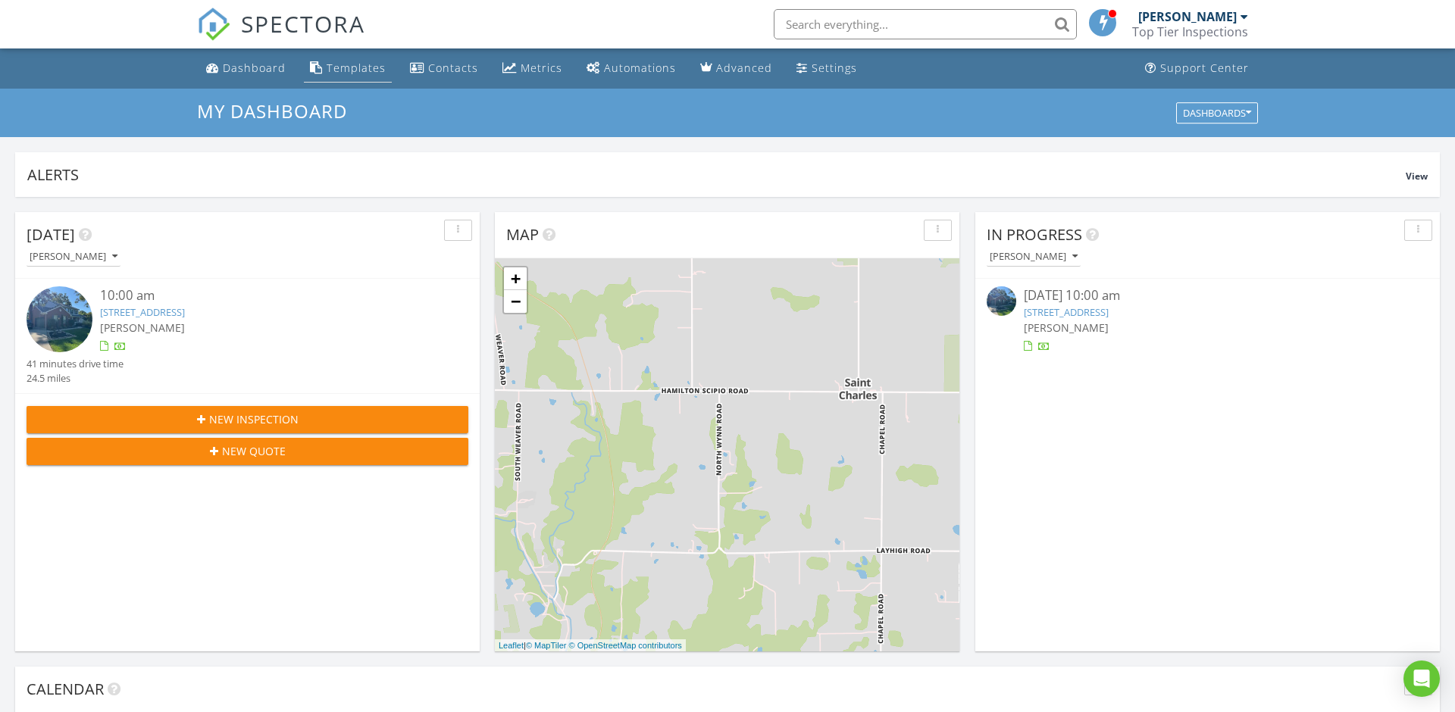
click at [346, 76] on link "Templates" at bounding box center [348, 69] width 88 height 28
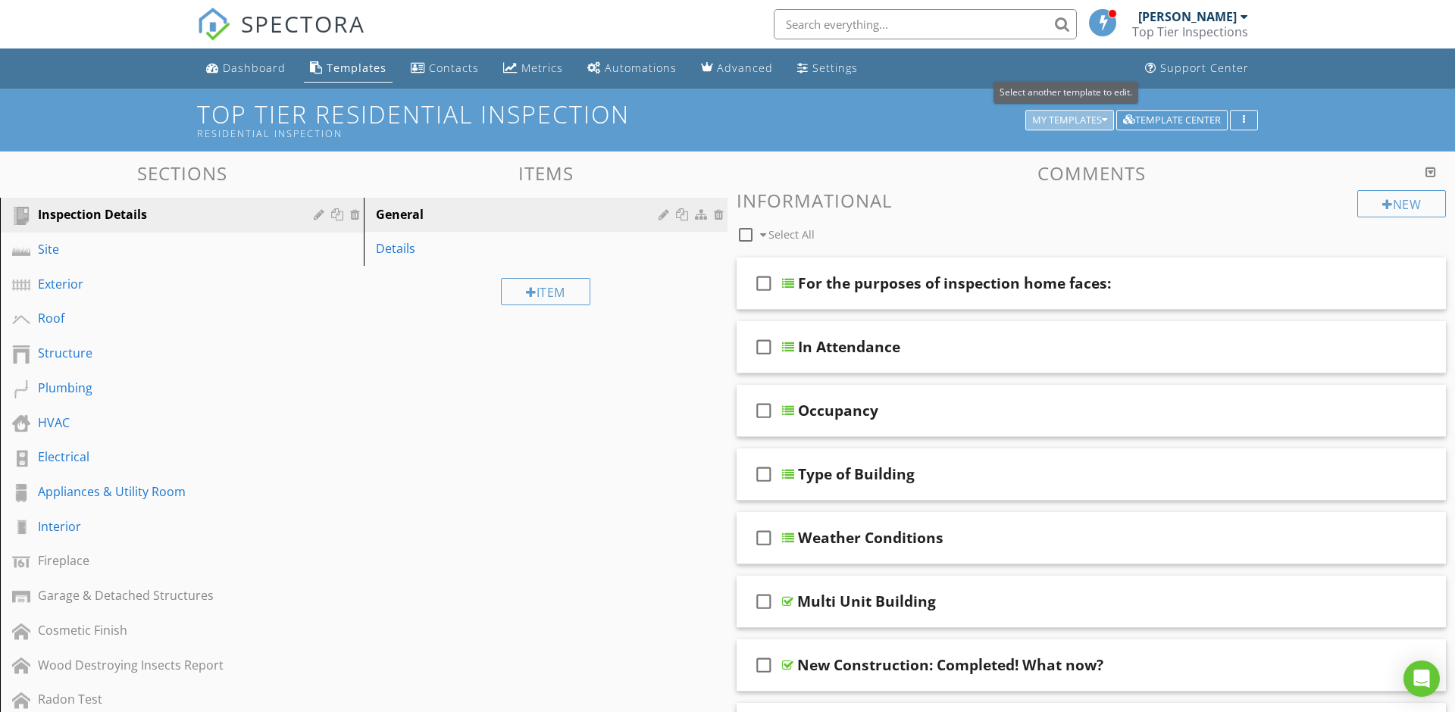
click at [1099, 116] on div "My Templates" at bounding box center [1069, 120] width 75 height 11
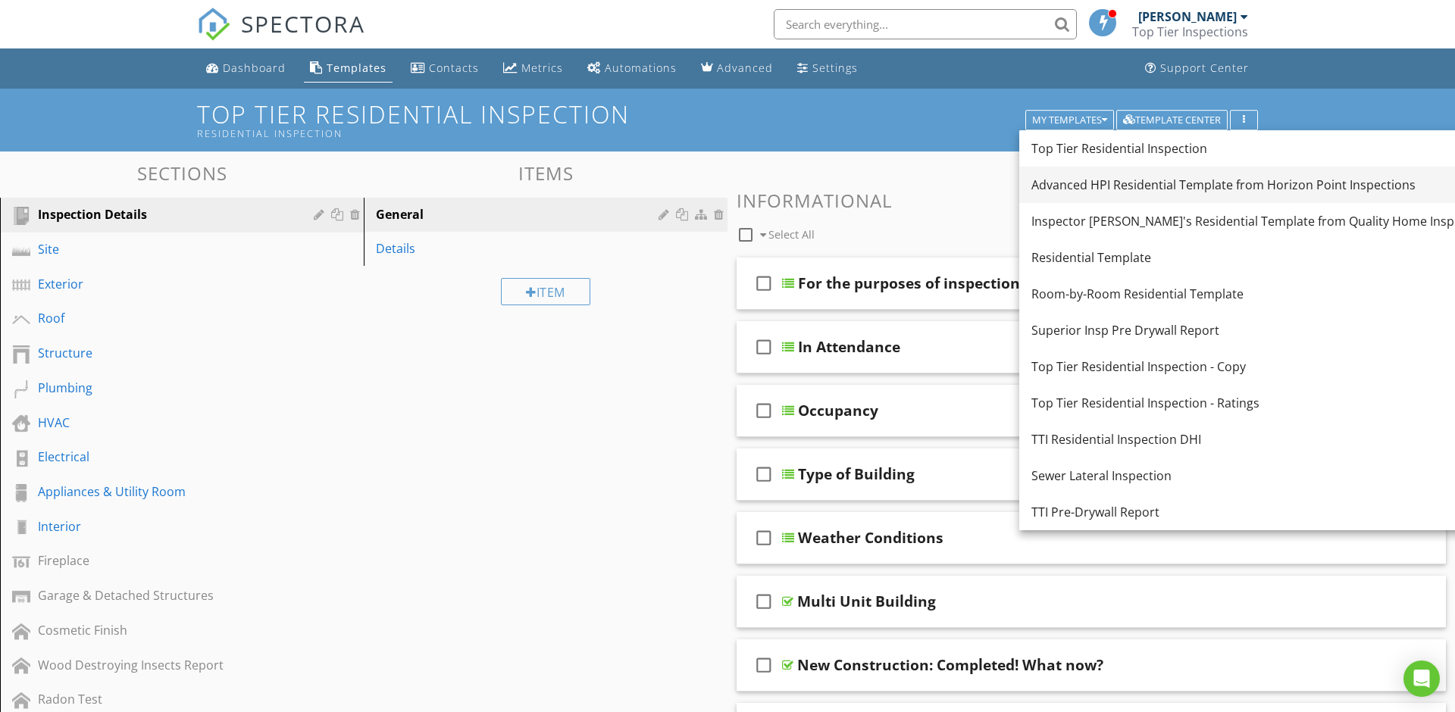
click at [1113, 177] on div "Advanced HPI Residential Template from Horizon Point Inspections" at bounding box center [1274, 185] width 487 height 18
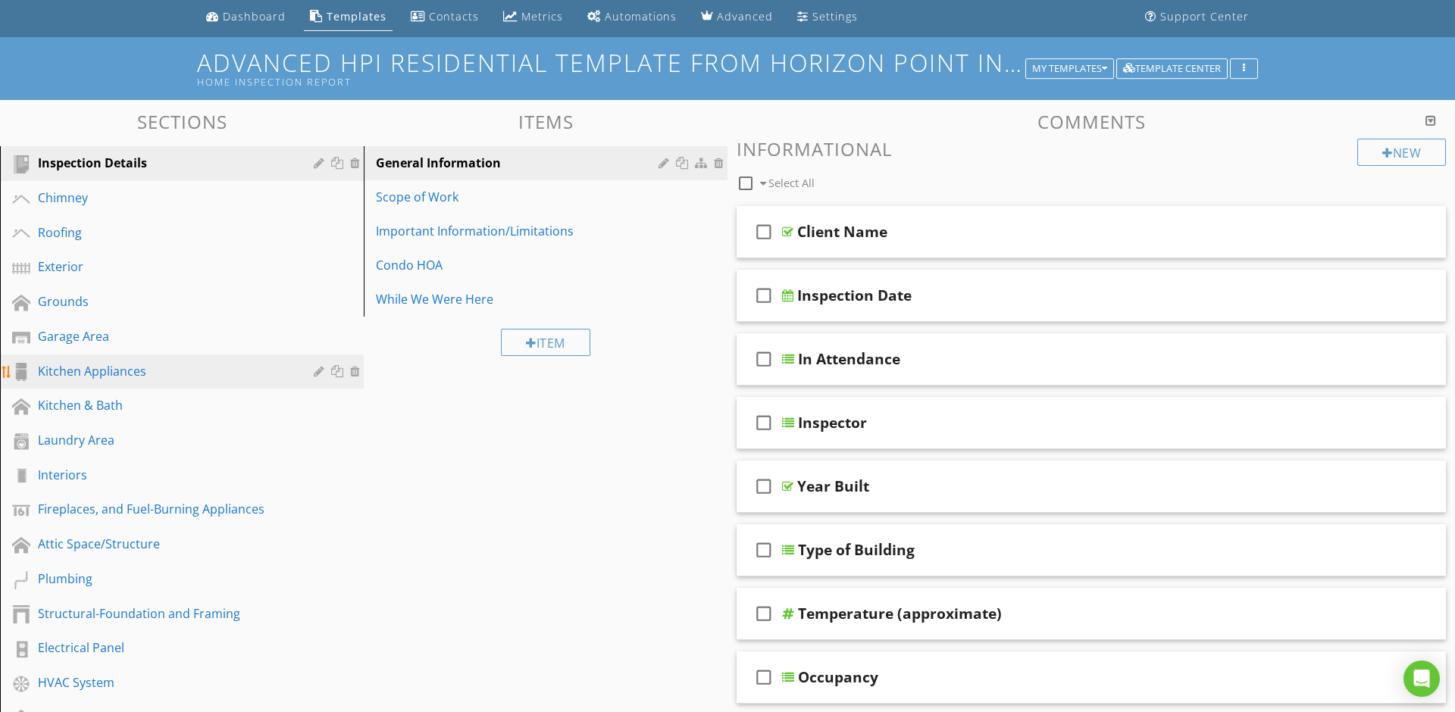
scroll to position [53, 0]
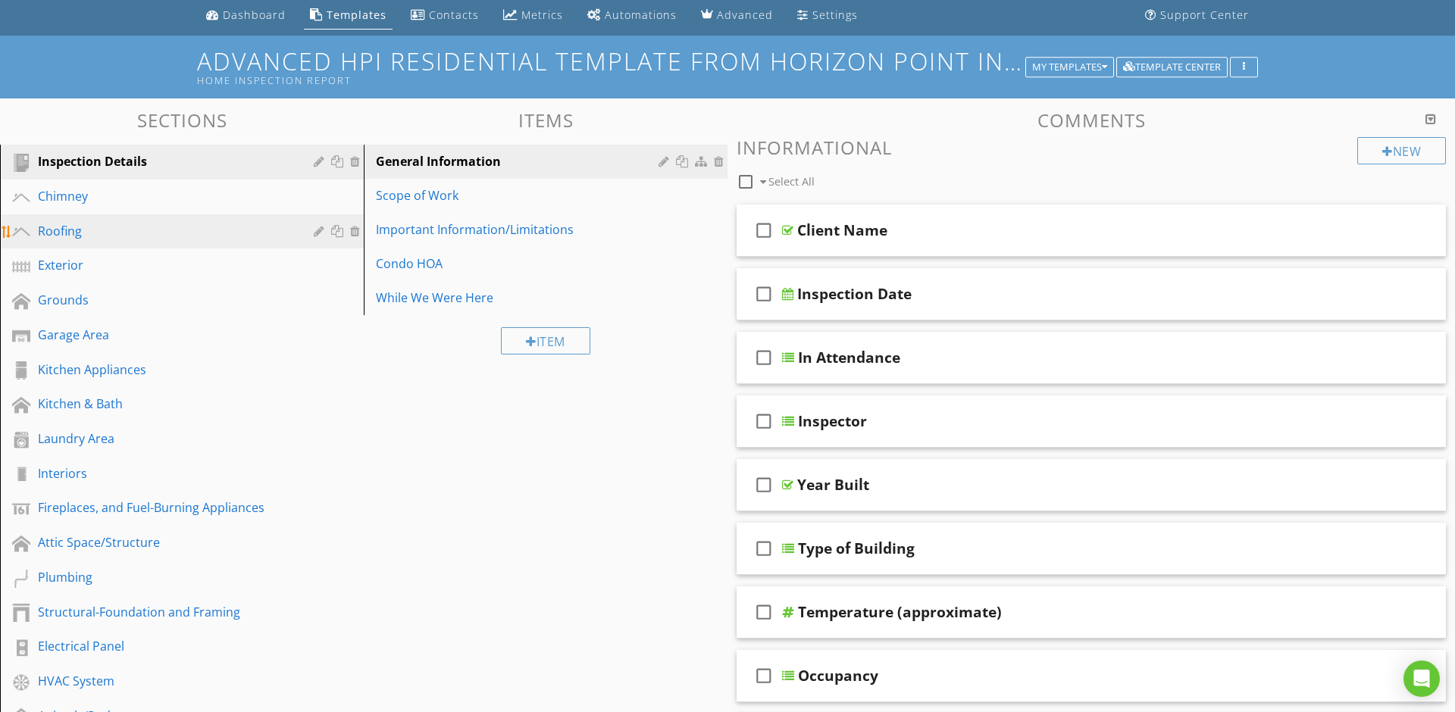
click at [106, 230] on div "Roofing" at bounding box center [165, 231] width 254 height 18
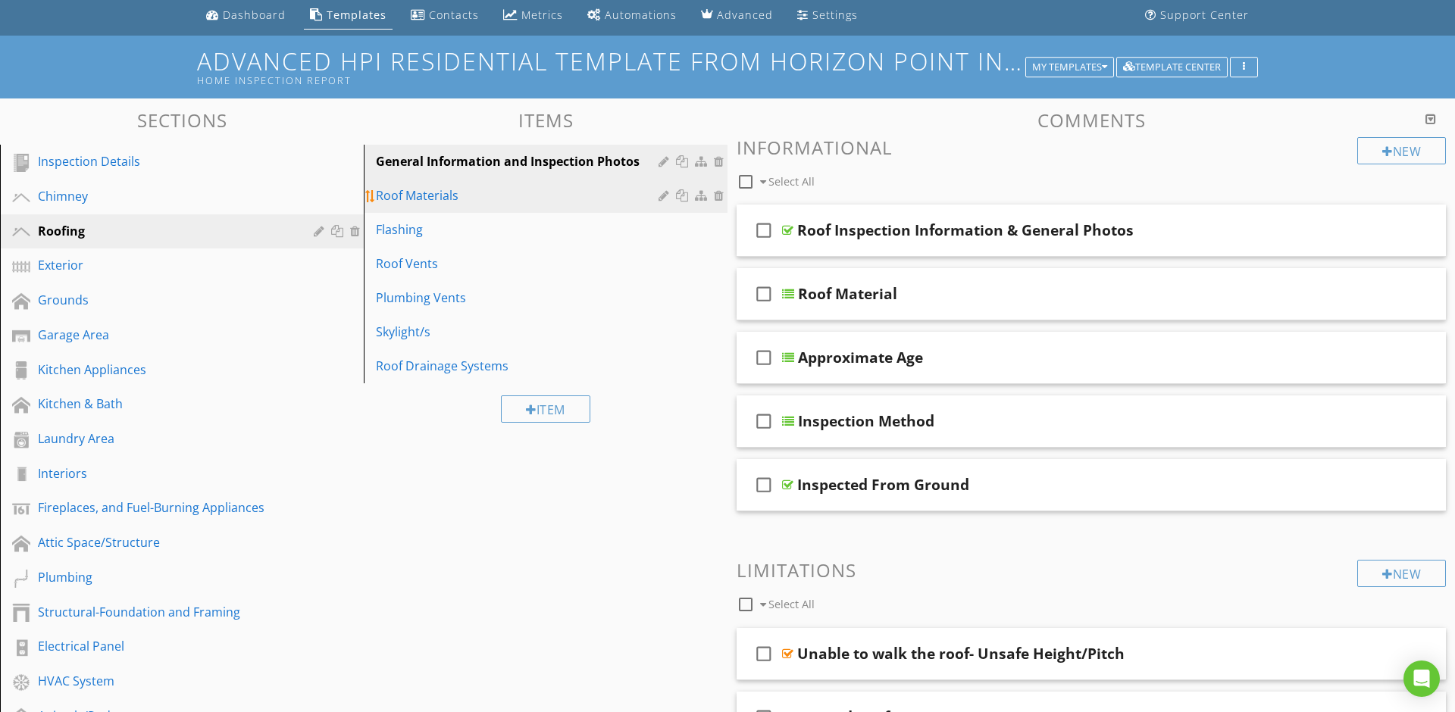
click at [455, 196] on div "Roof Materials" at bounding box center [519, 195] width 287 height 18
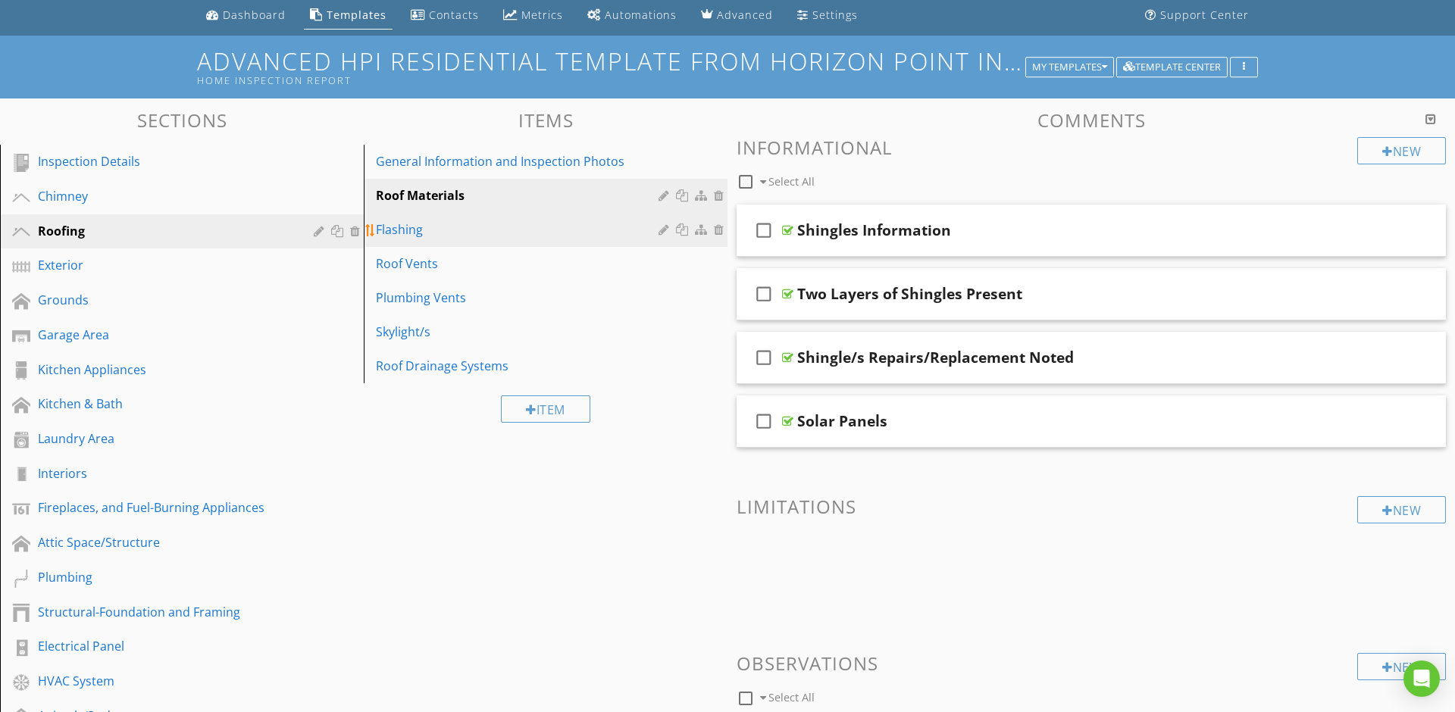
click at [450, 228] on div "Flashing" at bounding box center [519, 229] width 287 height 18
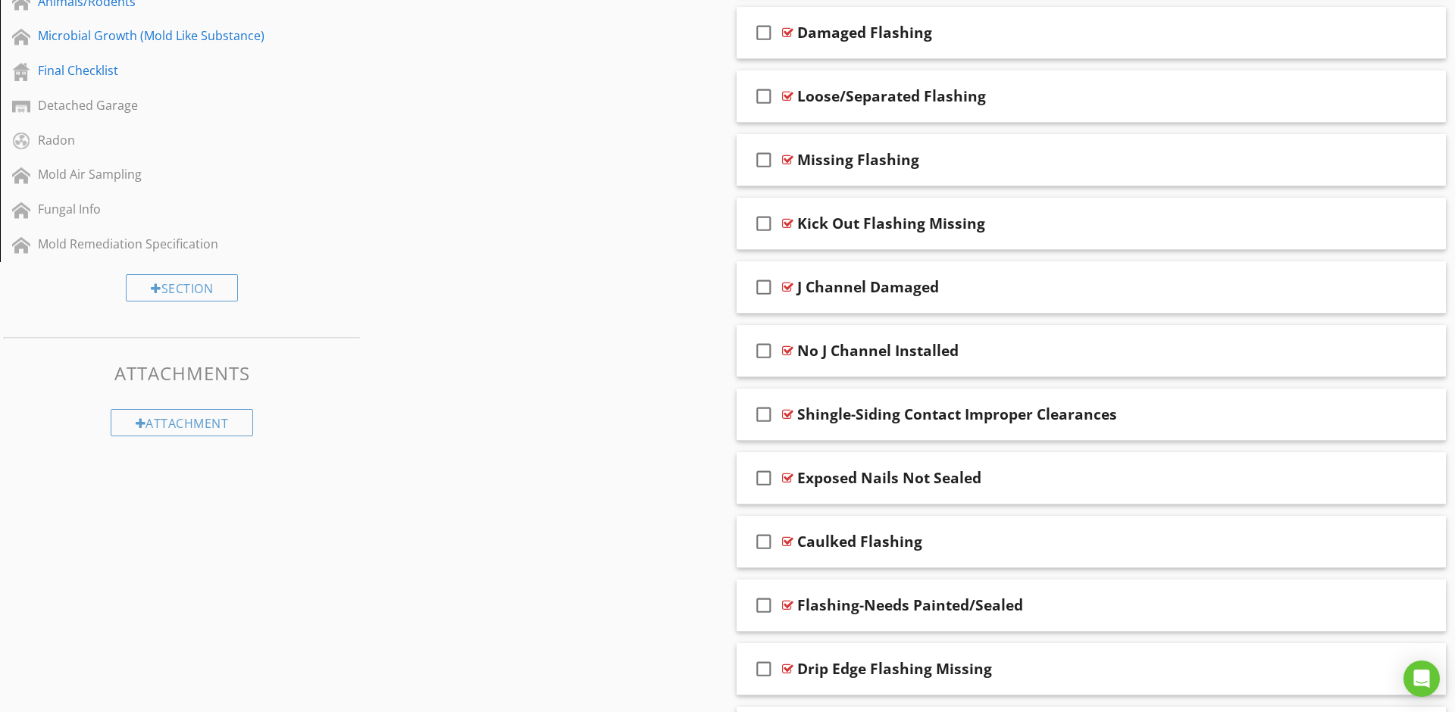
scroll to position [783, 0]
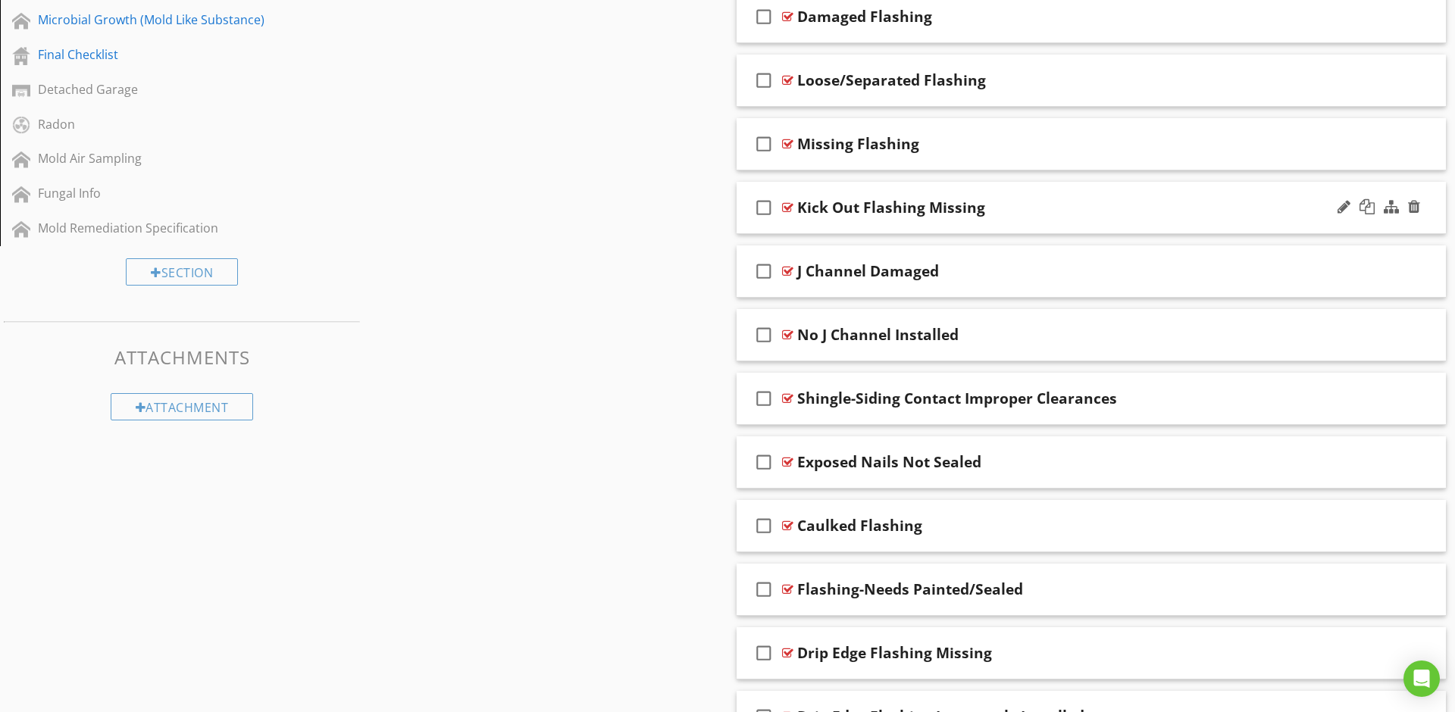
click at [740, 208] on div "check_box_outline_blank Kick Out Flashing Missing" at bounding box center [1090, 208] width 709 height 52
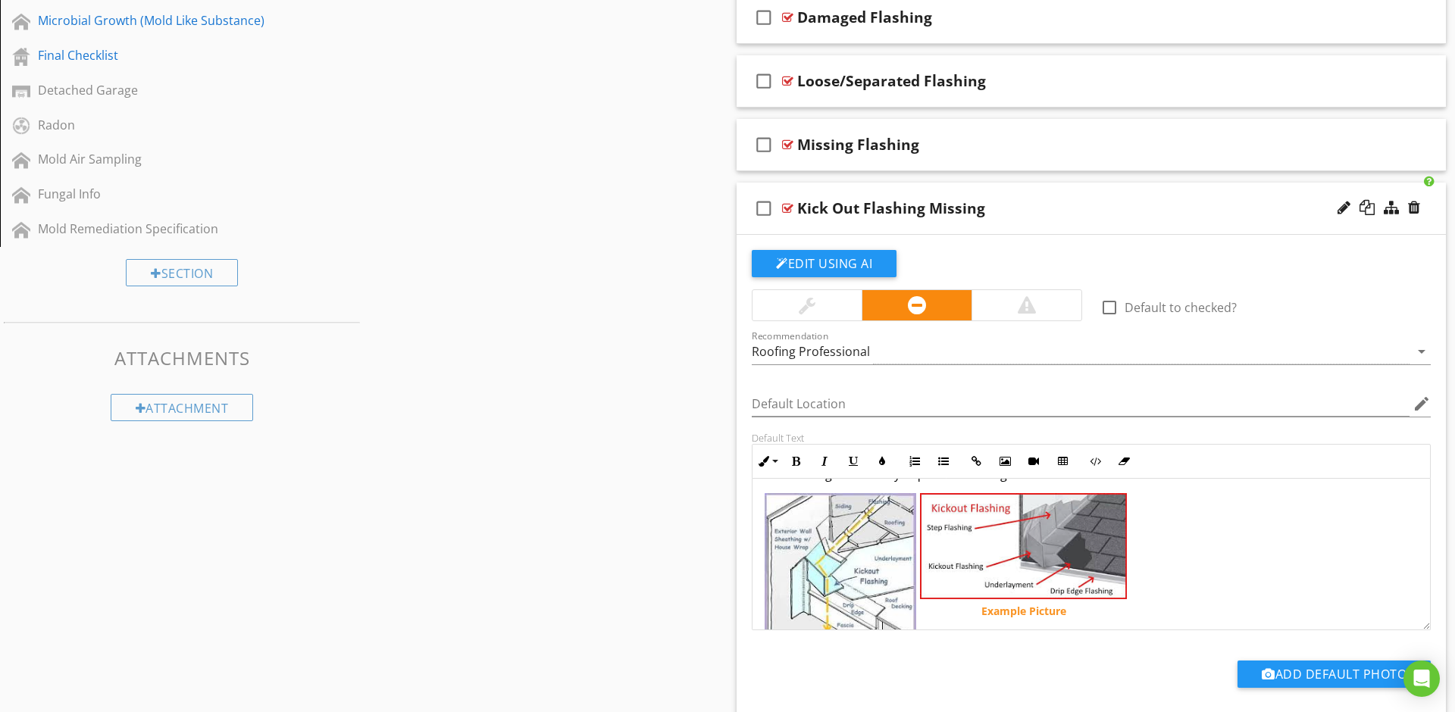
scroll to position [142, 0]
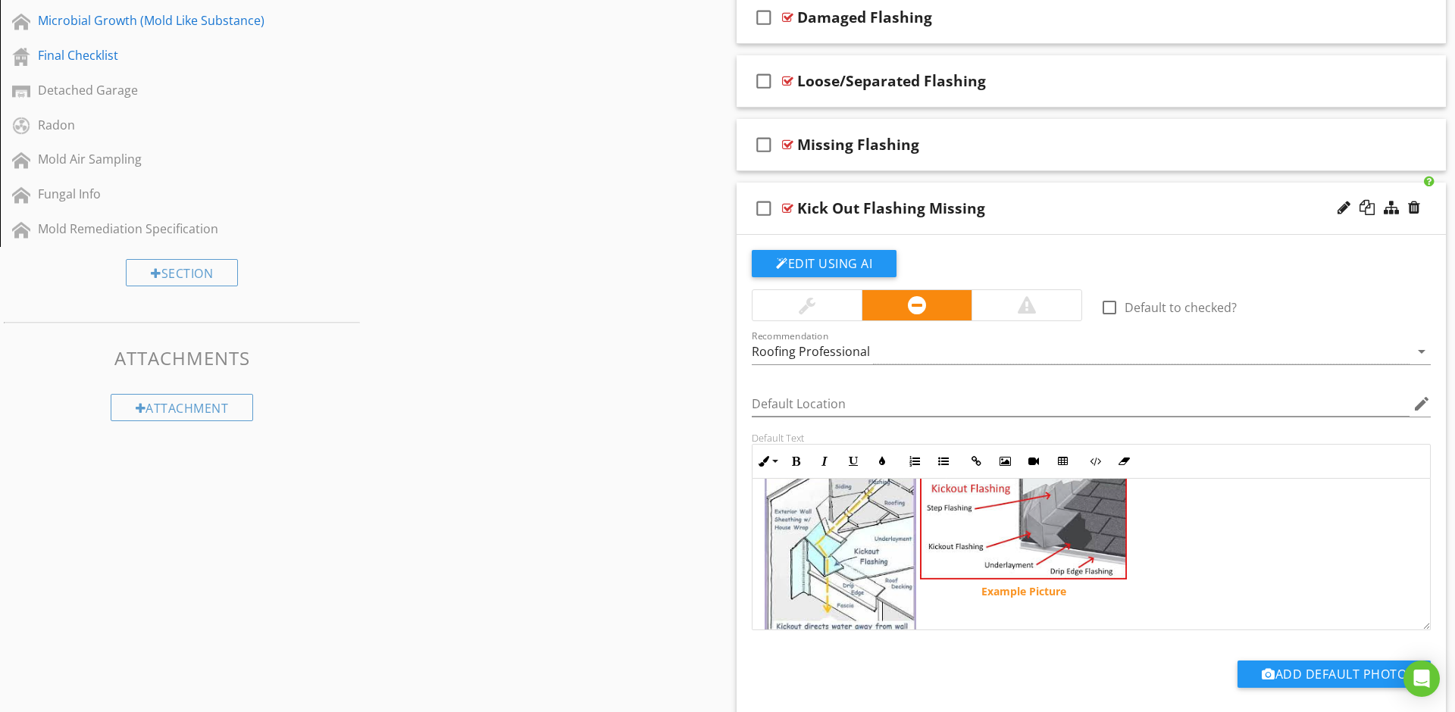
click at [746, 220] on div "check_box_outline_blank Kick Out Flashing Missing" at bounding box center [1090, 209] width 709 height 52
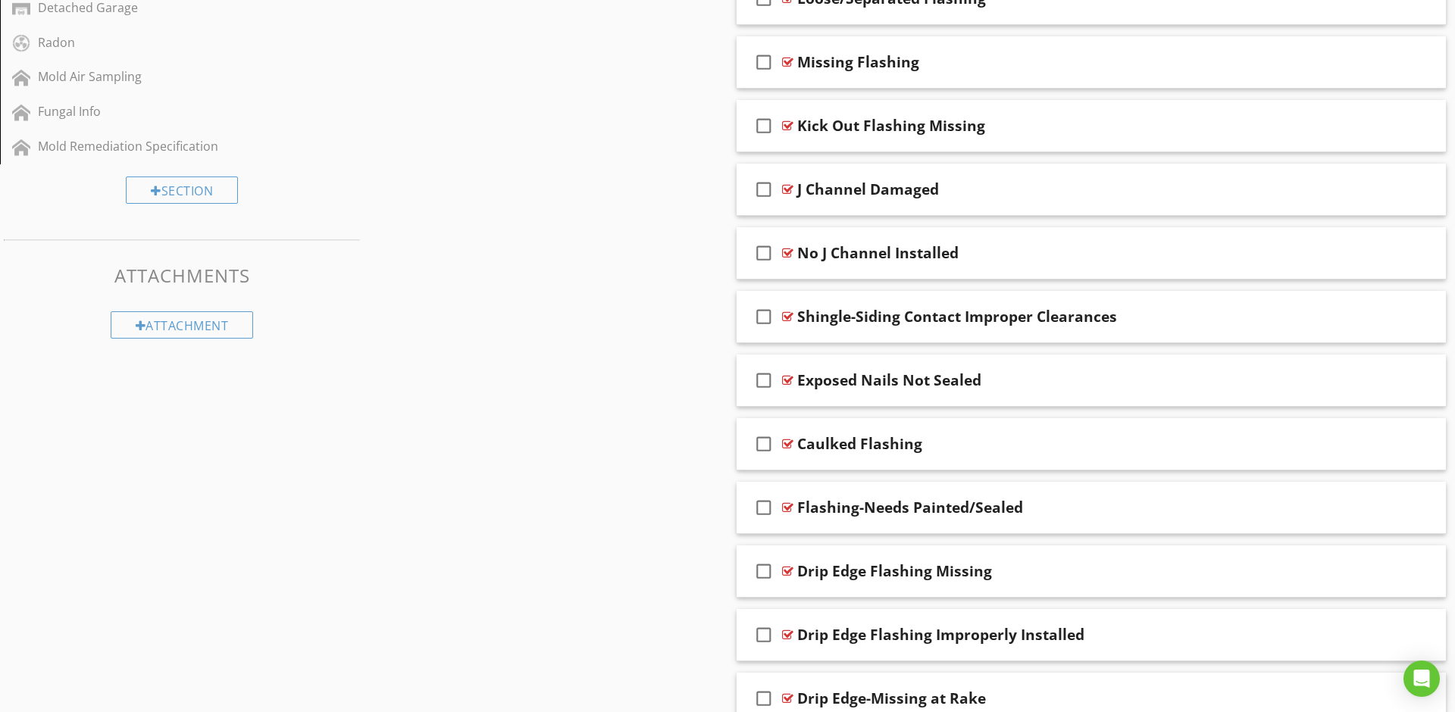
scroll to position [870, 0]
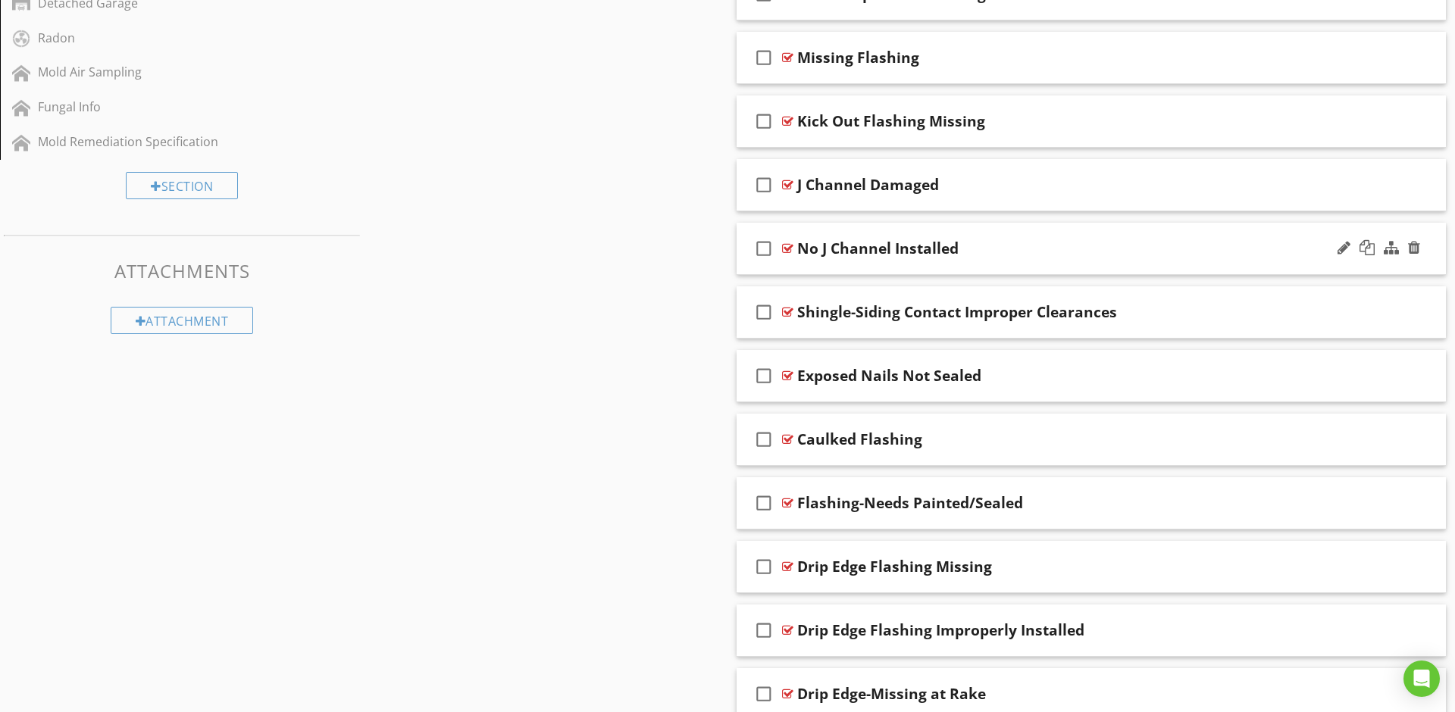
click at [744, 265] on div "check_box_outline_blank No J Channel Installed" at bounding box center [1090, 249] width 709 height 52
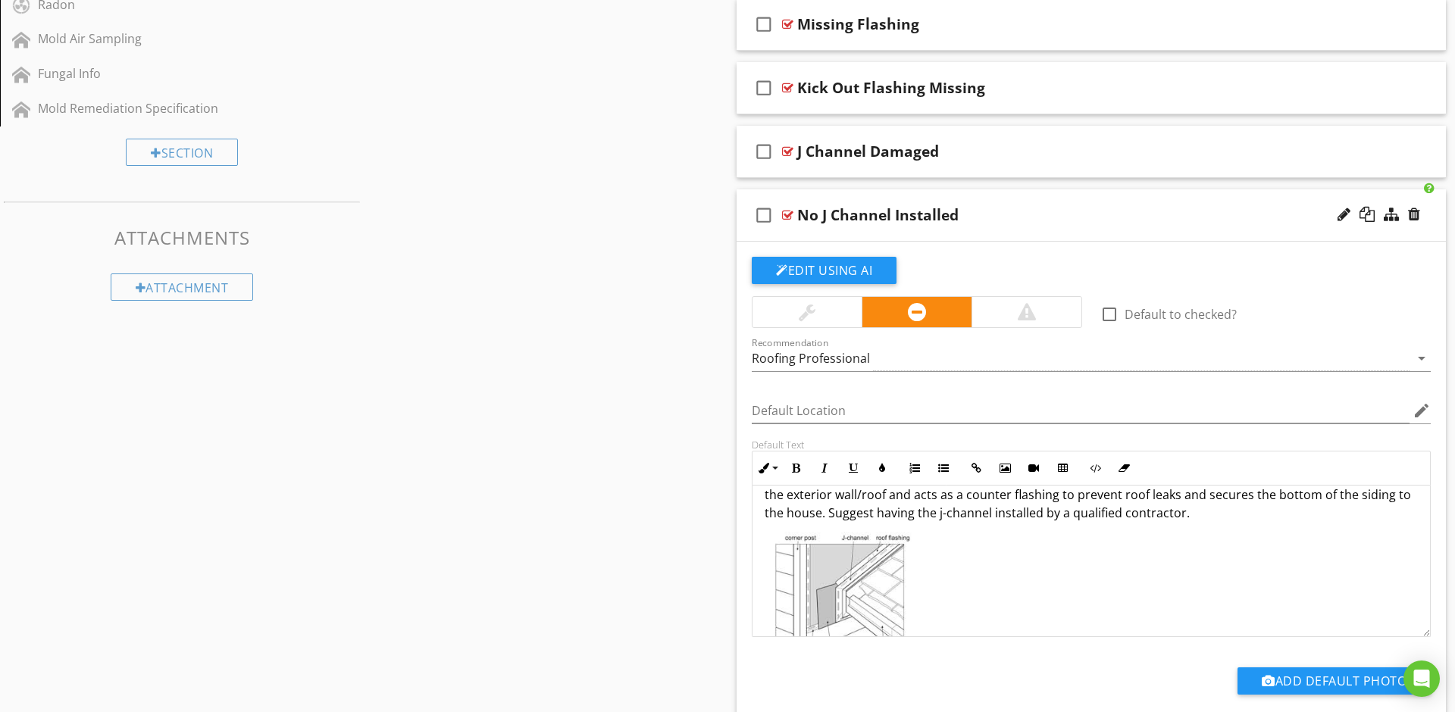
scroll to position [0, 0]
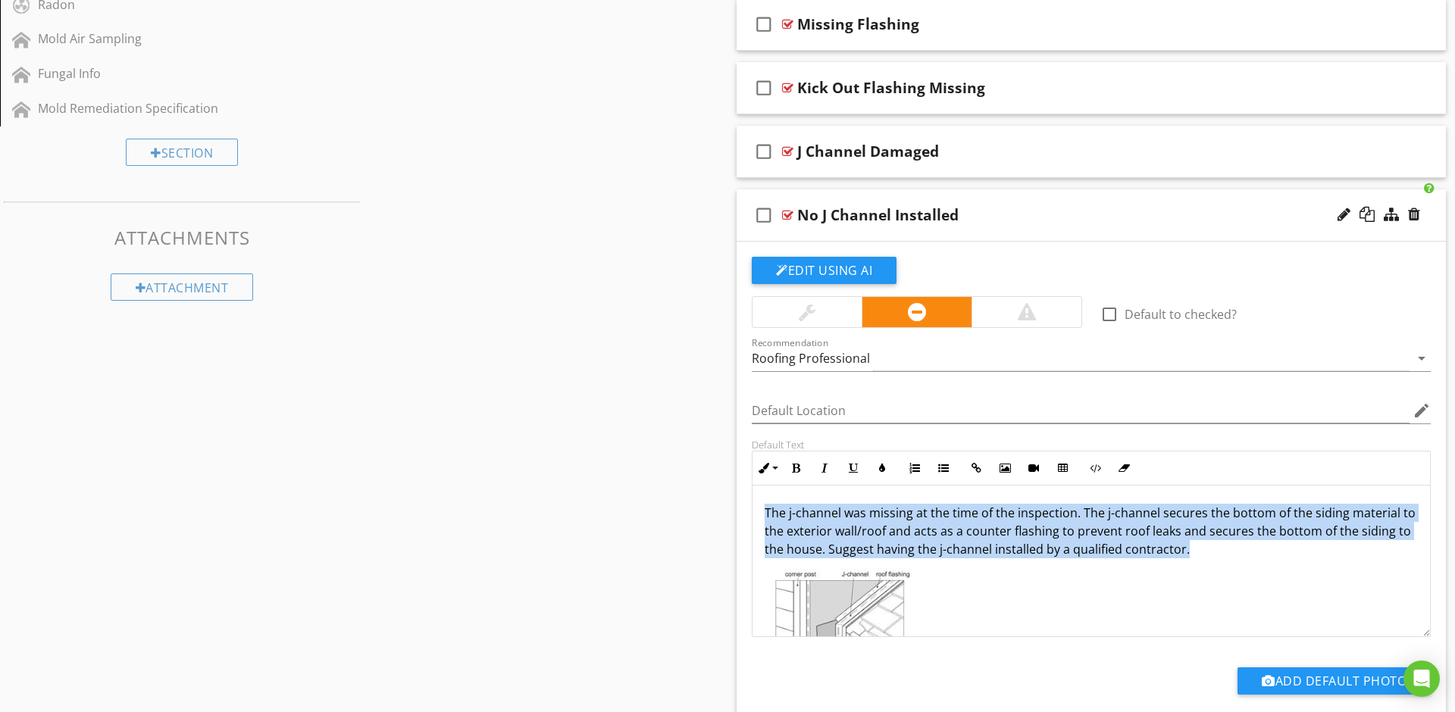
drag, startPoint x: 1204, startPoint y: 549, endPoint x: 759, endPoint y: 505, distance: 446.9
click at [759, 505] on div "The j-channel was missing at the time of the inspection. The j-channel secures …" at bounding box center [1090, 615] width 677 height 258
copy p "The j-channel was missing at the time of the inspection. The j-channel secures …"
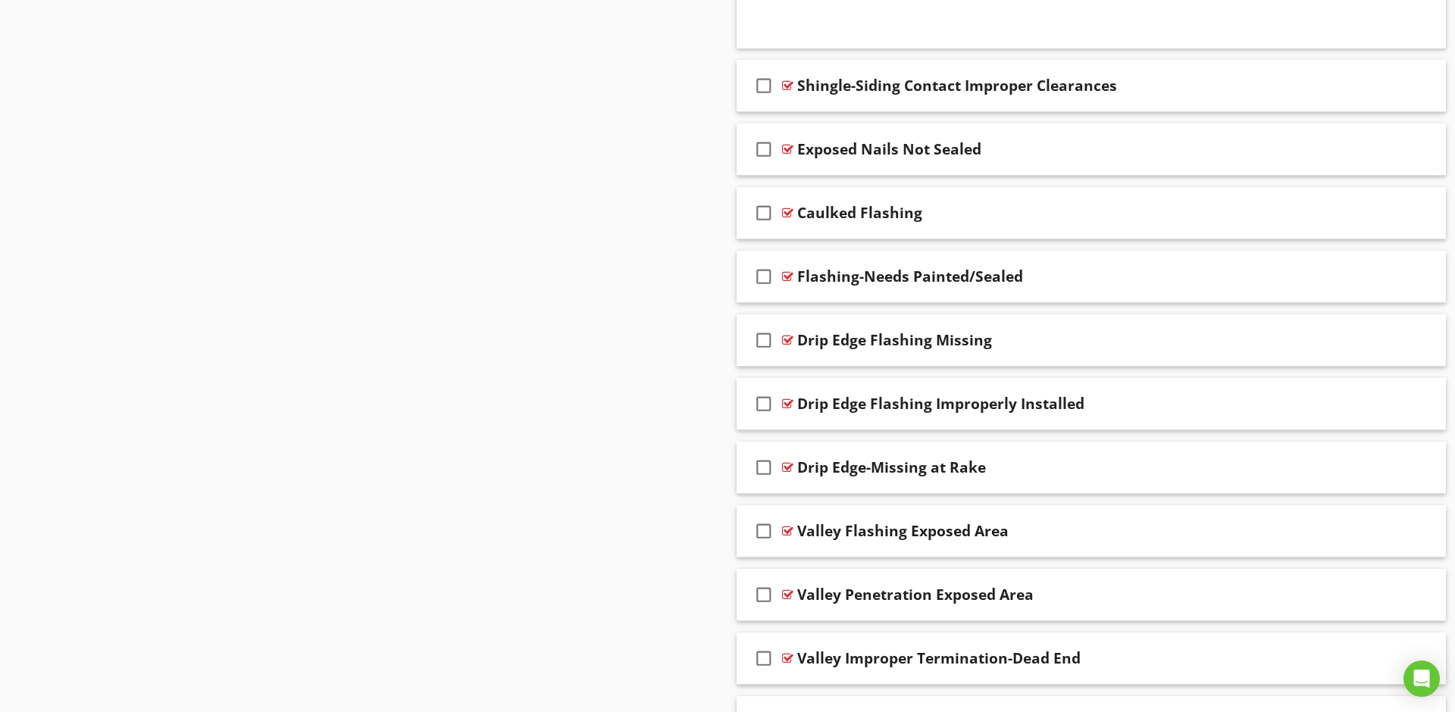
scroll to position [1628, 0]
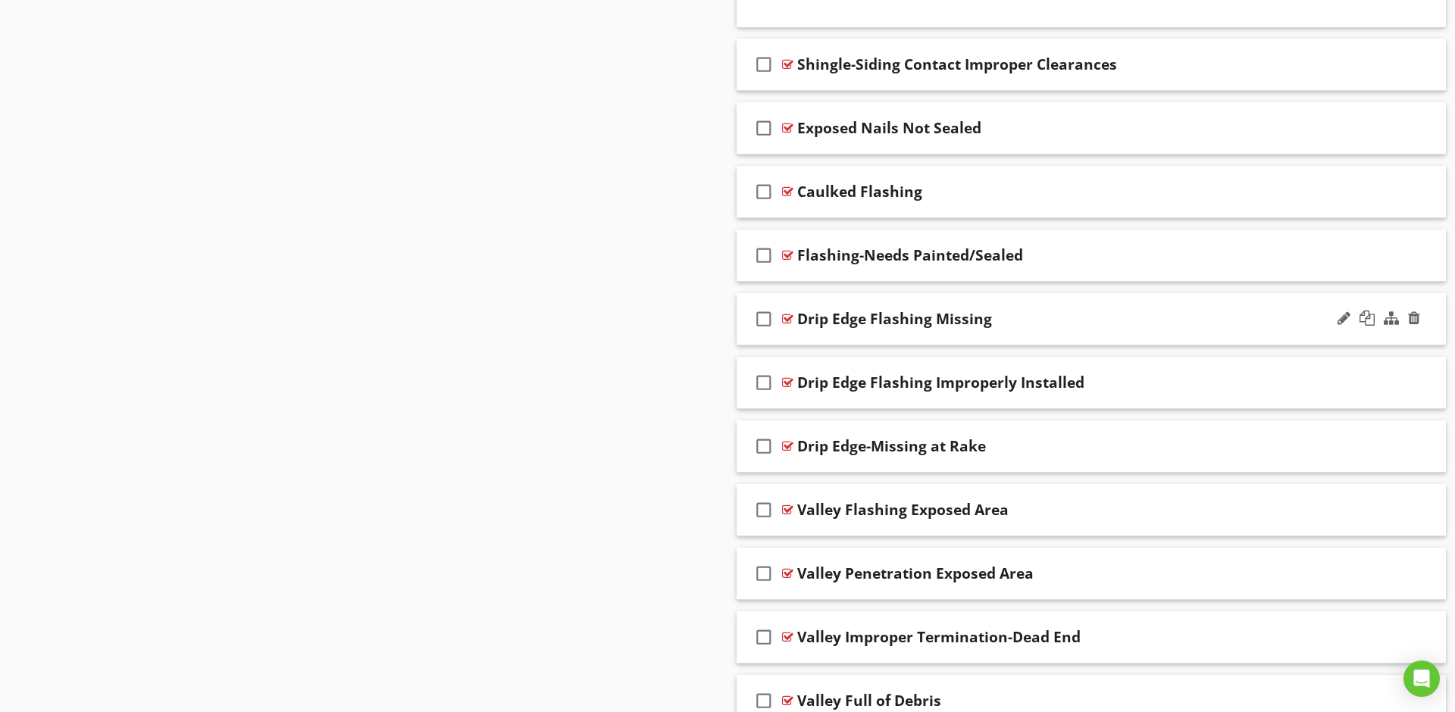
click at [743, 338] on div "check_box_outline_blank Drip Edge Flashing Missing" at bounding box center [1090, 319] width 709 height 52
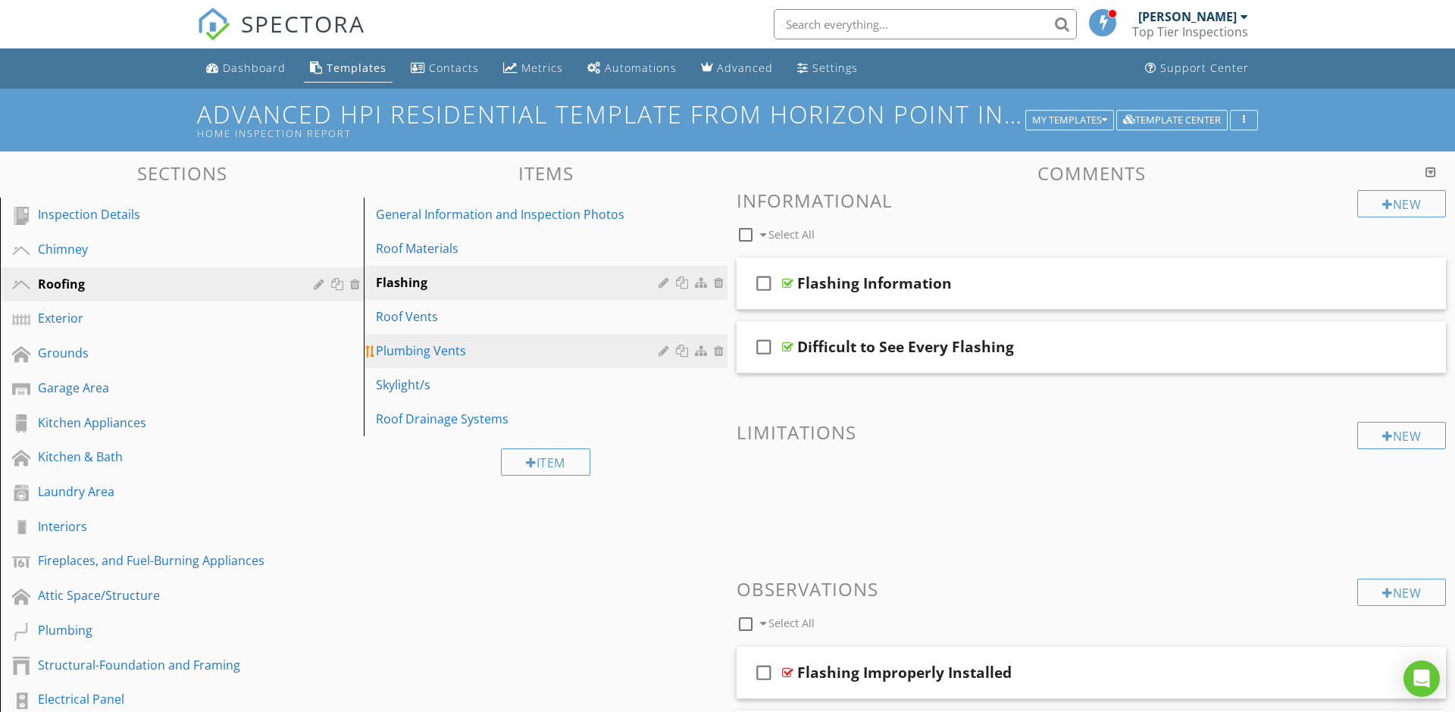
scroll to position [0, 0]
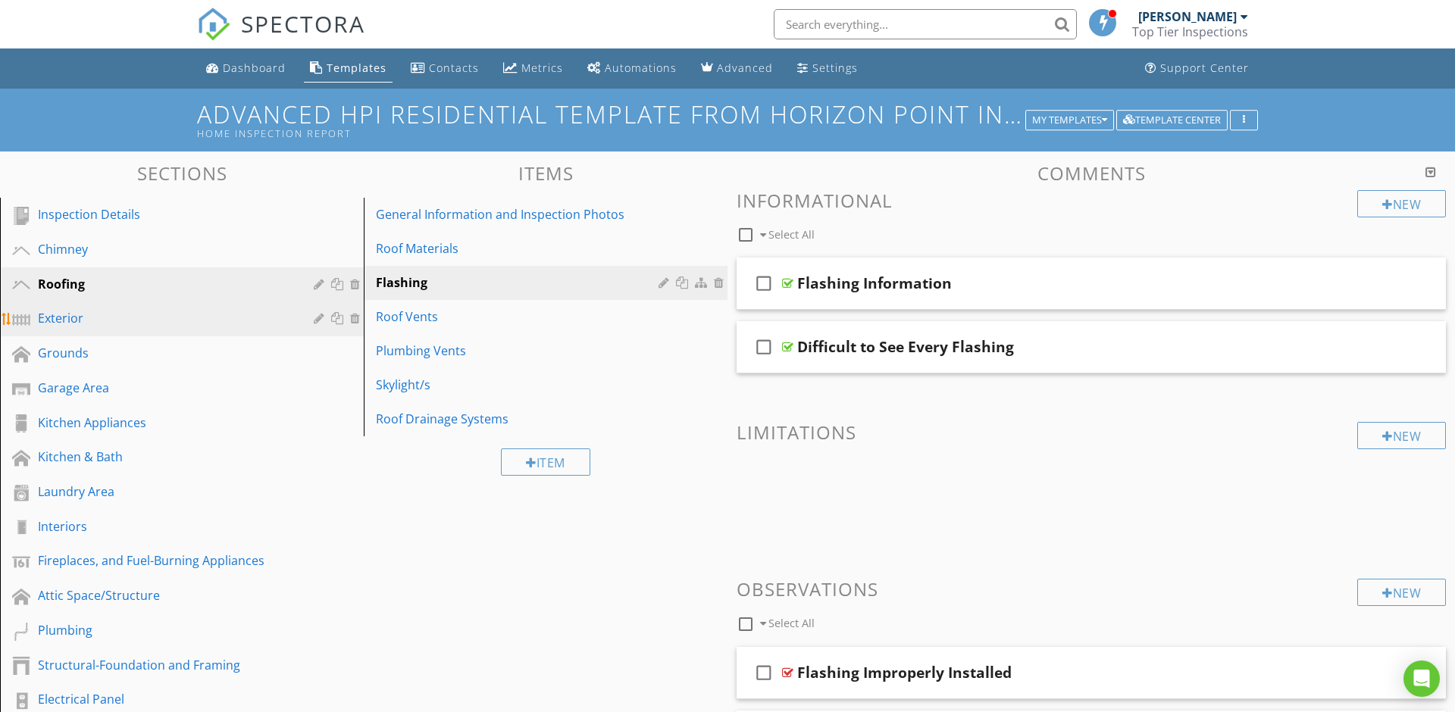
click at [129, 320] on div "Exterior" at bounding box center [165, 318] width 254 height 18
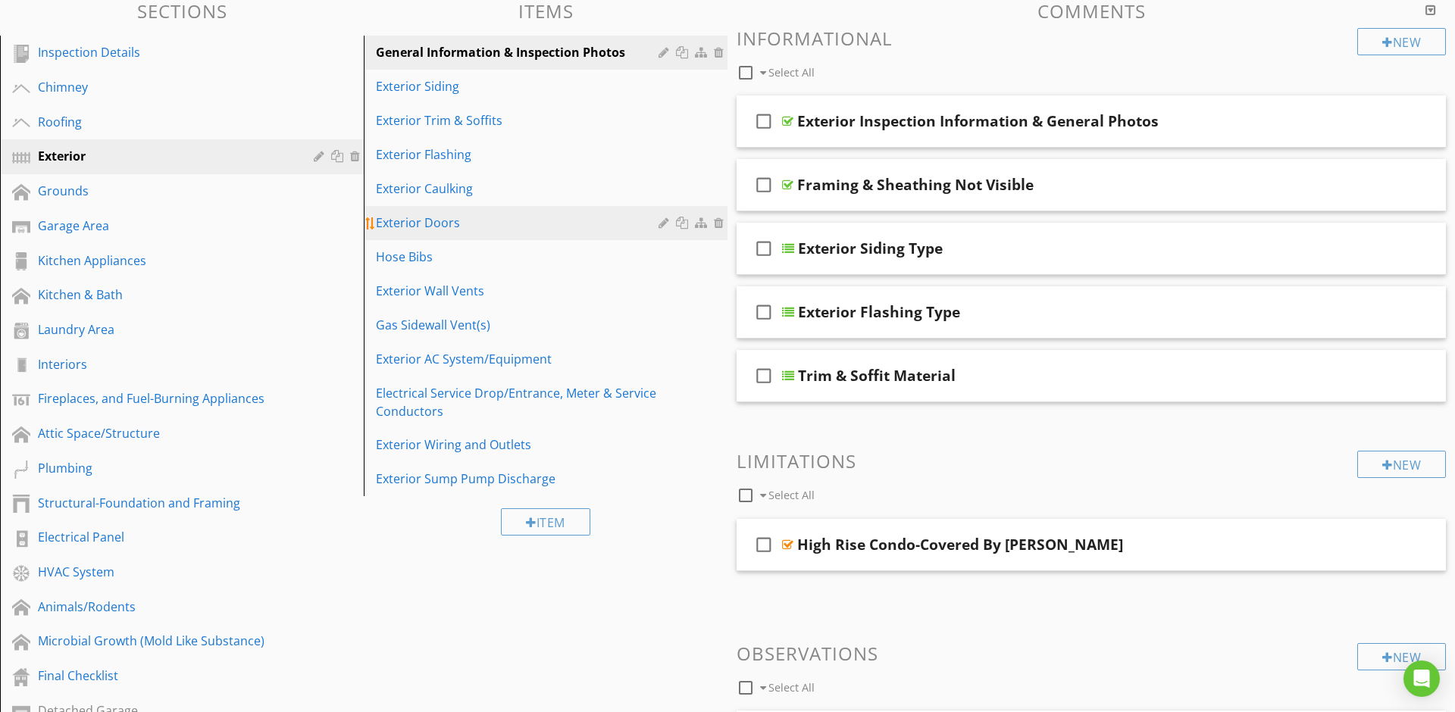
scroll to position [171, 0]
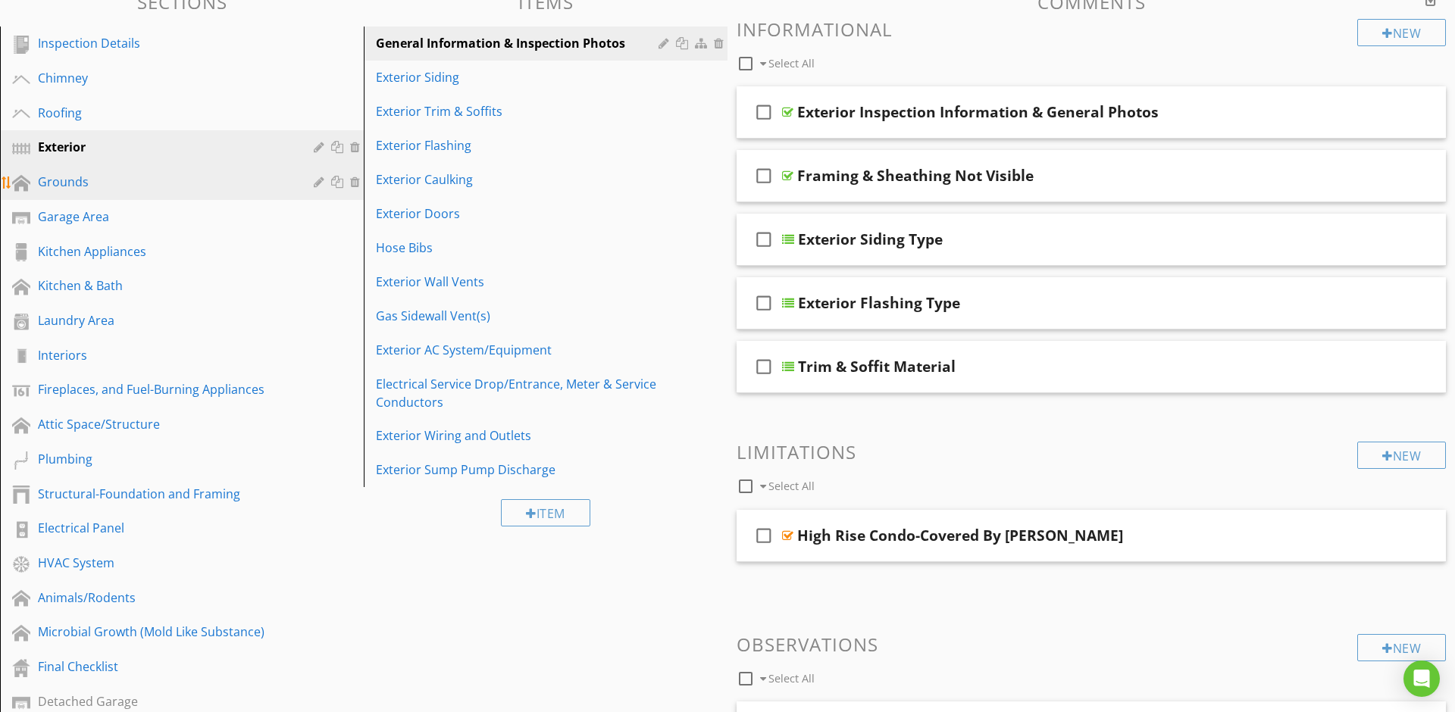
click at [129, 175] on div "Grounds" at bounding box center [165, 182] width 254 height 18
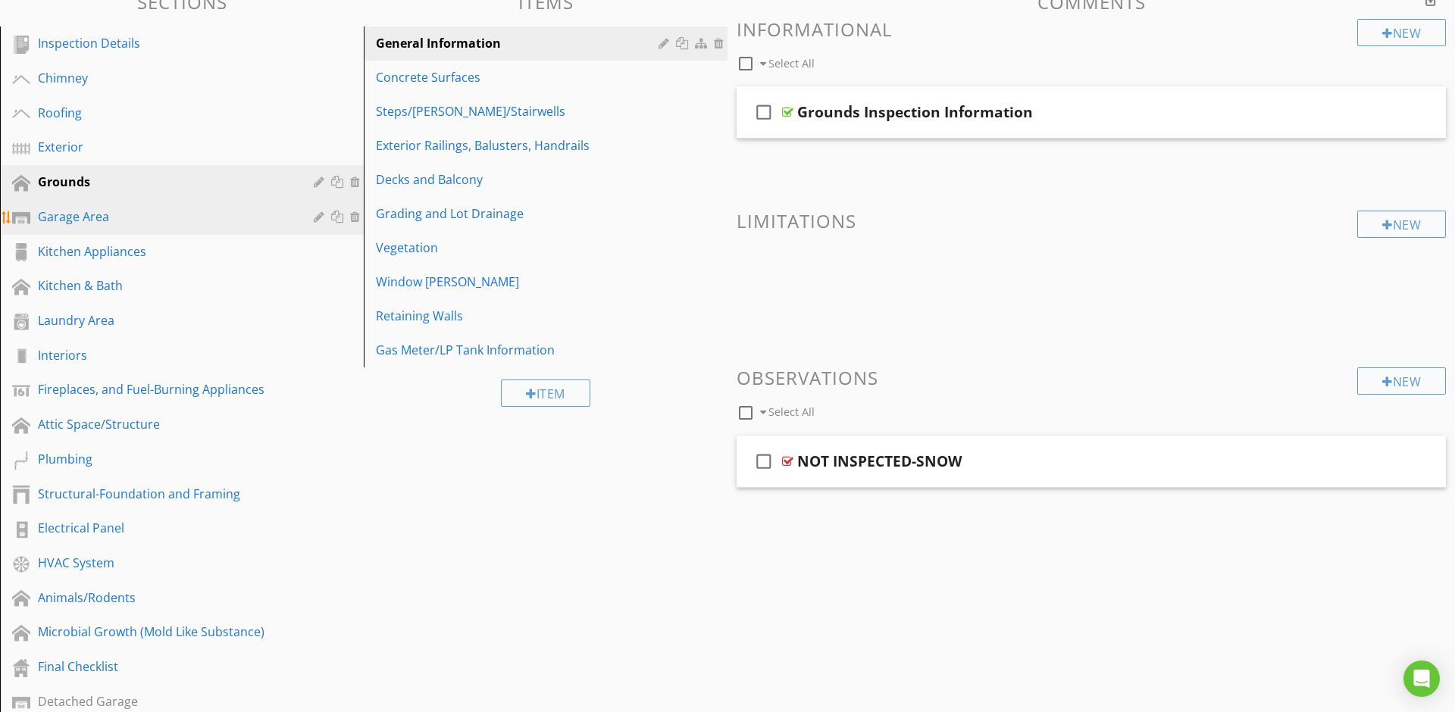
click at [132, 200] on link "Garage Area" at bounding box center [184, 217] width 359 height 35
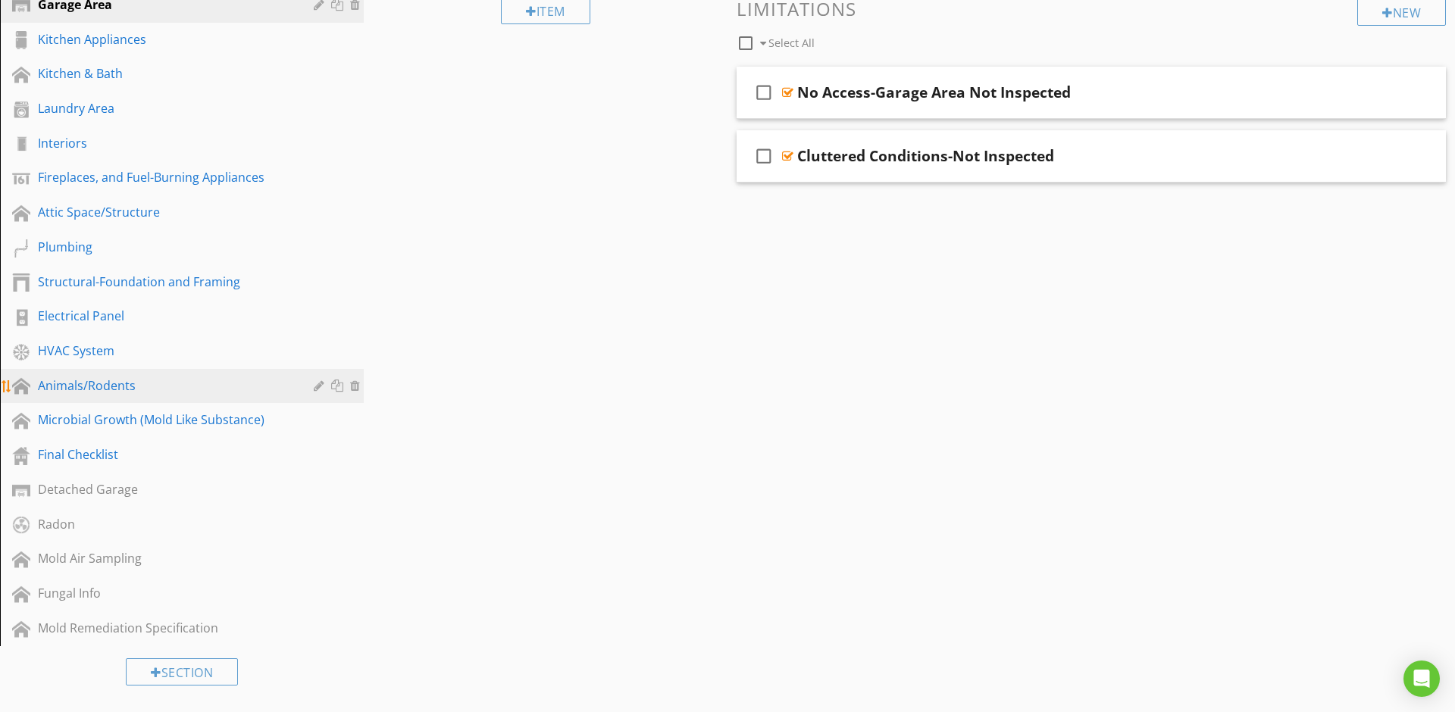
scroll to position [383, 0]
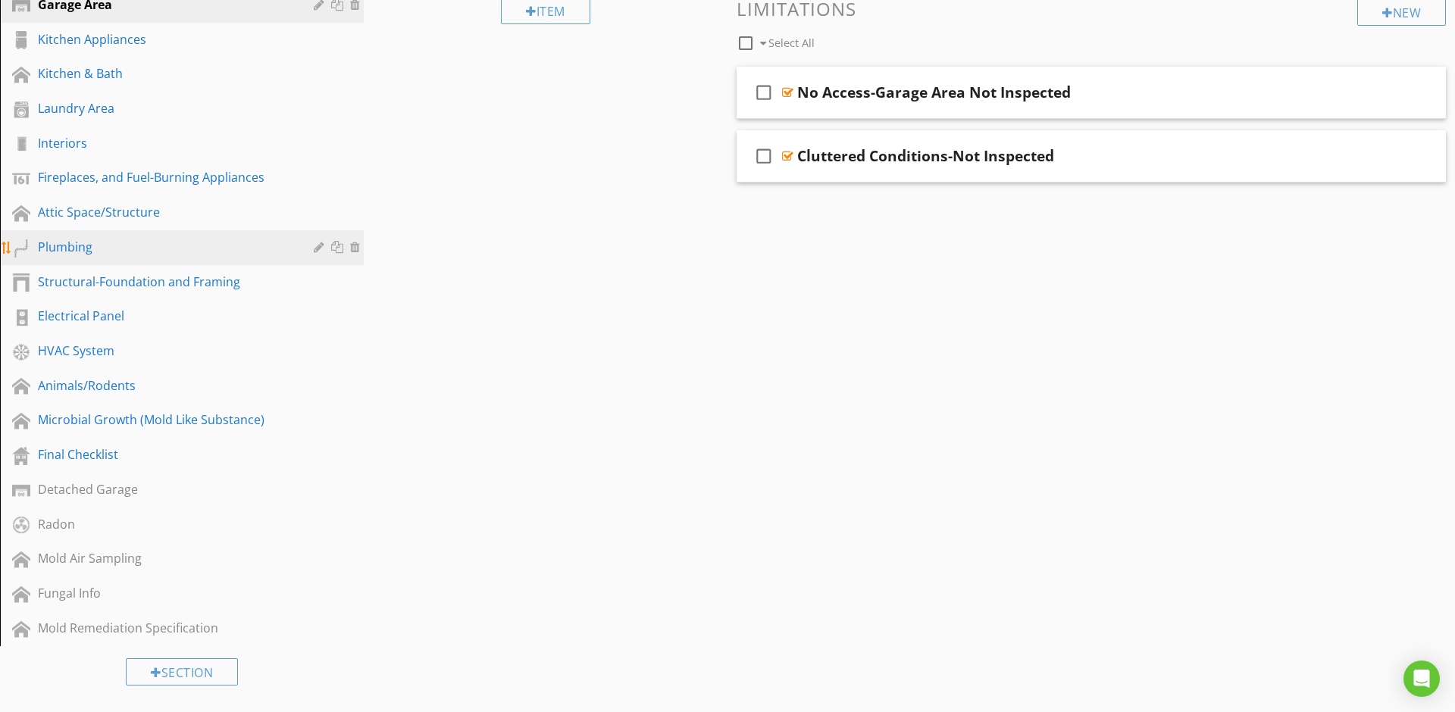
click at [103, 238] on div "Plumbing" at bounding box center [165, 247] width 254 height 18
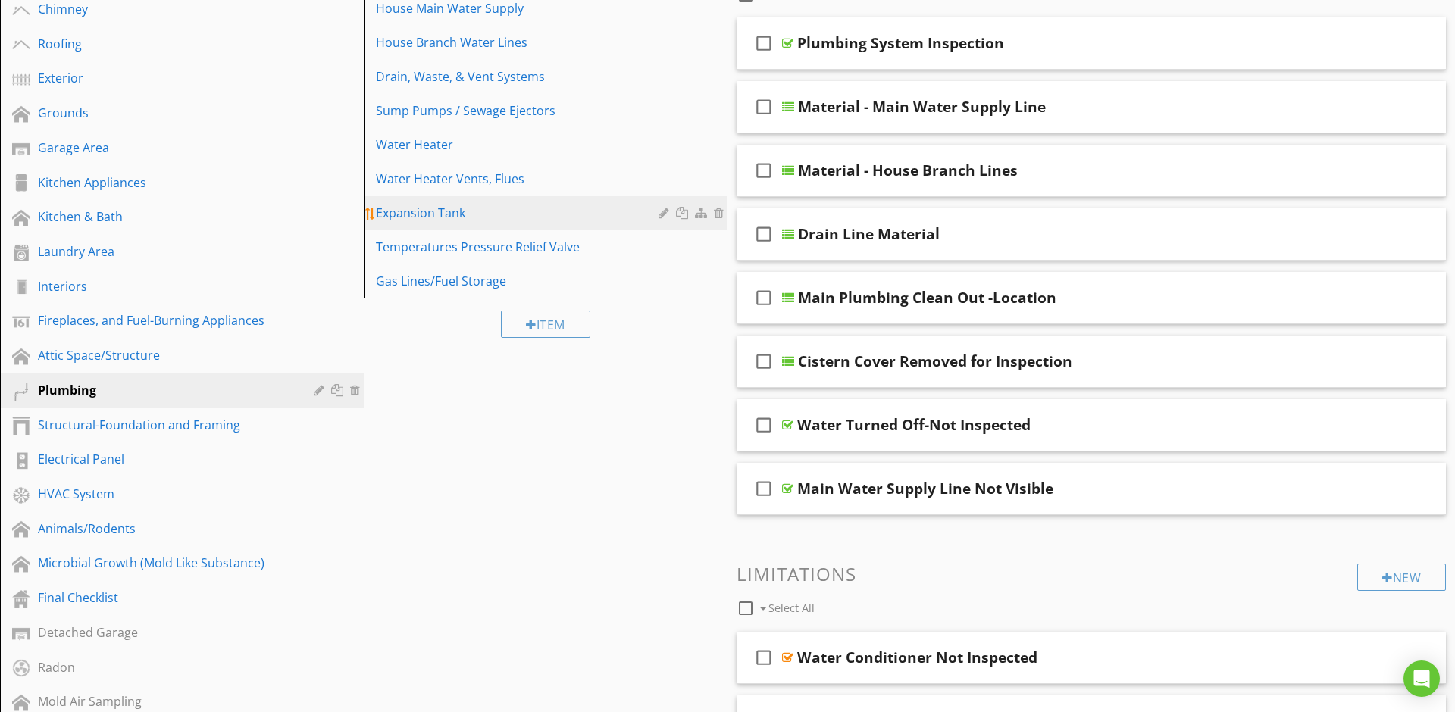
scroll to position [152, 0]
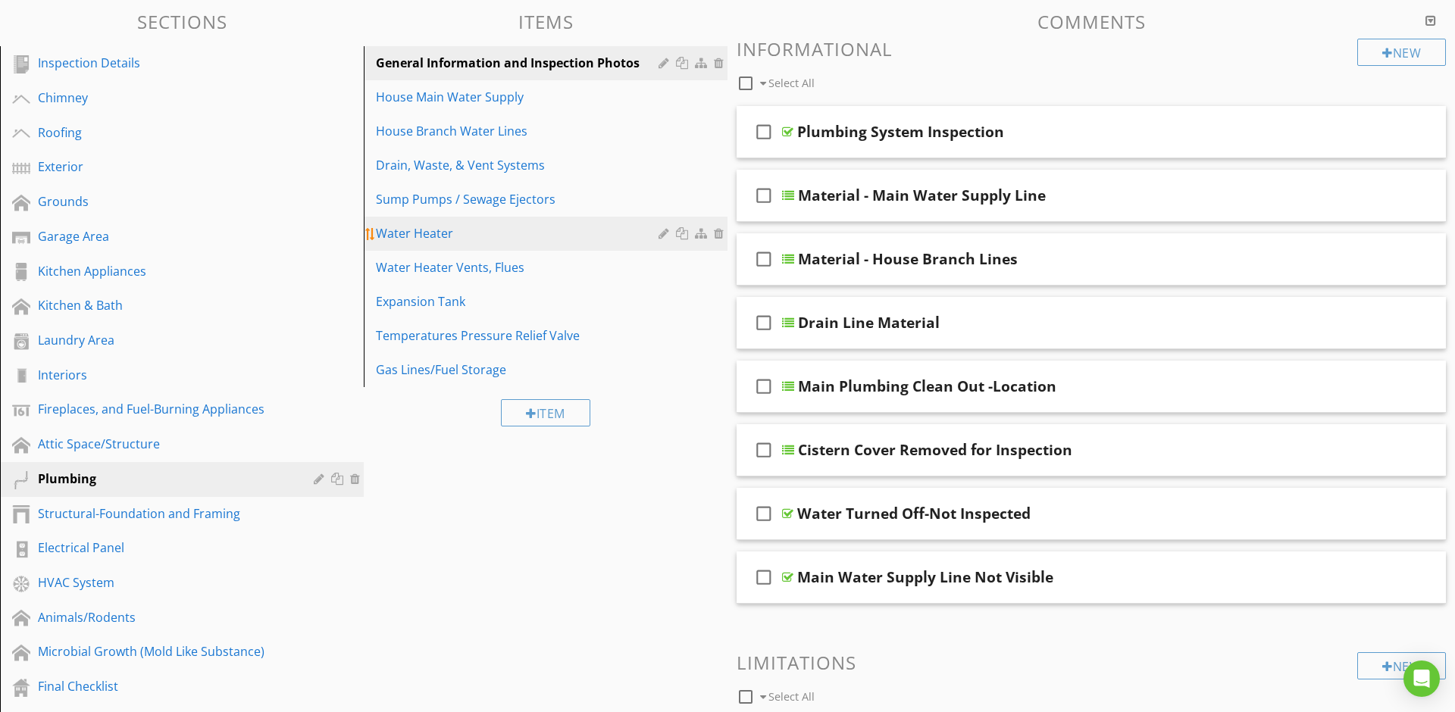
click at [424, 233] on div "Water Heater" at bounding box center [519, 233] width 287 height 18
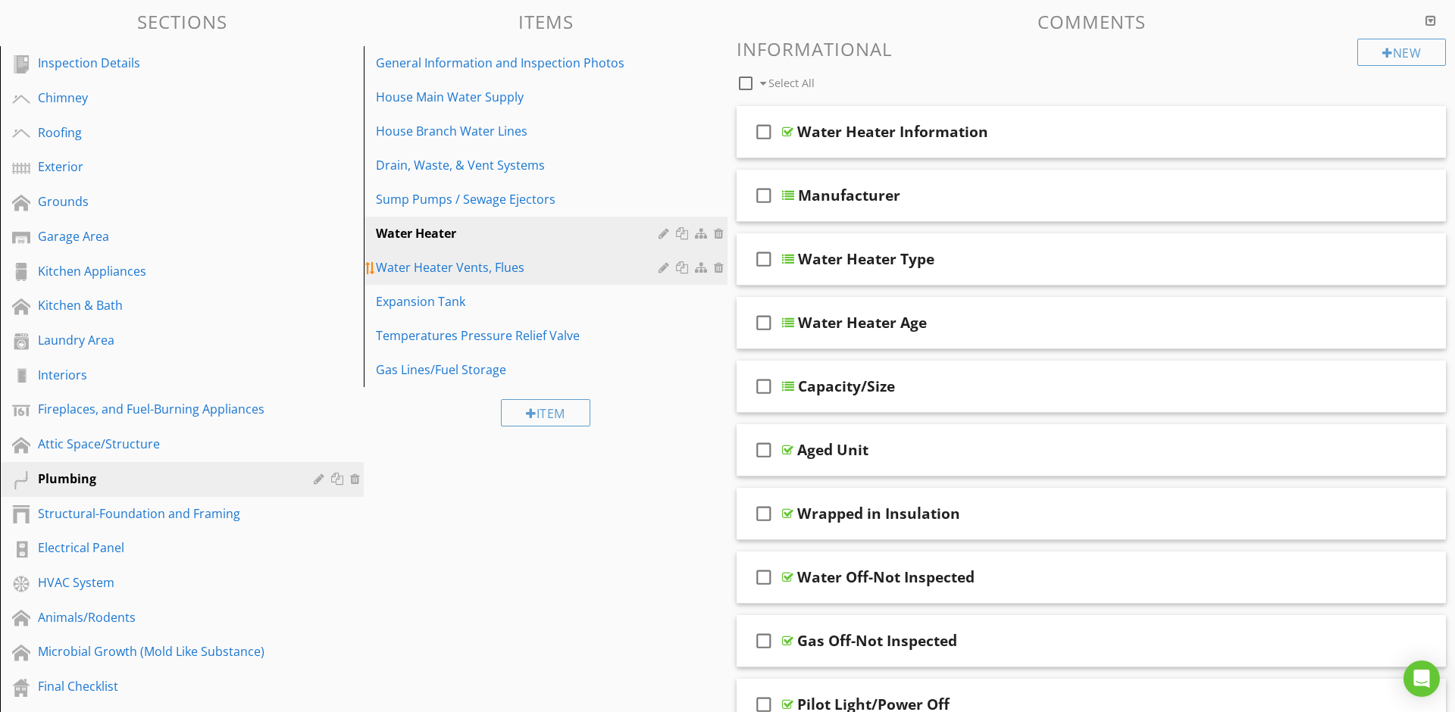
click at [423, 277] on link "Water Heater Vents, Flues" at bounding box center [547, 267] width 359 height 33
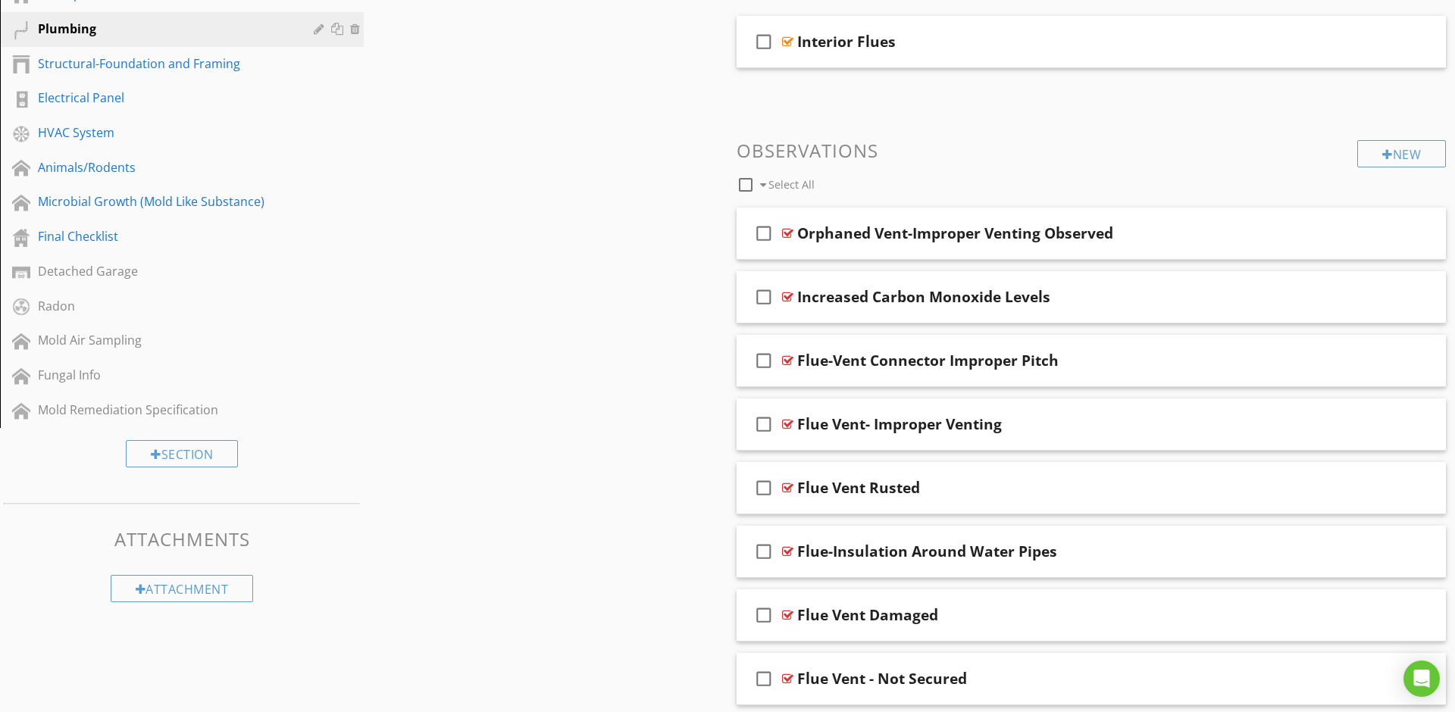
scroll to position [611, 0]
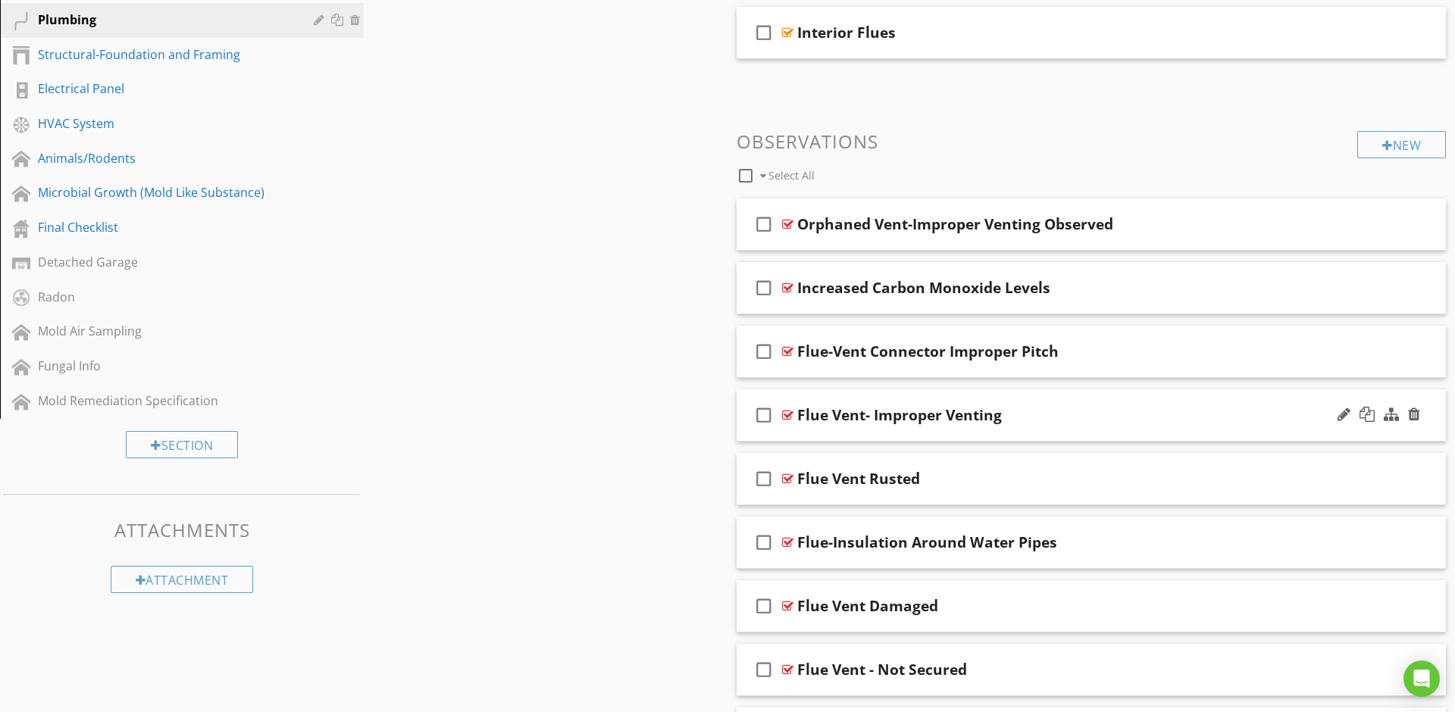
click at [740, 401] on div "check_box_outline_blank Flue Vent- Improper Venting" at bounding box center [1090, 415] width 709 height 52
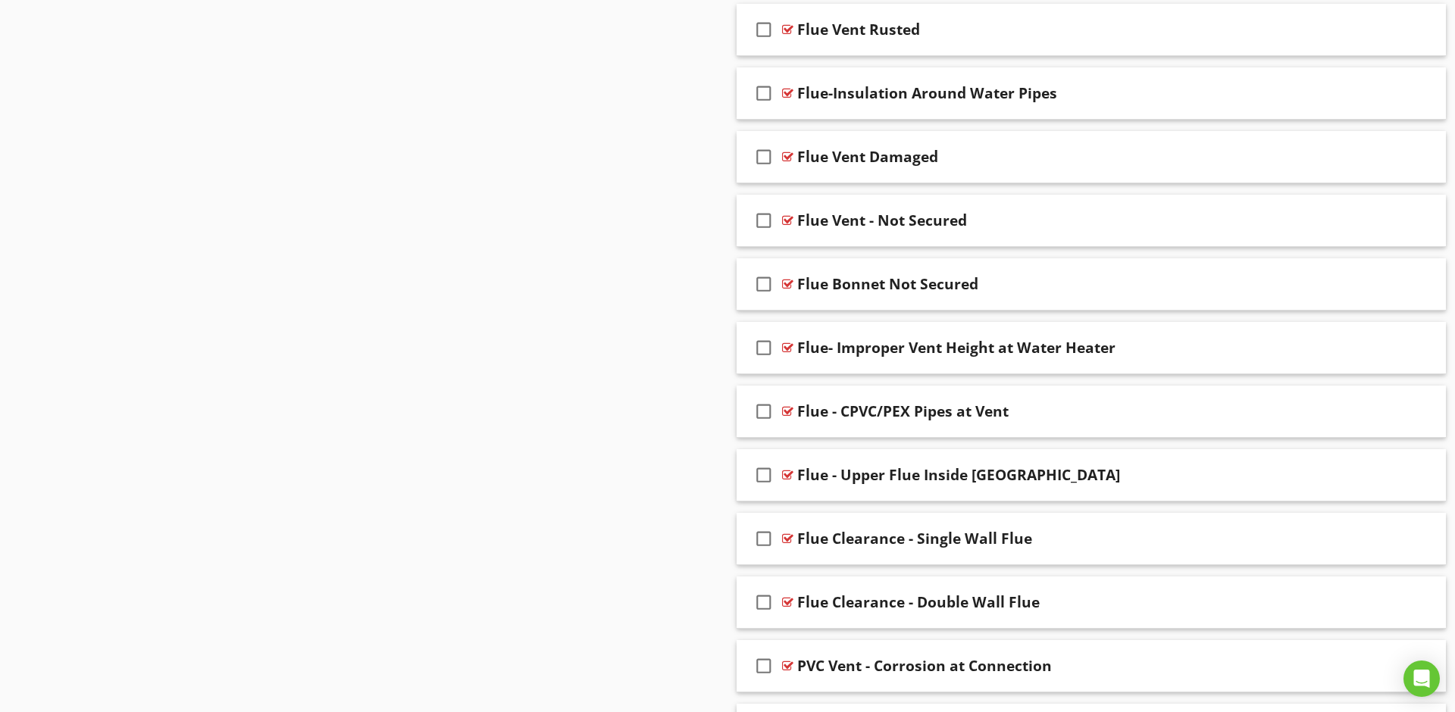
scroll to position [1571, 0]
click at [739, 293] on div "check_box_outline_blank Flue Bonnet Not Secured" at bounding box center [1090, 284] width 709 height 52
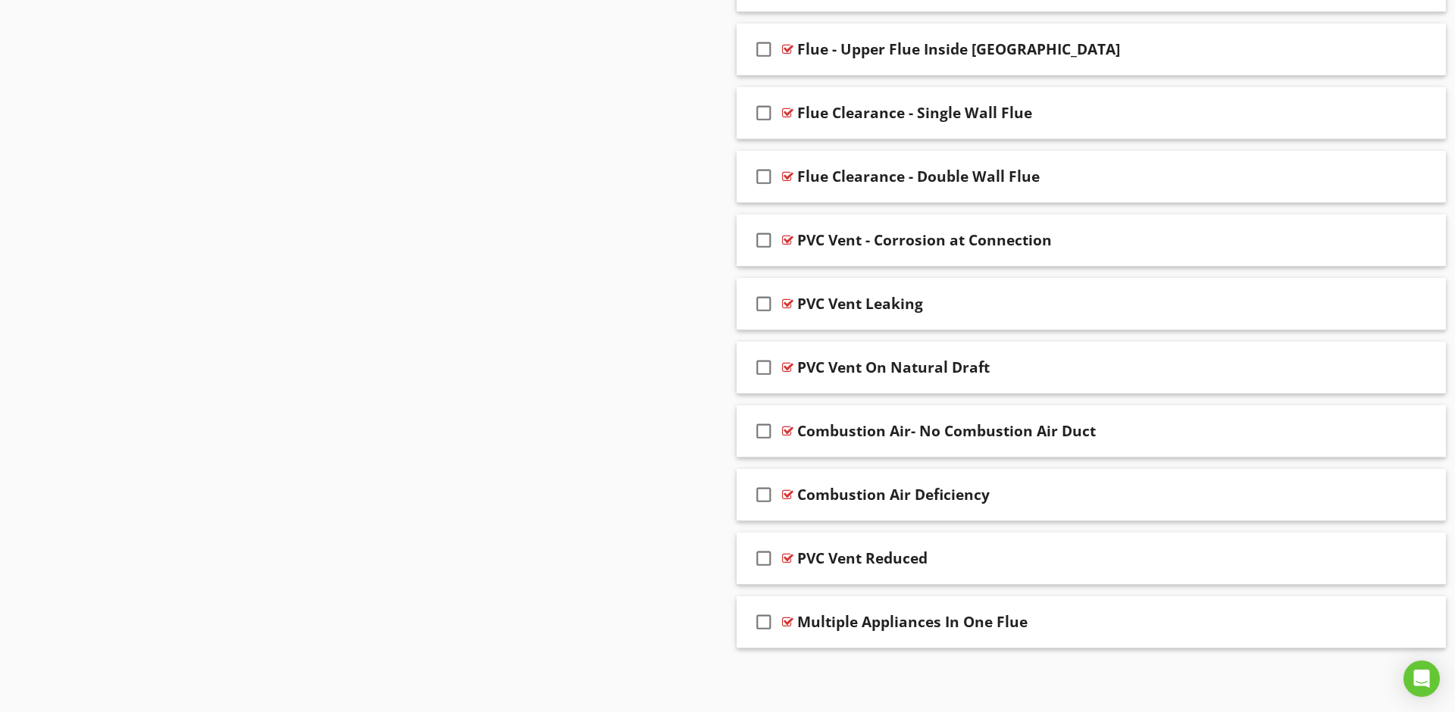
scroll to position [2510, 0]
click at [749, 633] on div "check_box_outline_blank Multiple Appliances In One Flue" at bounding box center [1090, 622] width 709 height 52
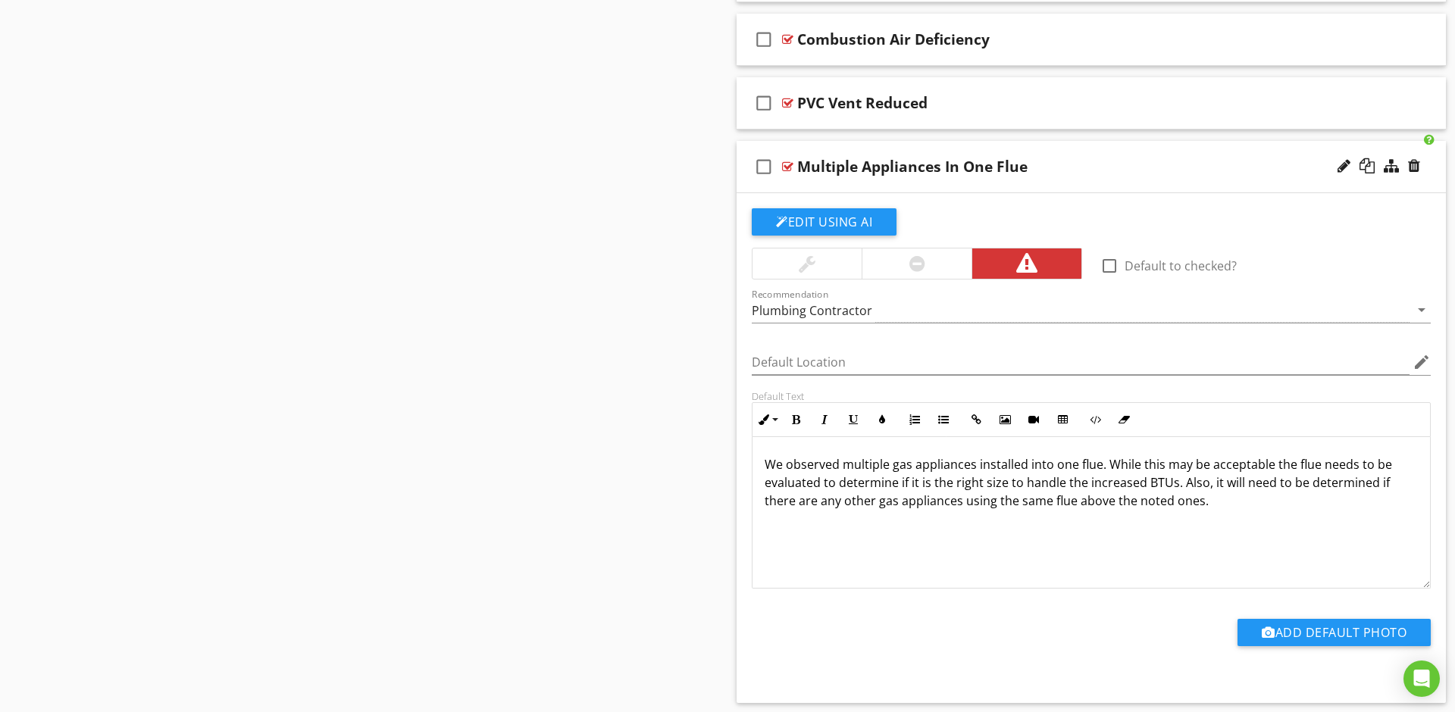
scroll to position [2968, 0]
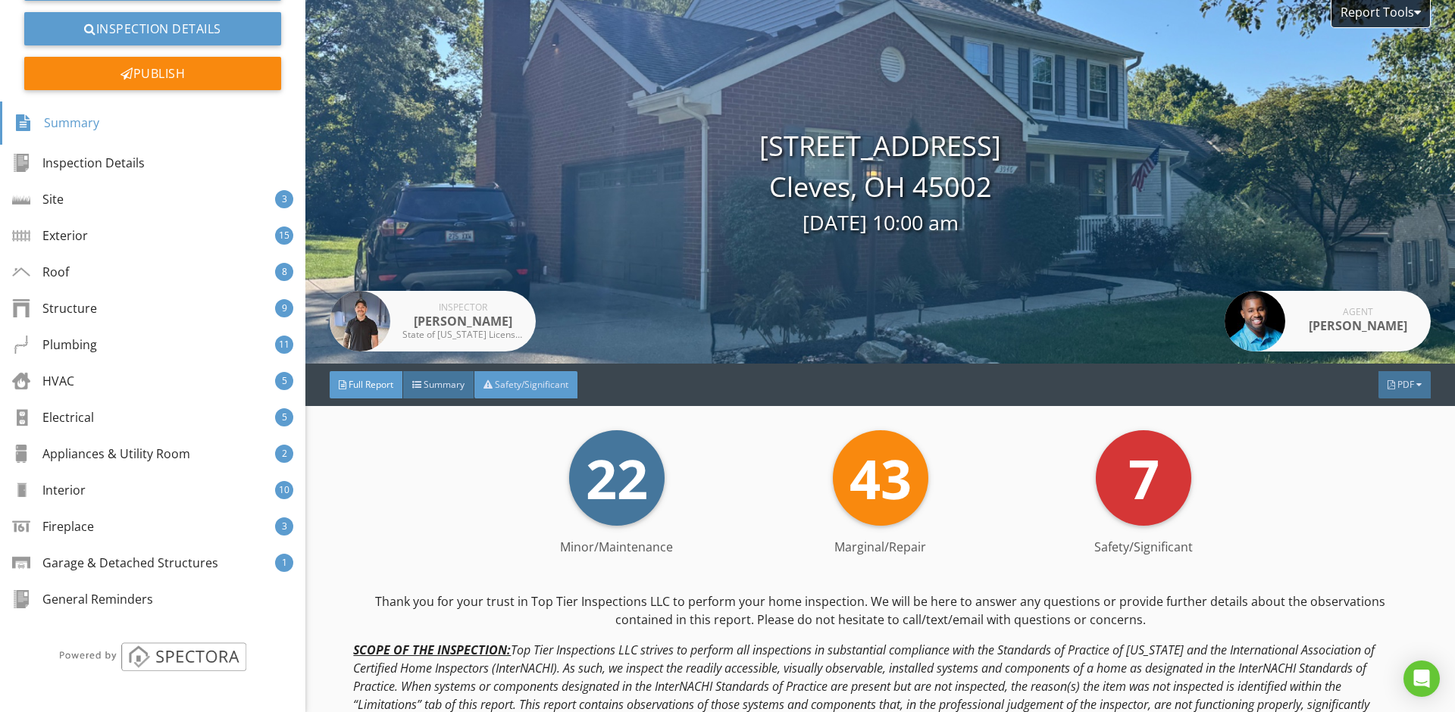
click at [538, 389] on span "Safety/Significant" at bounding box center [531, 384] width 73 height 13
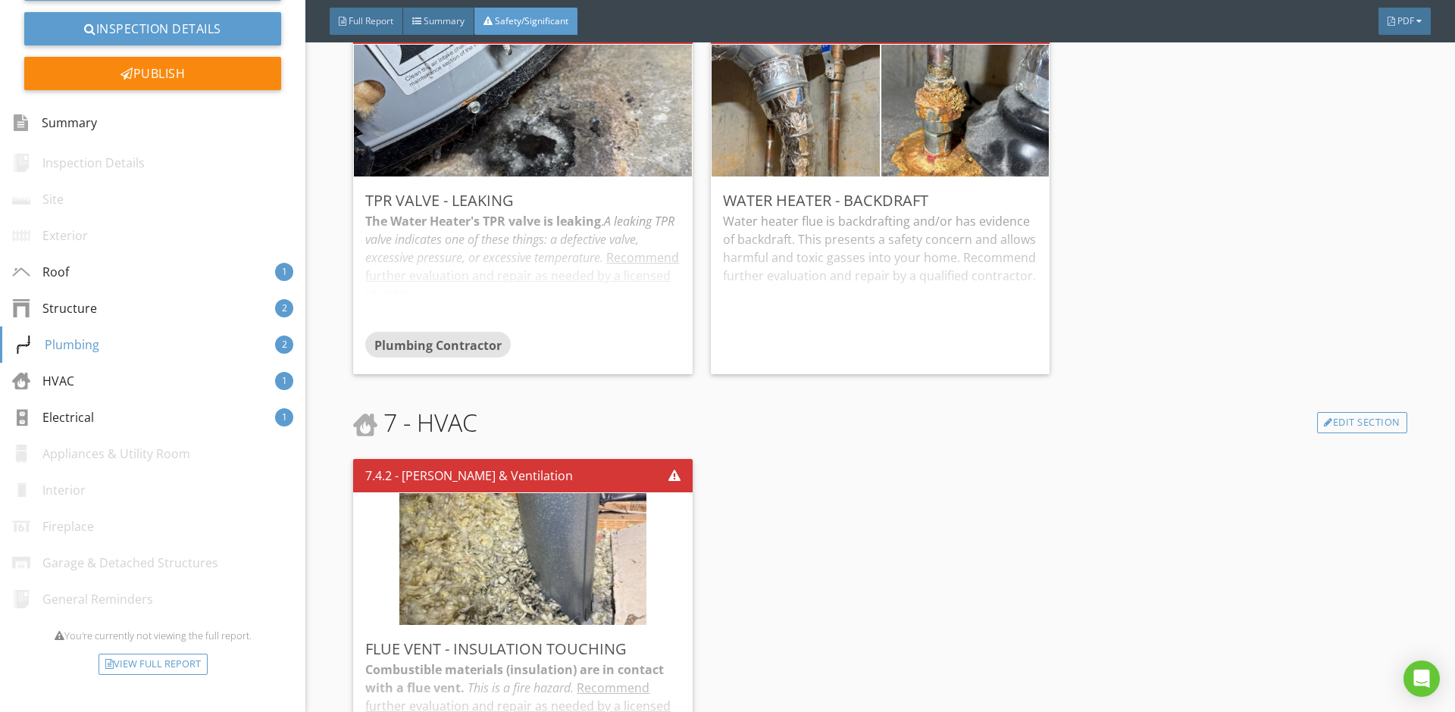
scroll to position [1328, 0]
click at [1007, 198] on div "Edit" at bounding box center [1016, 200] width 49 height 27
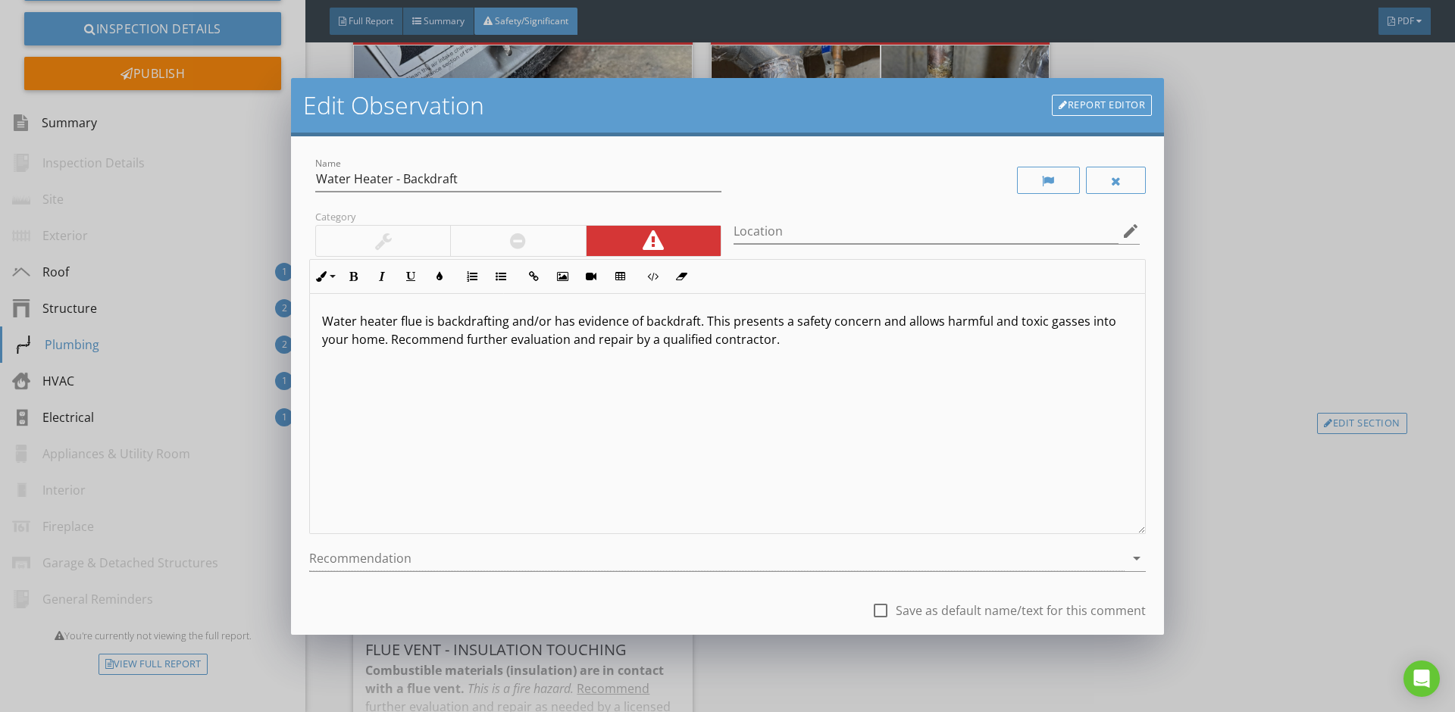
click at [820, 333] on p "Water heater flue is backdrafting and/or has evidence of backdraft. This presen…" at bounding box center [727, 330] width 811 height 36
click at [701, 322] on p "Water heater flue is backdrafting and/or has evidence of backdraft. This presen…" at bounding box center [727, 330] width 811 height 36
click at [326, 358] on p "Water heater flue is backdrafting and/or has evidence of backdraft. The venting…" at bounding box center [727, 339] width 811 height 55
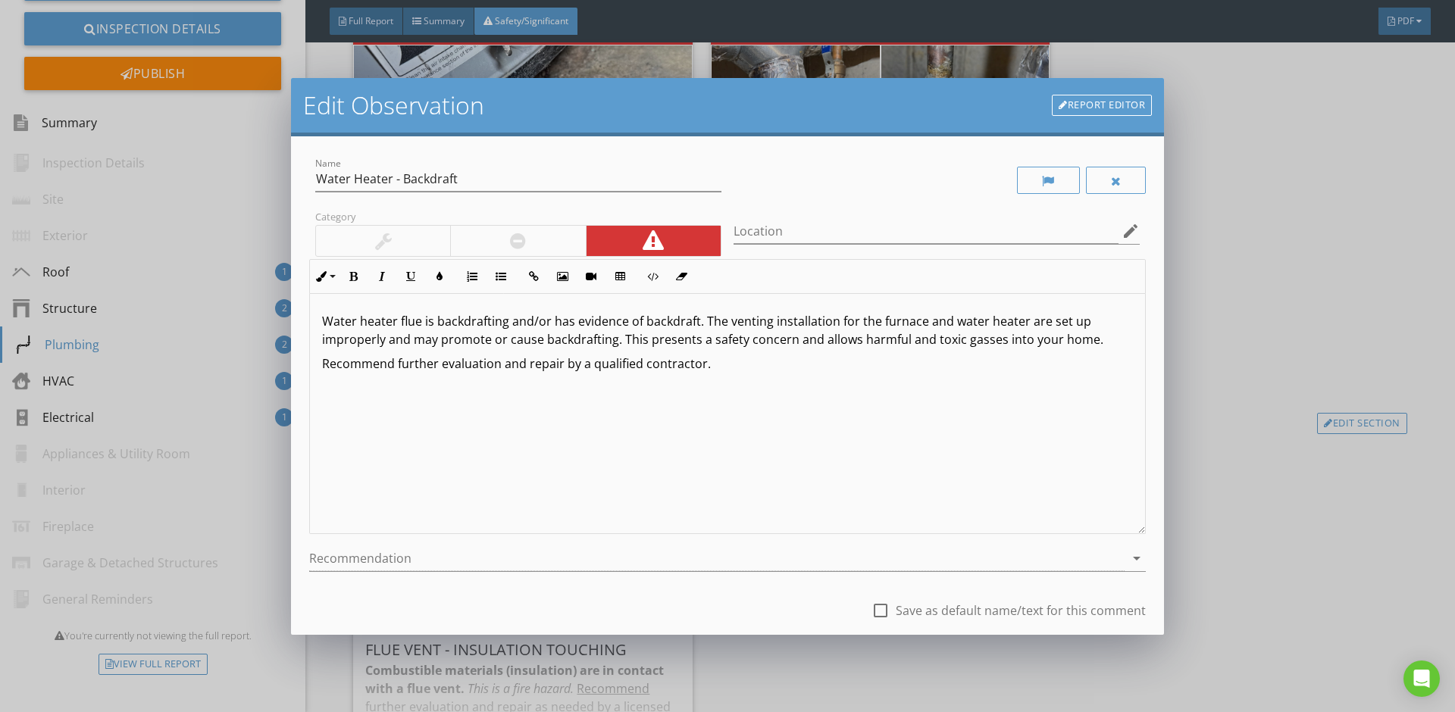
click at [1087, 339] on p "Water heater flue is backdrafting and/or has evidence of backdraft. The venting…" at bounding box center [727, 330] width 811 height 36
click at [855, 342] on p "Water heater flue is backdrafting and/or has evidence of backdraft. The venting…" at bounding box center [727, 330] width 811 height 36
click at [816, 341] on p "Water heater flue is backdrafting and/or has evidence of backdraft. The venting…" at bounding box center [727, 330] width 811 height 36
click at [1013, 339] on p "Water heater flue is backdrafting and/or has evidence of backdraft. The venting…" at bounding box center [727, 330] width 811 height 36
click at [909, 410] on div "Water heater flue is backdrafting and/or has evidence of backdraft. The venting…" at bounding box center [727, 414] width 835 height 240
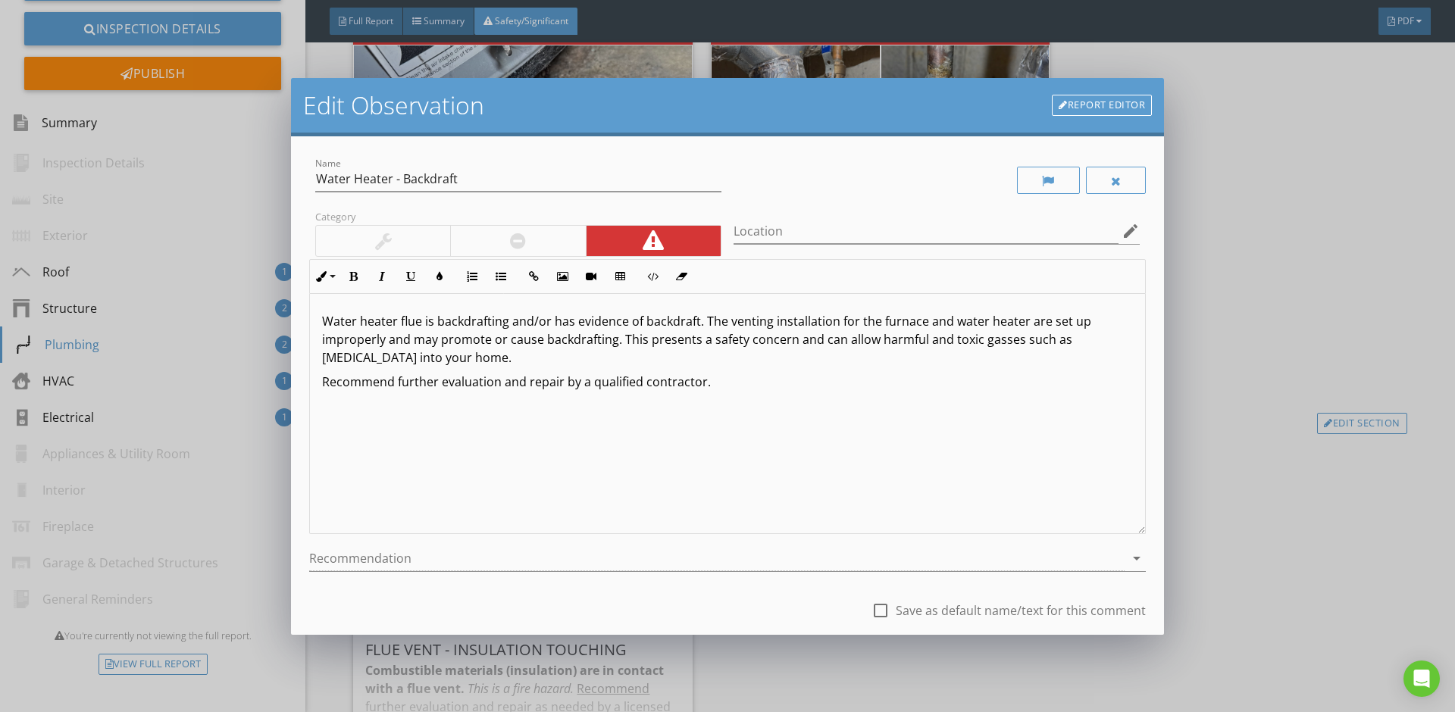
click at [620, 342] on p "Water heater flue is backdrafting and/or has evidence of backdraft. The venting…" at bounding box center [727, 339] width 811 height 55
drag, startPoint x: 707, startPoint y: 383, endPoint x: 520, endPoint y: 395, distance: 187.5
click at [520, 395] on div "Water heater flue is backdrafting and/or has evidence of backdraft. The venting…" at bounding box center [727, 414] width 835 height 240
click at [525, 361] on p "Water heater flue is backdrafting and/or has evidence of backdraft. The venting…" at bounding box center [727, 339] width 811 height 55
drag, startPoint x: 716, startPoint y: 379, endPoint x: 537, endPoint y: 382, distance: 178.8
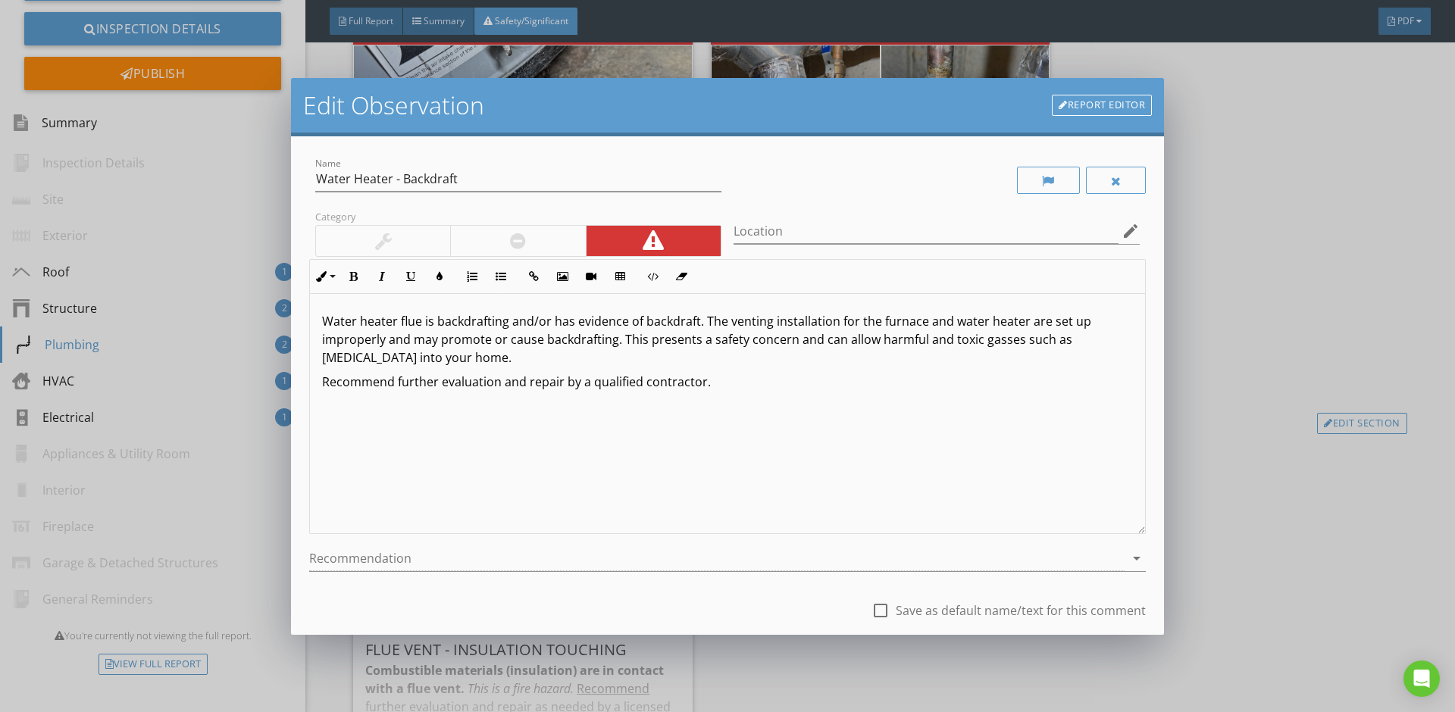
click at [537, 382] on p "Recommend further evaluation and repair by a qualified contractor." at bounding box center [727, 382] width 811 height 18
click at [468, 559] on div at bounding box center [716, 558] width 815 height 25
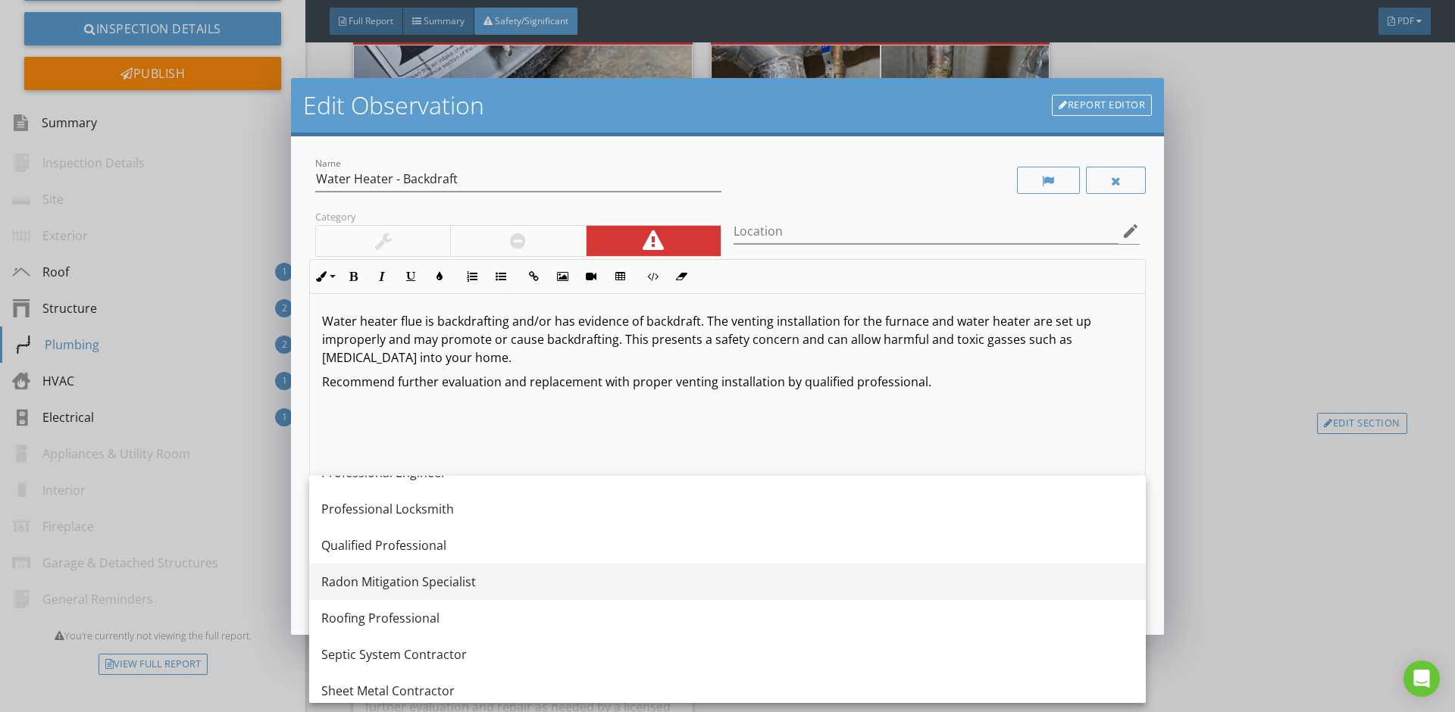
scroll to position [1699, 0]
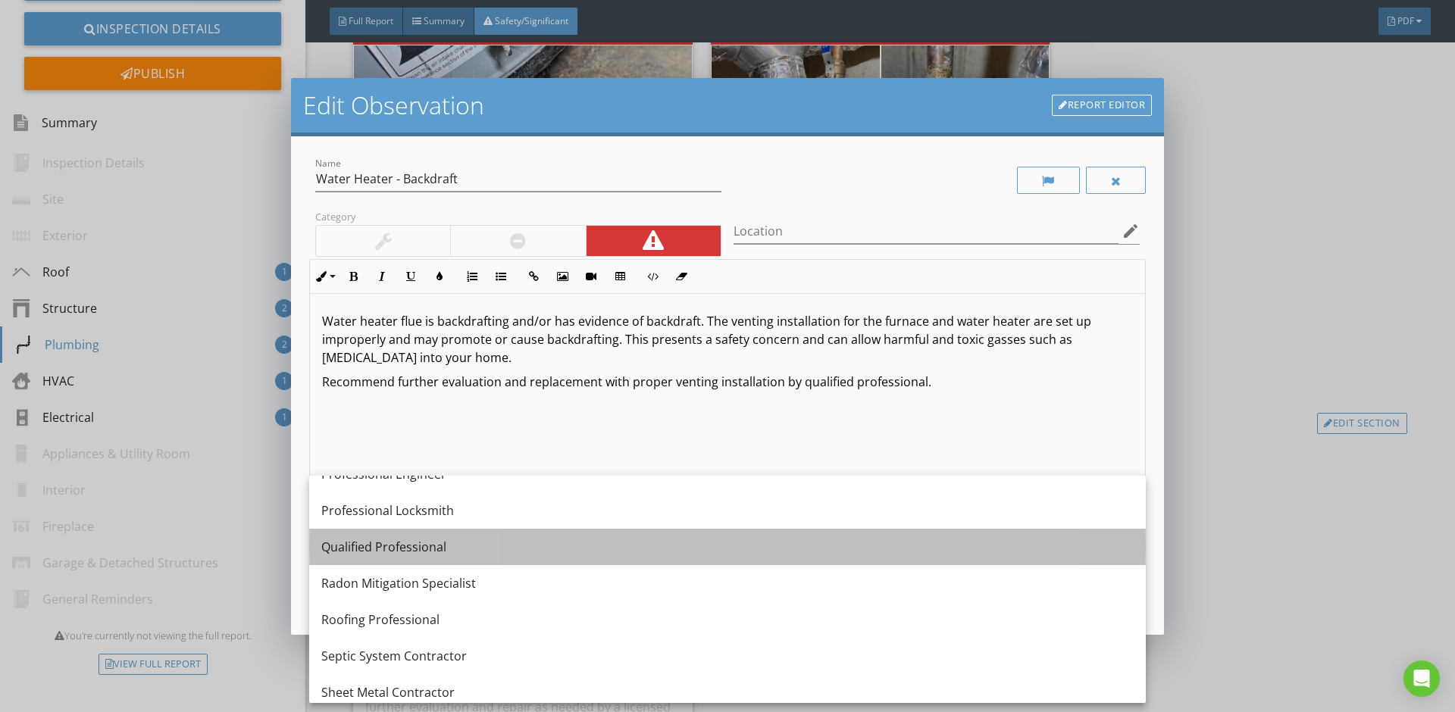
click at [468, 549] on div "Qualified Professional" at bounding box center [727, 547] width 812 height 18
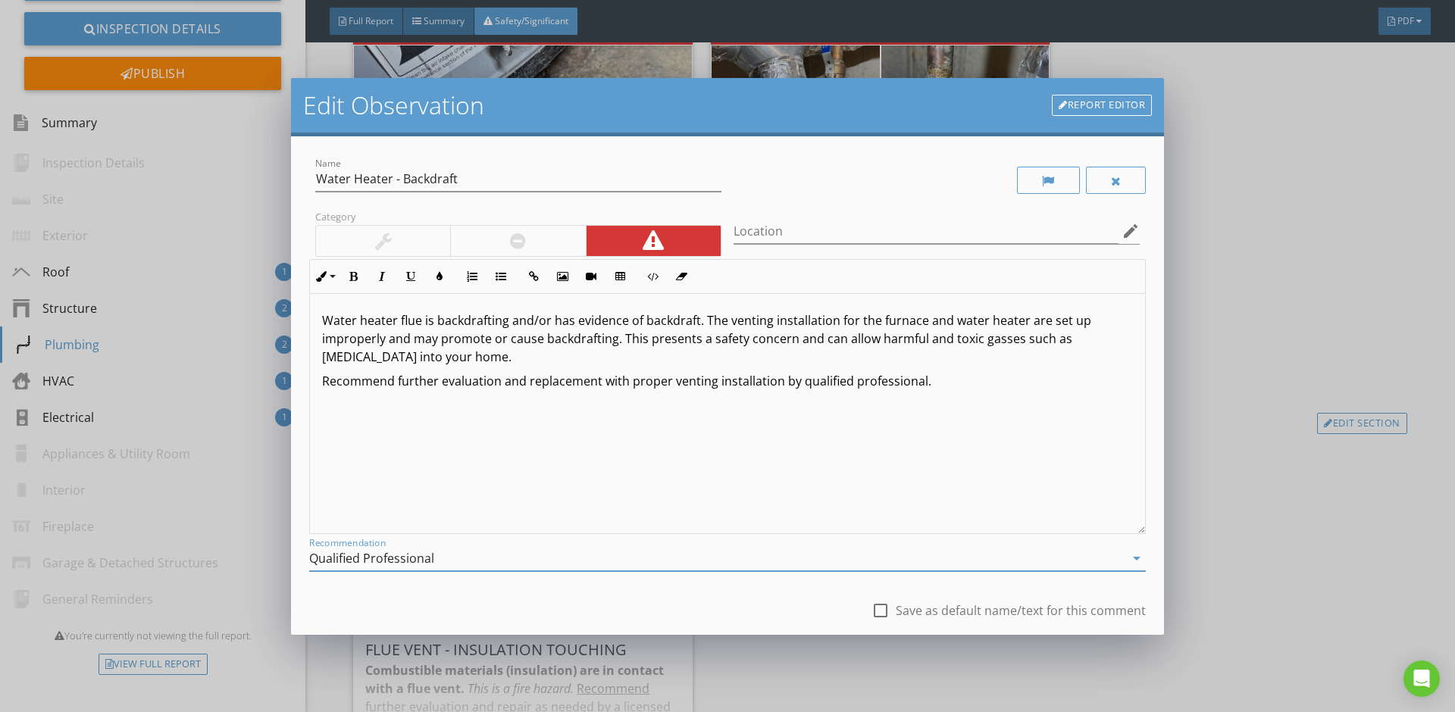
scroll to position [1, 0]
click at [504, 179] on input "Water Heater - Backdraft" at bounding box center [518, 179] width 406 height 25
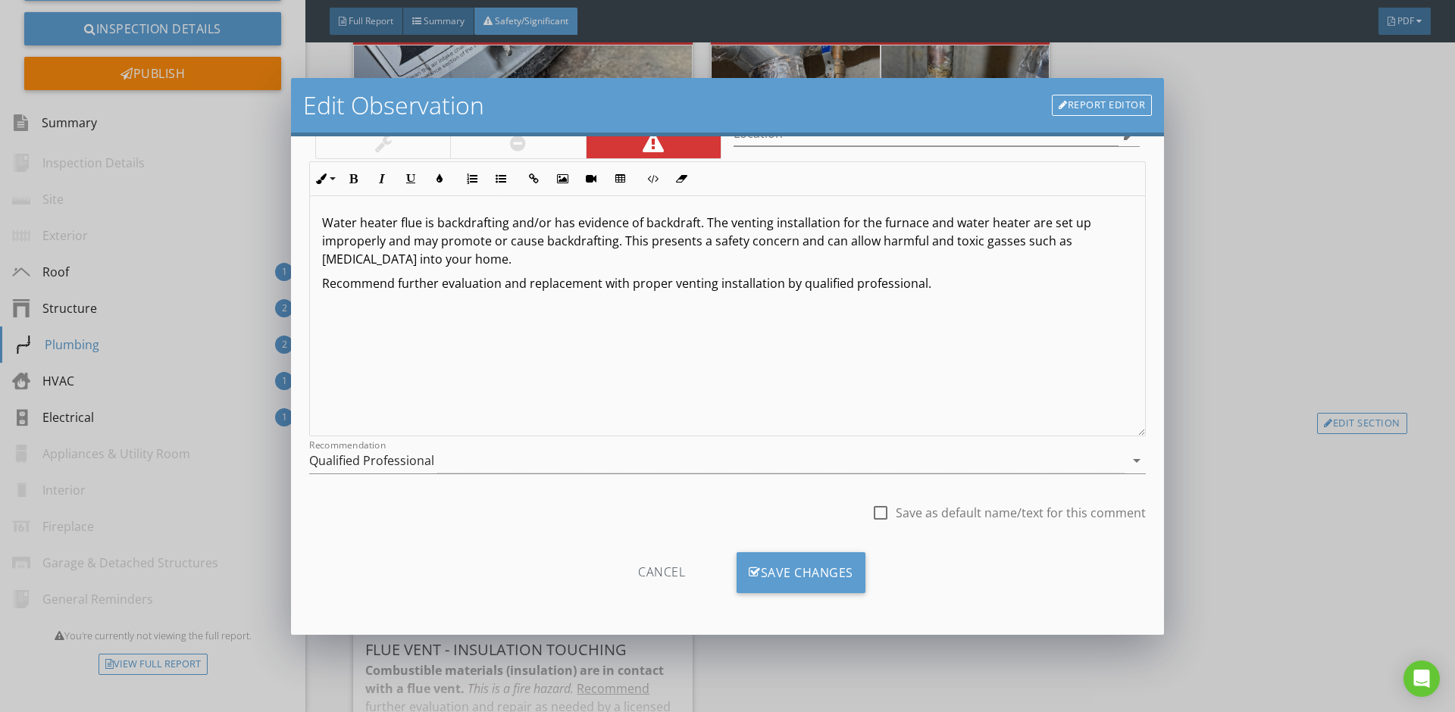
scroll to position [98, 0]
type input "Water Heater - Backdraft/Venting Defect"
click at [803, 571] on div "Save Changes" at bounding box center [800, 572] width 129 height 41
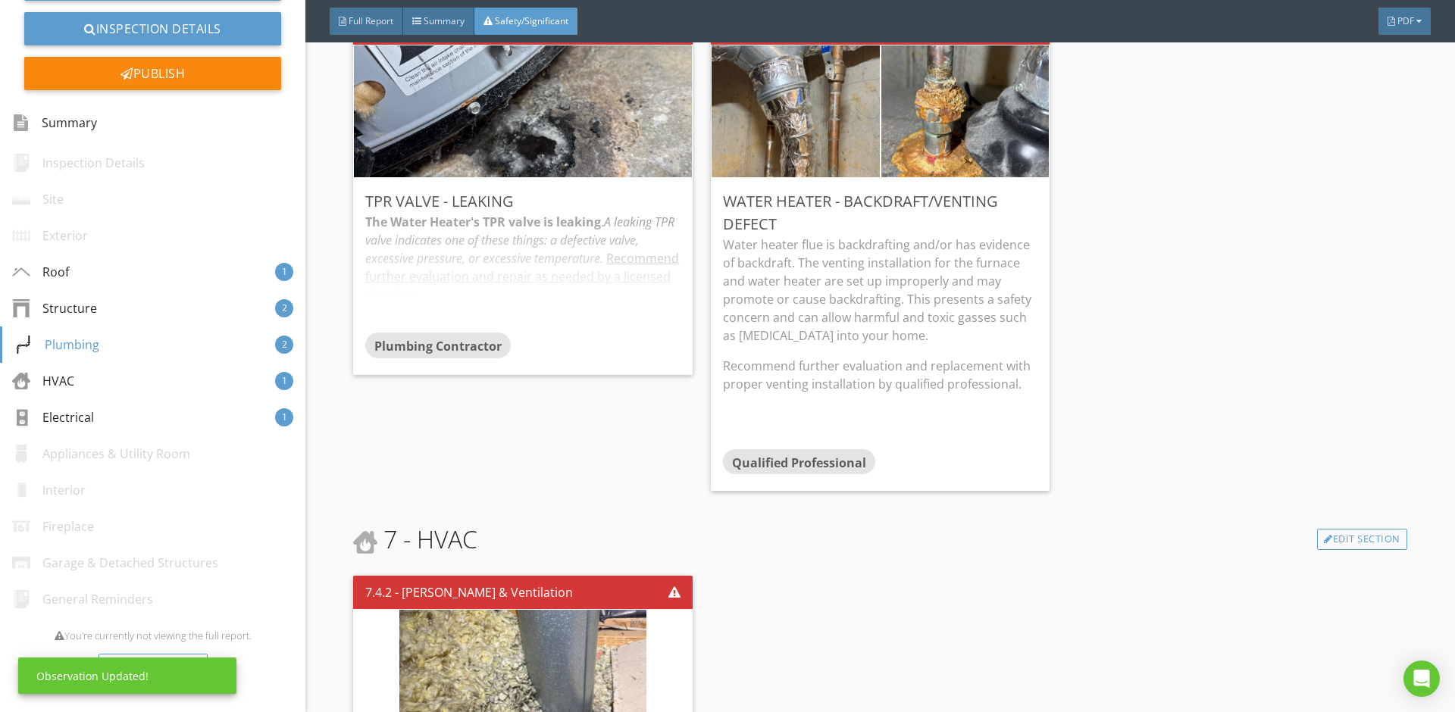
scroll to position [1217, 0]
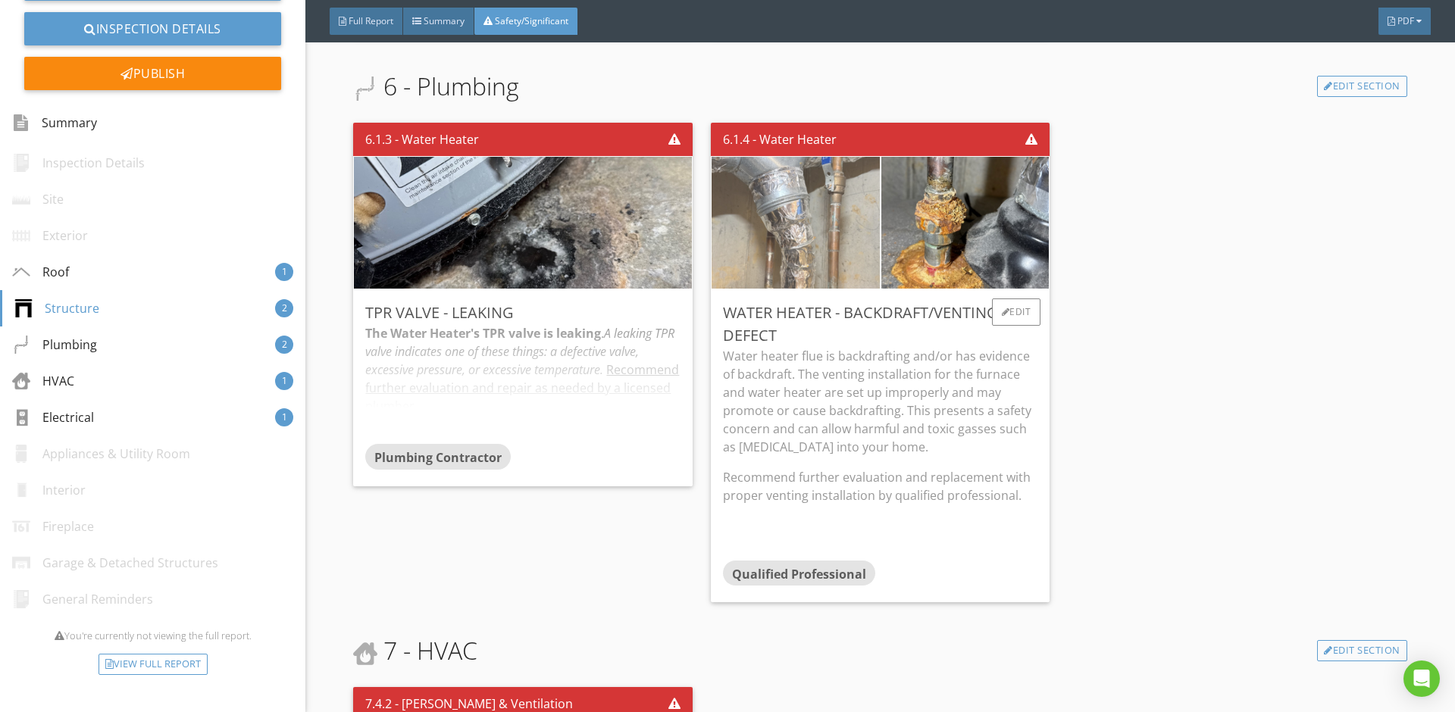
click at [803, 249] on img at bounding box center [795, 223] width 247 height 330
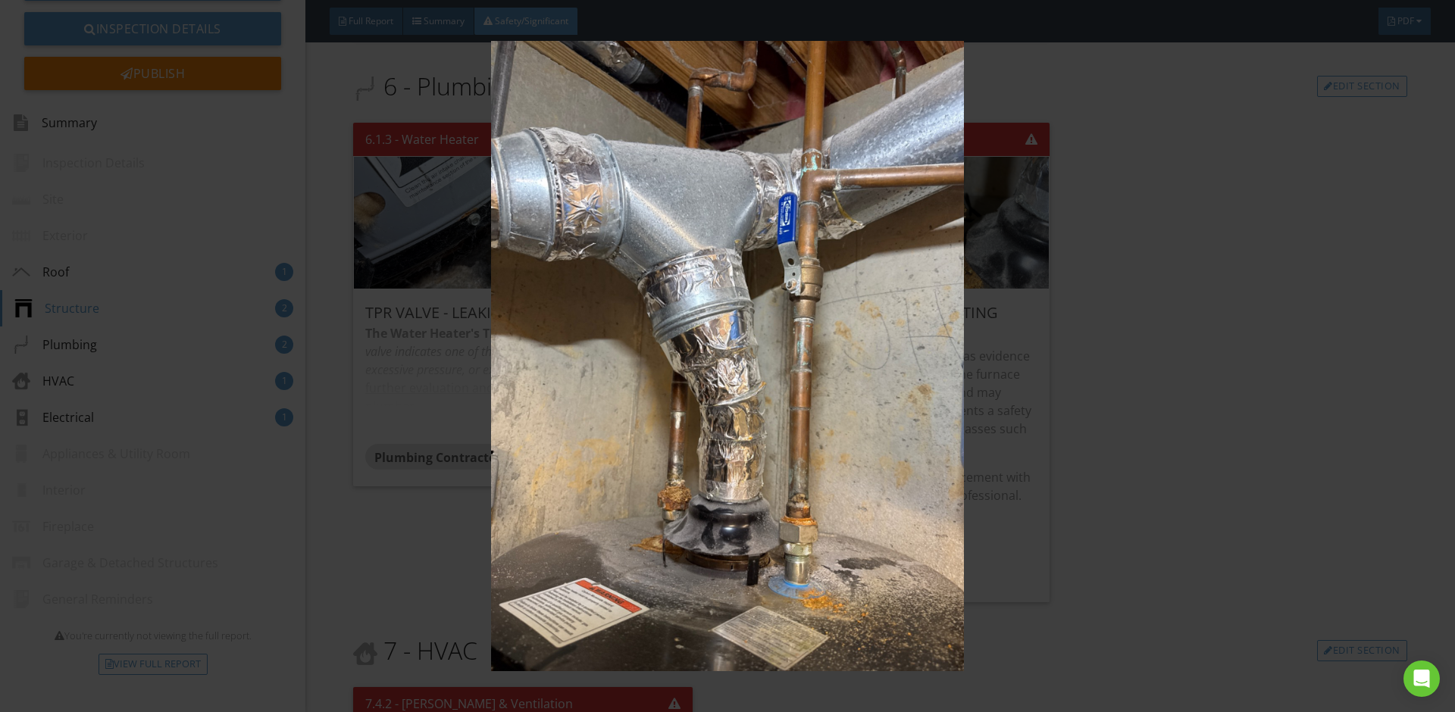
click at [1118, 431] on img at bounding box center [727, 356] width 1336 height 630
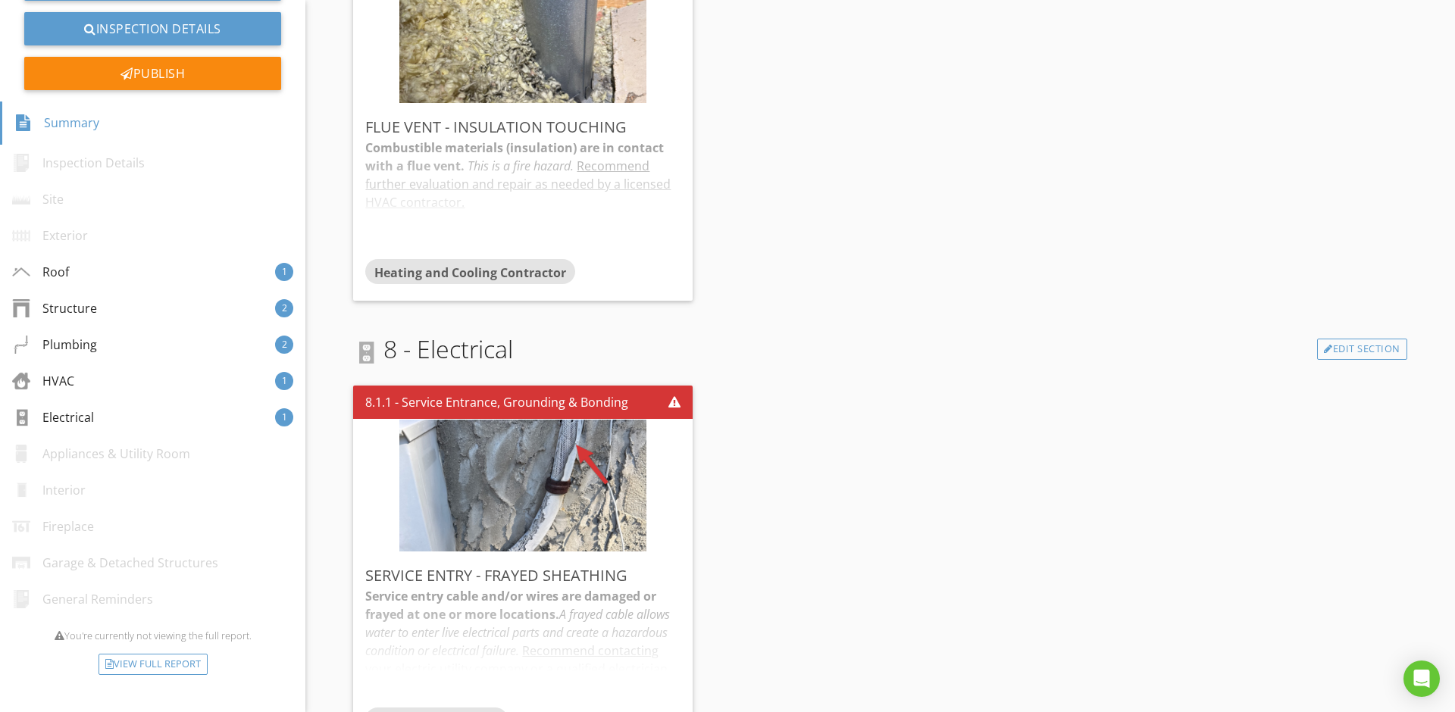
scroll to position [0, 0]
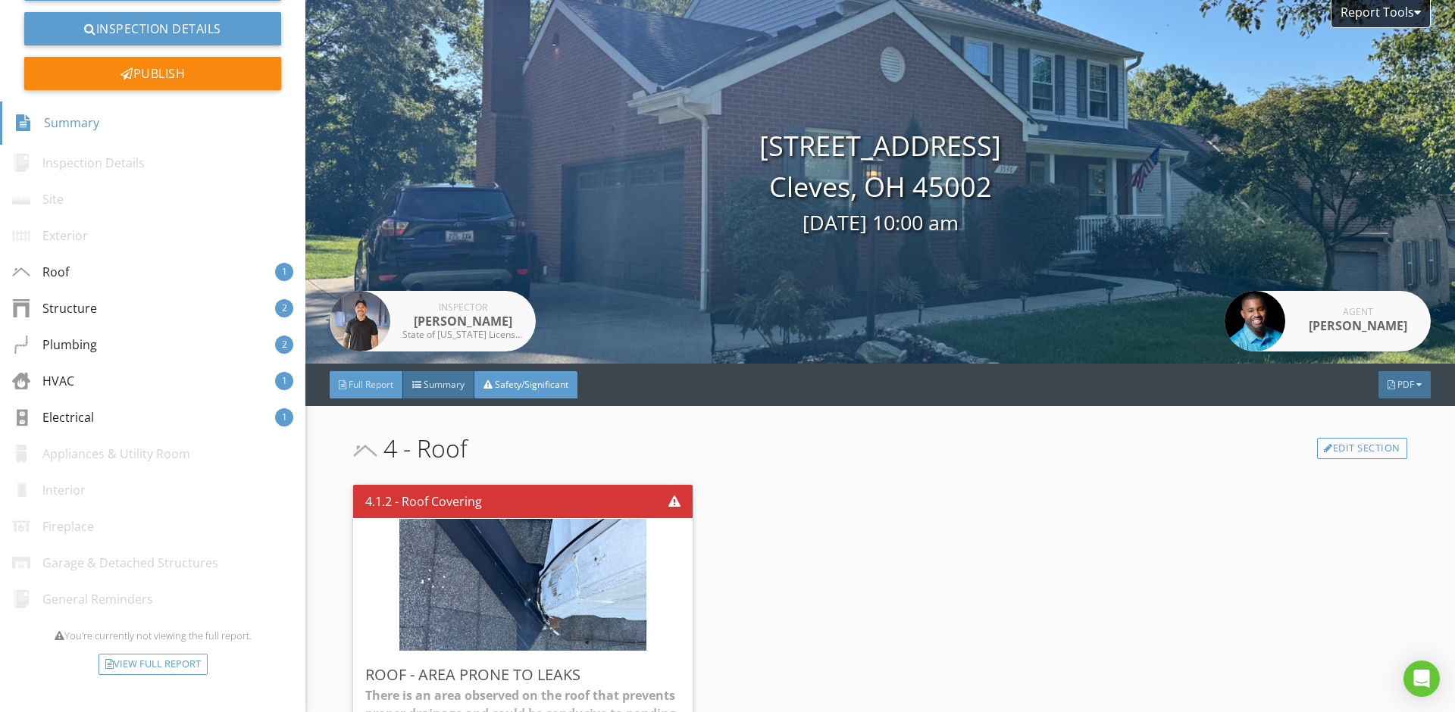
click at [355, 389] on span "Full Report" at bounding box center [371, 384] width 45 height 13
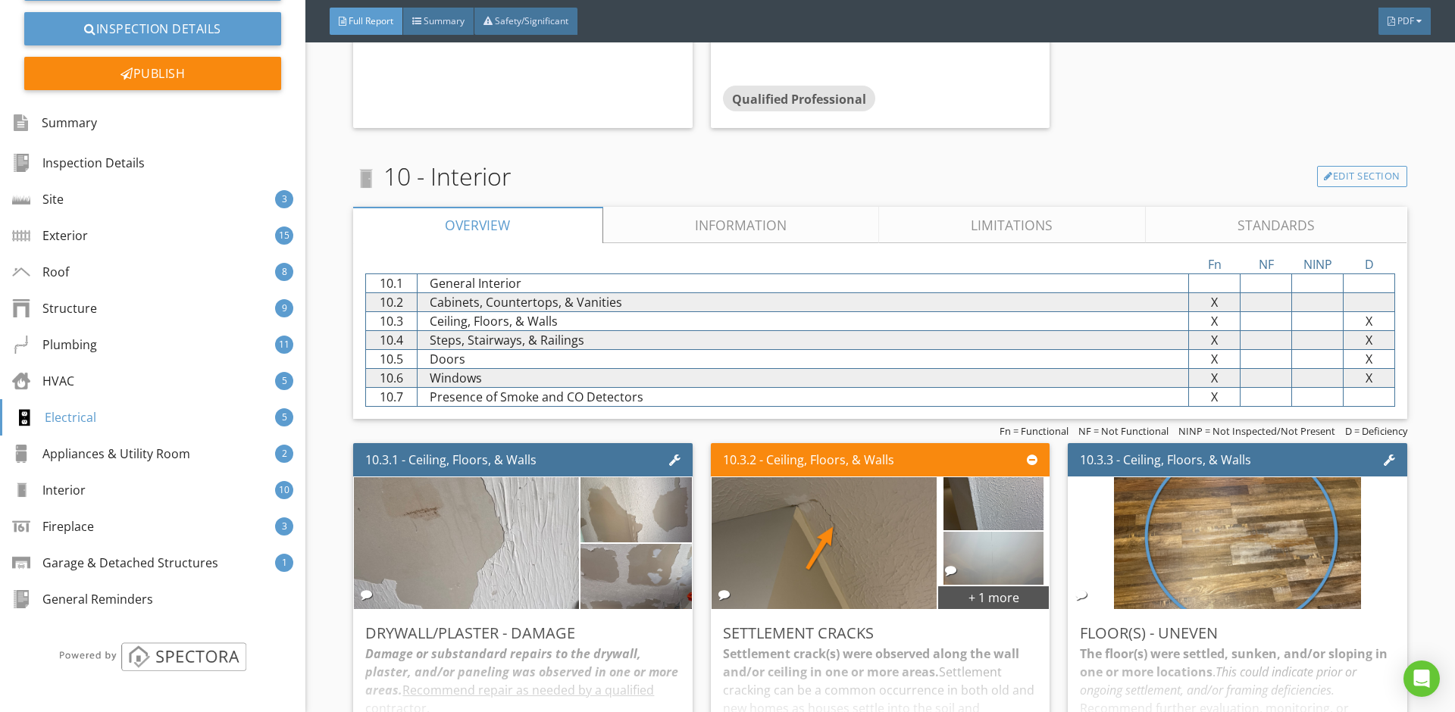
scroll to position [10157, 0]
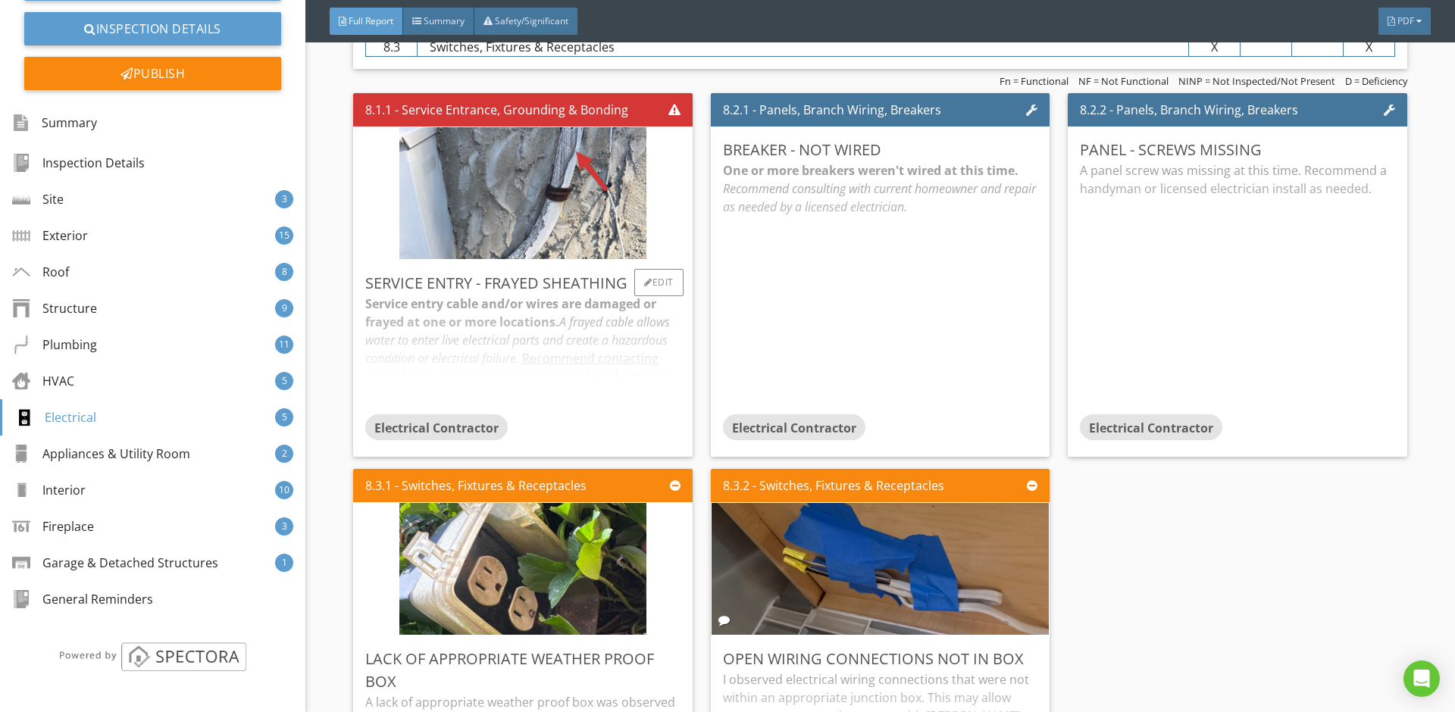
click at [637, 343] on div "Service entry cable and/or wires are damaged or frayed at one or more locations…" at bounding box center [522, 355] width 314 height 120
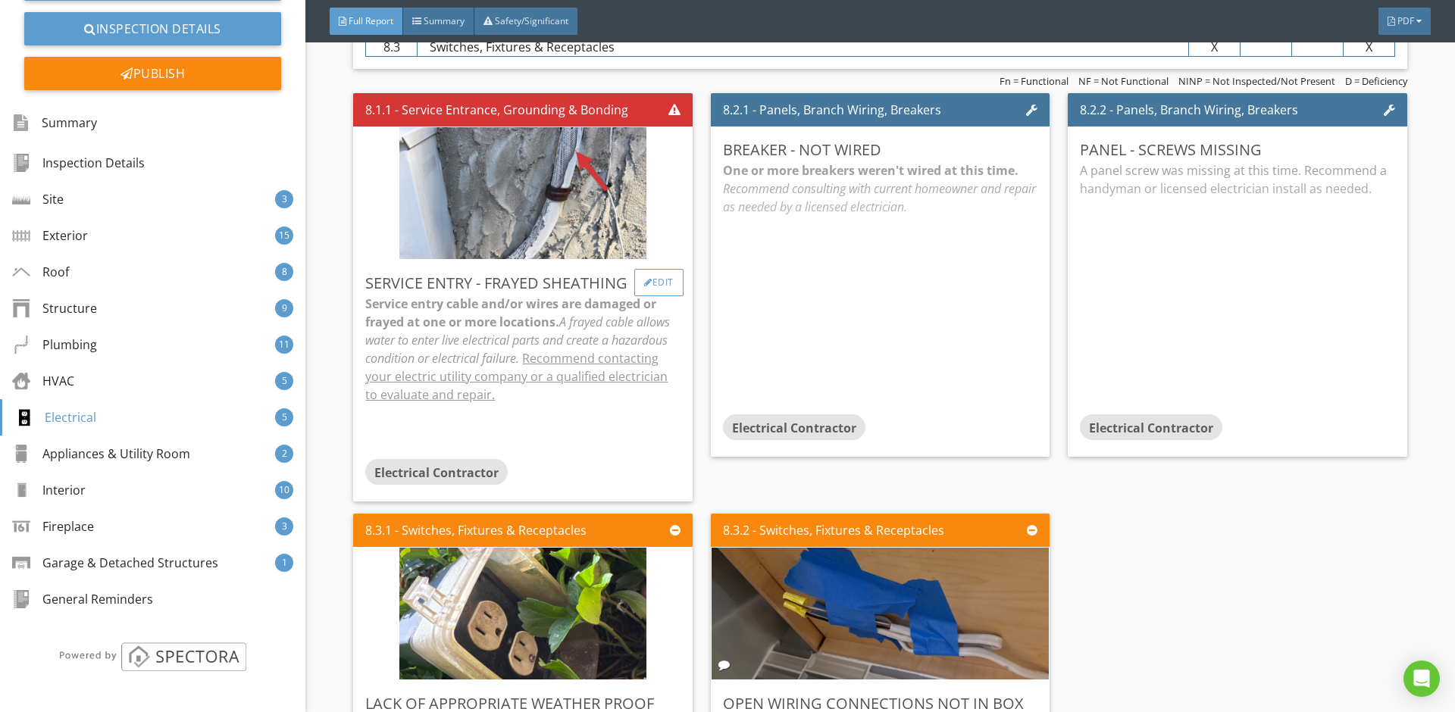
click at [652, 285] on div "Edit" at bounding box center [658, 282] width 49 height 27
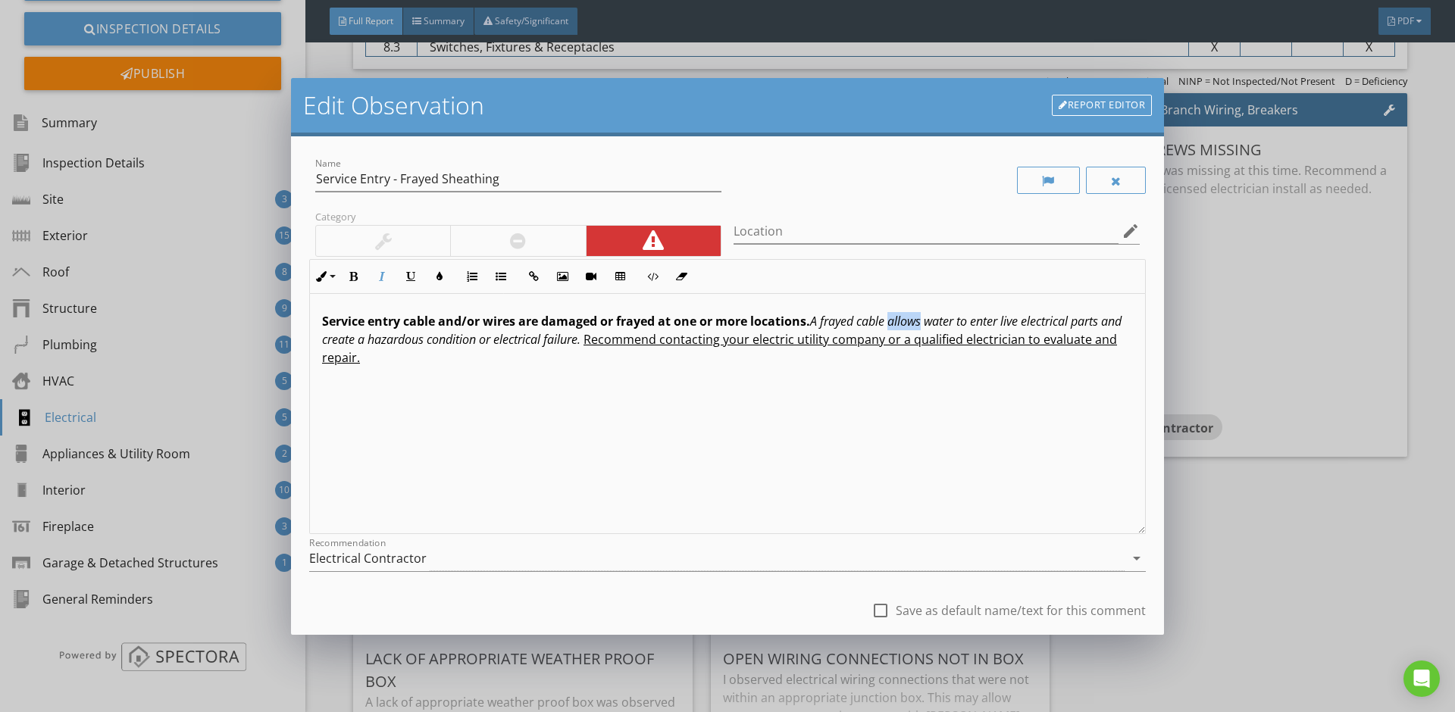
drag, startPoint x: 925, startPoint y: 325, endPoint x: 894, endPoint y: 327, distance: 31.1
click at [894, 327] on em "A frayed cable allows water to enter live electrical parts and create a hazardo…" at bounding box center [721, 330] width 799 height 35
click at [603, 343] on em "A frayed cable can allow water to enter live electrical parts and create a haza…" at bounding box center [718, 330] width 793 height 35
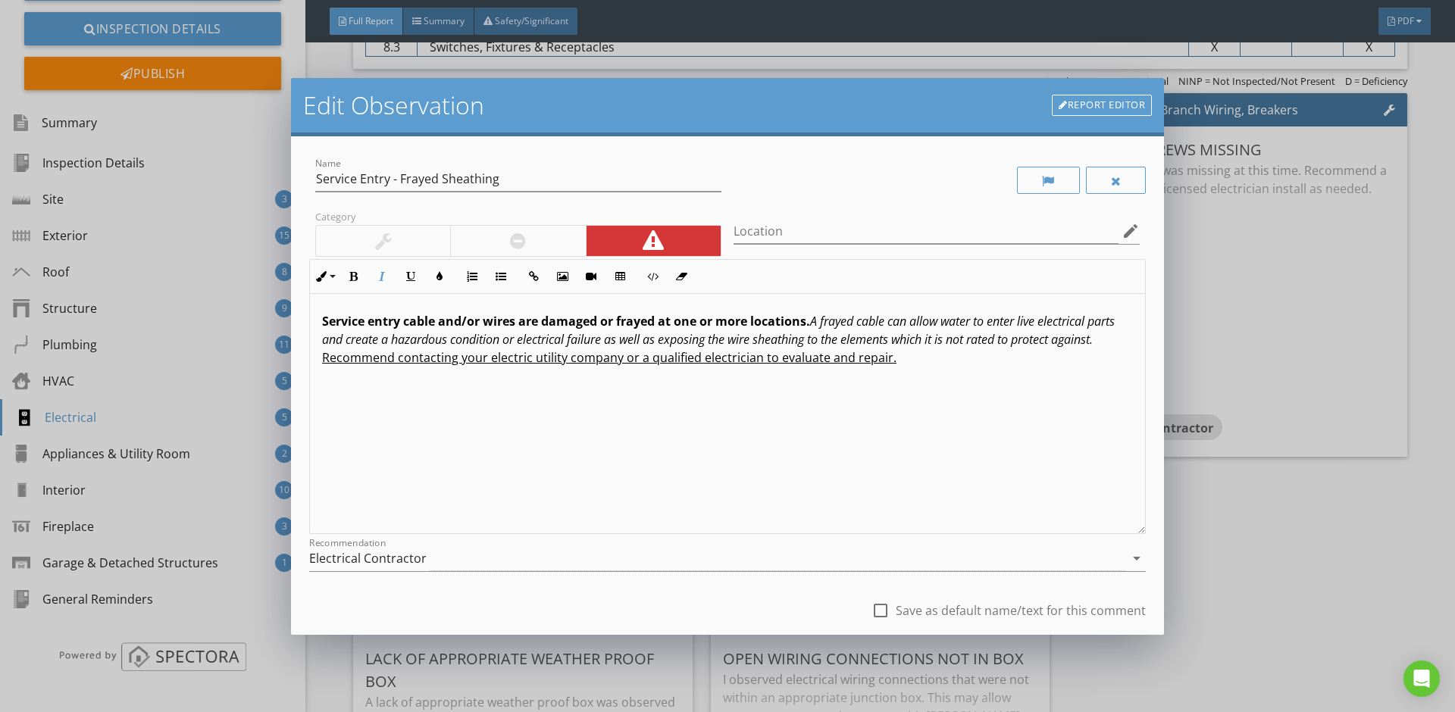
click at [324, 361] on u "Recommend contacting your electric utility company or a qualified electrician t…" at bounding box center [609, 357] width 574 height 17
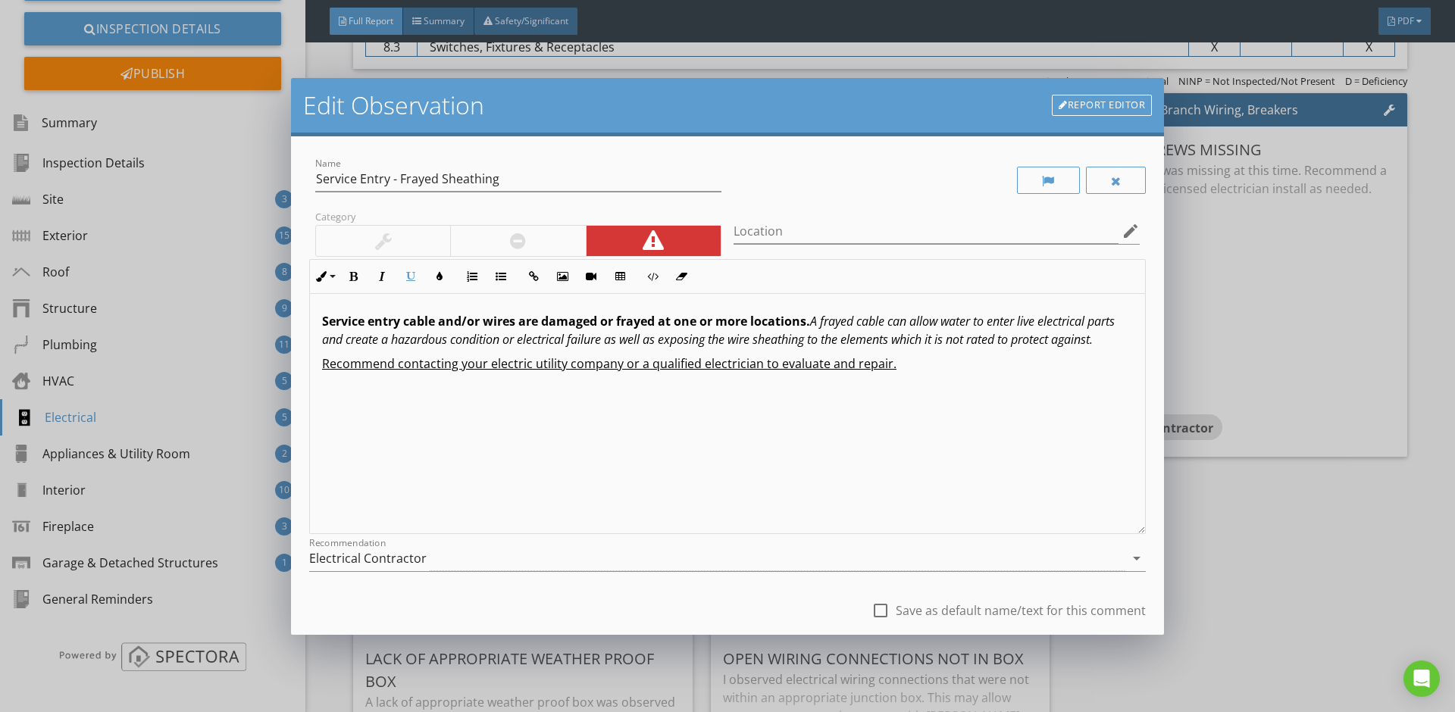
drag, startPoint x: 927, startPoint y: 367, endPoint x: 643, endPoint y: 358, distance: 285.1
click at [643, 358] on p "Recommend contacting your electric utility company or a qualified electrician t…" at bounding box center [727, 364] width 811 height 18
click at [909, 353] on div "Service entry cable and/or wires are damaged or frayed at one or more locations…" at bounding box center [727, 414] width 835 height 240
click at [453, 364] on u "Recommend contacting your electric utility company or a qualified electrician t…" at bounding box center [609, 363] width 574 height 17
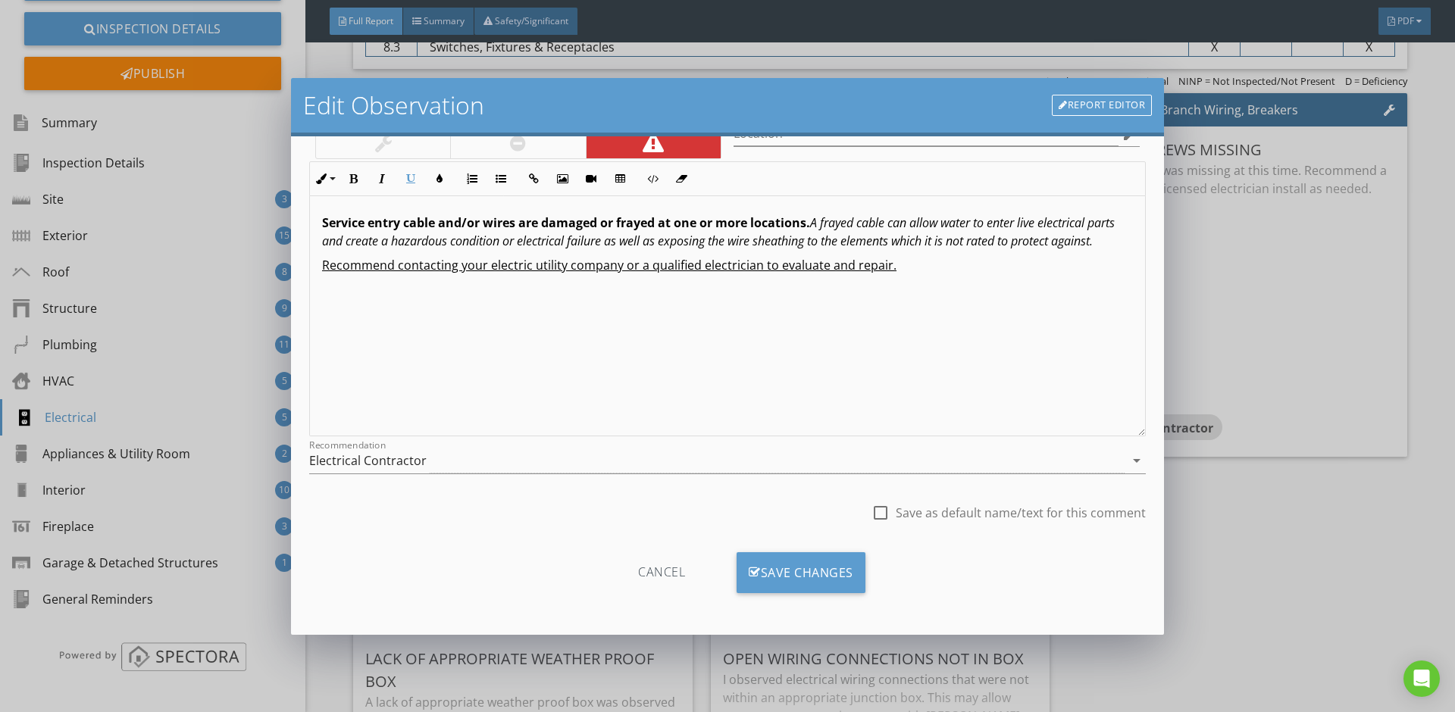
scroll to position [98, 0]
click at [791, 562] on div "Save Changes" at bounding box center [800, 572] width 129 height 41
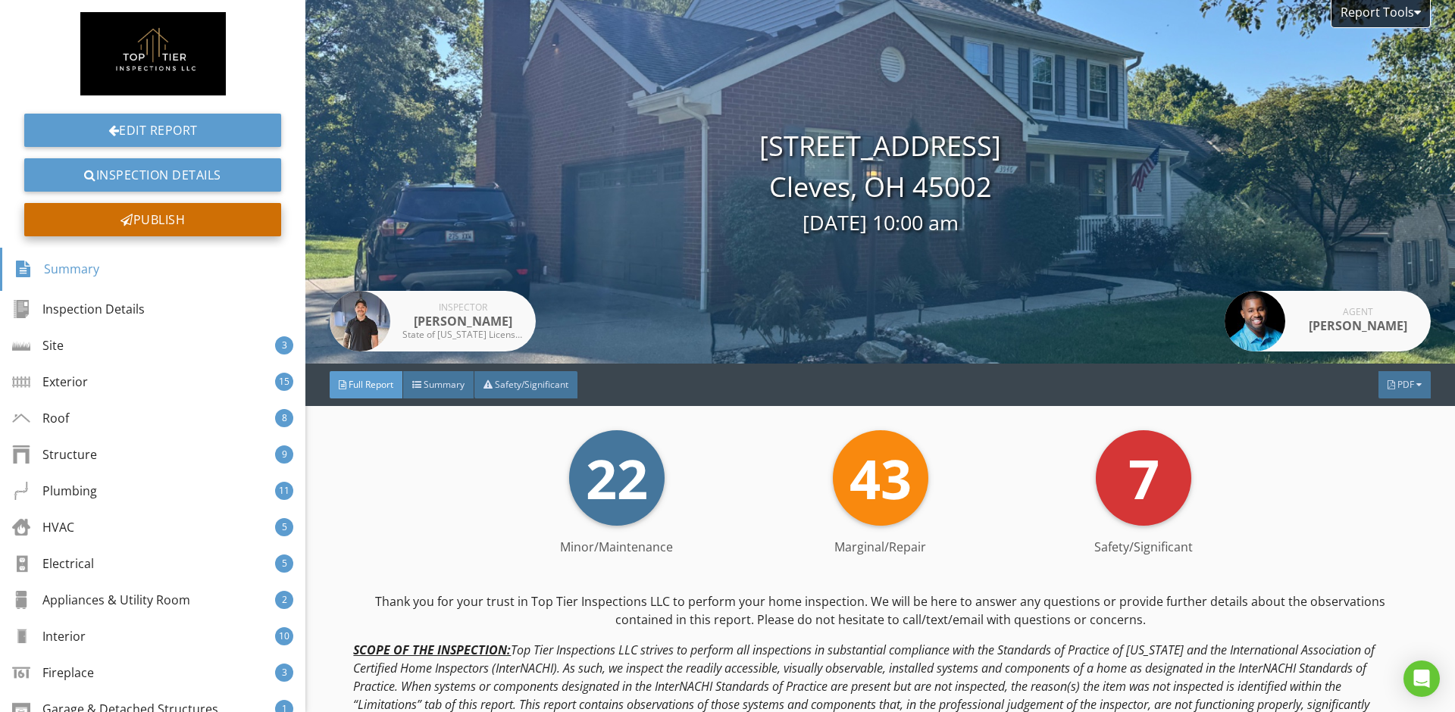
scroll to position [0, 0]
click at [167, 222] on div "Publish" at bounding box center [152, 219] width 257 height 33
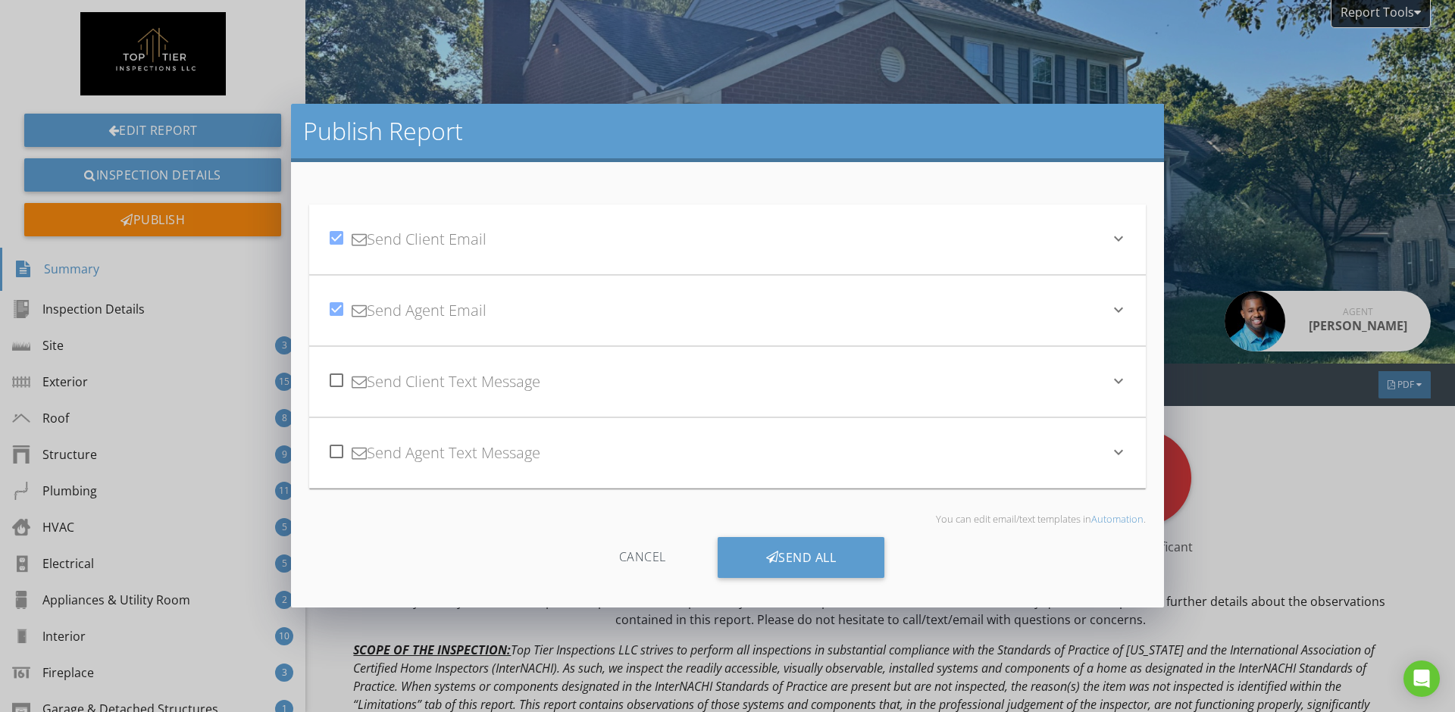
click at [591, 258] on div "check_box Send Client Email" at bounding box center [718, 240] width 782 height 52
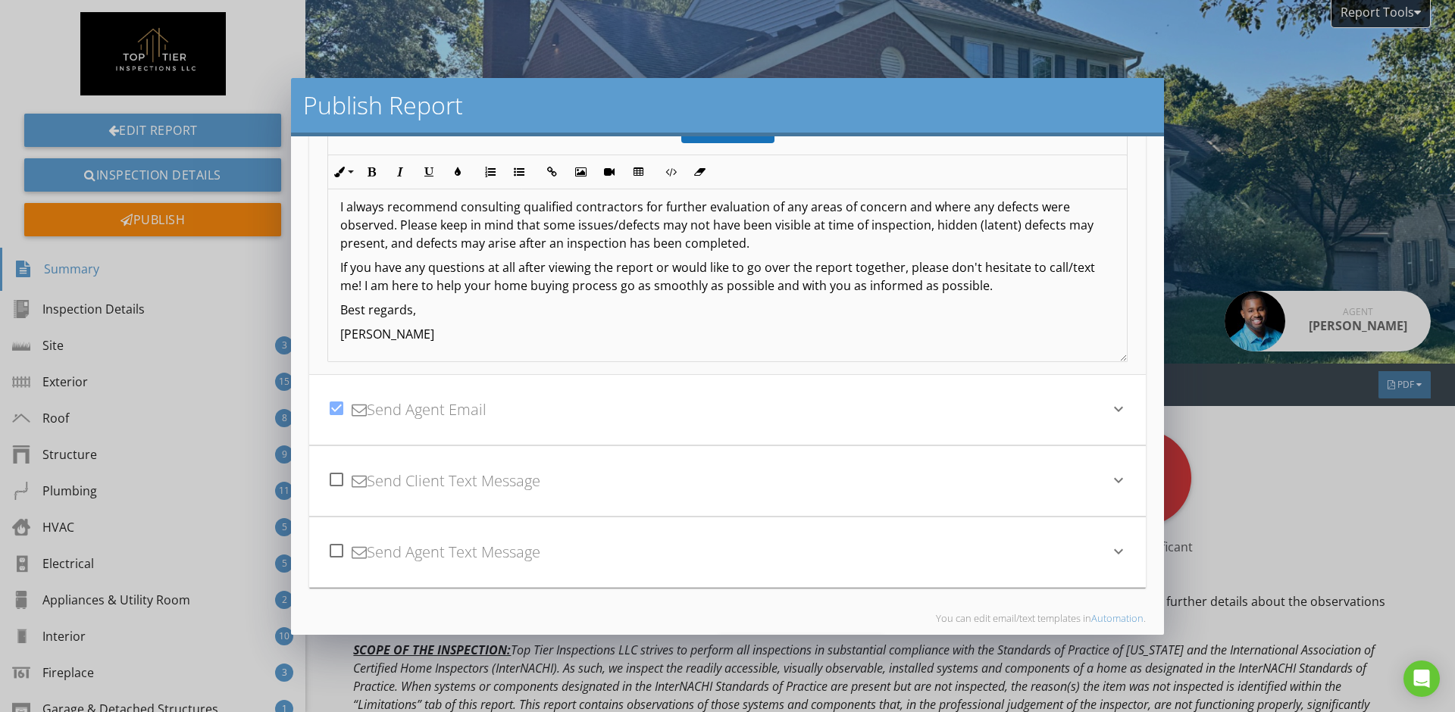
scroll to position [143, 0]
click at [597, 406] on div "check_box Send Agent Email" at bounding box center [718, 410] width 782 height 52
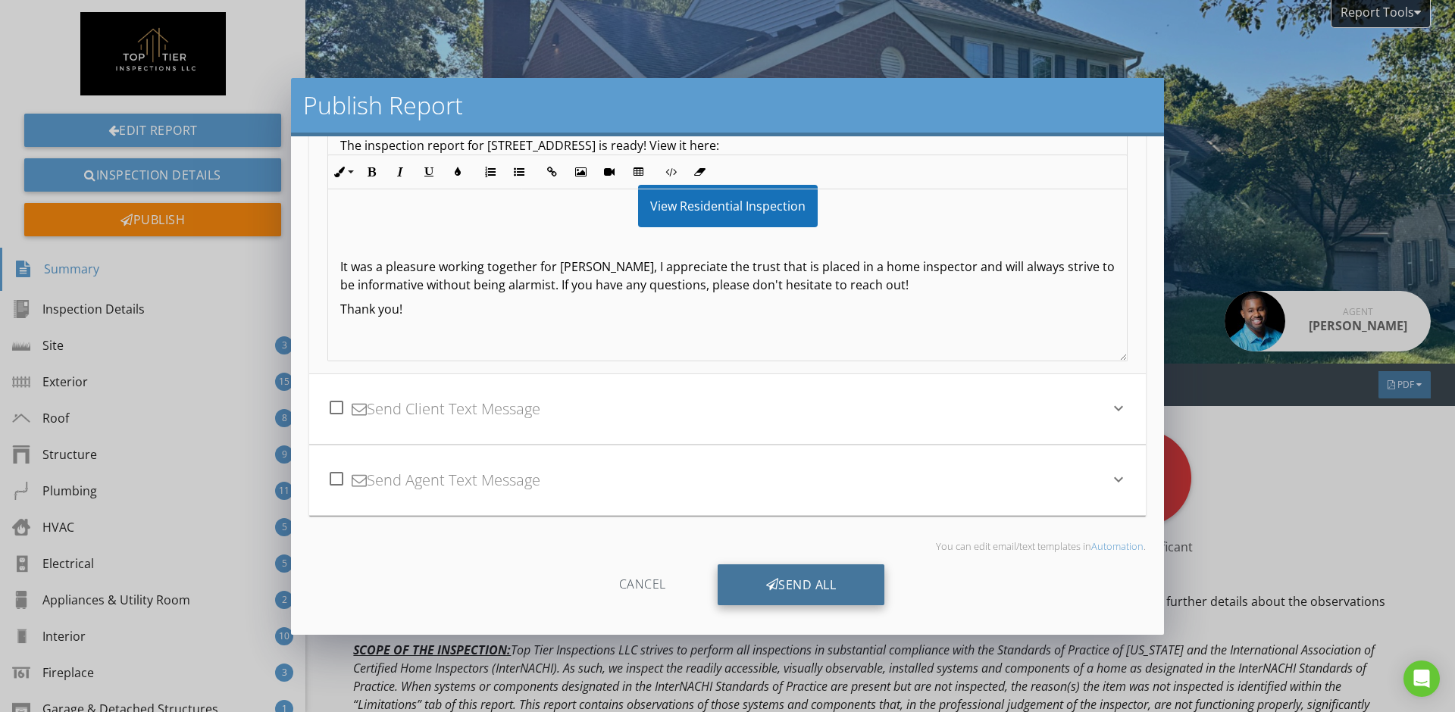
scroll to position [288, 0]
click at [814, 585] on div "Send All" at bounding box center [801, 584] width 167 height 41
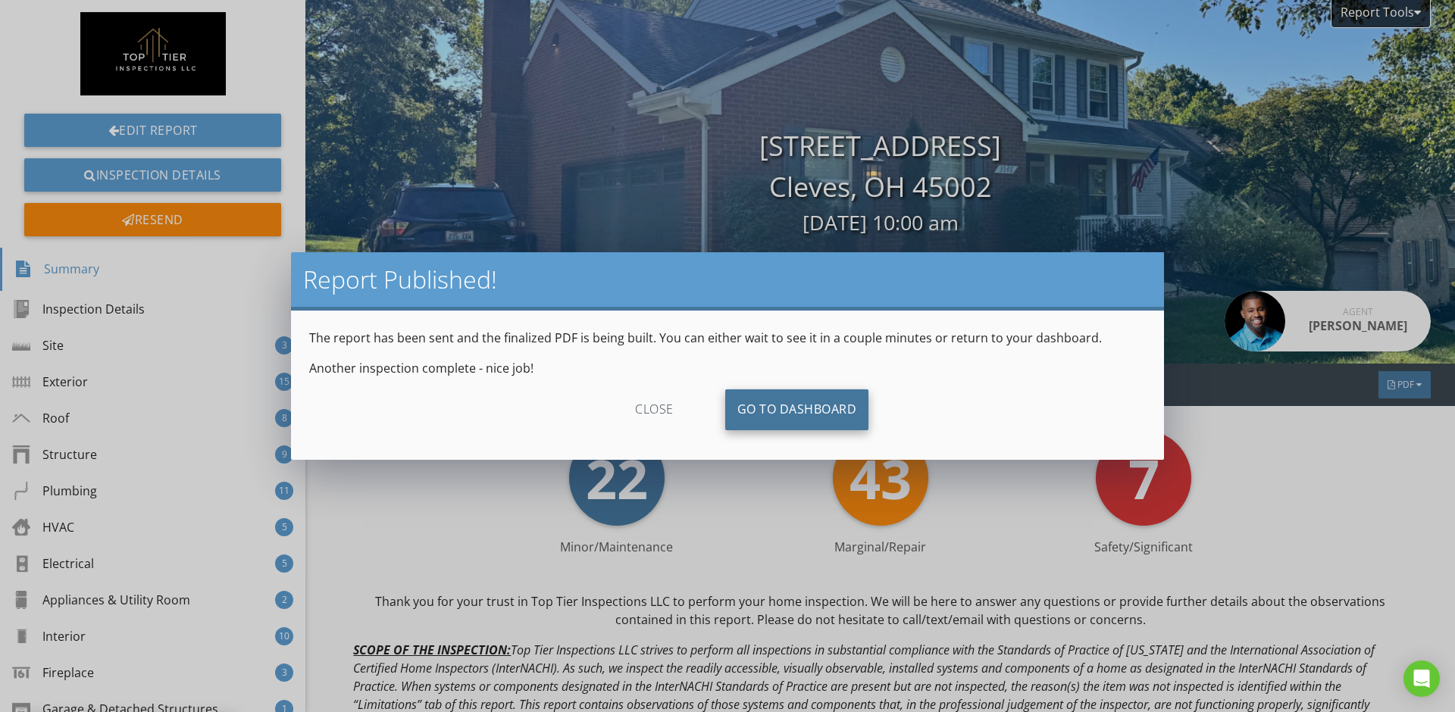
click at [786, 407] on link "Go To Dashboard" at bounding box center [797, 409] width 144 height 41
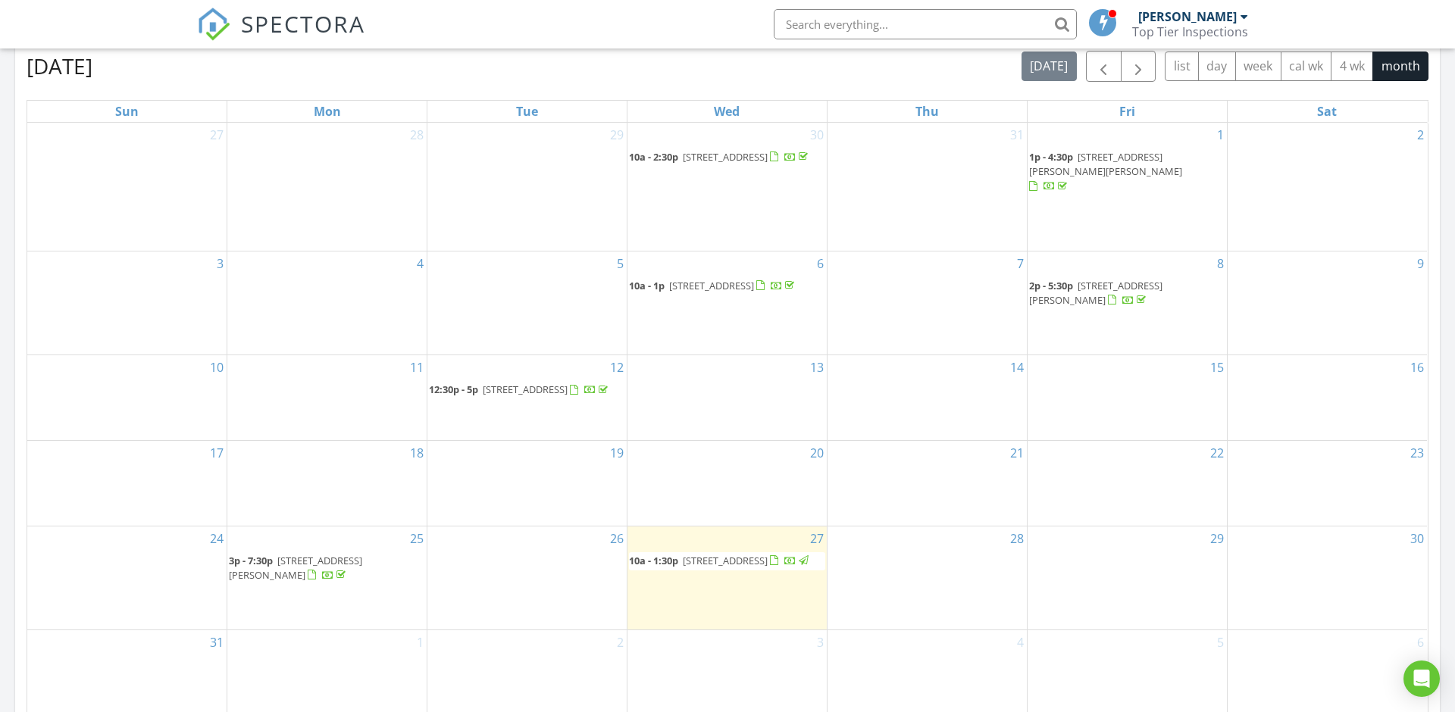
scroll to position [708, 0]
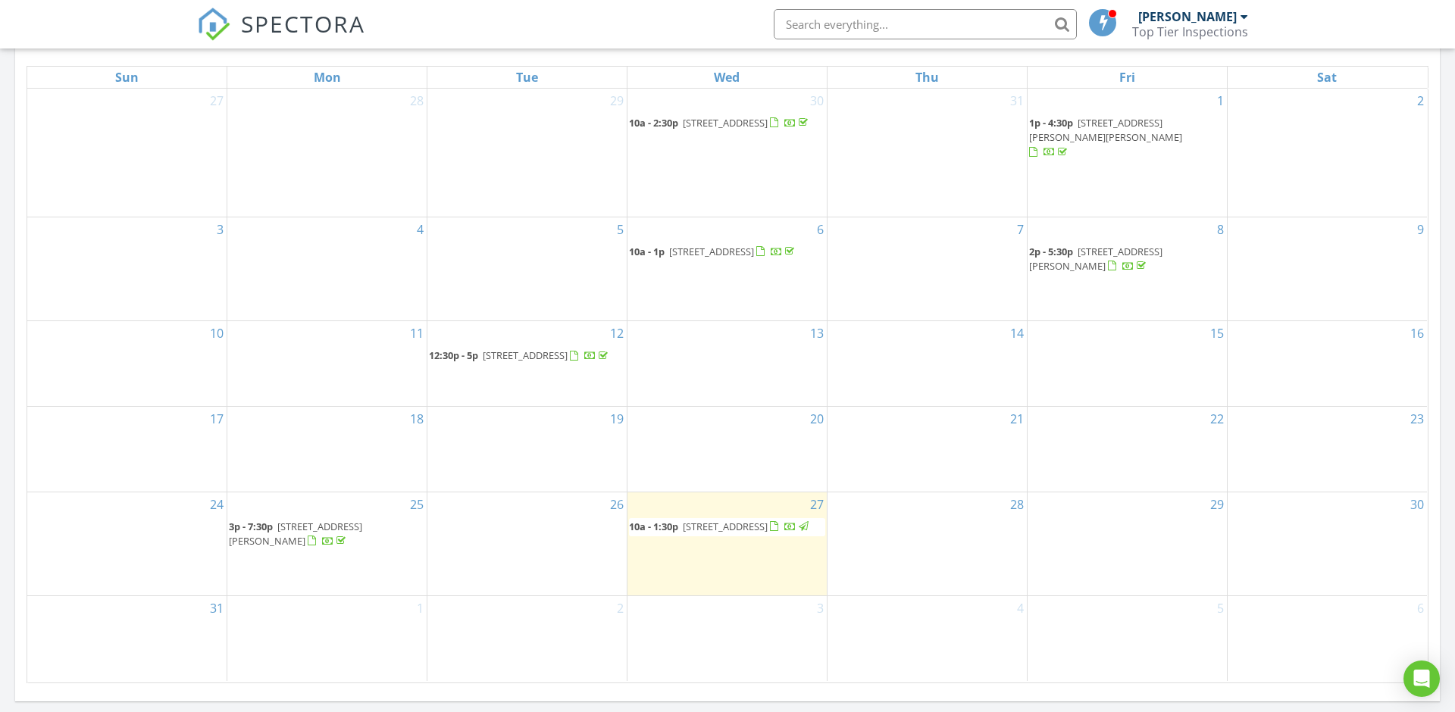
click at [337, 520] on span "7417 Chateauguay Dr, Hamilton 45011" at bounding box center [295, 534] width 133 height 28
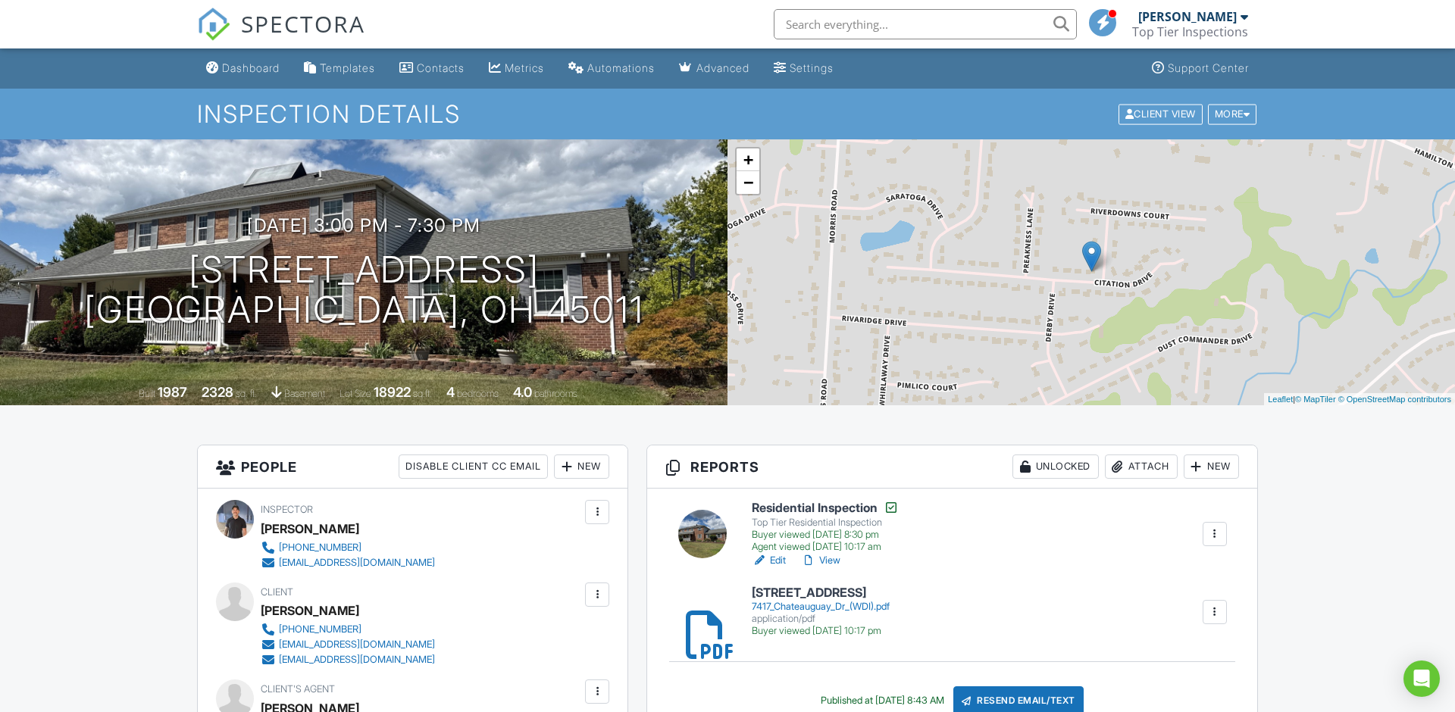
click at [780, 564] on link "Edit" at bounding box center [769, 560] width 34 height 15
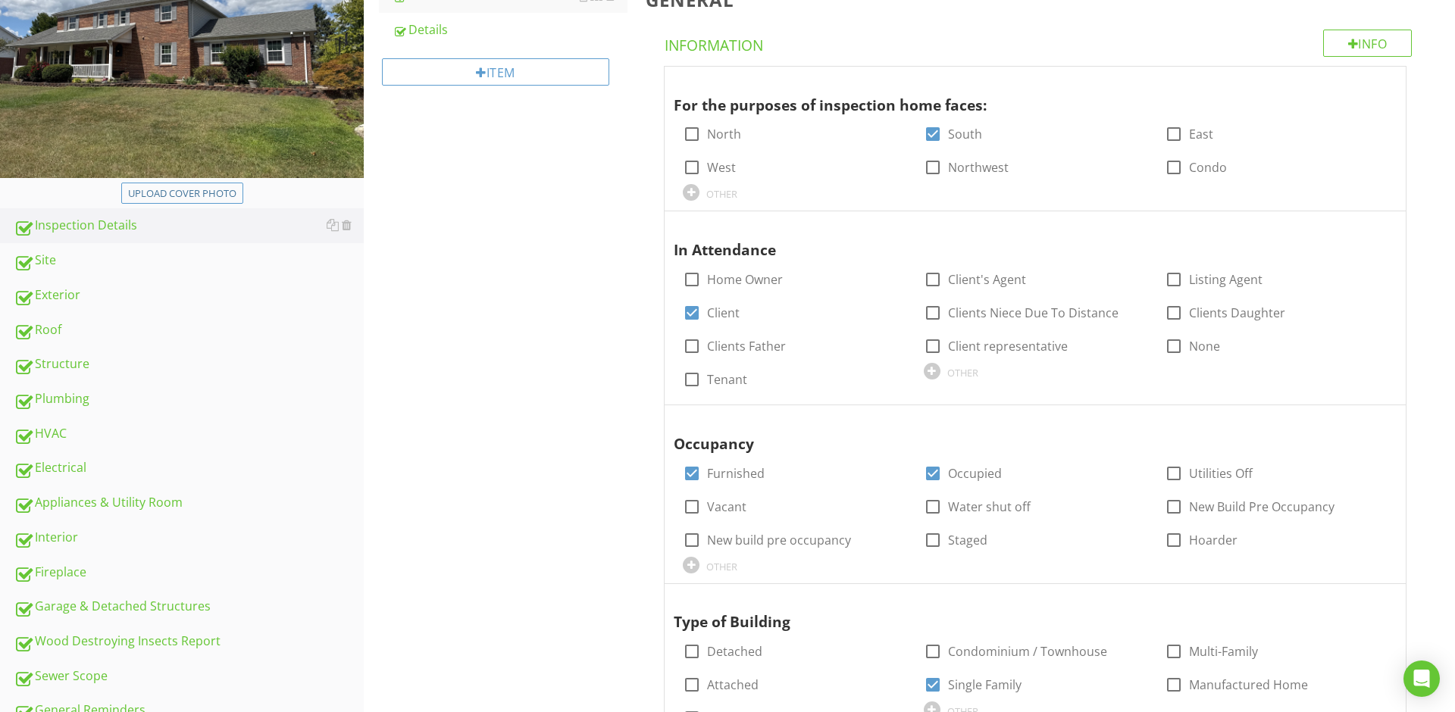
scroll to position [319, 0]
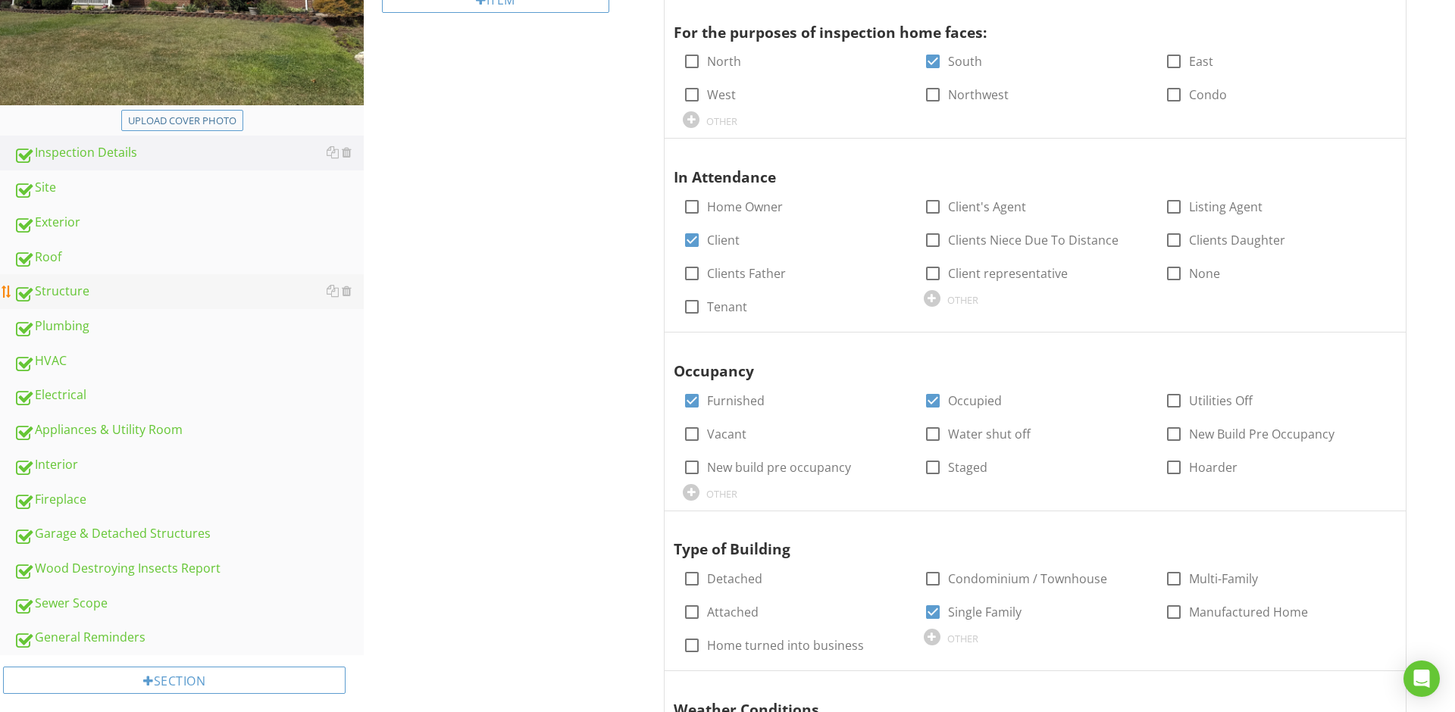
click at [76, 287] on div "Structure" at bounding box center [189, 292] width 350 height 20
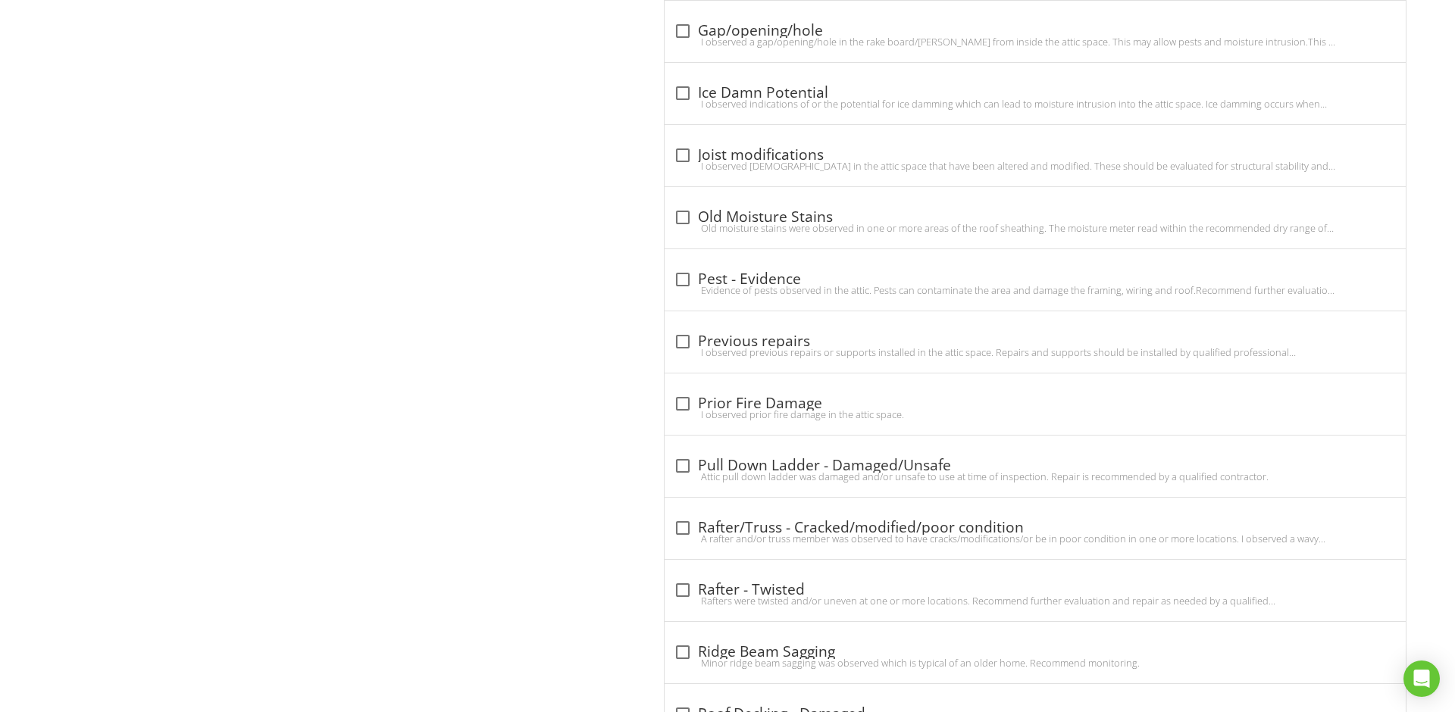
scroll to position [5236, 0]
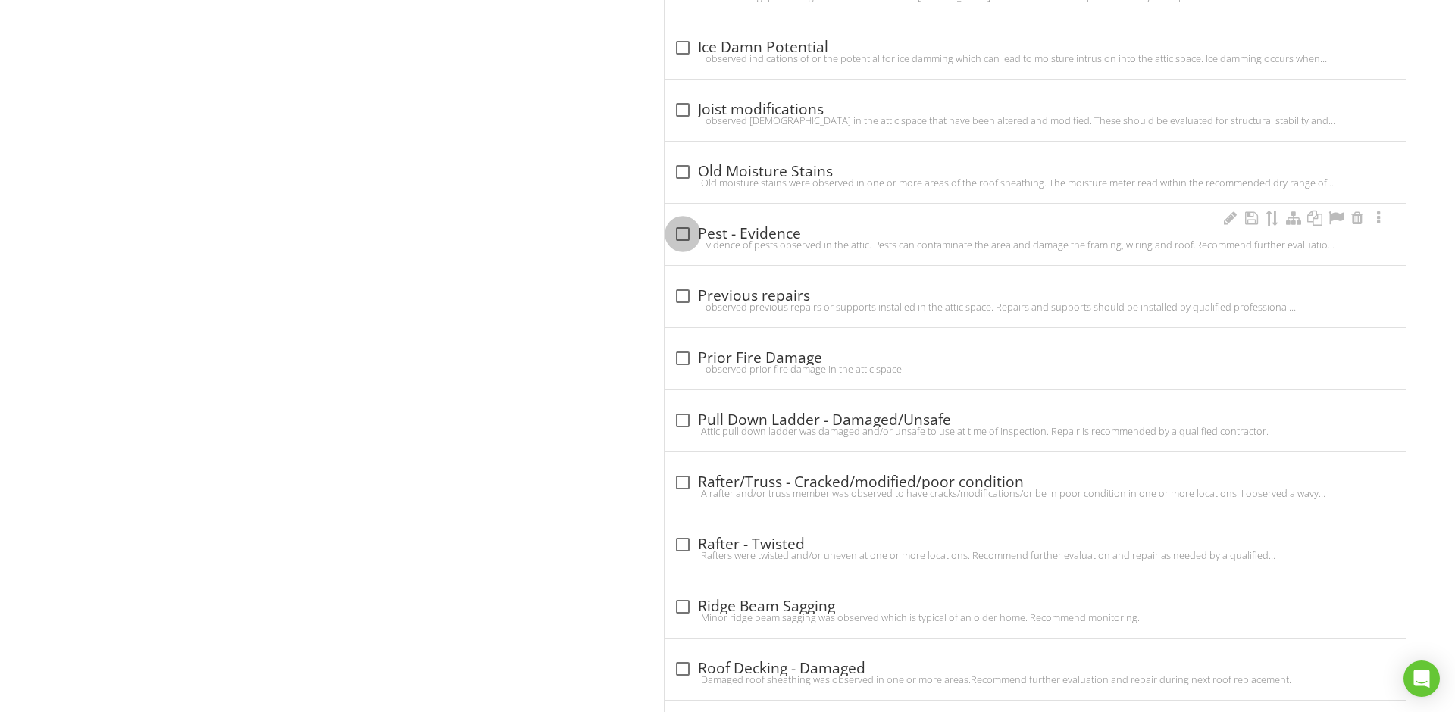
click at [685, 243] on div at bounding box center [683, 234] width 26 height 26
checkbox input "true"
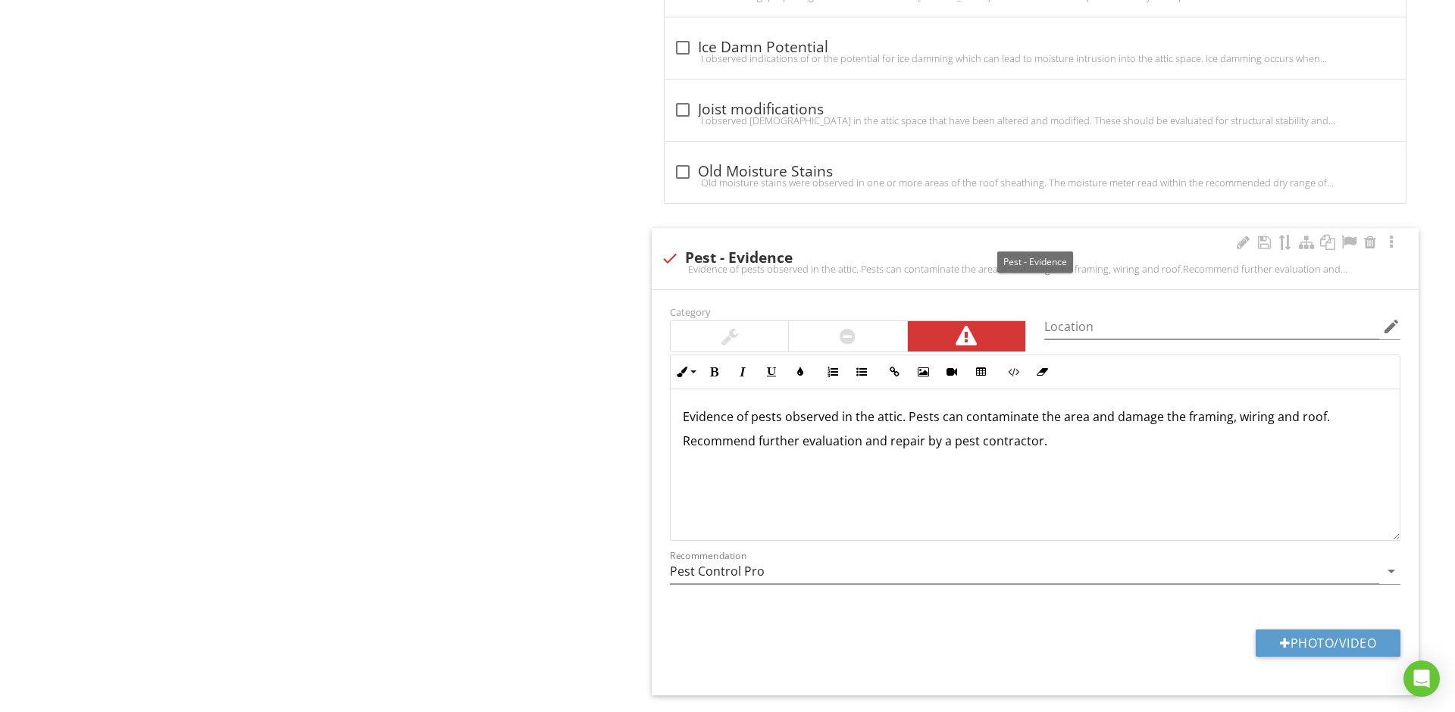
scroll to position [5235, 0]
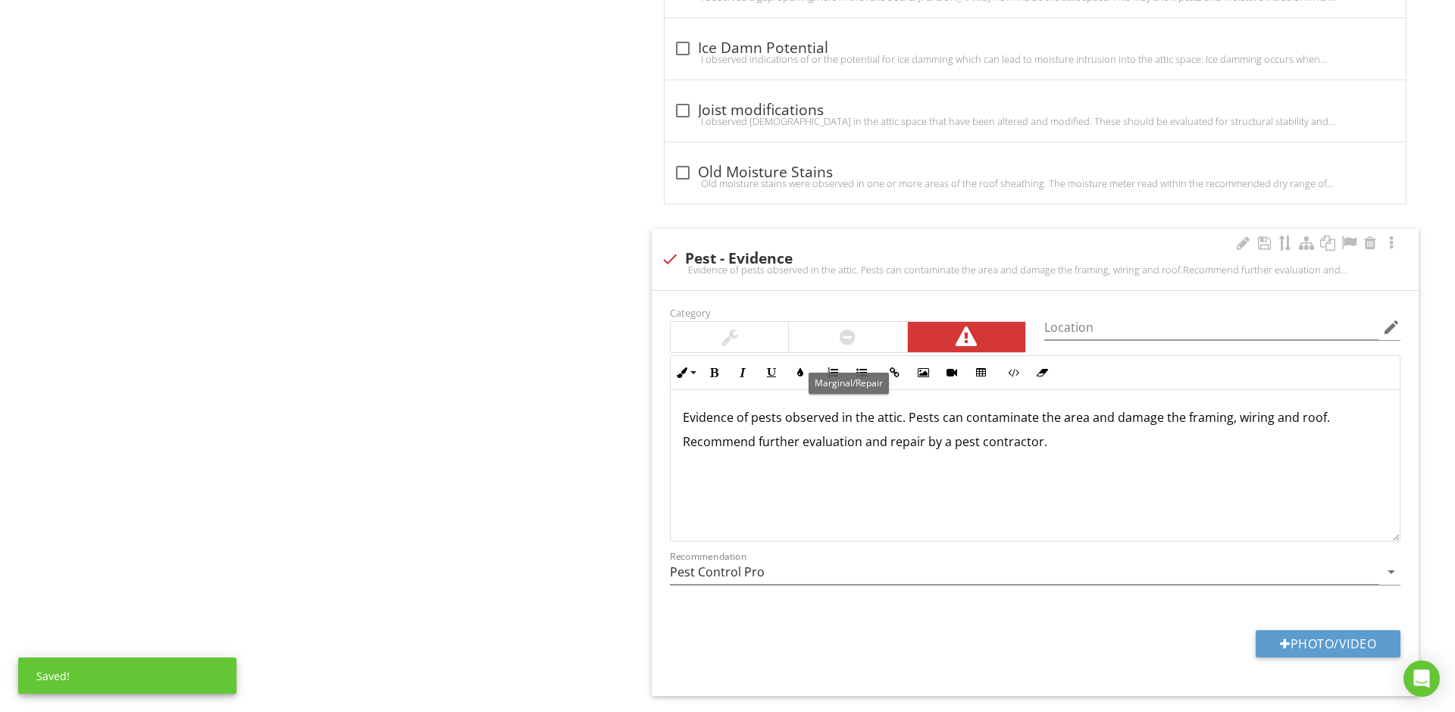
click at [865, 347] on div at bounding box center [847, 337] width 117 height 30
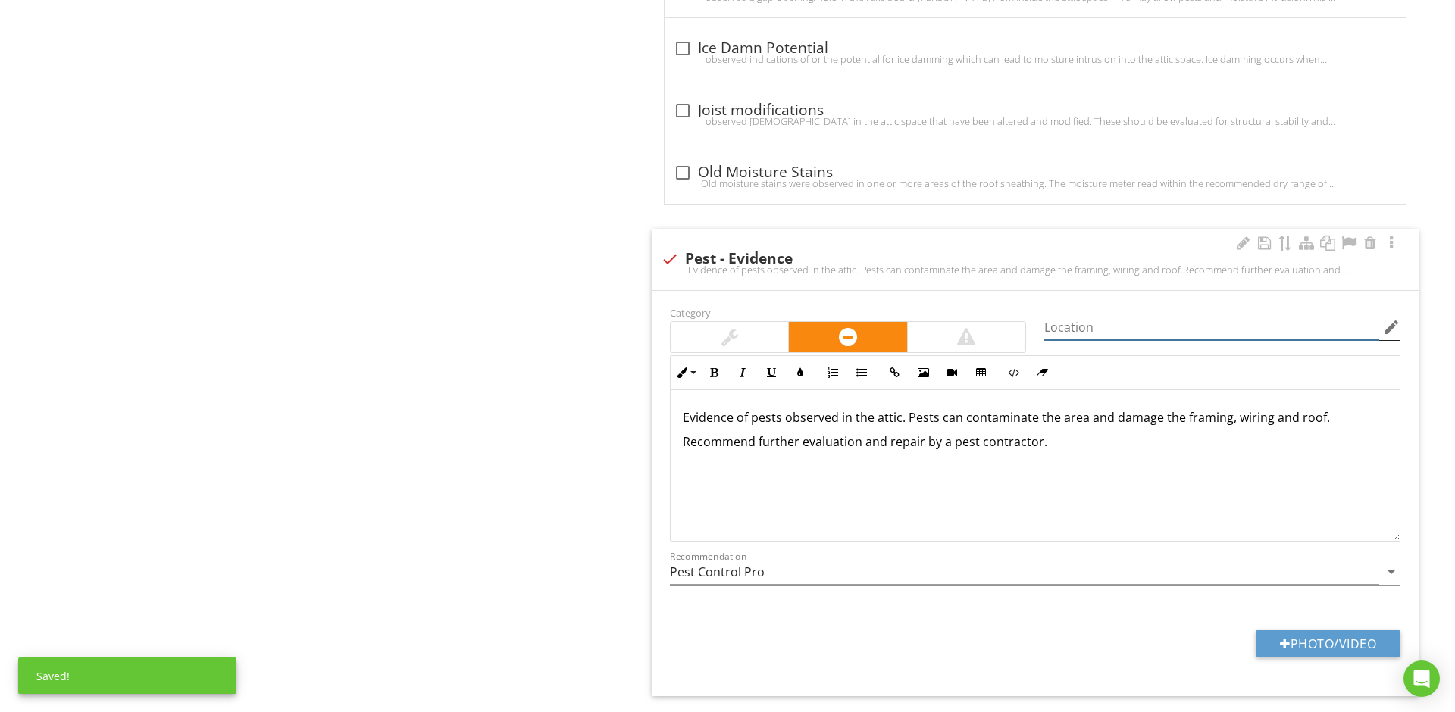
click at [1065, 336] on input "Location" at bounding box center [1211, 327] width 335 height 25
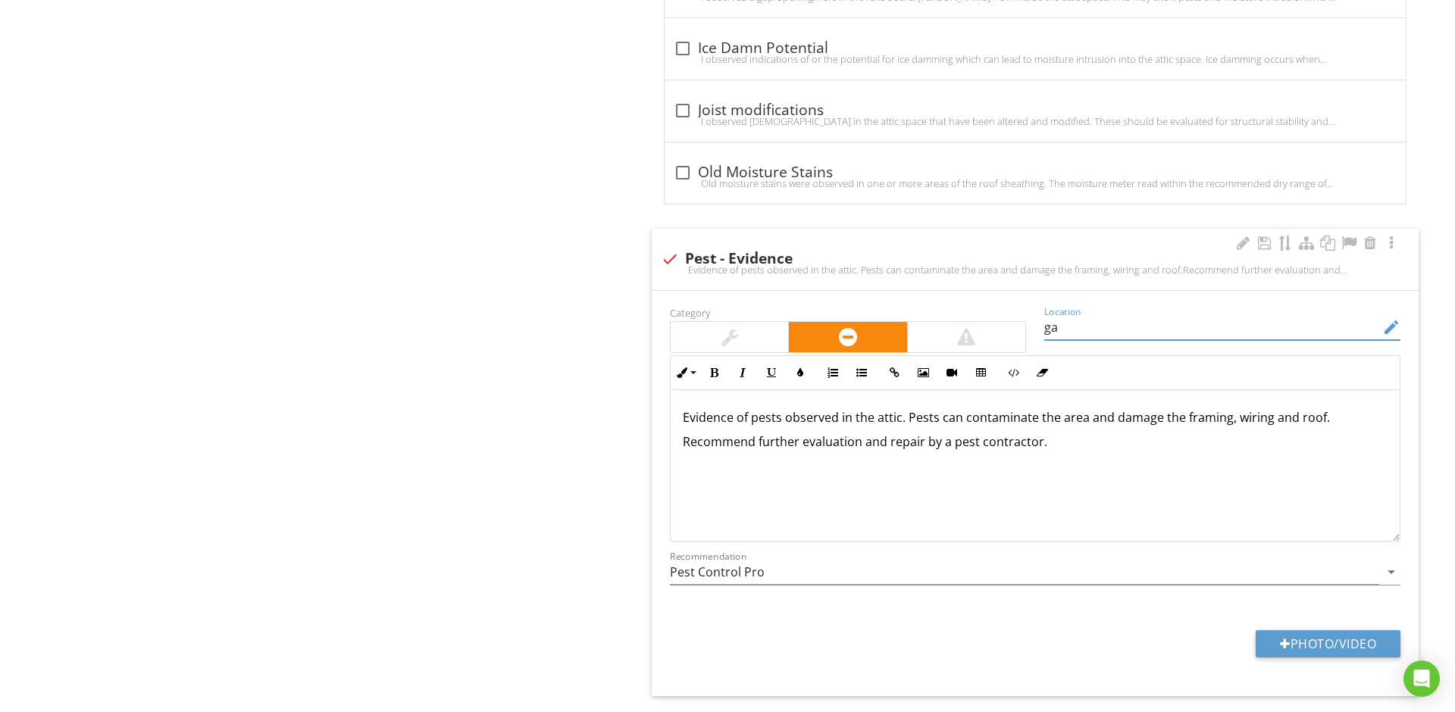
type input "g"
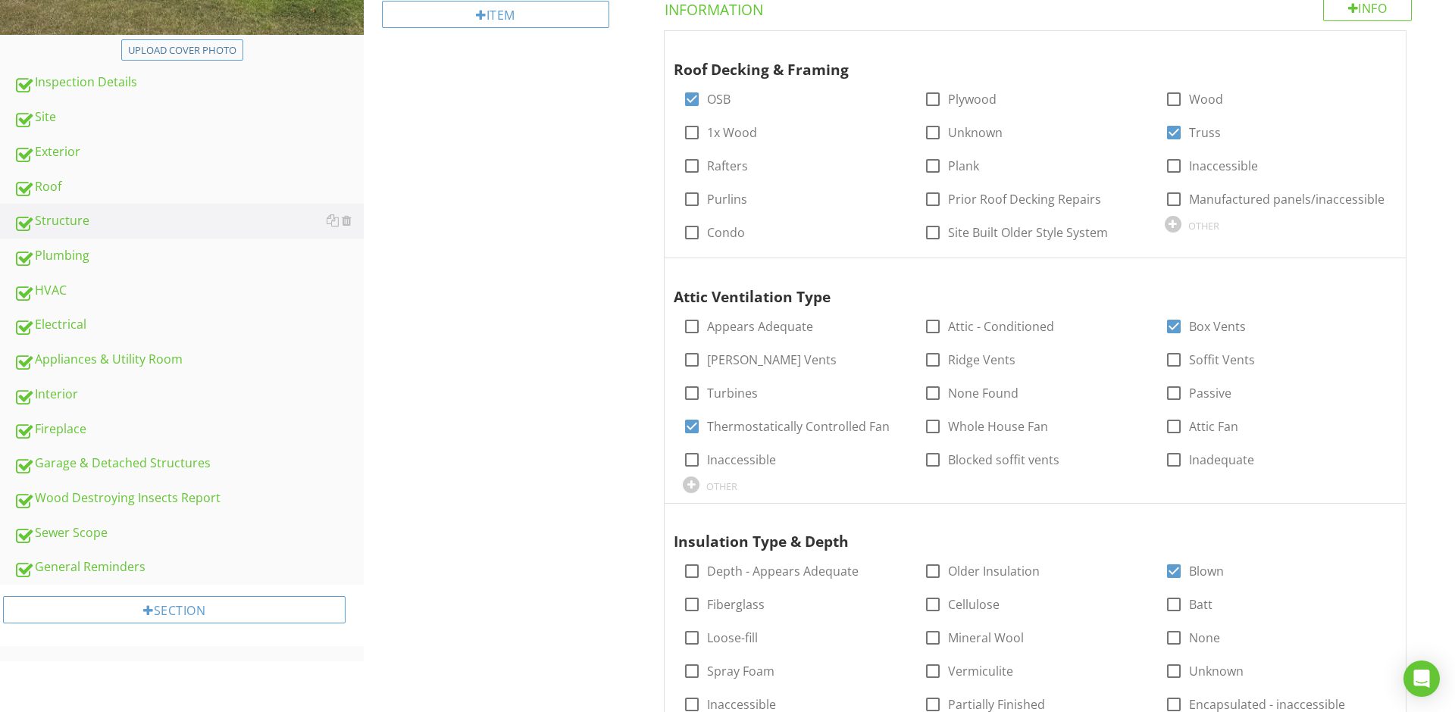
scroll to position [391, 0]
type input "mice activity in garage attic"
click at [176, 459] on div "Garage & Detached Structures" at bounding box center [189, 462] width 350 height 20
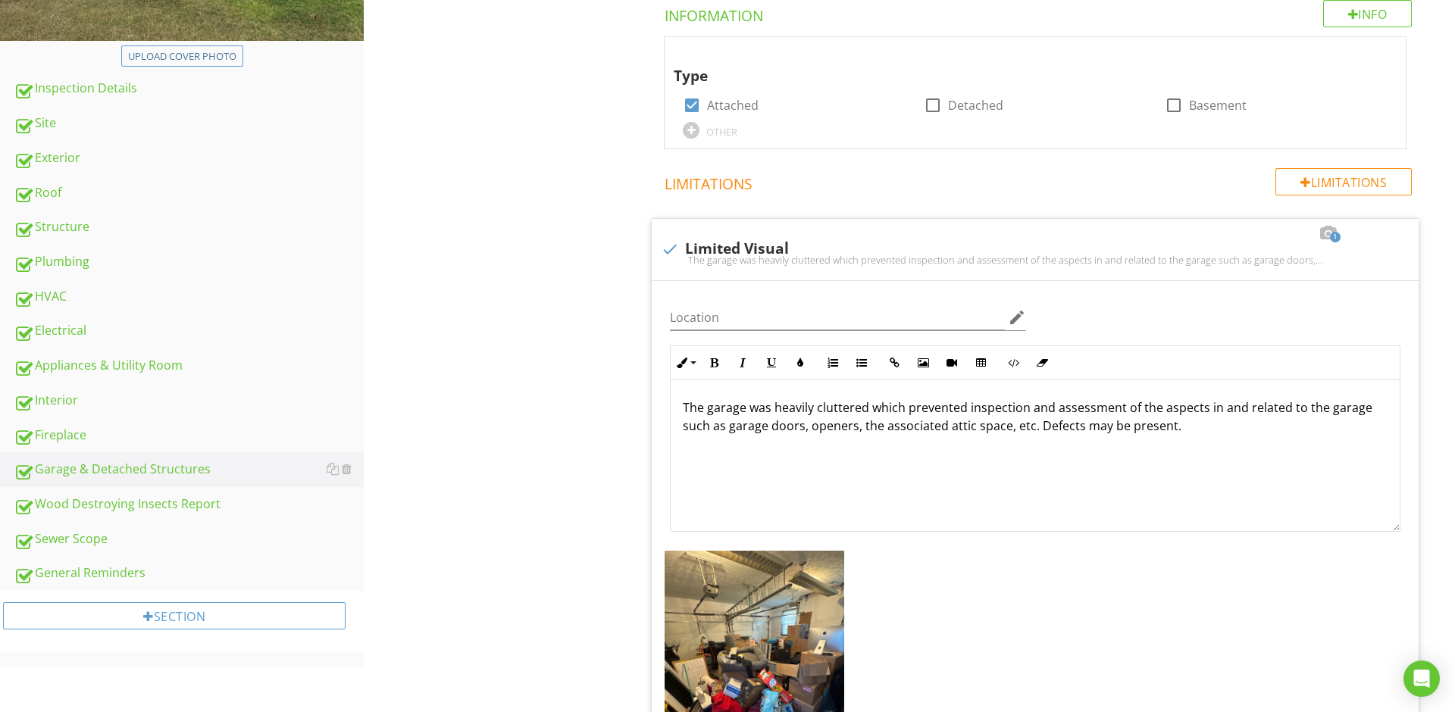
scroll to position [406, 0]
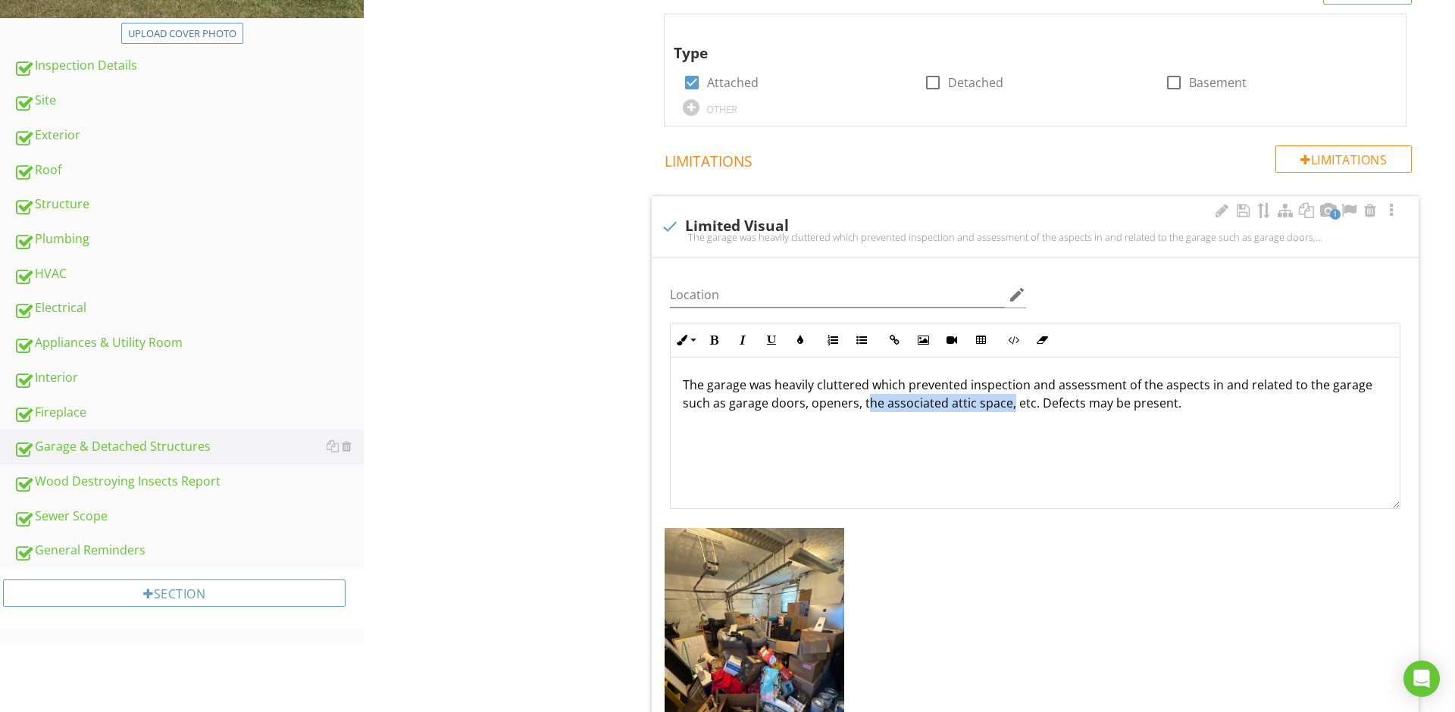
drag, startPoint x: 1009, startPoint y: 405, endPoint x: 864, endPoint y: 400, distance: 145.5
click at [864, 400] on p "The garage was heavily cluttered which prevented inspection and assessment of t…" at bounding box center [1035, 394] width 705 height 36
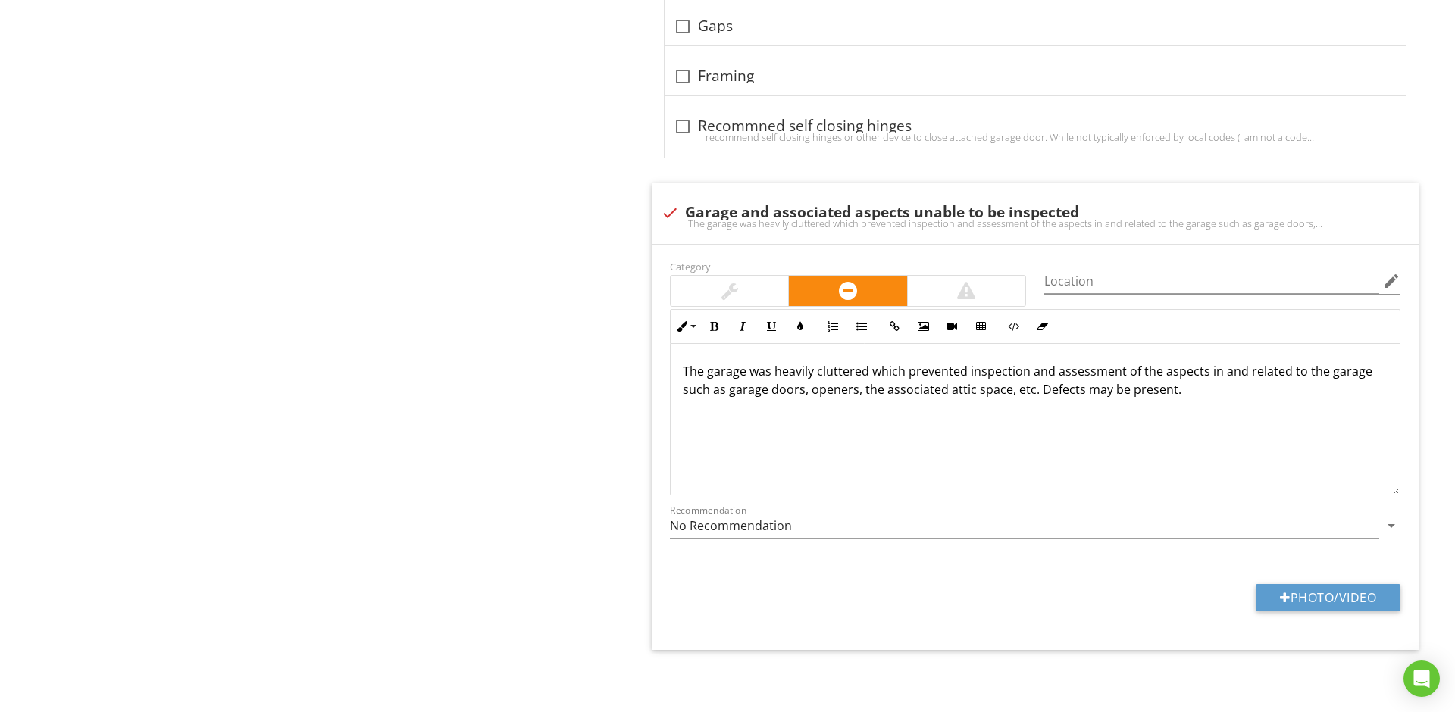
scroll to position [3197, 0]
click at [1028, 391] on p "The garage was heavily cluttered which prevented inspection and assessment of t…" at bounding box center [1035, 380] width 705 height 36
drag, startPoint x: 1005, startPoint y: 389, endPoint x: 861, endPoint y: 395, distance: 144.1
click at [861, 395] on p "The garage was heavily cluttered which prevented inspection and assessment of t…" at bounding box center [1035, 380] width 705 height 36
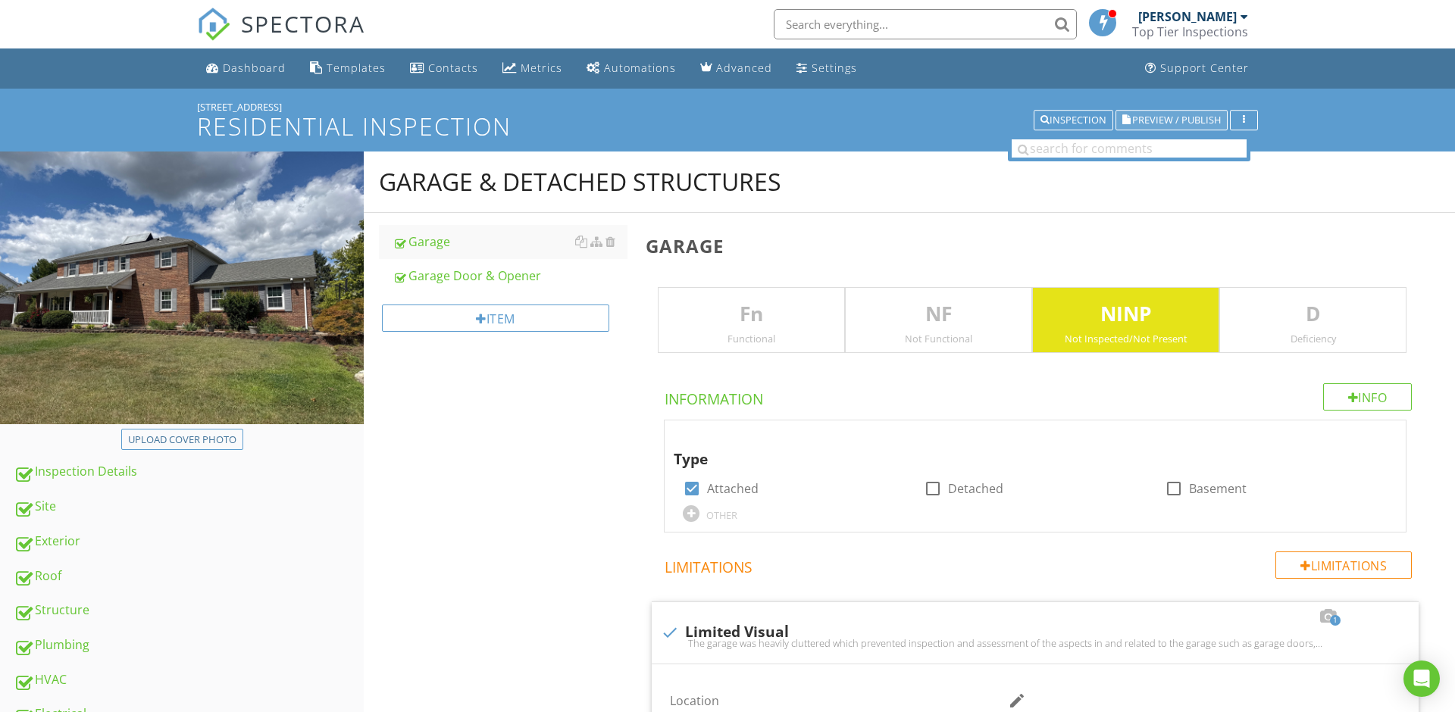
scroll to position [0, 0]
click at [1211, 119] on span "Preview / Publish" at bounding box center [1176, 120] width 89 height 10
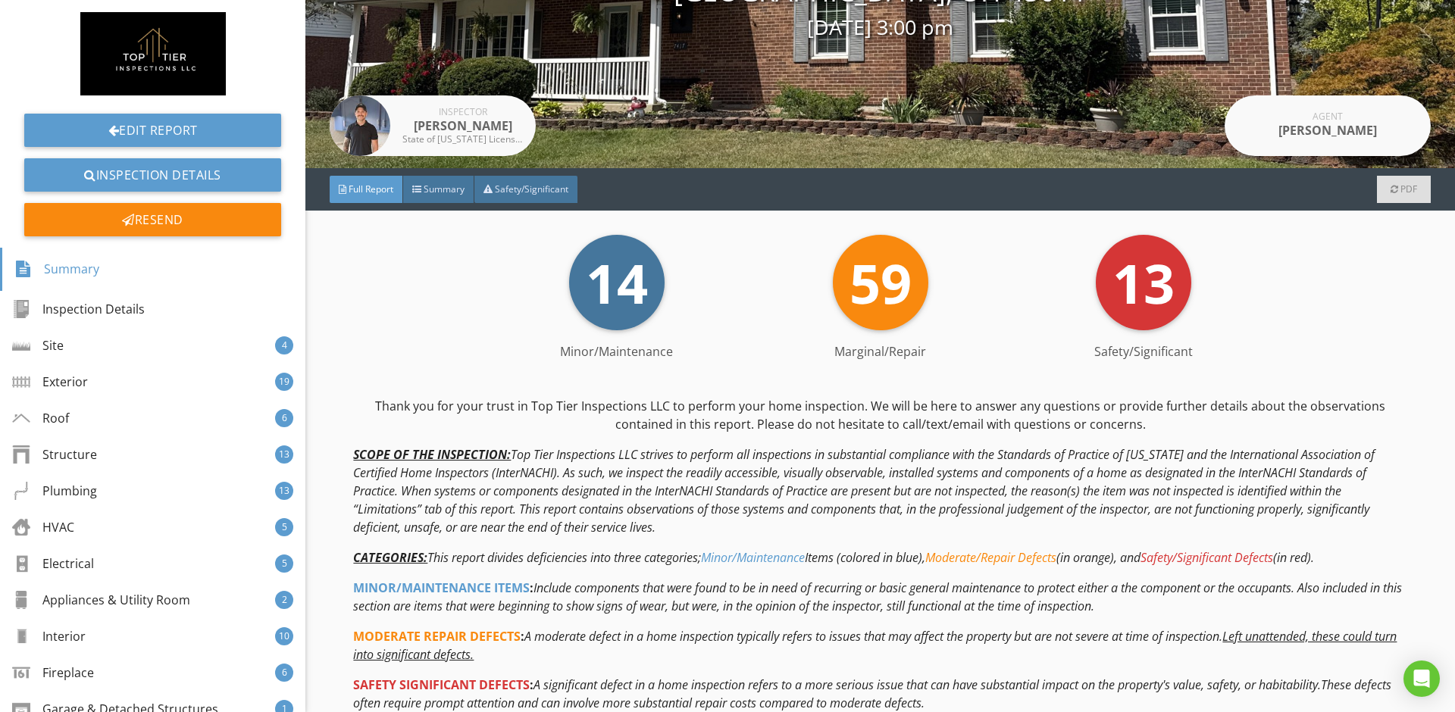
scroll to position [101, 0]
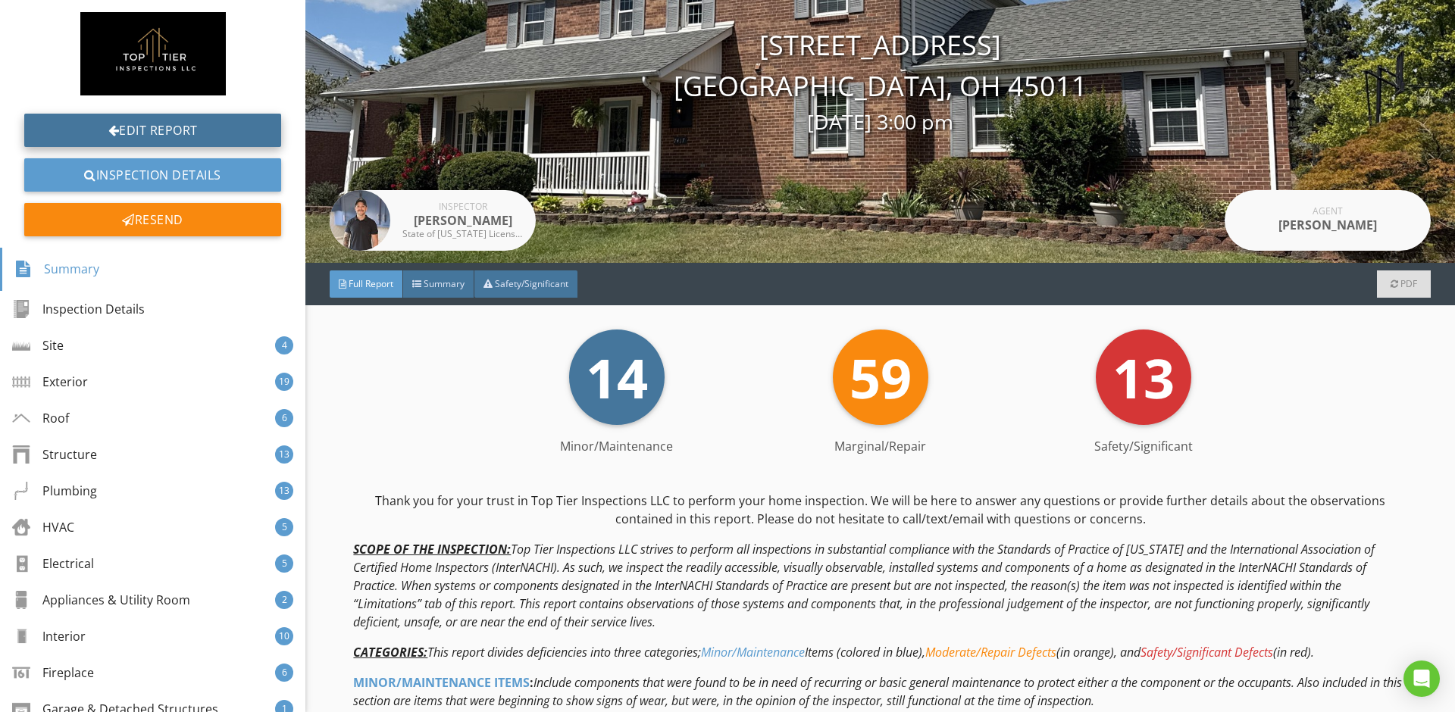
click at [182, 136] on link "Edit Report" at bounding box center [152, 130] width 257 height 33
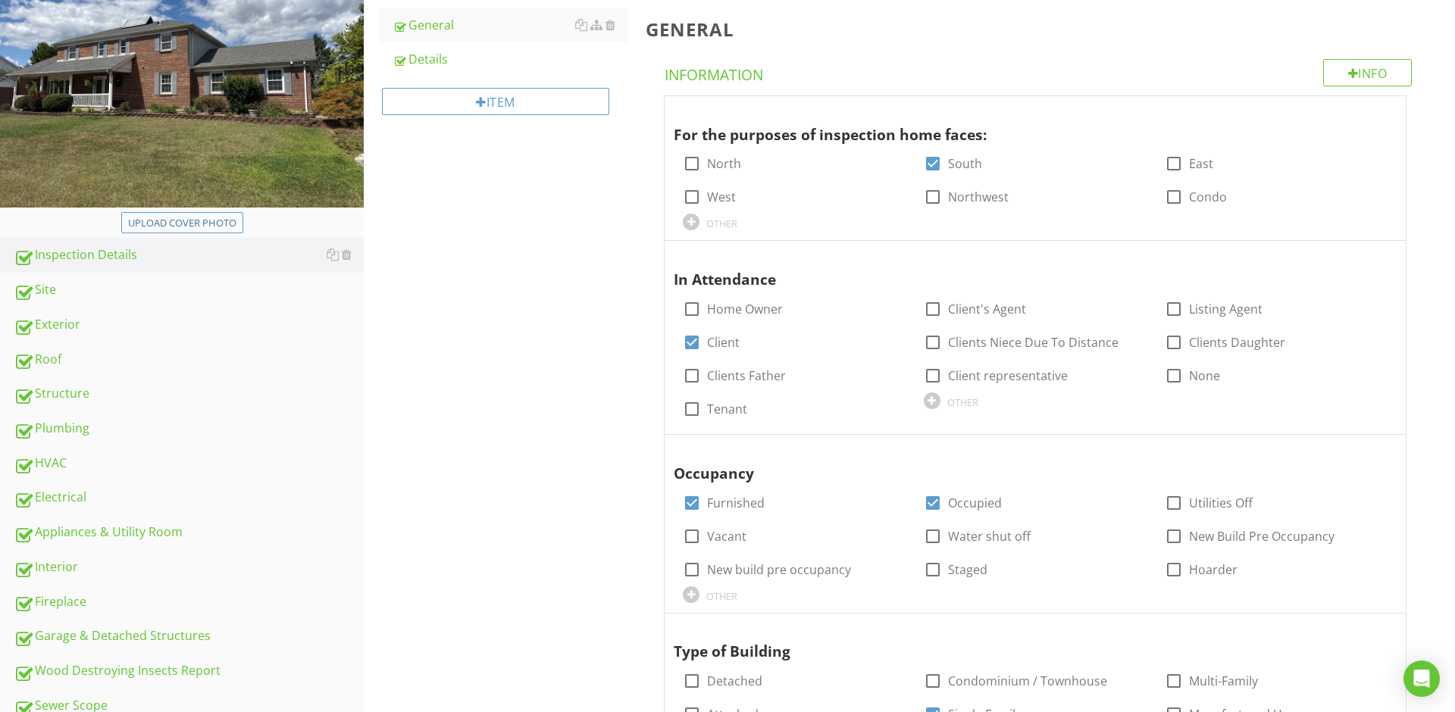
scroll to position [227, 0]
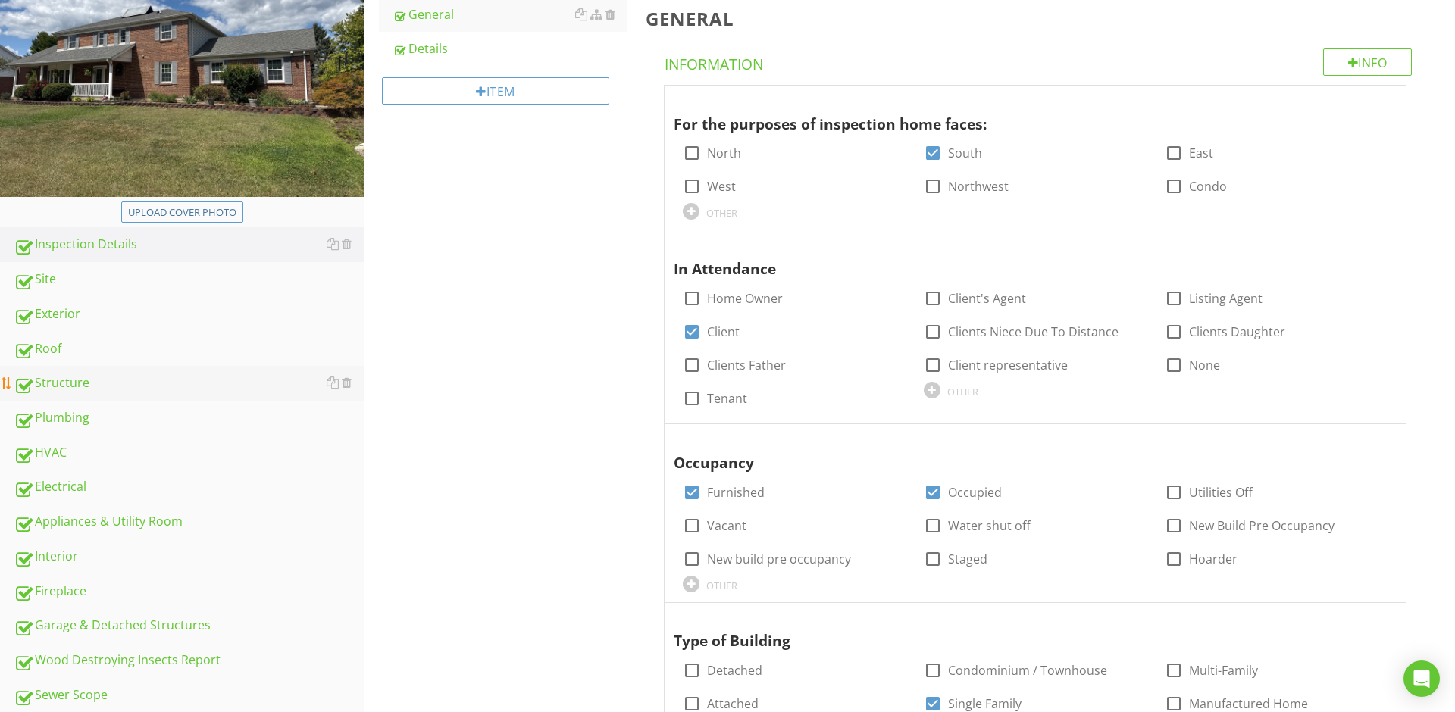
click at [79, 386] on div "Structure" at bounding box center [189, 384] width 350 height 20
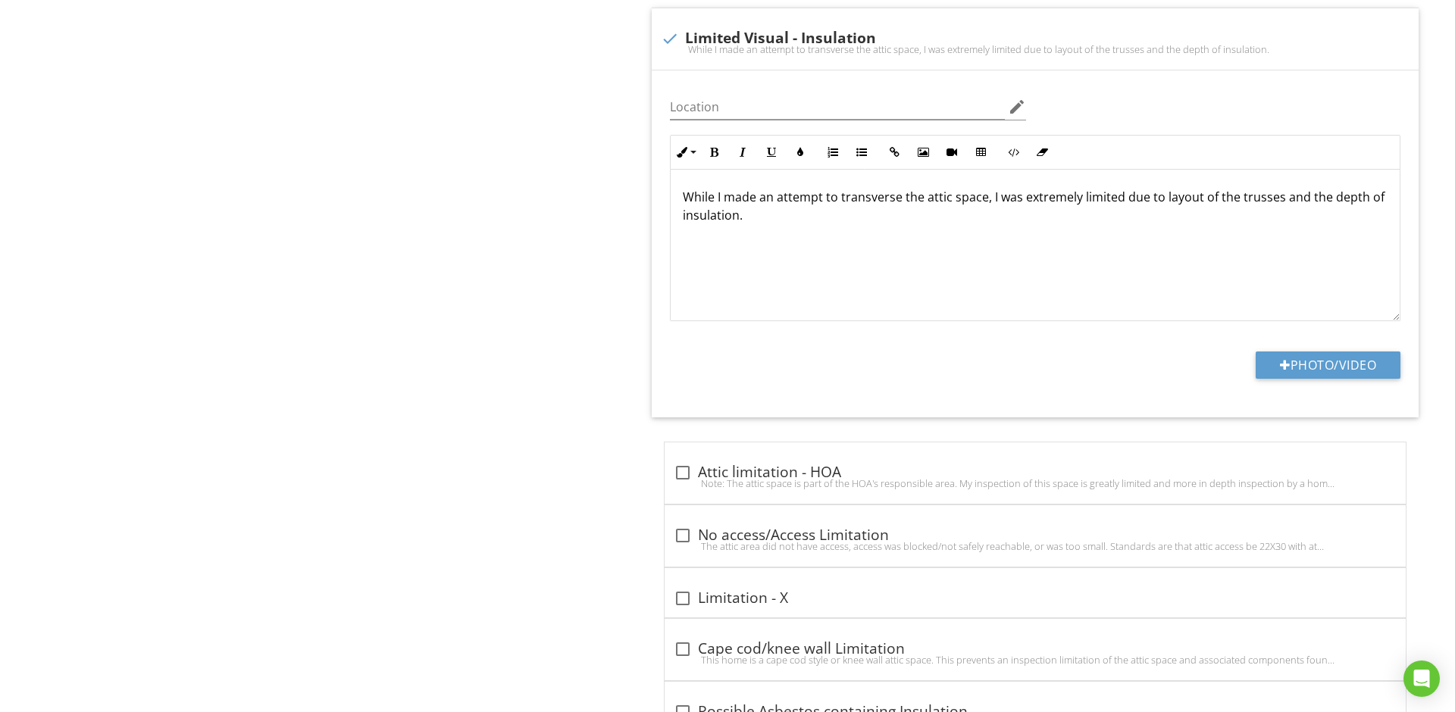
scroll to position [1690, 0]
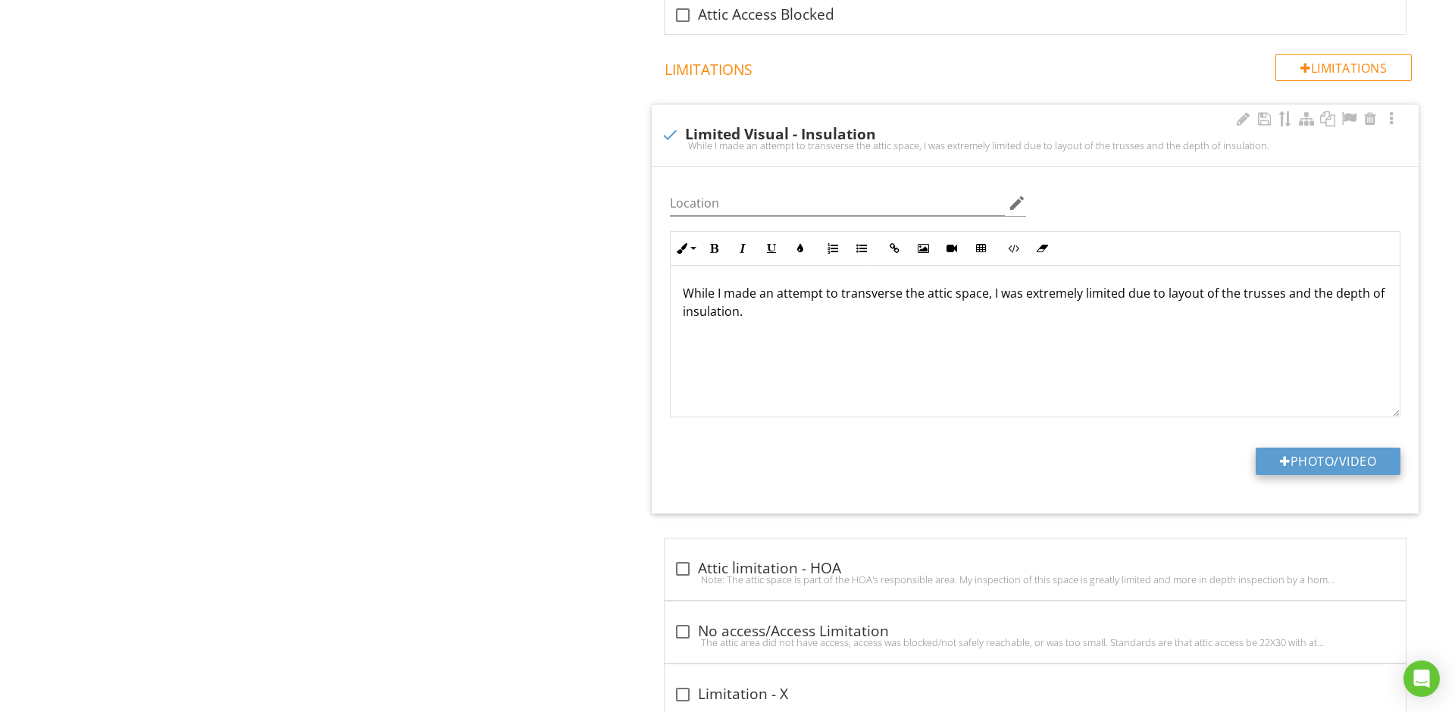
click at [1303, 459] on button "Photo/Video" at bounding box center [1327, 461] width 145 height 27
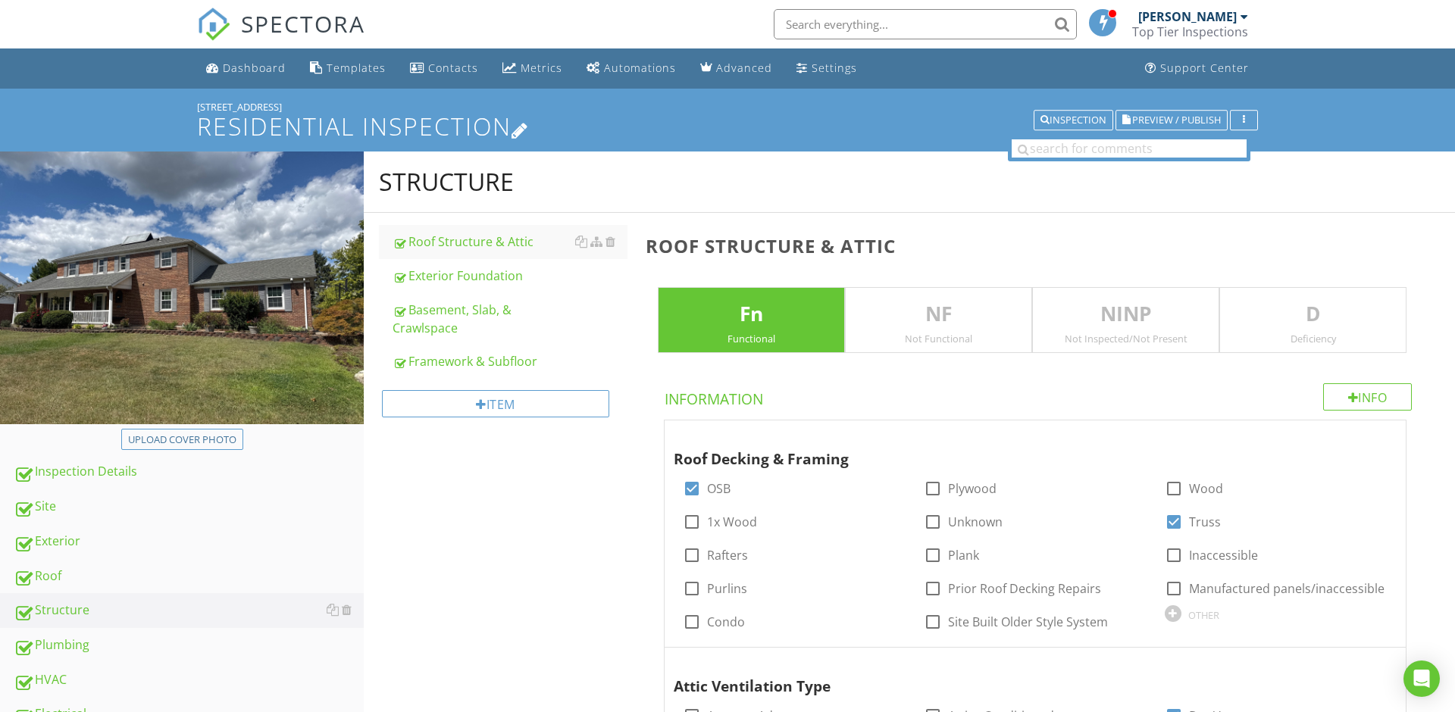
scroll to position [0, 0]
click at [1203, 119] on span "Preview / Publish" at bounding box center [1176, 120] width 89 height 10
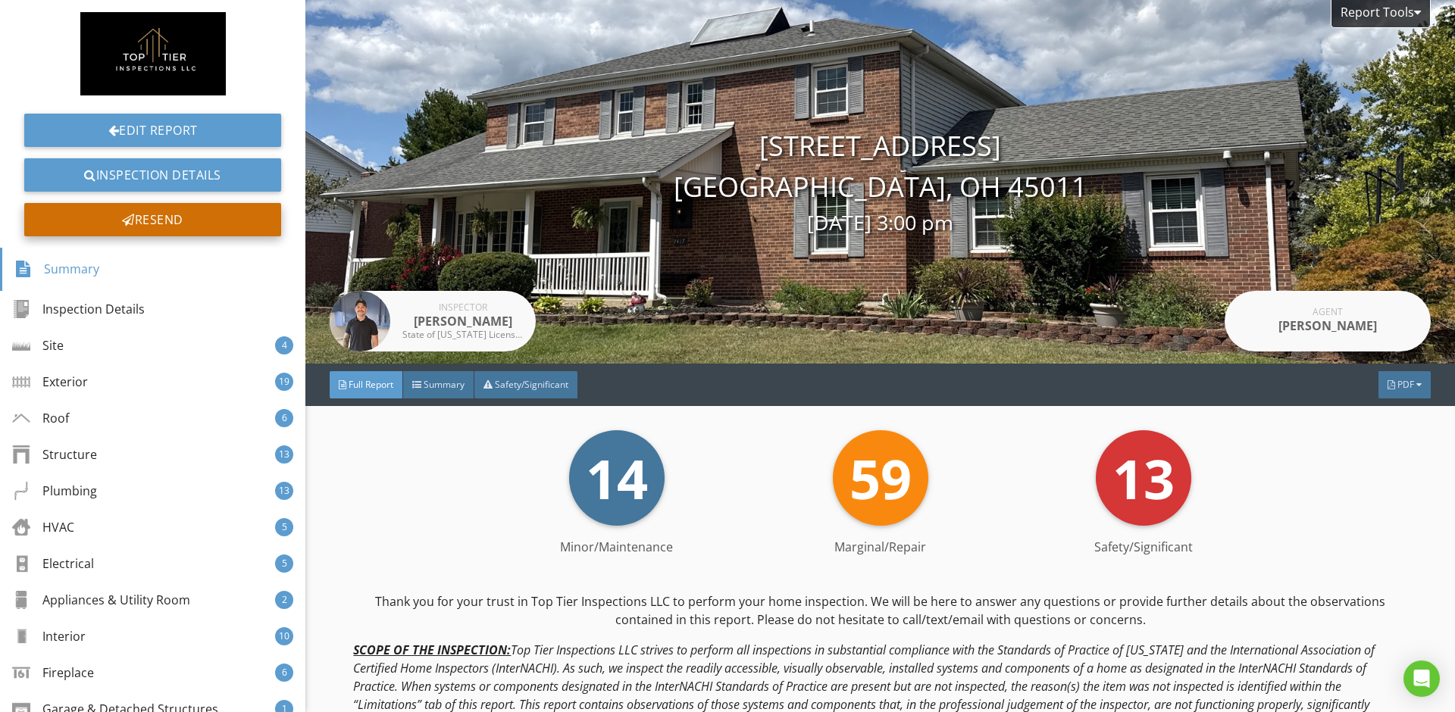
click at [183, 221] on div "Resend" at bounding box center [152, 219] width 257 height 33
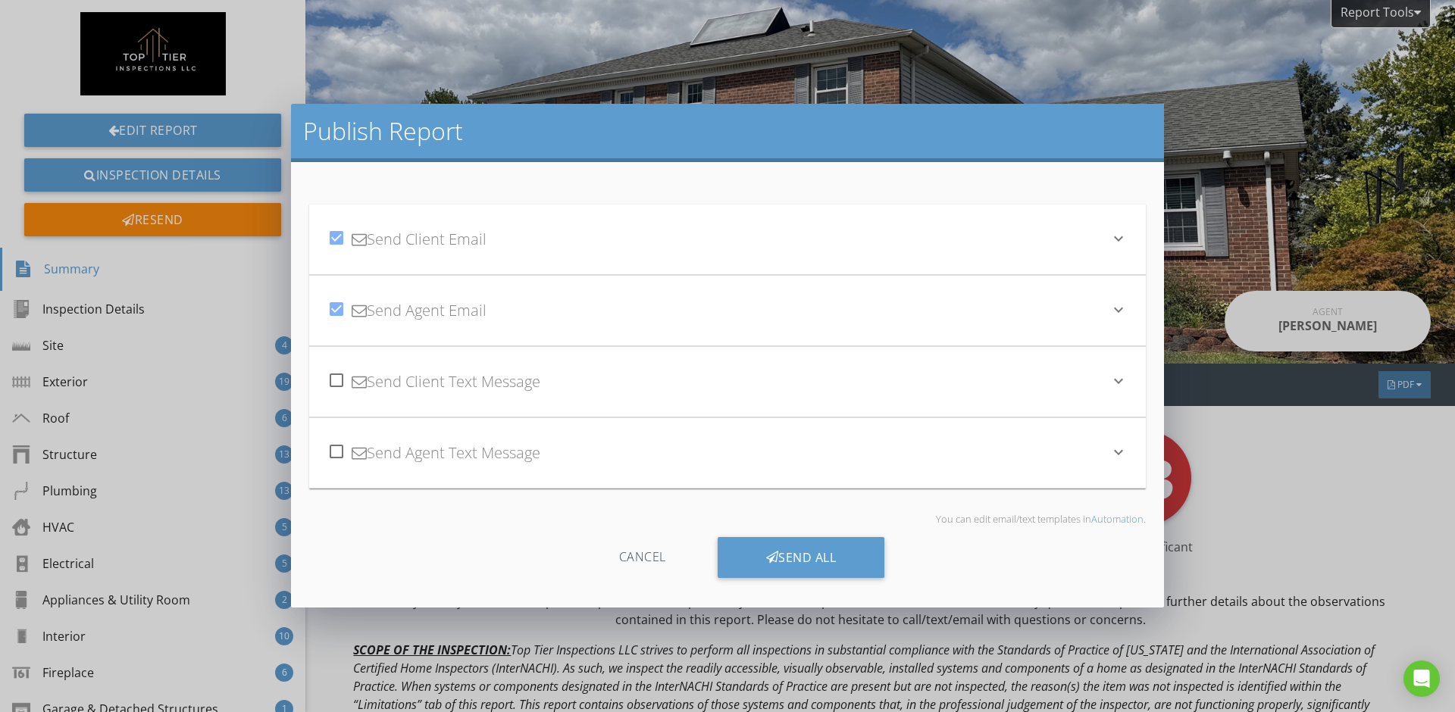
click at [336, 239] on div at bounding box center [337, 238] width 26 height 26
checkbox input "false"
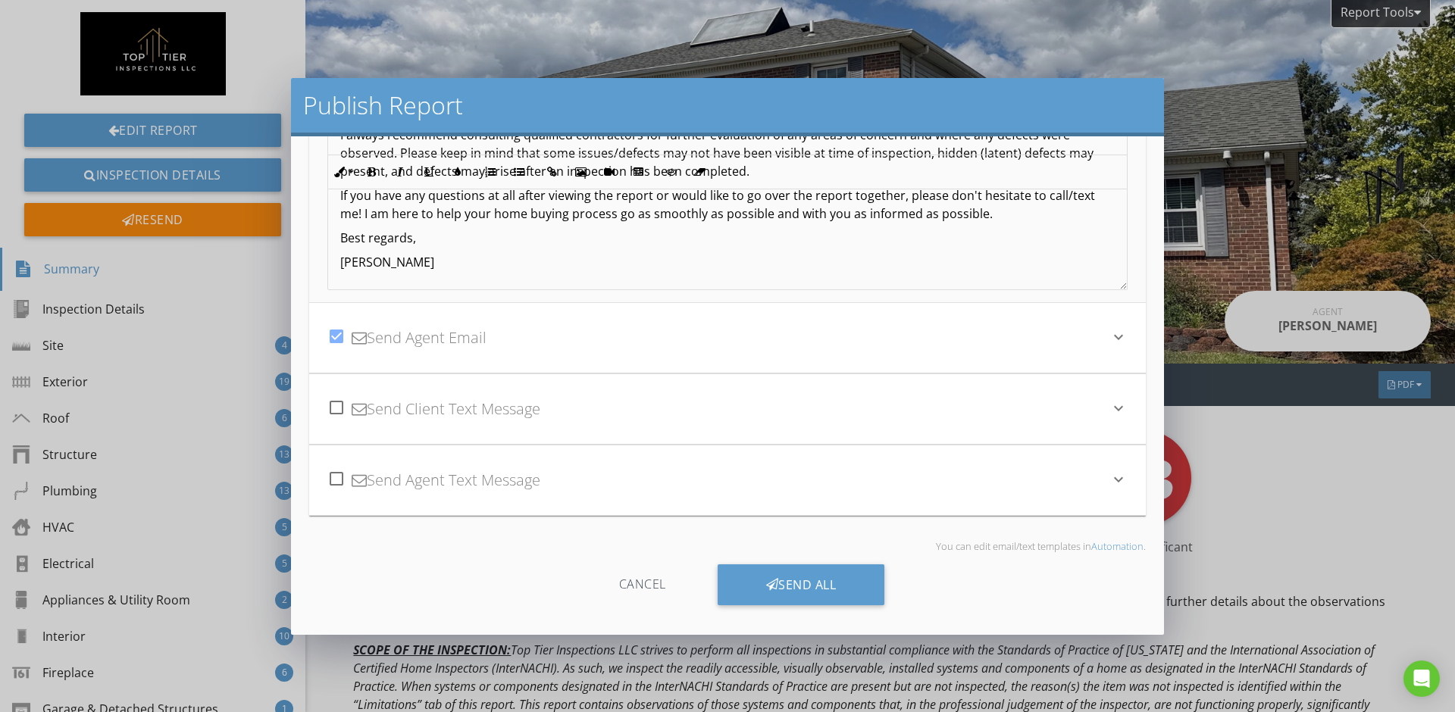
scroll to position [288, 0]
click at [788, 586] on div "Send All" at bounding box center [801, 584] width 167 height 41
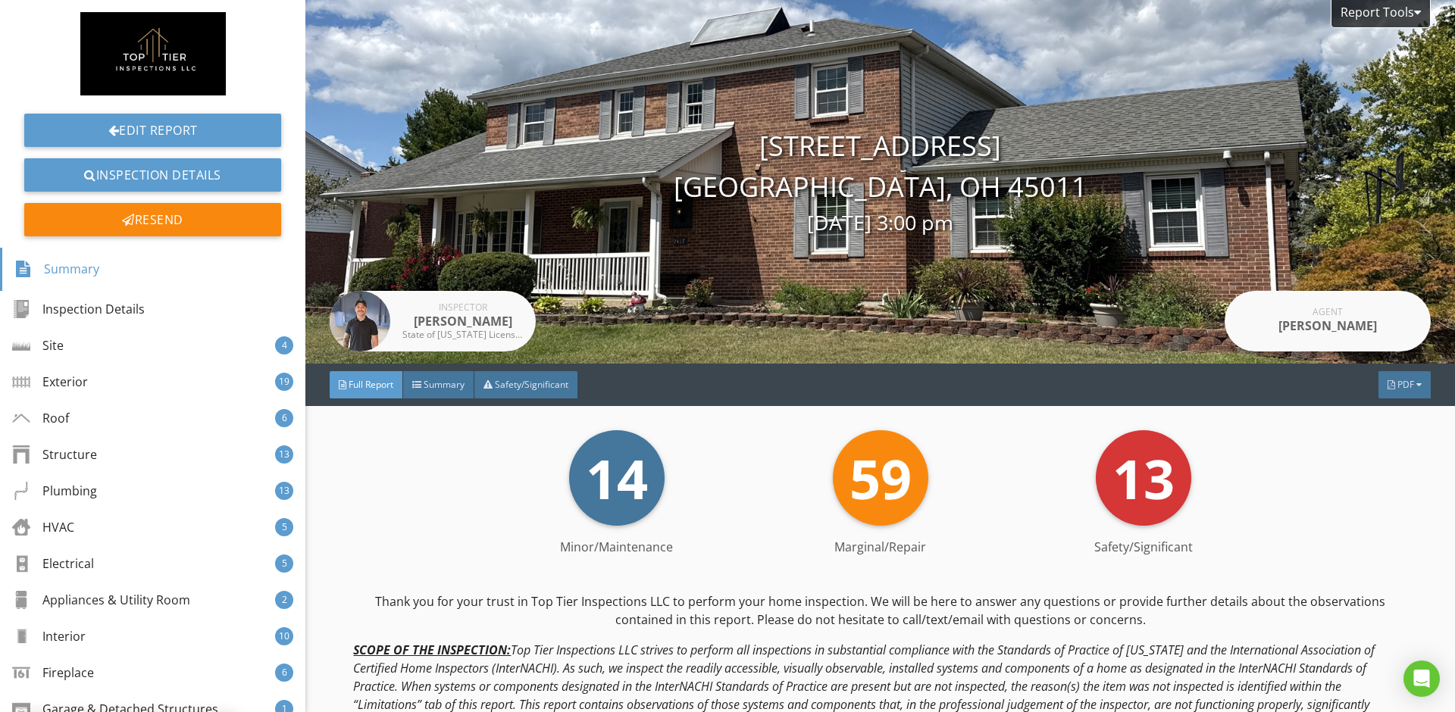
scroll to position [0, 0]
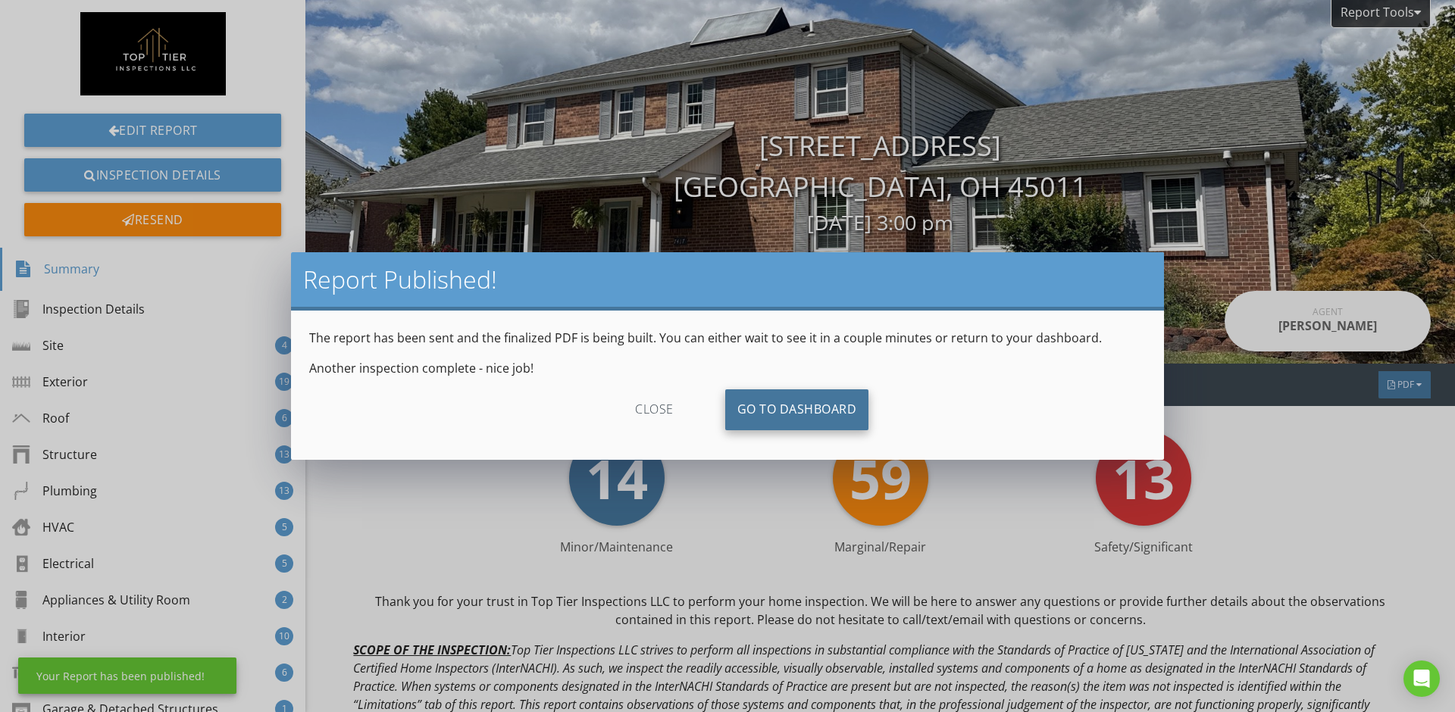
click at [793, 404] on link "Go To Dashboard" at bounding box center [797, 409] width 144 height 41
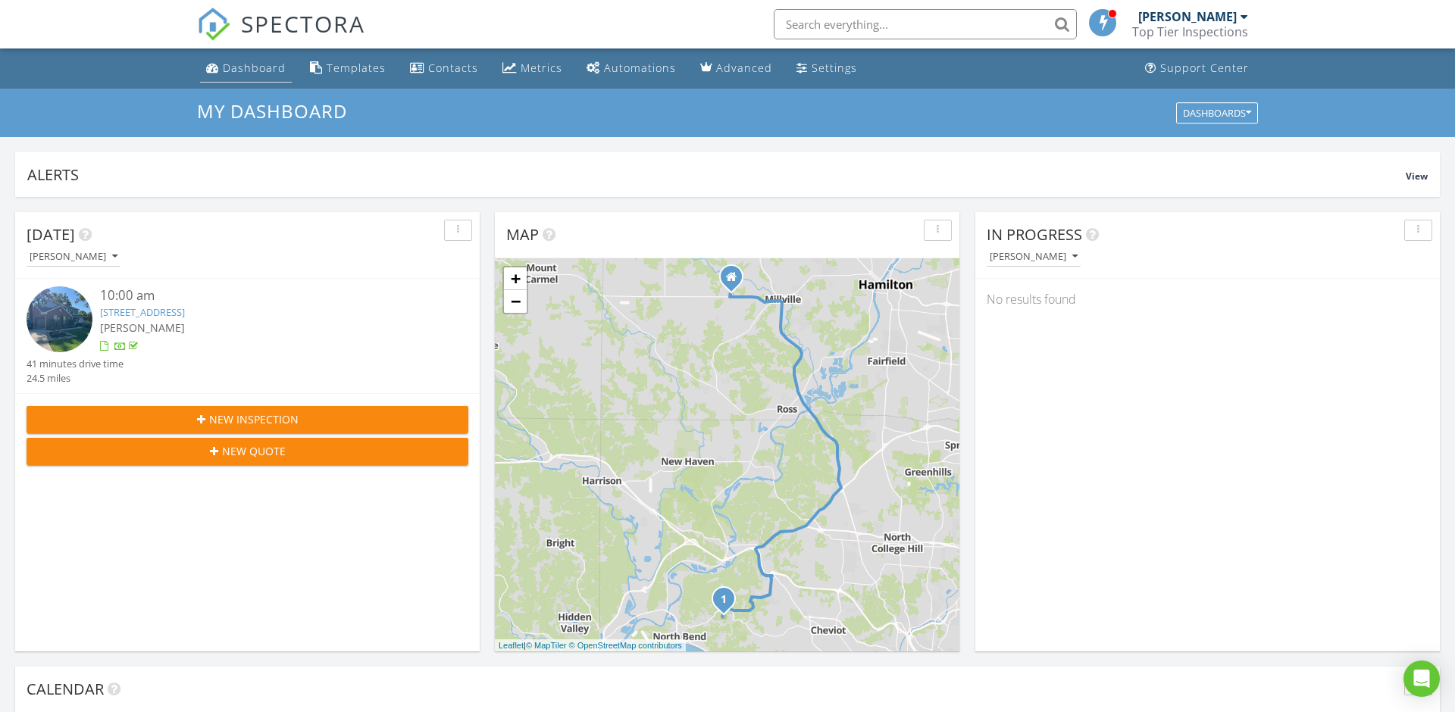
click at [230, 79] on link "Dashboard" at bounding box center [246, 69] width 92 height 28
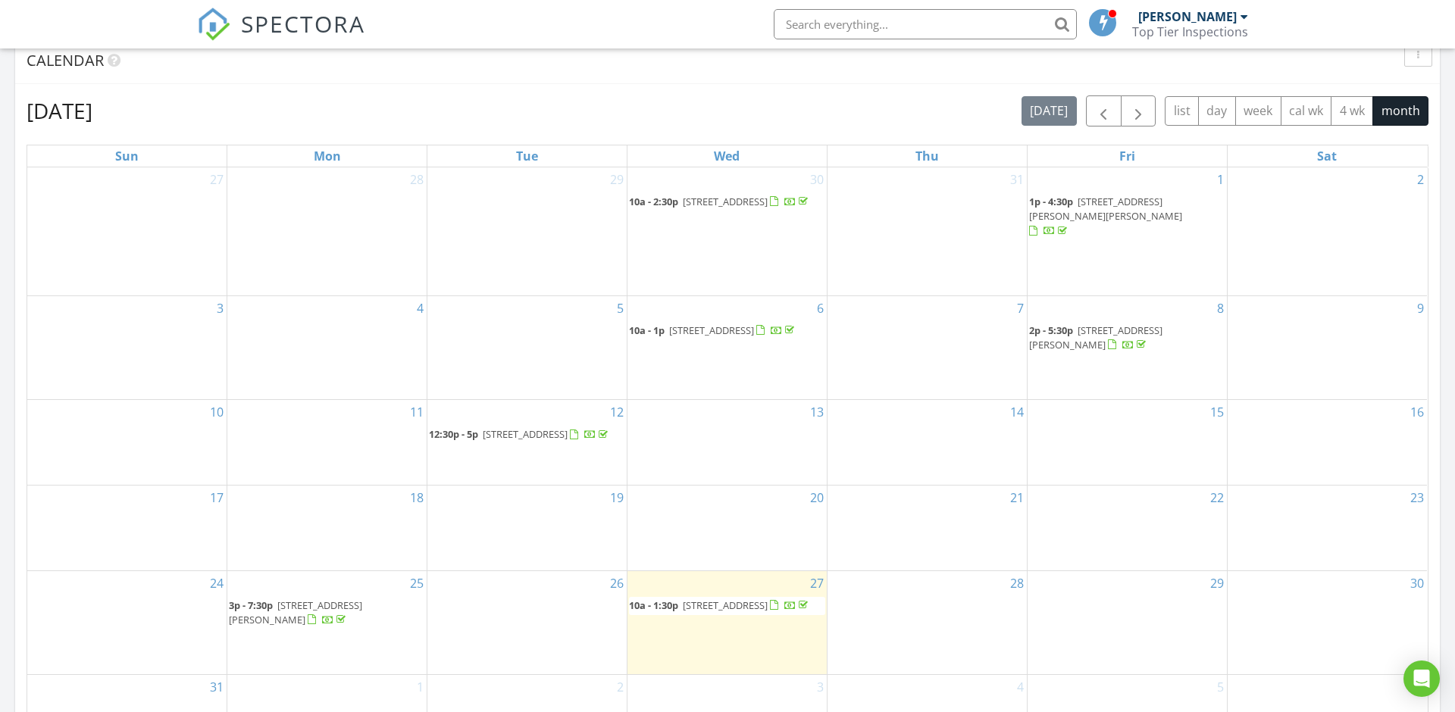
scroll to position [627, 0]
